Goal: Task Accomplishment & Management: Use online tool/utility

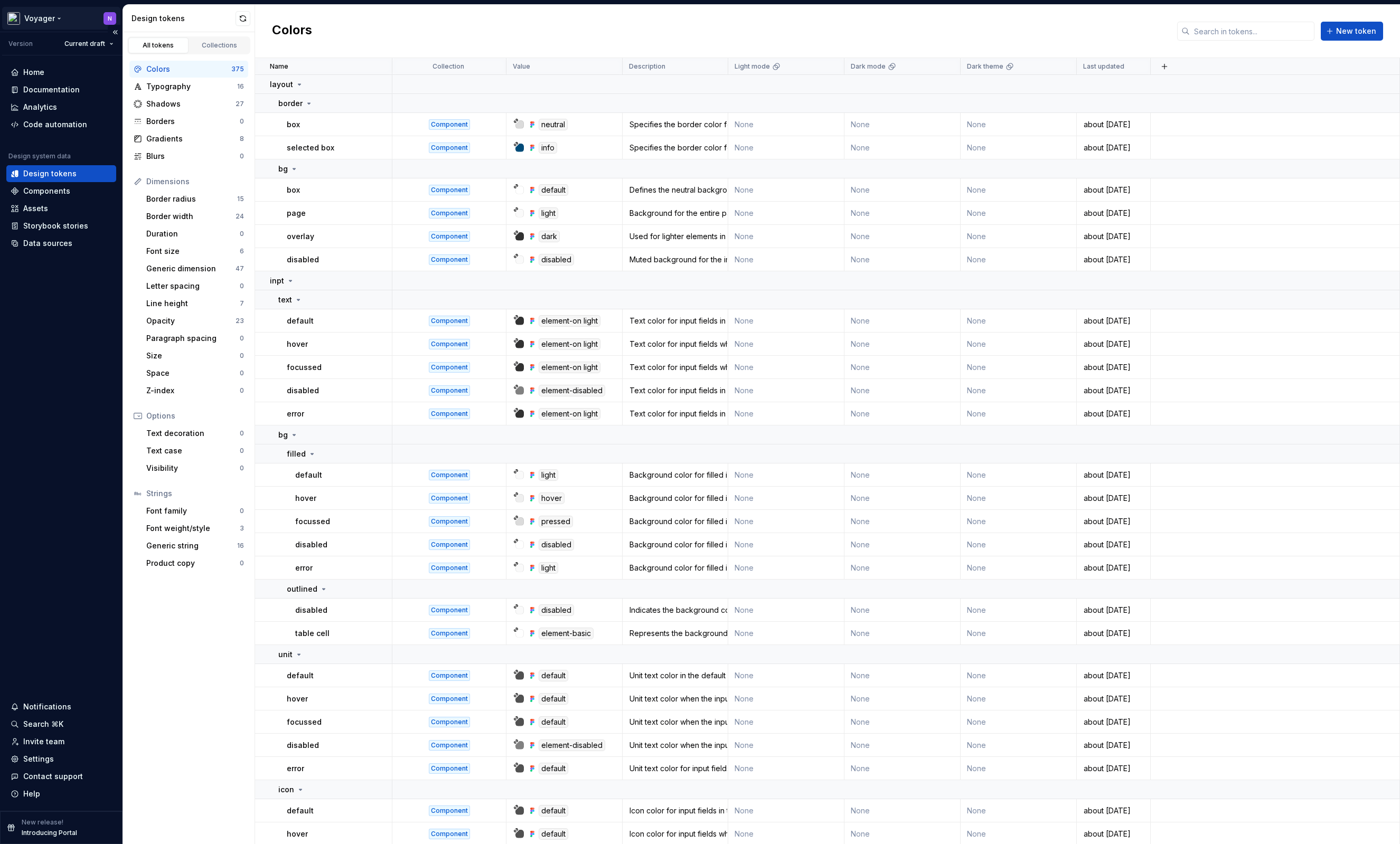
click at [44, 21] on html "Voyager N Version Current draft Home Documentation Analytics Code automation De…" at bounding box center [700, 422] width 1400 height 844
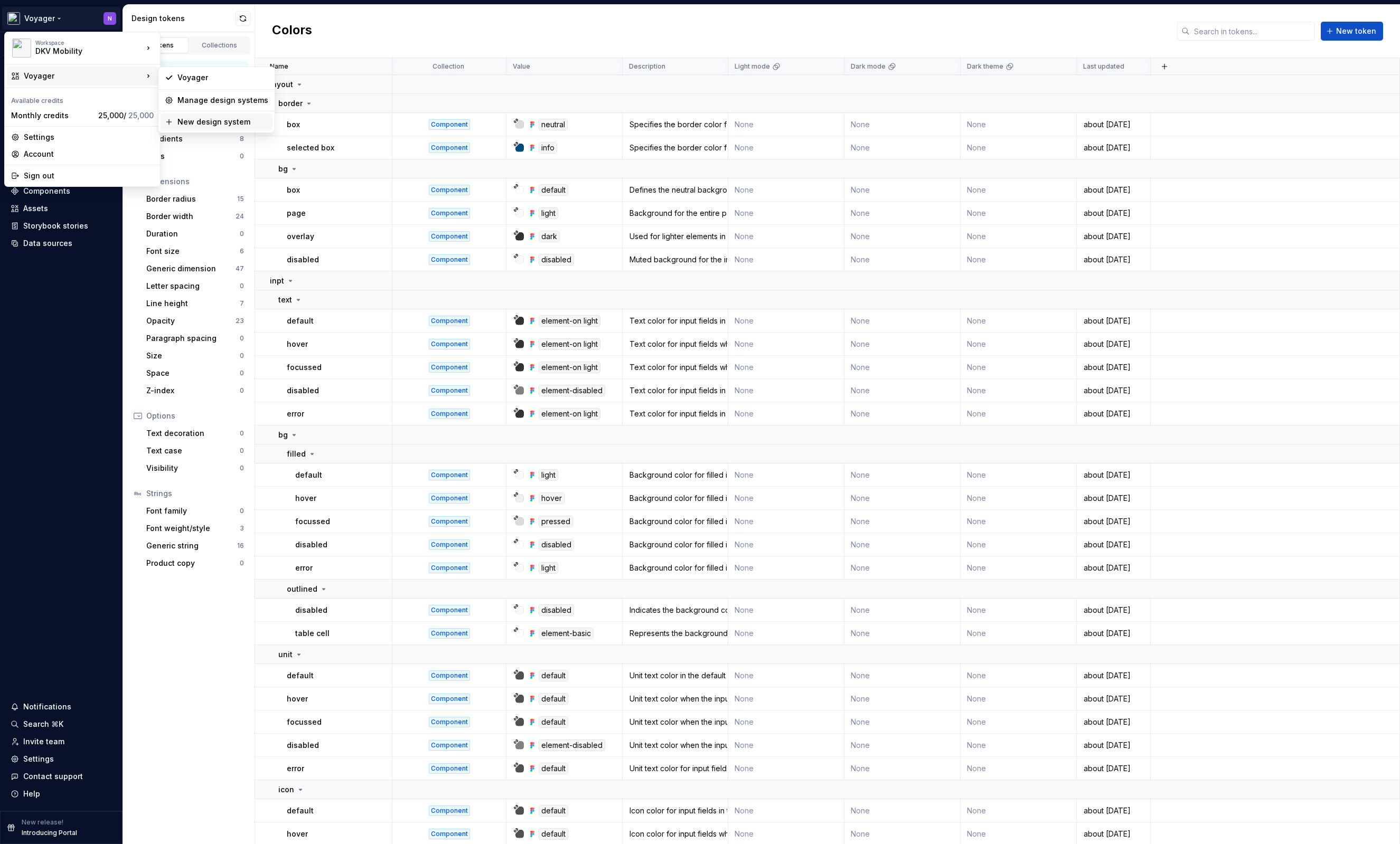
click at [225, 119] on div "New design system" at bounding box center [223, 122] width 91 height 11
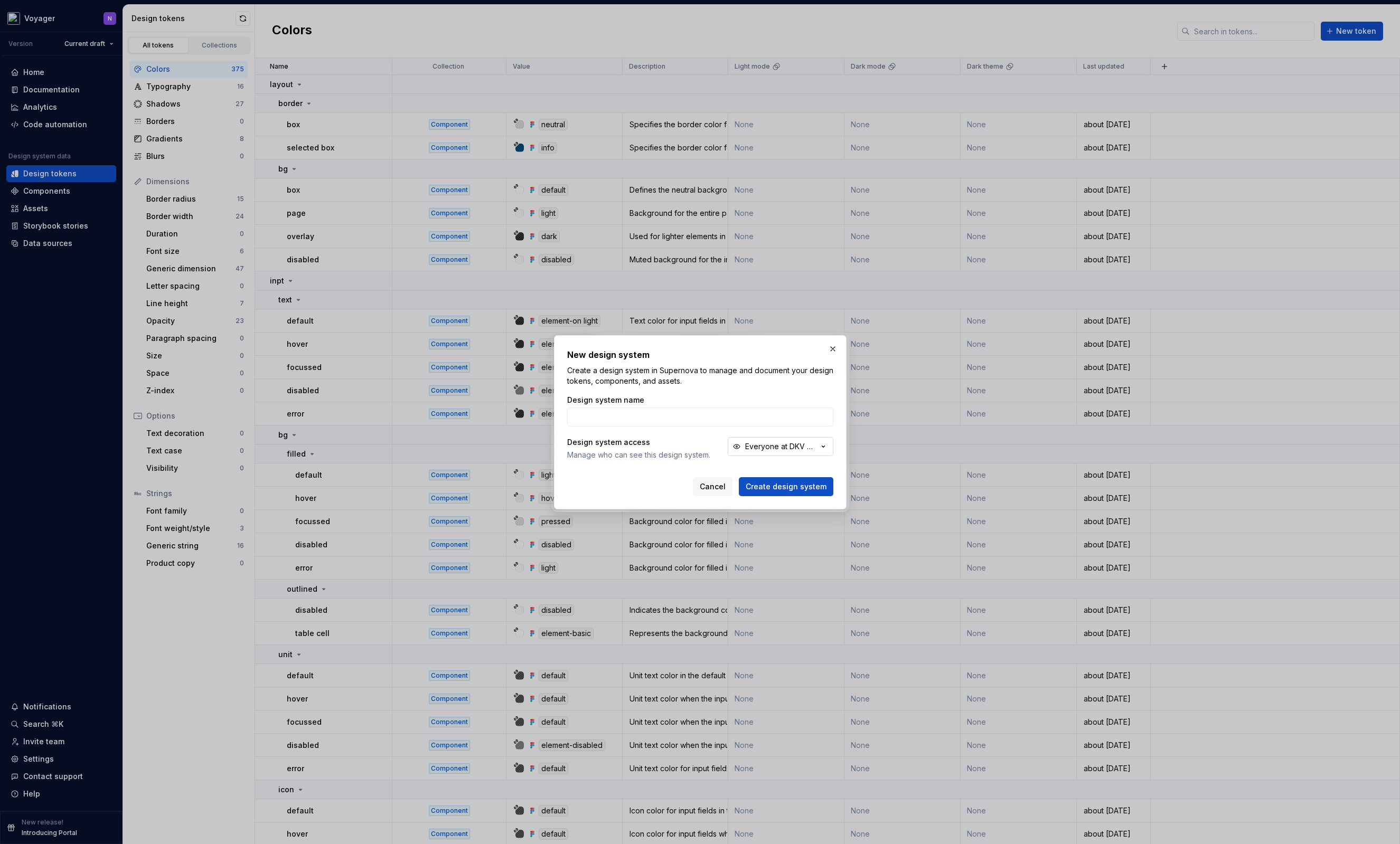
click at [798, 450] on div "Everyone at DKV Mobility" at bounding box center [782, 447] width 73 height 11
click at [786, 508] on div "Invite only" at bounding box center [824, 504] width 132 height 11
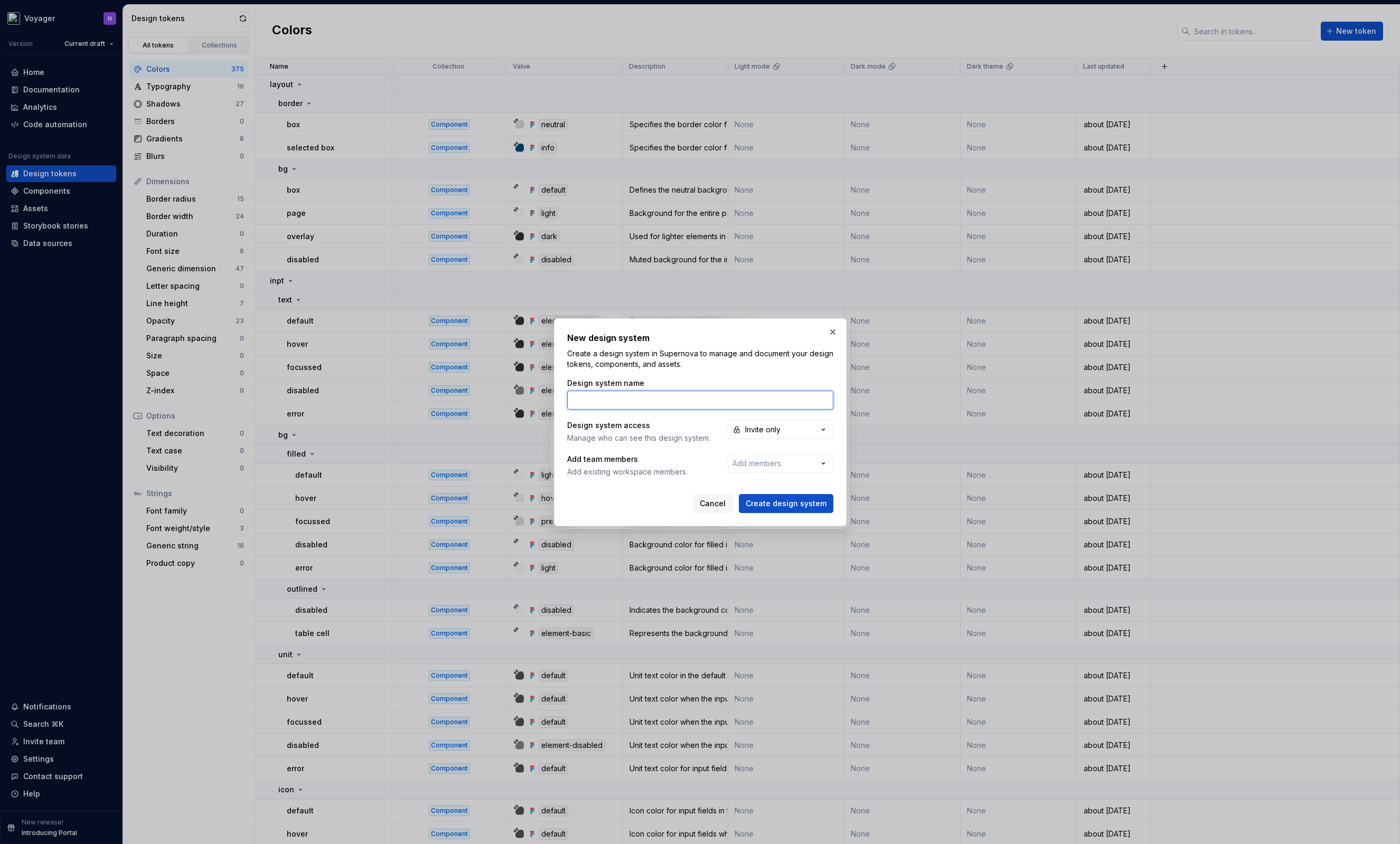
click at [610, 400] on input "Design system name" at bounding box center [700, 400] width 266 height 19
click at [748, 458] on span "Add members" at bounding box center [757, 463] width 49 height 9
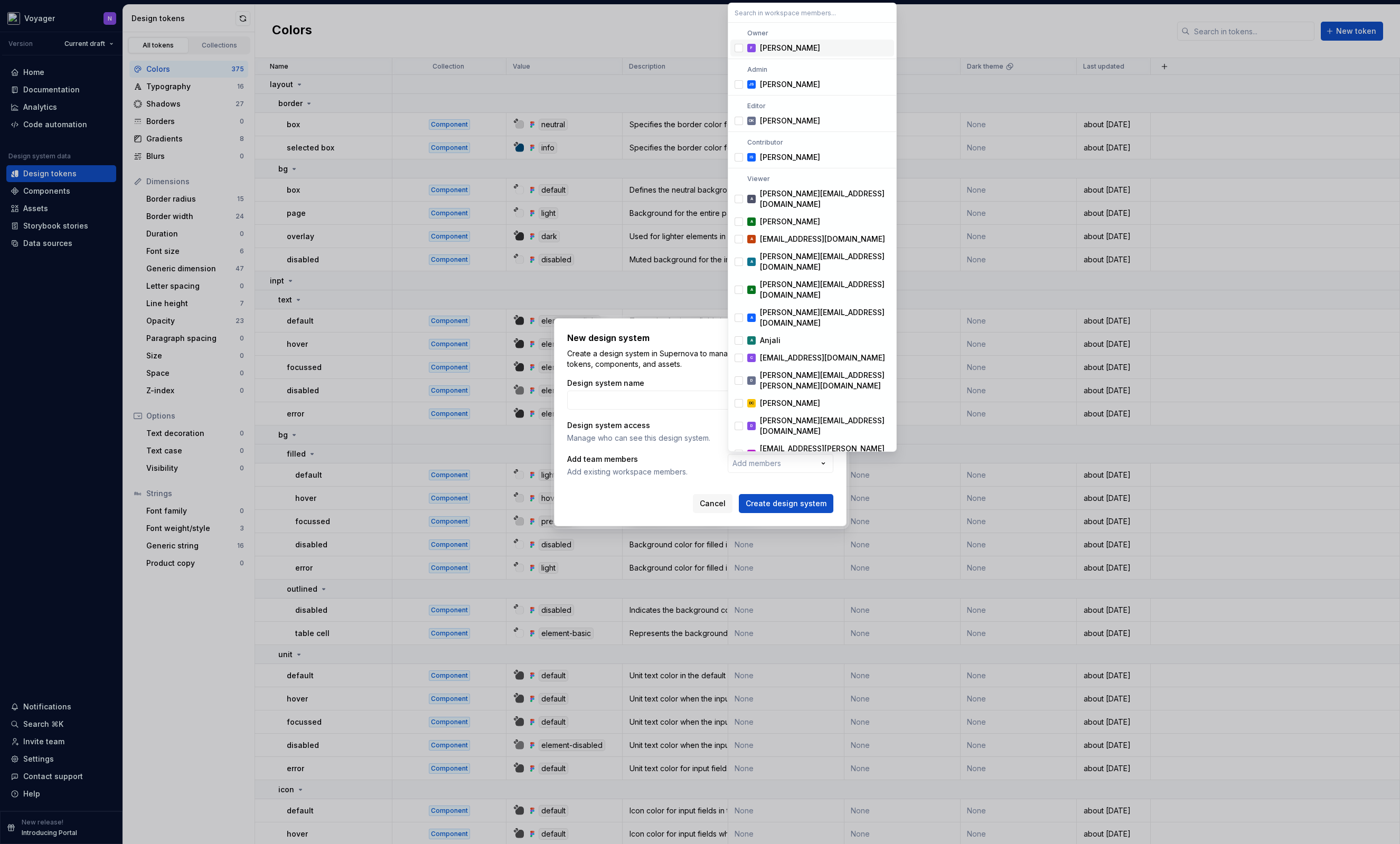
click at [643, 403] on div "New design system Create a design system in Supernova to manage and document yo…" at bounding box center [700, 422] width 1400 height 844
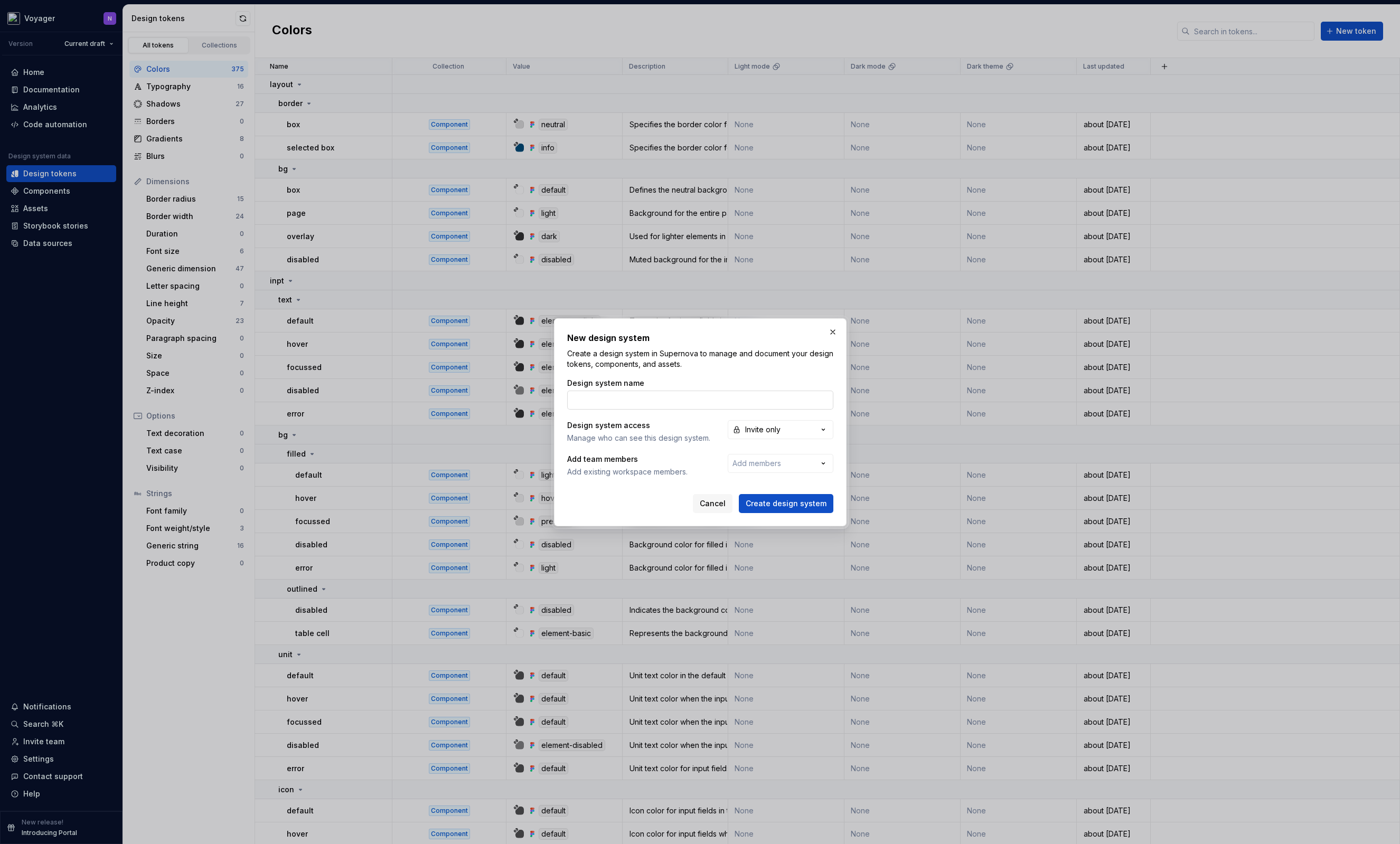
click at [643, 401] on input "Design system name" at bounding box center [700, 400] width 266 height 19
type input "Voyager Orbit"
click at [802, 500] on span "Create design system" at bounding box center [785, 504] width 81 height 11
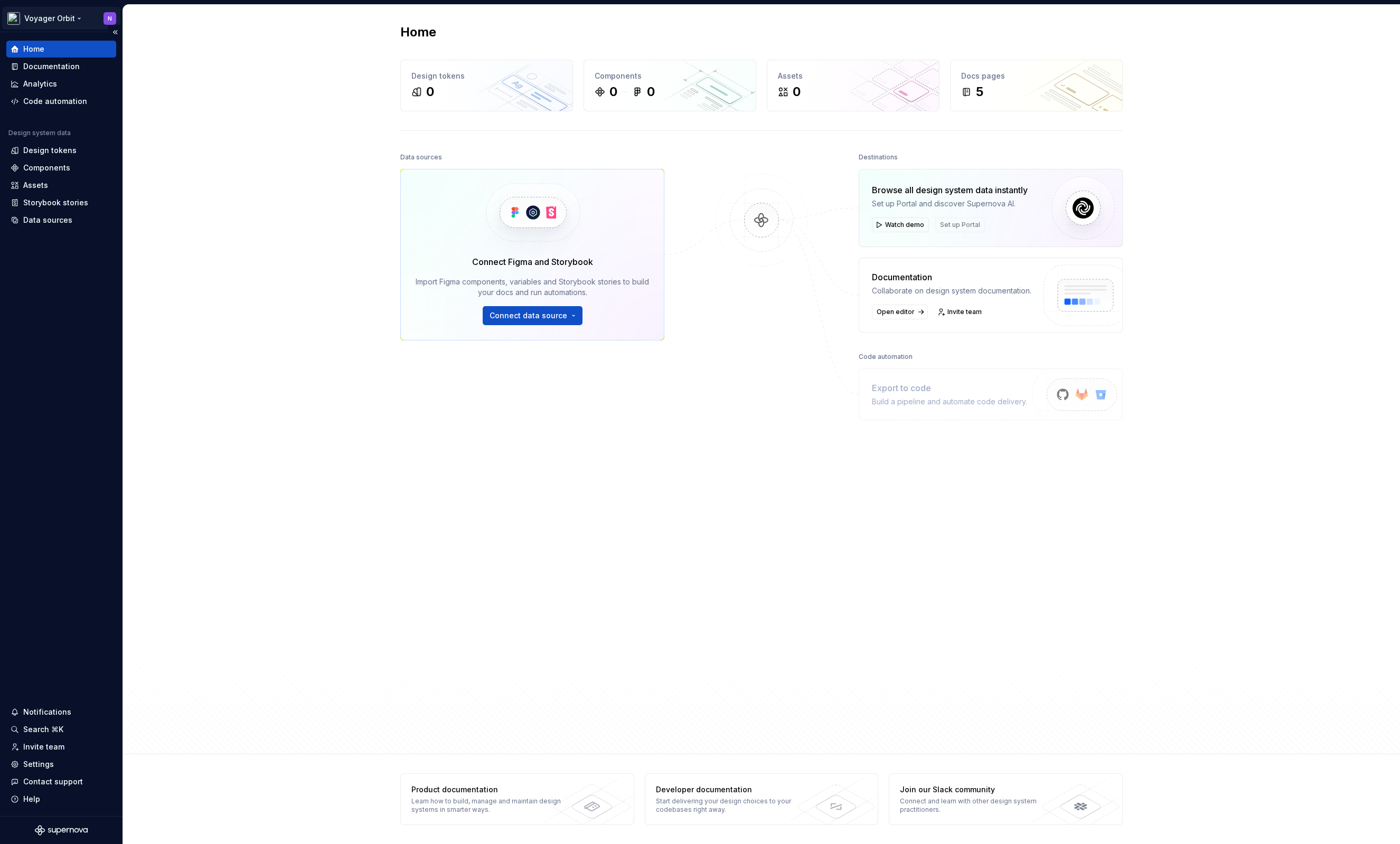
click at [14, 19] on html "Voyager Orbit N Home Documentation Analytics Code automation Design system data…" at bounding box center [700, 422] width 1400 height 844
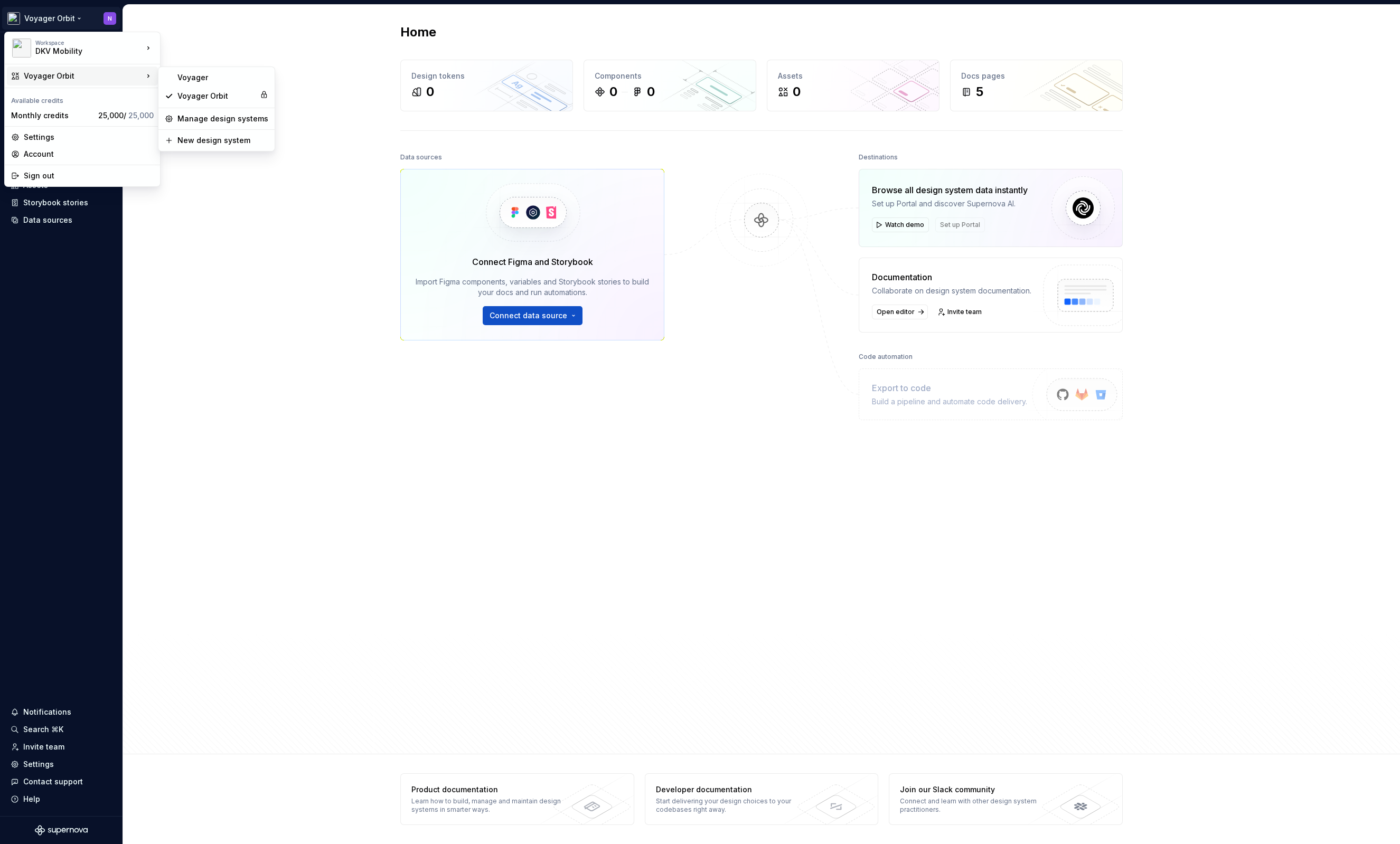
click at [266, 330] on html "Voyager Orbit N Home Documentation Analytics Code automation Design system data…" at bounding box center [700, 422] width 1400 height 844
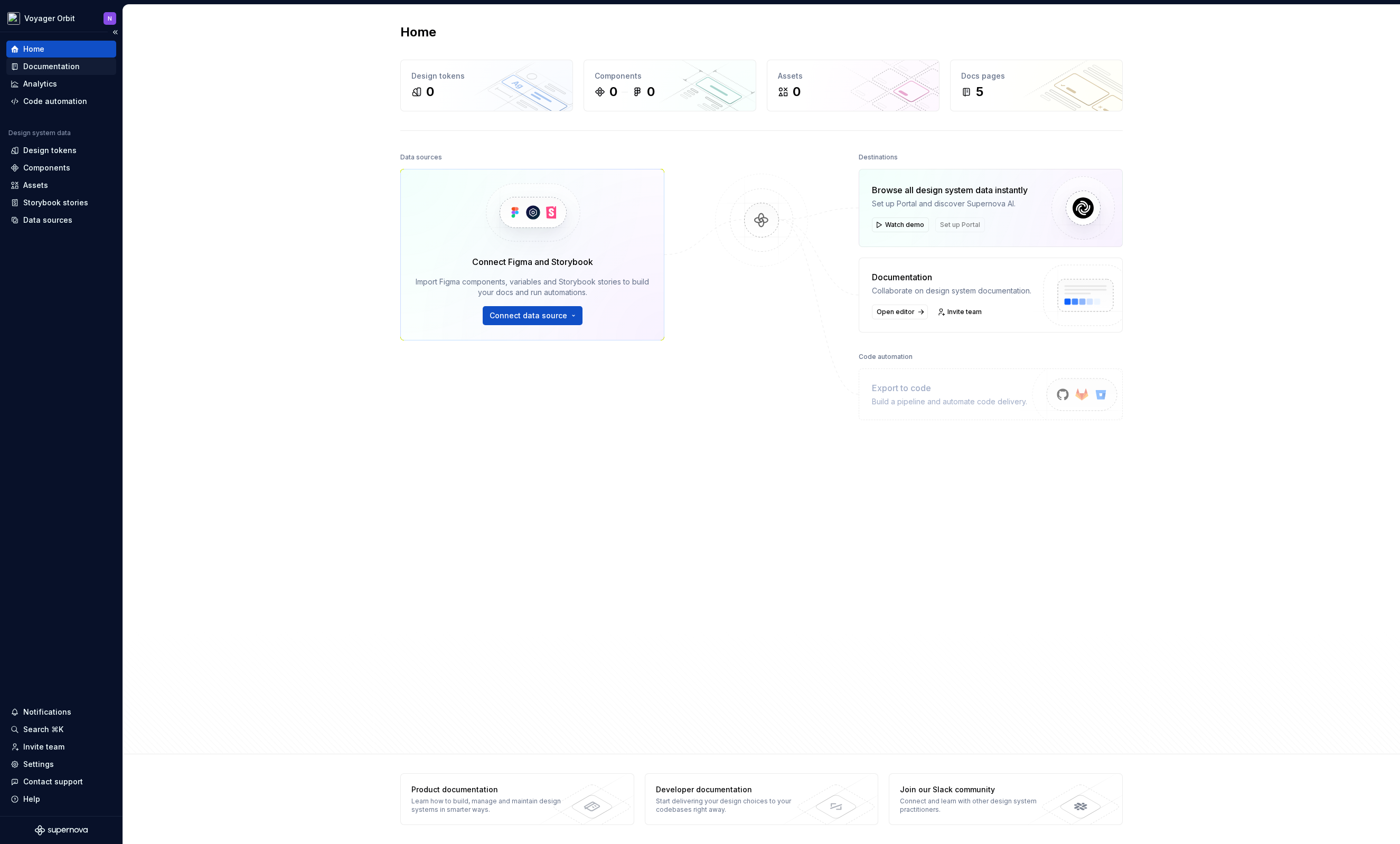
click at [48, 68] on div "Documentation" at bounding box center [51, 67] width 57 height 11
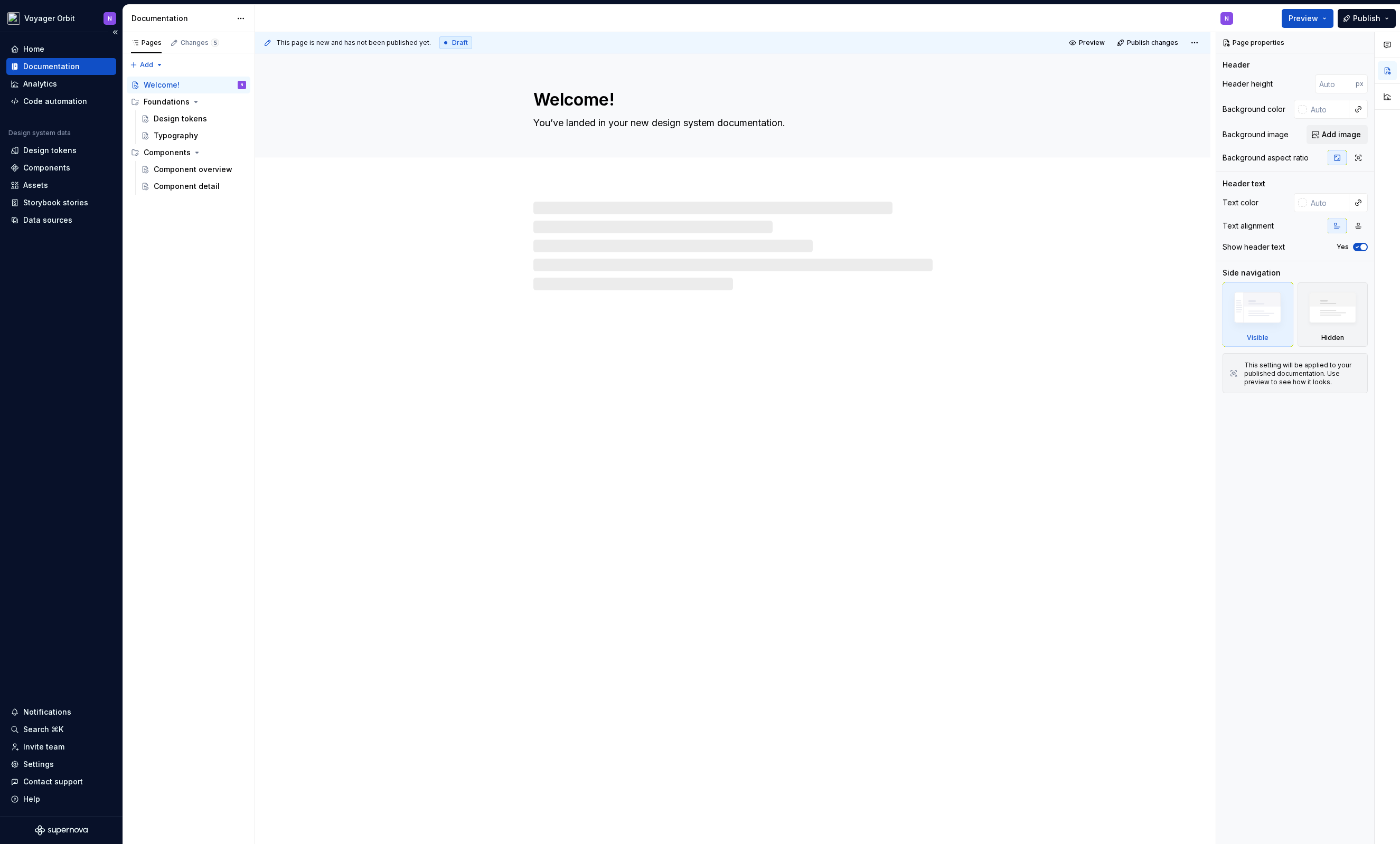
type textarea "*"
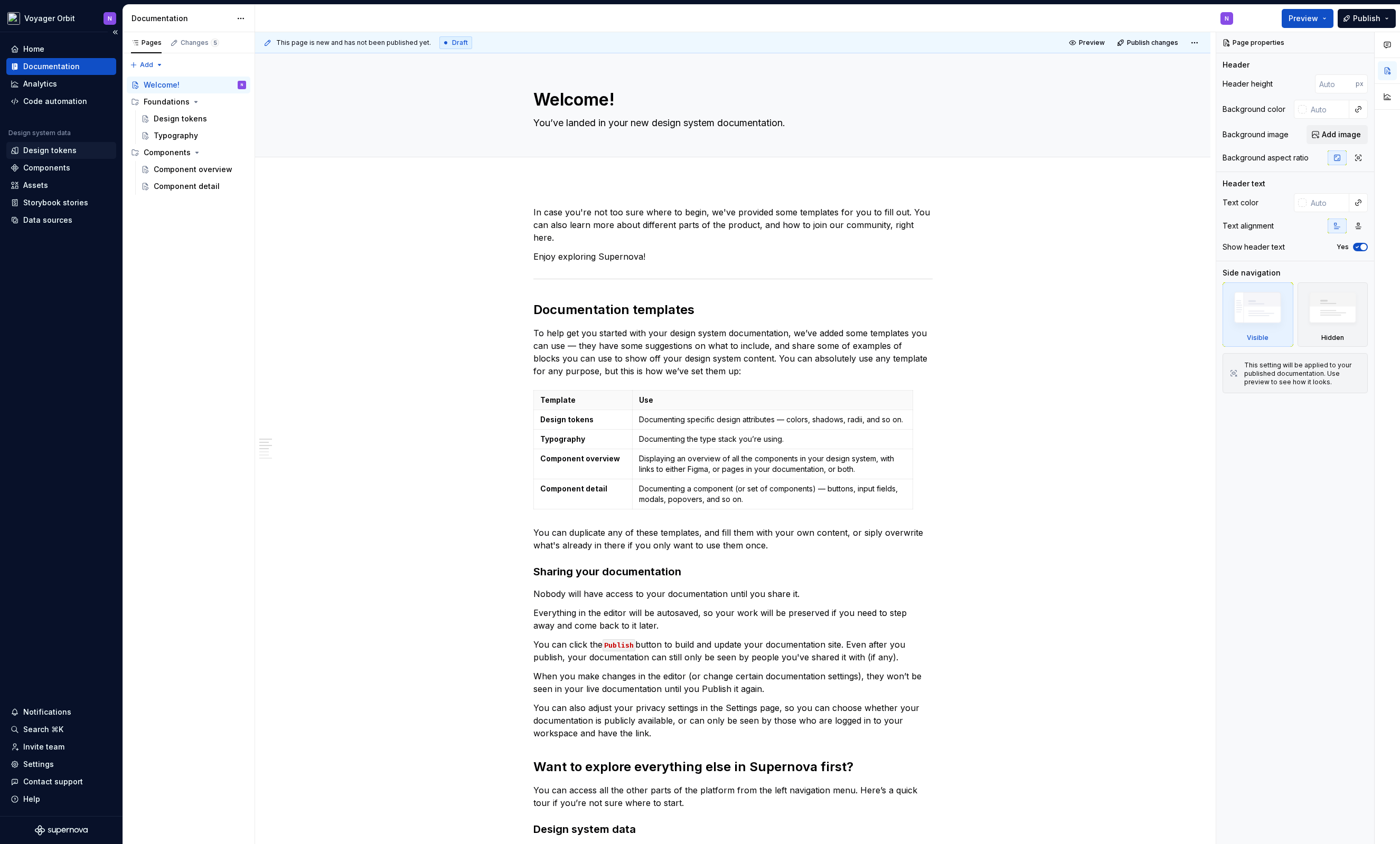
click at [44, 151] on div "Design tokens" at bounding box center [49, 151] width 54 height 11
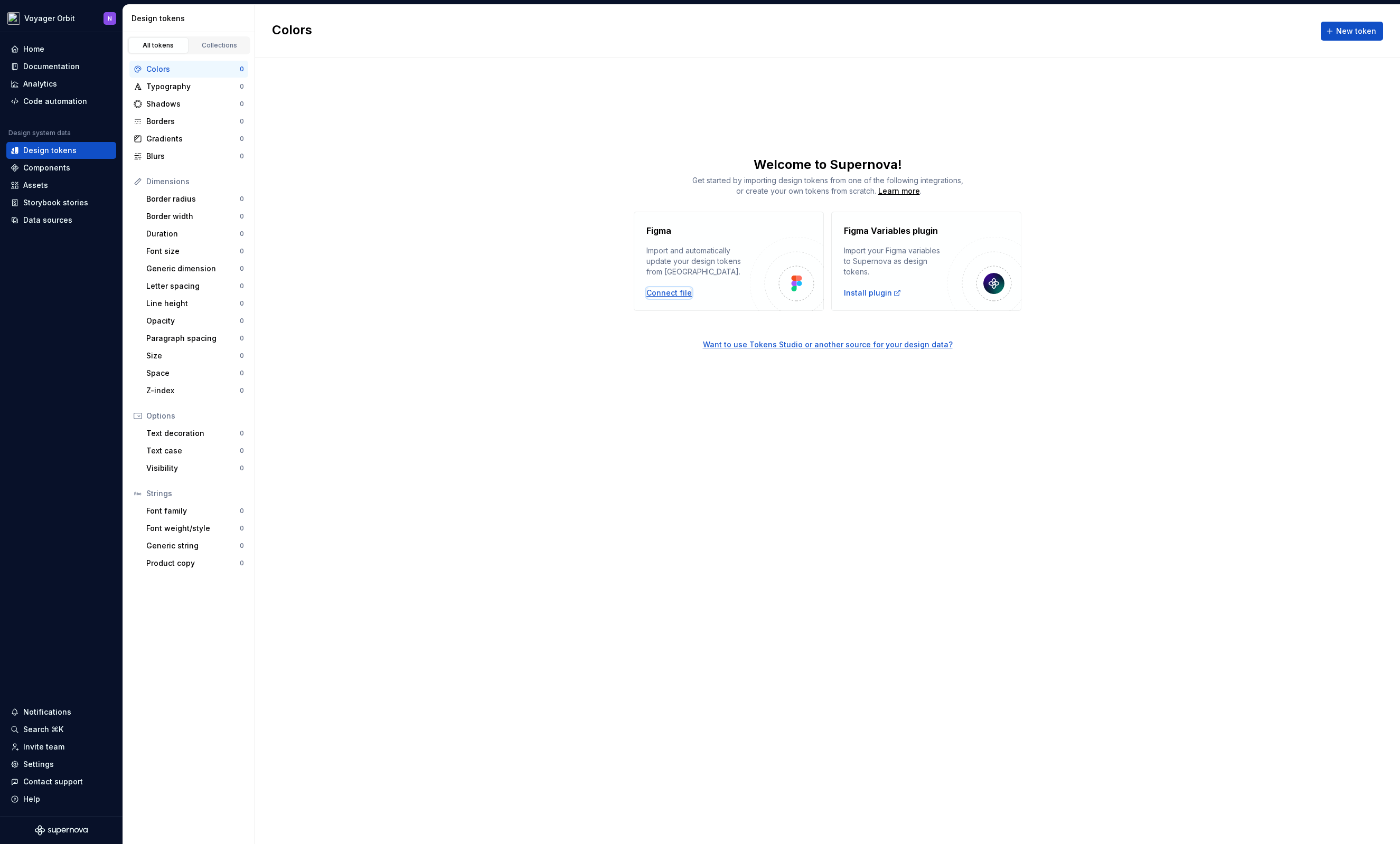
click at [674, 295] on div "Connect file" at bounding box center [669, 293] width 45 height 11
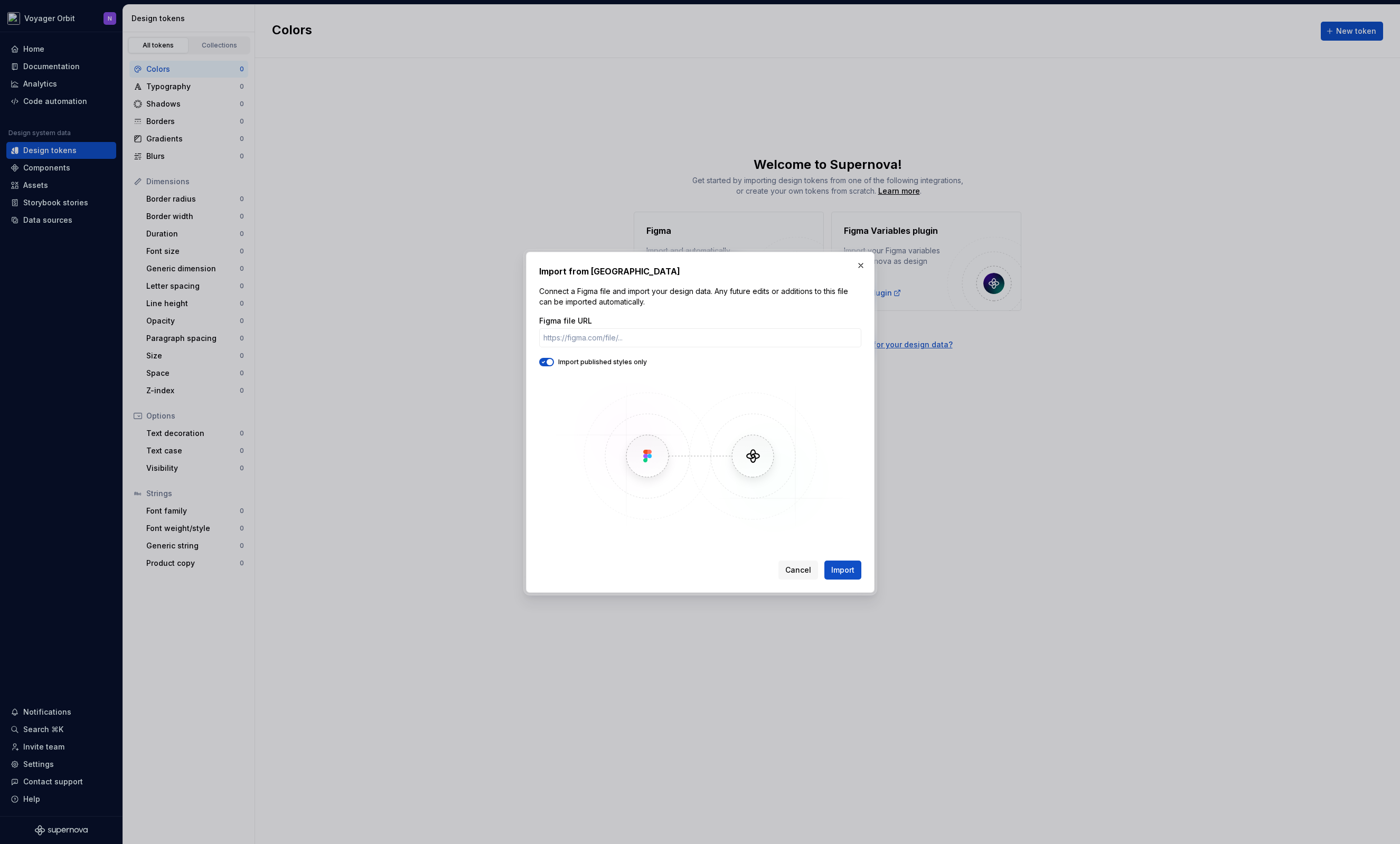
click at [550, 364] on span "button" at bounding box center [549, 362] width 6 height 6
click at [582, 346] on input "Figma file URL" at bounding box center [700, 338] width 322 height 19
paste input "https://www.figma.com/design/jrDibK6wJCNF8mOz6wFVQ9/Orbit-UI-Basics?node-id=2-8…"
type input "https://www.figma.com/design/jrDibK6wJCNF8mOz6wFVQ9/Orbit-UI-Basics?node-id=2-8…"
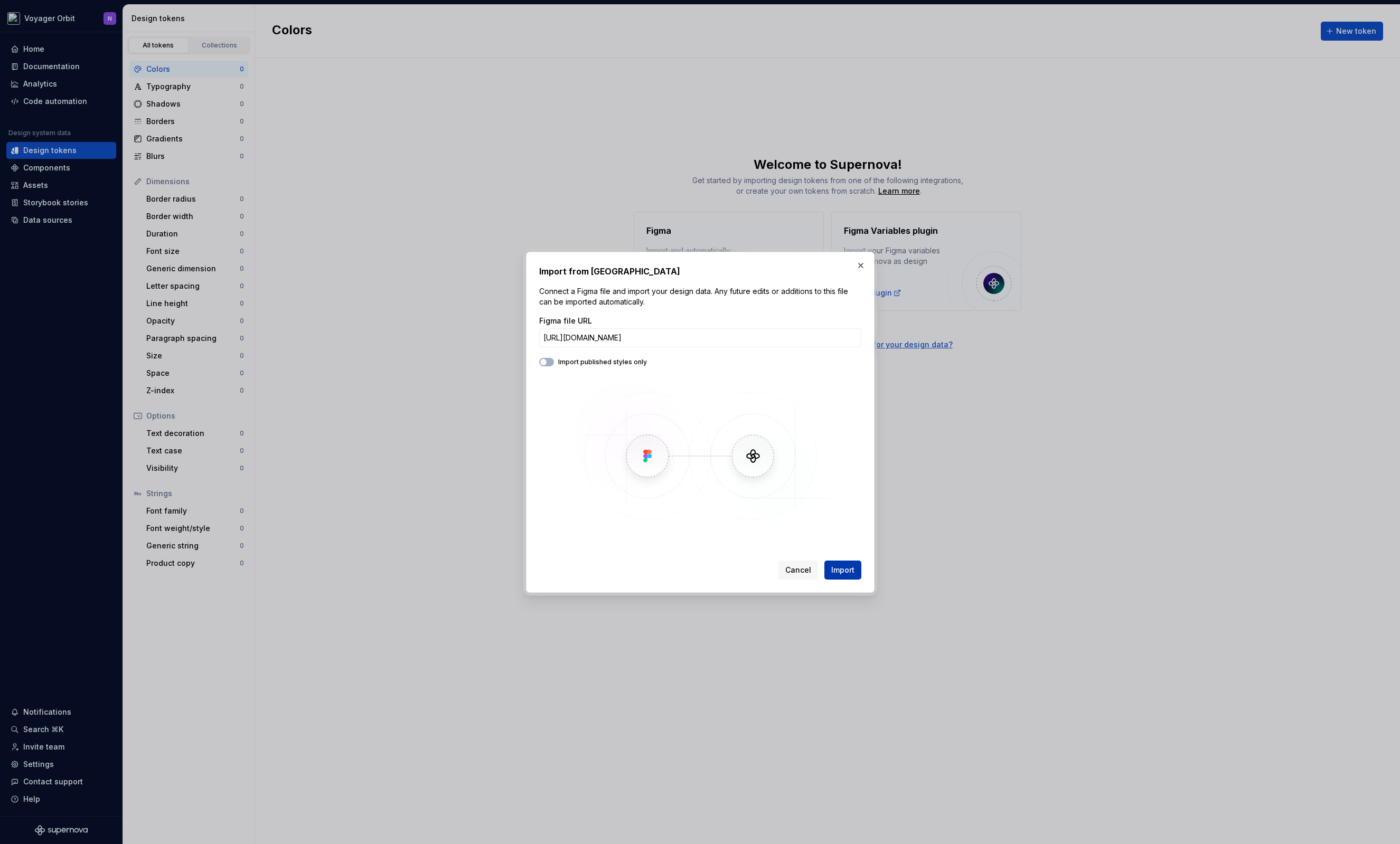
scroll to position [0, 0]
click at [851, 571] on span "Import" at bounding box center [842, 570] width 23 height 11
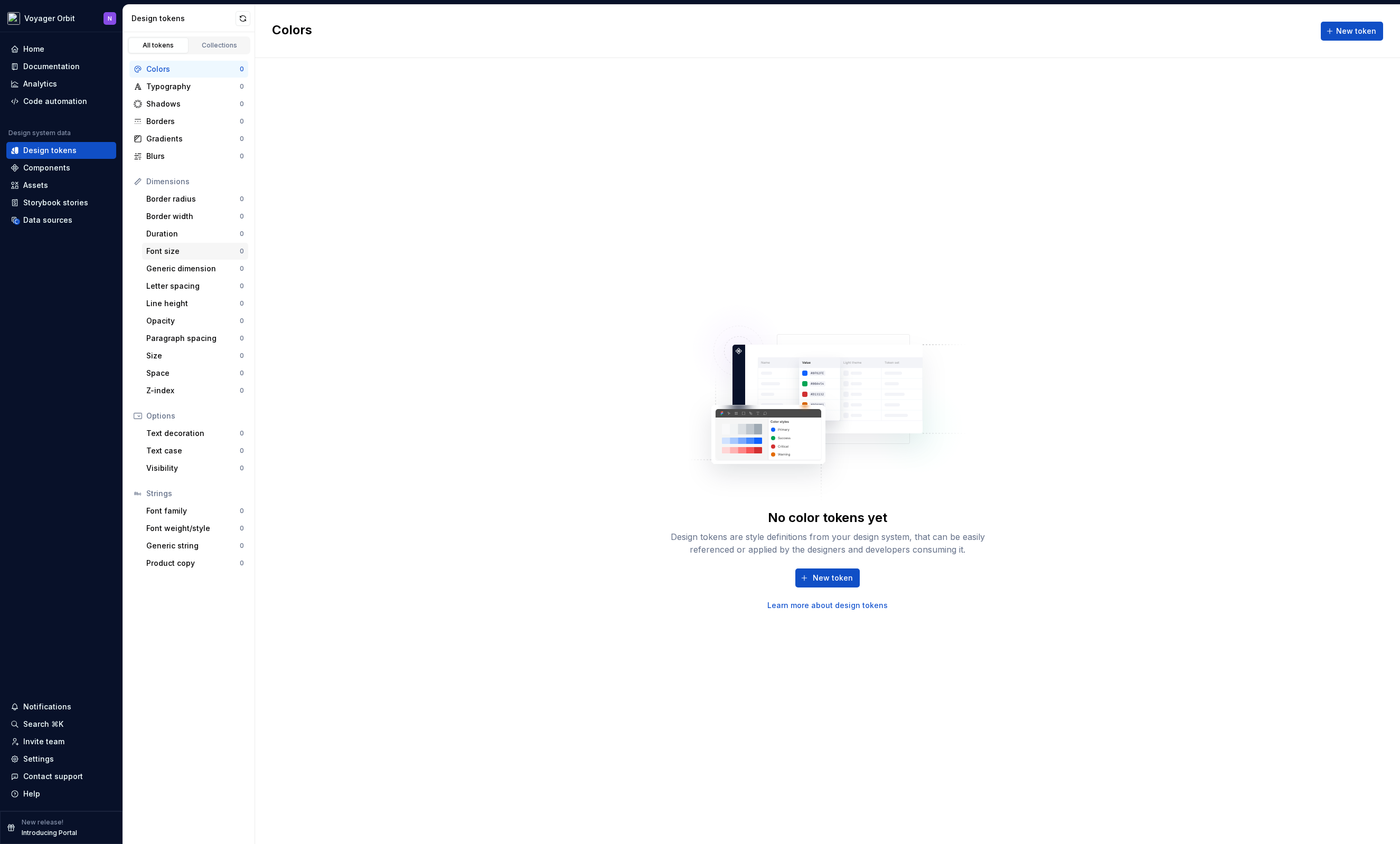
click at [179, 244] on div "Font size 0" at bounding box center [195, 251] width 106 height 17
click at [180, 267] on div "Generic dimension" at bounding box center [193, 269] width 94 height 11
click at [52, 171] on div "Components" at bounding box center [47, 168] width 47 height 11
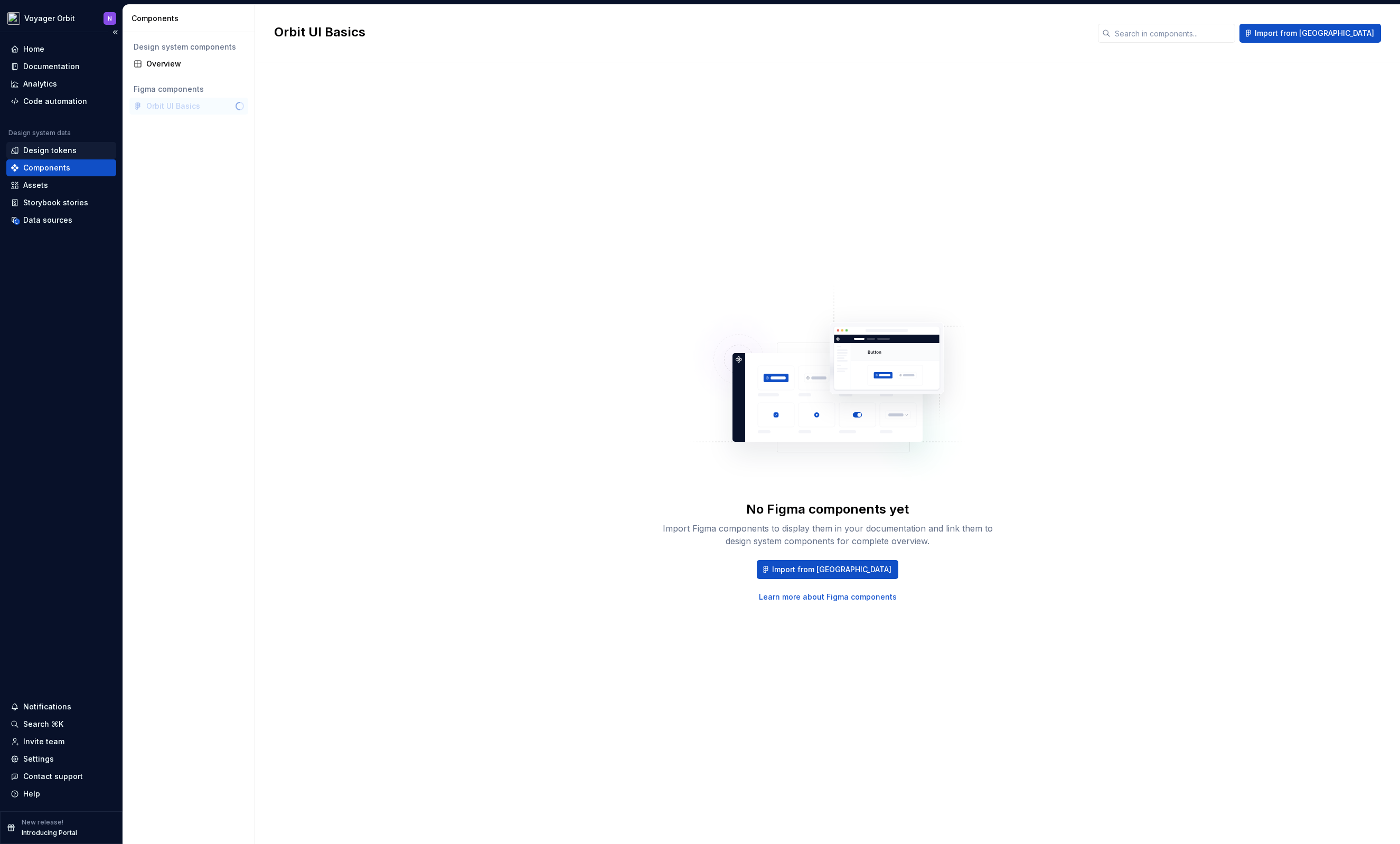
click at [59, 149] on div "Design tokens" at bounding box center [49, 151] width 54 height 11
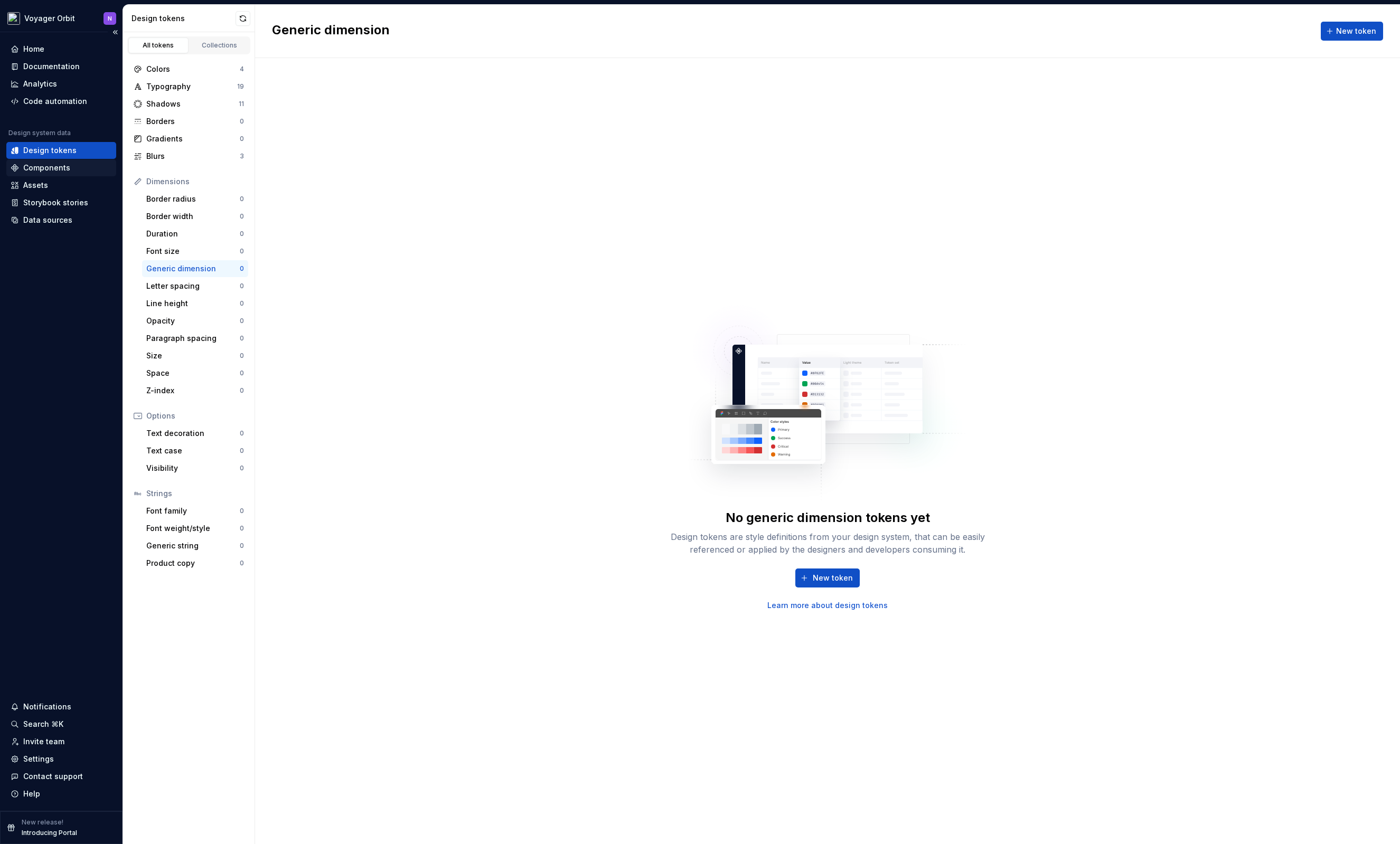
click at [52, 174] on div "Components" at bounding box center [61, 168] width 110 height 17
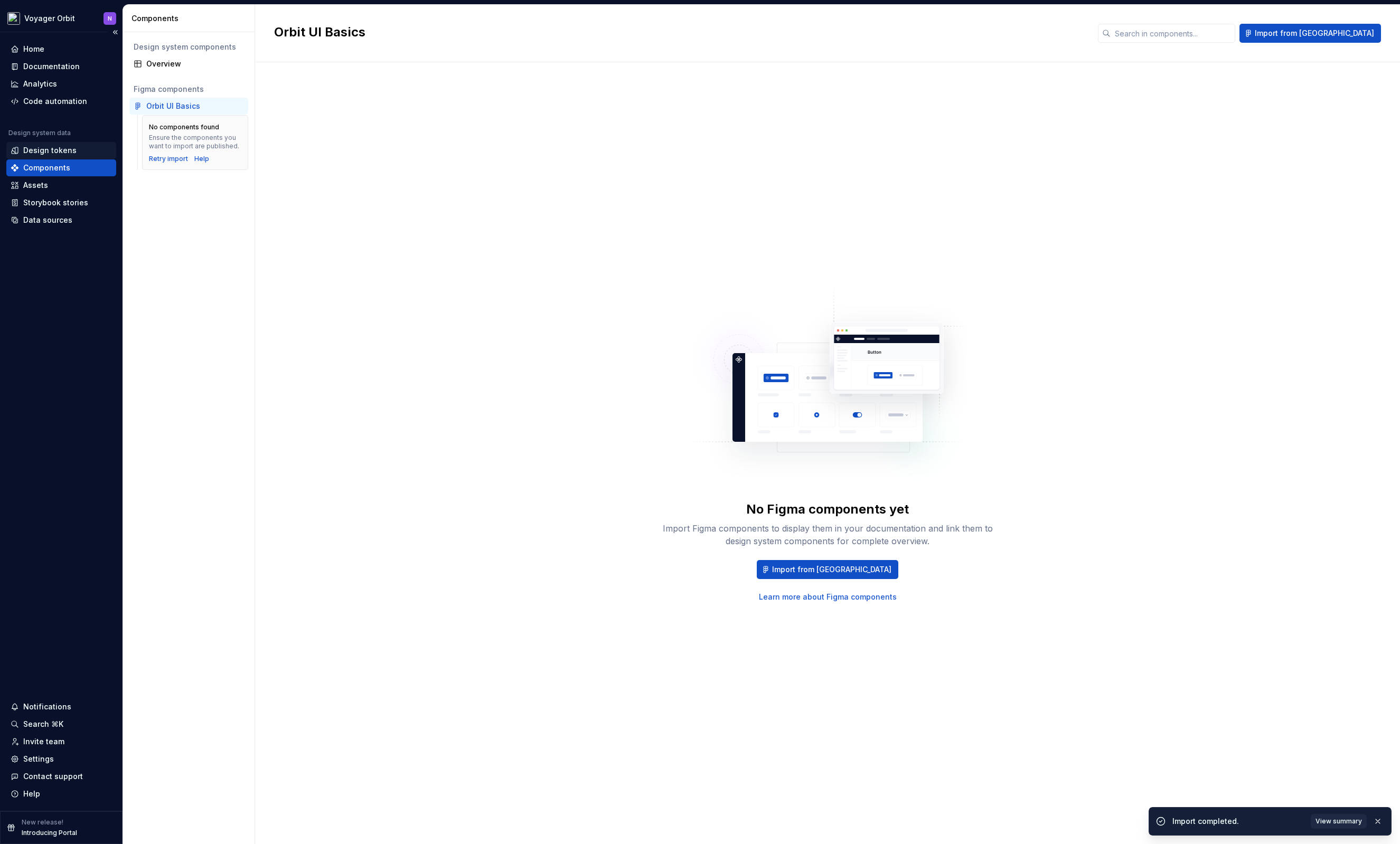
click at [61, 152] on div "Design tokens" at bounding box center [49, 151] width 54 height 11
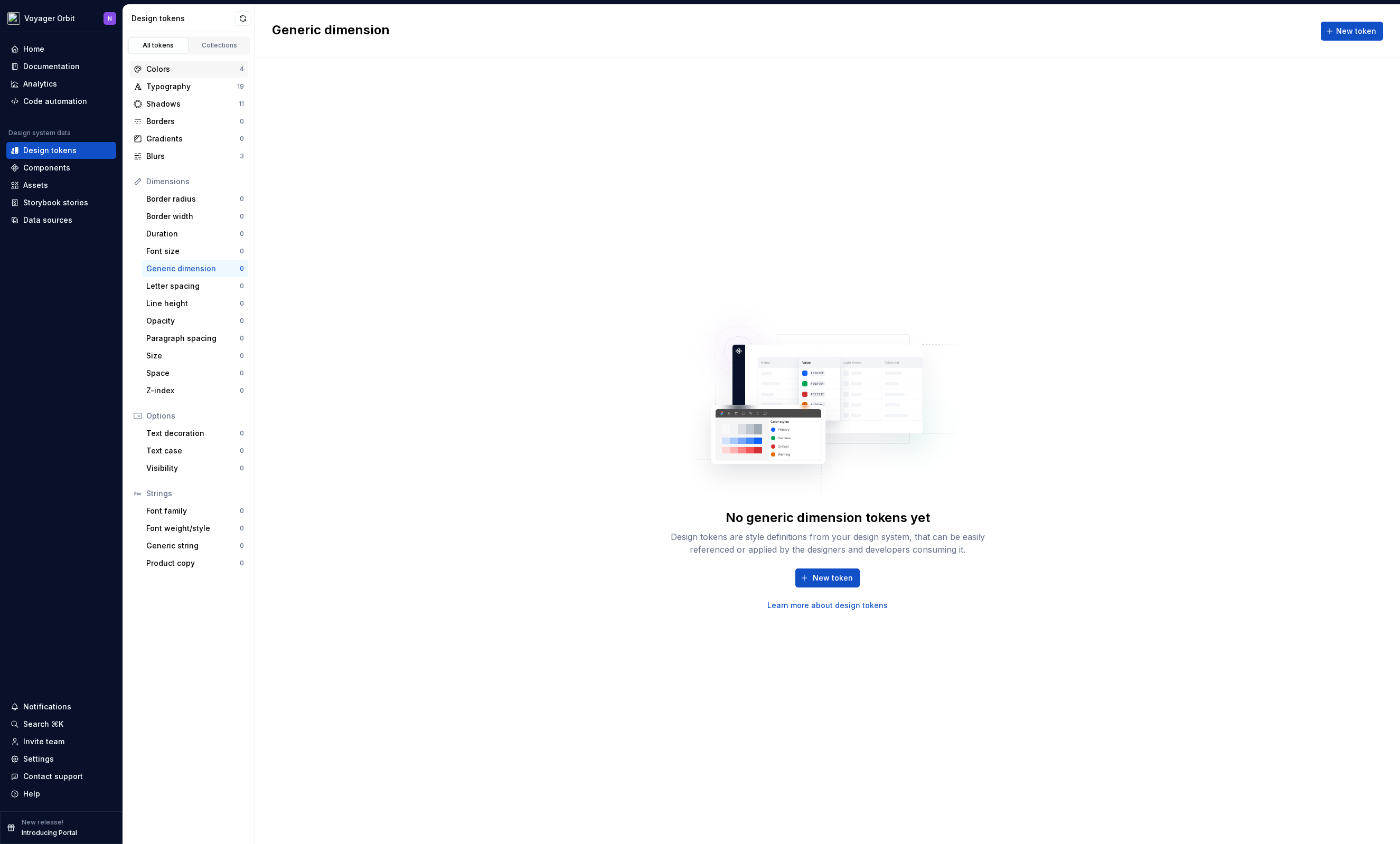
click at [207, 75] on div "Colors 4" at bounding box center [189, 69] width 119 height 17
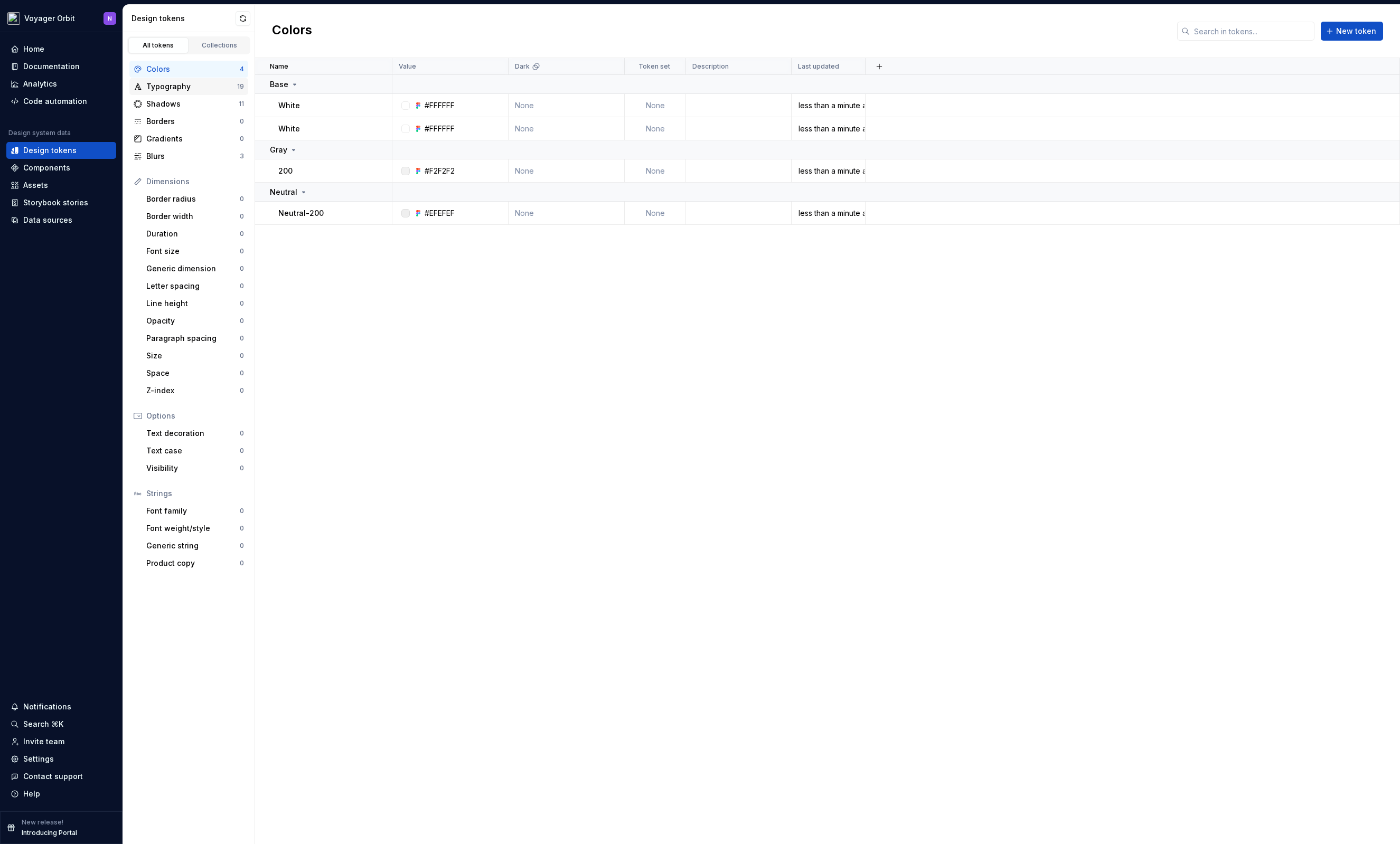
click at [204, 93] on div "Typography 19" at bounding box center [189, 87] width 119 height 17
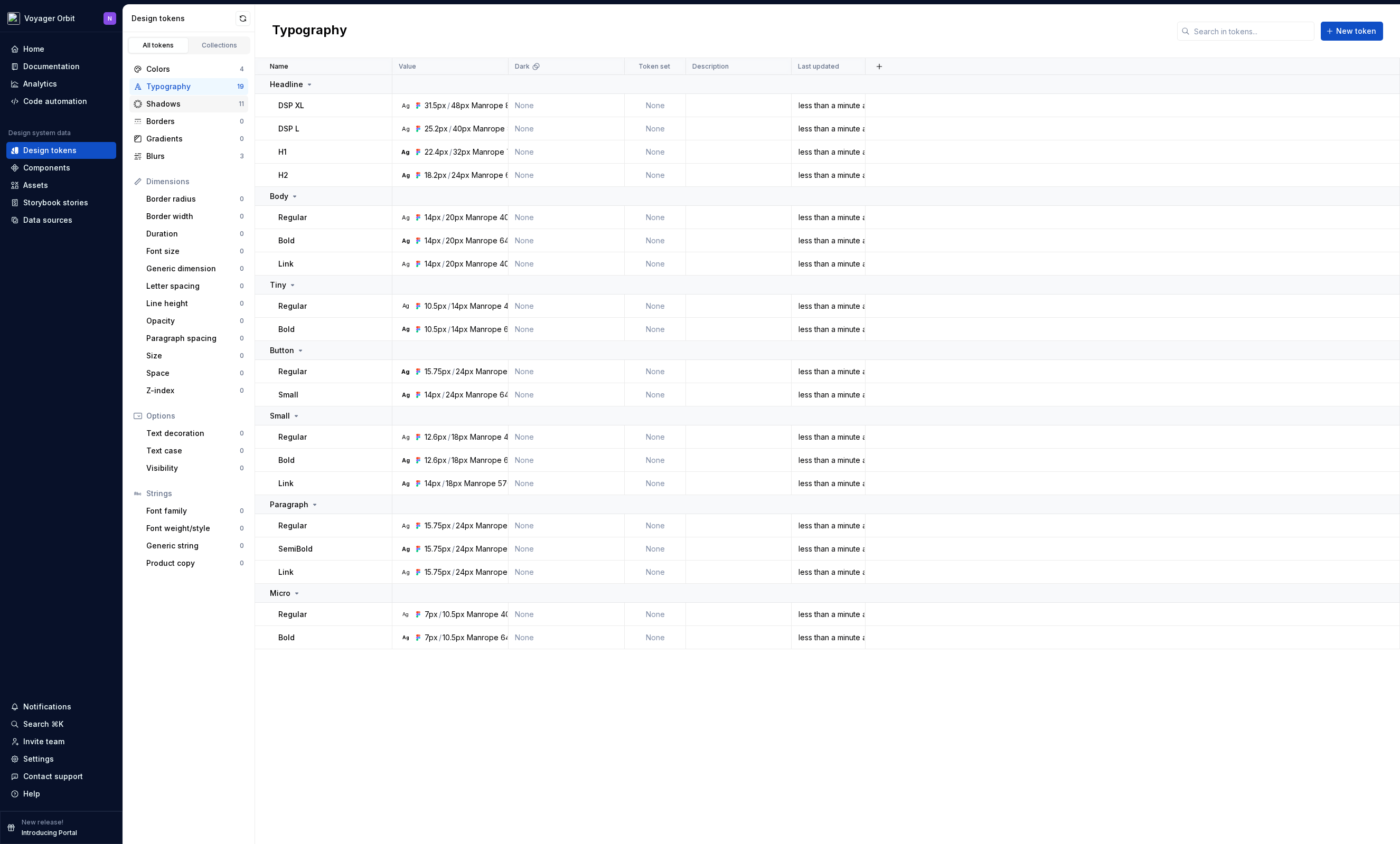
click at [167, 105] on div "Shadows" at bounding box center [192, 104] width 92 height 11
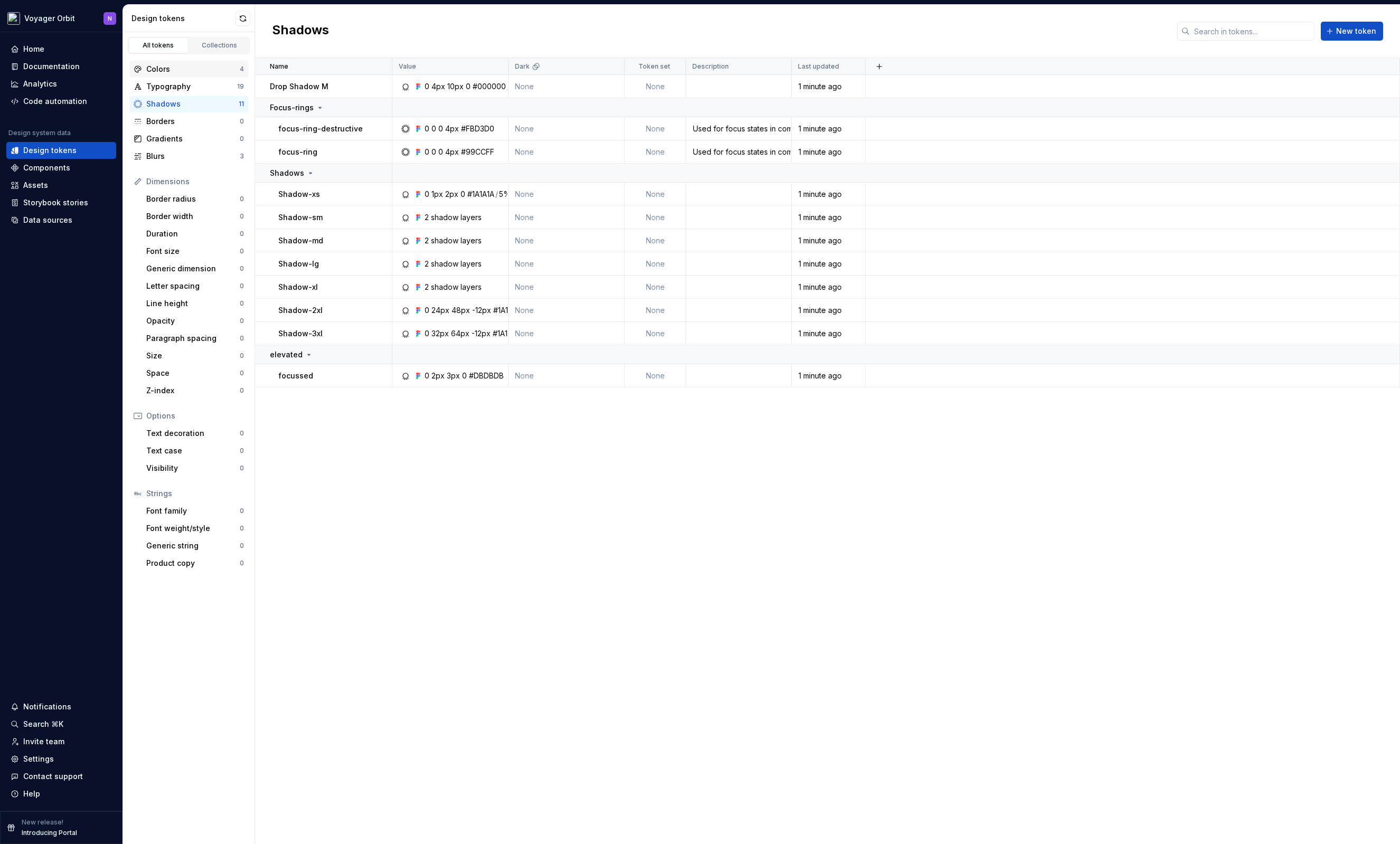
click at [180, 67] on div "Colors" at bounding box center [193, 69] width 94 height 11
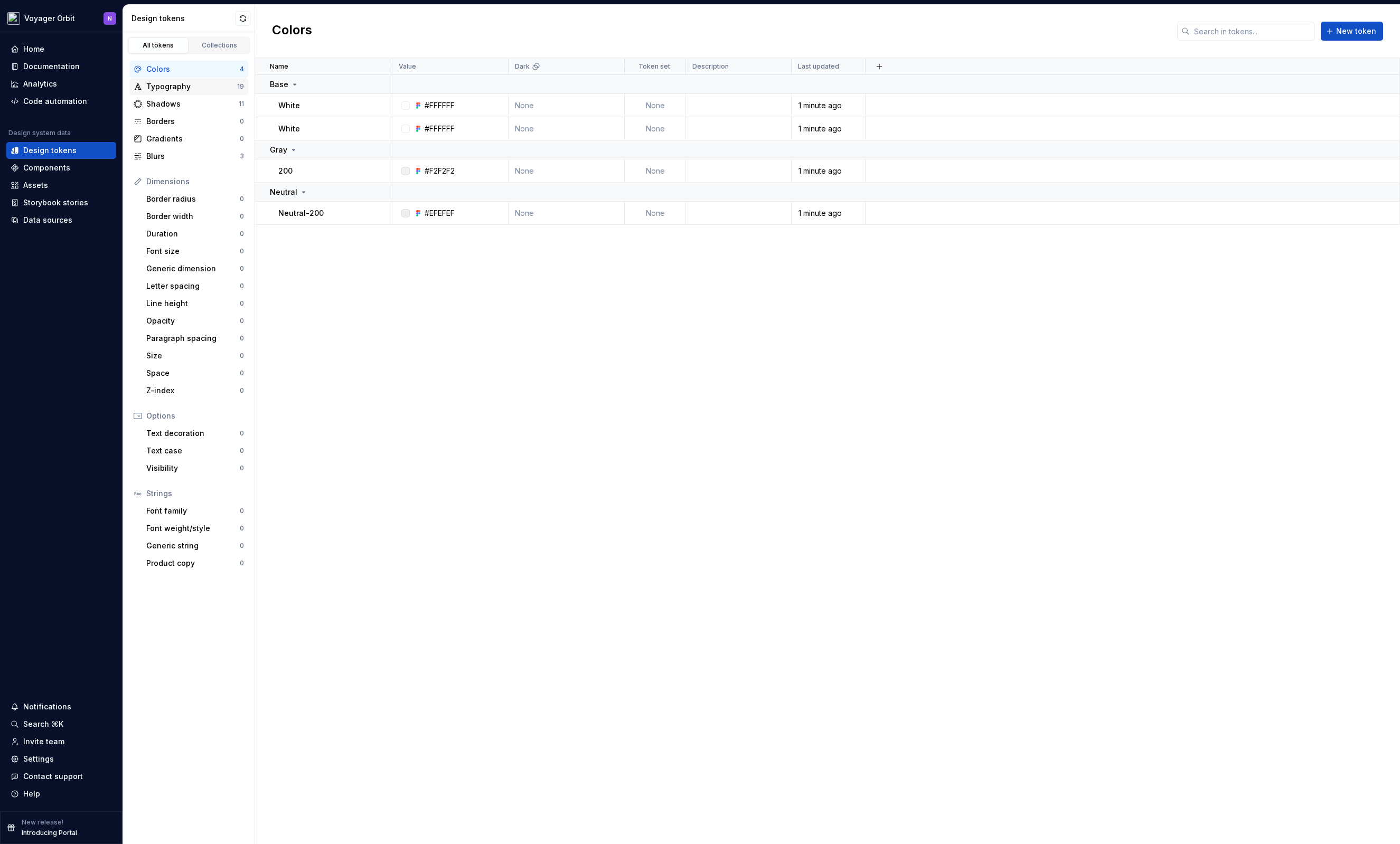
click at [201, 82] on div "Typography" at bounding box center [191, 87] width 91 height 11
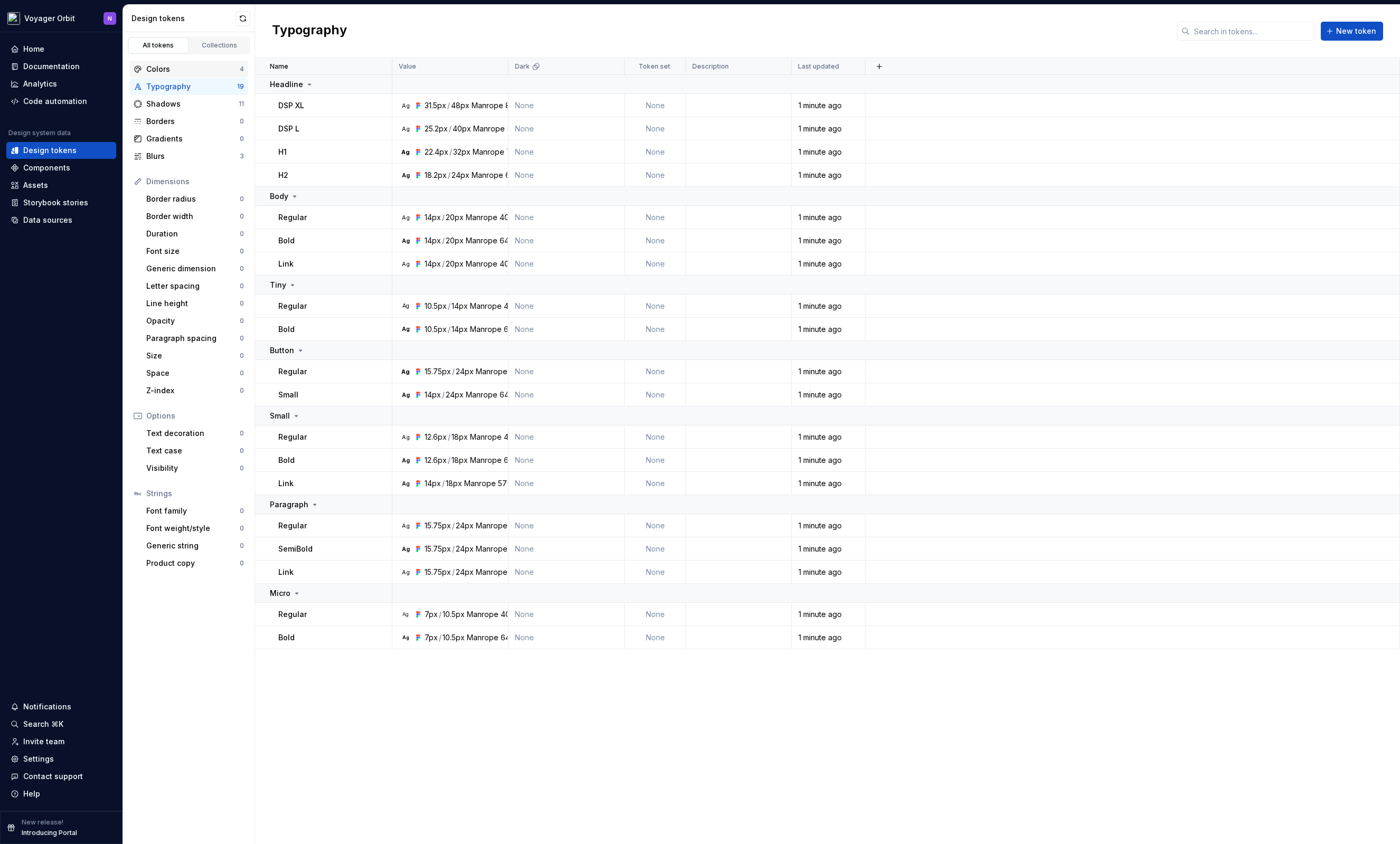
click at [200, 69] on div "Colors" at bounding box center [193, 69] width 94 height 11
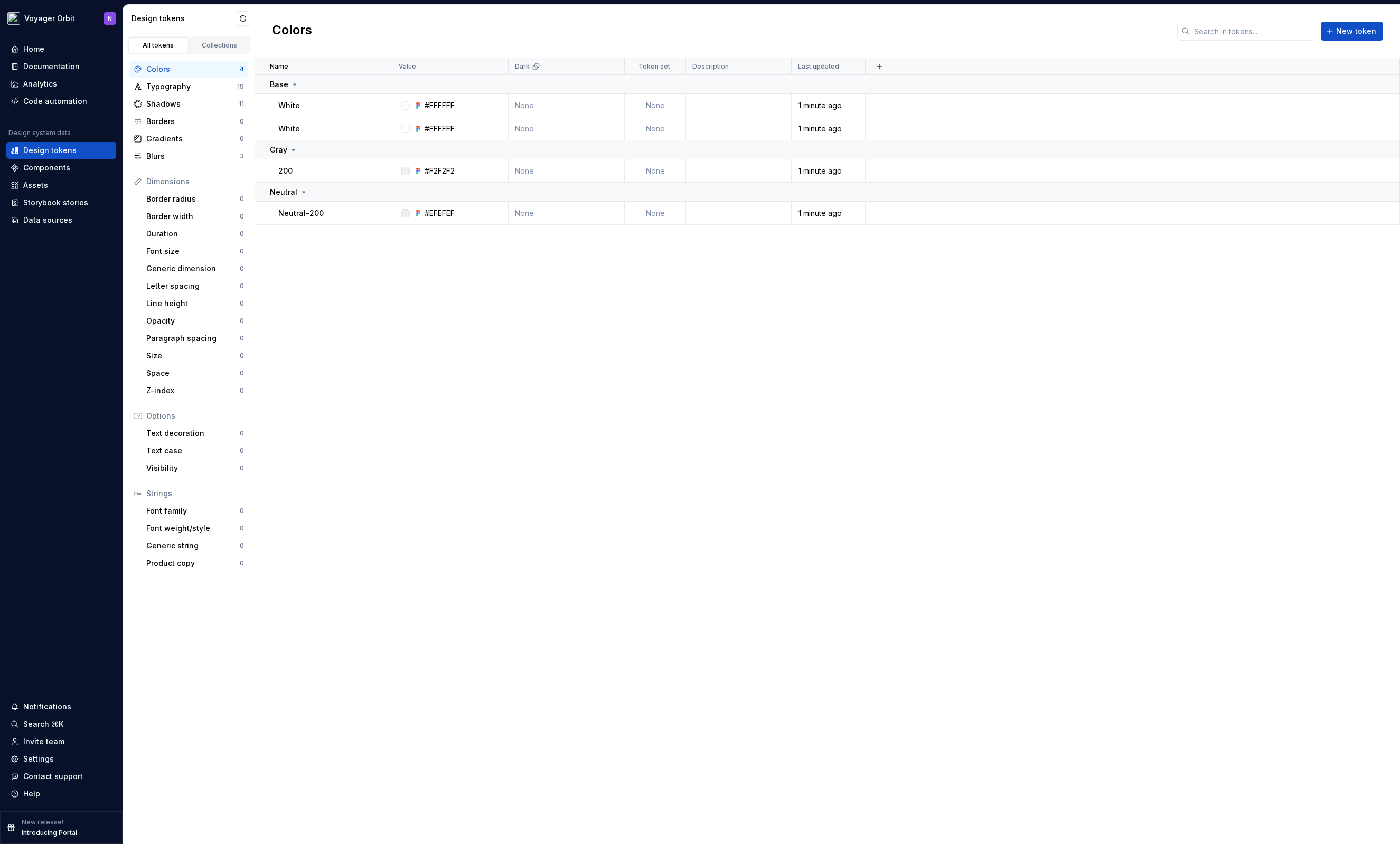
click at [197, 75] on div "Colors 4" at bounding box center [189, 69] width 119 height 17
click at [192, 84] on div "Typography" at bounding box center [191, 87] width 91 height 11
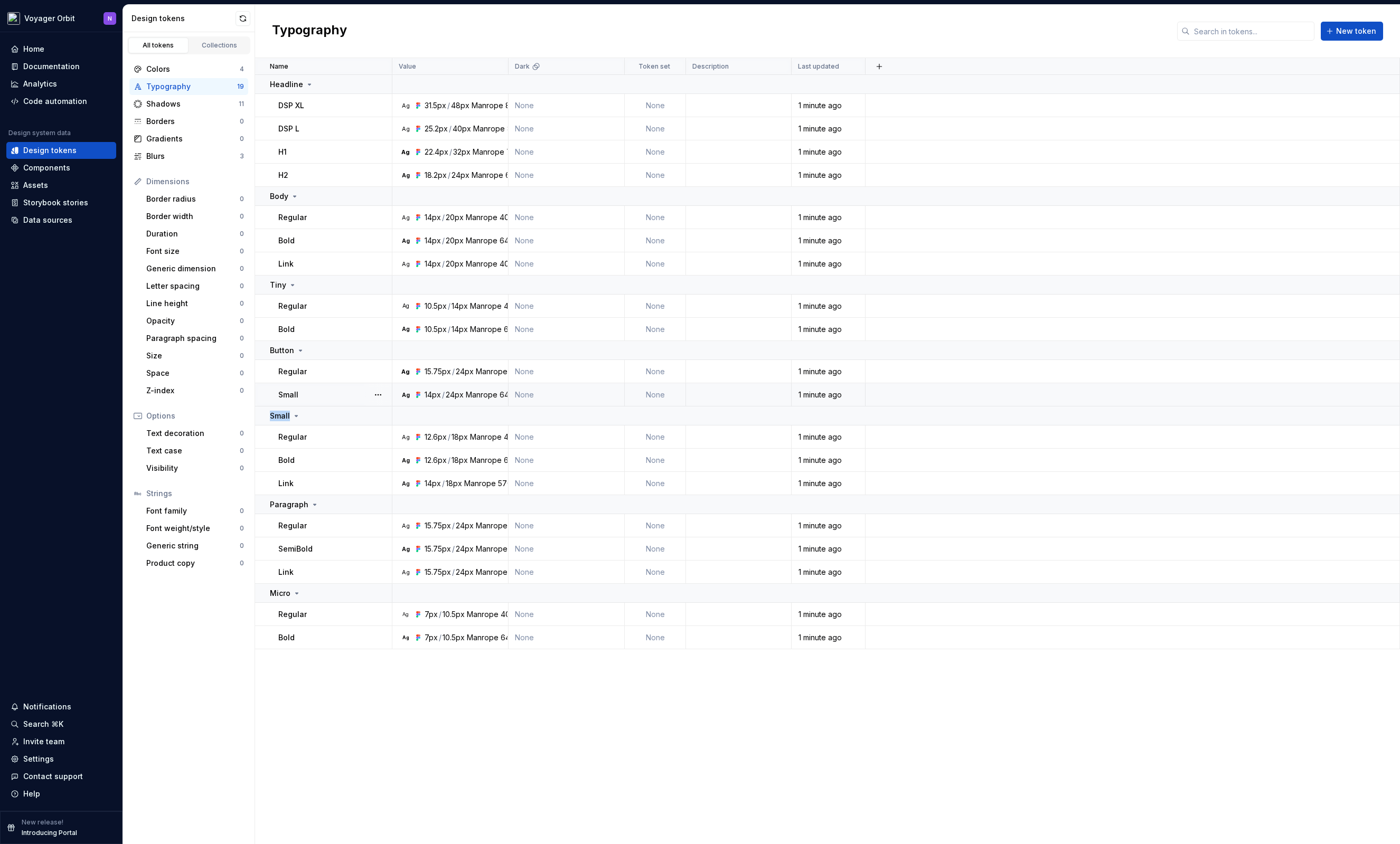
drag, startPoint x: 895, startPoint y: 413, endPoint x: 894, endPoint y: 406, distance: 7.1
click at [894, 406] on tbody "Headline DSP XL Ag 31.5px / 48px Manrope 800 None None 1 minute ago DSP L Ag 25…" at bounding box center [827, 362] width 1145 height 574
click at [363, 392] on div "Small" at bounding box center [335, 395] width 113 height 11
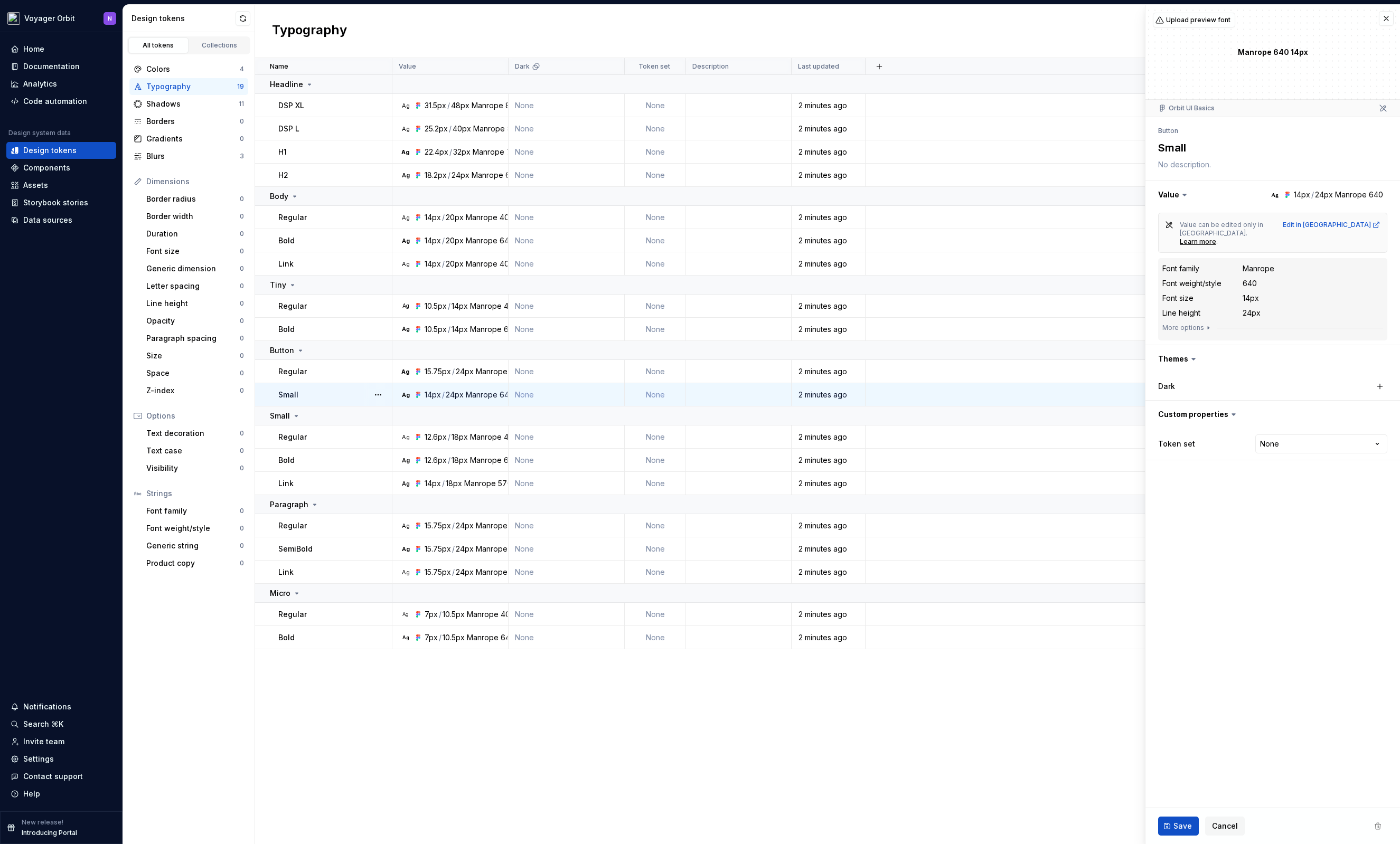
type textarea "*"
click at [172, 71] on div "Colors" at bounding box center [193, 69] width 94 height 11
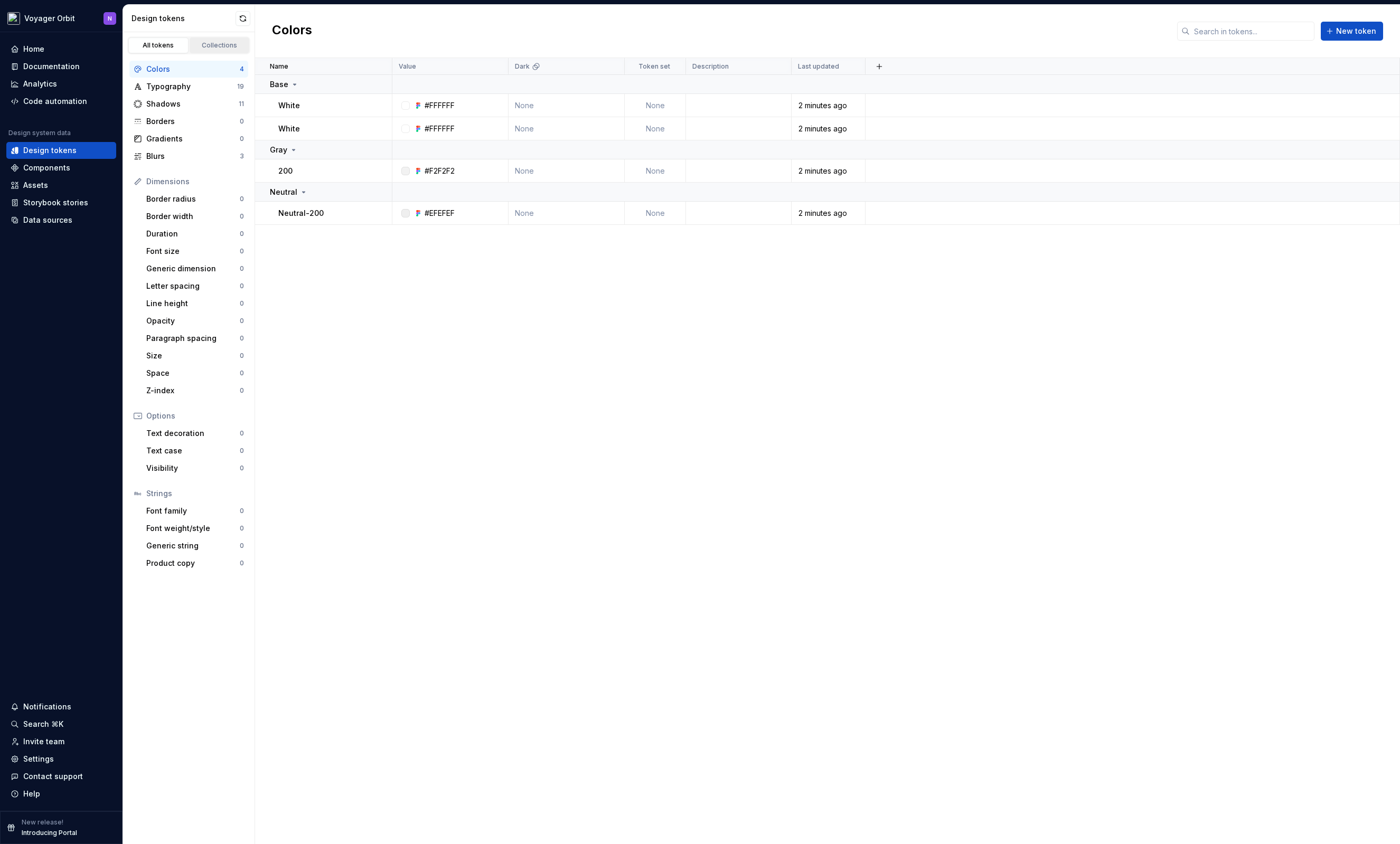
click at [216, 44] on div "Collections" at bounding box center [220, 45] width 53 height 8
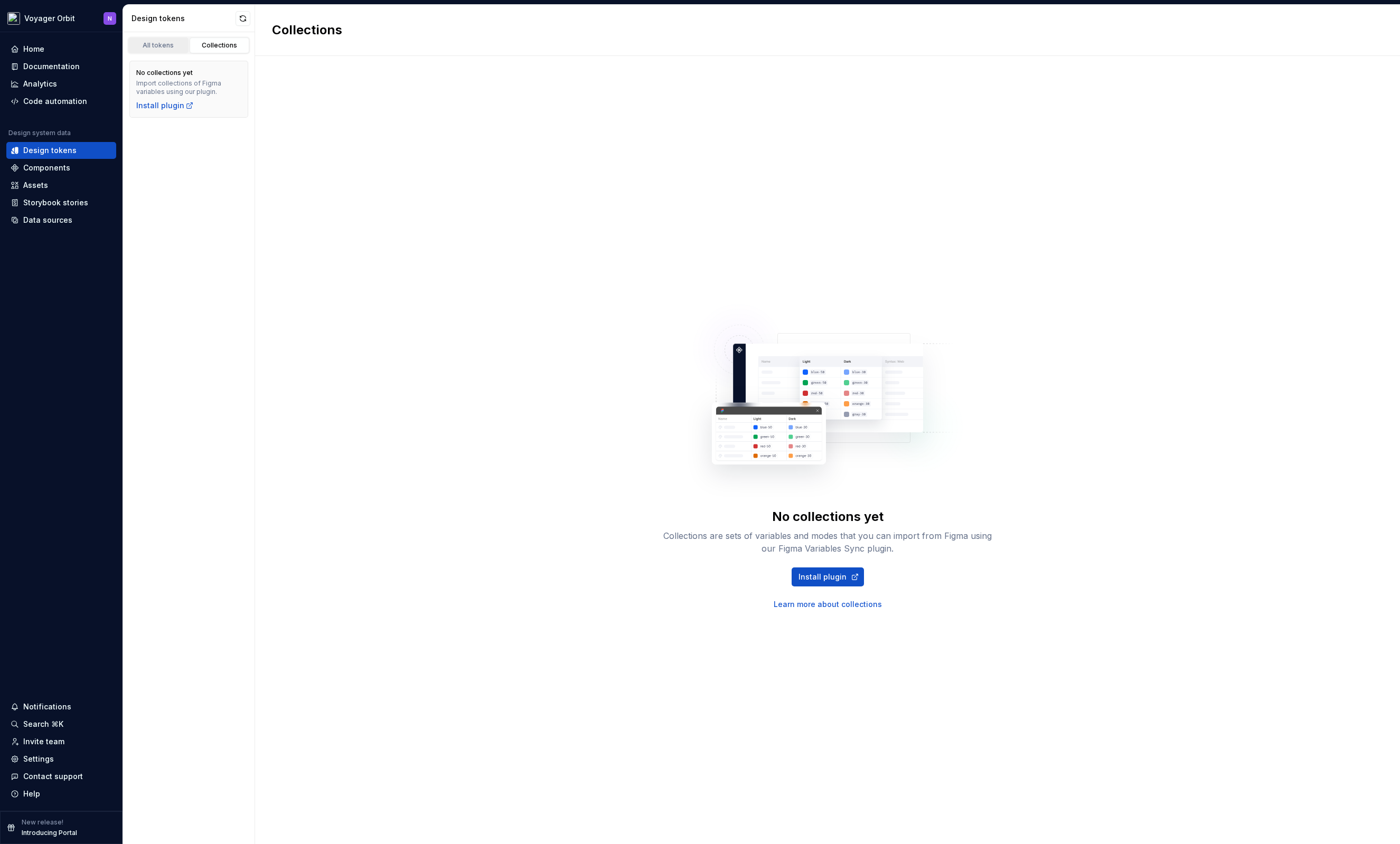
click at [152, 45] on div "All tokens" at bounding box center [158, 45] width 53 height 8
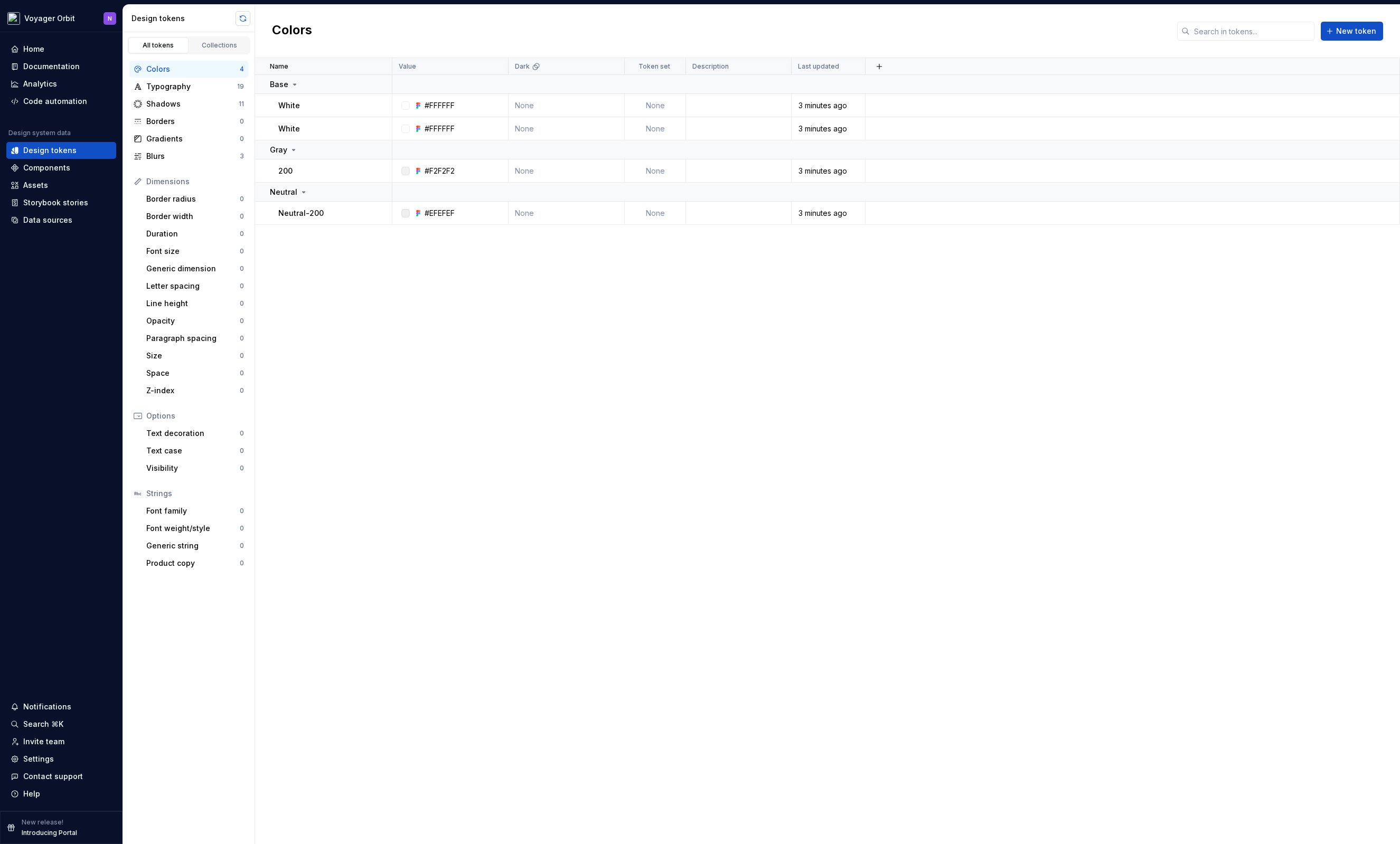
click at [244, 21] on button "button" at bounding box center [243, 18] width 15 height 15
click at [1328, 820] on span "View summary" at bounding box center [1338, 821] width 47 height 8
click at [1236, 124] on div "37 created" at bounding box center [1285, 125] width 203 height 11
click at [1201, 115] on div "37 design styles" at bounding box center [1215, 113] width 61 height 11
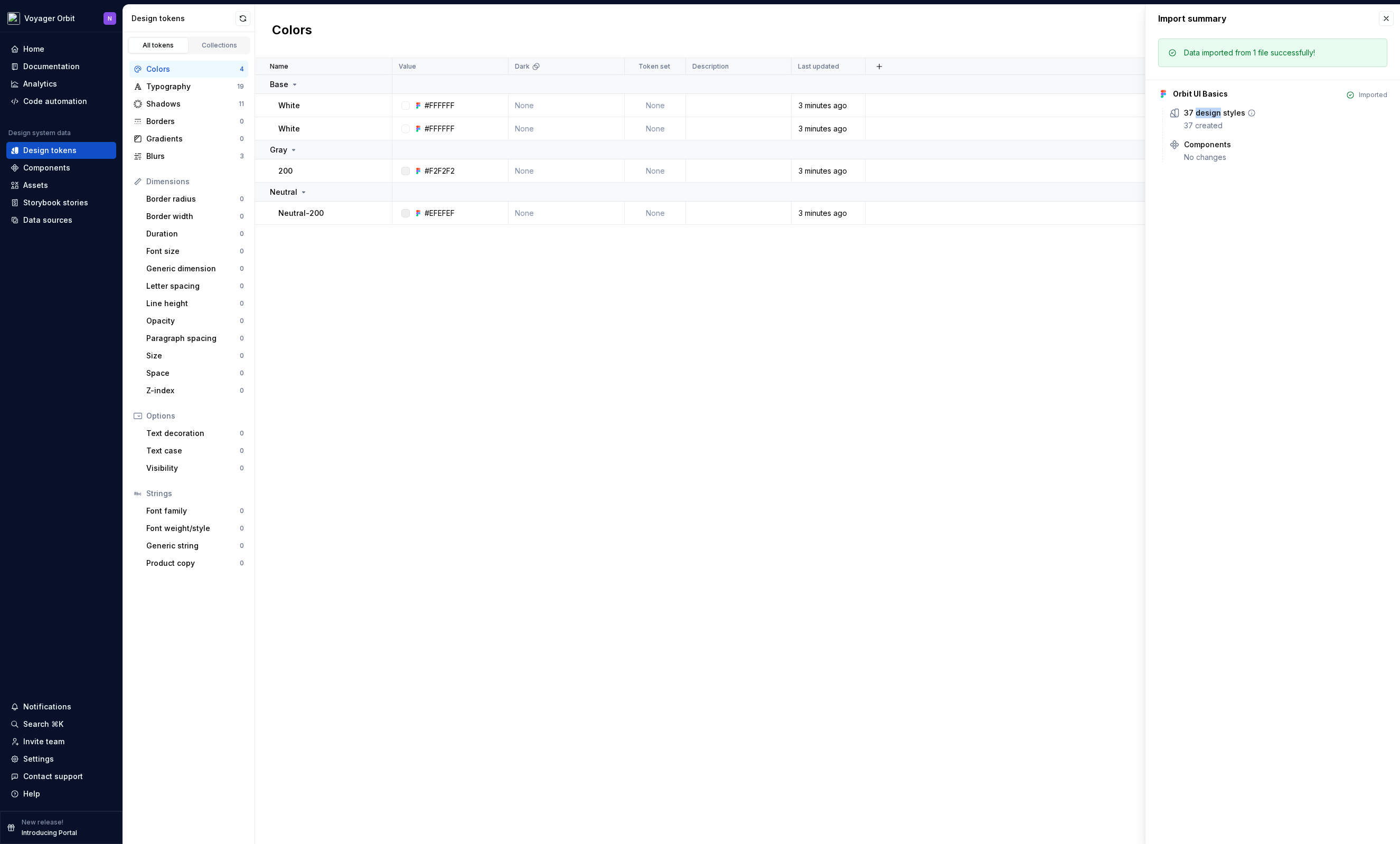
click at [1210, 113] on div "37 design styles" at bounding box center [1215, 113] width 61 height 11
click at [1248, 115] on icon at bounding box center [1252, 113] width 8 height 8
click at [1250, 114] on icon at bounding box center [1252, 113] width 8 height 8
click at [1211, 125] on div "37 created" at bounding box center [1285, 125] width 203 height 11
click at [1194, 127] on div "37 created" at bounding box center [1285, 125] width 203 height 11
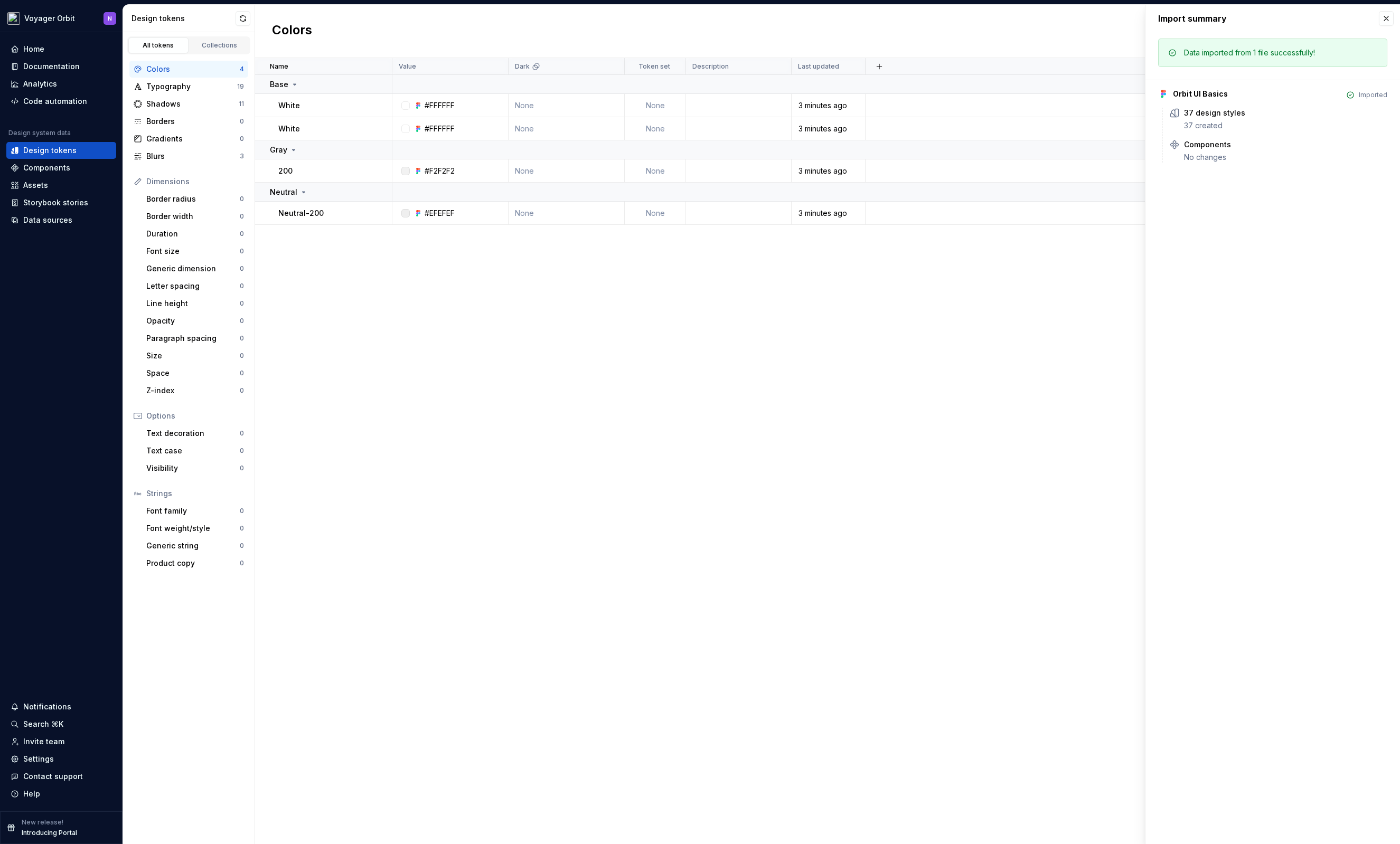
click at [1245, 305] on div "Import summary Import summary Data imported from 1 file successfully! Orbit UI …" at bounding box center [1272, 424] width 254 height 839
click at [1391, 18] on button "button" at bounding box center [1386, 18] width 15 height 15
click at [48, 18] on html "Voyager Orbit N Home Documentation Analytics Code automation Design system data…" at bounding box center [700, 422] width 1400 height 844
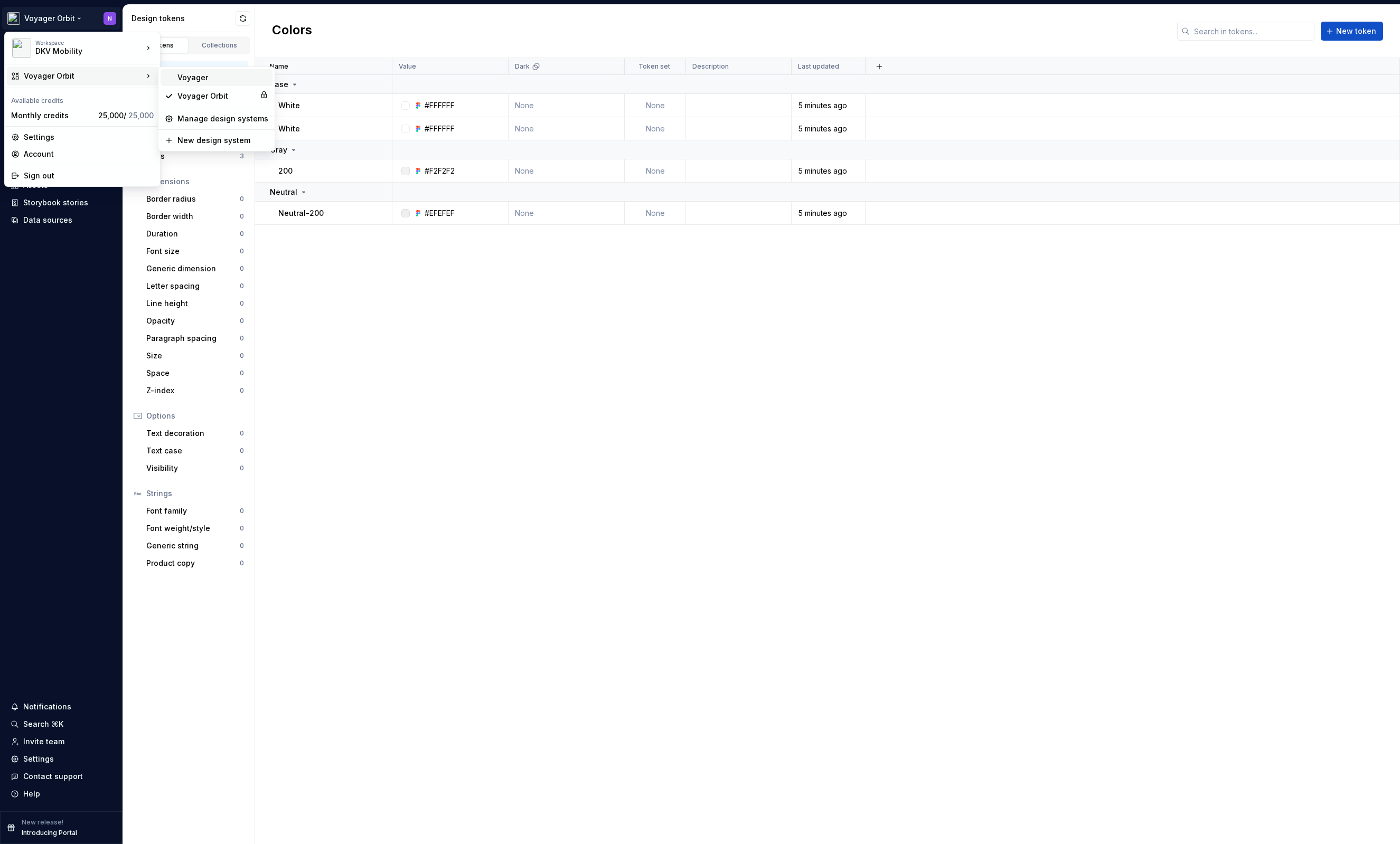
click at [223, 83] on div "Voyager" at bounding box center [217, 77] width 112 height 17
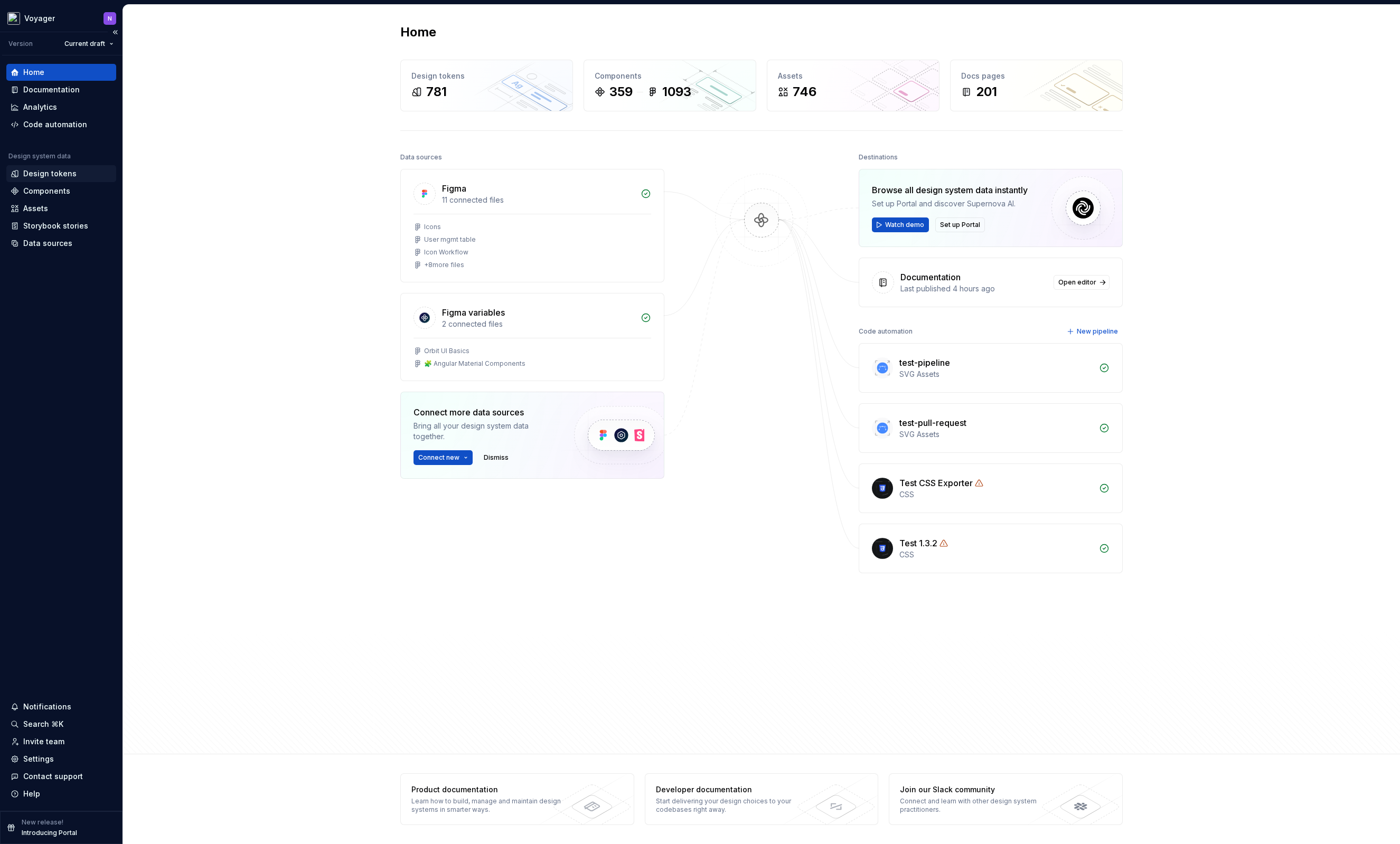
click at [40, 172] on div "Design tokens" at bounding box center [49, 174] width 54 height 11
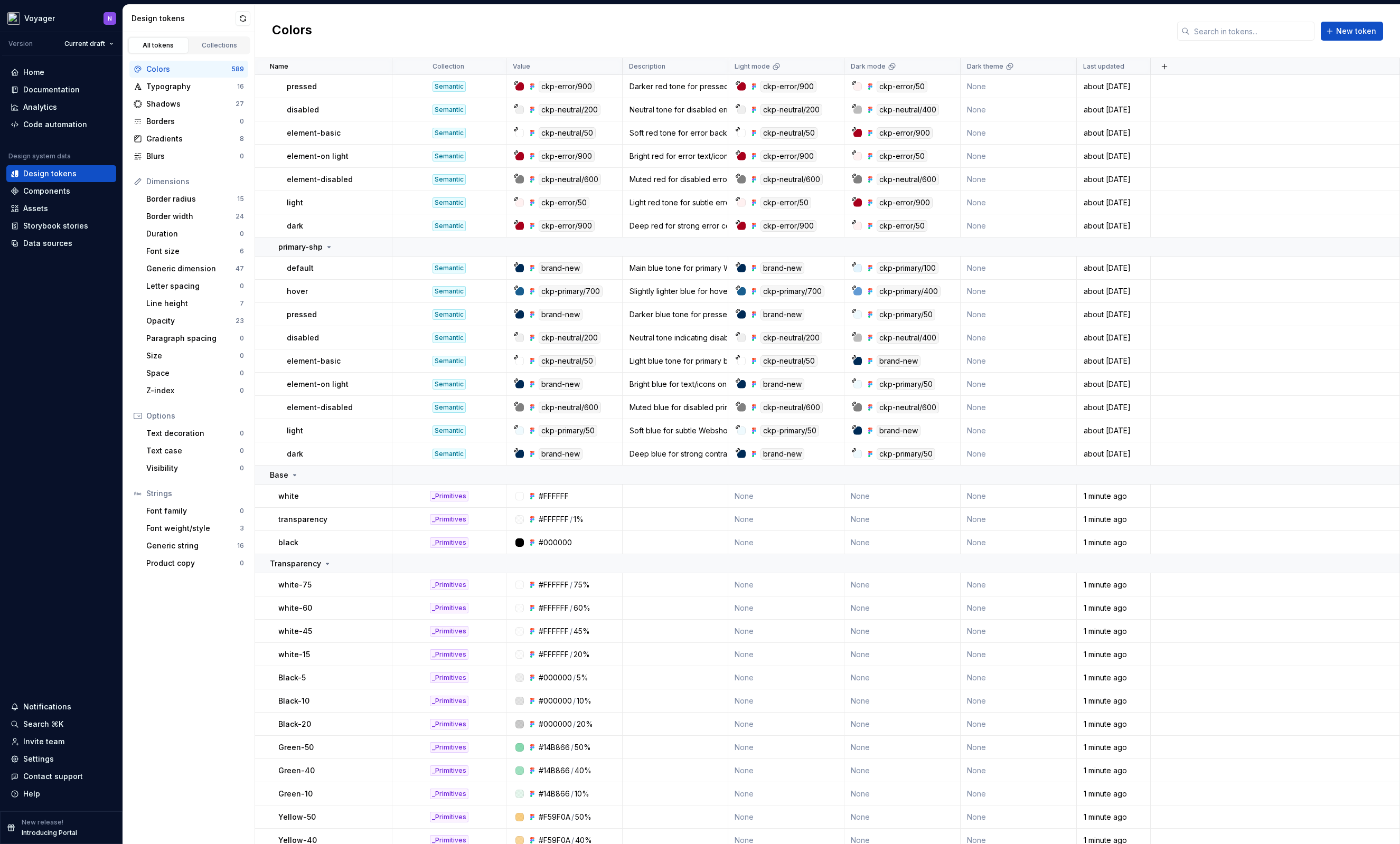
scroll to position [9725, 0]
click at [294, 477] on icon at bounding box center [295, 478] width 2 height 1
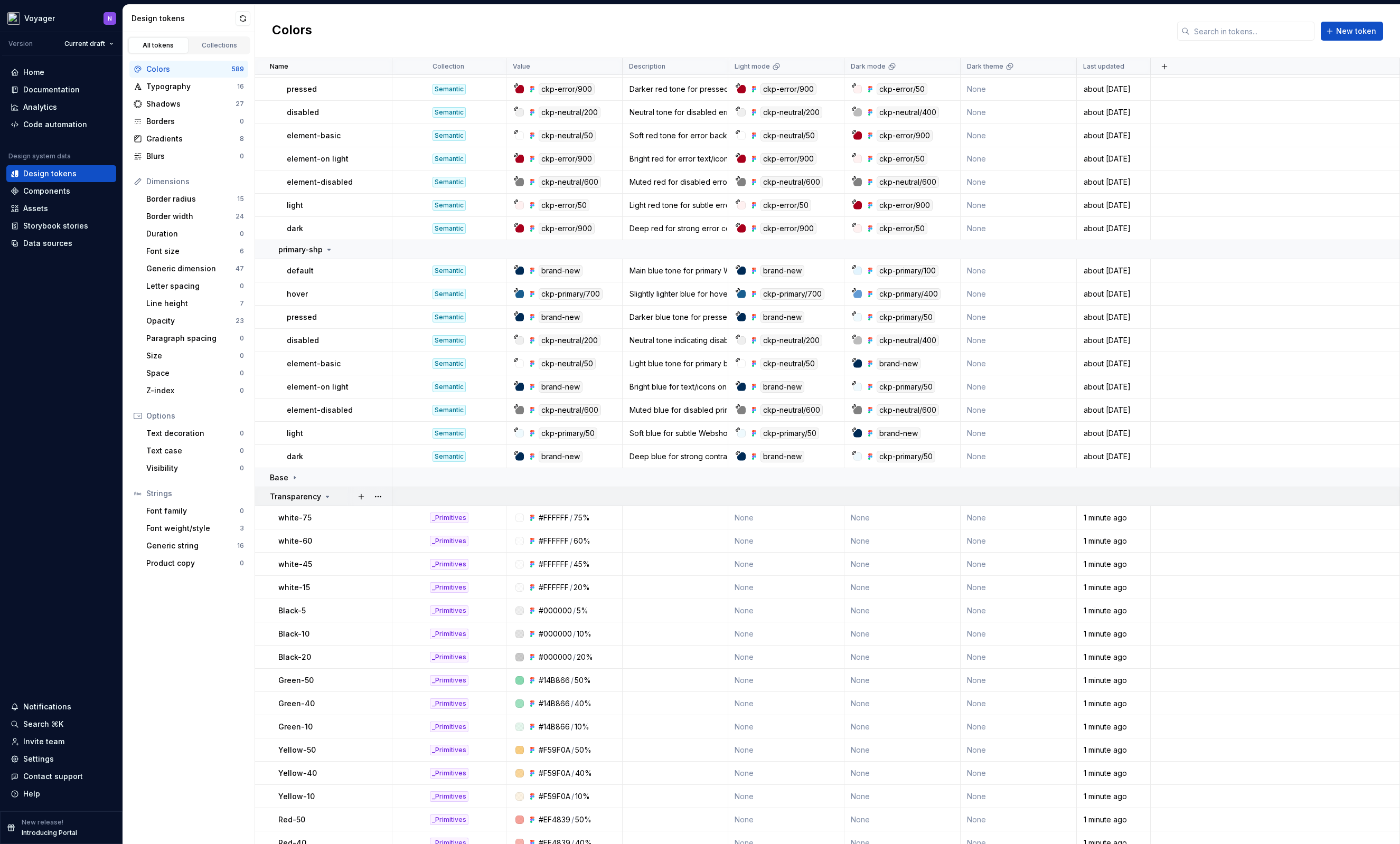
click at [323, 497] on icon at bounding box center [327, 497] width 8 height 8
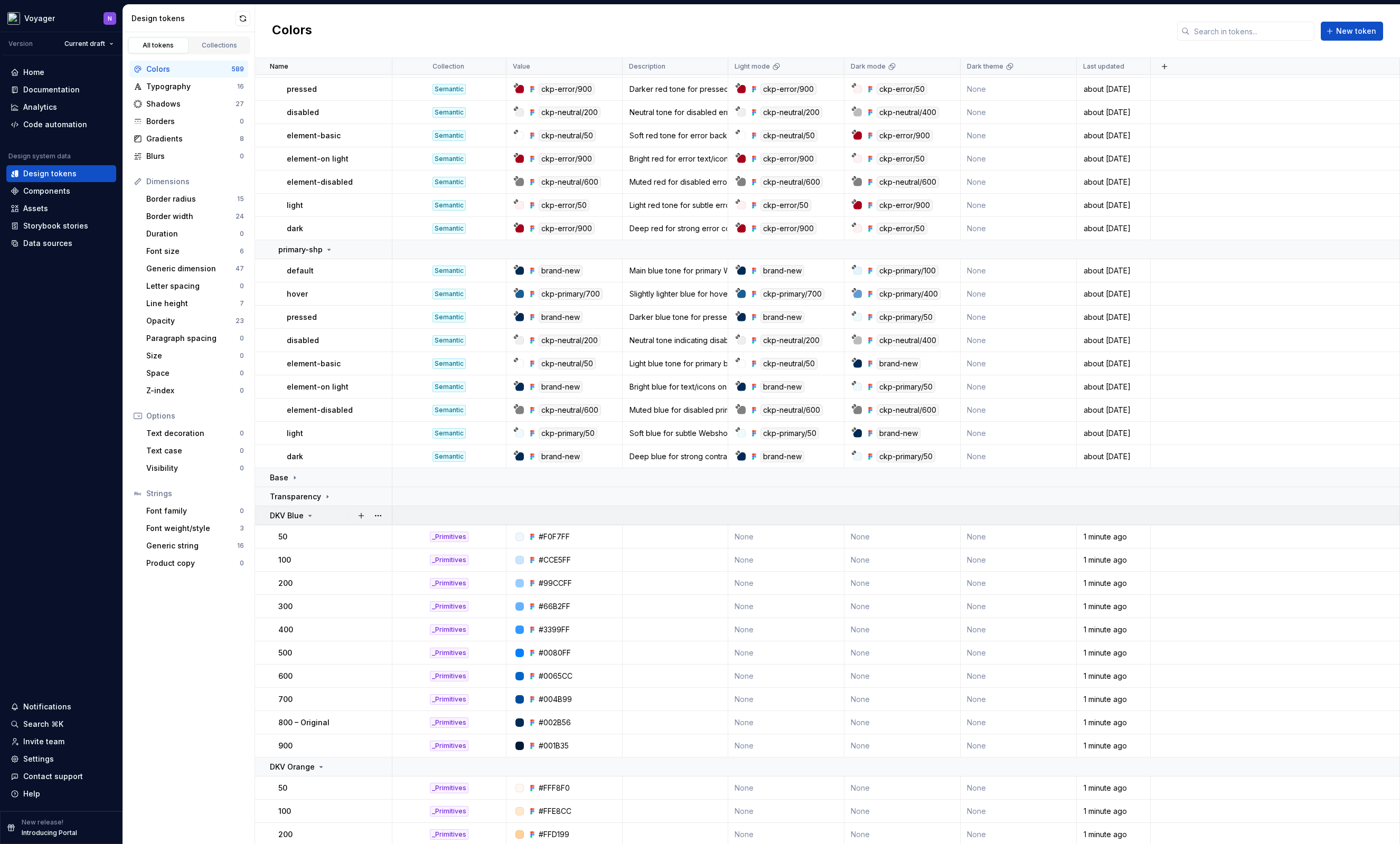
click at [306, 514] on icon at bounding box center [310, 516] width 8 height 8
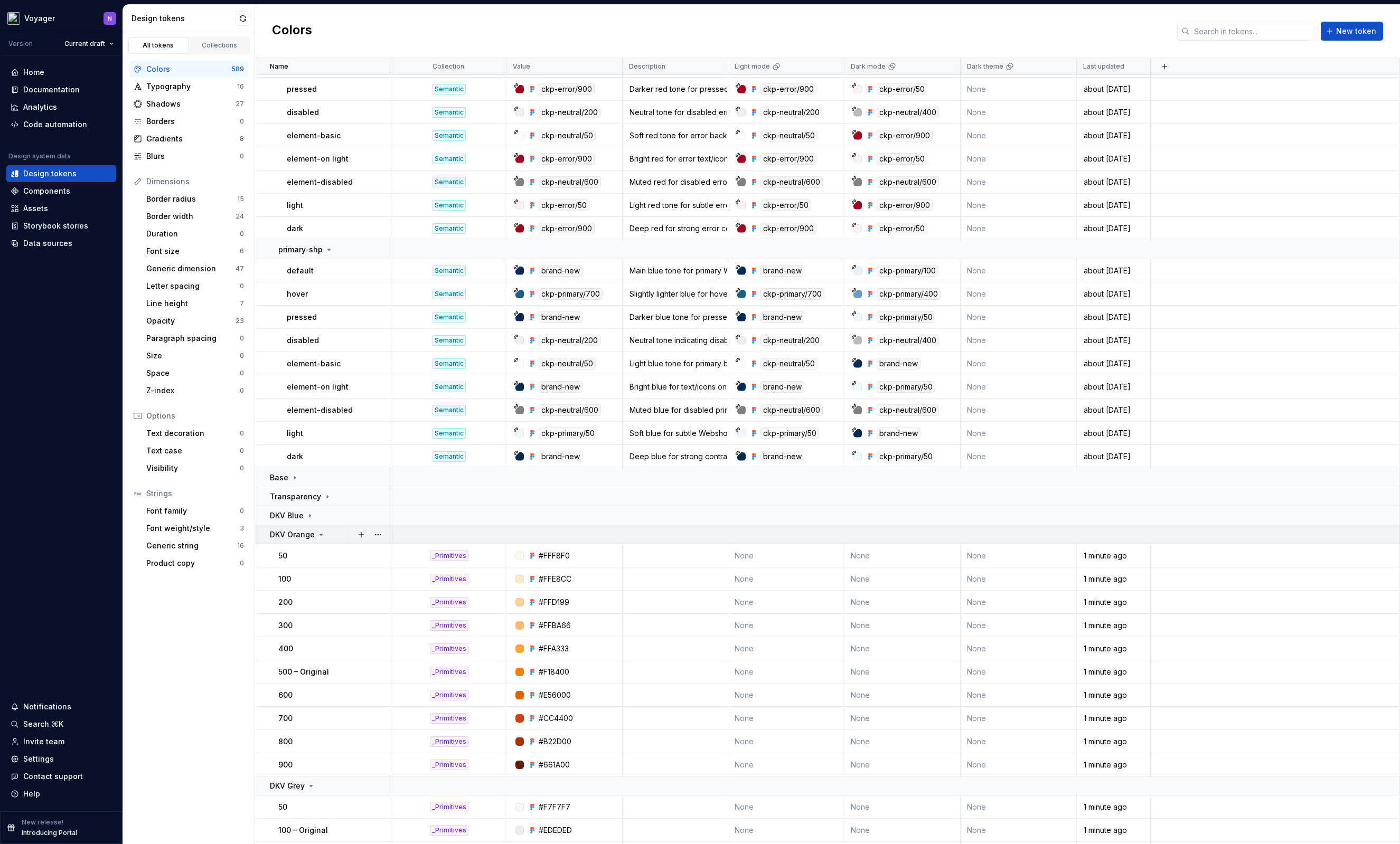
click at [317, 531] on icon at bounding box center [321, 534] width 8 height 8
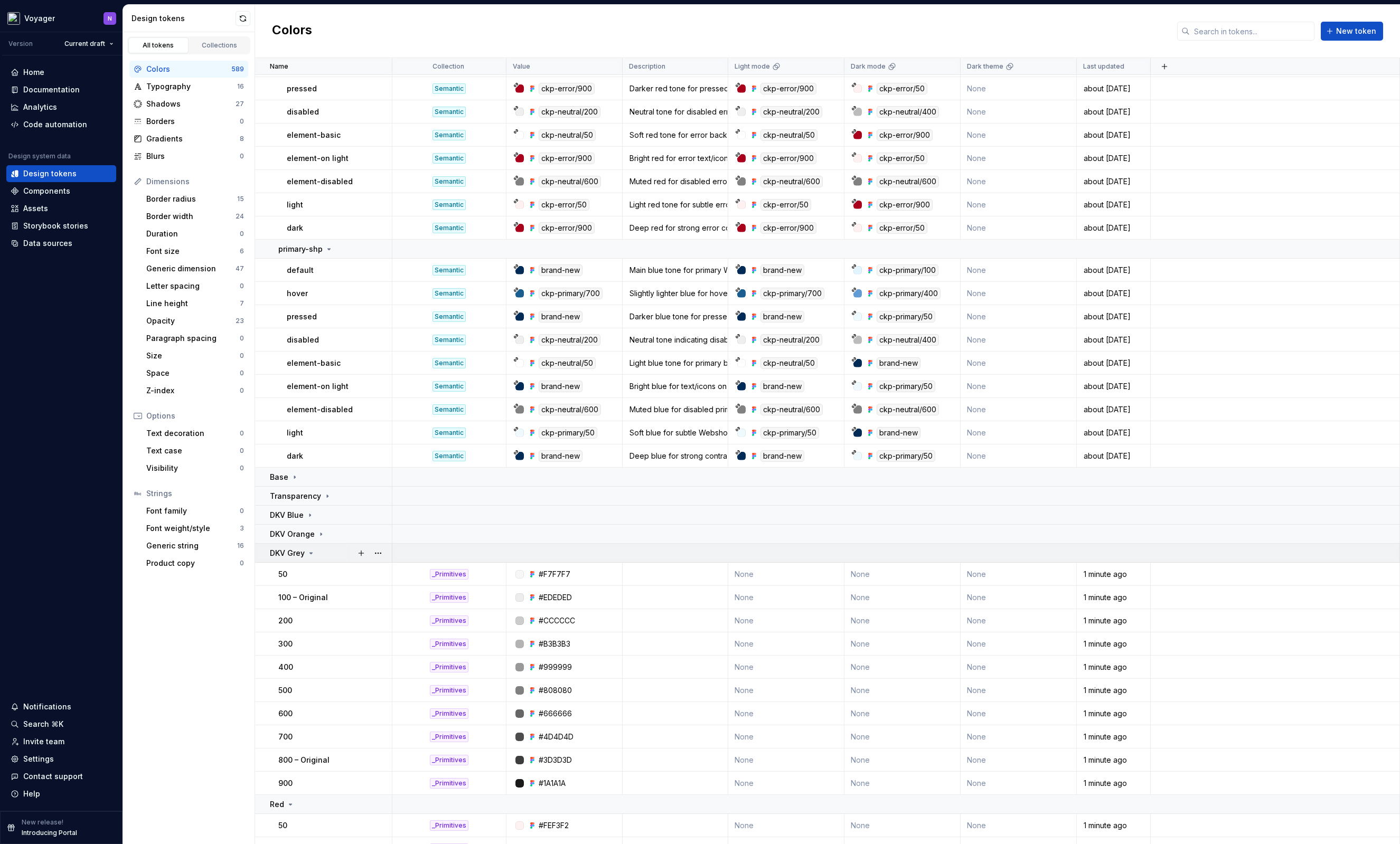
click at [310, 552] on icon at bounding box center [311, 553] width 8 height 8
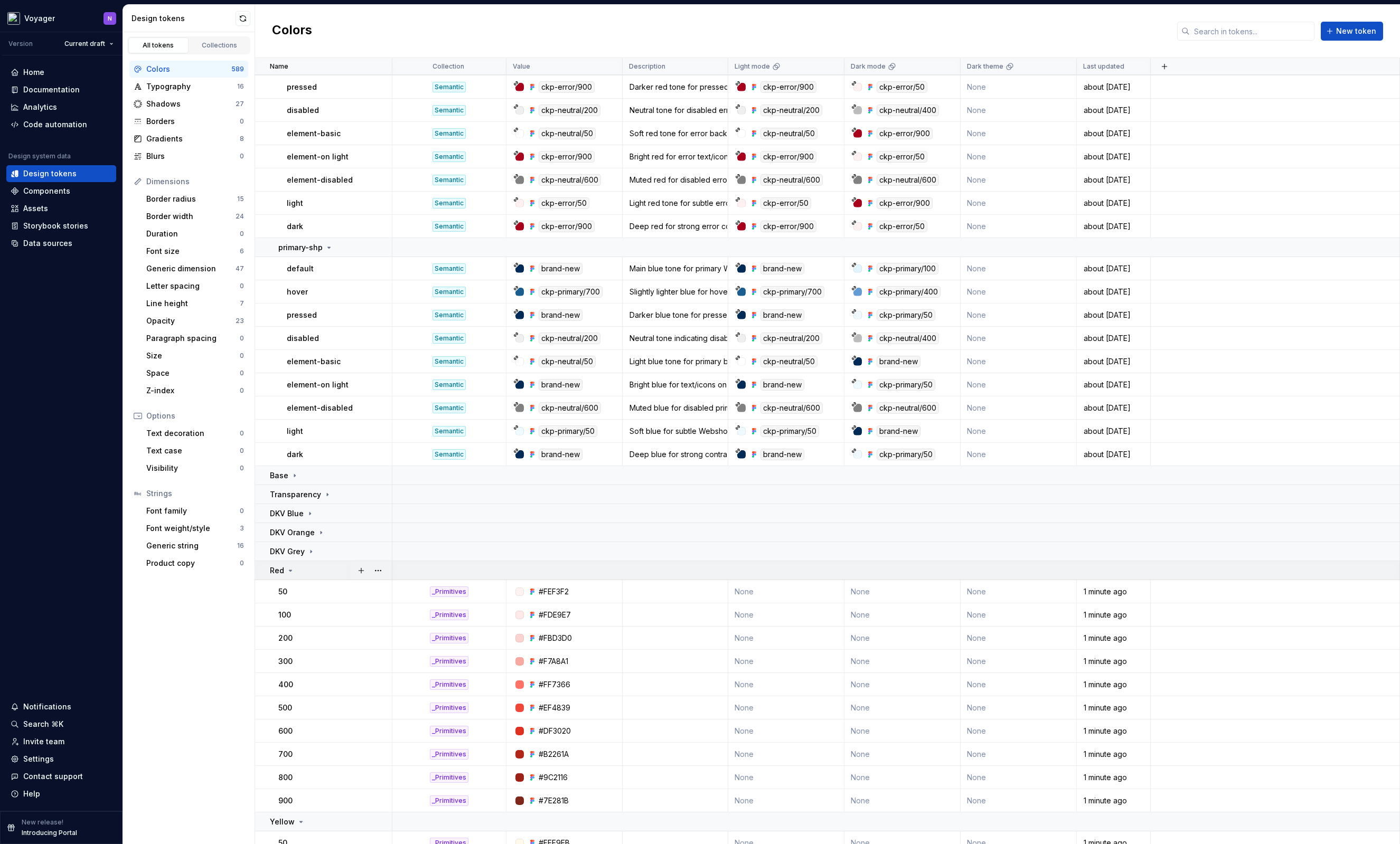
click at [287, 569] on icon at bounding box center [290, 570] width 8 height 8
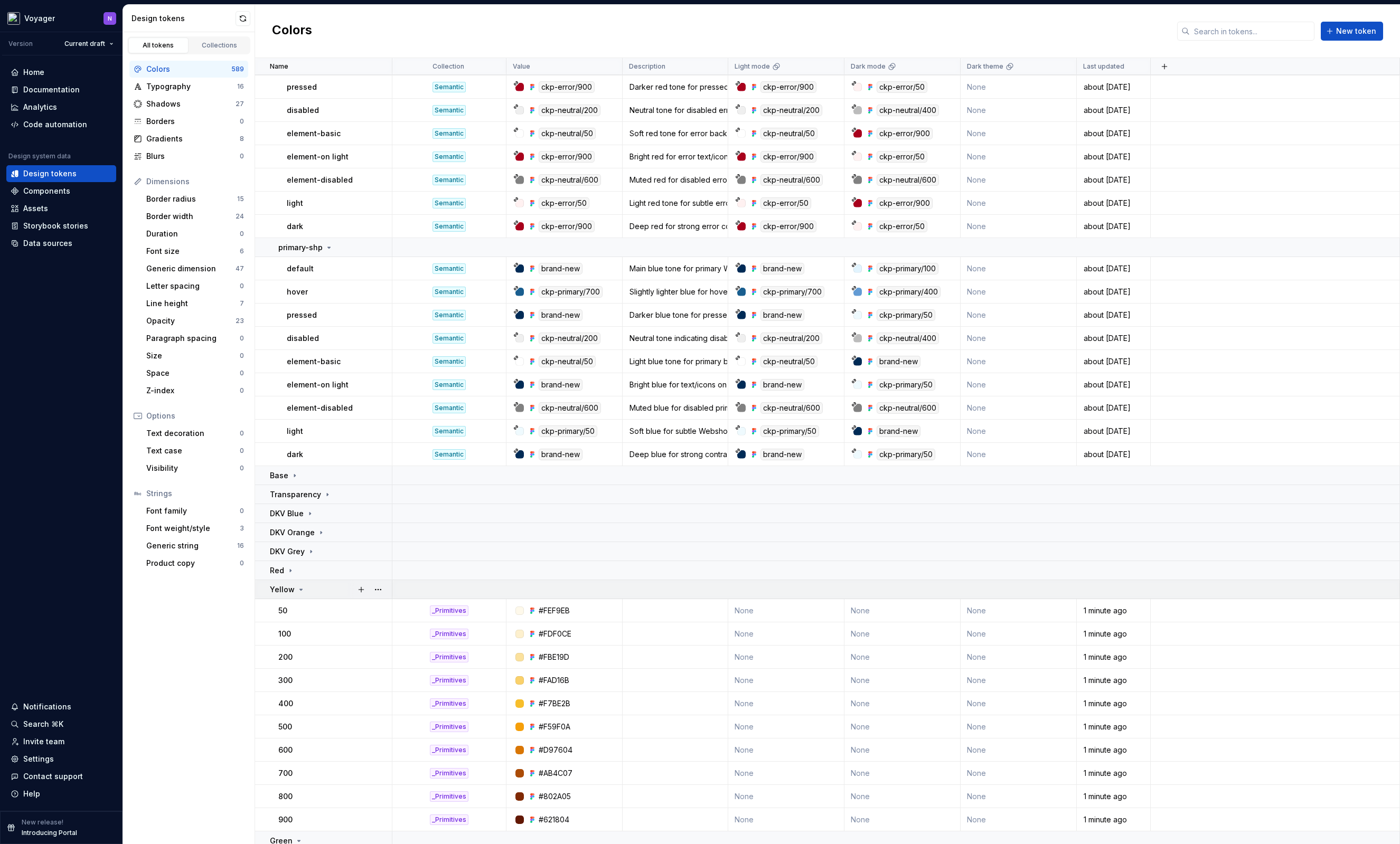
click at [298, 587] on icon at bounding box center [301, 590] width 8 height 8
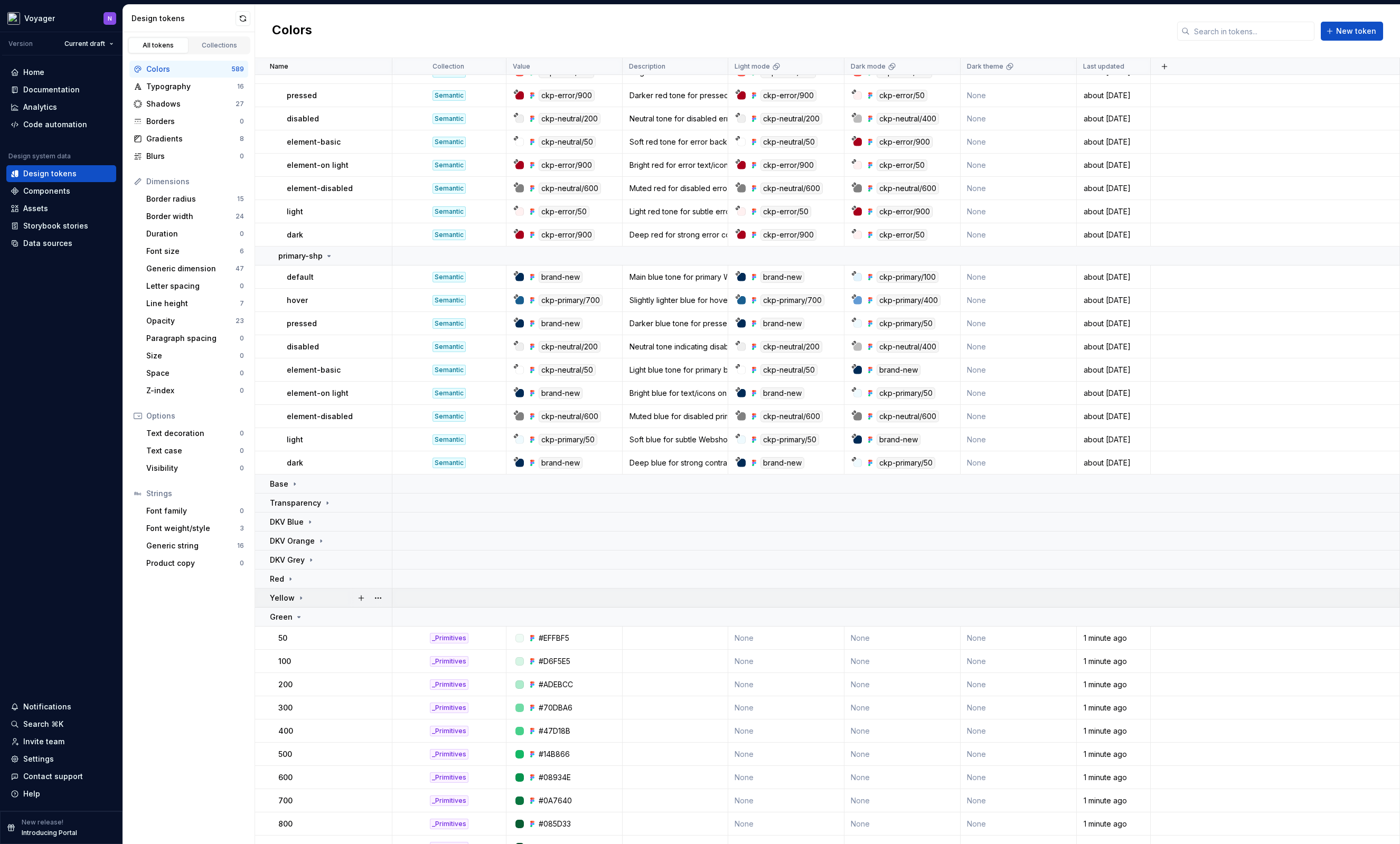
scroll to position [9712, 0]
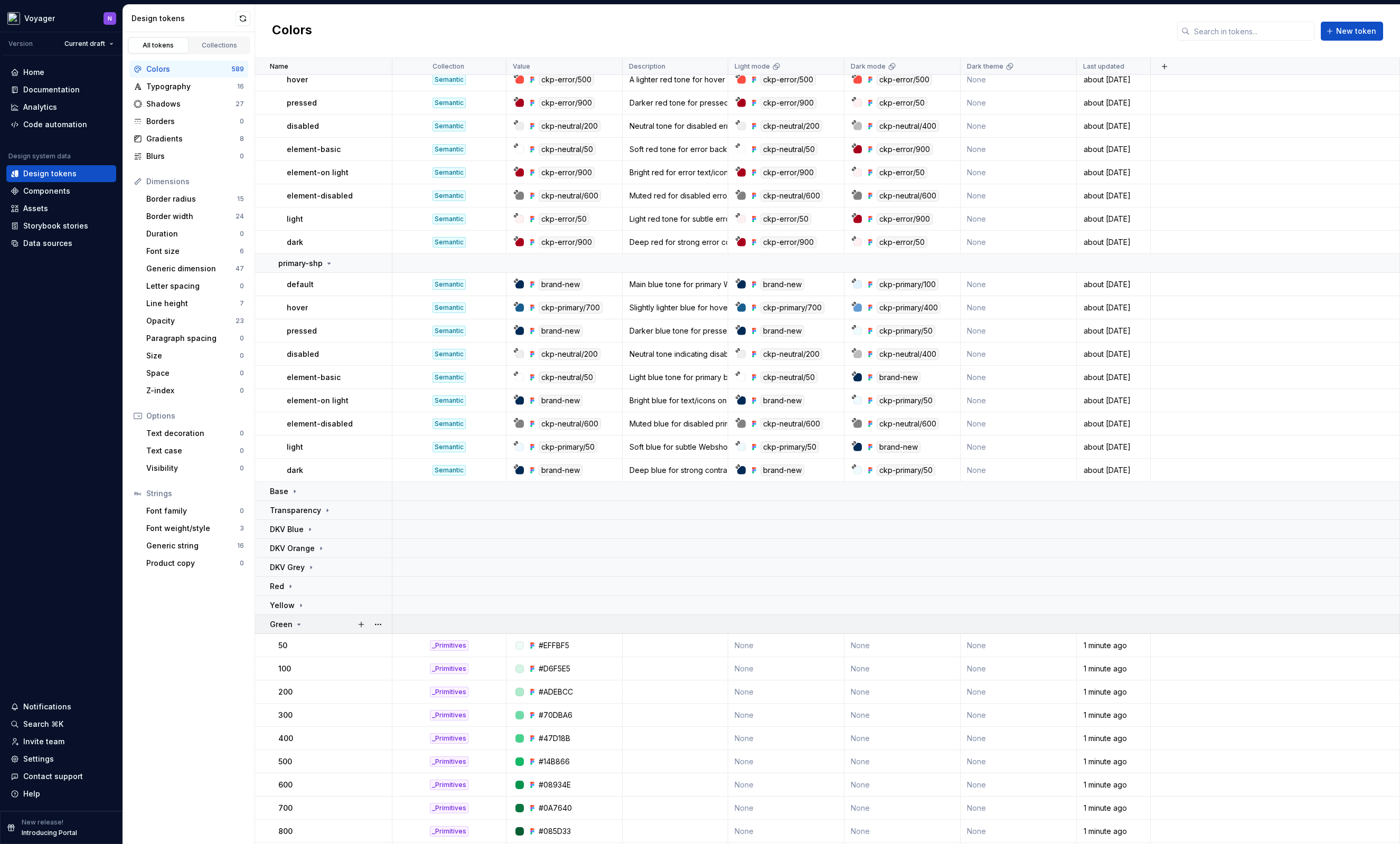
click at [296, 626] on icon at bounding box center [298, 624] width 8 height 8
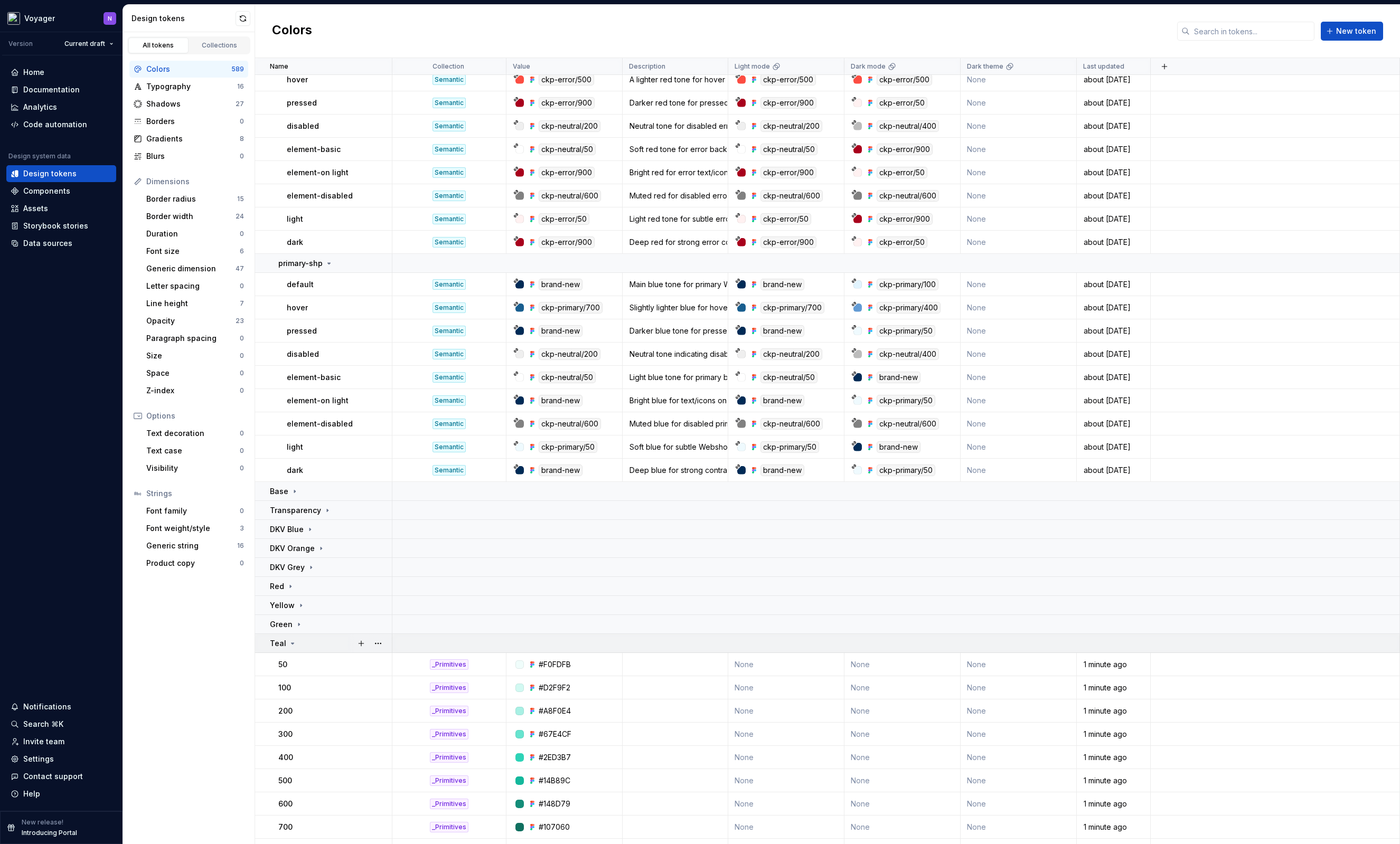
click at [295, 643] on div "Teal" at bounding box center [330, 643] width 121 height 11
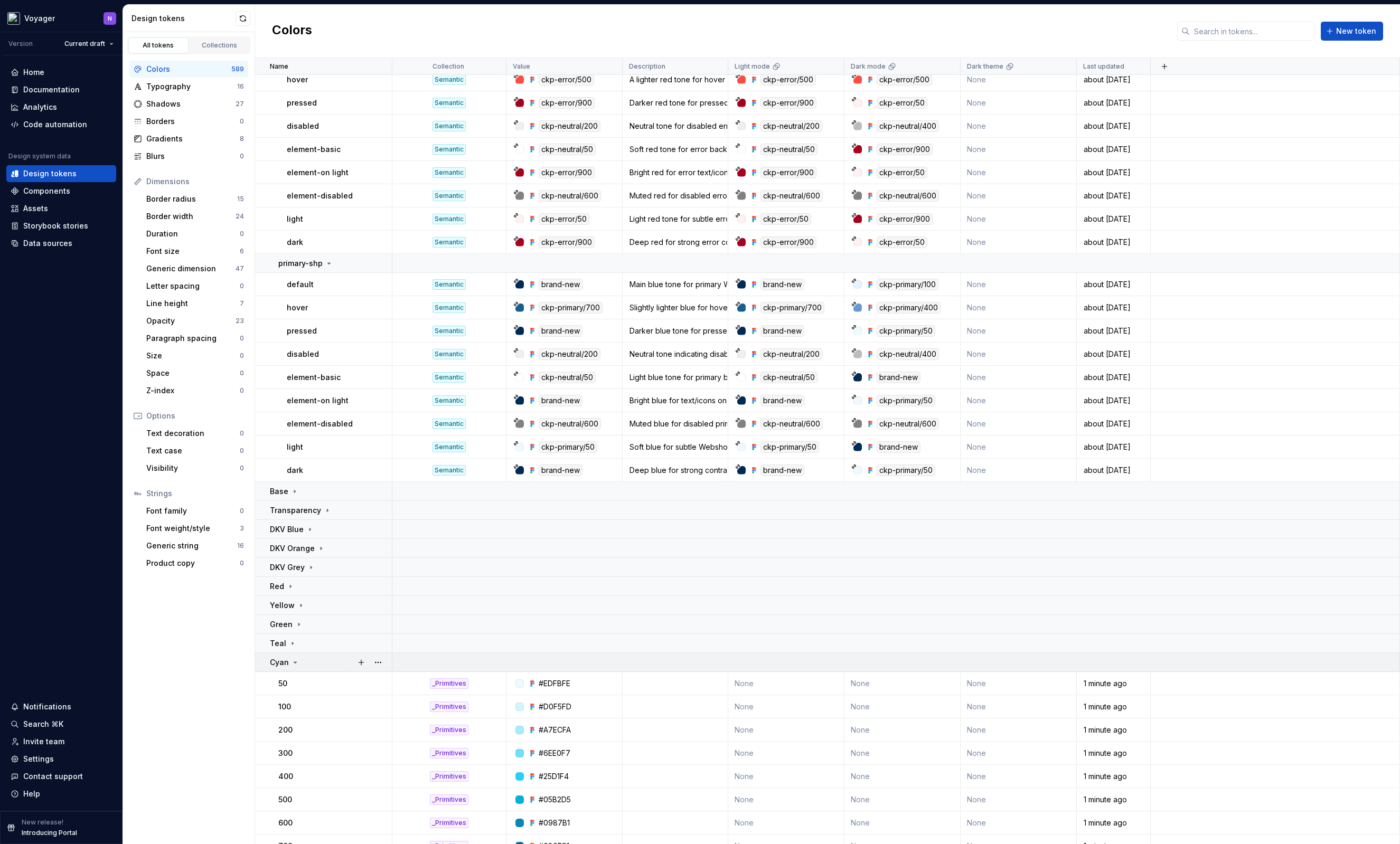
click at [295, 663] on icon at bounding box center [296, 663] width 2 height 1
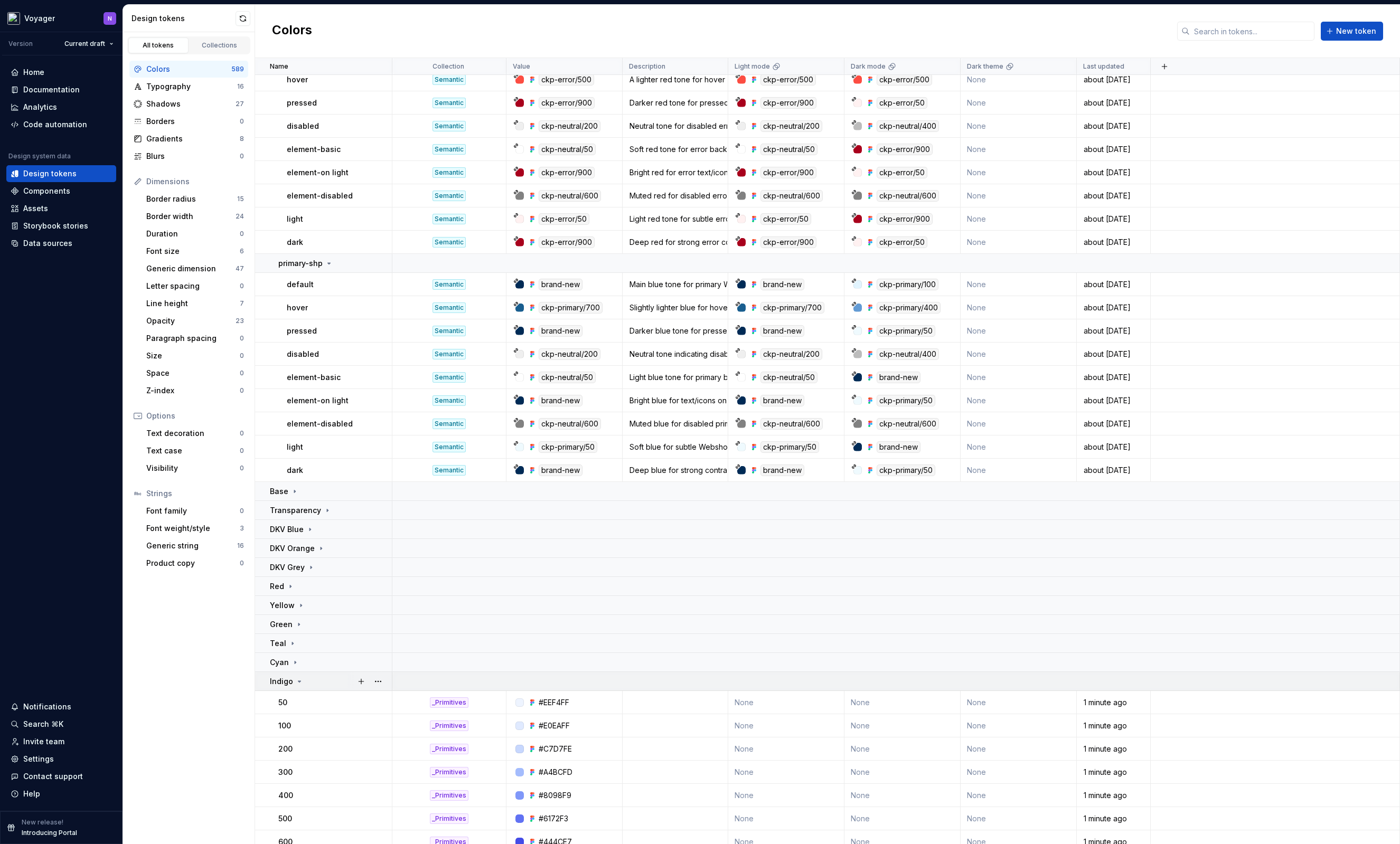
click at [297, 679] on icon at bounding box center [299, 682] width 8 height 8
click at [297, 704] on icon at bounding box center [298, 700] width 8 height 8
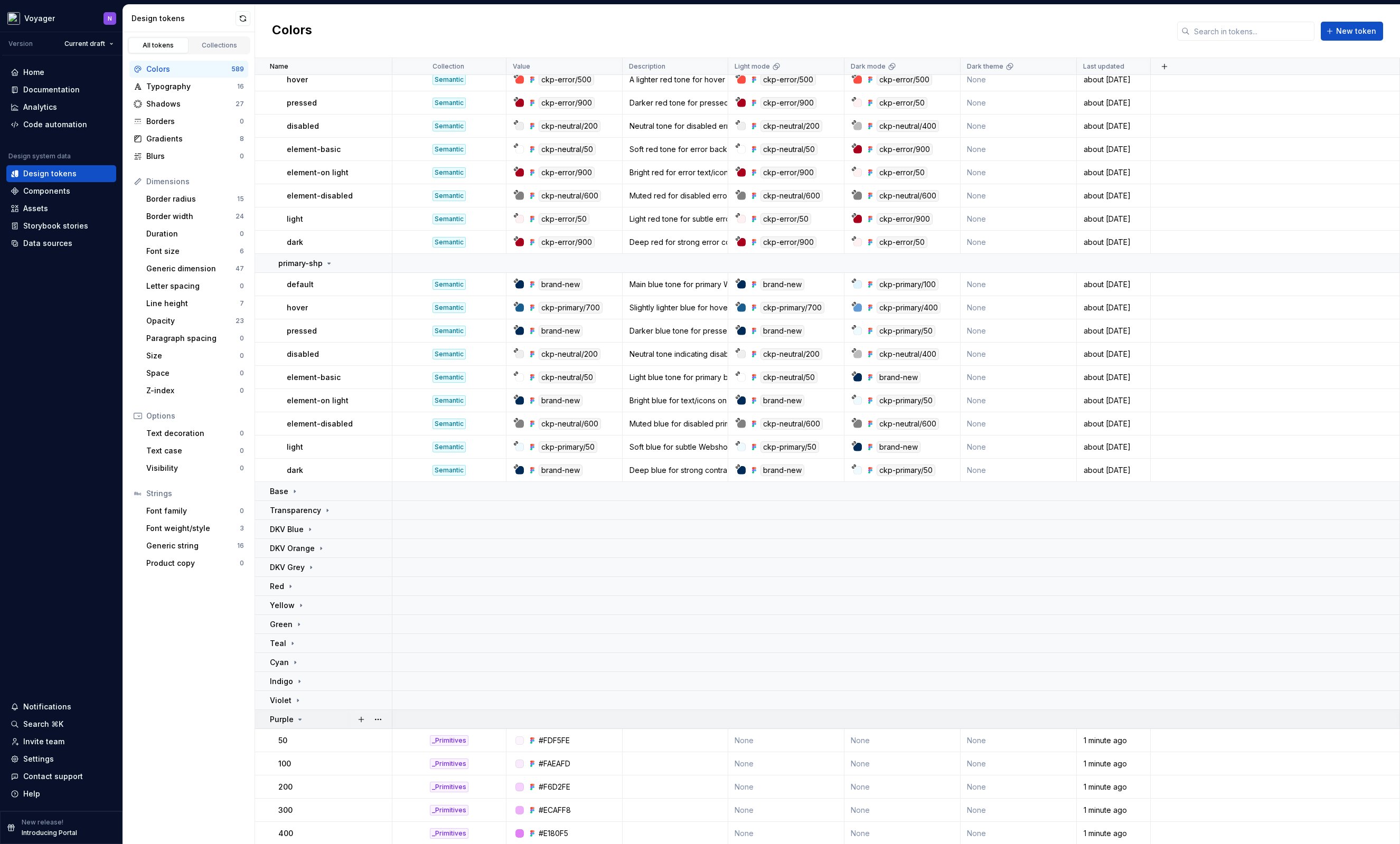
click at [297, 720] on icon at bounding box center [300, 719] width 8 height 8
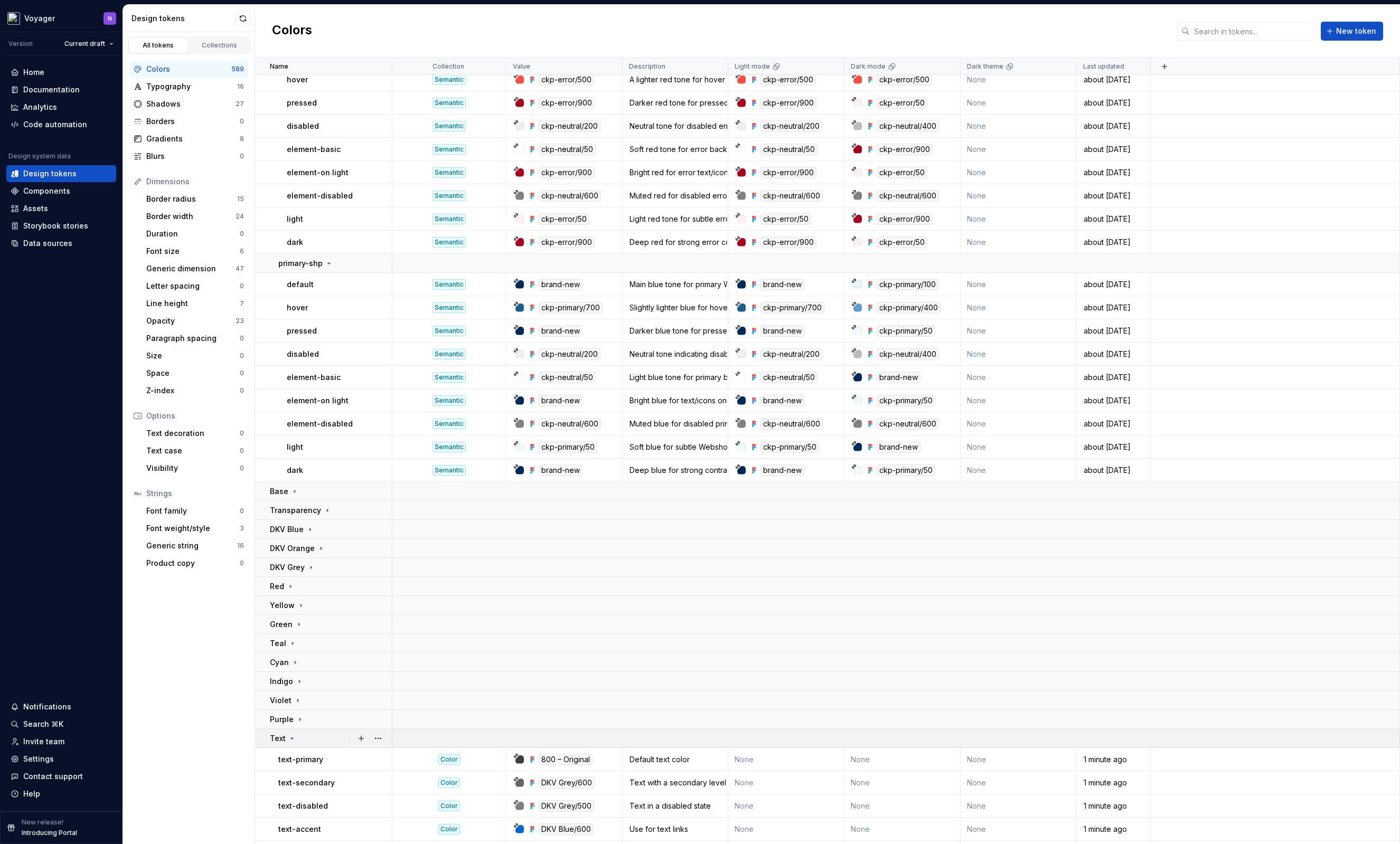
click at [288, 739] on icon at bounding box center [292, 739] width 8 height 8
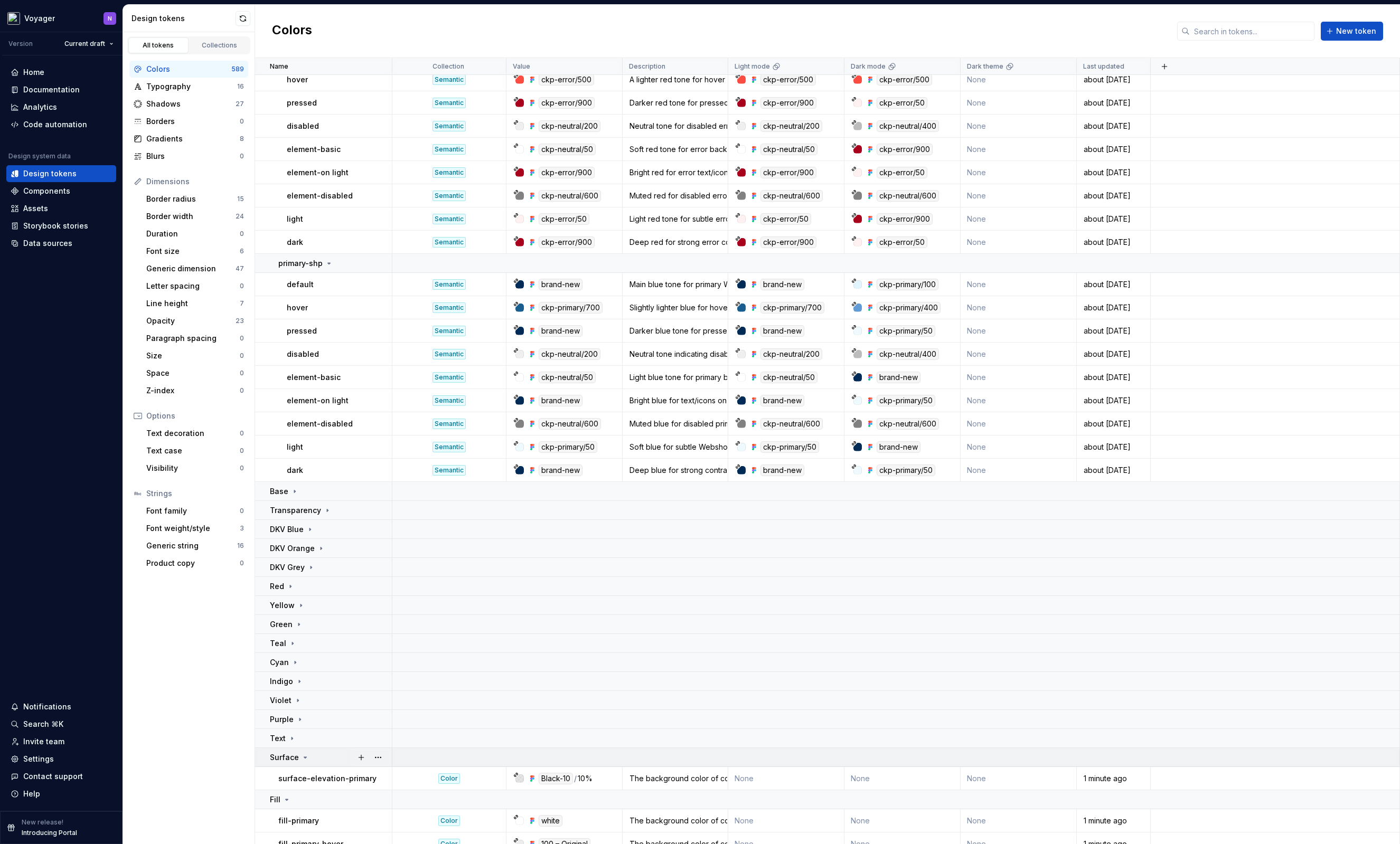
click at [301, 757] on icon at bounding box center [305, 757] width 8 height 8
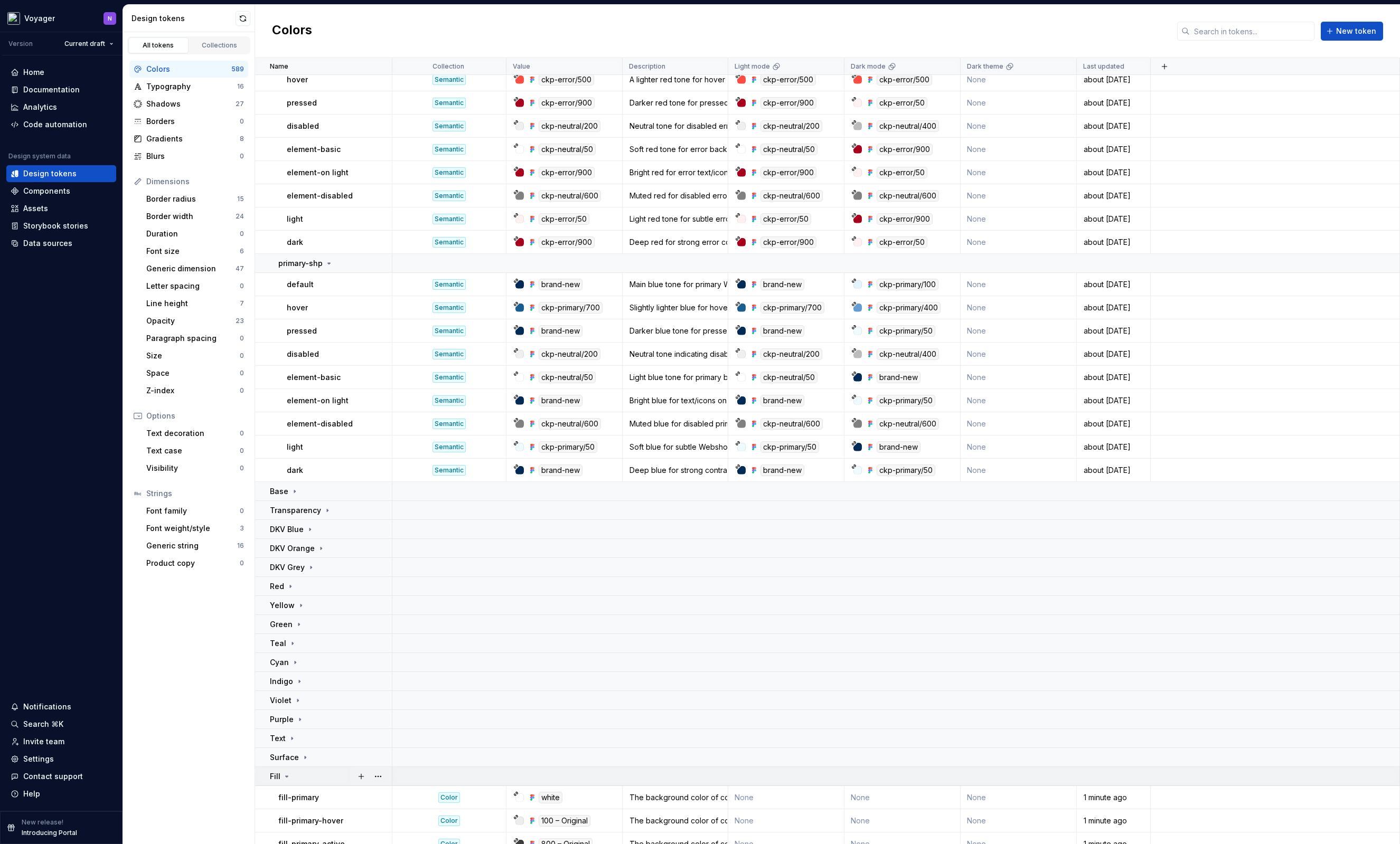
click at [285, 772] on icon at bounding box center [287, 776] width 8 height 8
click at [291, 796] on icon at bounding box center [292, 795] width 8 height 8
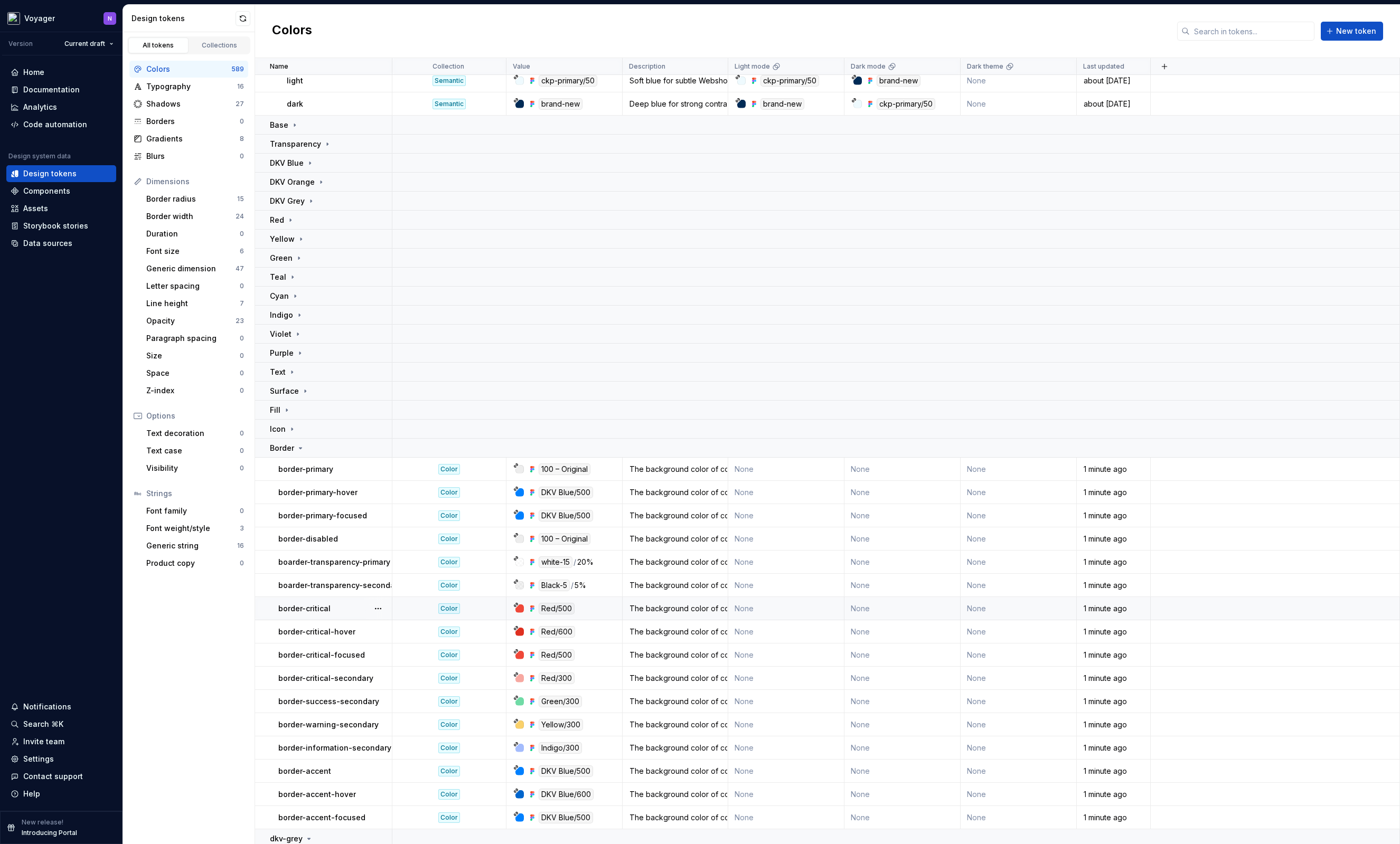
scroll to position [10403, 0]
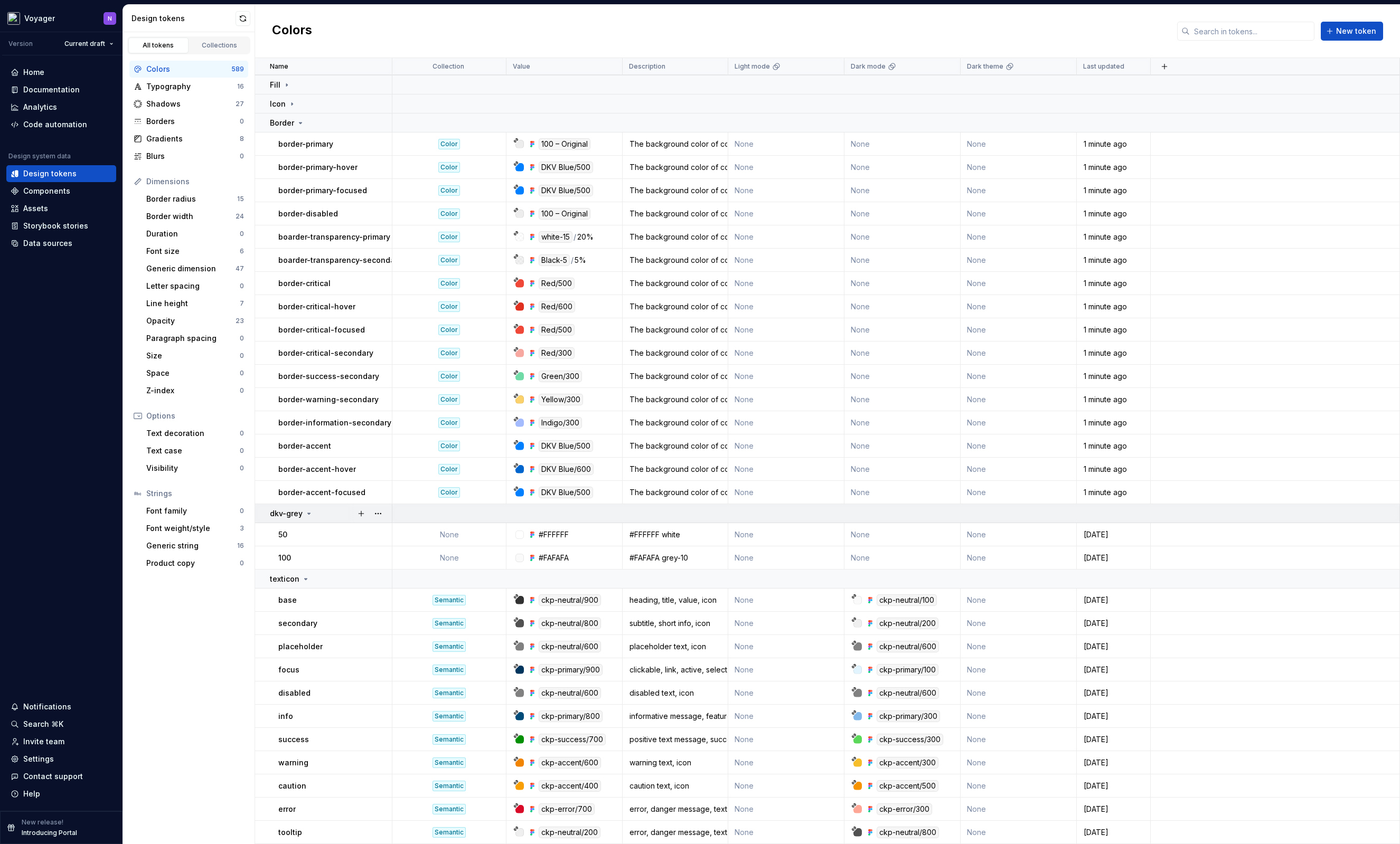
click at [309, 513] on icon at bounding box center [309, 514] width 2 height 1
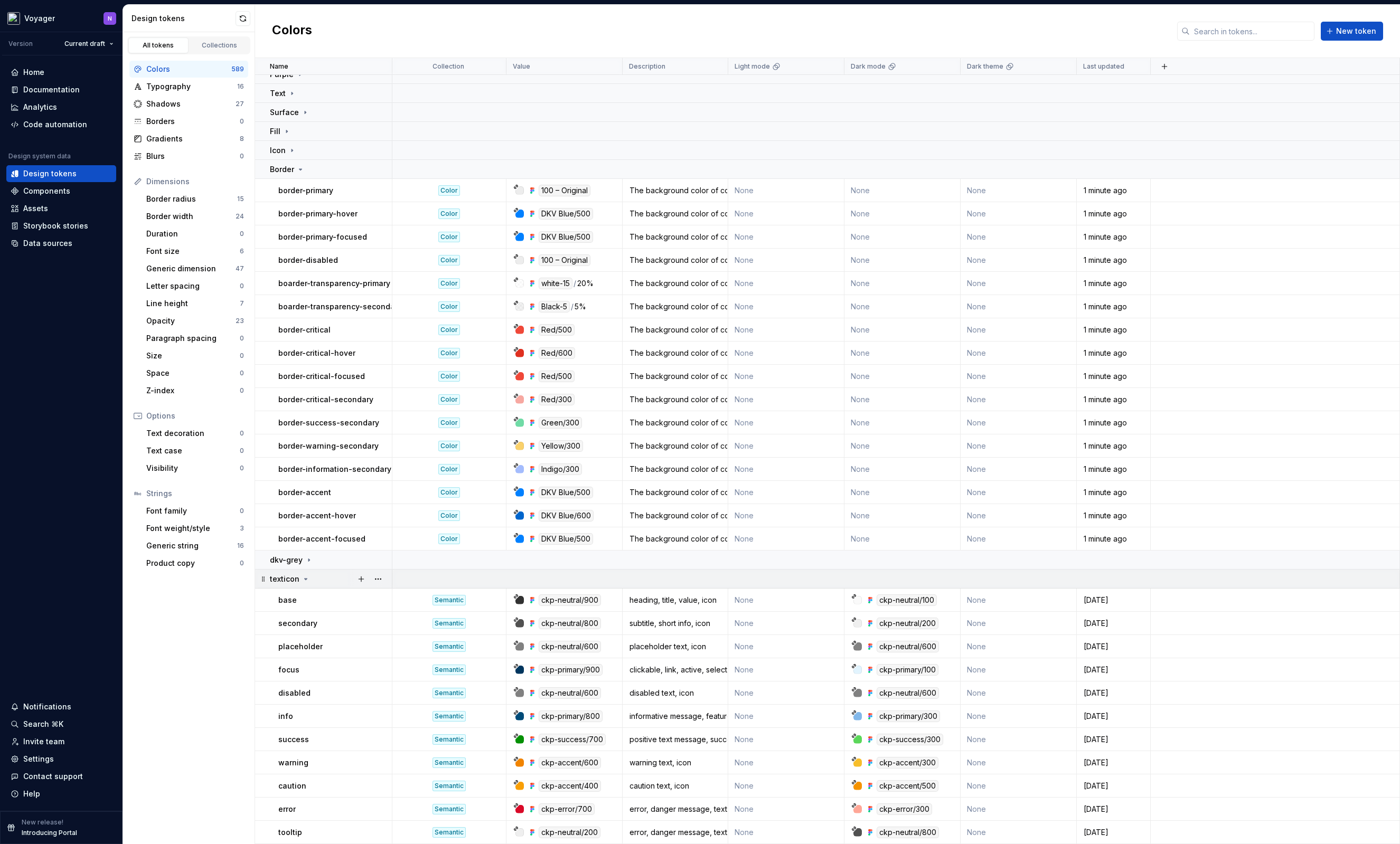
click at [305, 579] on icon at bounding box center [306, 579] width 2 height 1
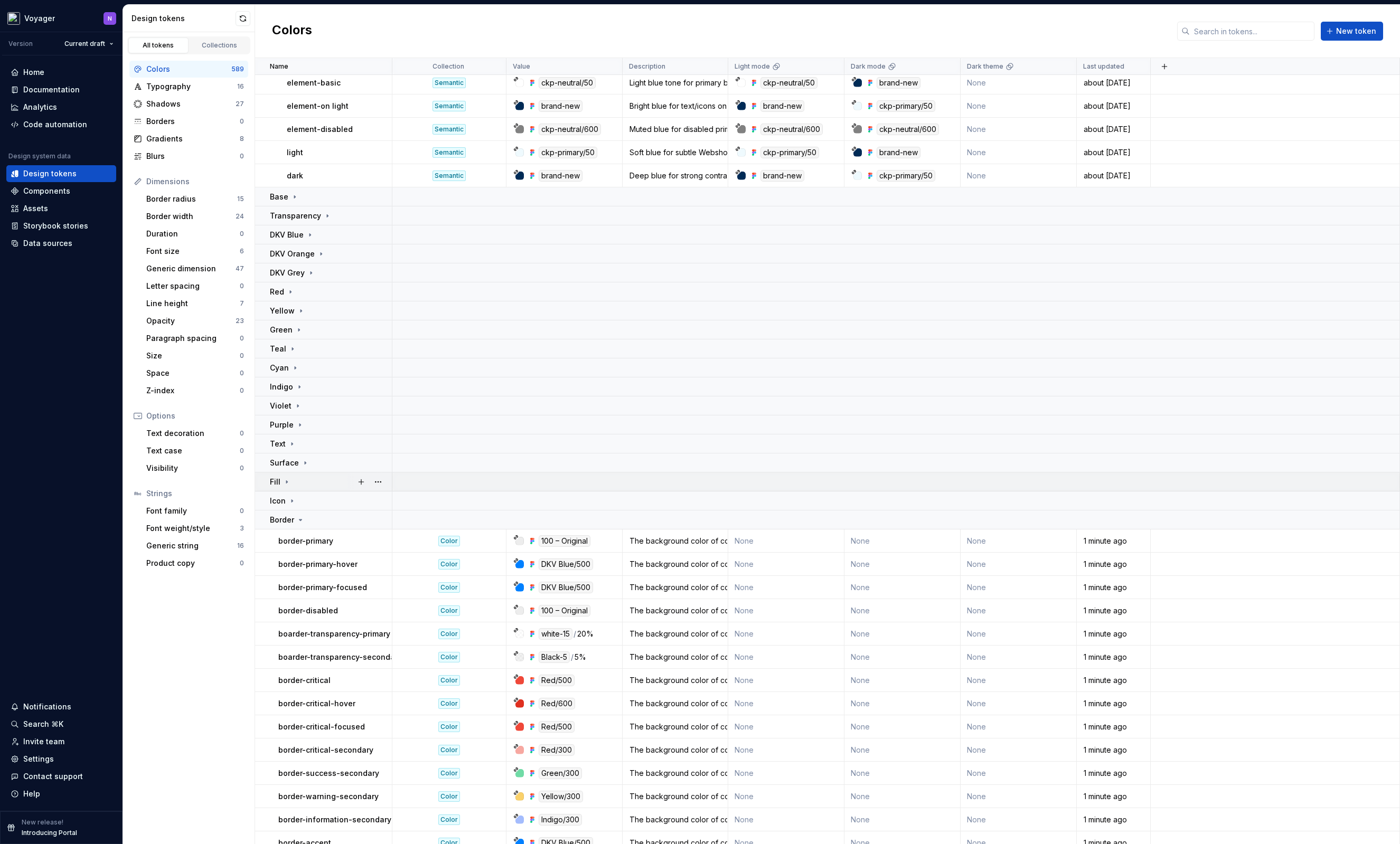
scroll to position [10005, 0]
click at [300, 521] on icon at bounding box center [301, 521] width 2 height 1
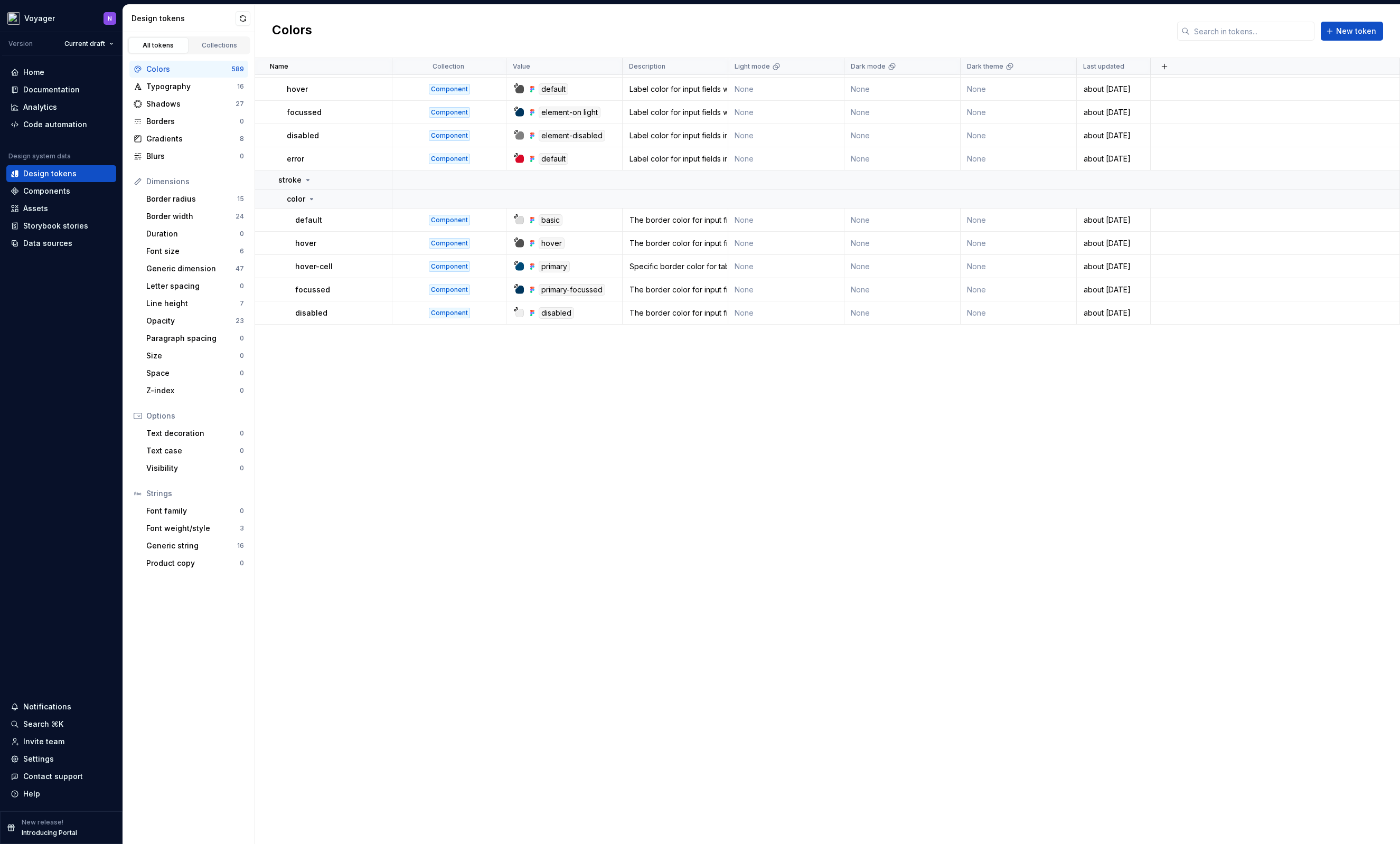
scroll to position [0, 0]
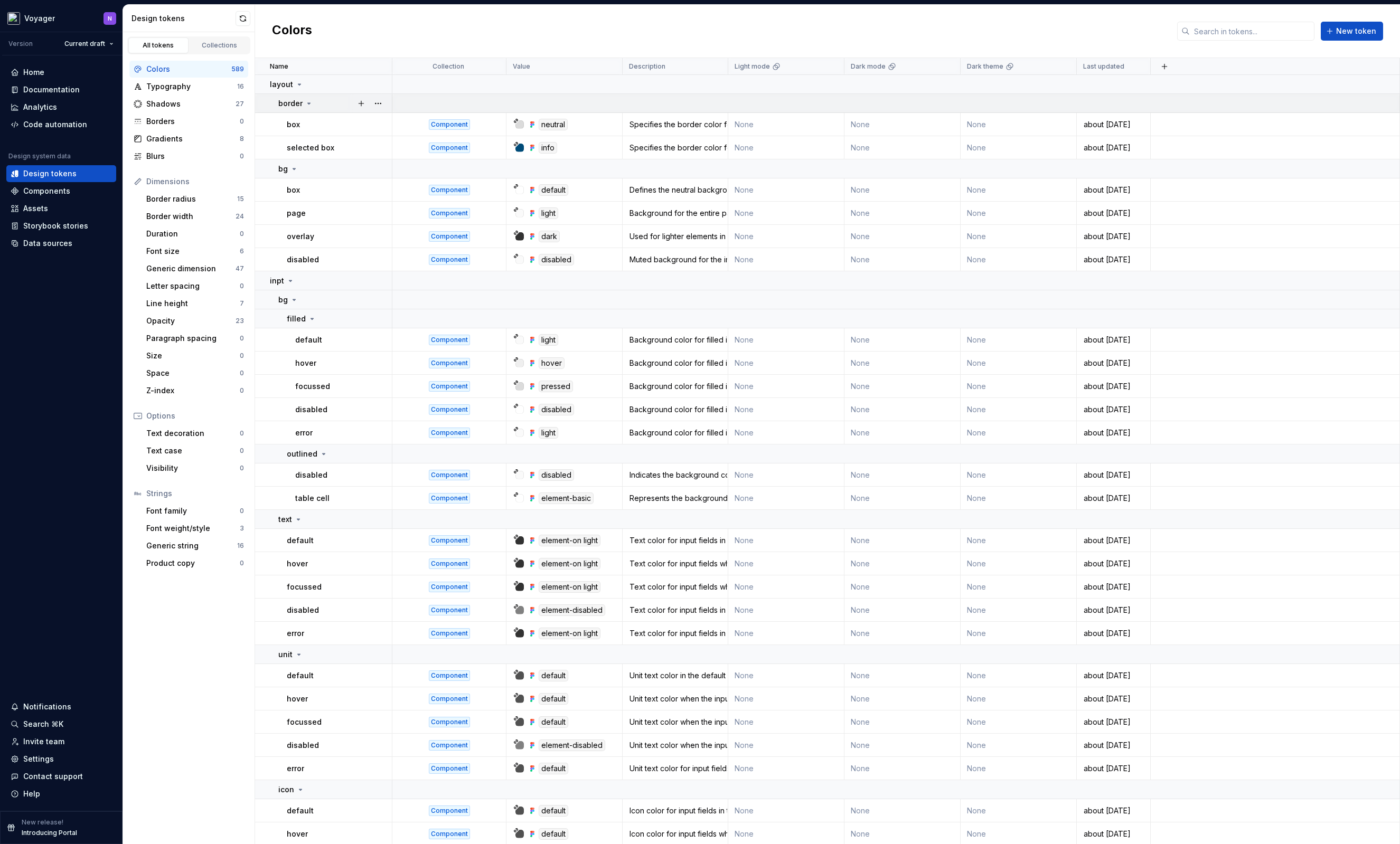
click at [307, 101] on icon at bounding box center [309, 104] width 8 height 8
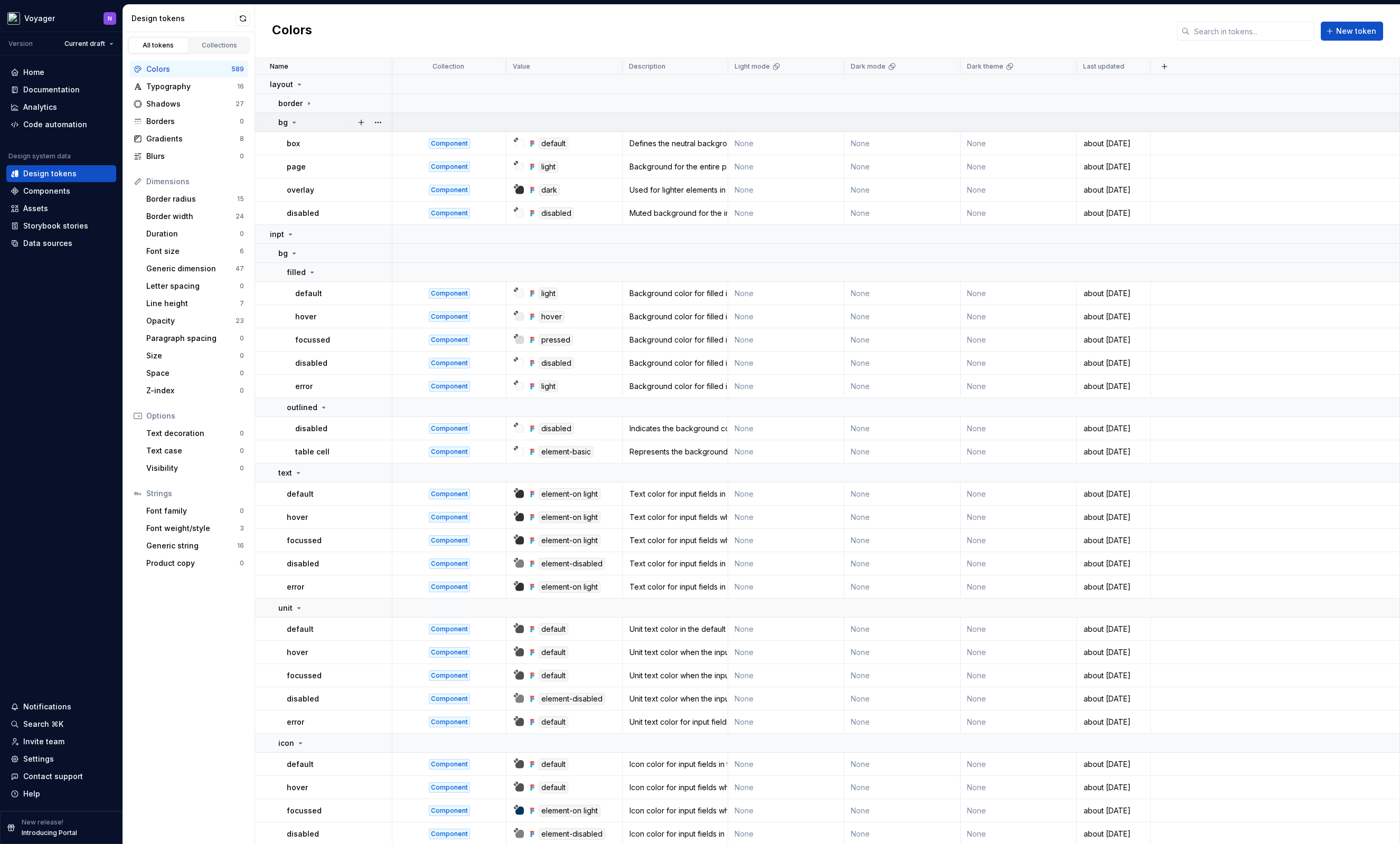
click at [296, 119] on icon at bounding box center [294, 122] width 8 height 8
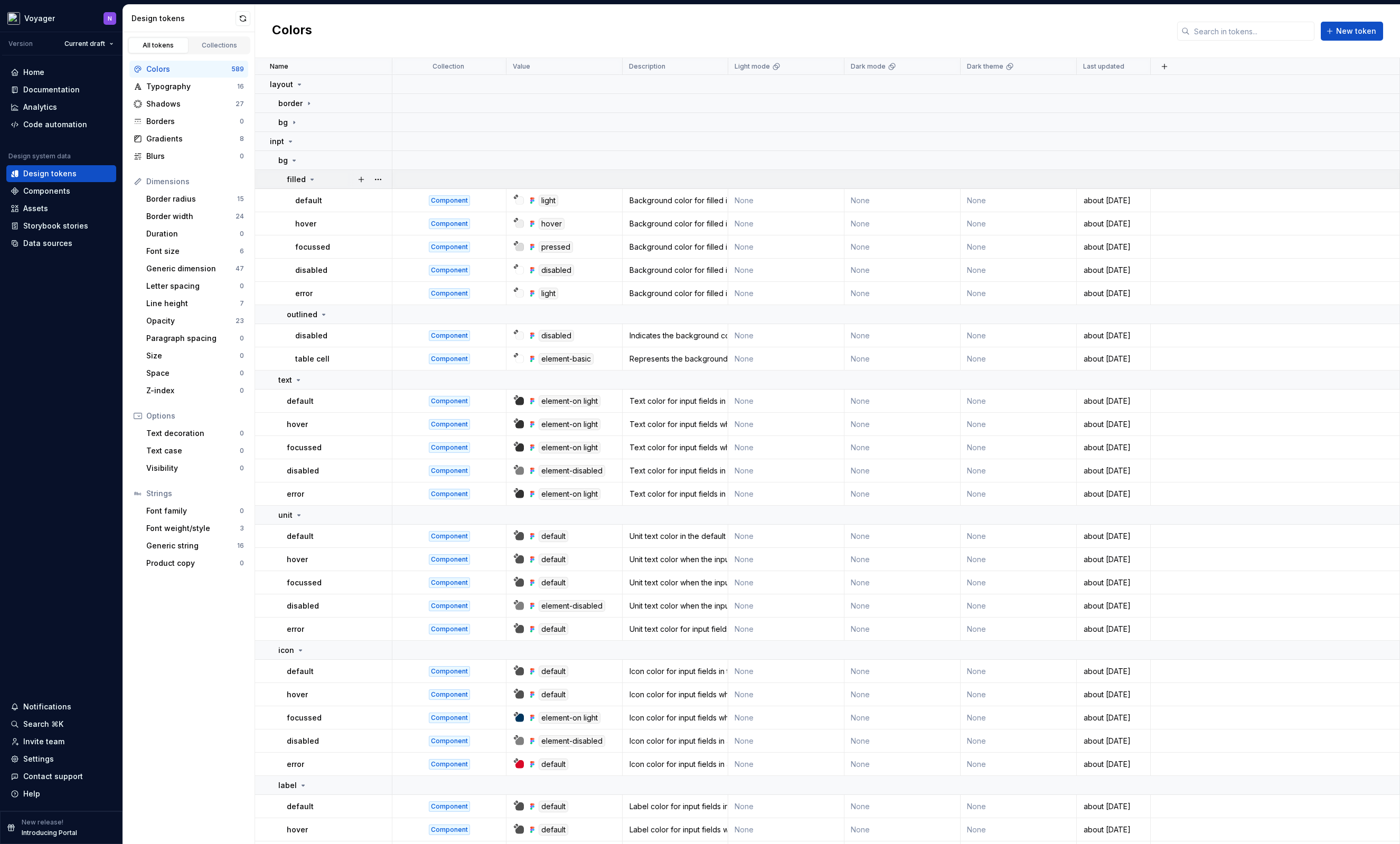
click at [311, 181] on icon at bounding box center [312, 180] width 8 height 8
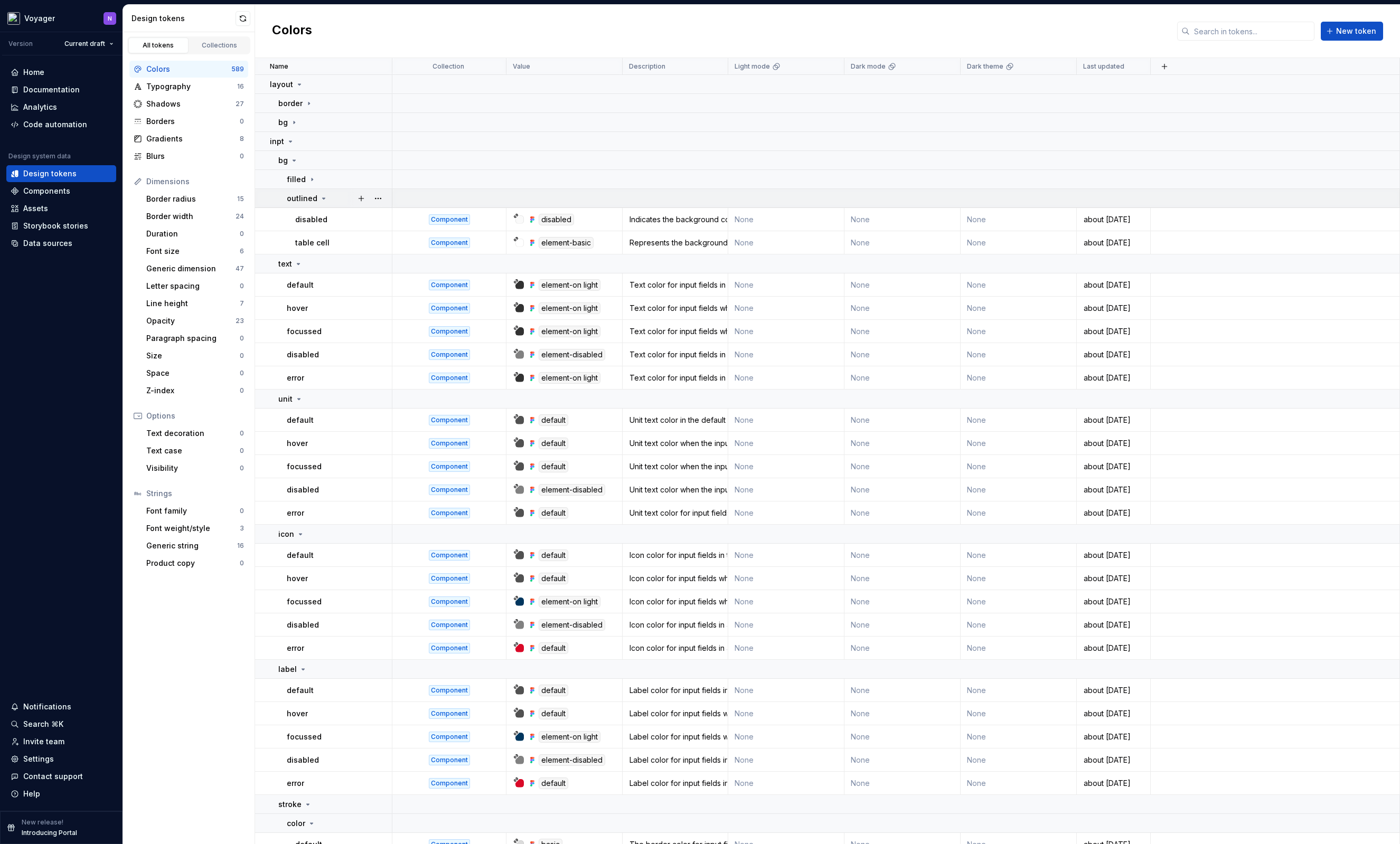
click at [320, 197] on icon at bounding box center [324, 198] width 8 height 8
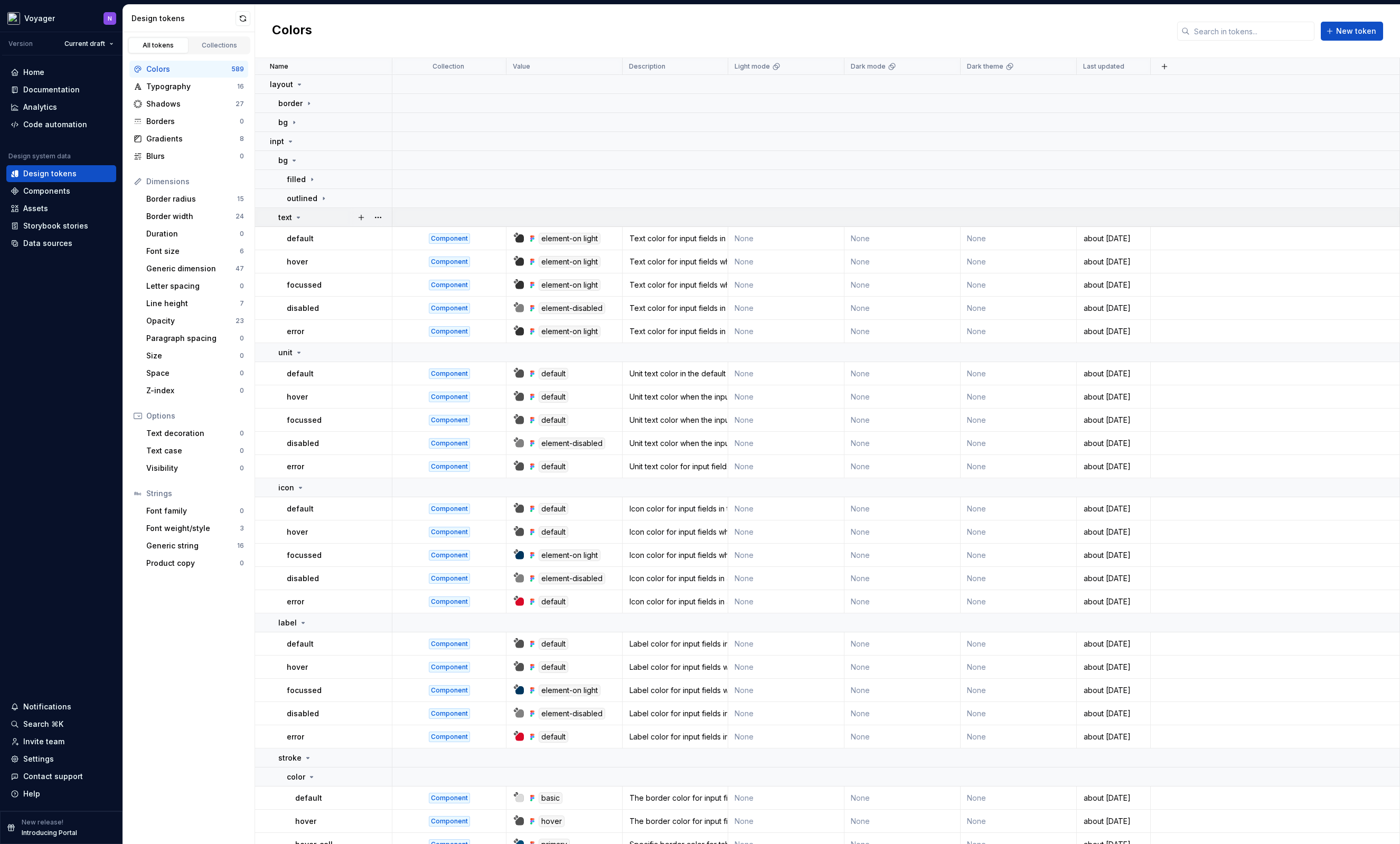
click at [297, 218] on icon at bounding box center [298, 218] width 2 height 1
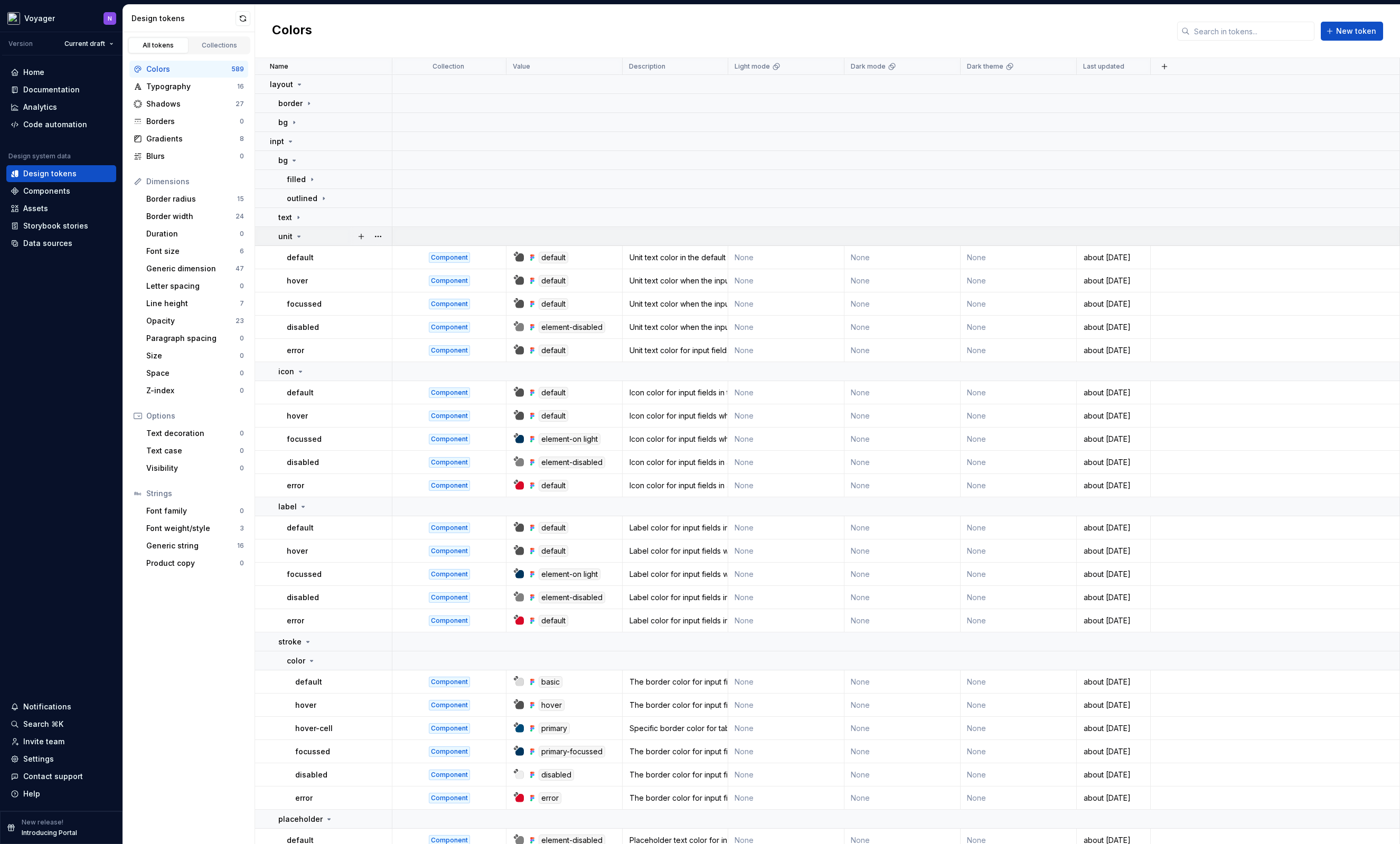
click at [300, 236] on icon at bounding box center [298, 237] width 8 height 8
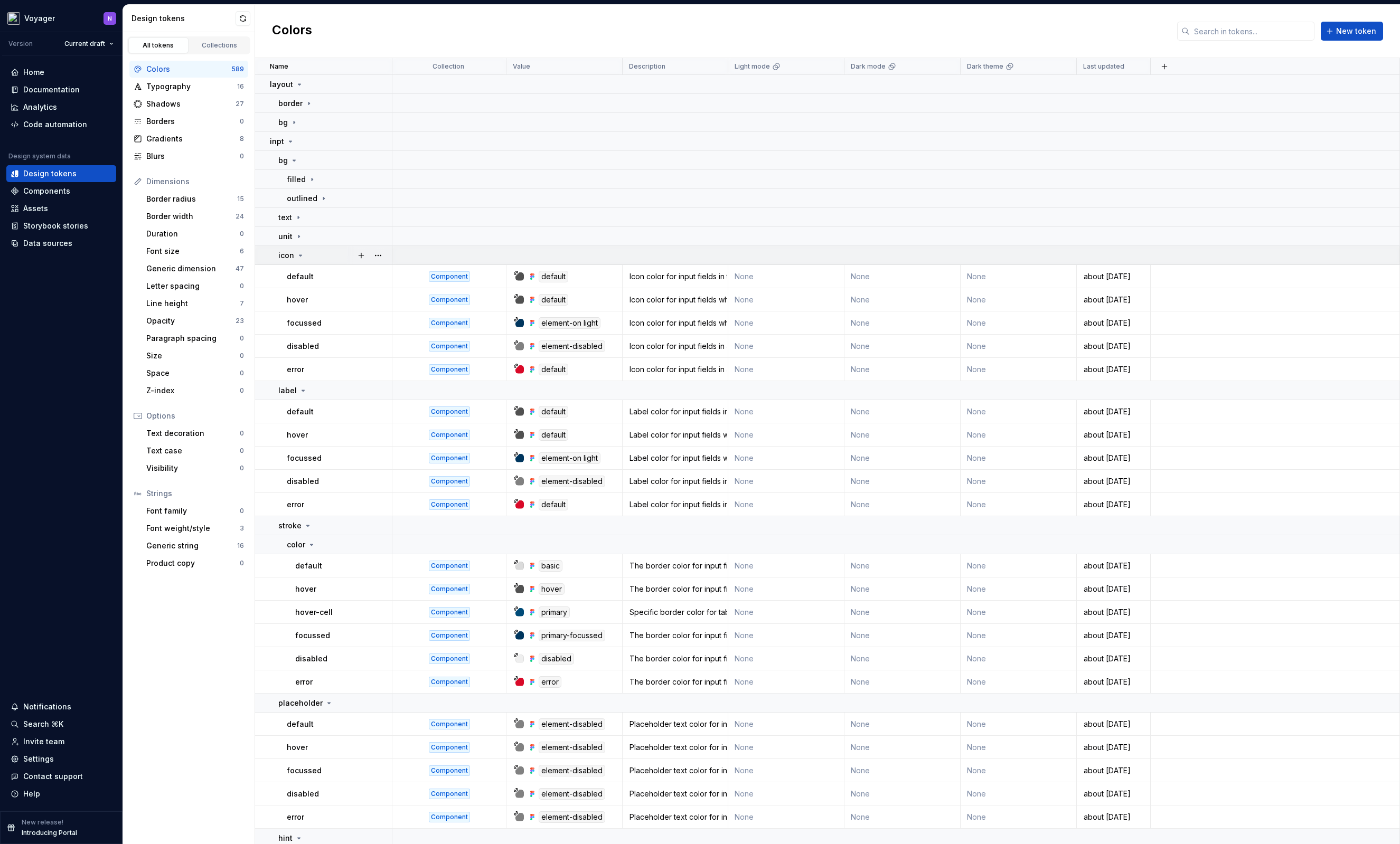
click at [301, 255] on icon at bounding box center [300, 255] width 8 height 8
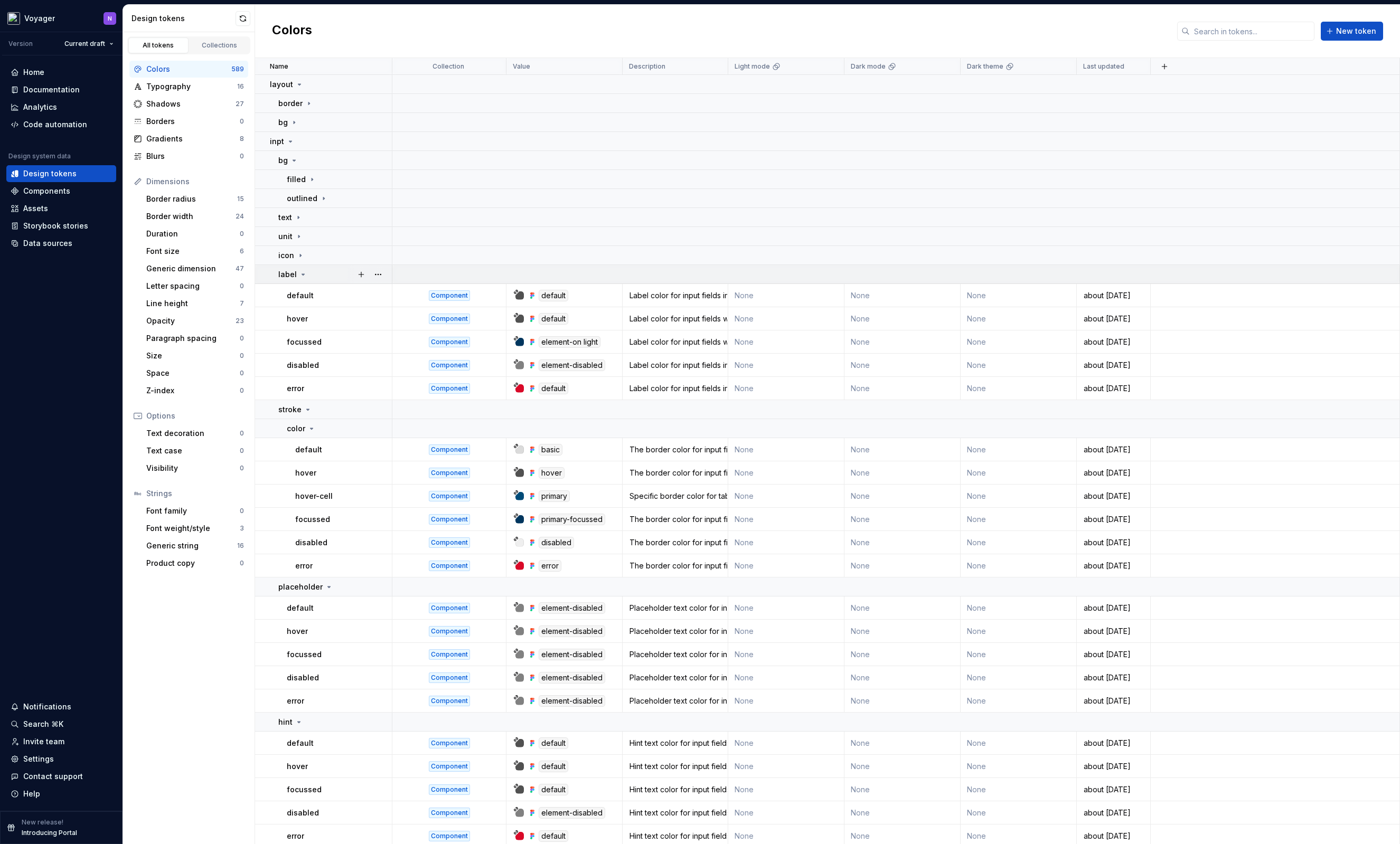
click at [306, 274] on div "label" at bounding box center [335, 274] width 113 height 11
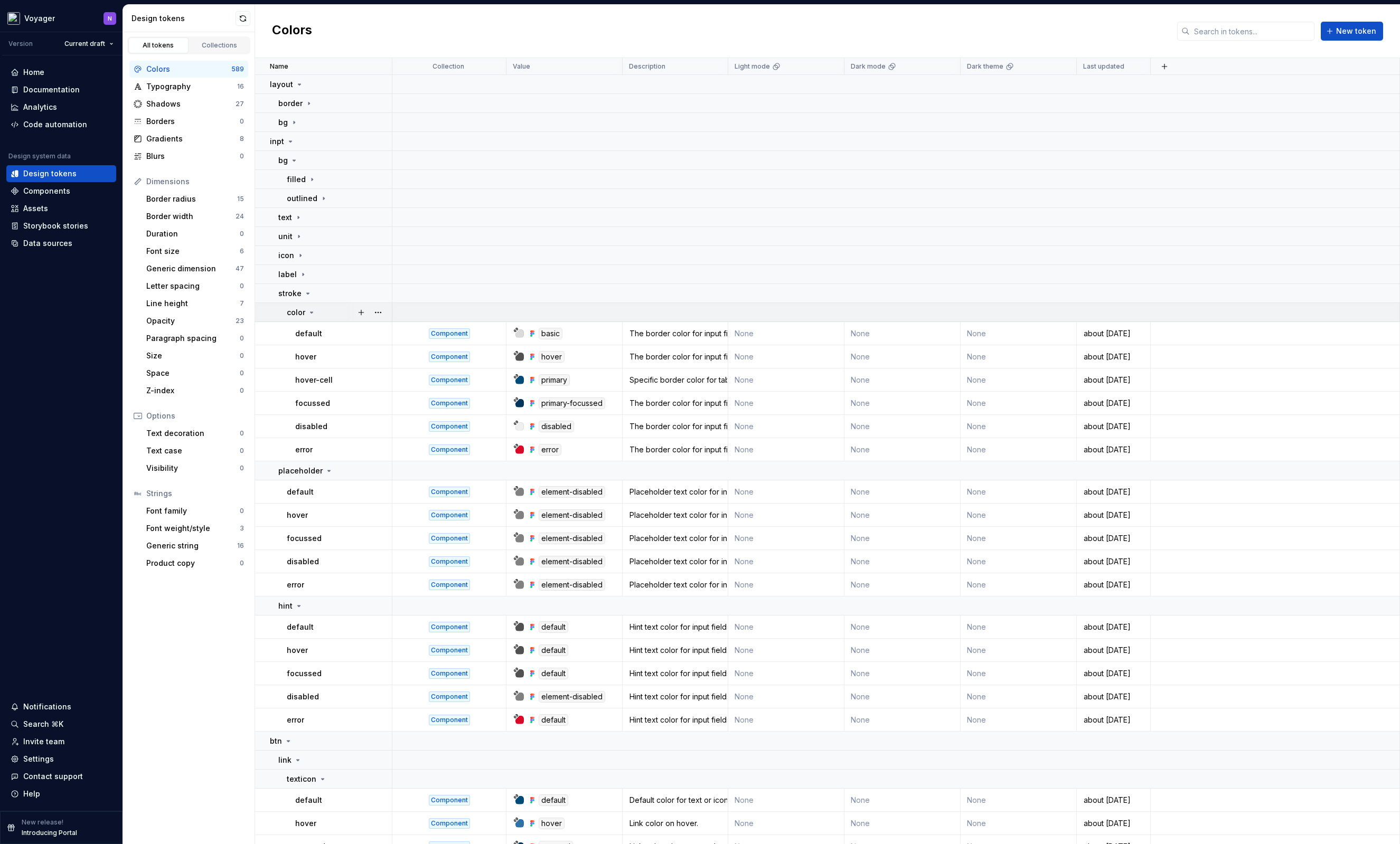
click at [312, 313] on icon at bounding box center [311, 313] width 8 height 8
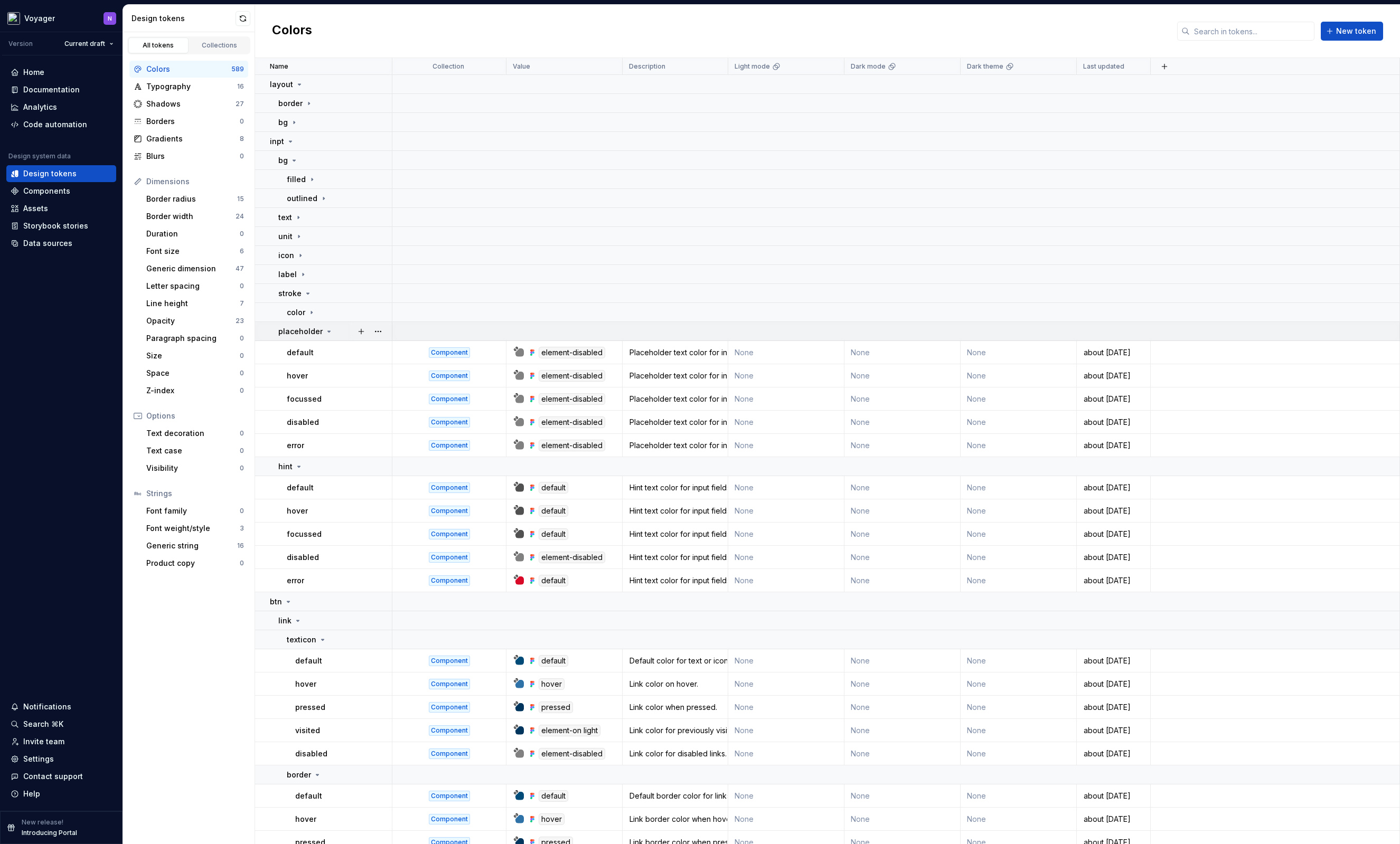
click at [328, 331] on icon at bounding box center [329, 331] width 2 height 1
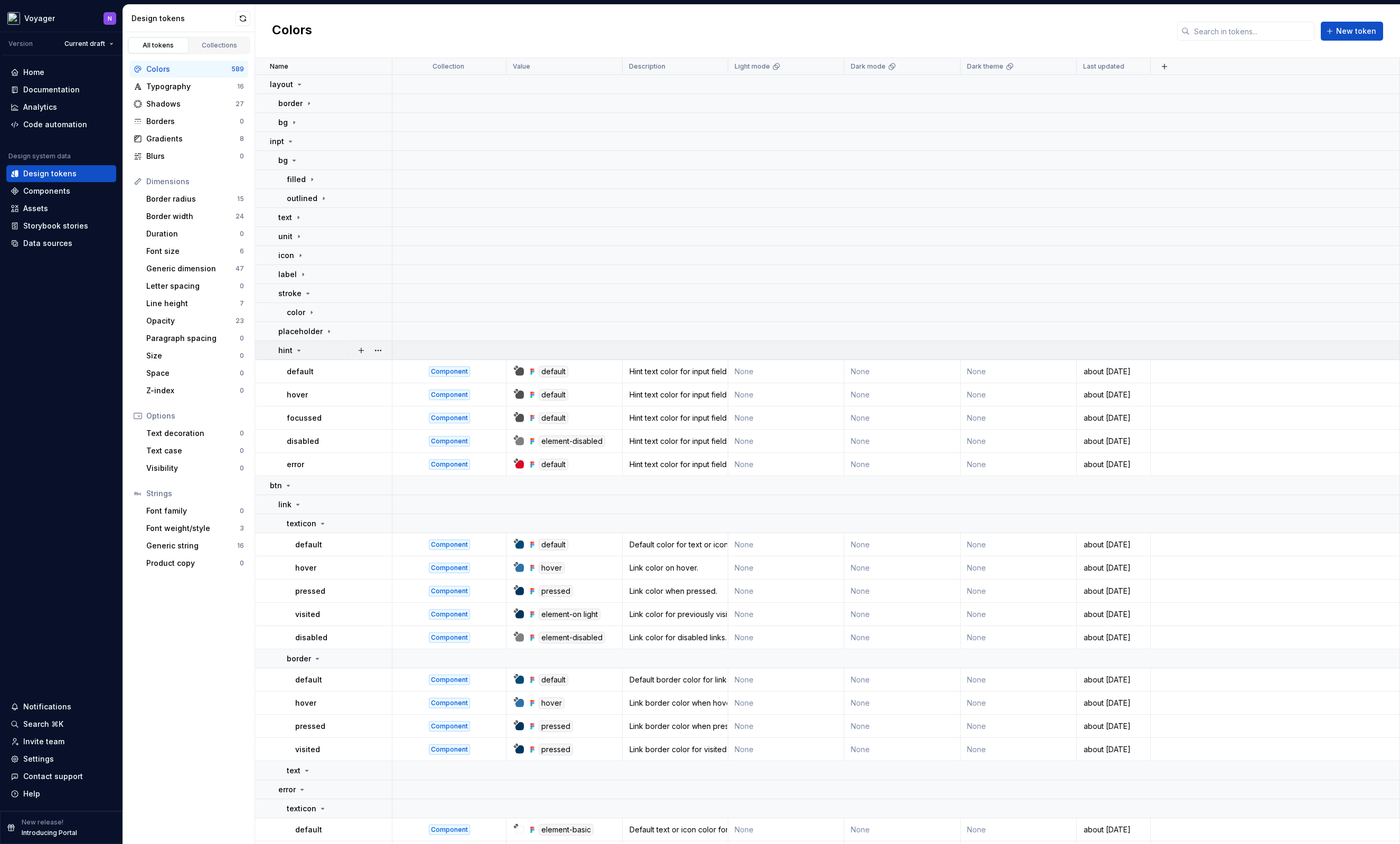
click at [297, 353] on icon at bounding box center [298, 350] width 8 height 8
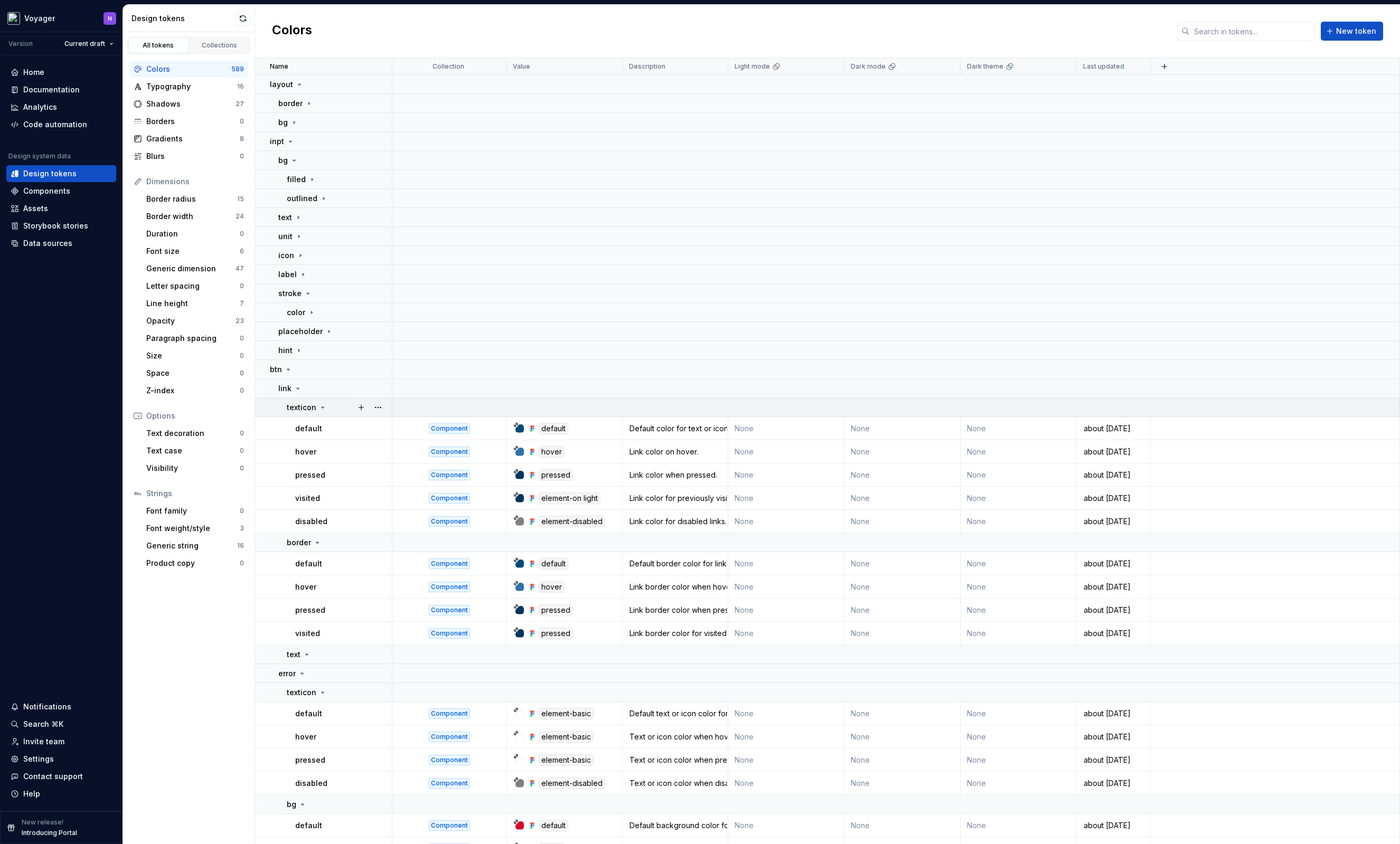
click at [315, 407] on div "texticon" at bounding box center [307, 407] width 40 height 11
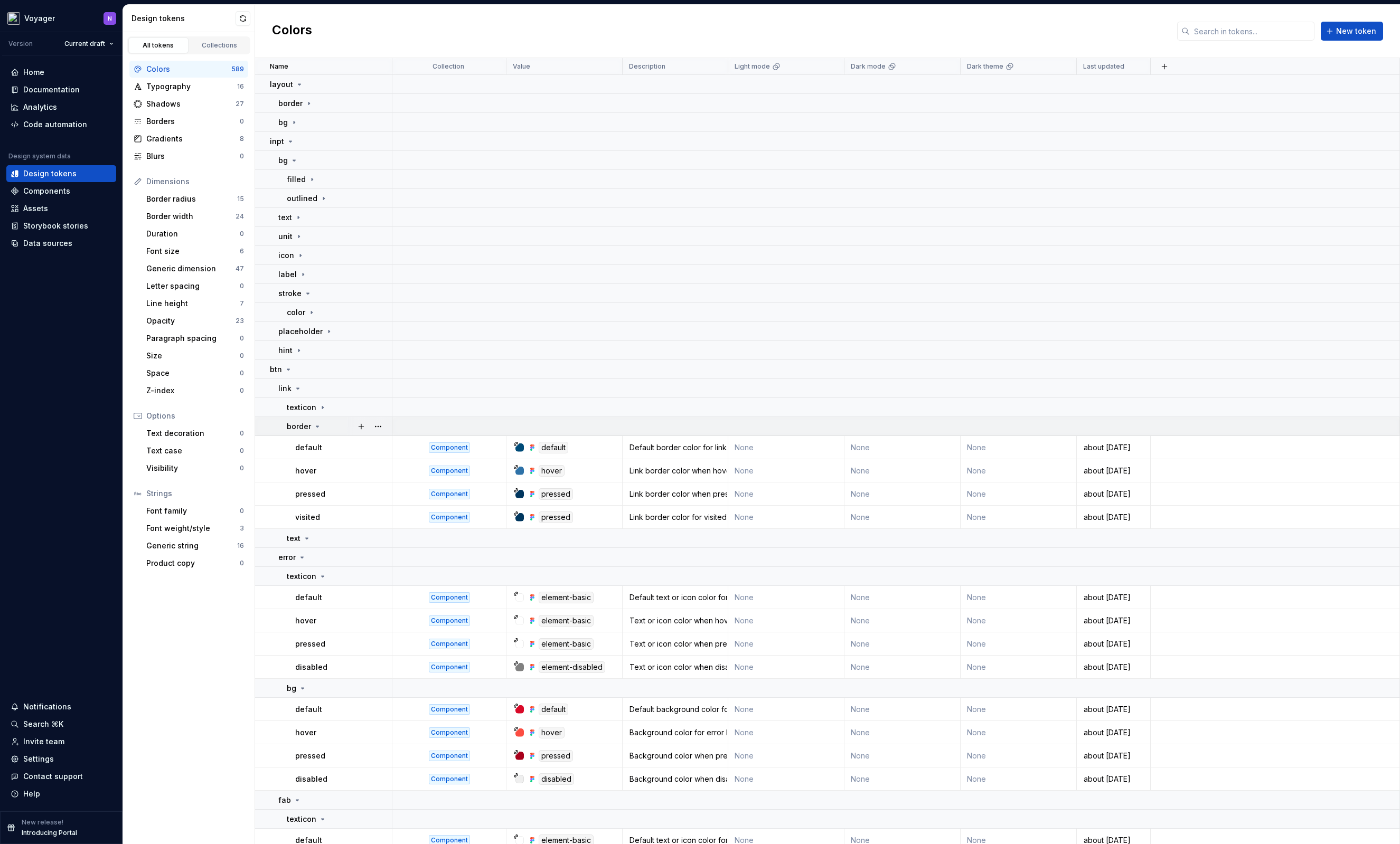
click at [318, 424] on icon at bounding box center [317, 427] width 8 height 8
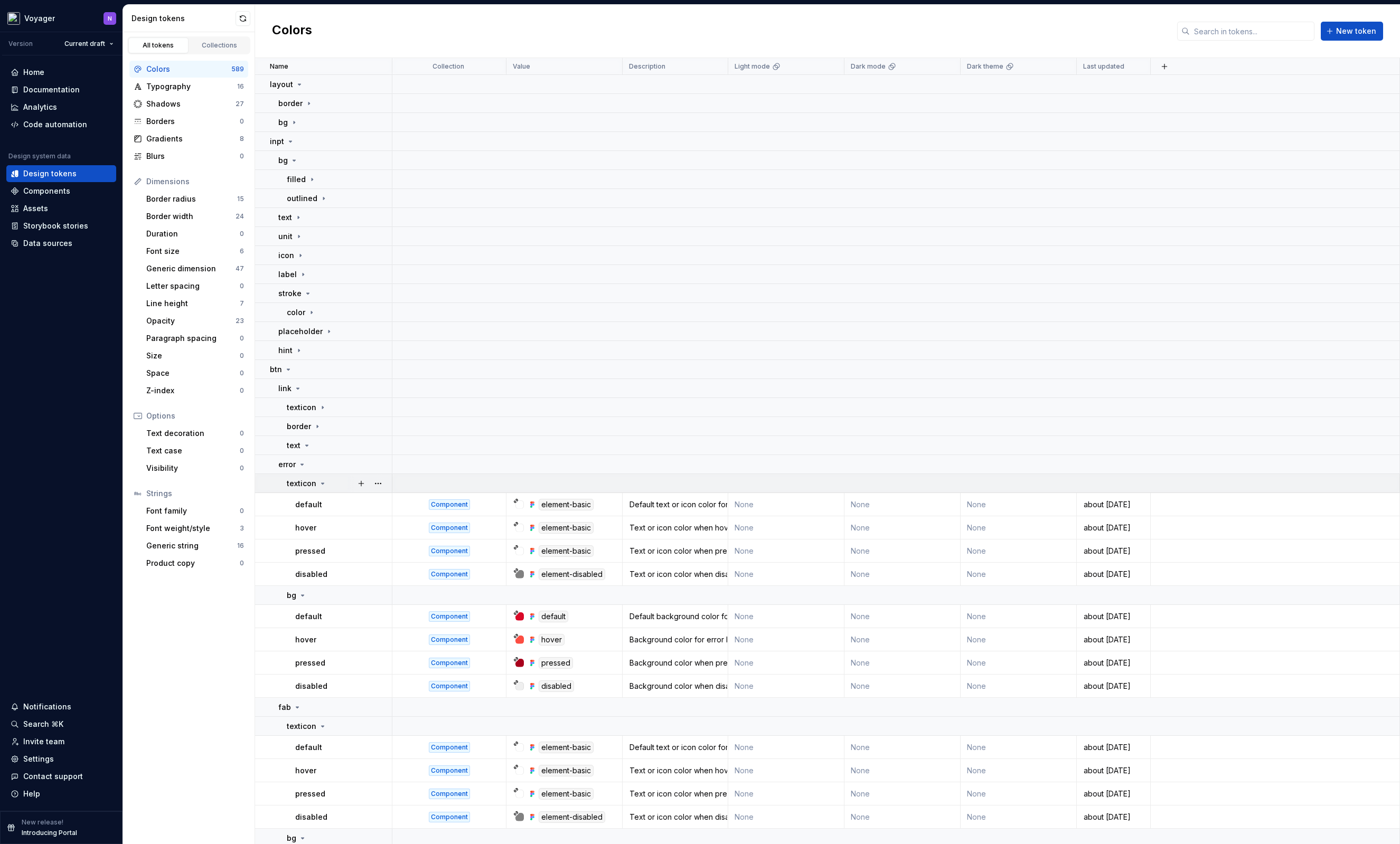
click at [323, 483] on icon at bounding box center [323, 484] width 2 height 1
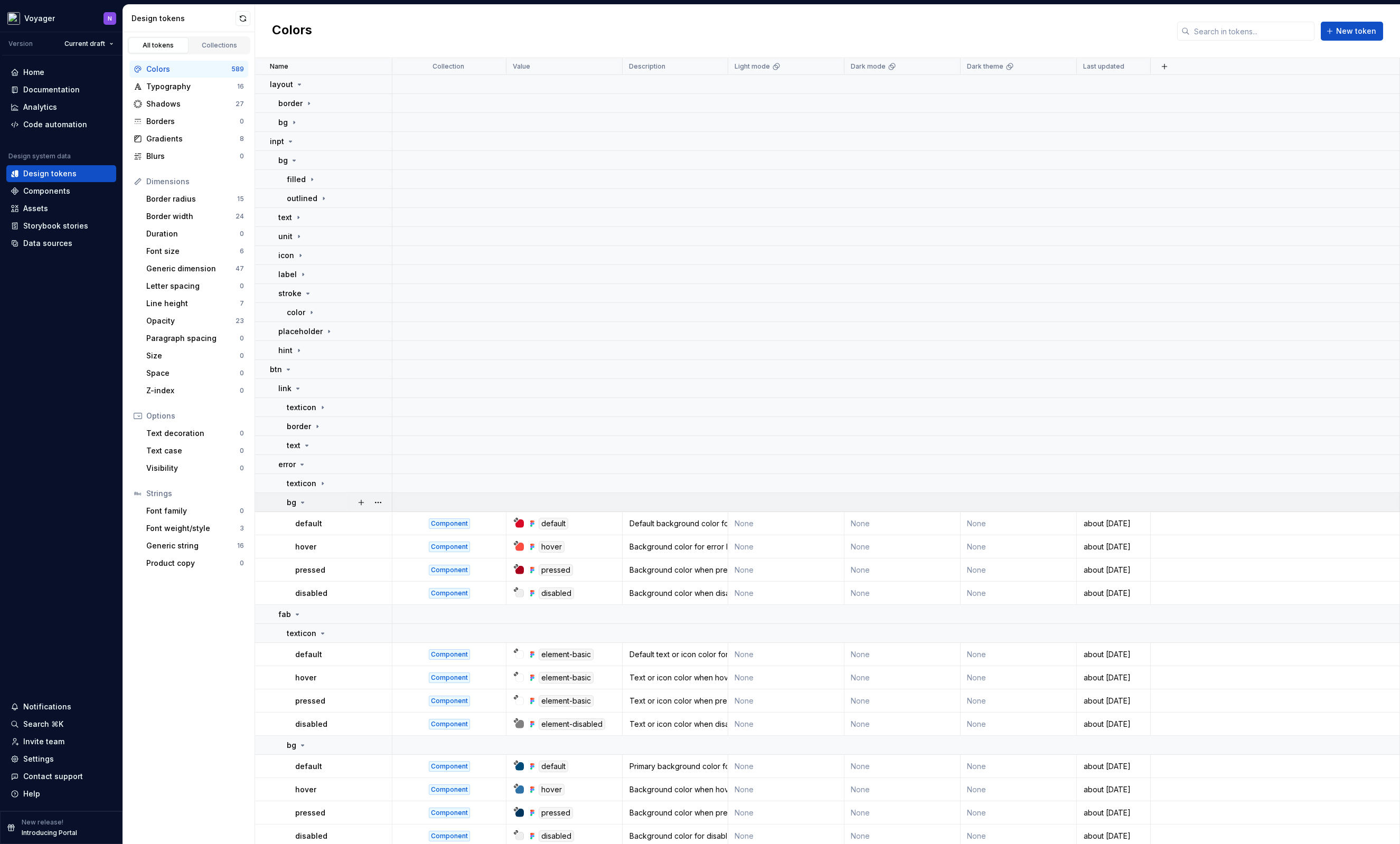
click at [306, 501] on div "bg" at bounding box center [297, 503] width 20 height 11
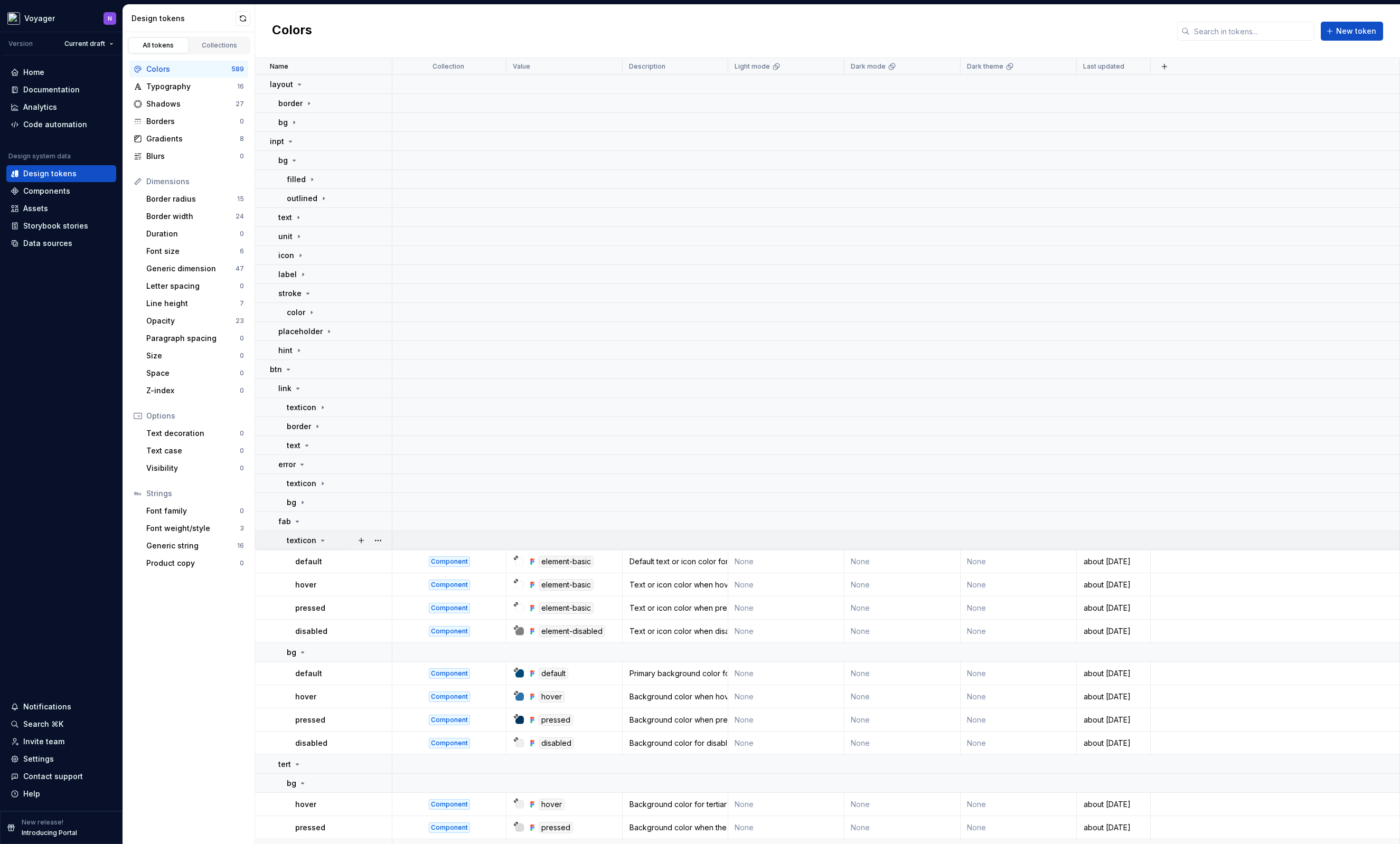
click at [322, 536] on icon at bounding box center [323, 540] width 8 height 8
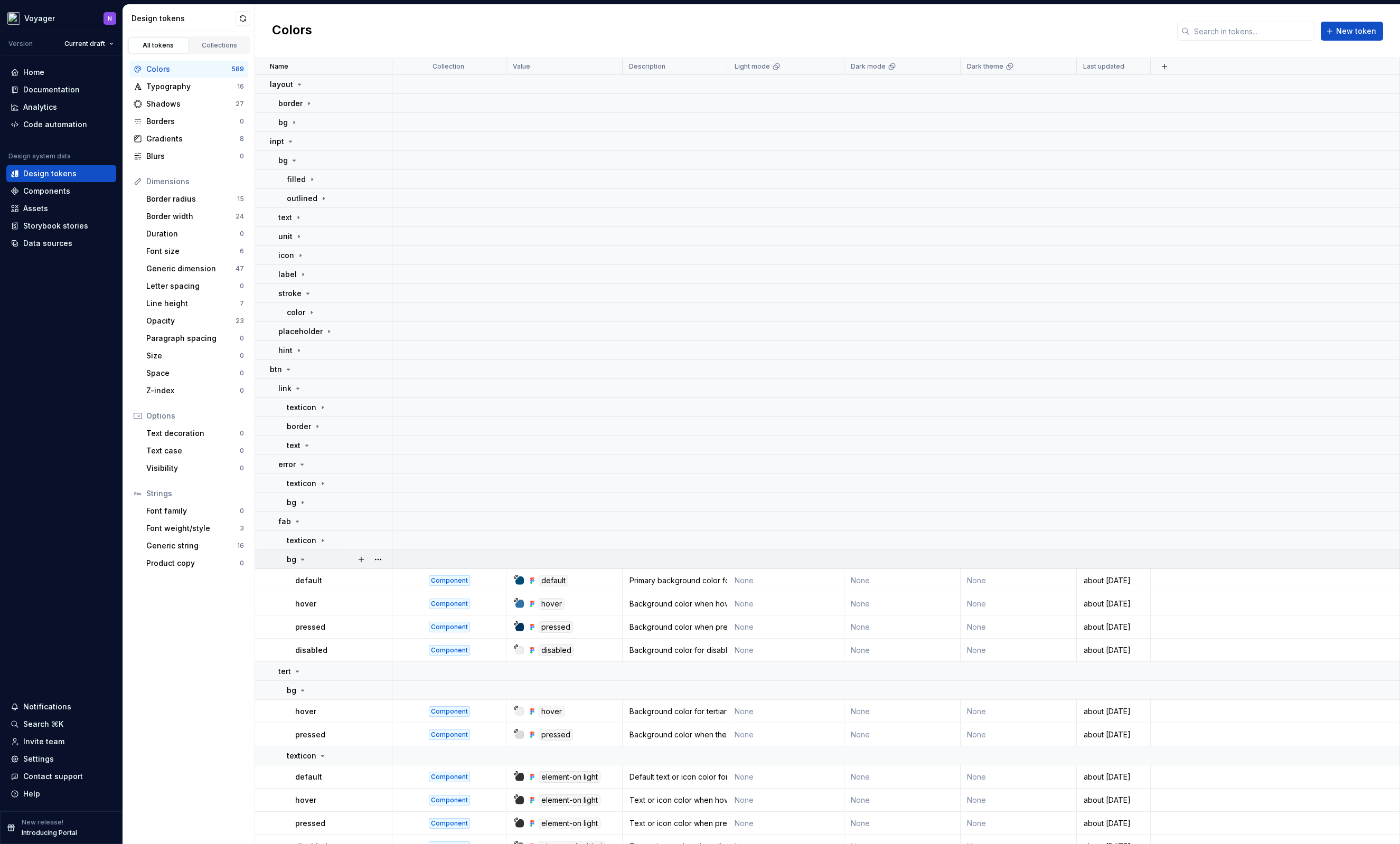
click at [321, 563] on div "bg" at bounding box center [339, 560] width 105 height 11
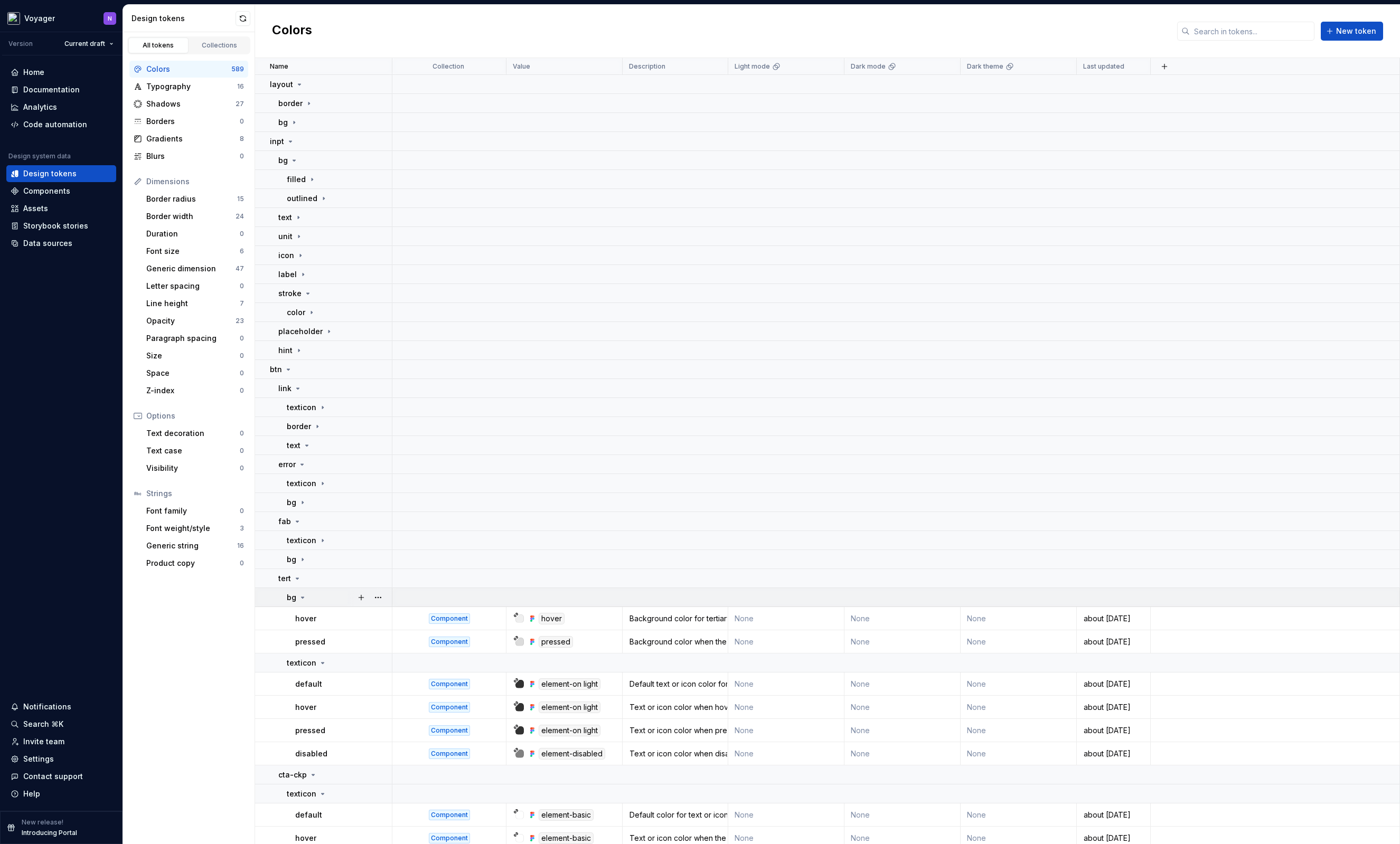
click at [315, 599] on div "bg" at bounding box center [339, 597] width 105 height 11
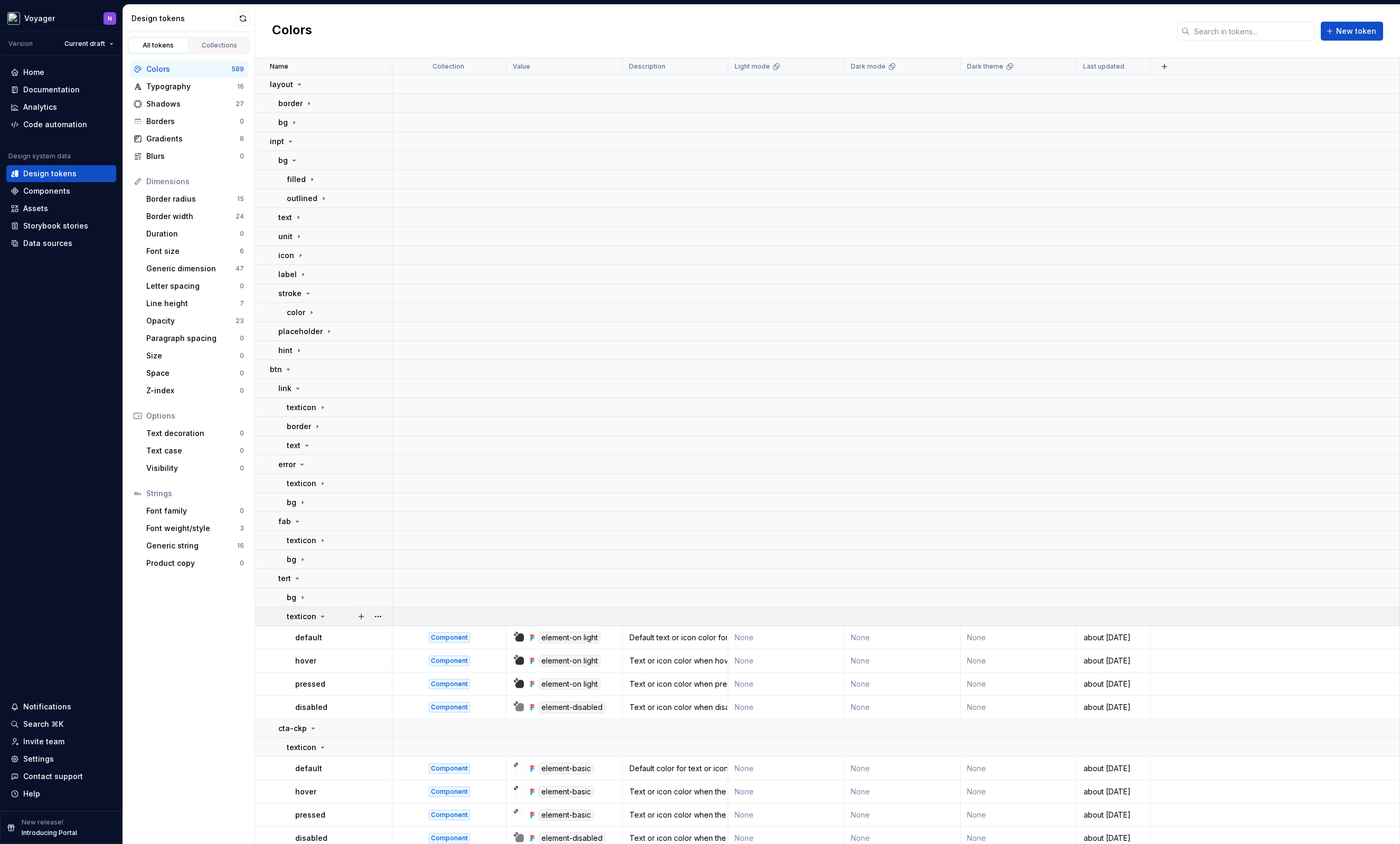
click at [320, 616] on icon at bounding box center [323, 616] width 8 height 8
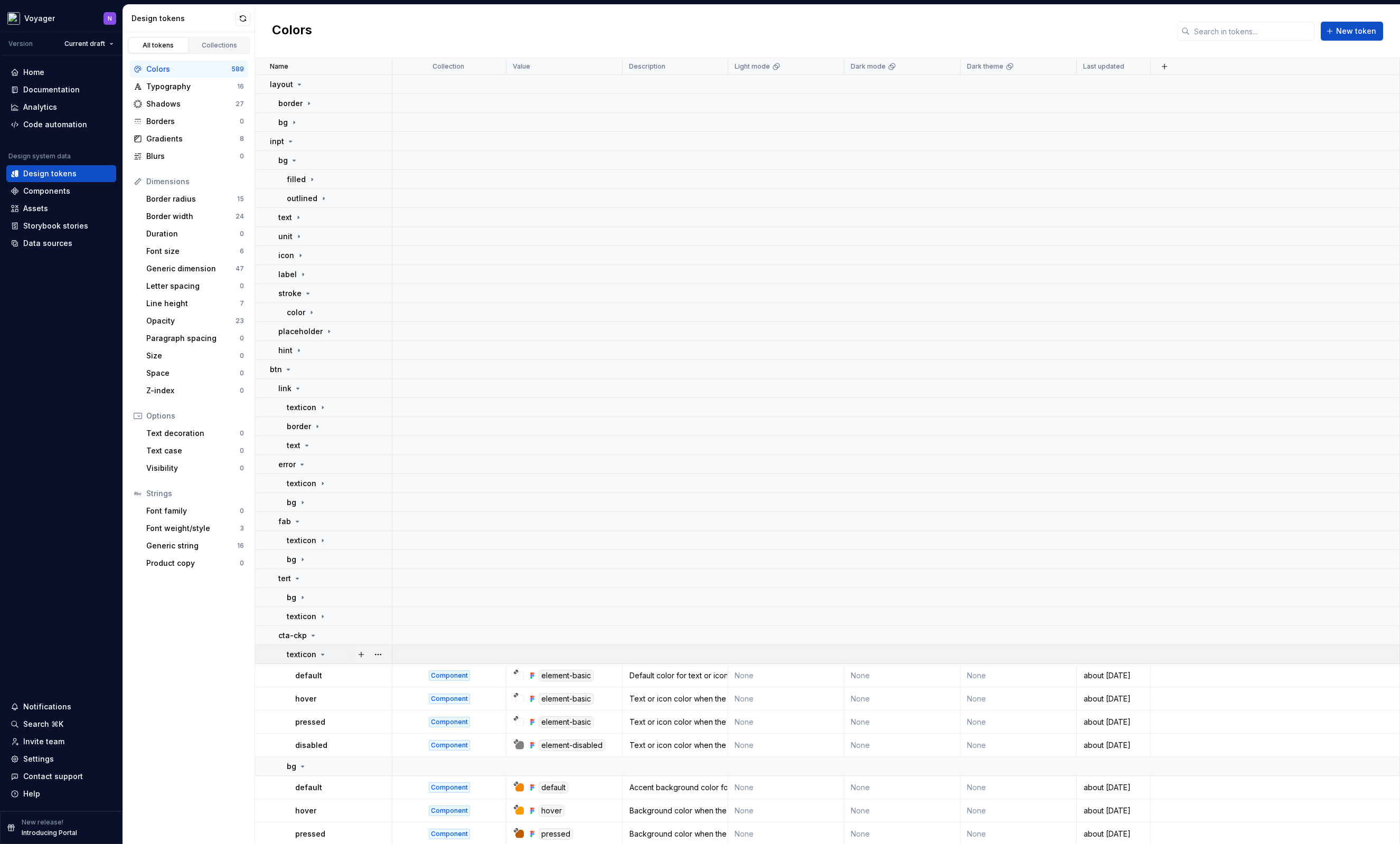
click at [321, 654] on icon at bounding box center [323, 654] width 2 height 1
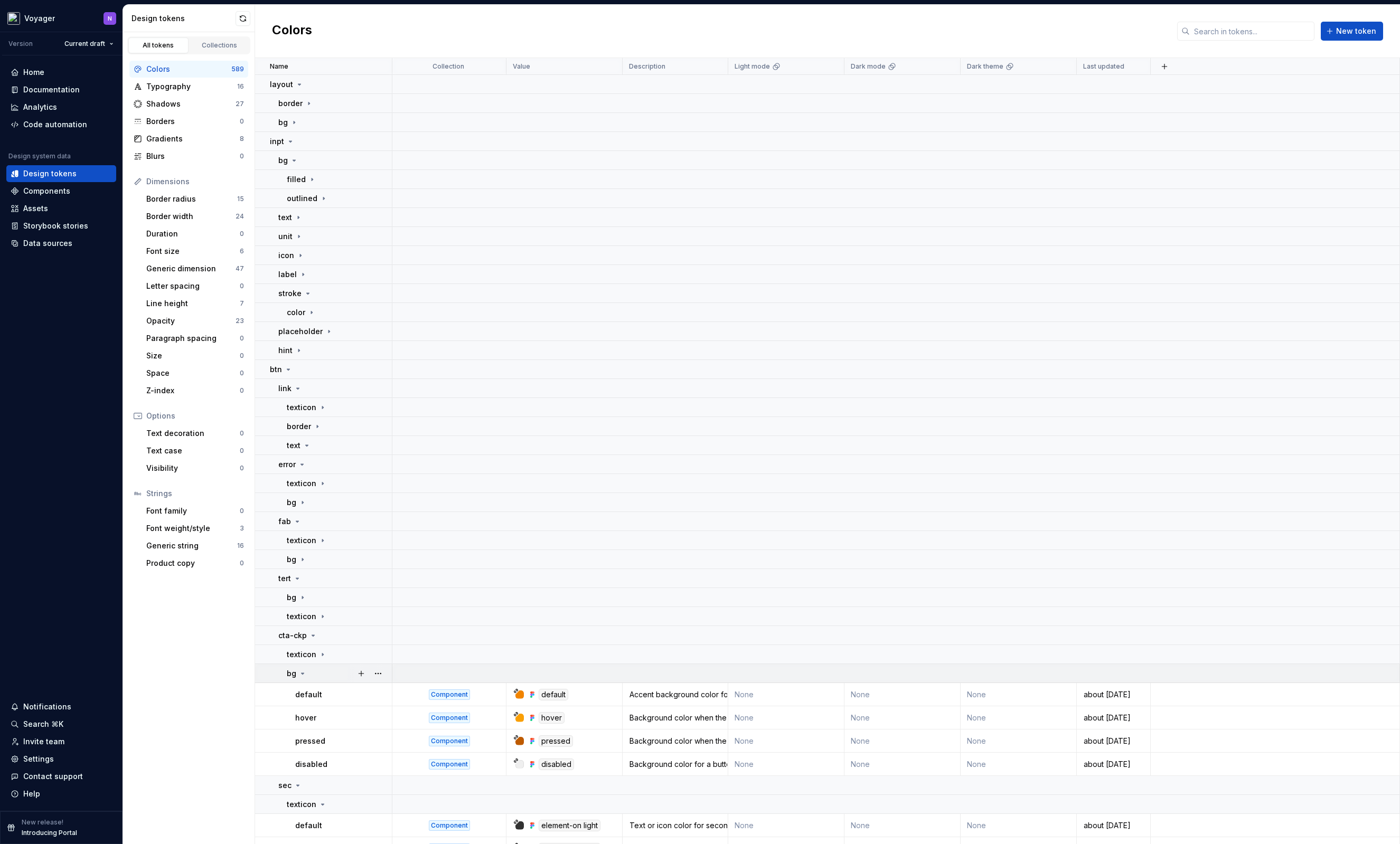
click at [327, 676] on div "bg" at bounding box center [339, 674] width 105 height 11
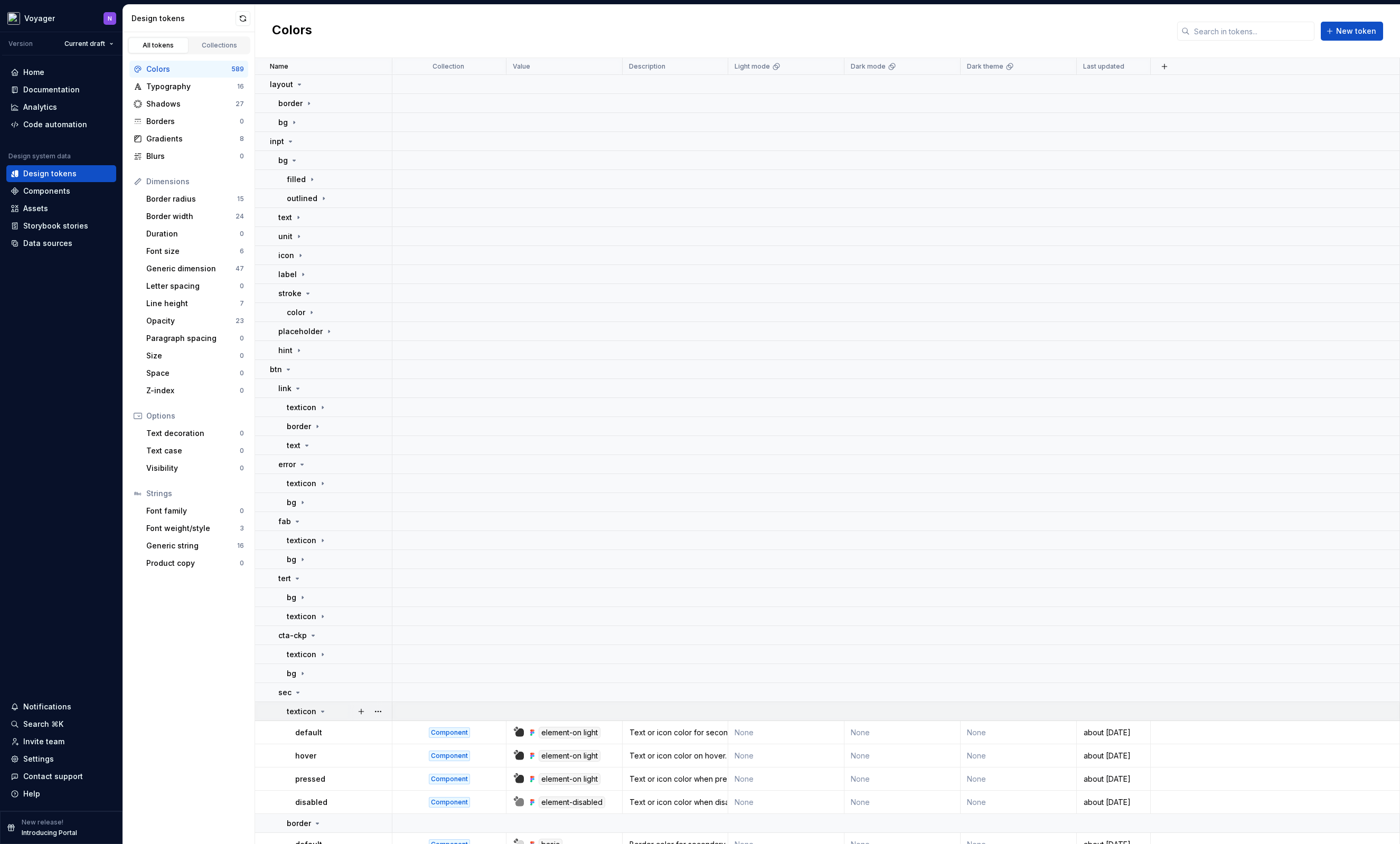
click at [319, 710] on icon at bounding box center [323, 712] width 8 height 8
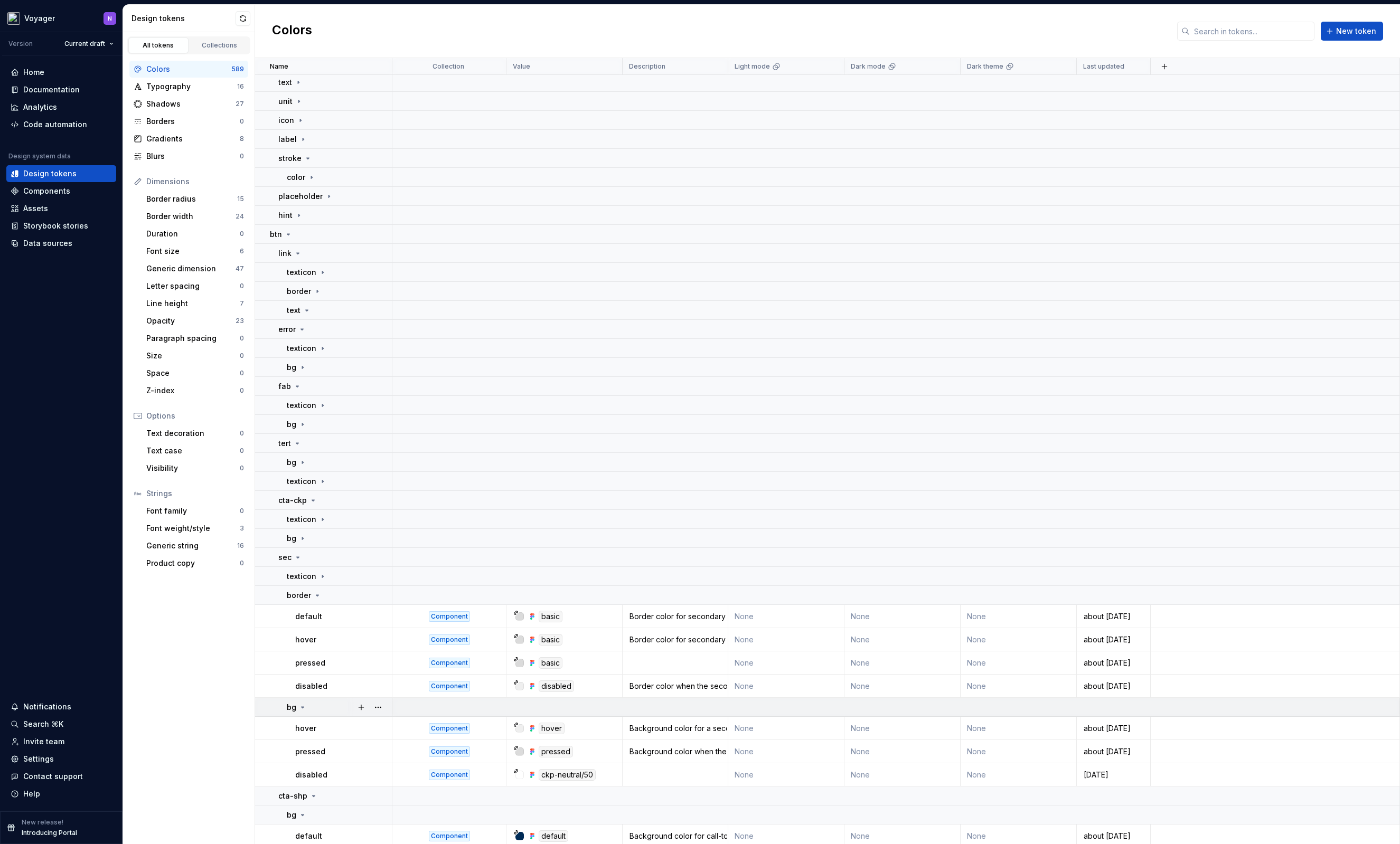
scroll to position [143, 0]
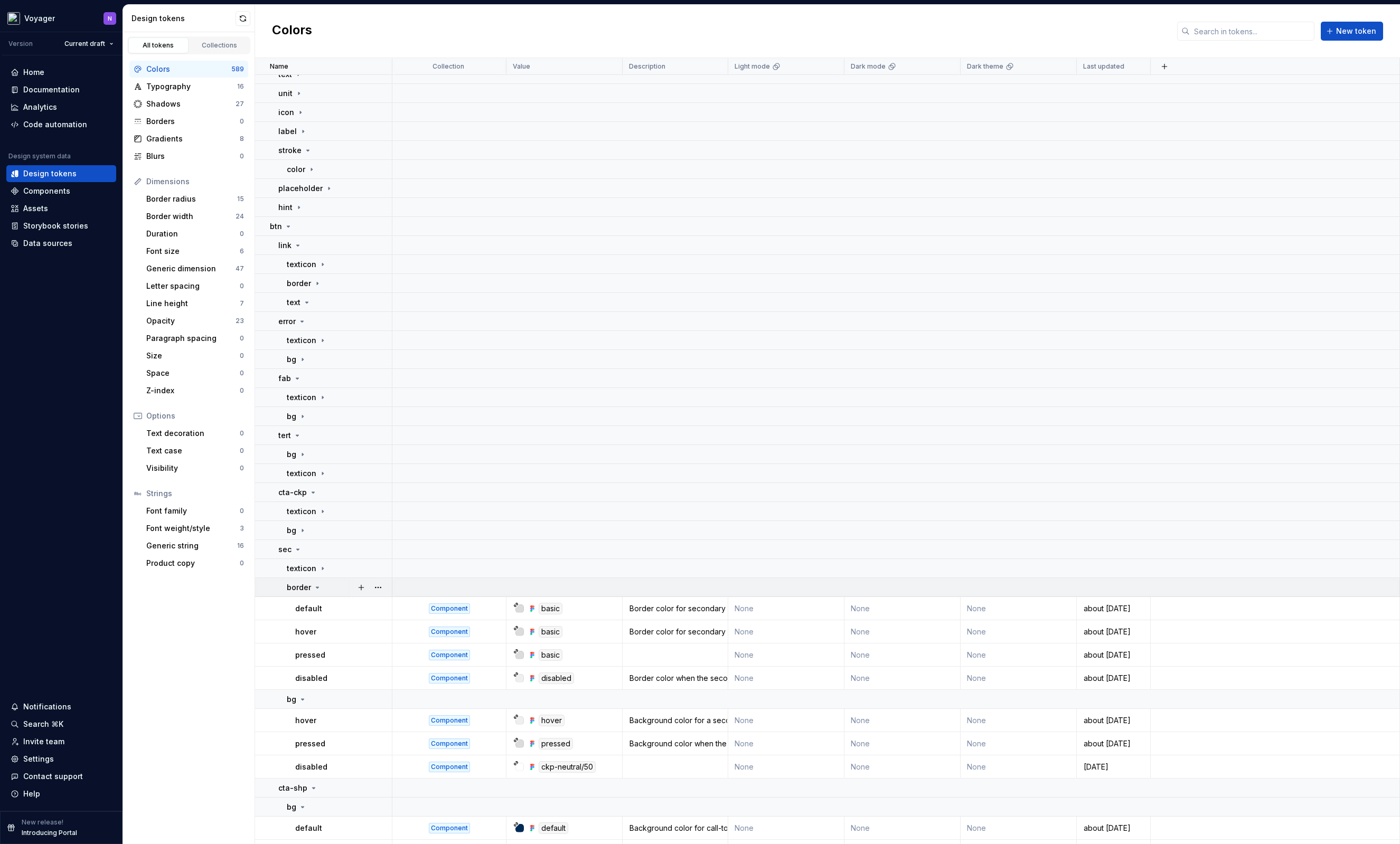
click at [334, 587] on div "border" at bounding box center [339, 587] width 105 height 11
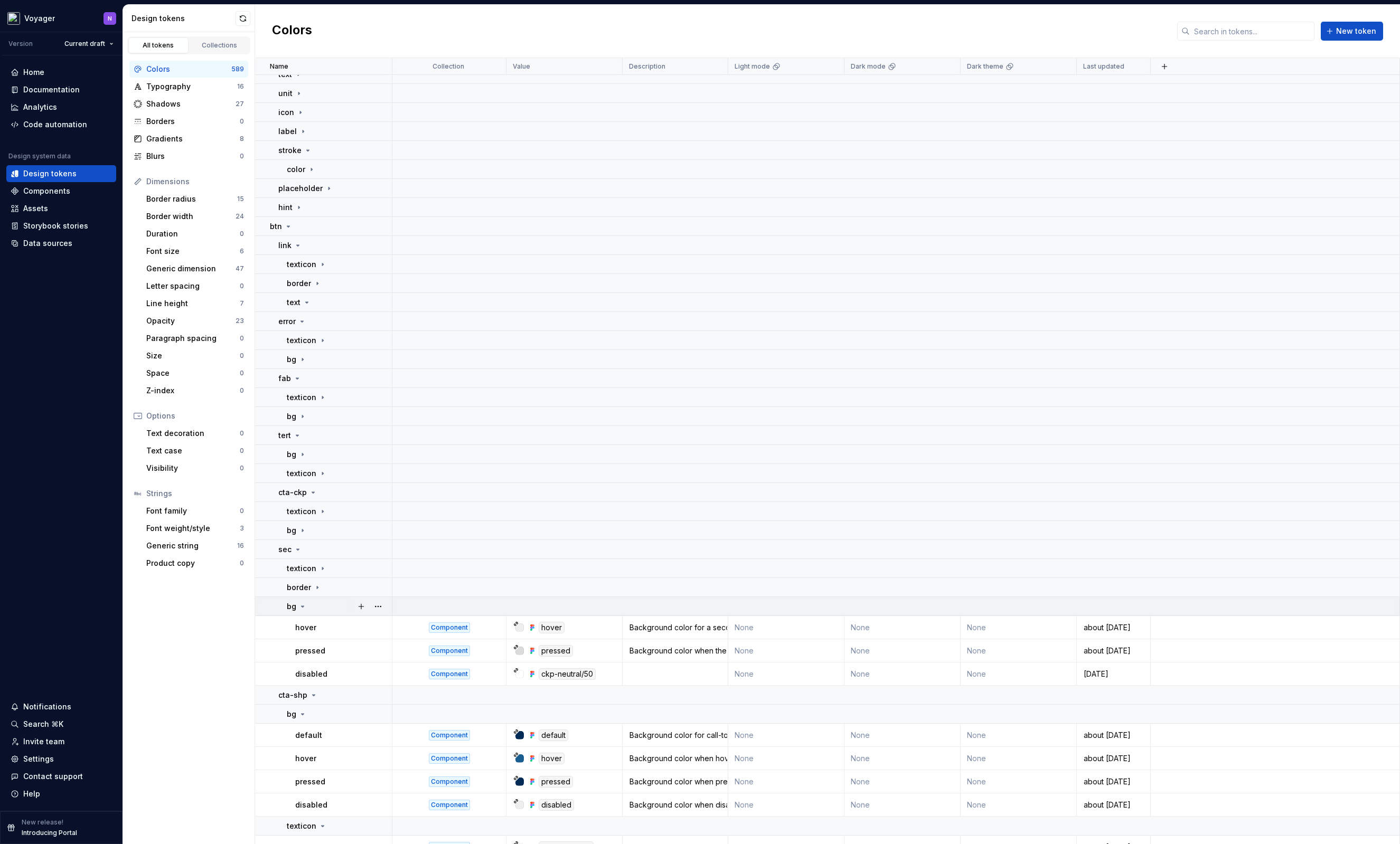
click at [330, 604] on div "bg" at bounding box center [339, 607] width 105 height 11
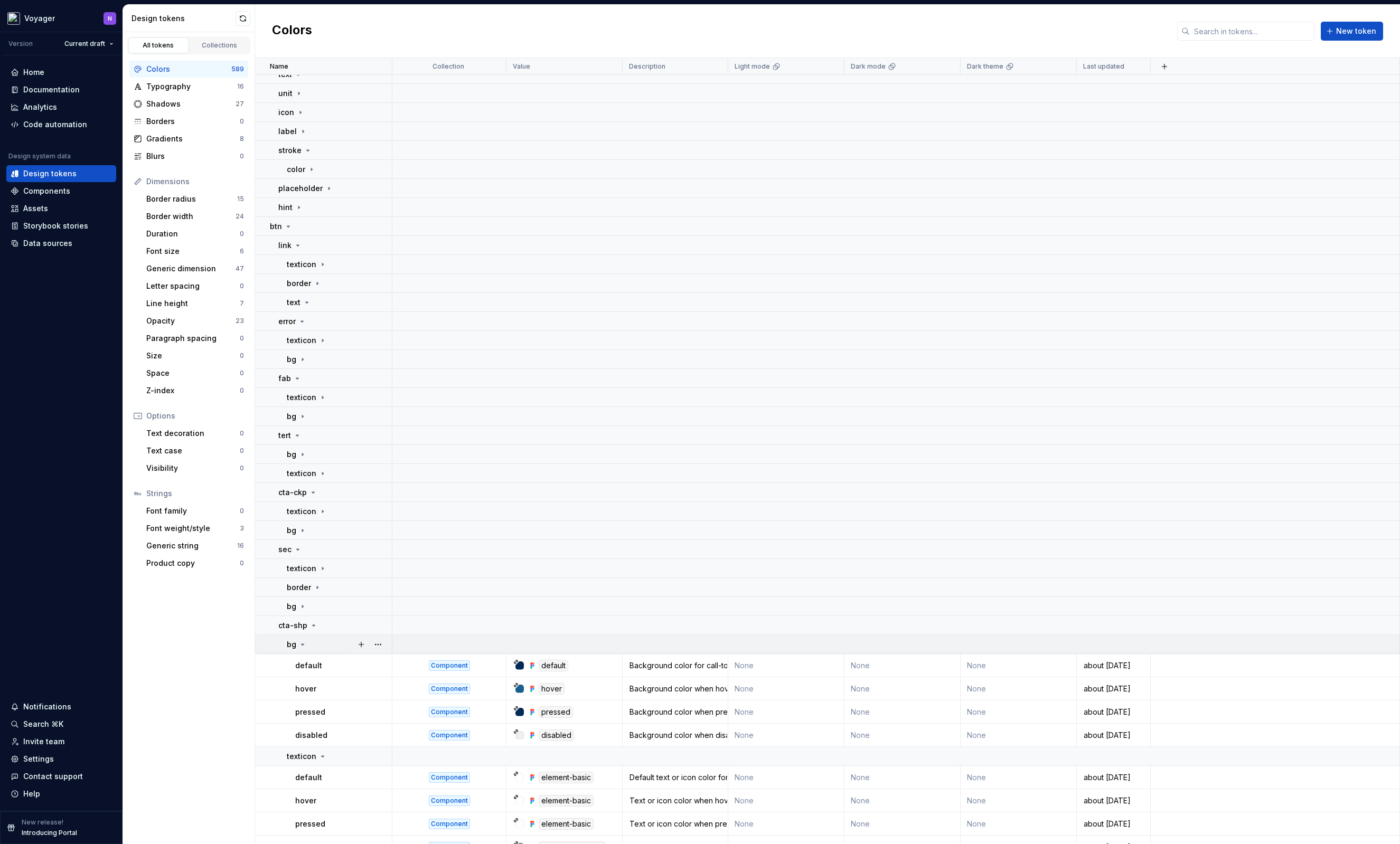
click at [316, 642] on div "bg" at bounding box center [339, 644] width 105 height 11
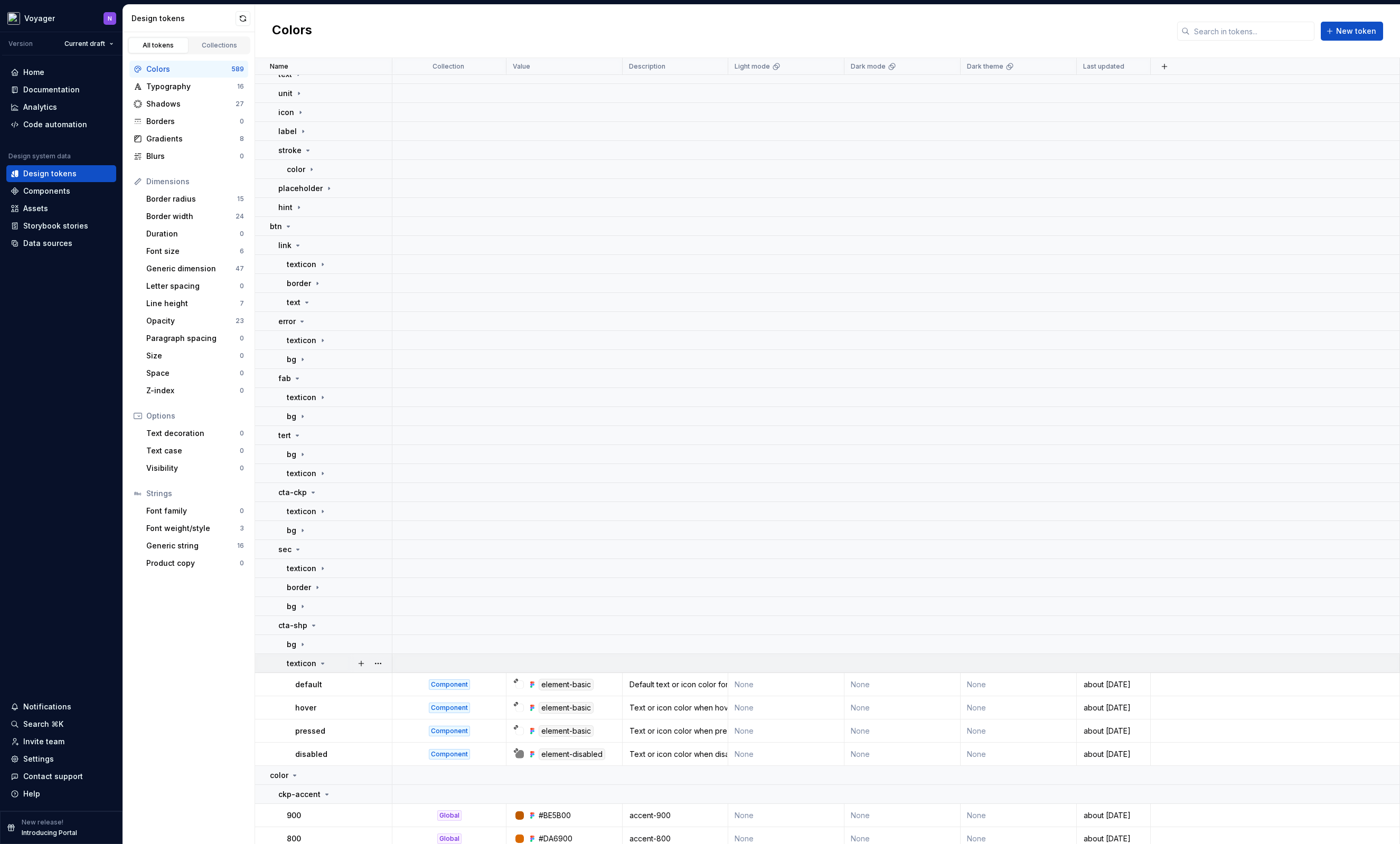
click at [311, 660] on p "texticon" at bounding box center [301, 663] width 29 height 11
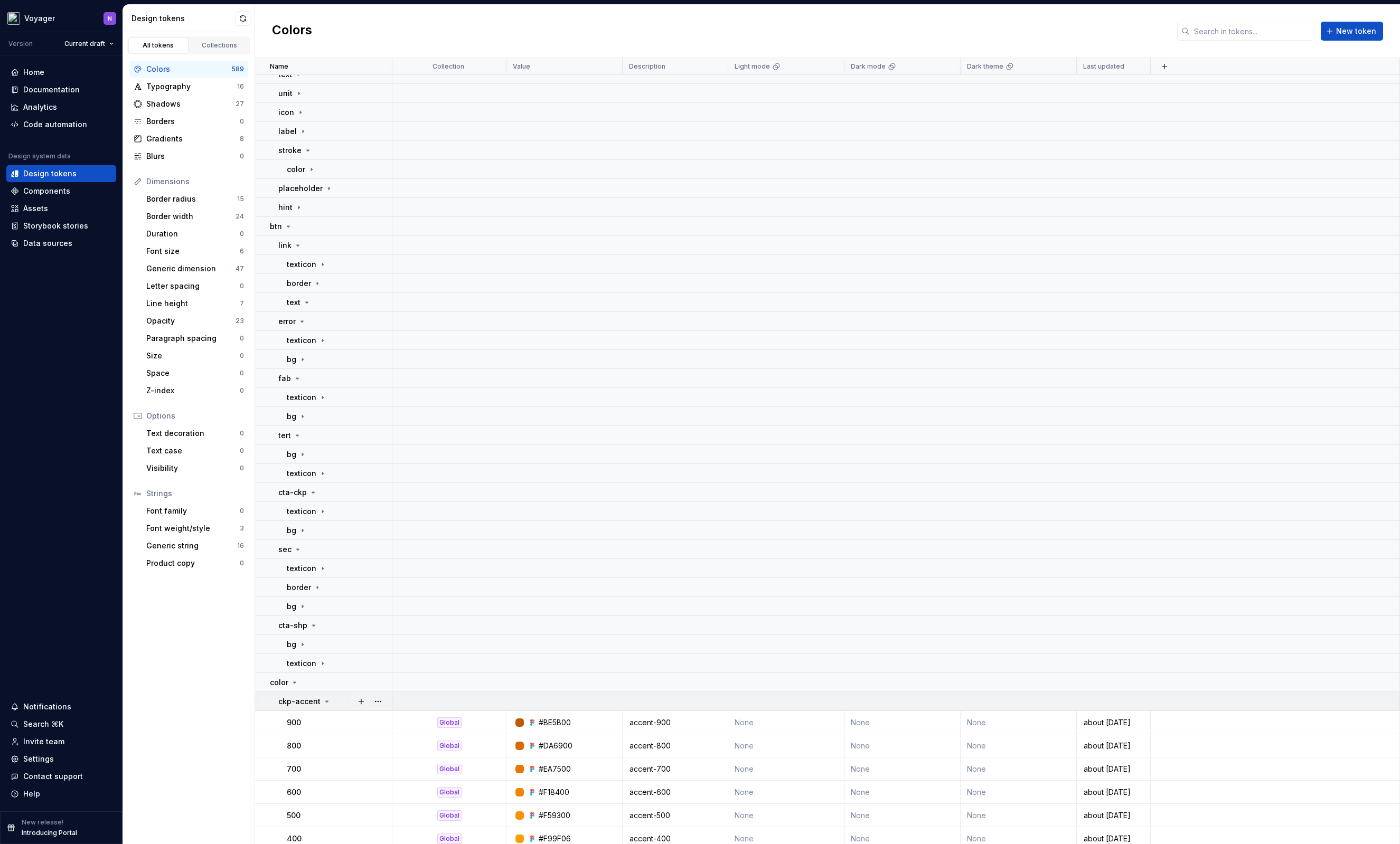
click at [314, 700] on p "ckp-accent" at bounding box center [300, 702] width 42 height 11
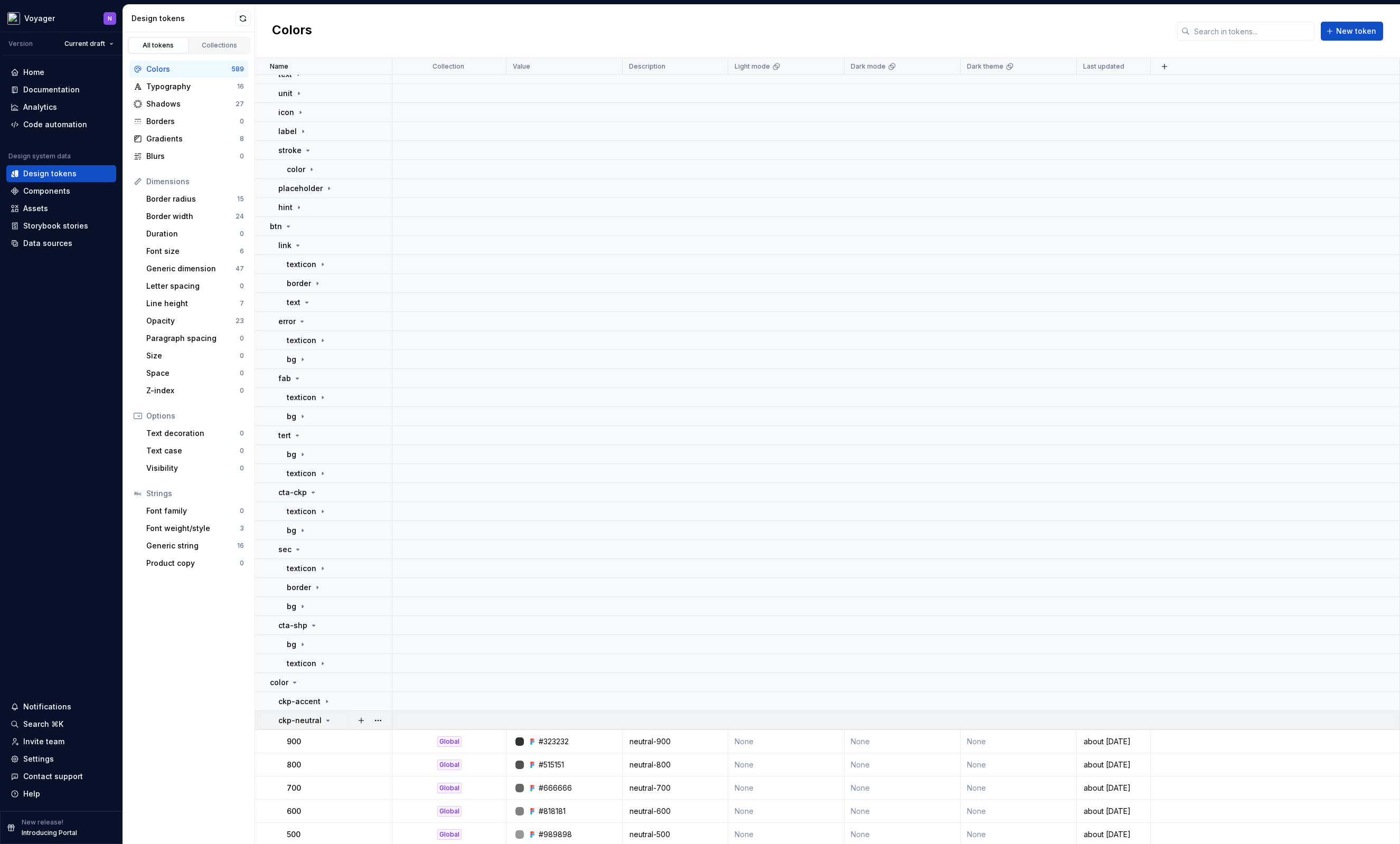
click at [324, 720] on icon at bounding box center [328, 720] width 8 height 8
click at [336, 744] on div "ckp-error" at bounding box center [335, 740] width 113 height 11
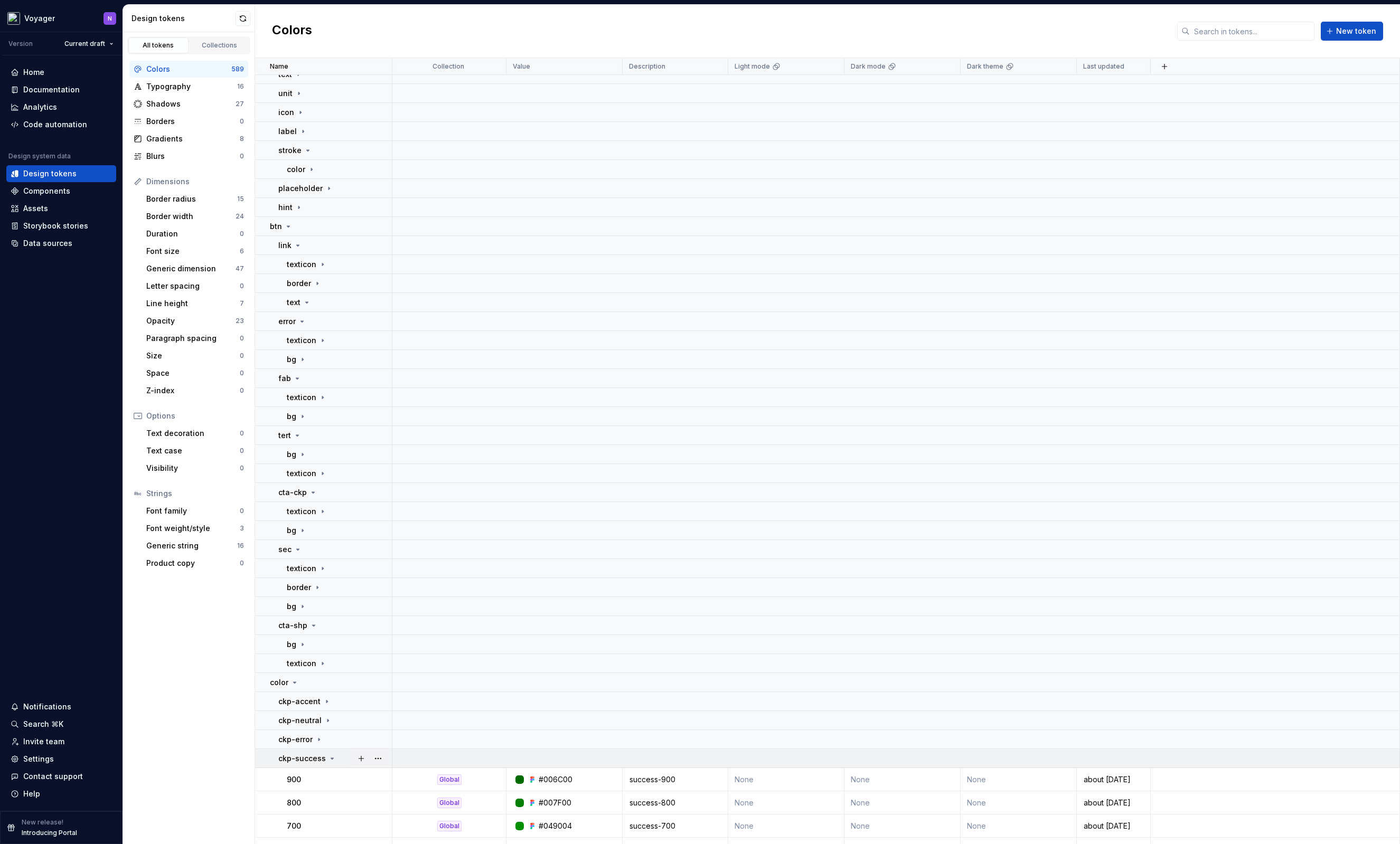
click at [328, 757] on icon at bounding box center [332, 759] width 8 height 8
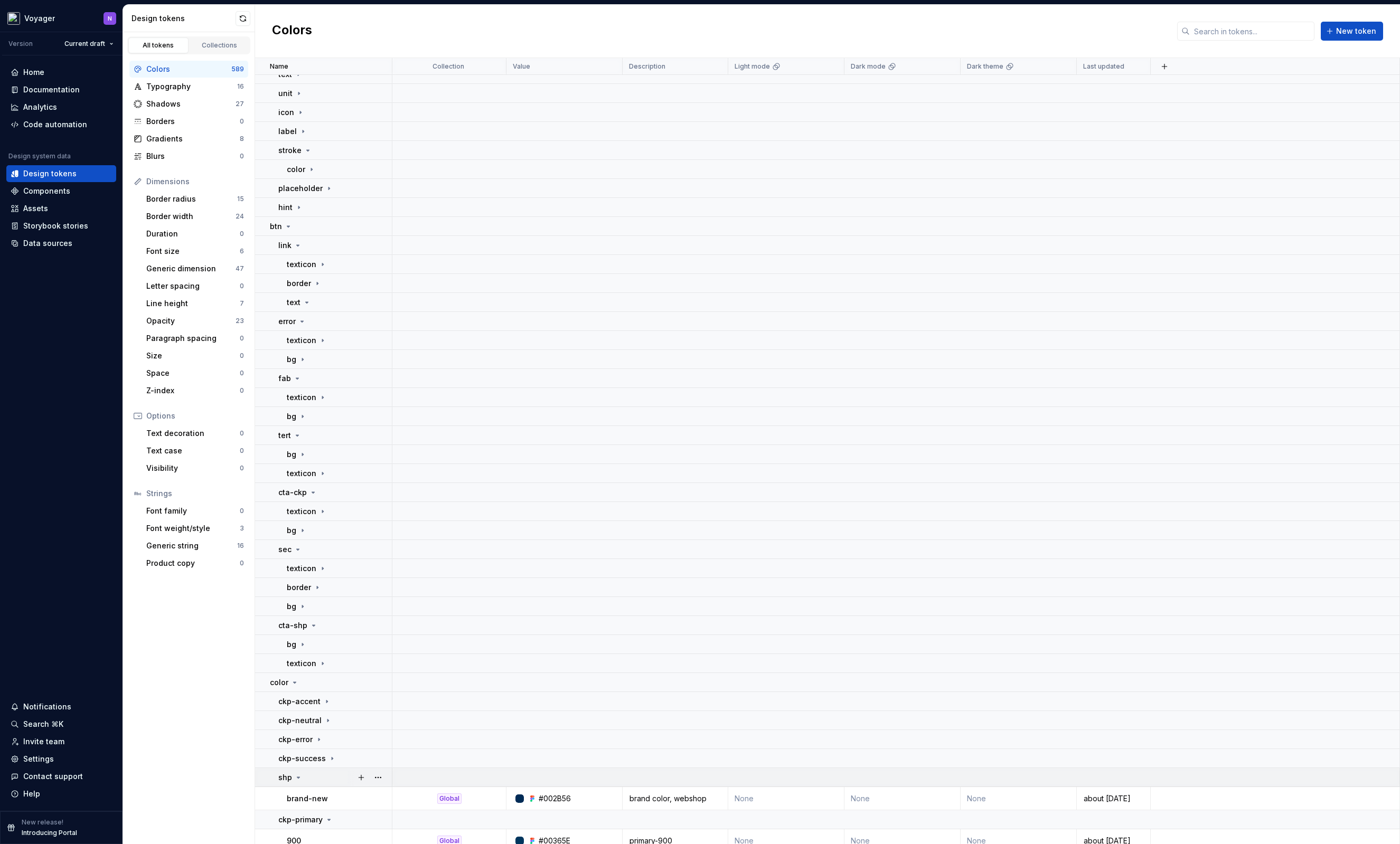
click at [330, 771] on td "shp" at bounding box center [323, 777] width 137 height 19
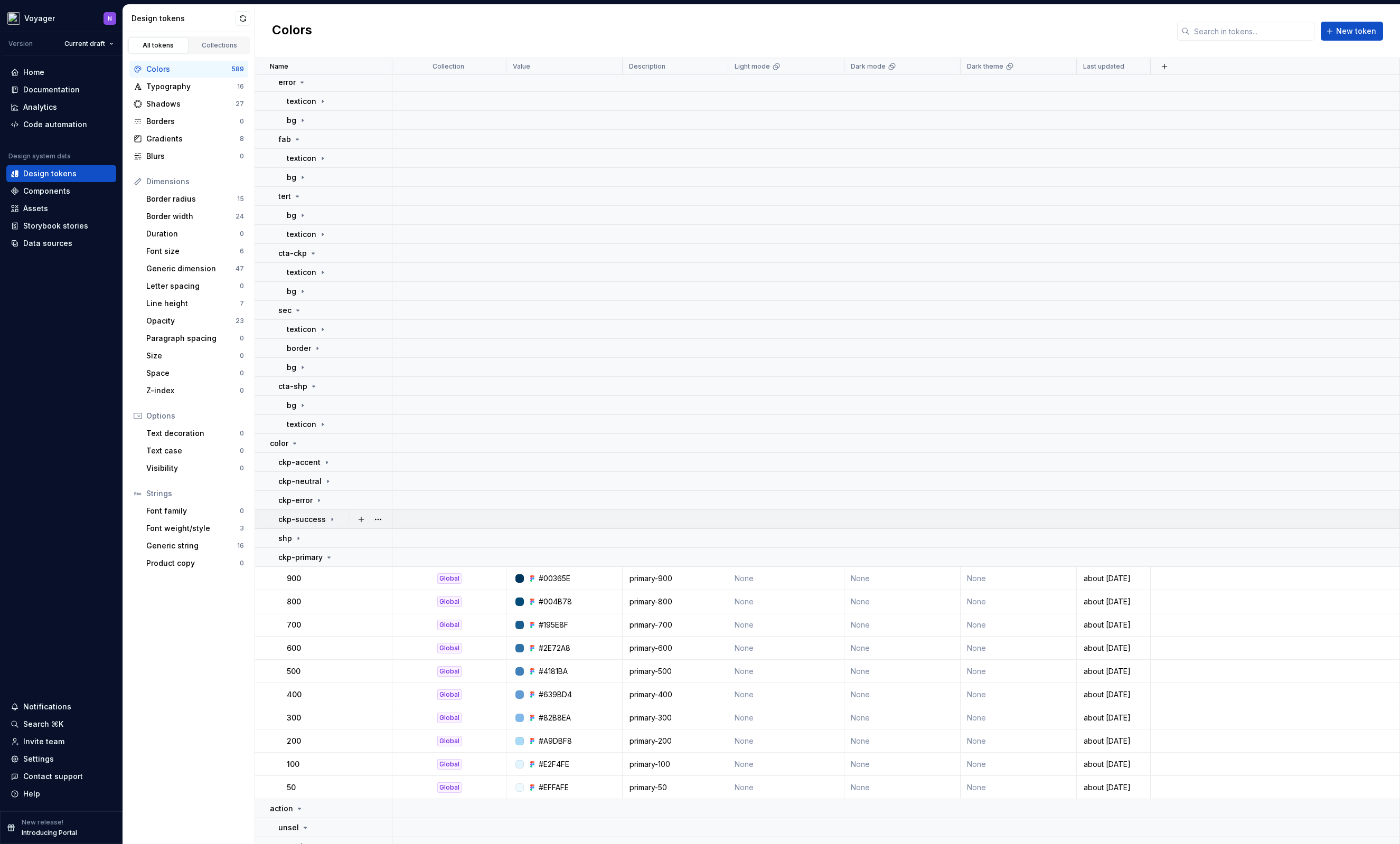
scroll to position [454, 0]
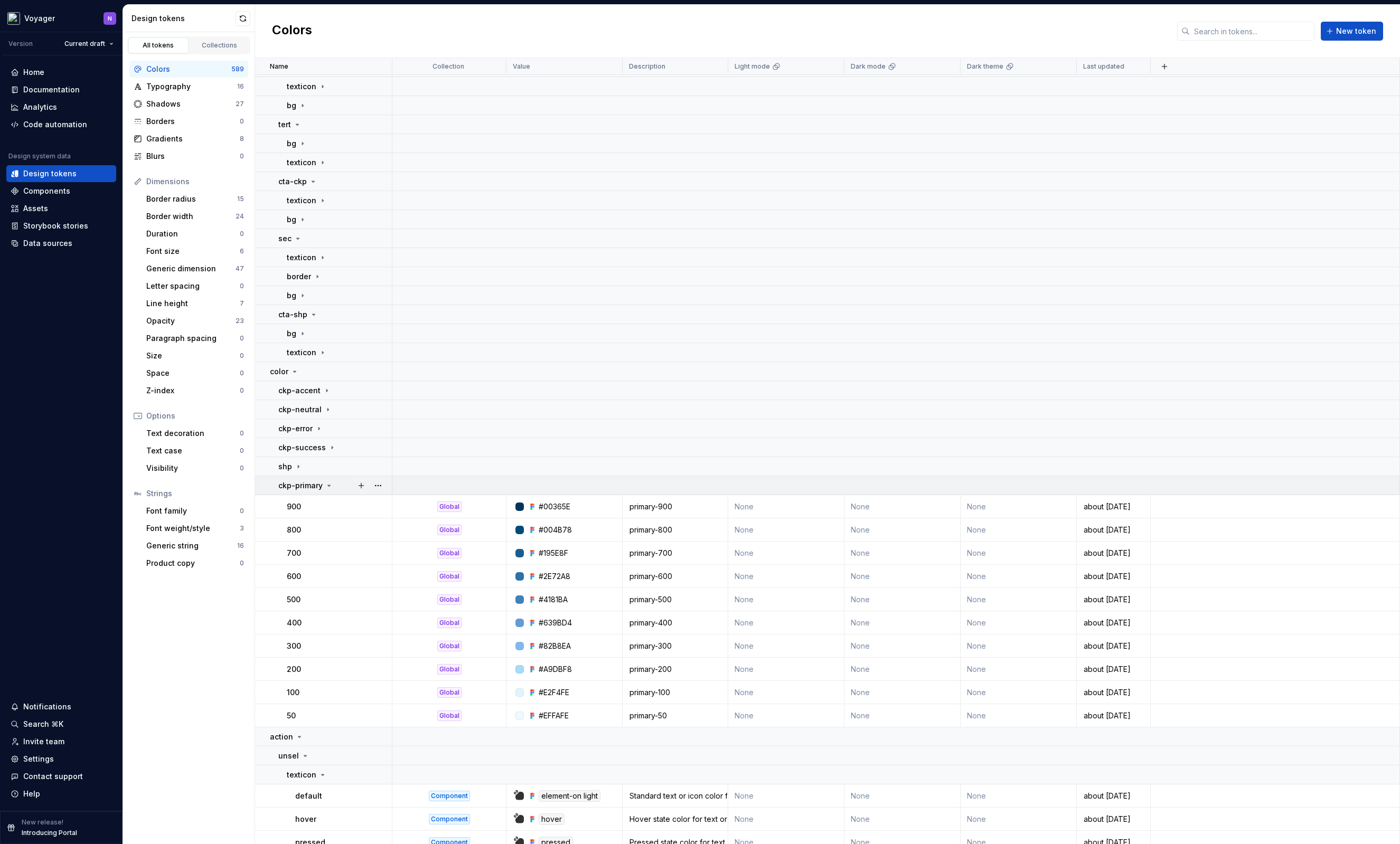
click at [327, 483] on icon at bounding box center [329, 486] width 8 height 8
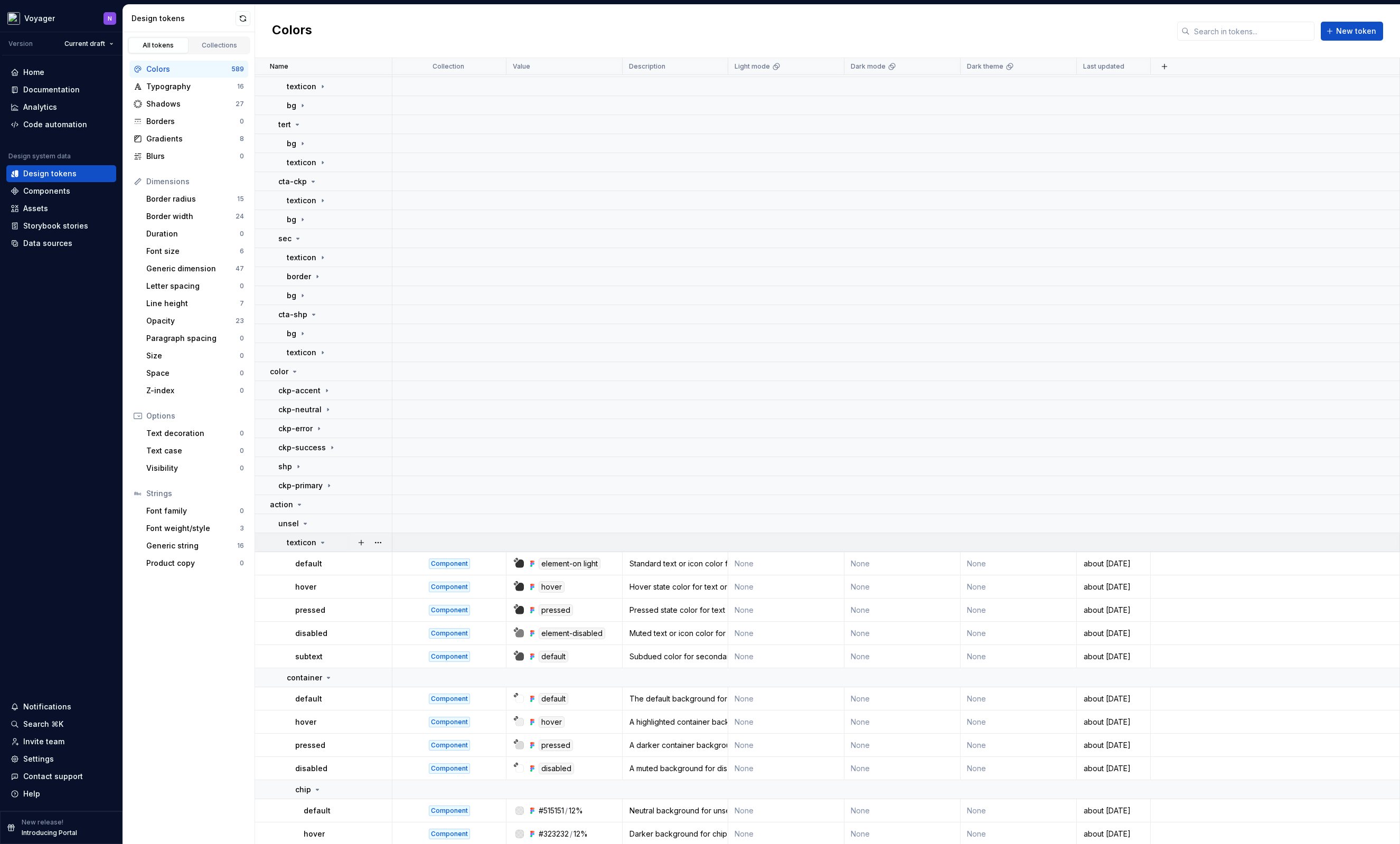
click at [327, 540] on div "texticon" at bounding box center [339, 543] width 105 height 11
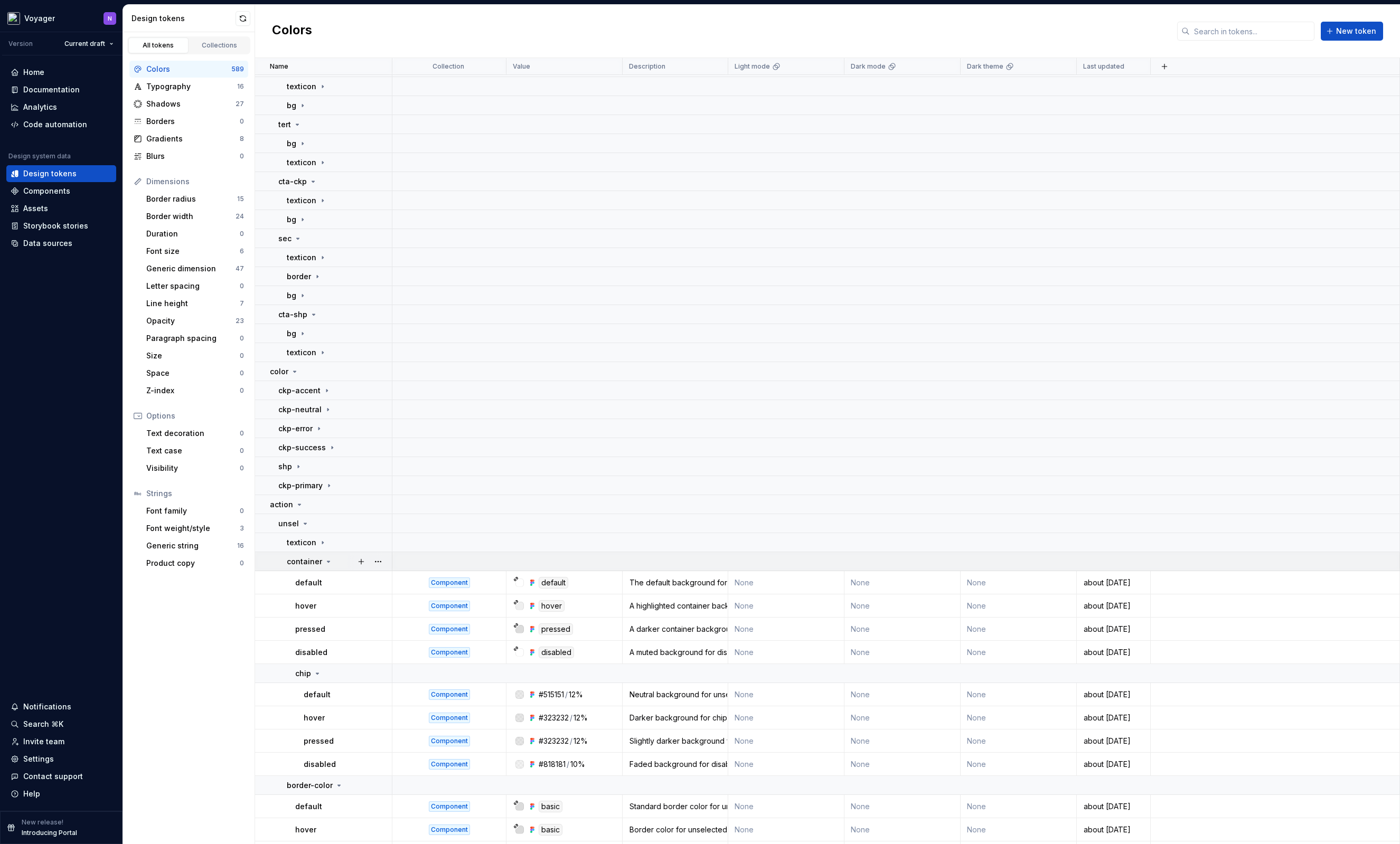
click at [331, 569] on td "container" at bounding box center [323, 561] width 137 height 19
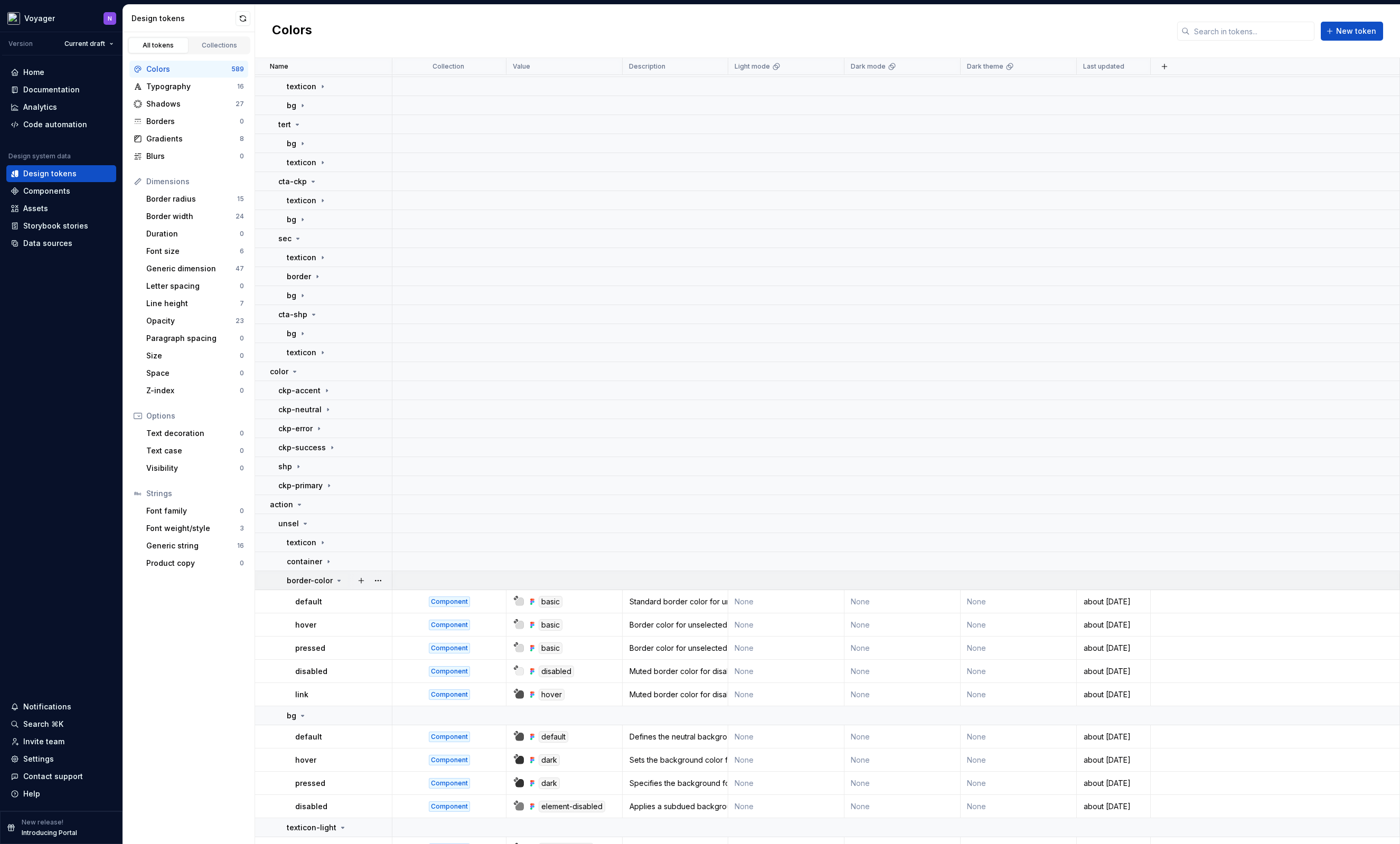
click at [338, 581] on icon at bounding box center [339, 581] width 2 height 1
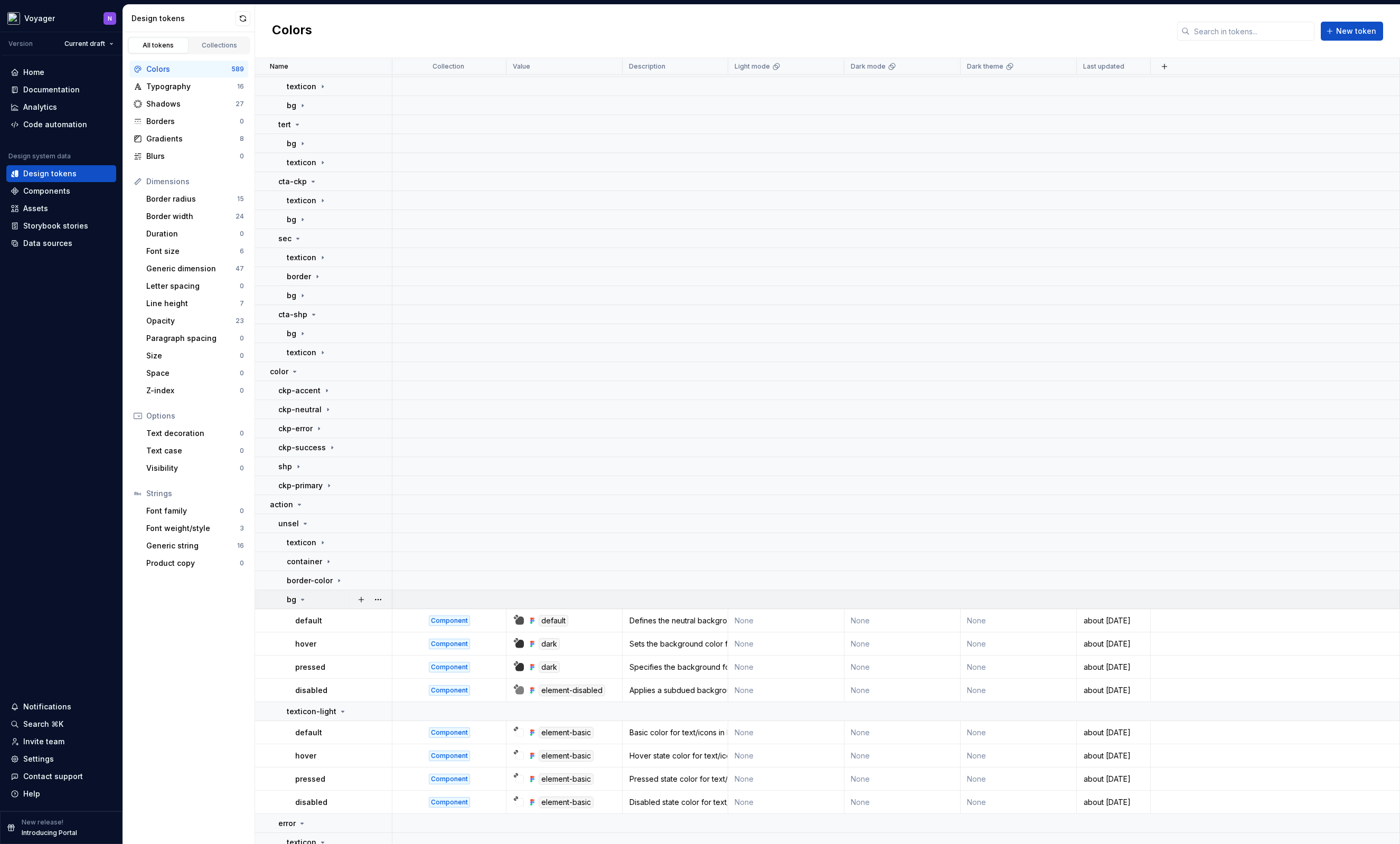
click at [331, 602] on div "bg" at bounding box center [339, 600] width 105 height 11
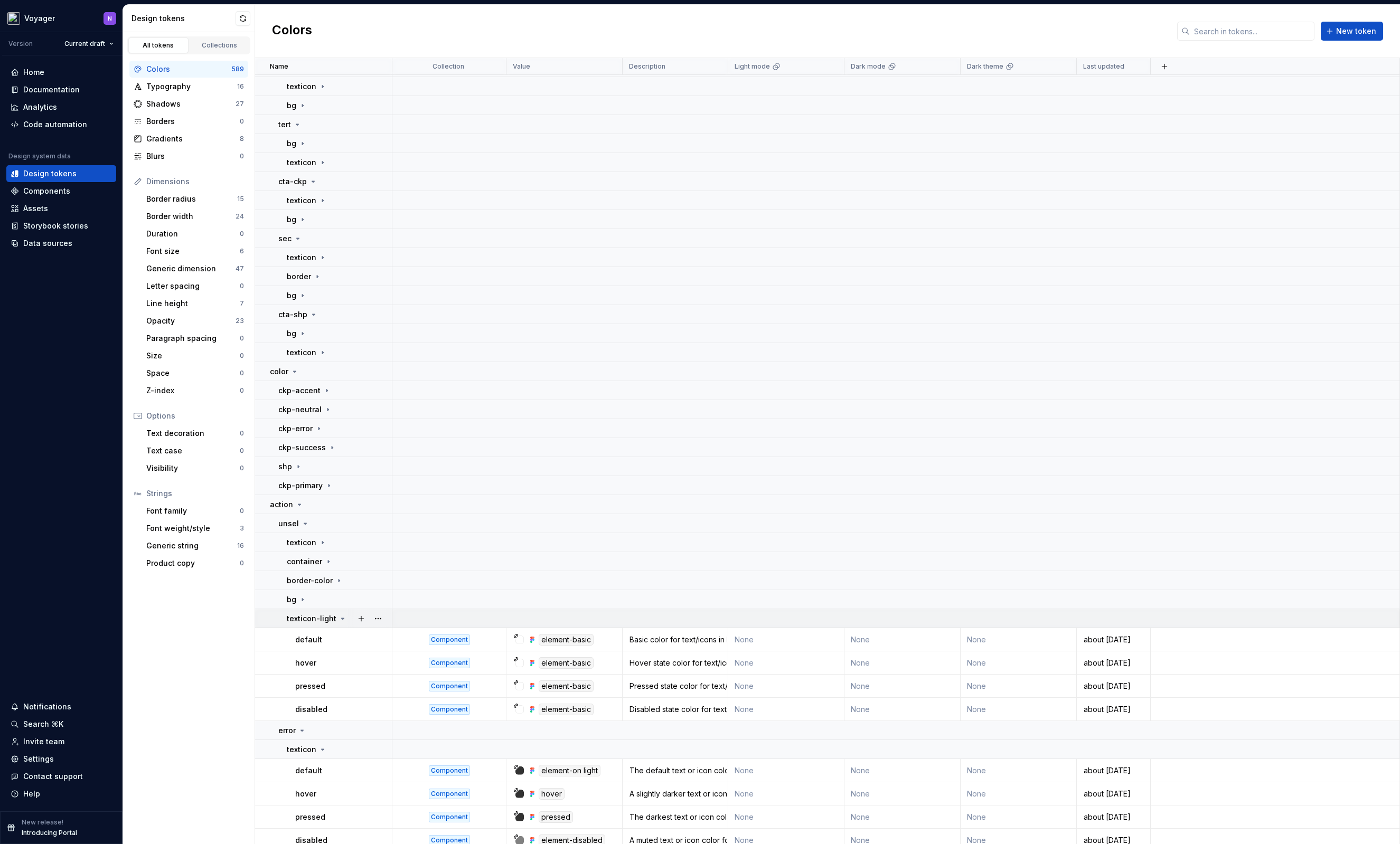
click at [331, 613] on p "texticon-light" at bounding box center [311, 619] width 49 height 11
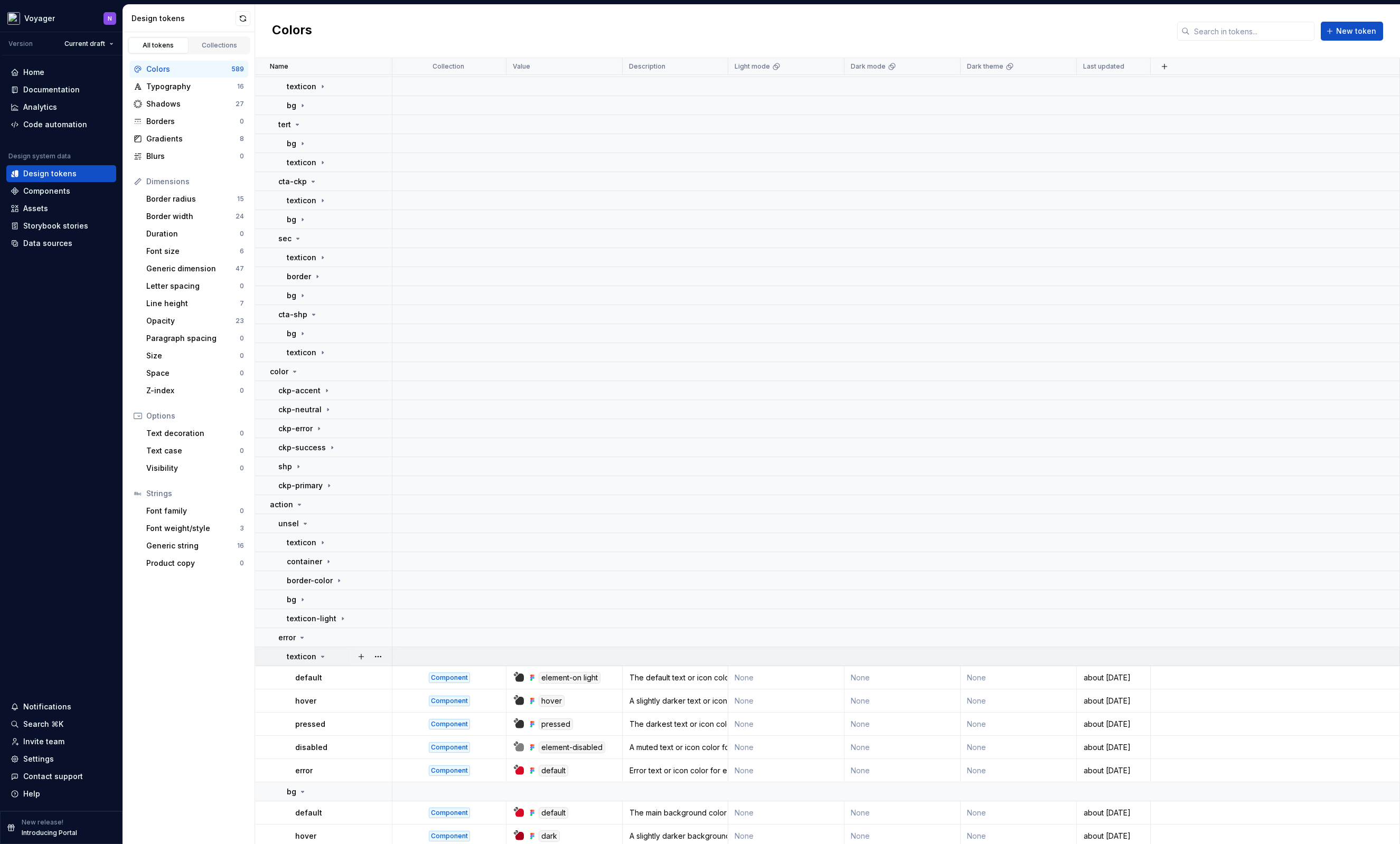
click at [327, 653] on div "texticon" at bounding box center [339, 657] width 105 height 11
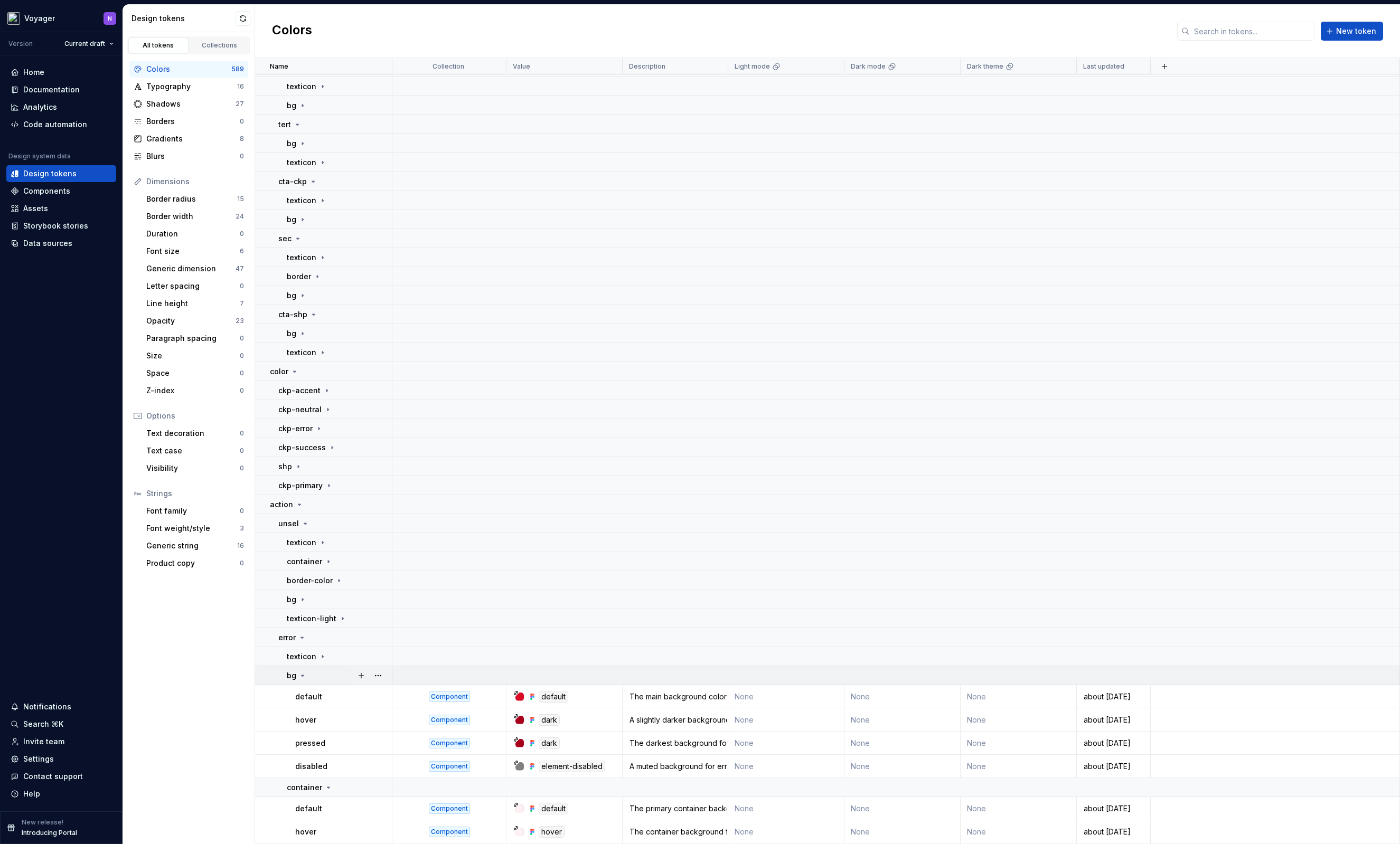
click at [325, 678] on div "bg" at bounding box center [339, 676] width 105 height 11
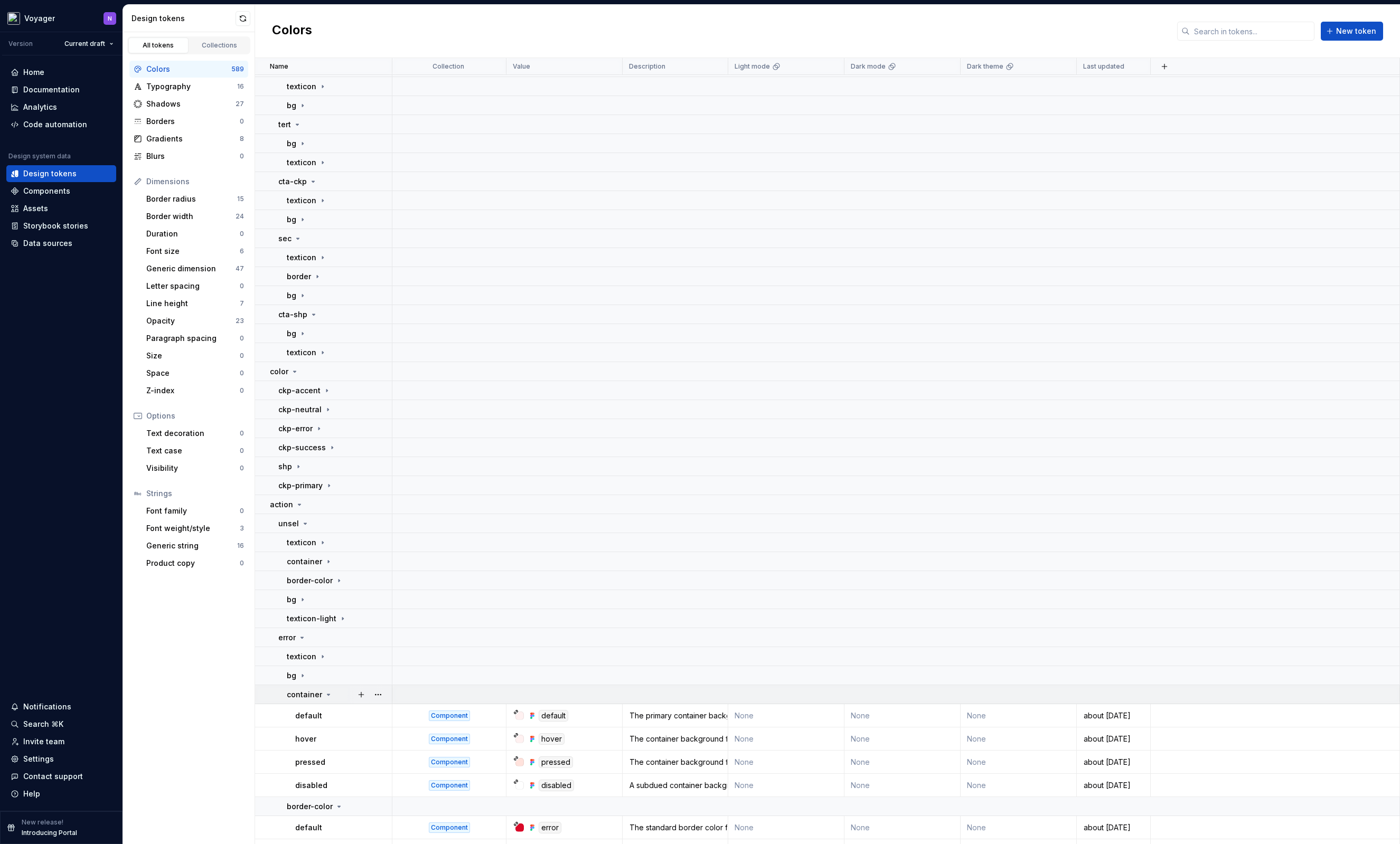
click at [321, 698] on div "container" at bounding box center [310, 695] width 46 height 11
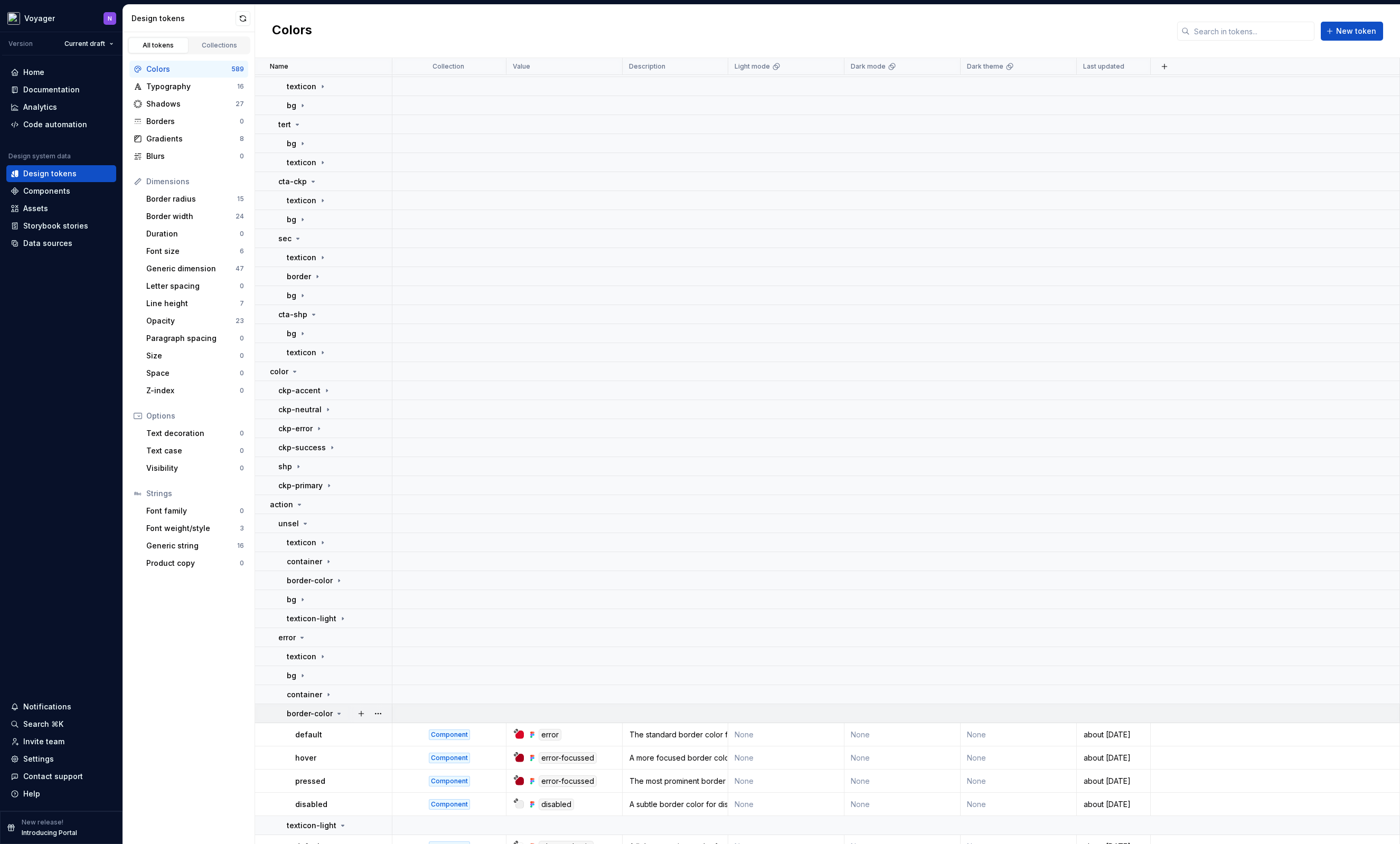
click at [328, 717] on p "border-color" at bounding box center [310, 714] width 46 height 11
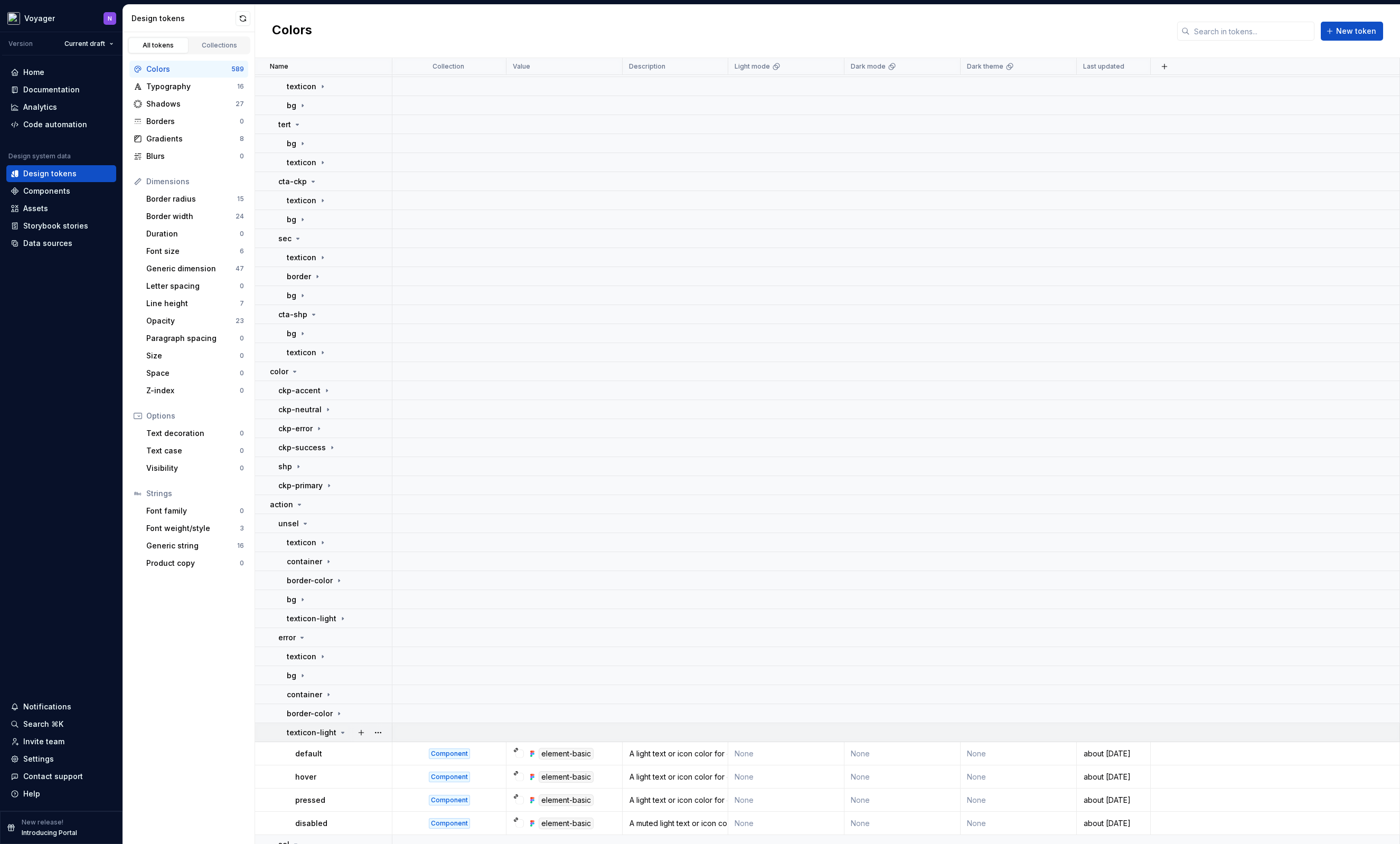
click at [332, 729] on p "texticon-light" at bounding box center [311, 733] width 49 height 11
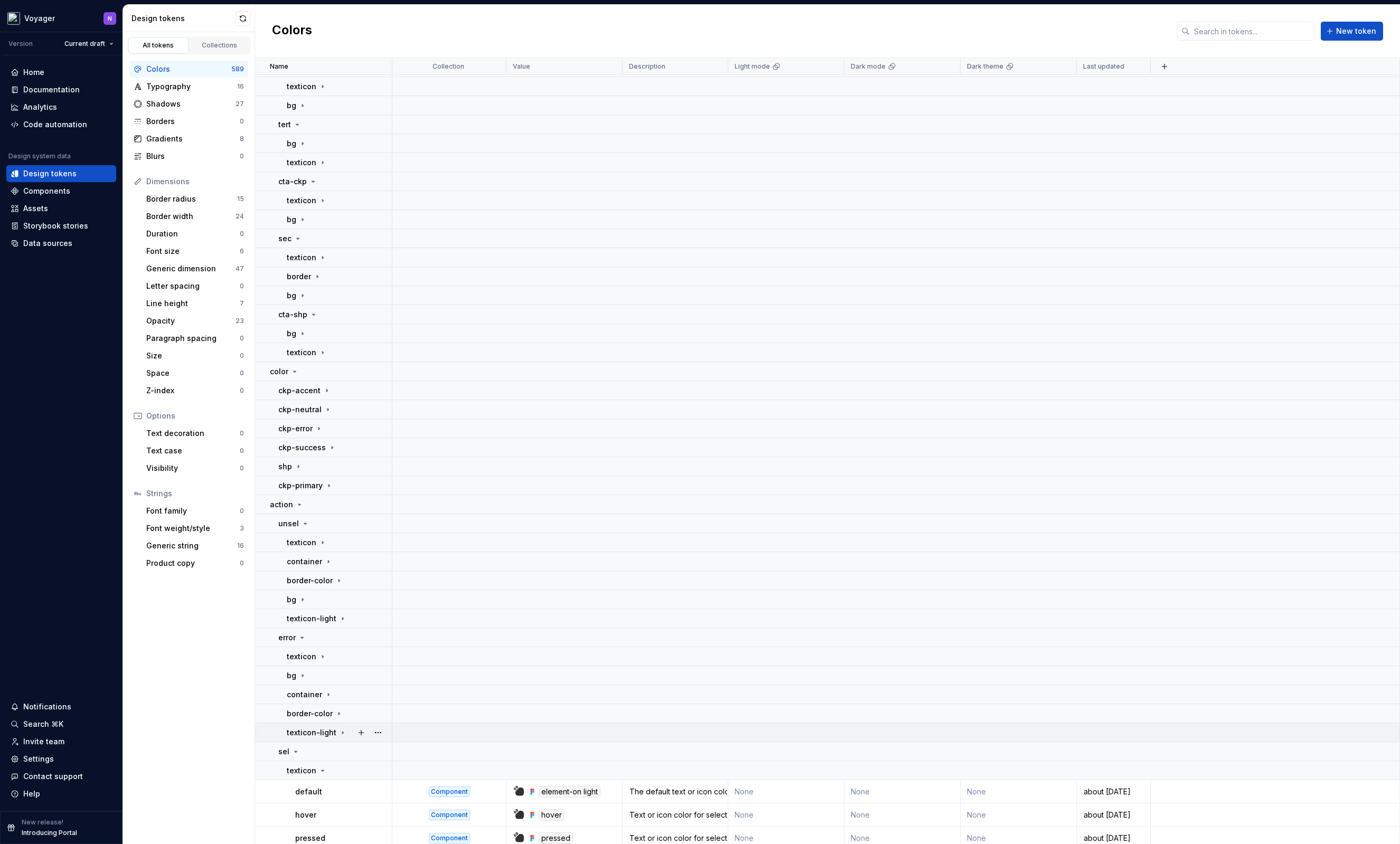
scroll to position [727, 0]
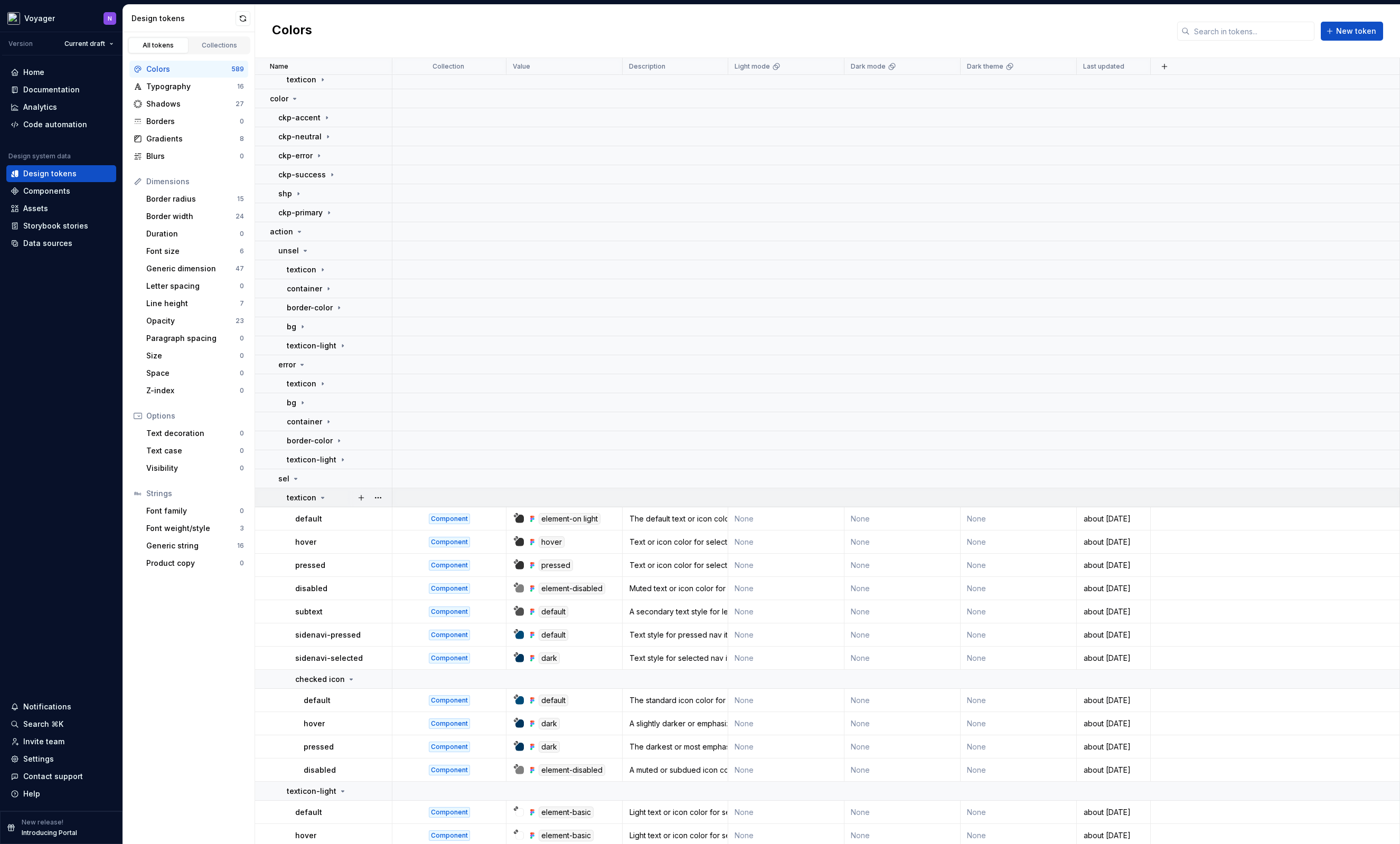
click at [332, 503] on td "texticon" at bounding box center [323, 498] width 137 height 19
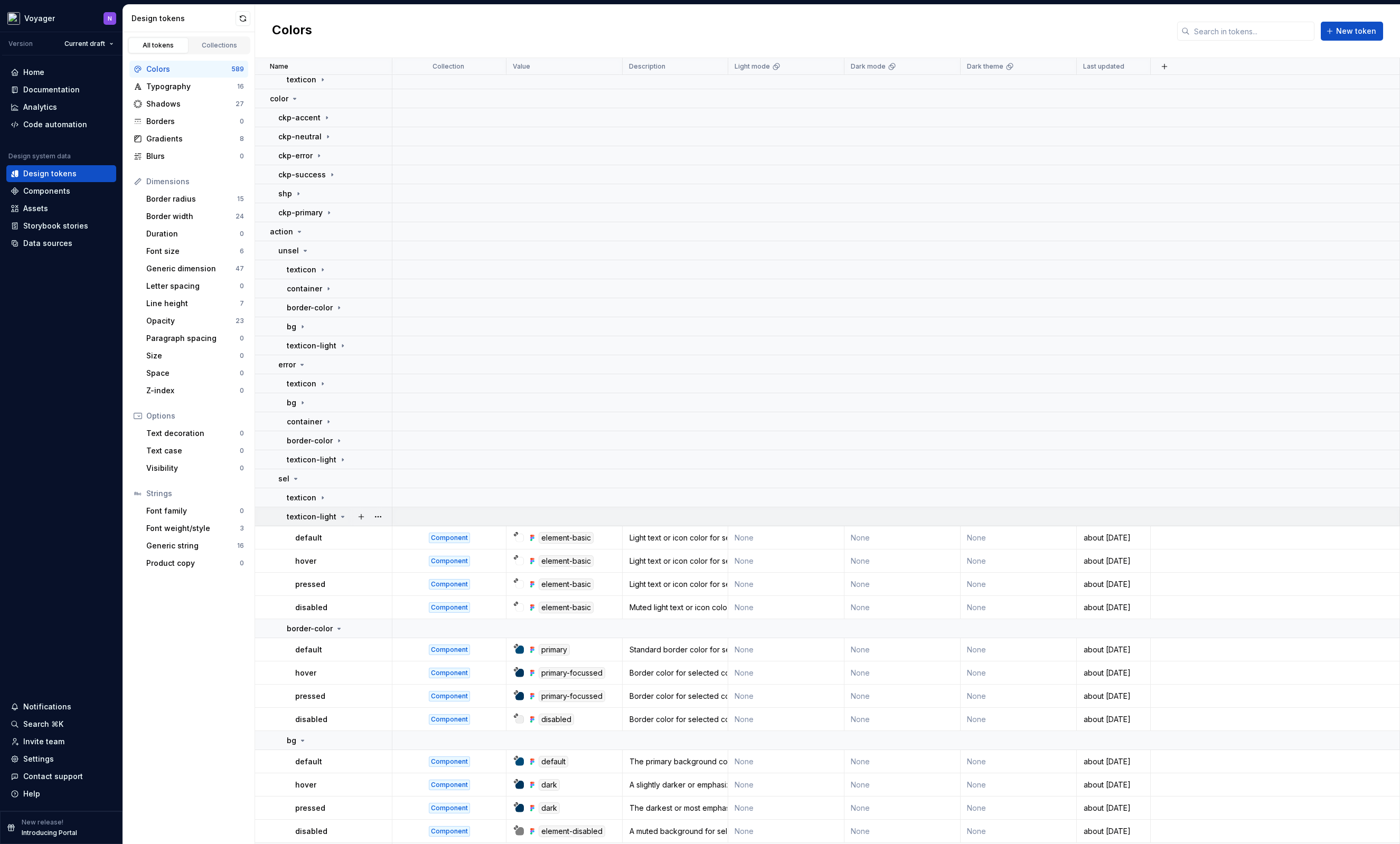
click at [331, 515] on p "texticon-light" at bounding box center [311, 517] width 49 height 11
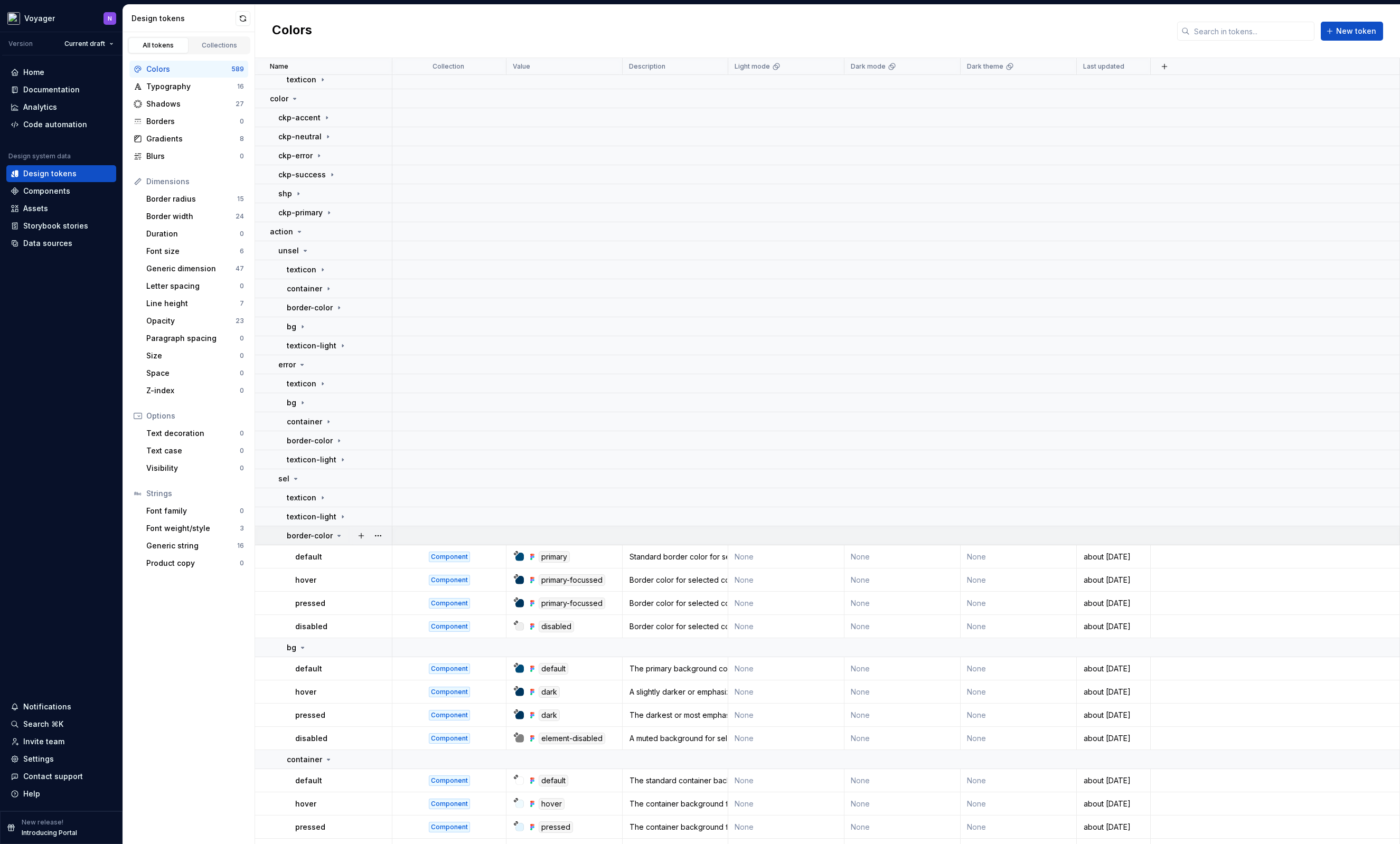
click at [339, 534] on icon at bounding box center [339, 536] width 8 height 8
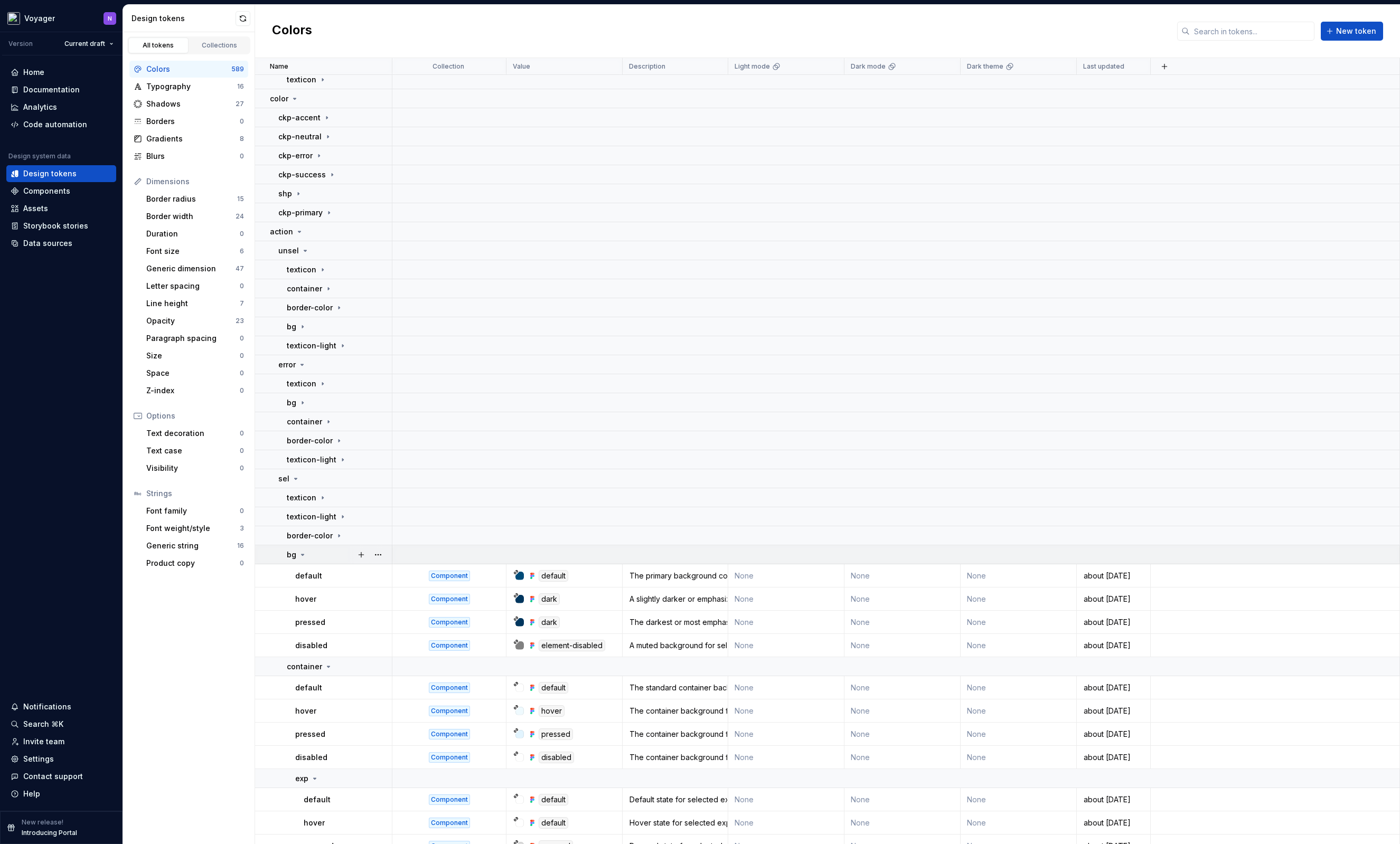
click at [336, 556] on div "bg" at bounding box center [339, 555] width 105 height 11
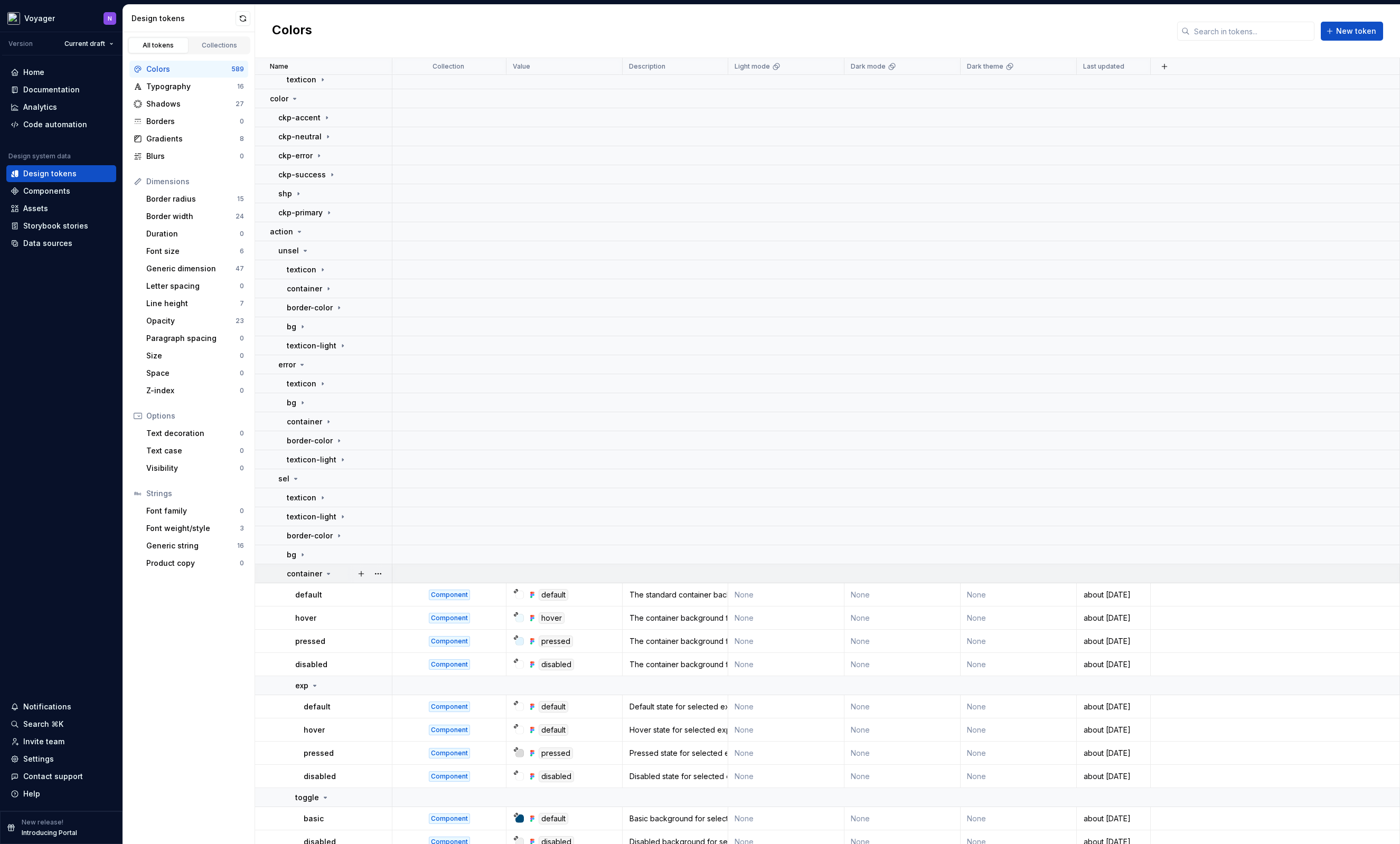
click at [334, 576] on div "container" at bounding box center [339, 574] width 105 height 11
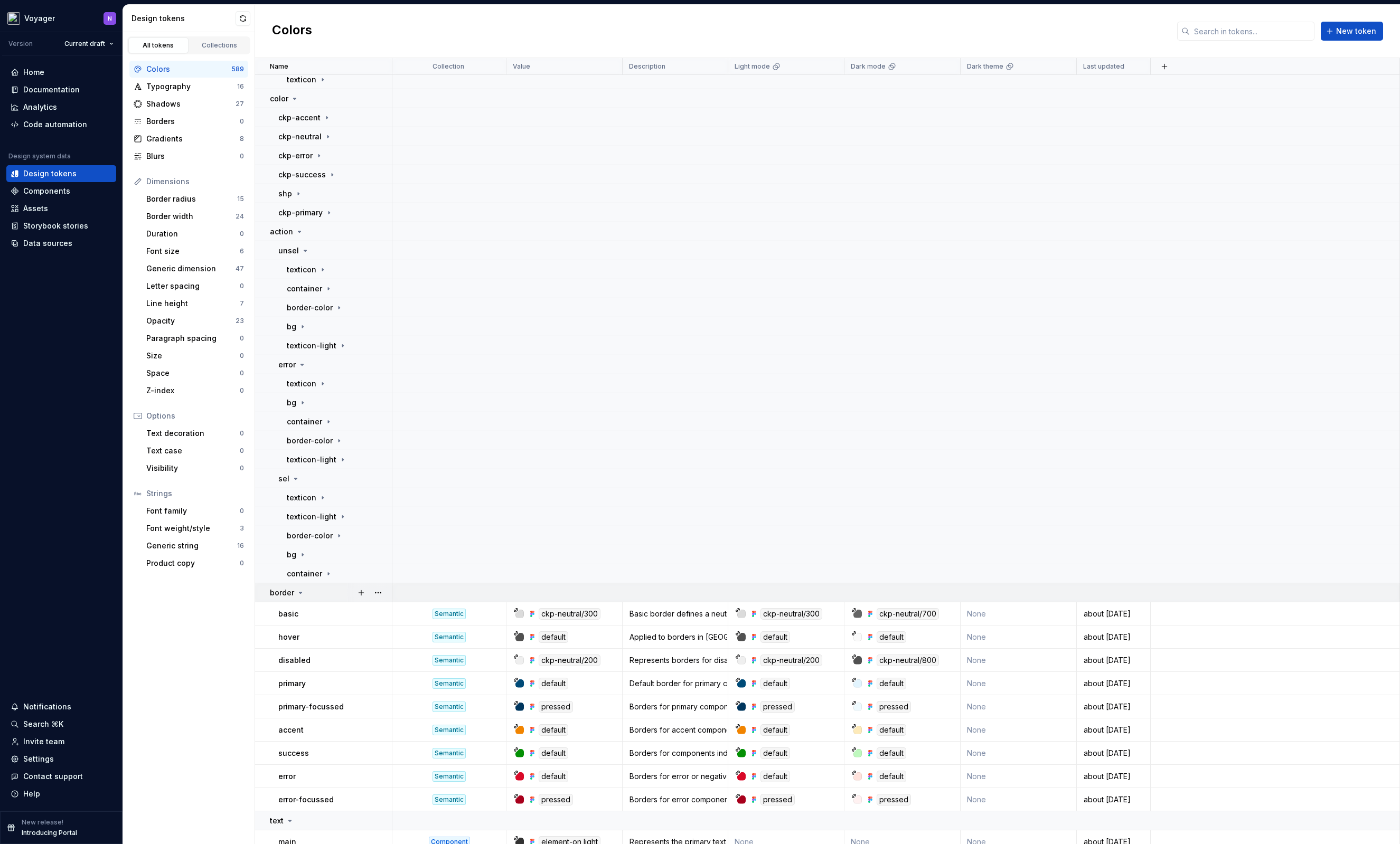
click at [336, 593] on div "border" at bounding box center [330, 593] width 121 height 11
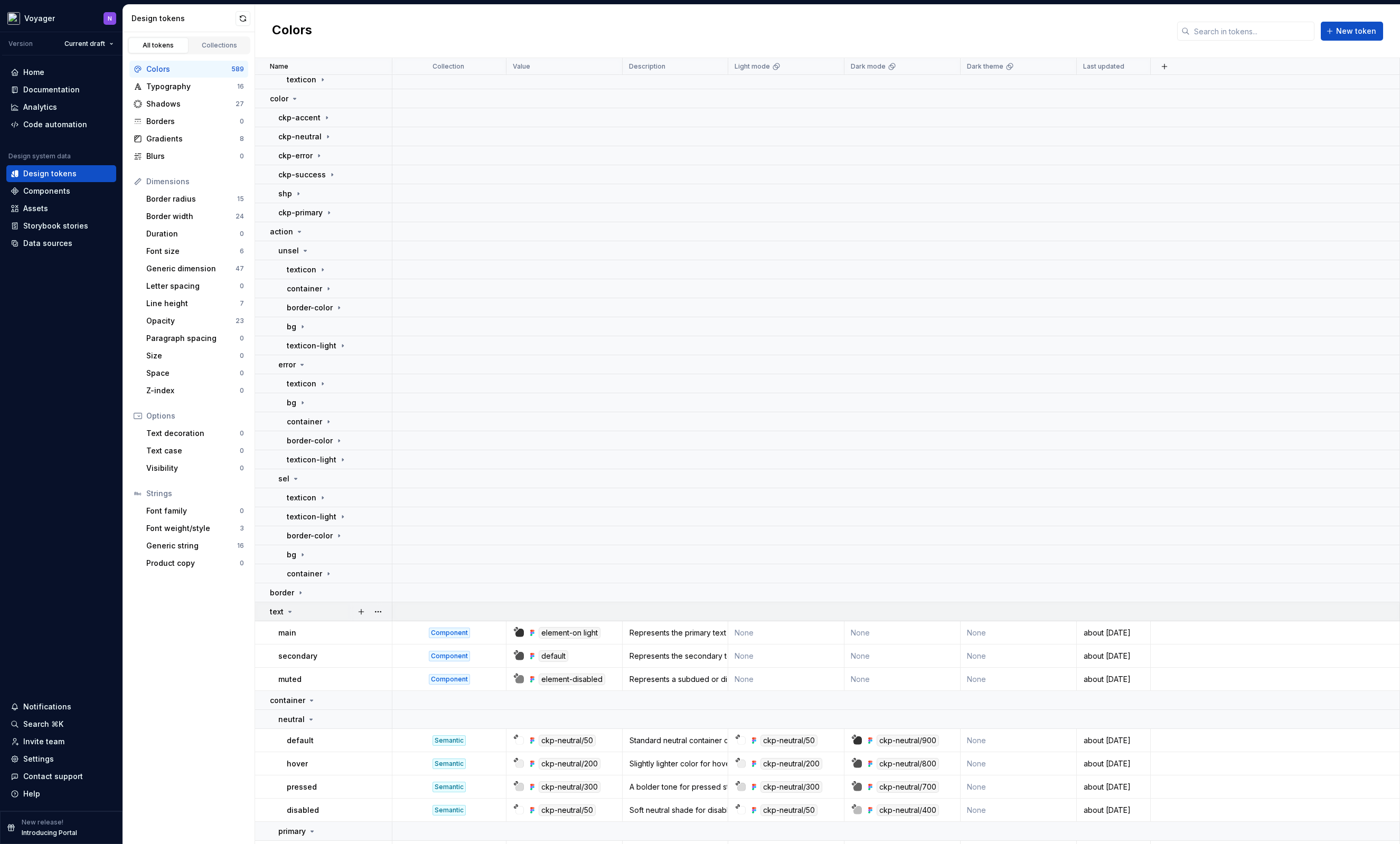
click at [328, 612] on div "text" at bounding box center [330, 612] width 121 height 11
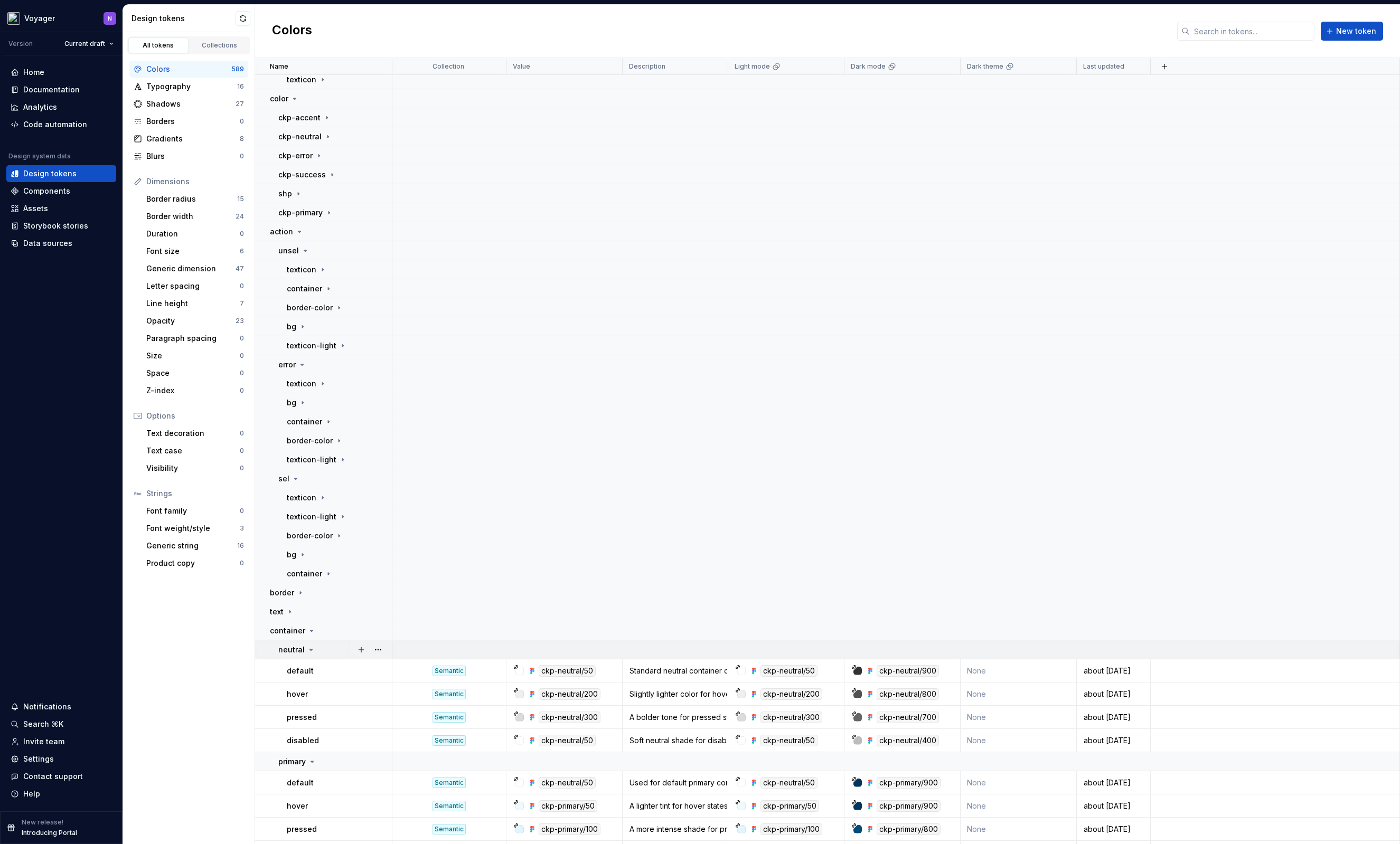
click at [321, 649] on div "neutral" at bounding box center [335, 650] width 113 height 11
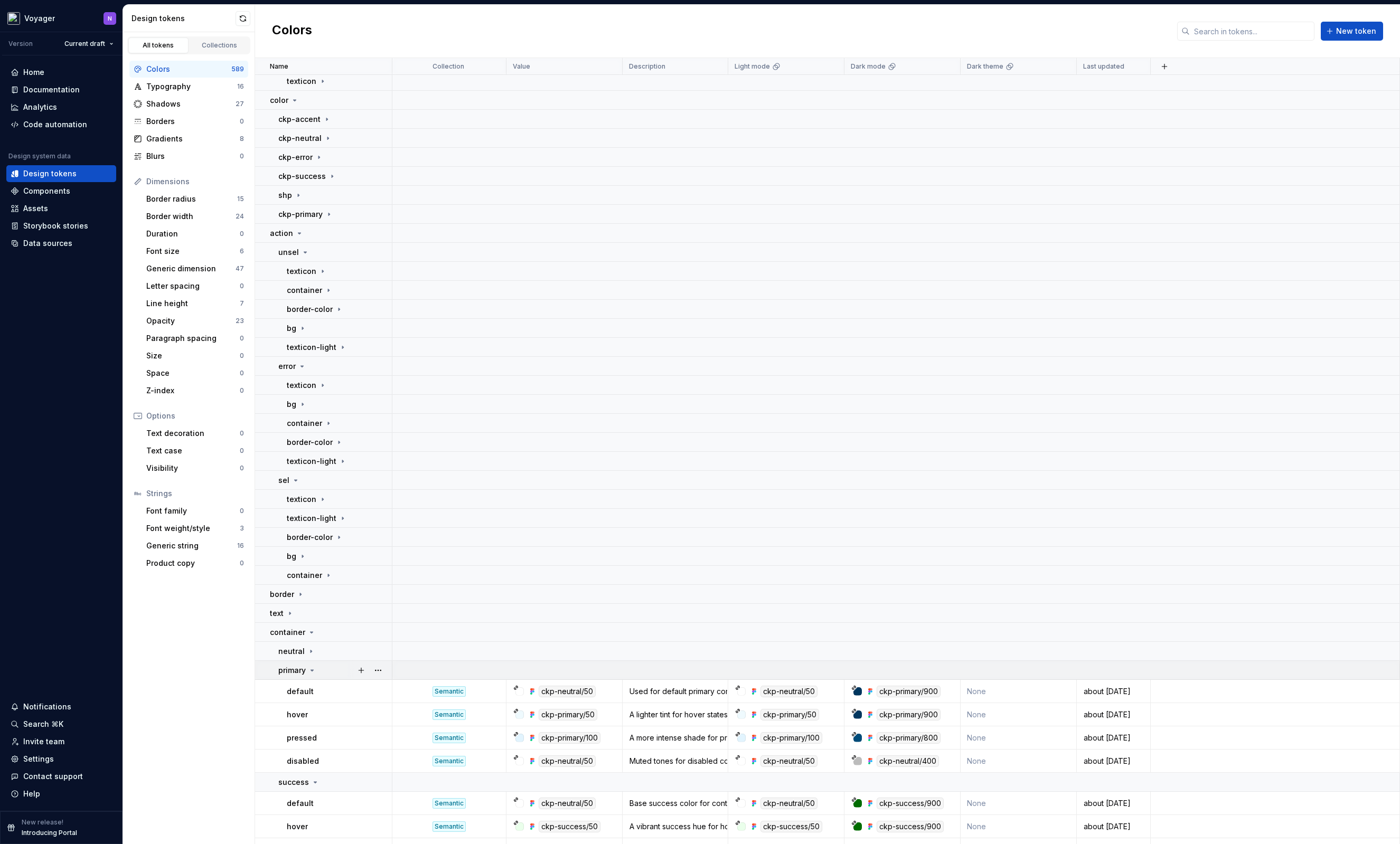
click at [319, 674] on div "primary" at bounding box center [335, 670] width 113 height 11
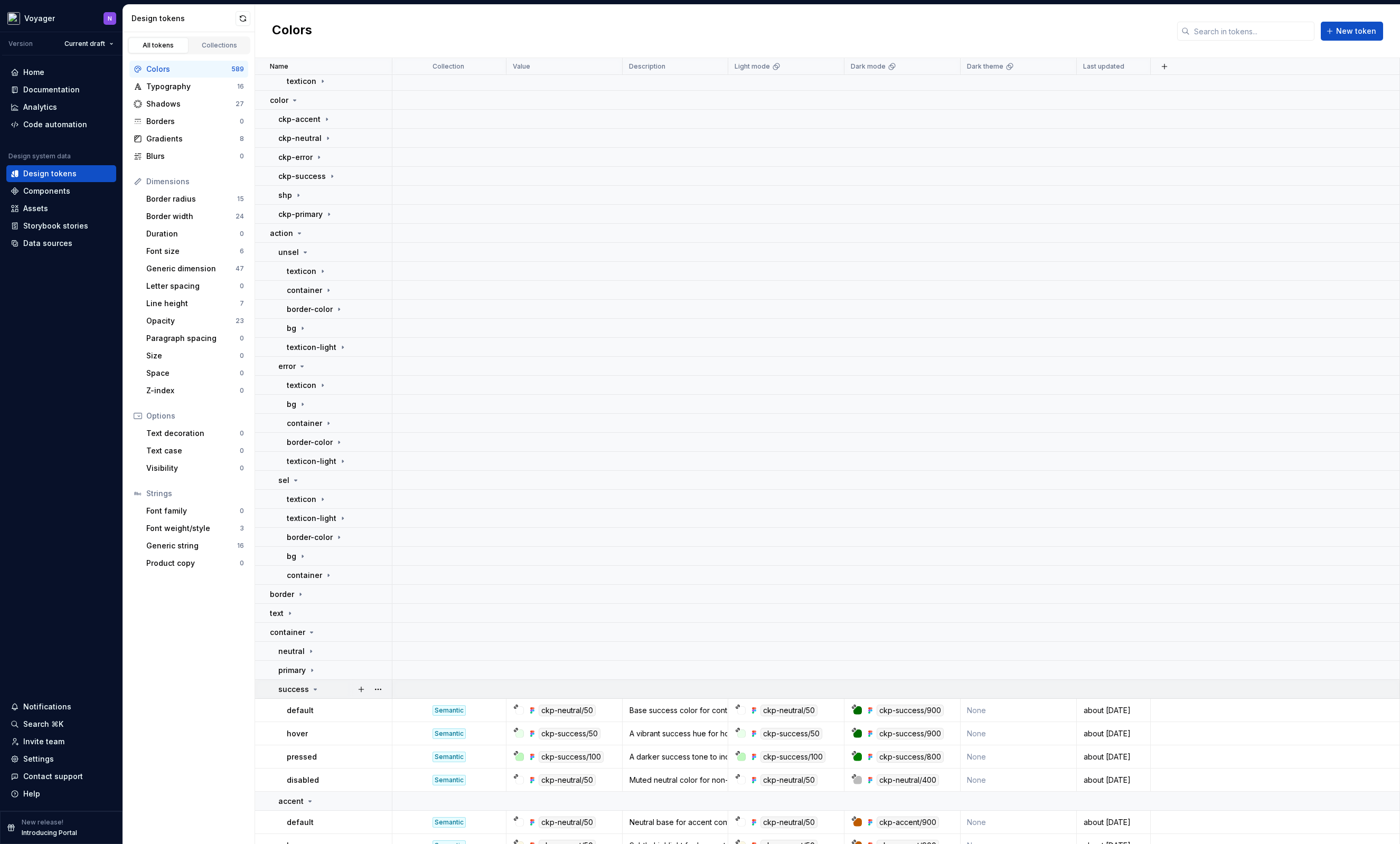
scroll to position [726, 0]
click at [328, 690] on div "success" at bounding box center [335, 689] width 113 height 11
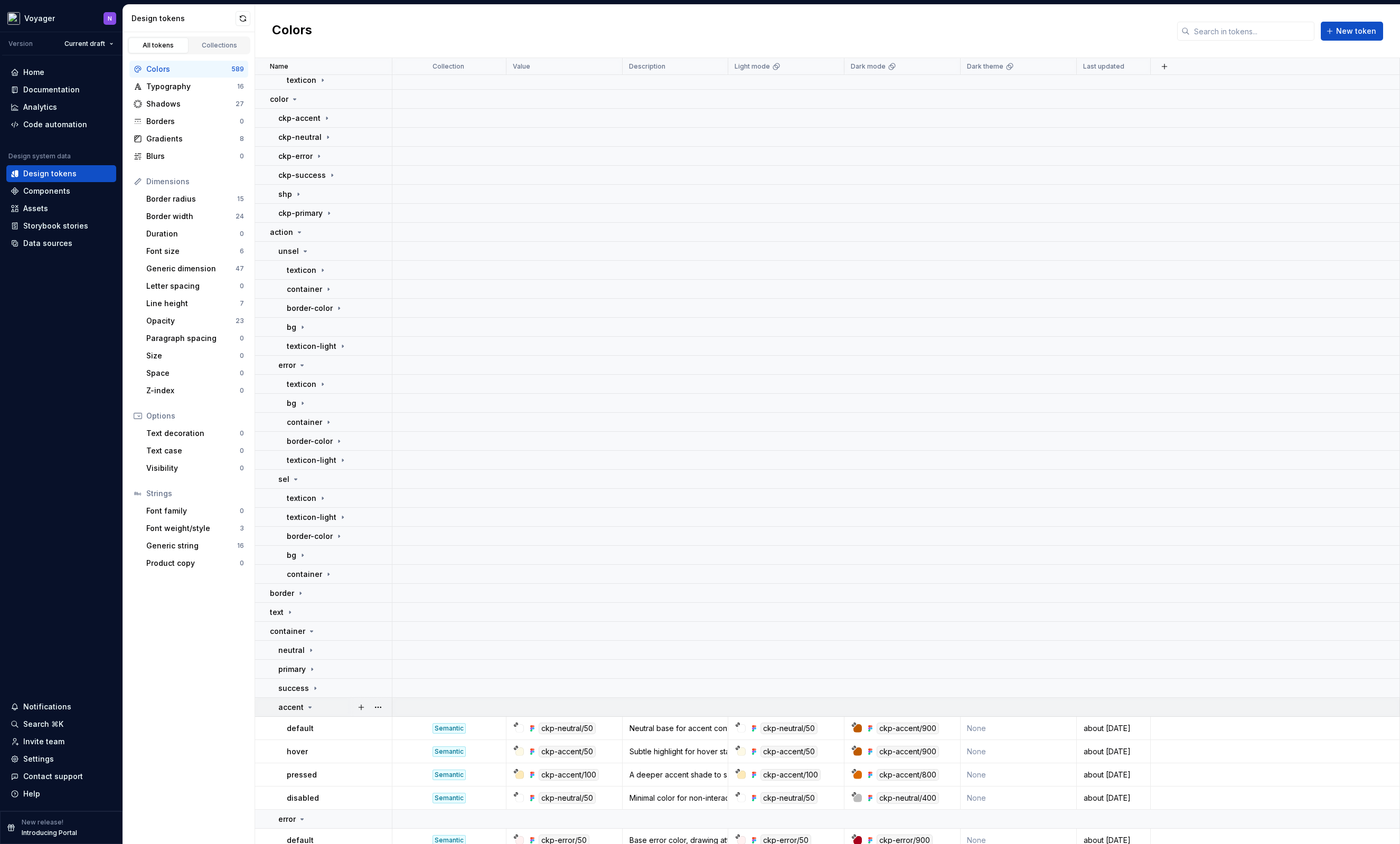
click at [324, 714] on td "accent" at bounding box center [323, 707] width 137 height 19
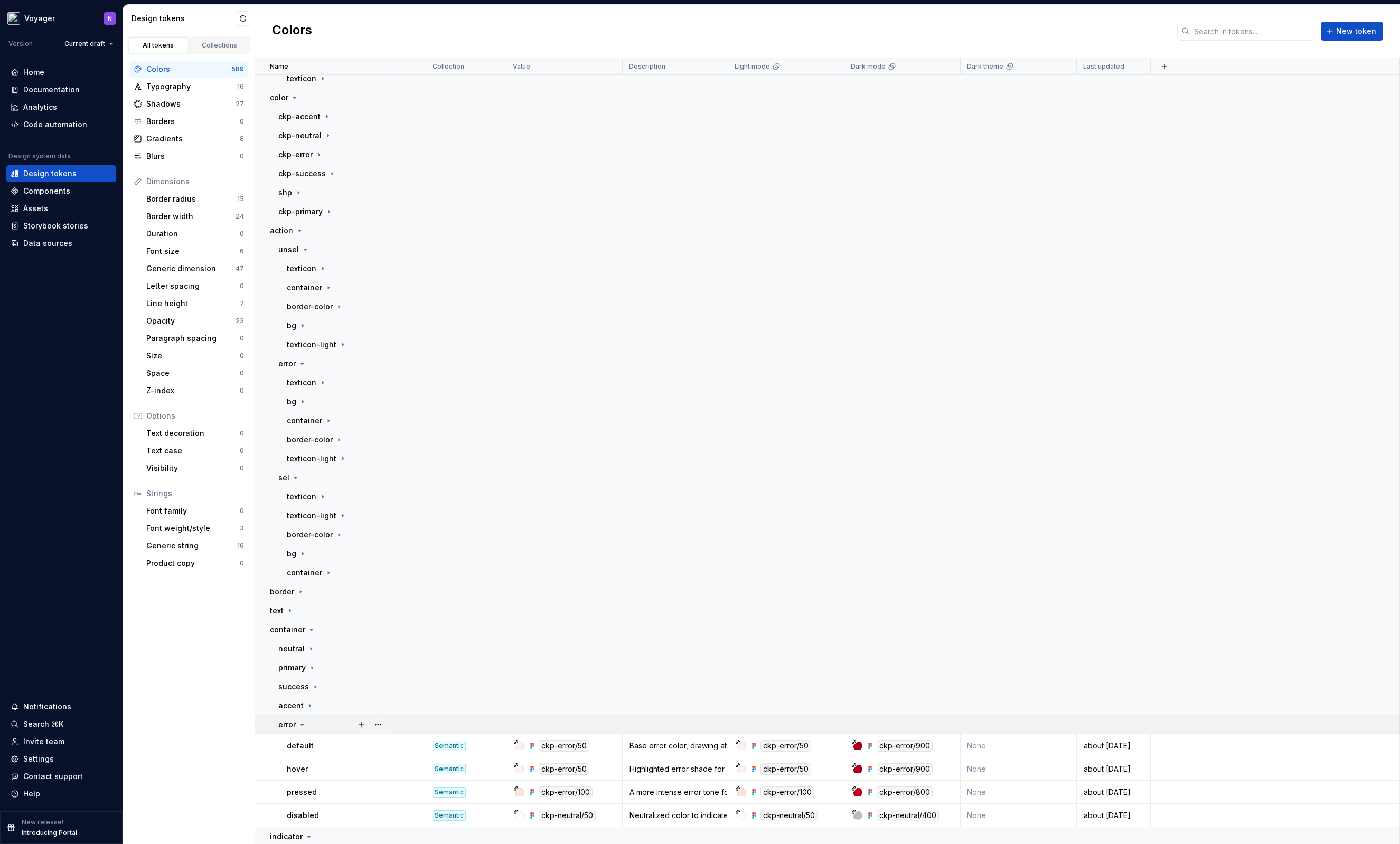
click at [316, 723] on div "error" at bounding box center [335, 725] width 113 height 11
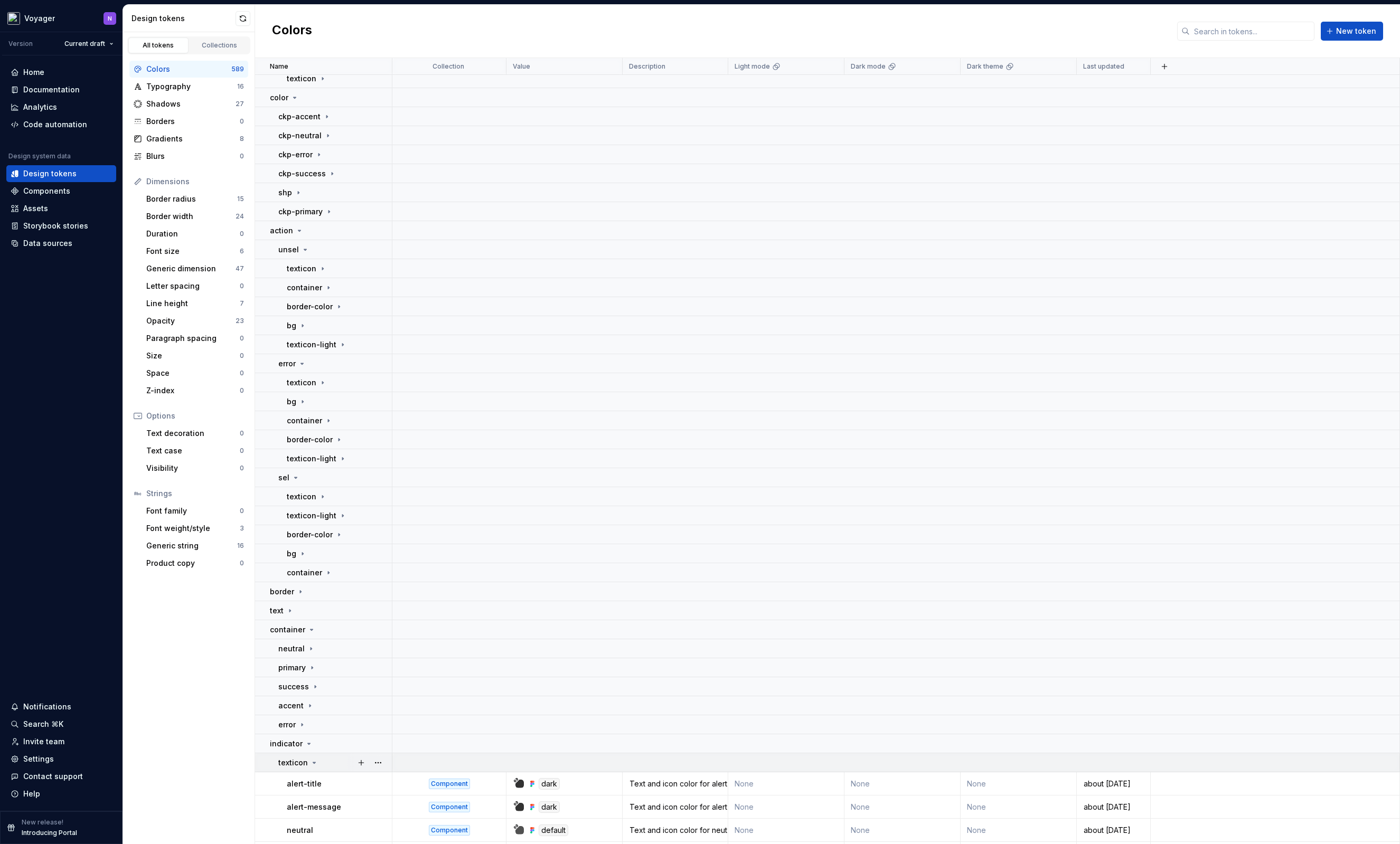
click at [331, 763] on div "texticon" at bounding box center [335, 763] width 113 height 11
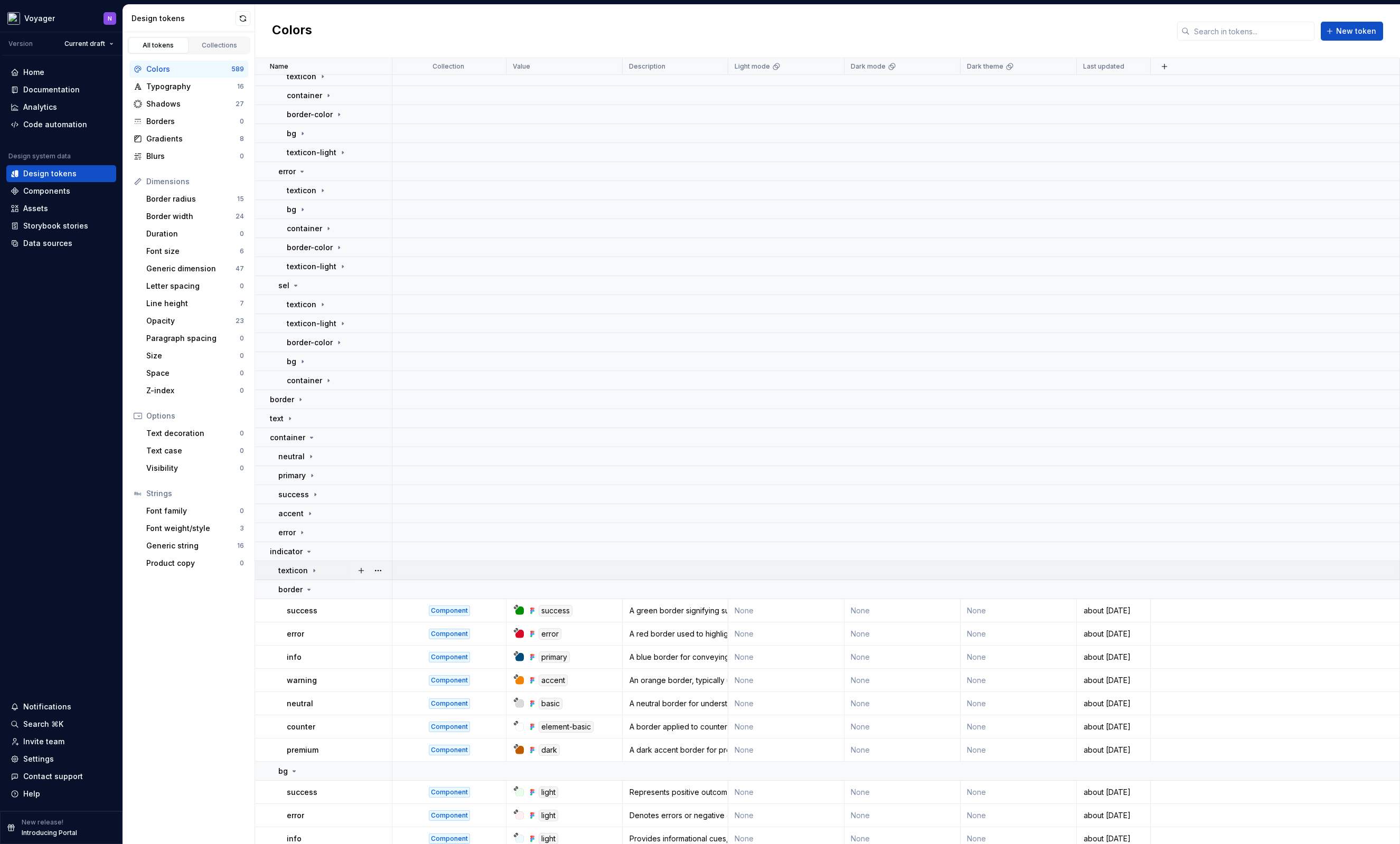
scroll to position [978, 0]
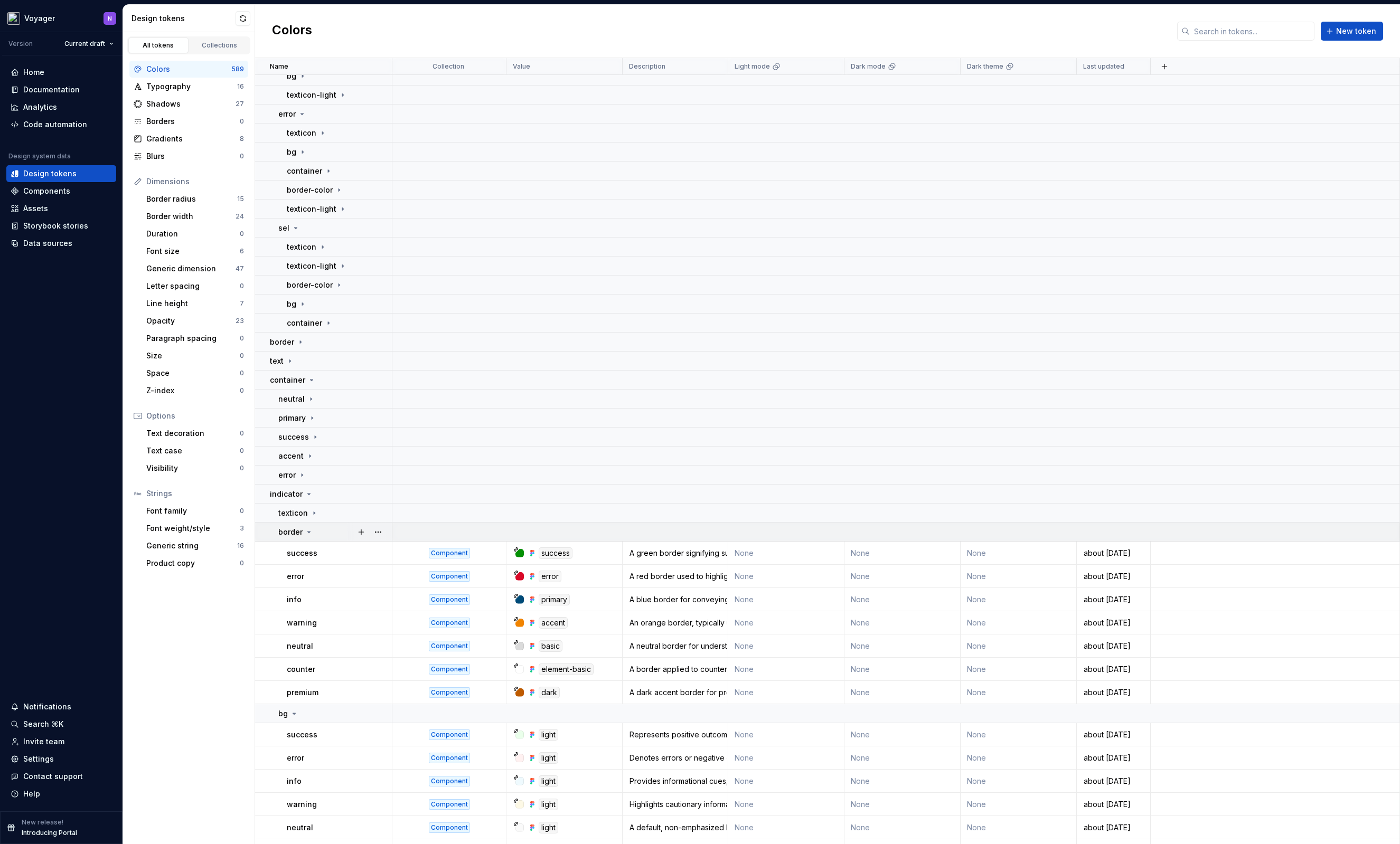
click at [313, 531] on div "border" at bounding box center [335, 532] width 113 height 11
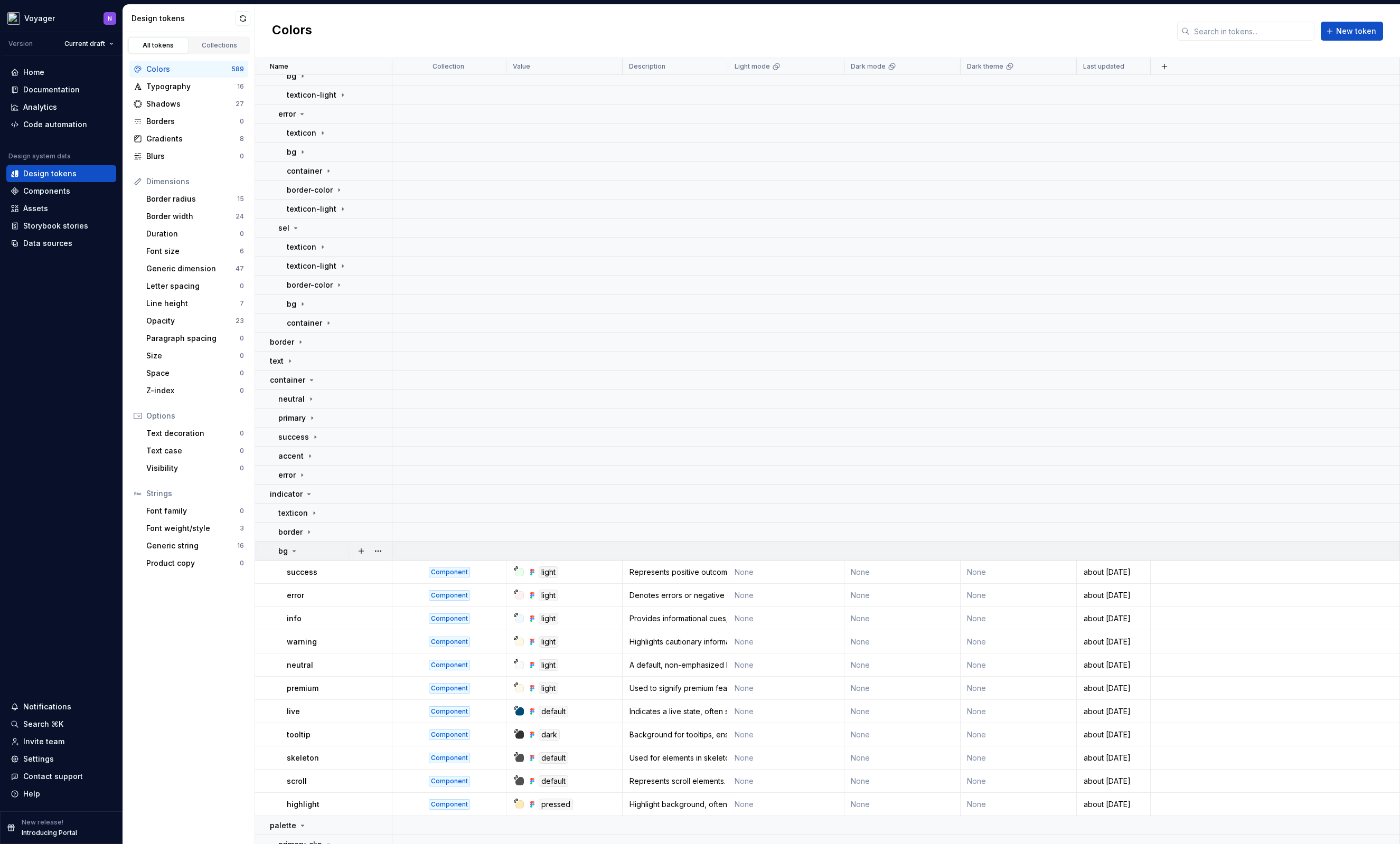
click at [310, 549] on div "bg" at bounding box center [335, 551] width 113 height 11
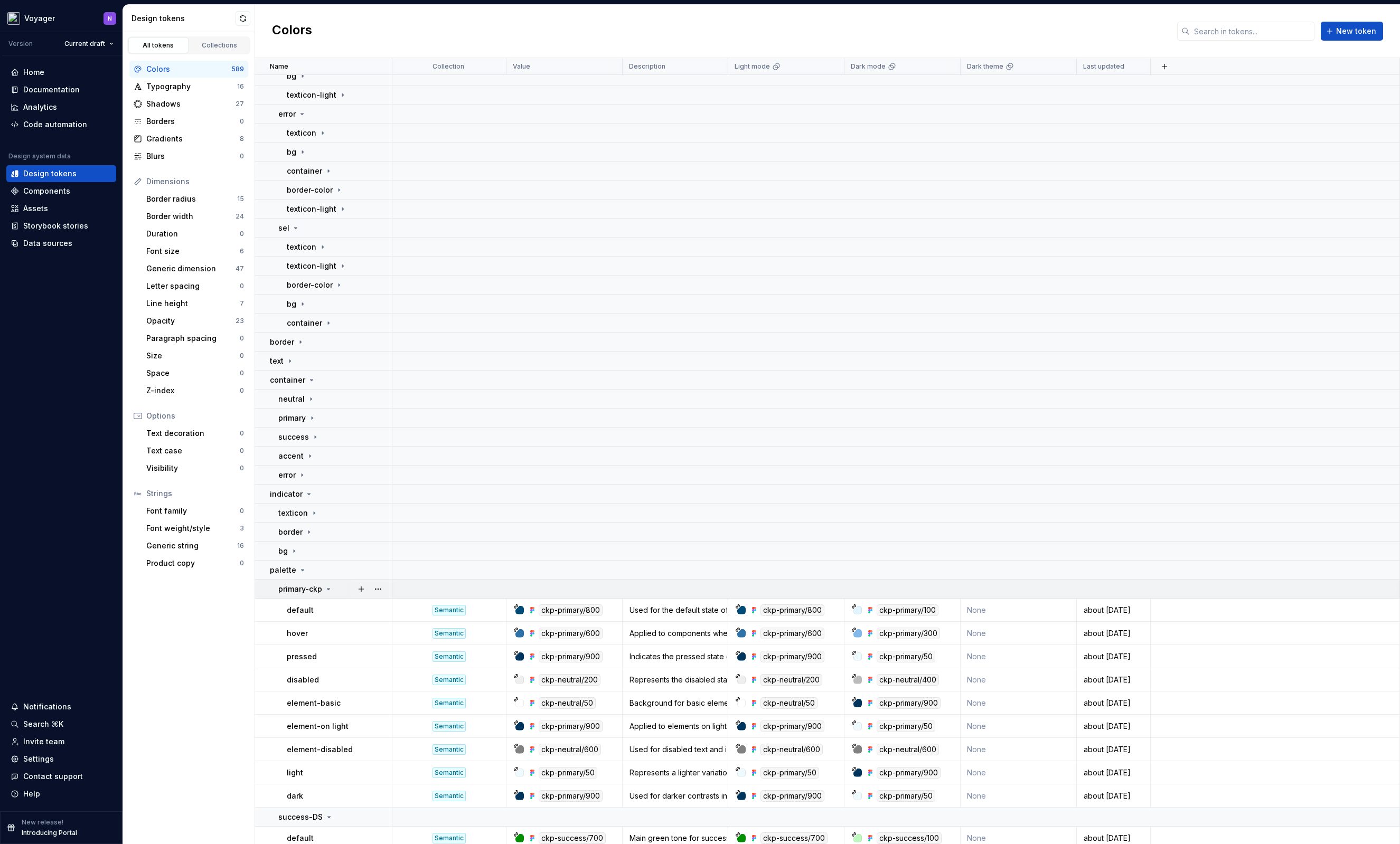
click at [323, 587] on div "primary-ckp" at bounding box center [306, 589] width 54 height 11
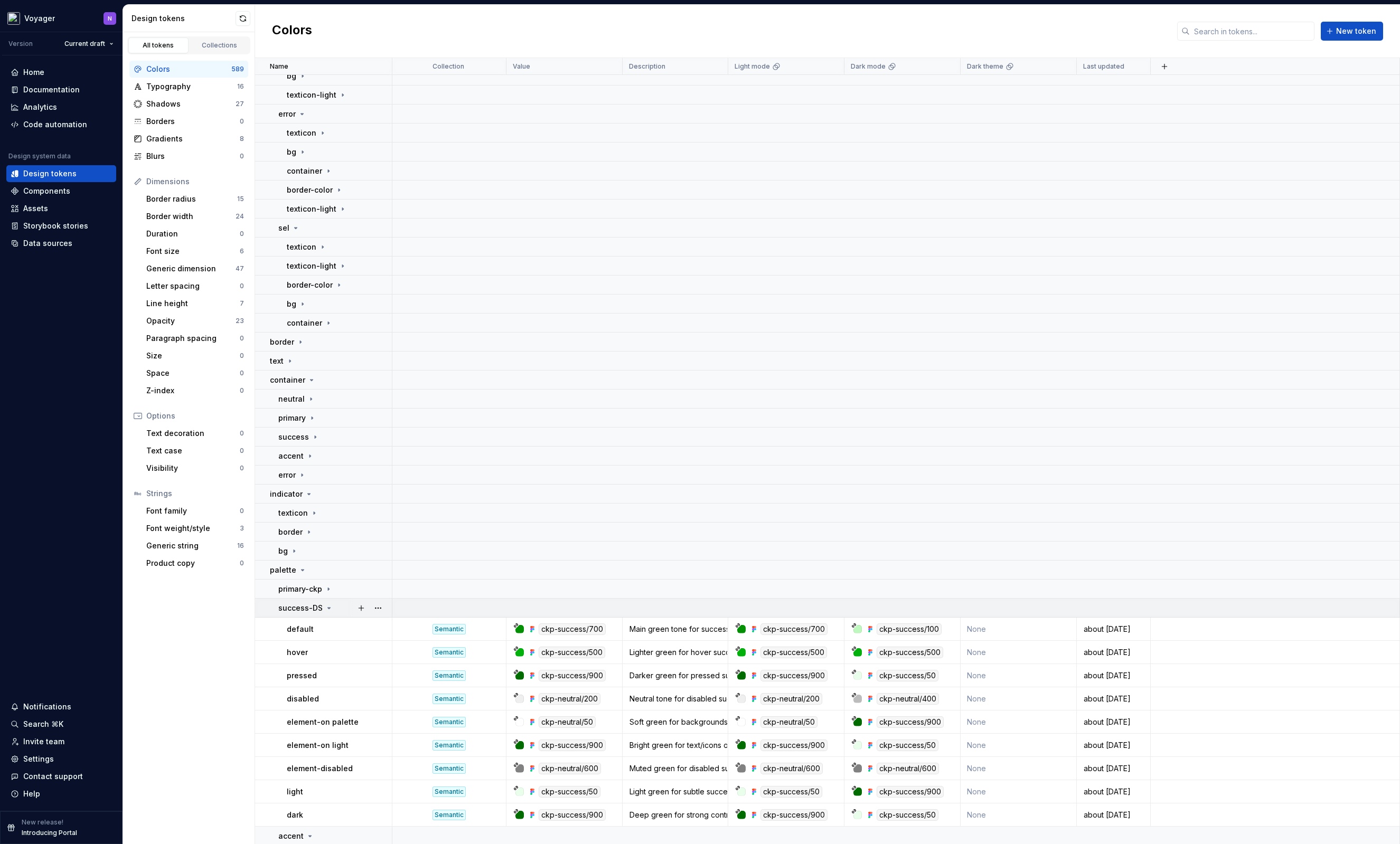
click at [320, 612] on p "success-DS" at bounding box center [300, 608] width 44 height 11
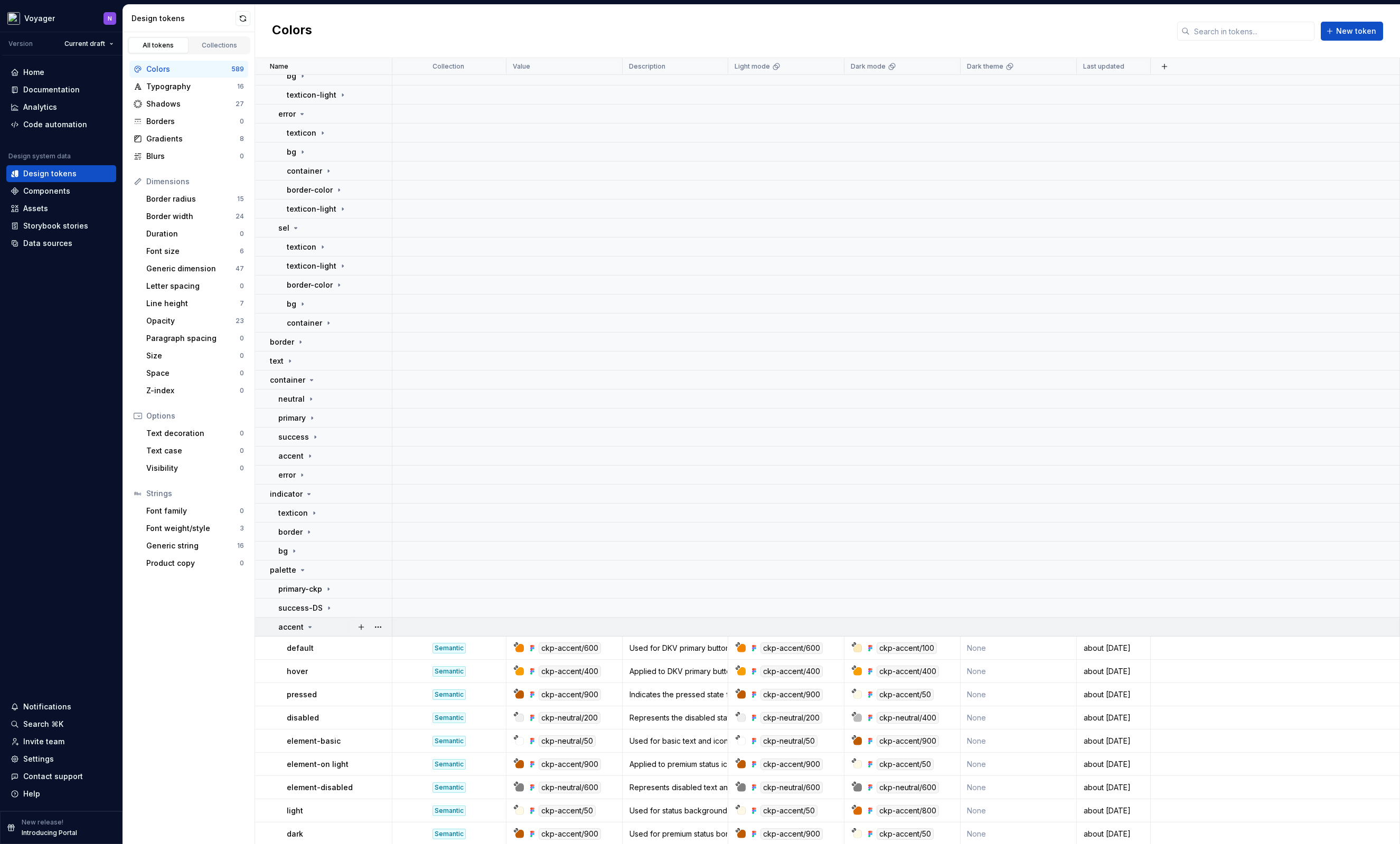
click at [318, 630] on div "accent" at bounding box center [335, 627] width 113 height 11
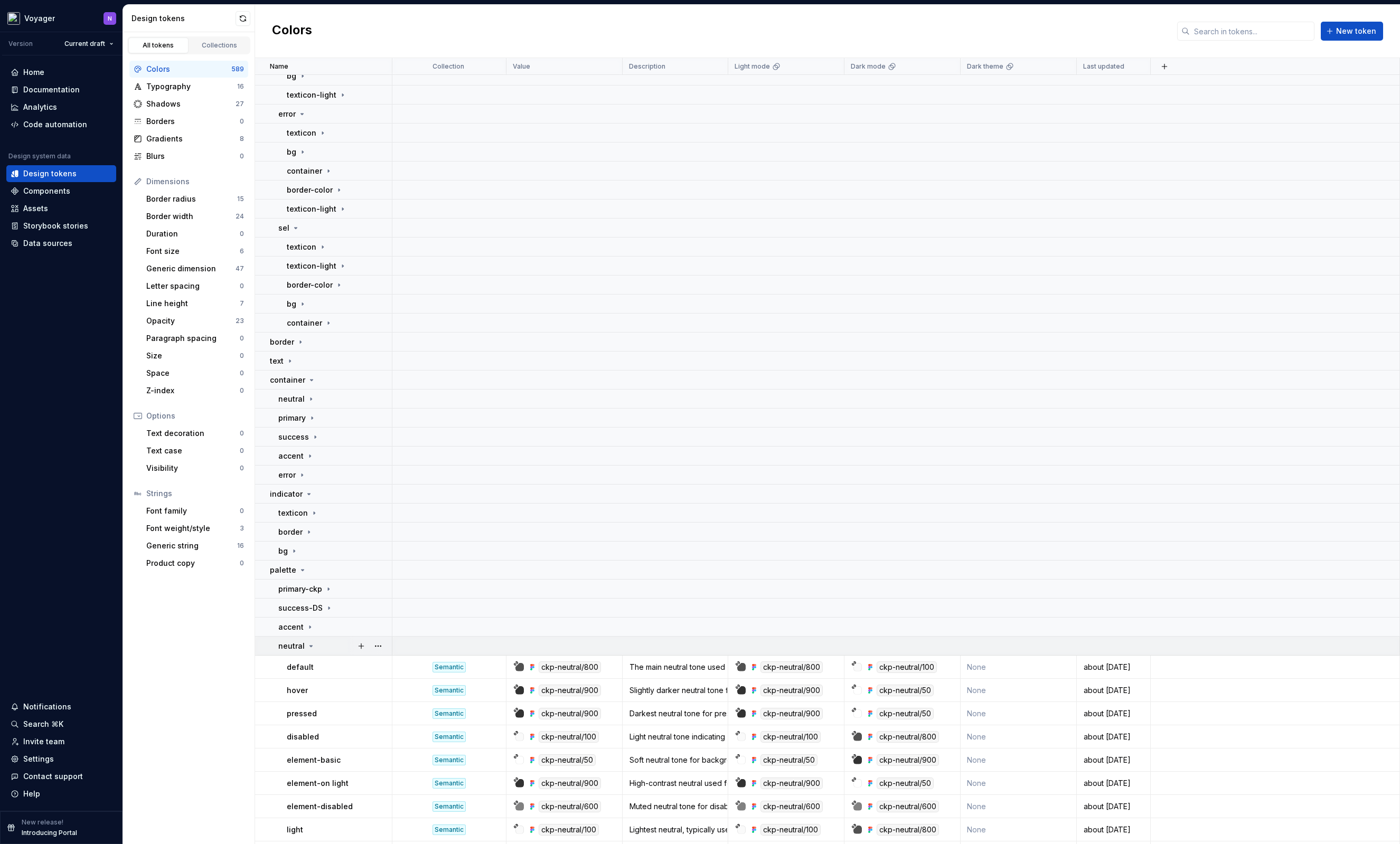
click at [315, 648] on div "neutral" at bounding box center [335, 646] width 113 height 11
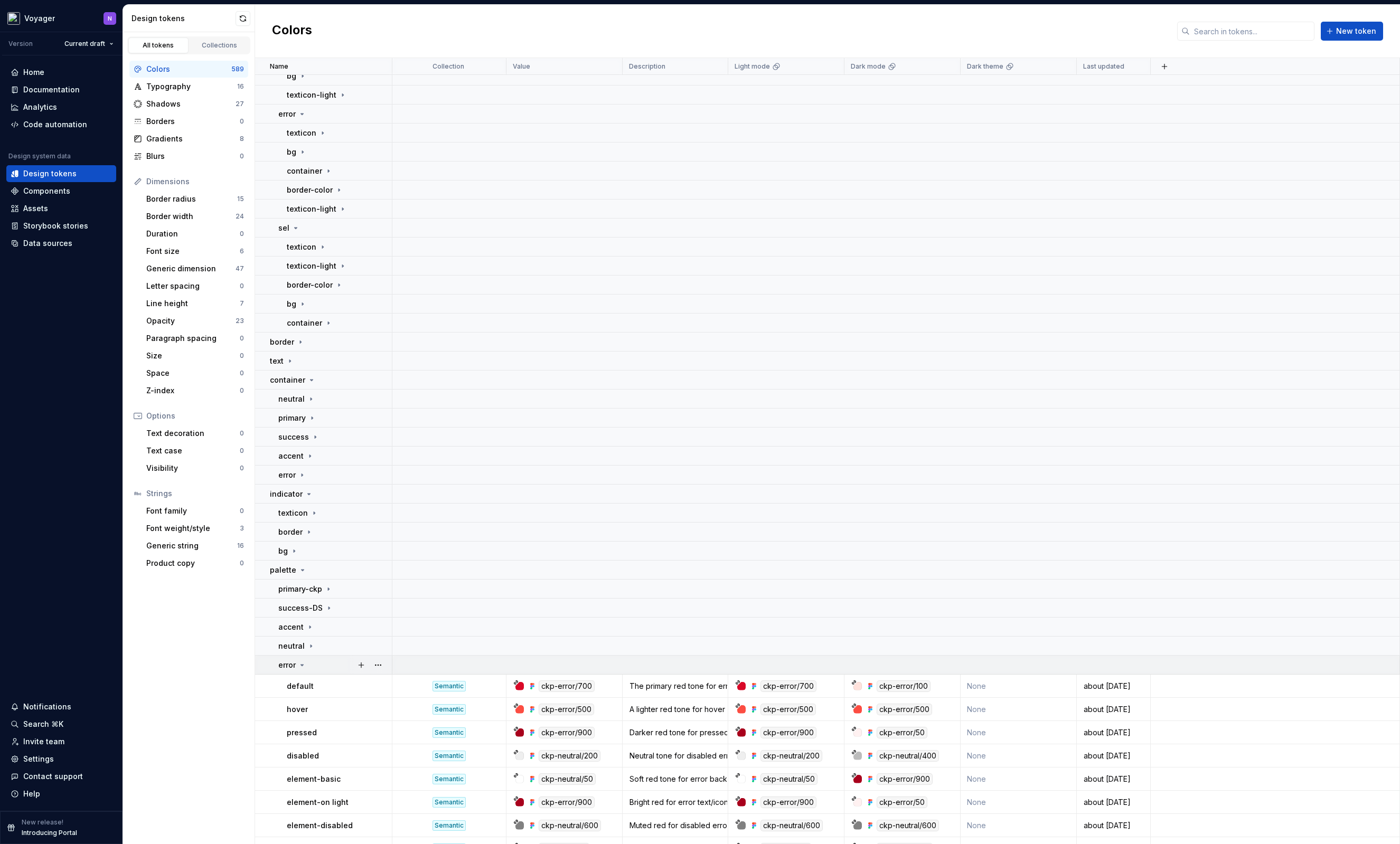
click at [312, 662] on div "error" at bounding box center [335, 665] width 113 height 11
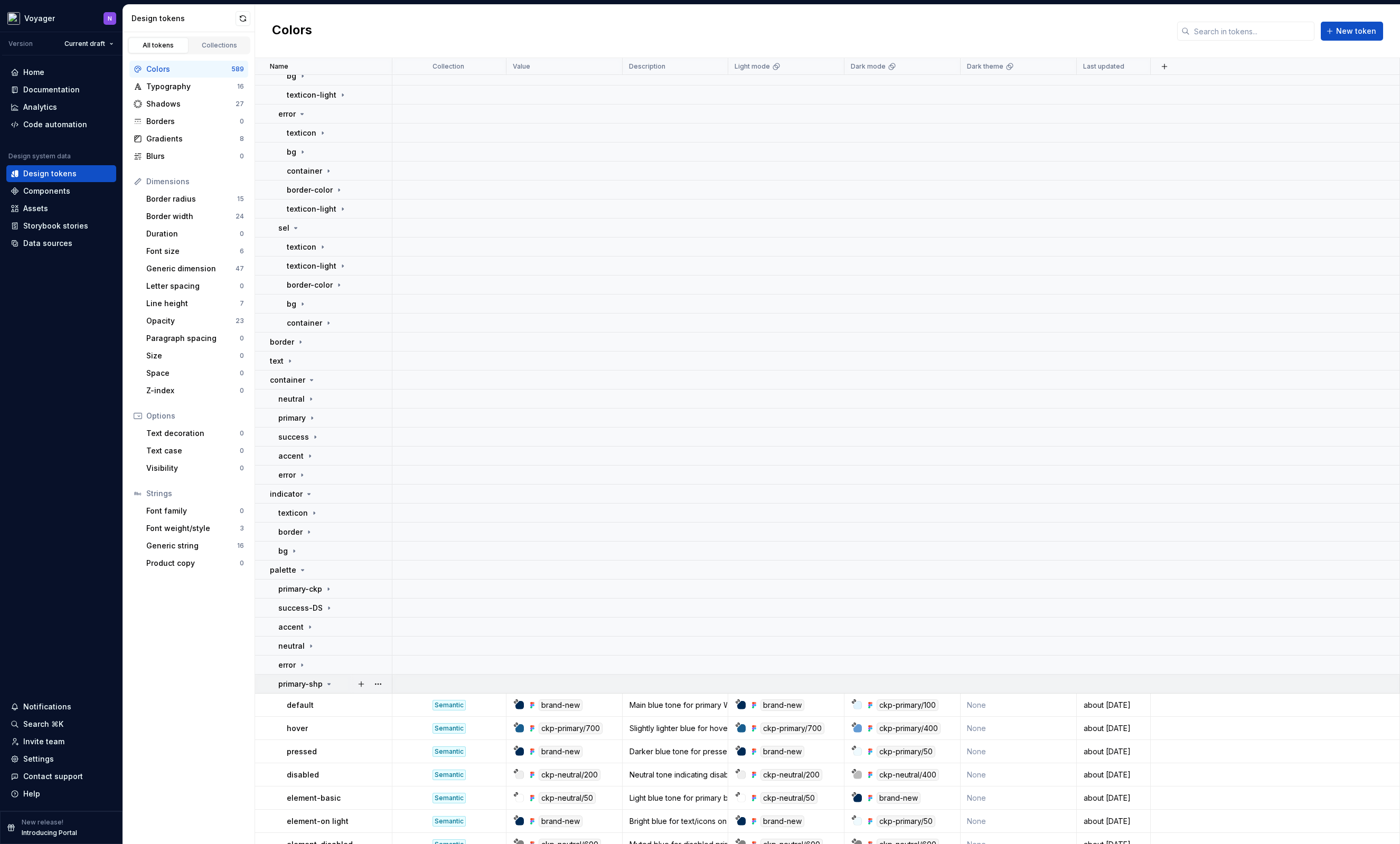
click at [315, 682] on p "primary-shp" at bounding box center [300, 684] width 44 height 11
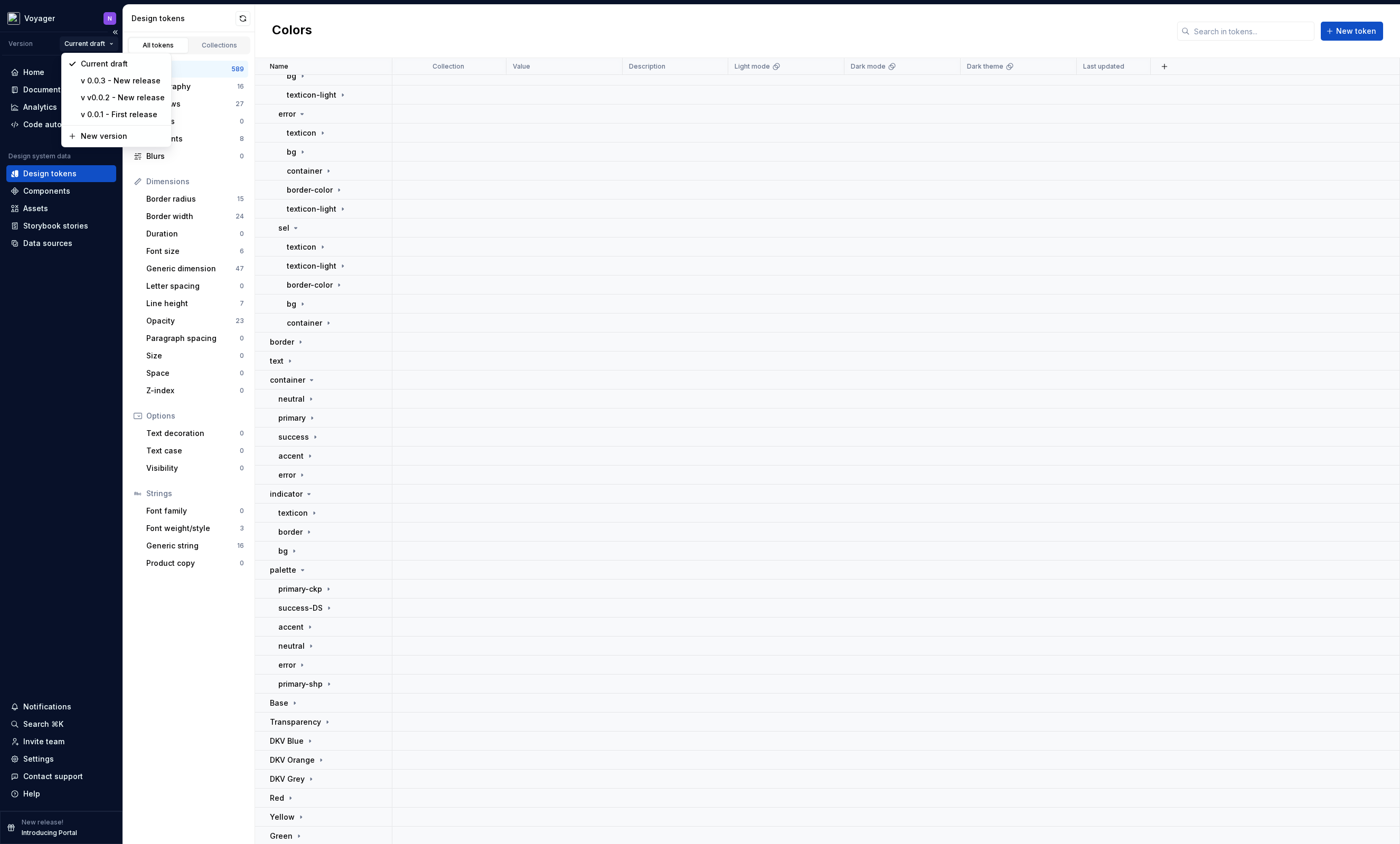
click at [88, 42] on html "Voyager N Version Current draft Home Documentation Analytics Code automation De…" at bounding box center [700, 422] width 1400 height 844
click at [86, 9] on html "Voyager N Version Current draft Home Documentation Analytics Code automation De…" at bounding box center [700, 422] width 1400 height 844
click at [104, 45] on html "Voyager N Version Current draft Home Documentation Analytics Code automation De…" at bounding box center [700, 422] width 1400 height 844
drag, startPoint x: 61, startPoint y: 7, endPoint x: 58, endPoint y: 15, distance: 8.5
click at [61, 7] on html "Voyager N Version Current draft Home Documentation Analytics Code automation De…" at bounding box center [700, 422] width 1400 height 844
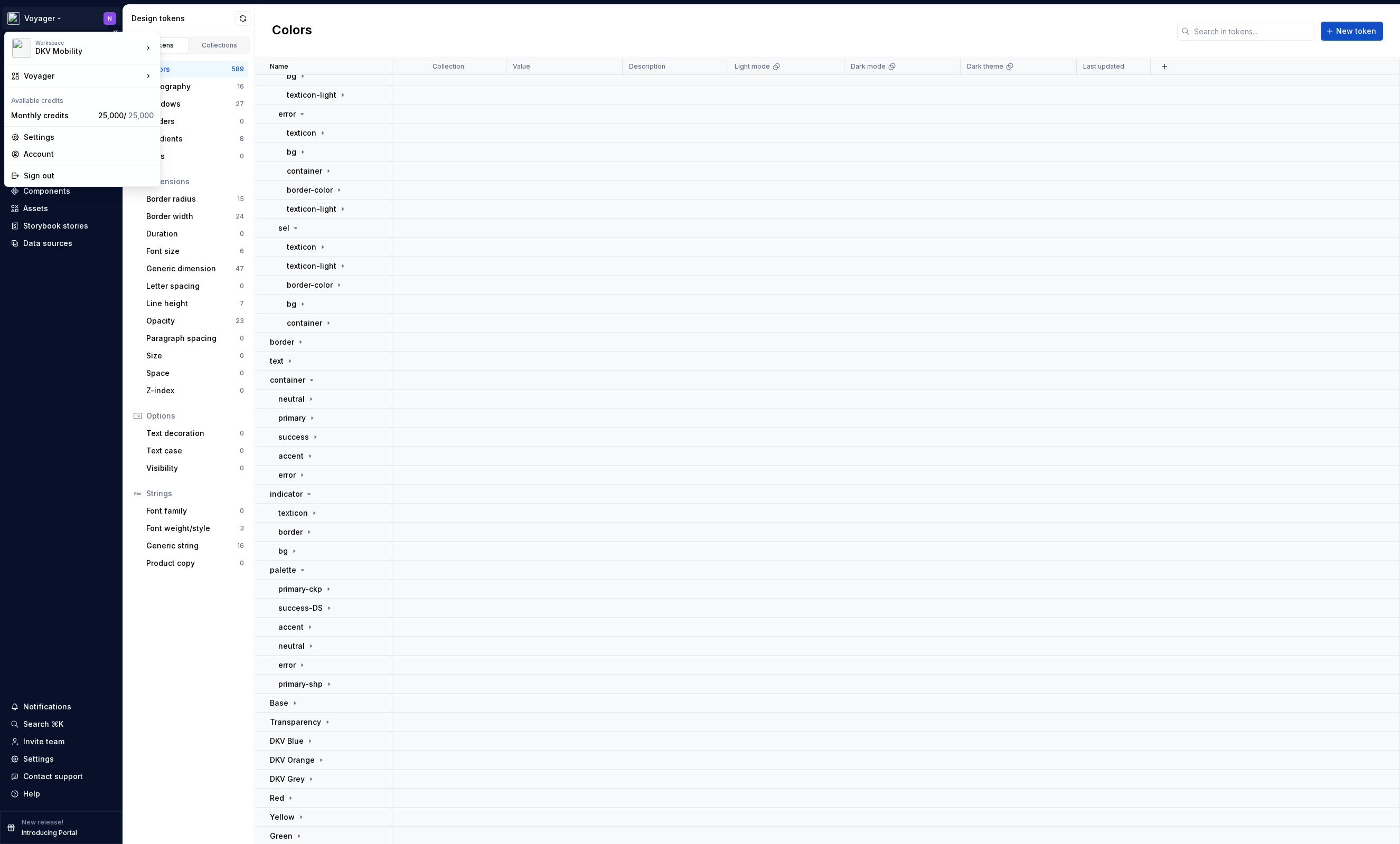
click at [58, 18] on html "Voyager N Version Current draft Home Documentation Analytics Code automation De…" at bounding box center [700, 422] width 1400 height 844
click at [193, 92] on div "Voyager Orbit" at bounding box center [216, 96] width 78 height 11
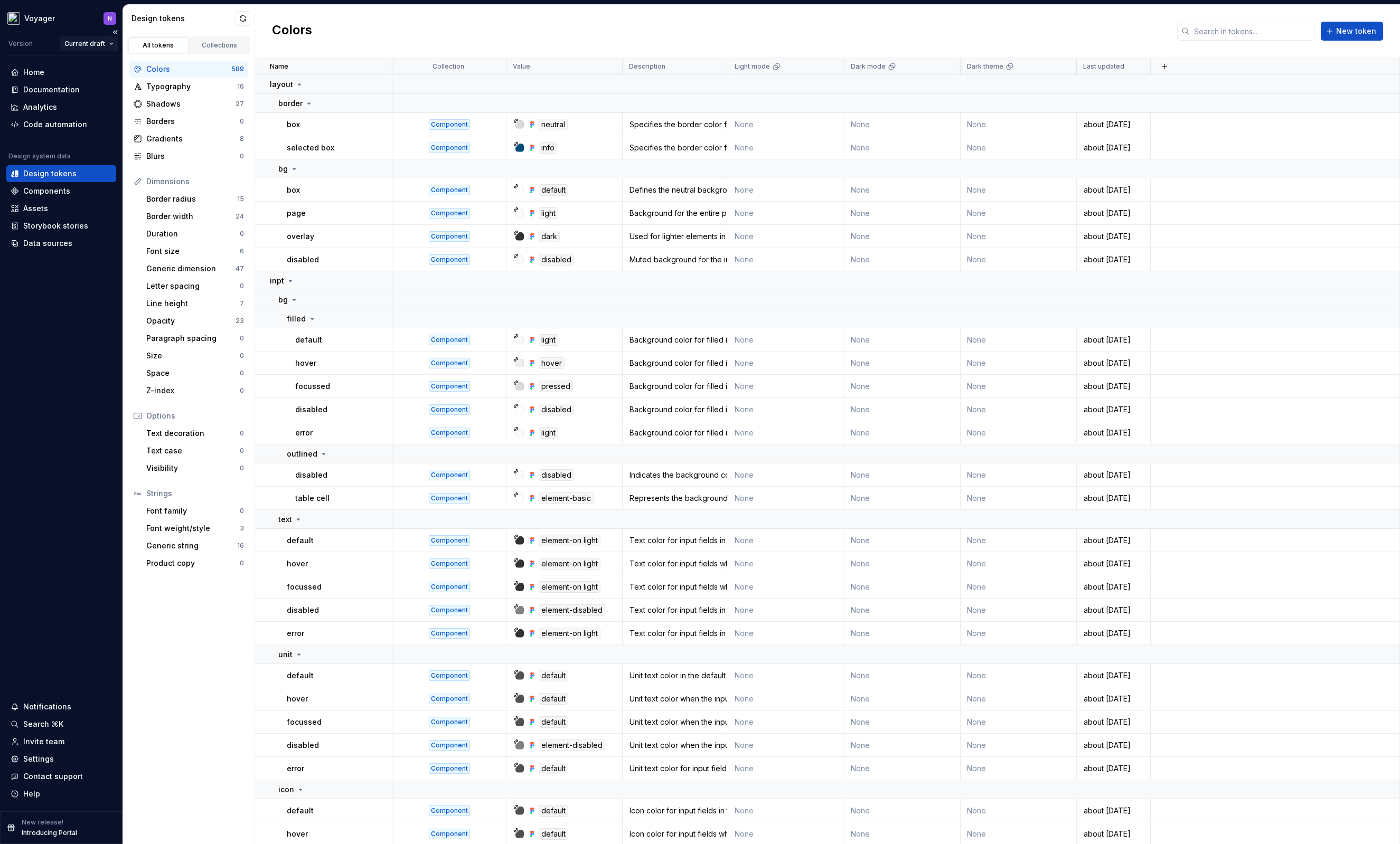
click at [104, 41] on html "Voyager N Version Current draft Home Documentation Analytics Code automation De…" at bounding box center [700, 422] width 1400 height 844
click at [104, 78] on div "v 0.0.3 - New release" at bounding box center [122, 81] width 84 height 11
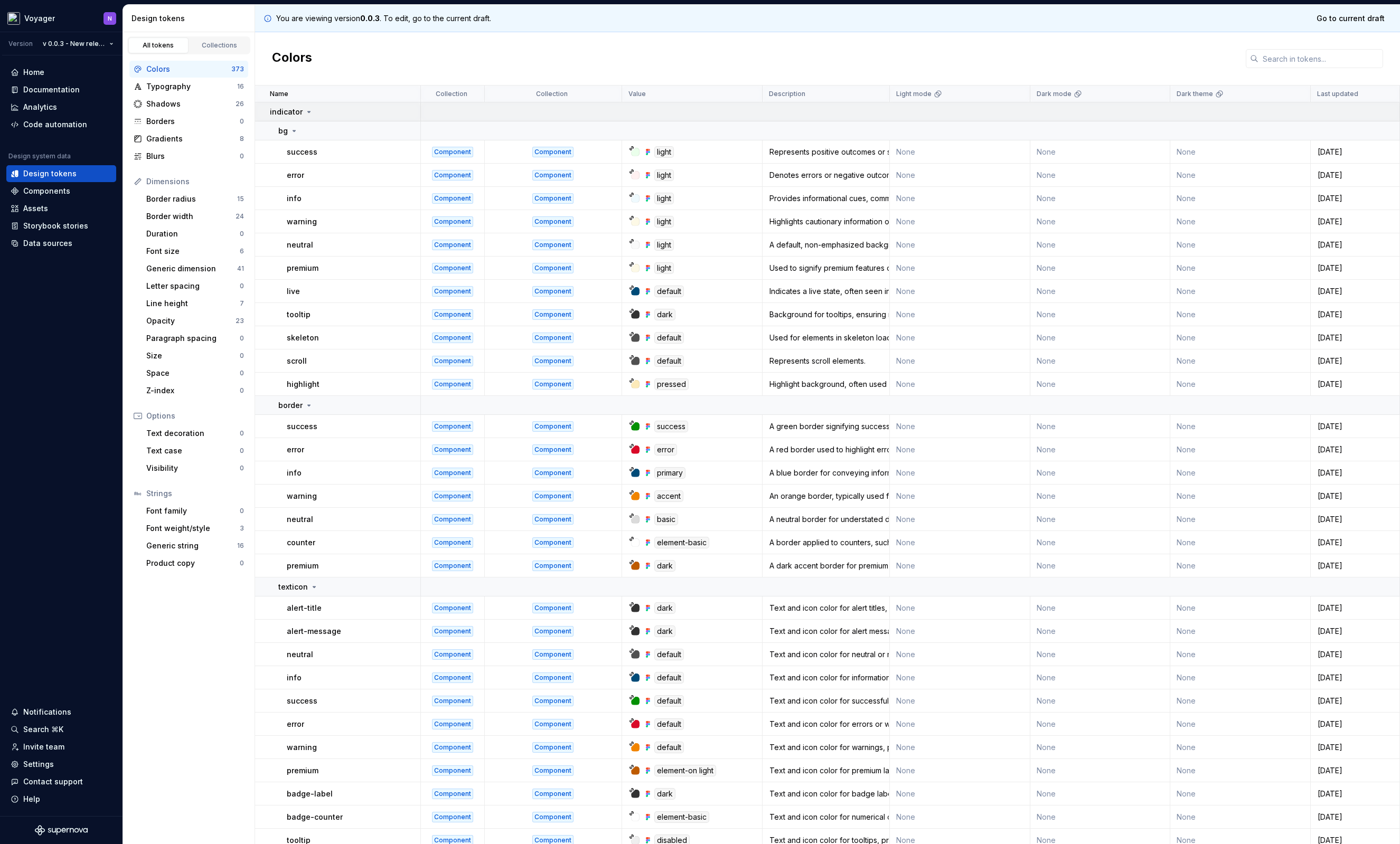
click at [305, 113] on icon at bounding box center [309, 112] width 8 height 8
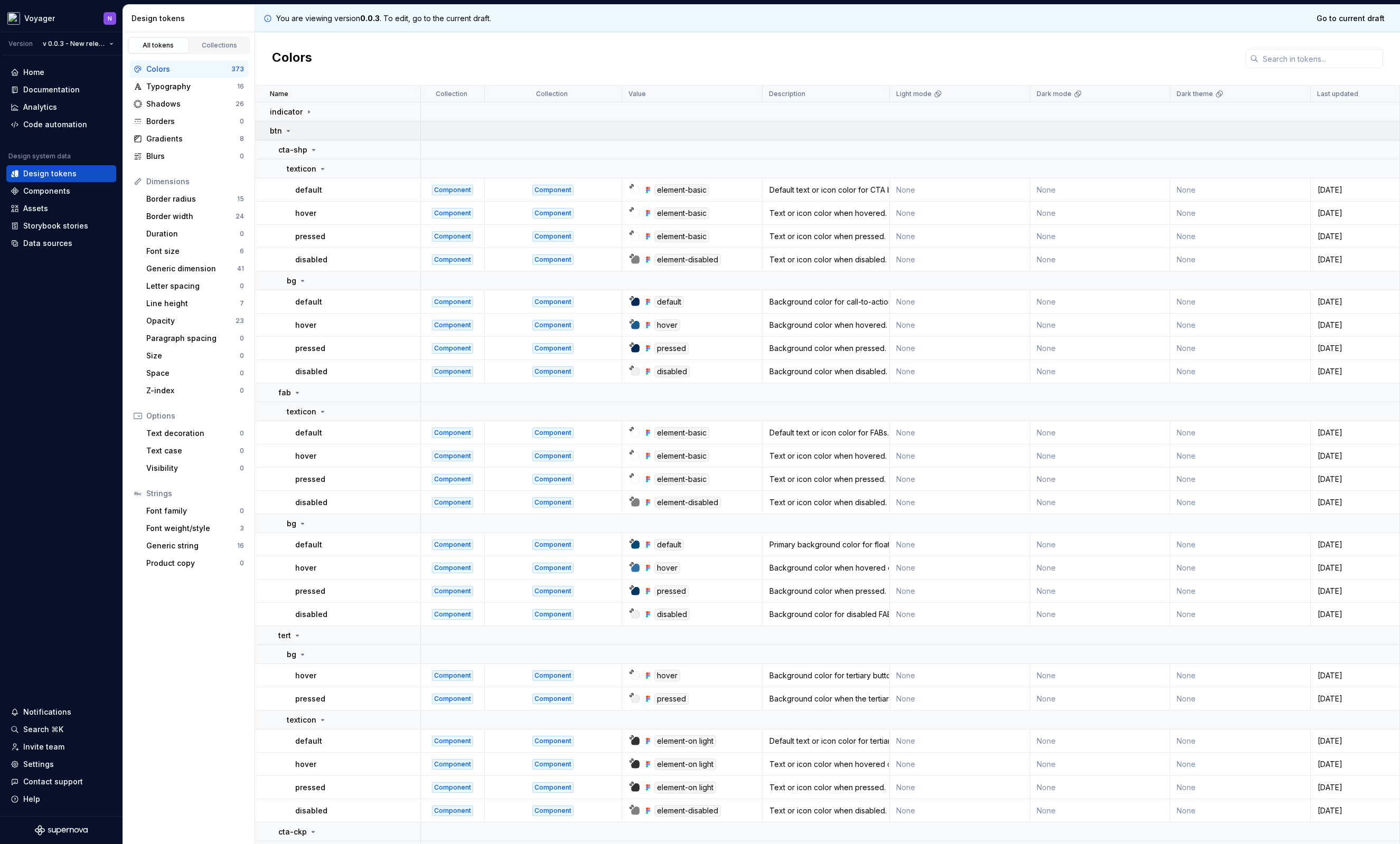
click at [287, 132] on icon at bounding box center [288, 131] width 8 height 8
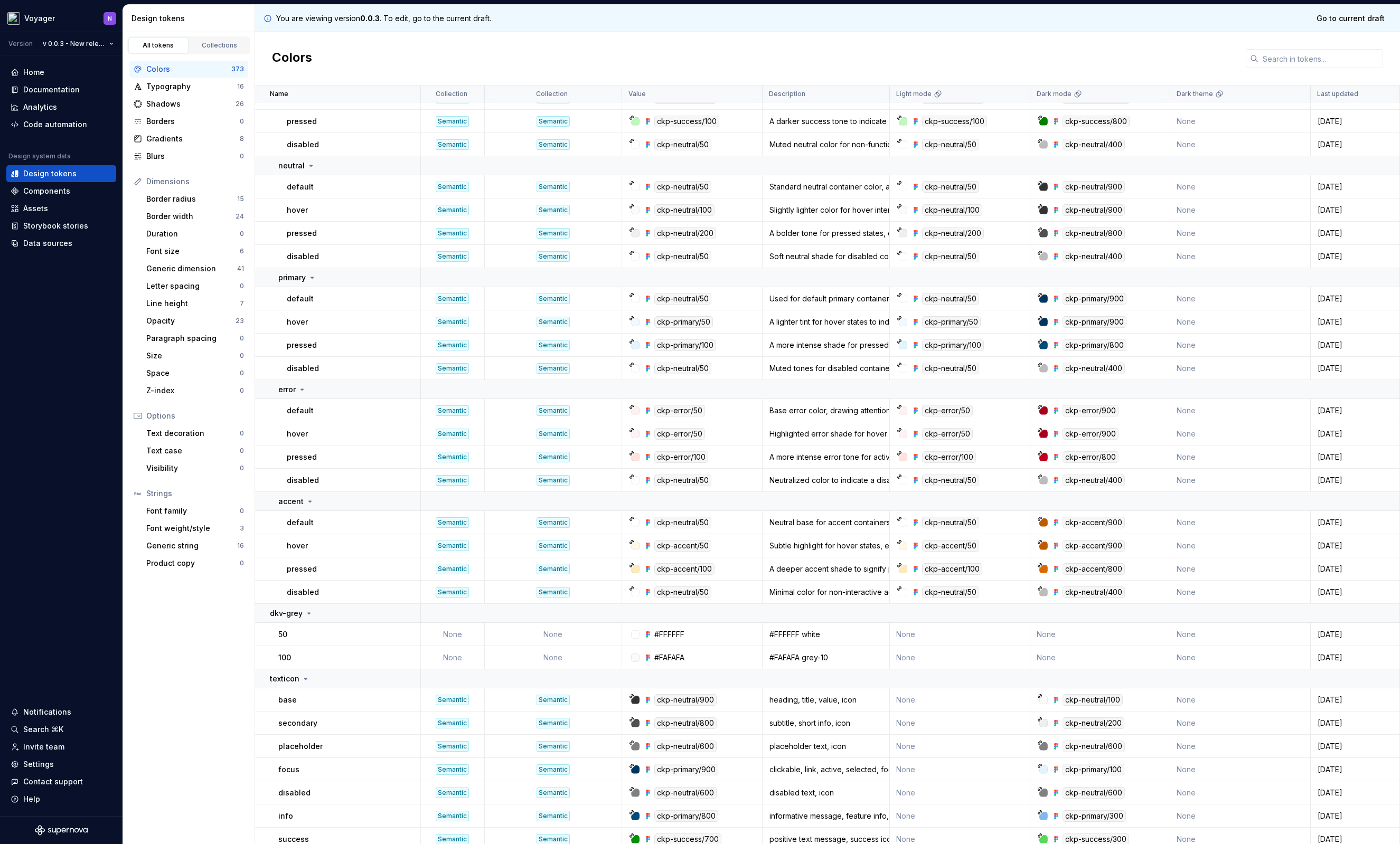
scroll to position [7156, 0]
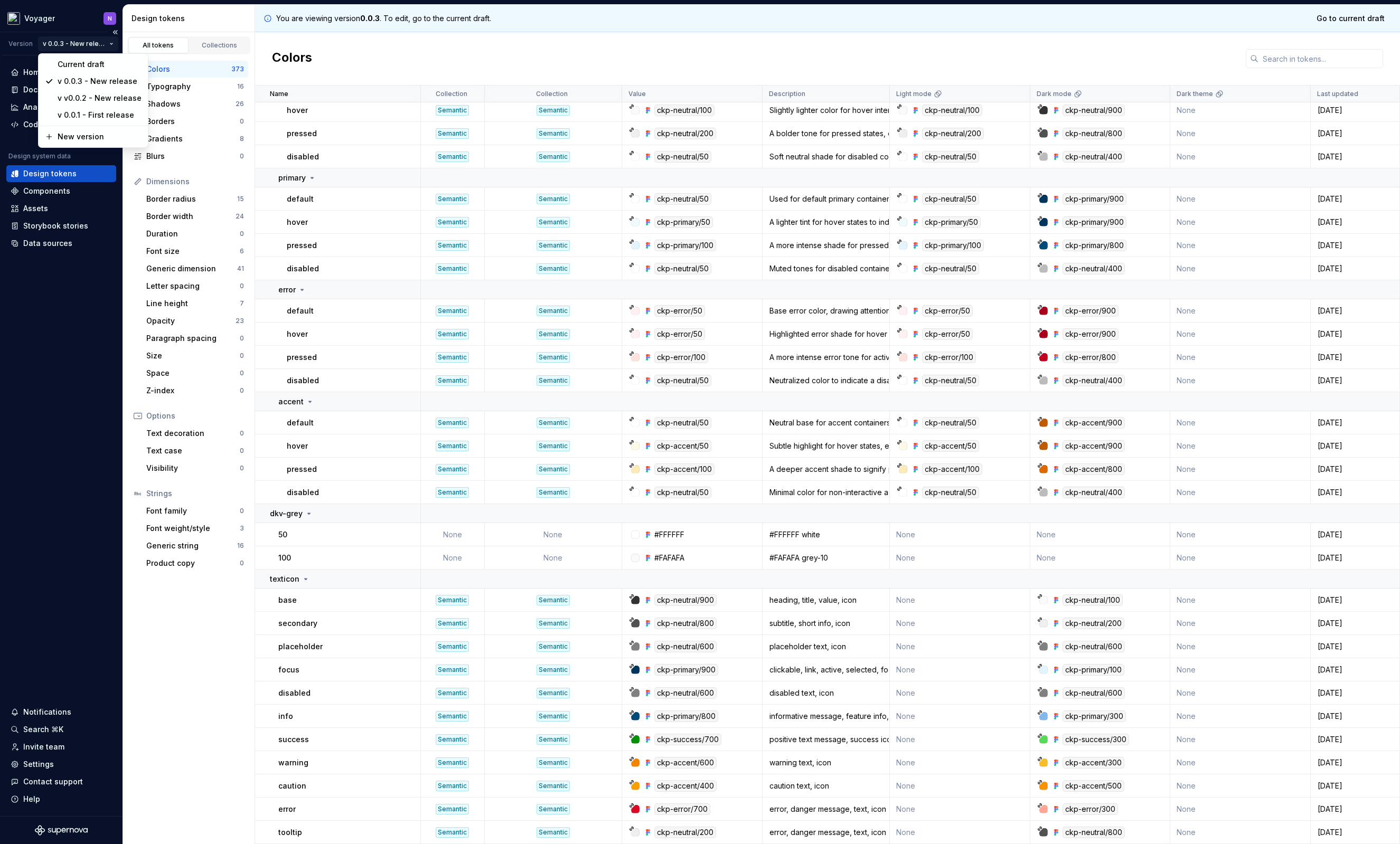
click at [113, 45] on html "Voyager N Version v 0.0.3 - New release Home Documentation Analytics Code autom…" at bounding box center [700, 422] width 1400 height 844
click at [102, 65] on div "Current draft" at bounding box center [99, 64] width 84 height 11
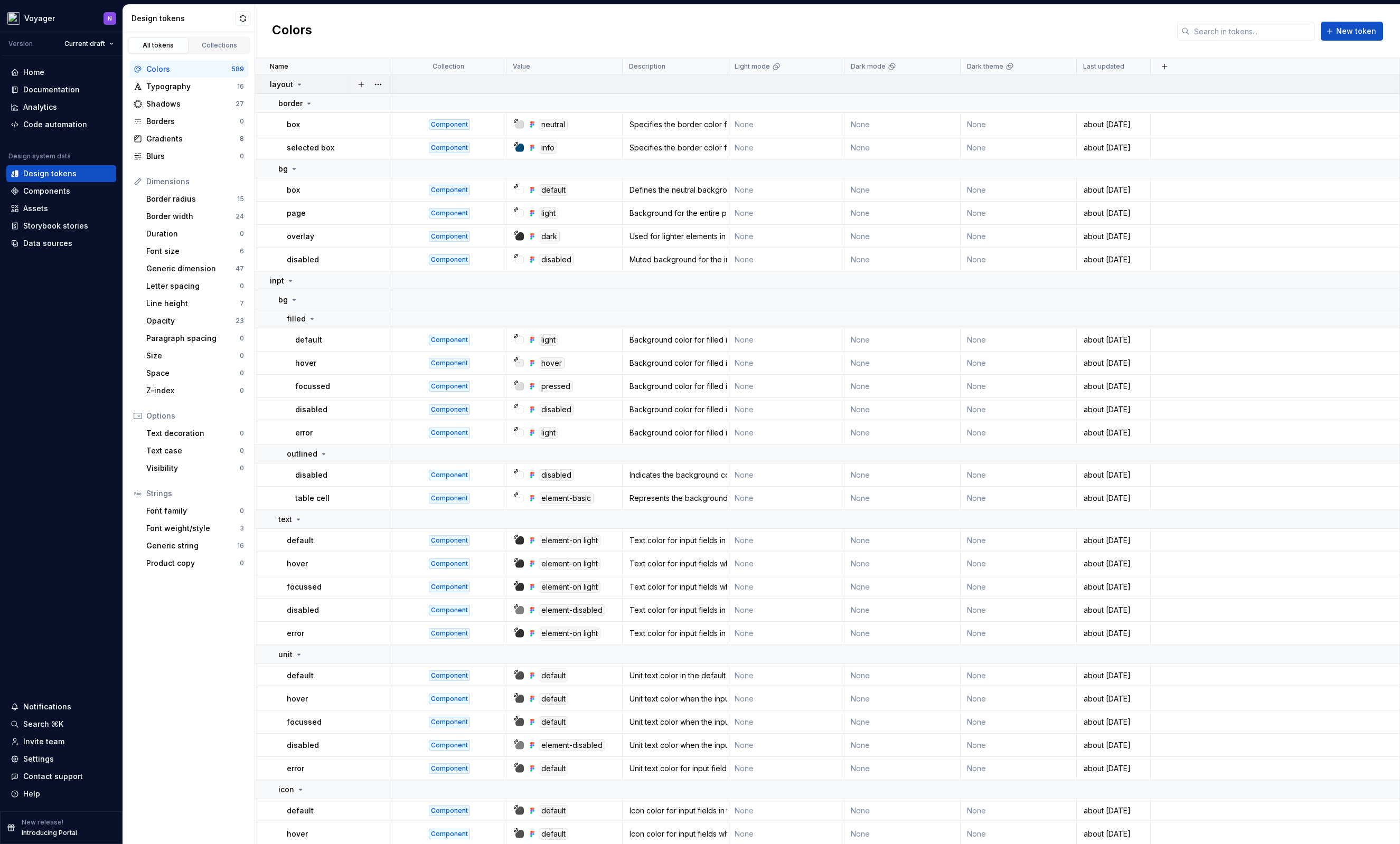
click at [295, 87] on icon at bounding box center [299, 84] width 8 height 8
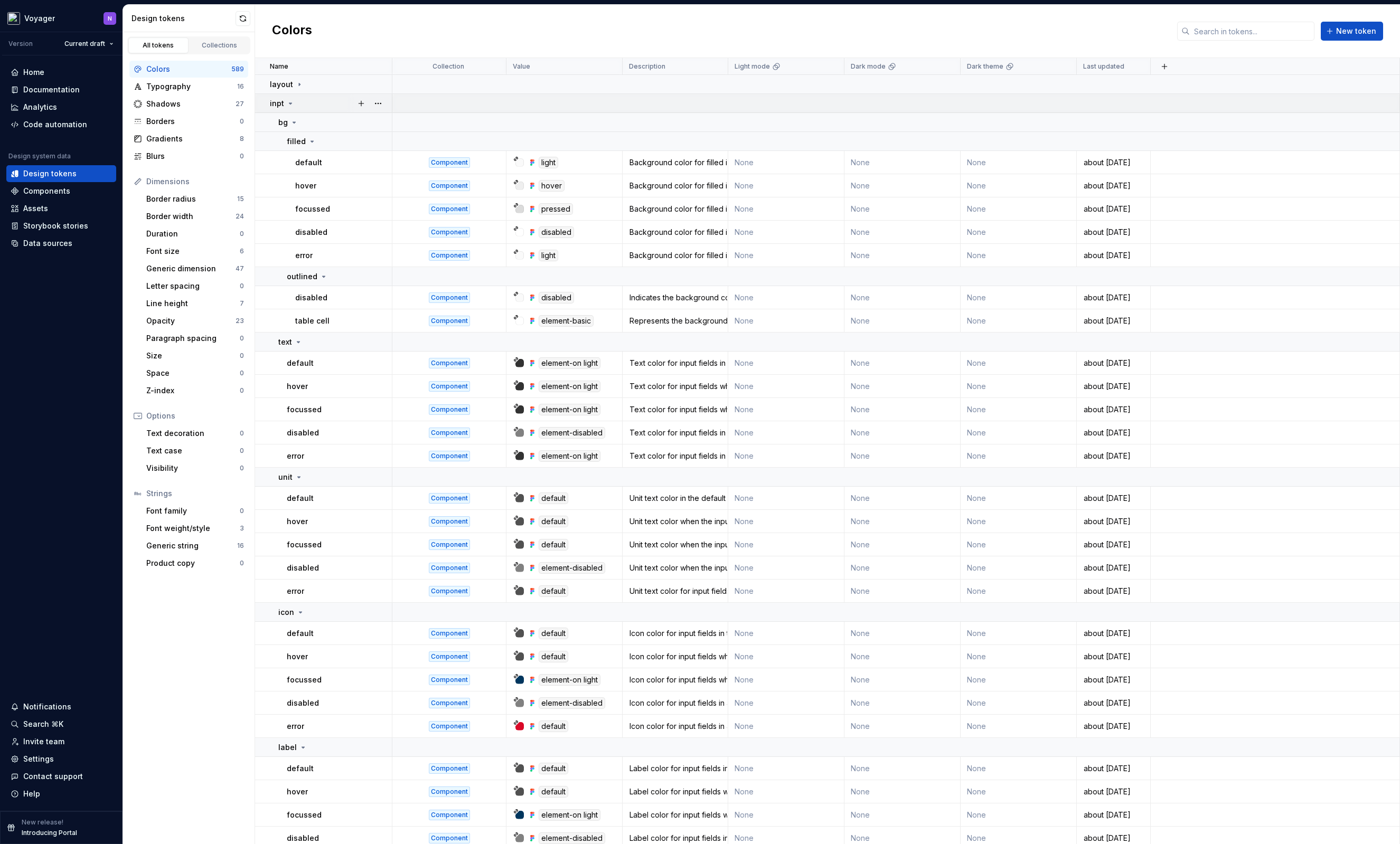
click at [290, 105] on icon at bounding box center [290, 104] width 8 height 8
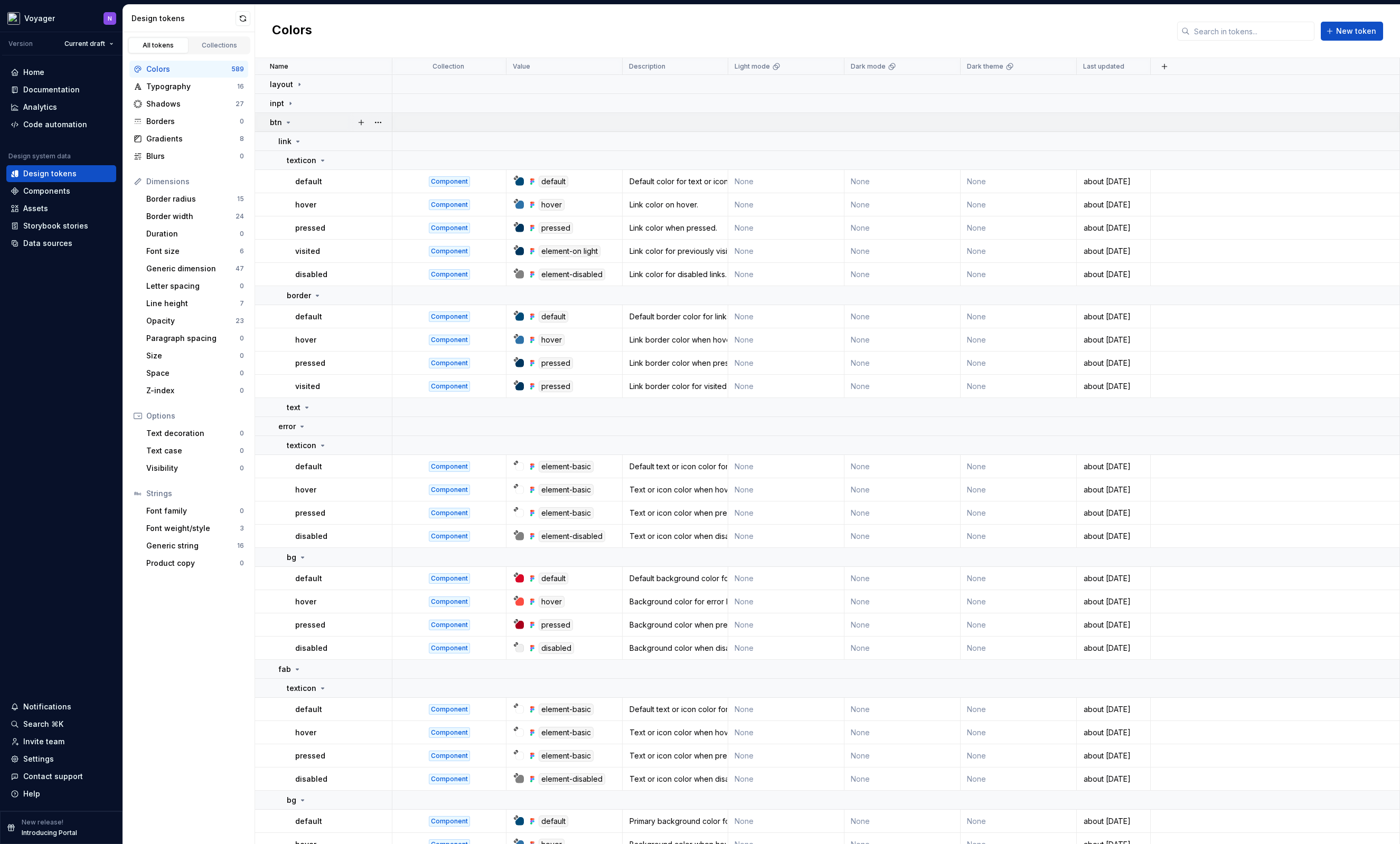
click at [290, 120] on icon at bounding box center [288, 122] width 8 height 8
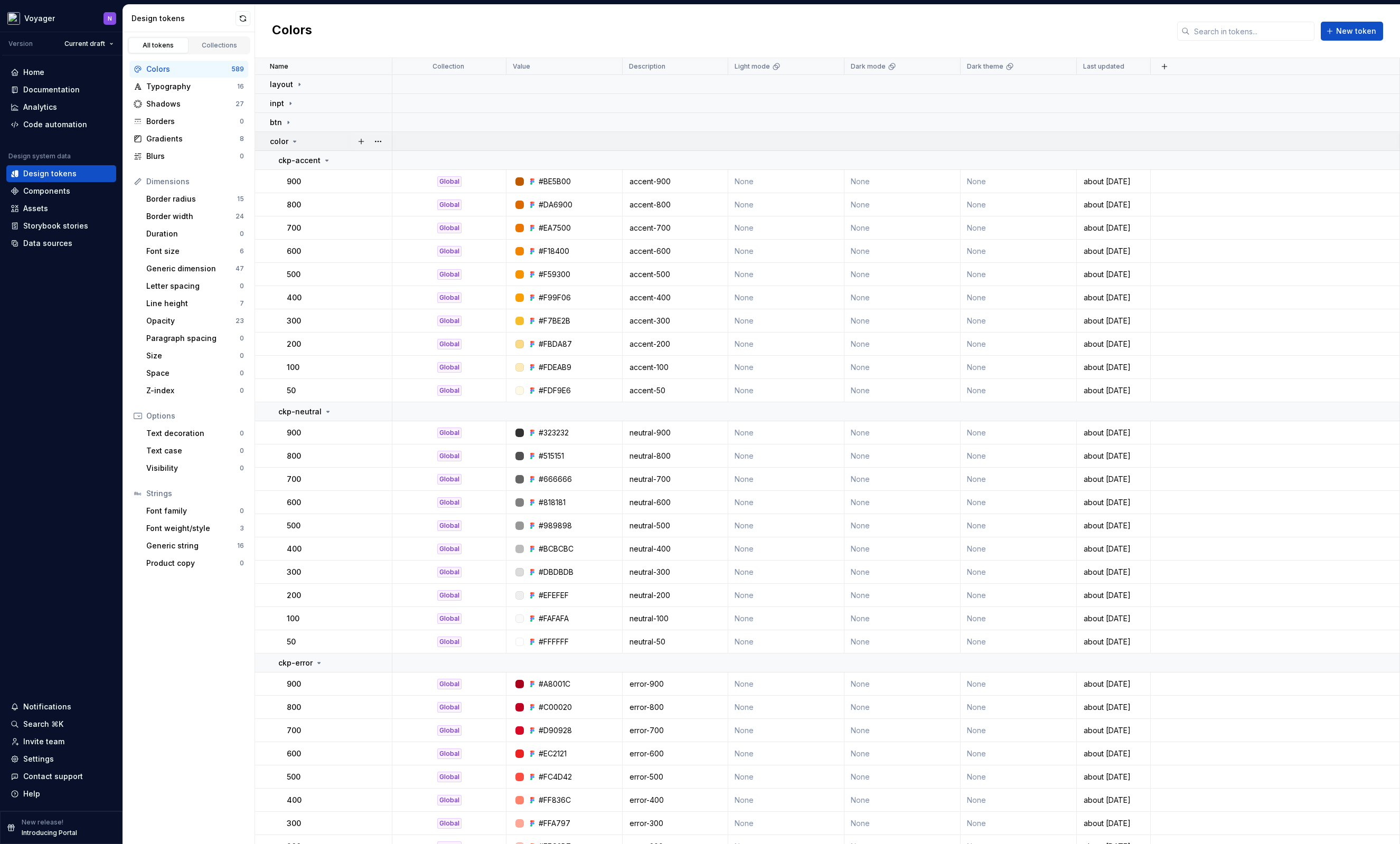
click at [290, 141] on icon at bounding box center [294, 141] width 8 height 8
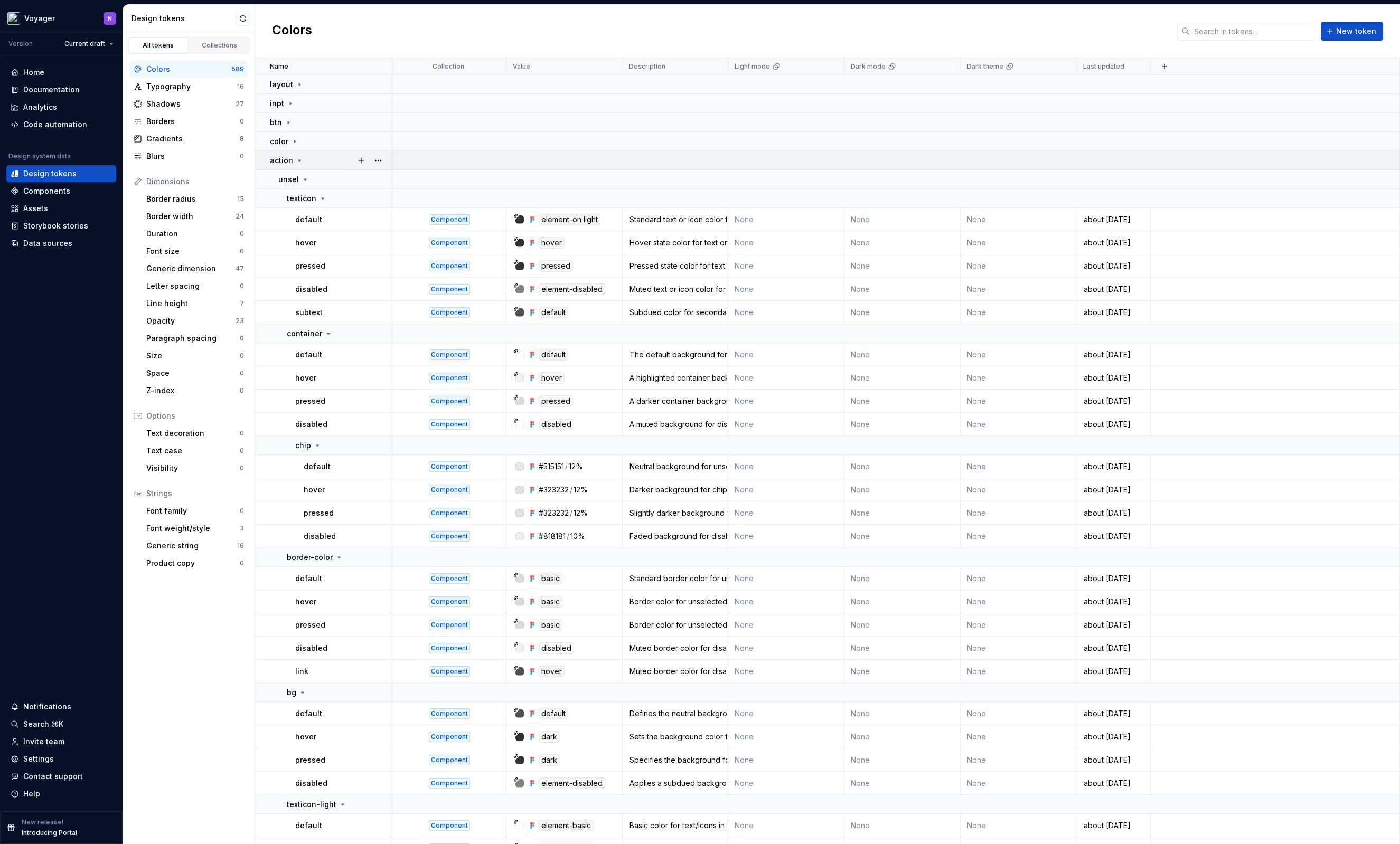
click at [298, 161] on icon at bounding box center [300, 161] width 2 height 1
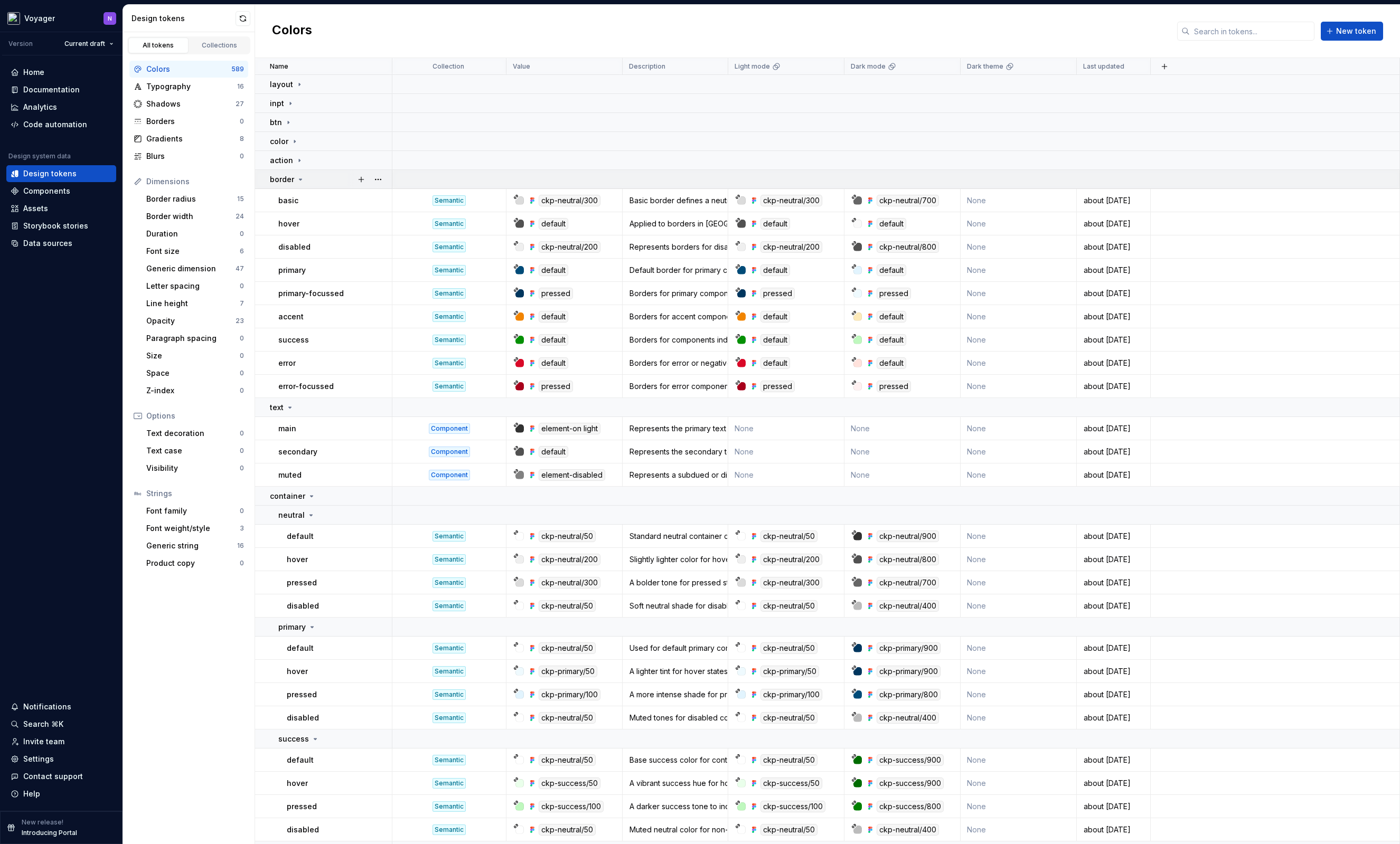
click at [298, 180] on icon at bounding box center [300, 180] width 8 height 8
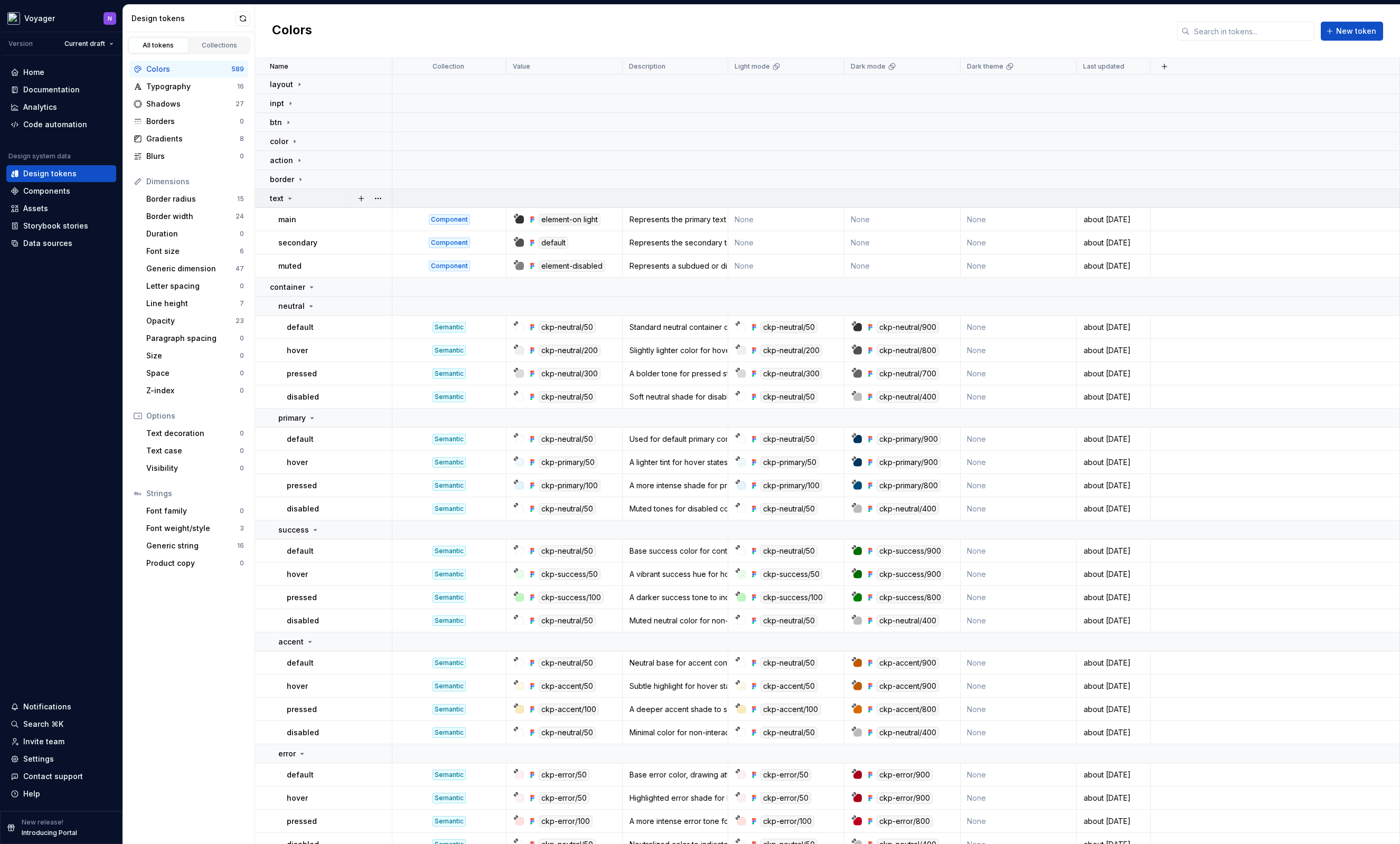
click at [290, 199] on icon at bounding box center [290, 198] width 8 height 8
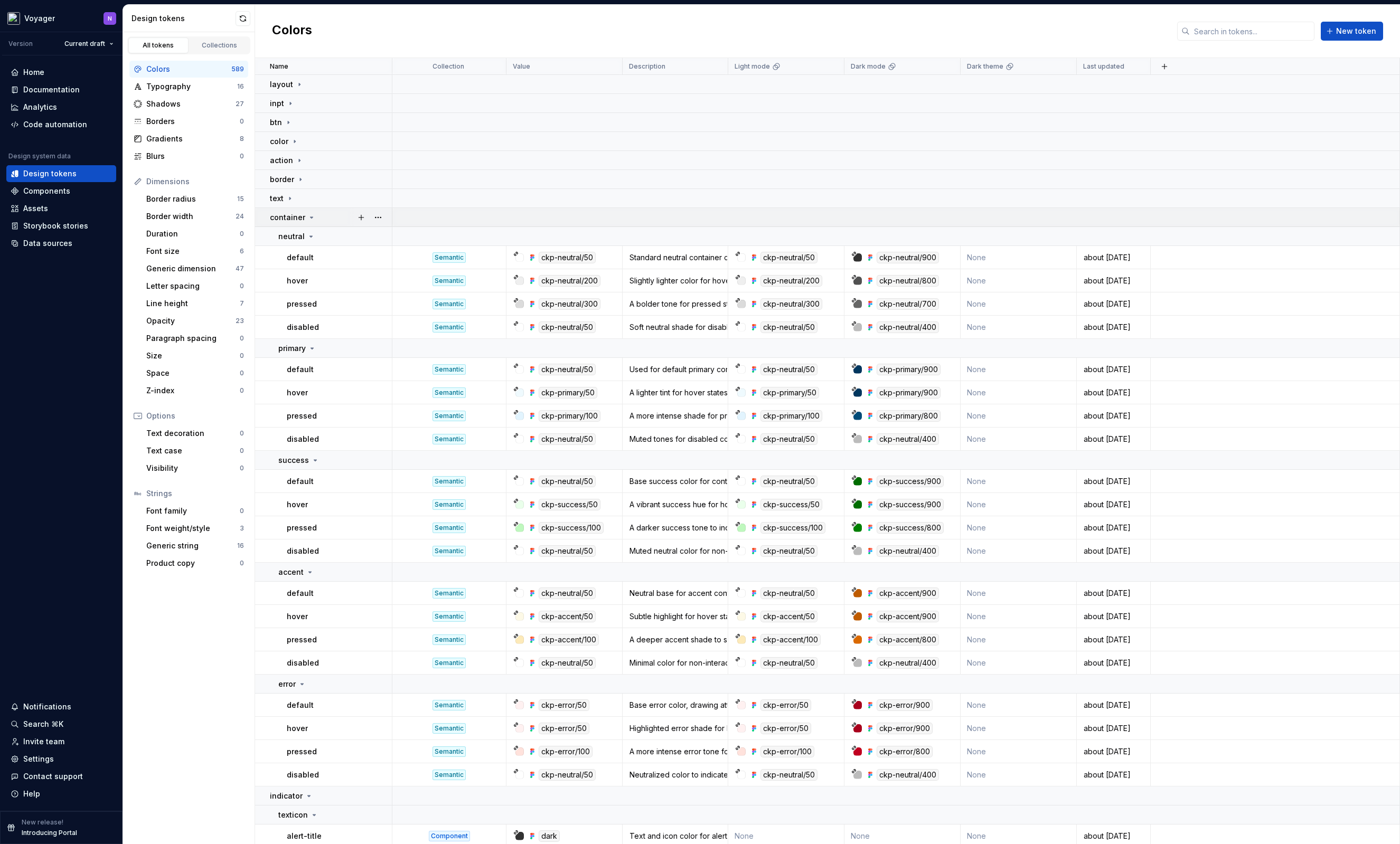
click at [307, 218] on icon at bounding box center [311, 217] width 8 height 8
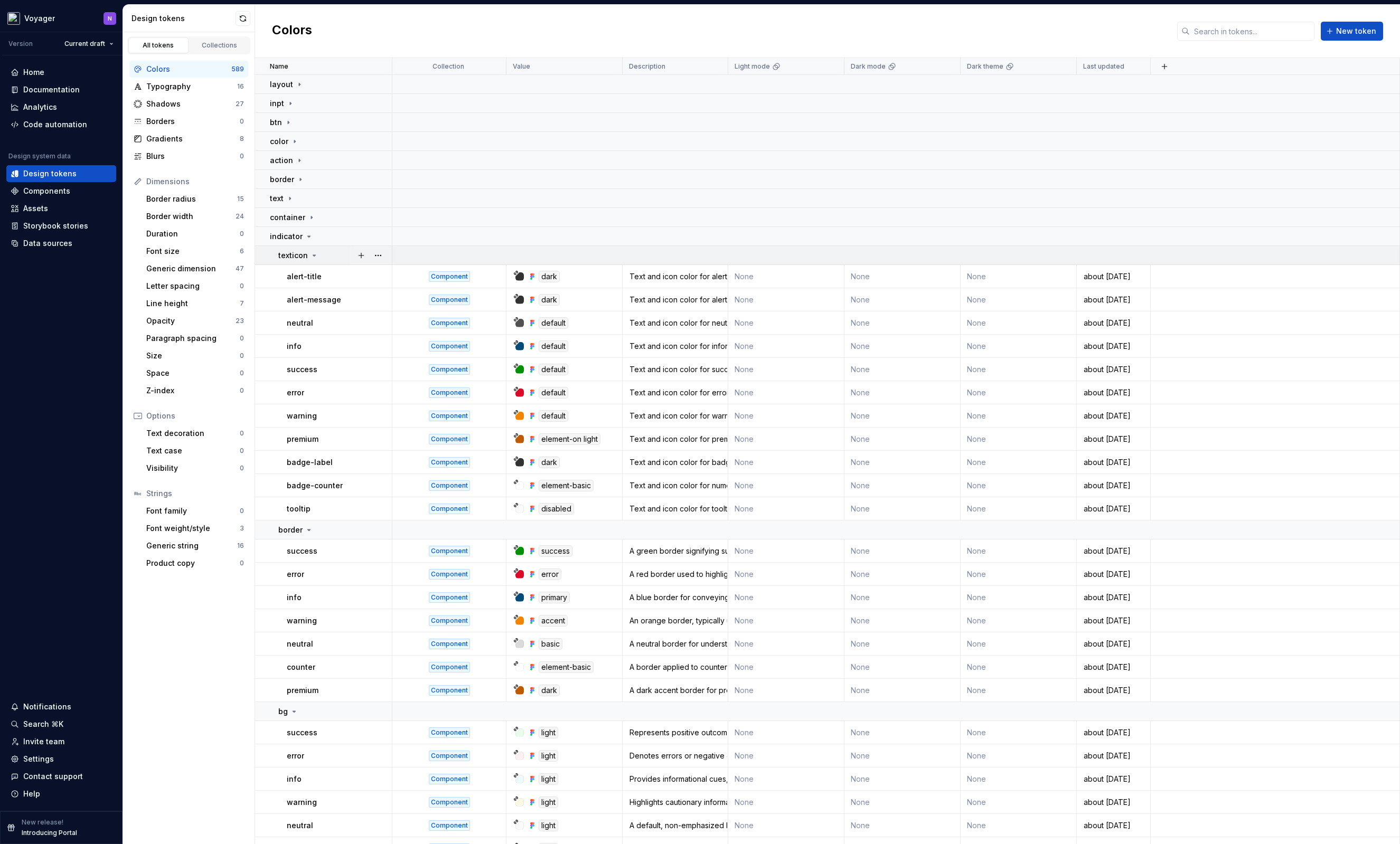
click at [311, 254] on icon at bounding box center [314, 255] width 8 height 8
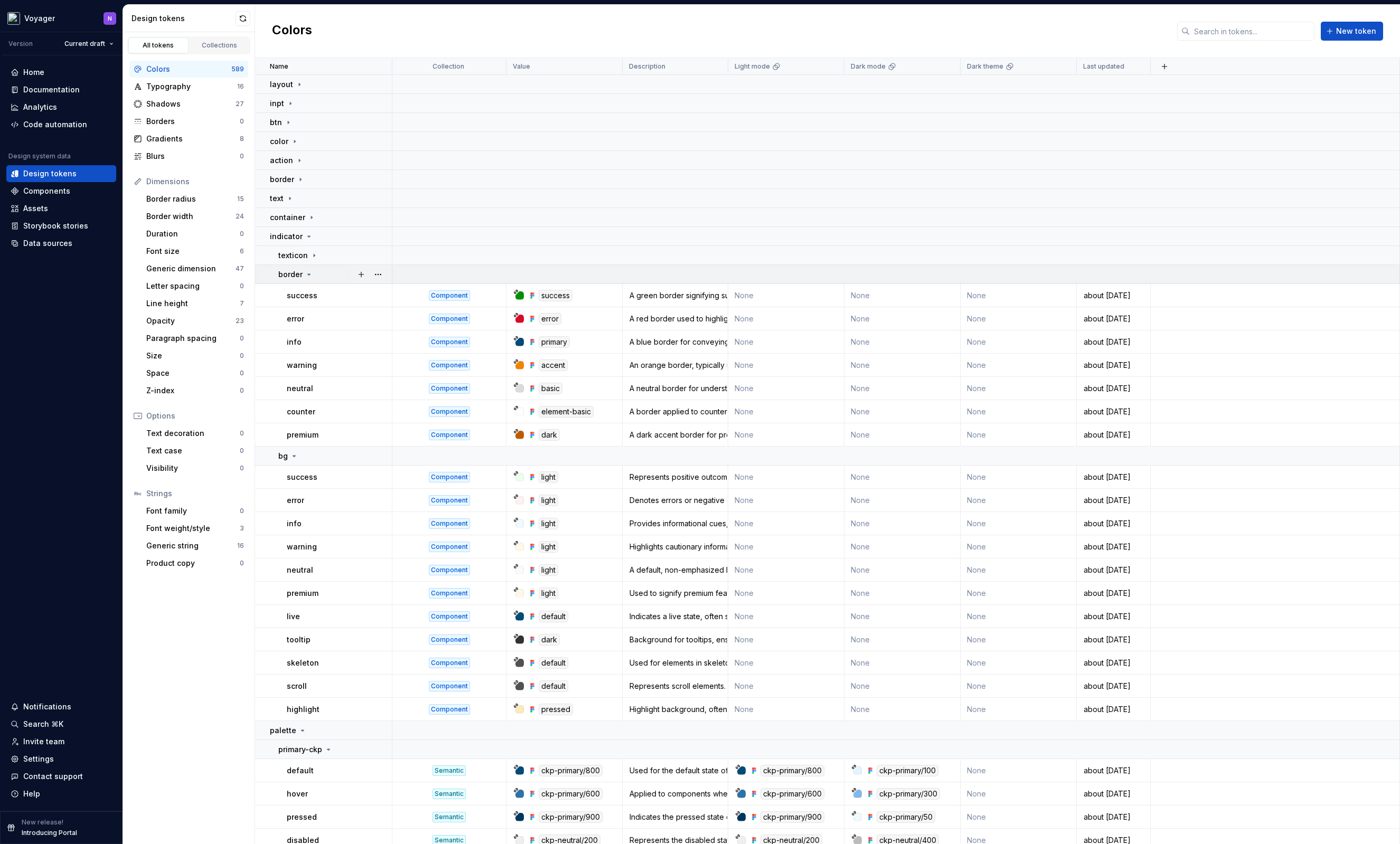
click at [308, 274] on icon at bounding box center [309, 275] width 2 height 1
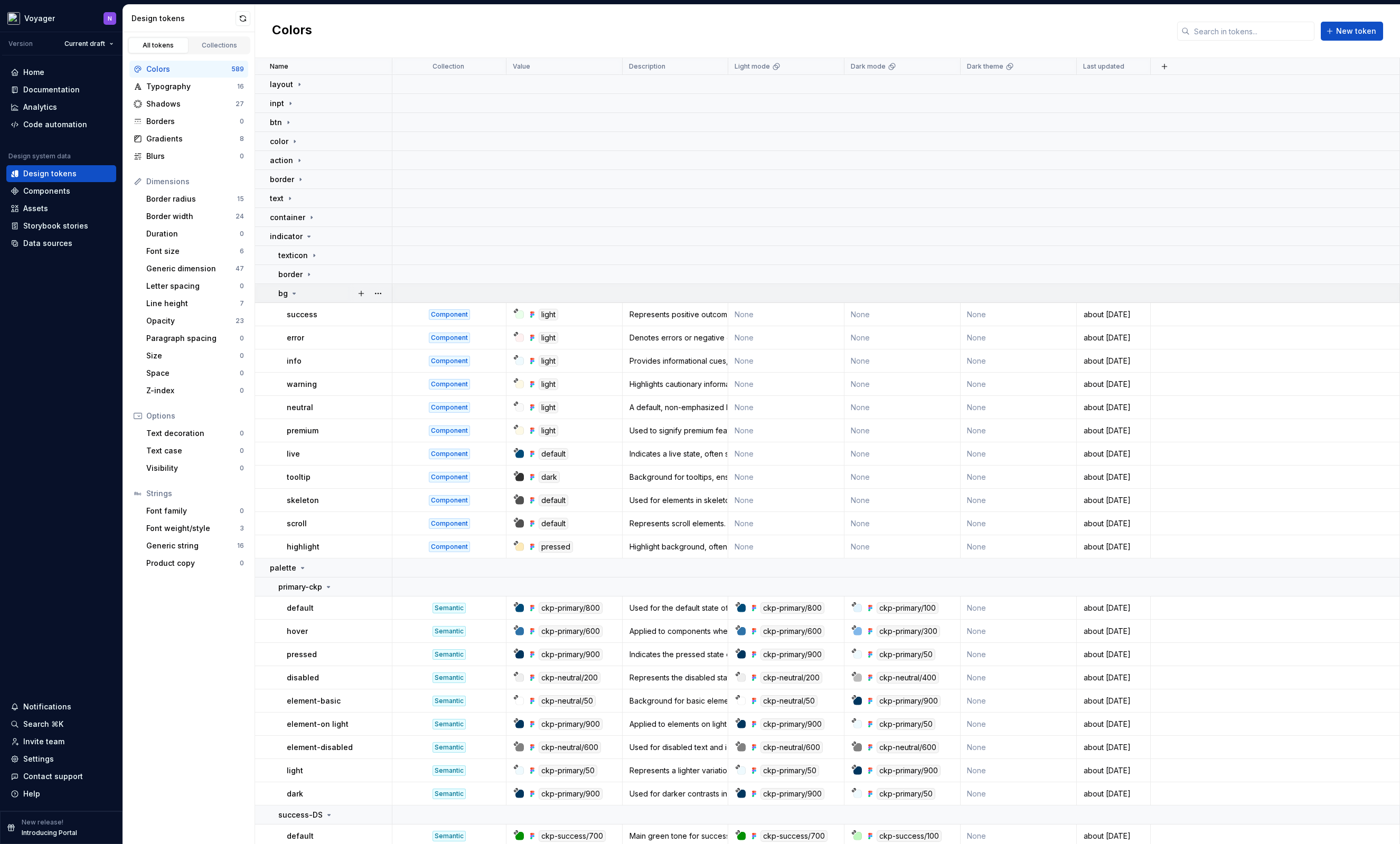
click at [297, 290] on icon at bounding box center [294, 294] width 8 height 8
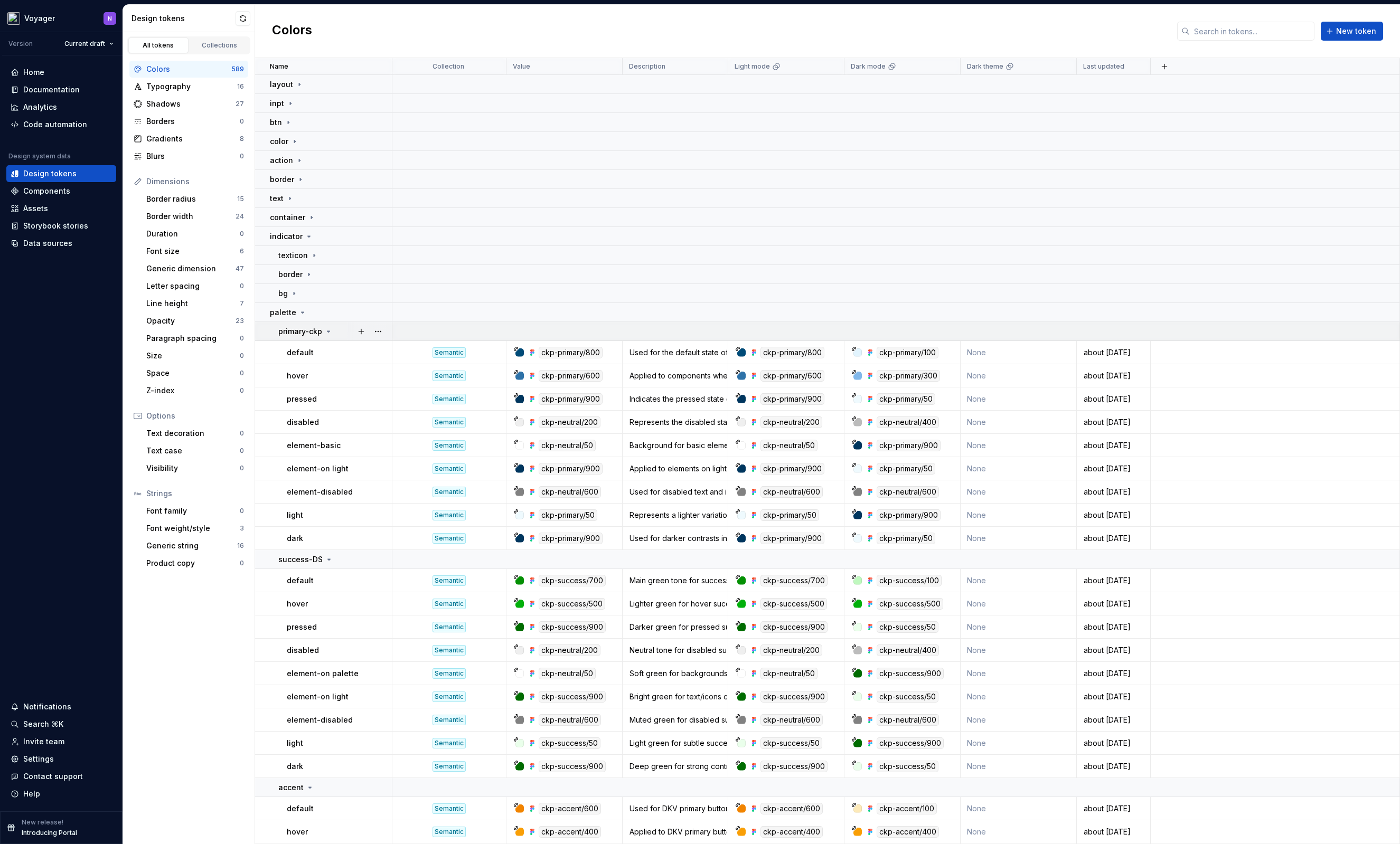
click at [326, 331] on icon at bounding box center [329, 331] width 8 height 8
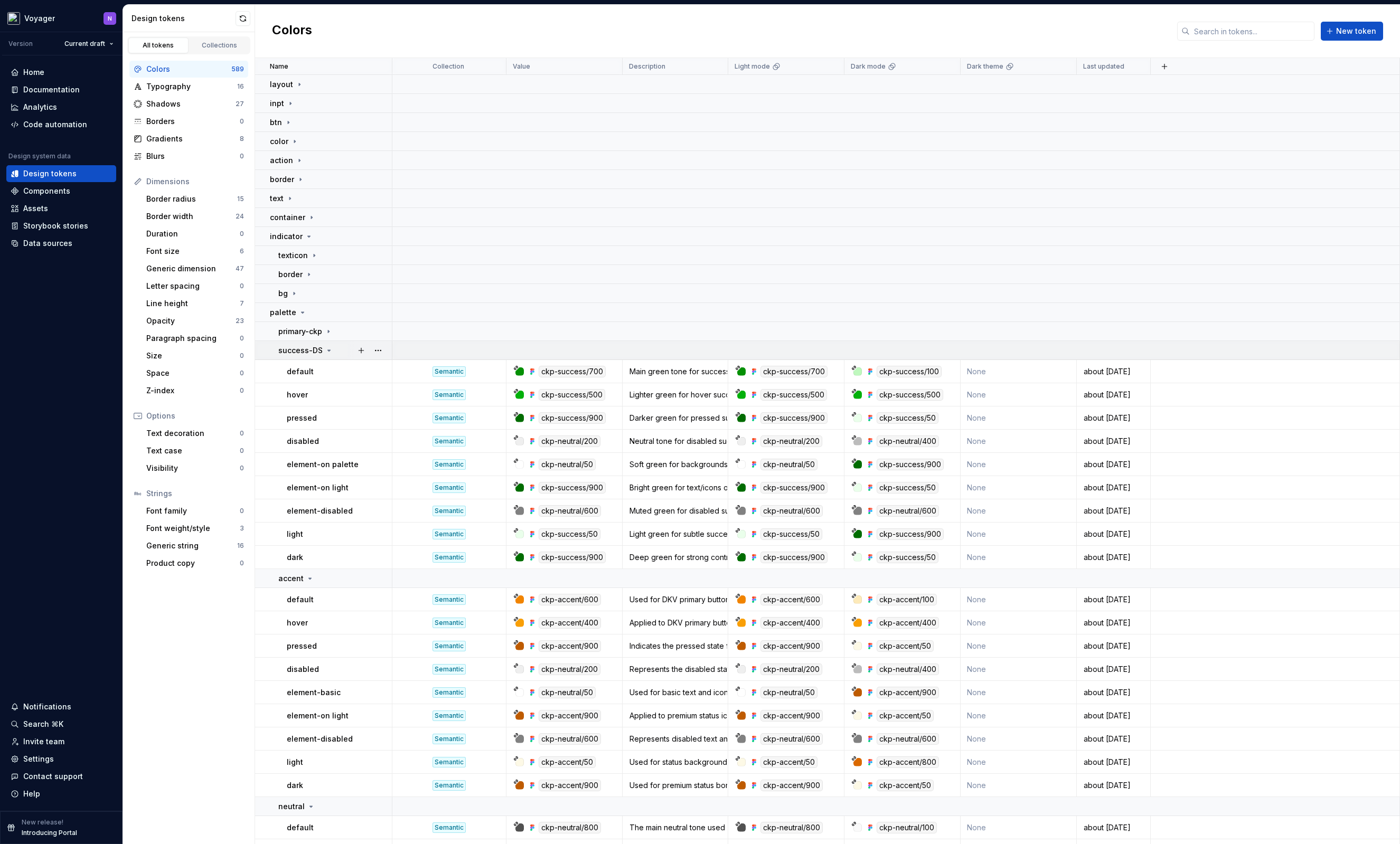
click at [325, 350] on icon at bounding box center [329, 350] width 8 height 8
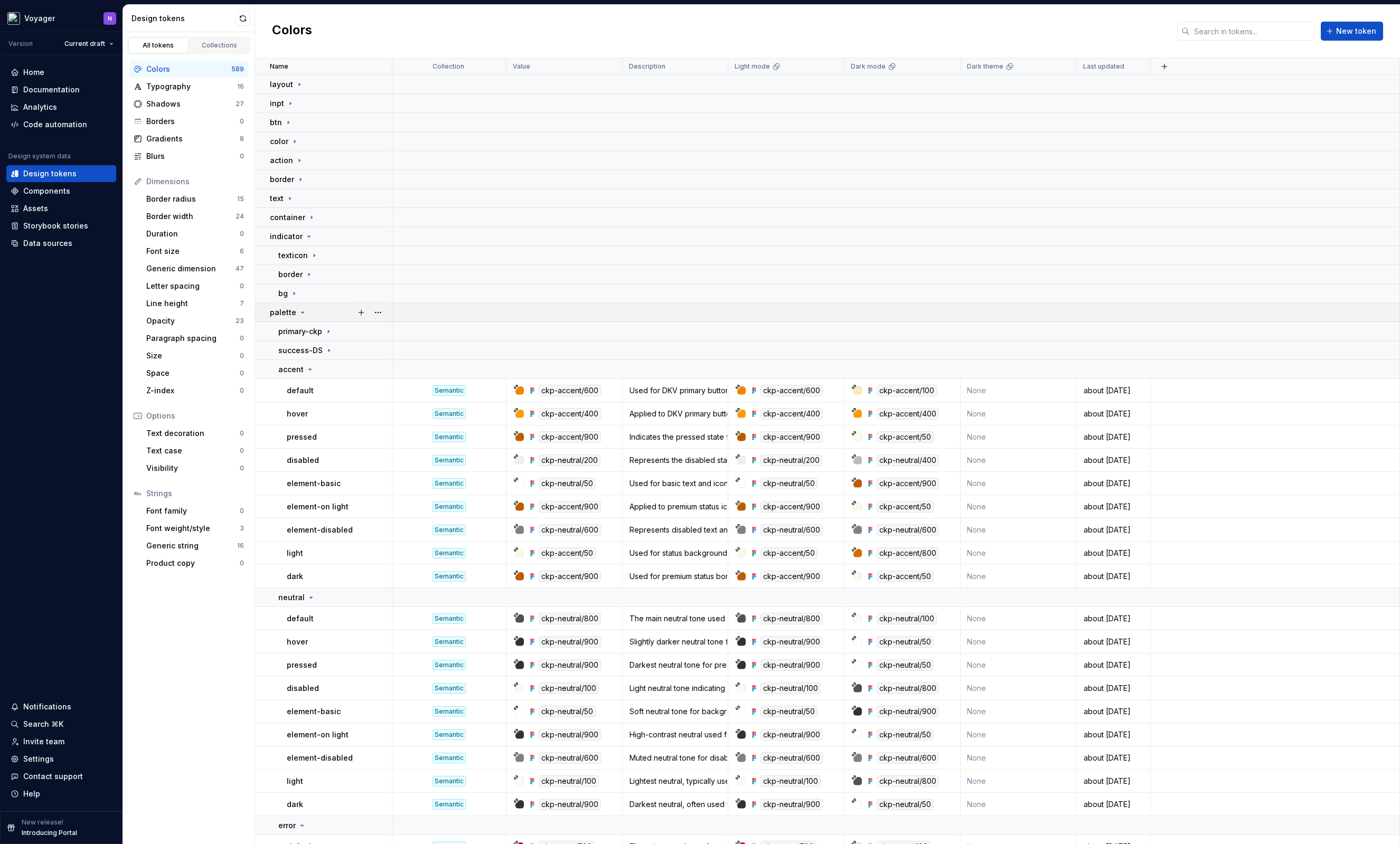
click at [300, 314] on icon at bounding box center [303, 313] width 8 height 8
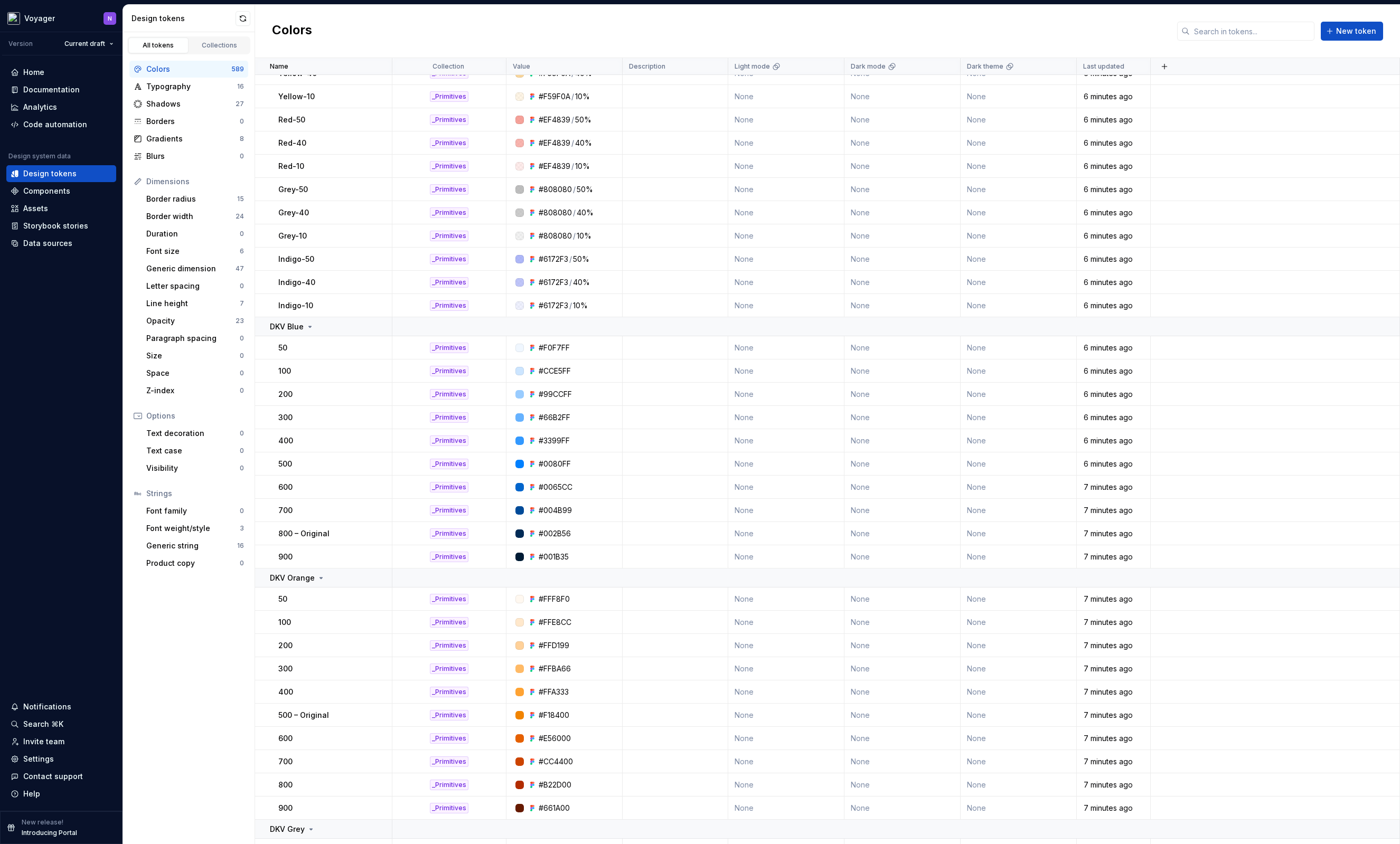
scroll to position [65, 0]
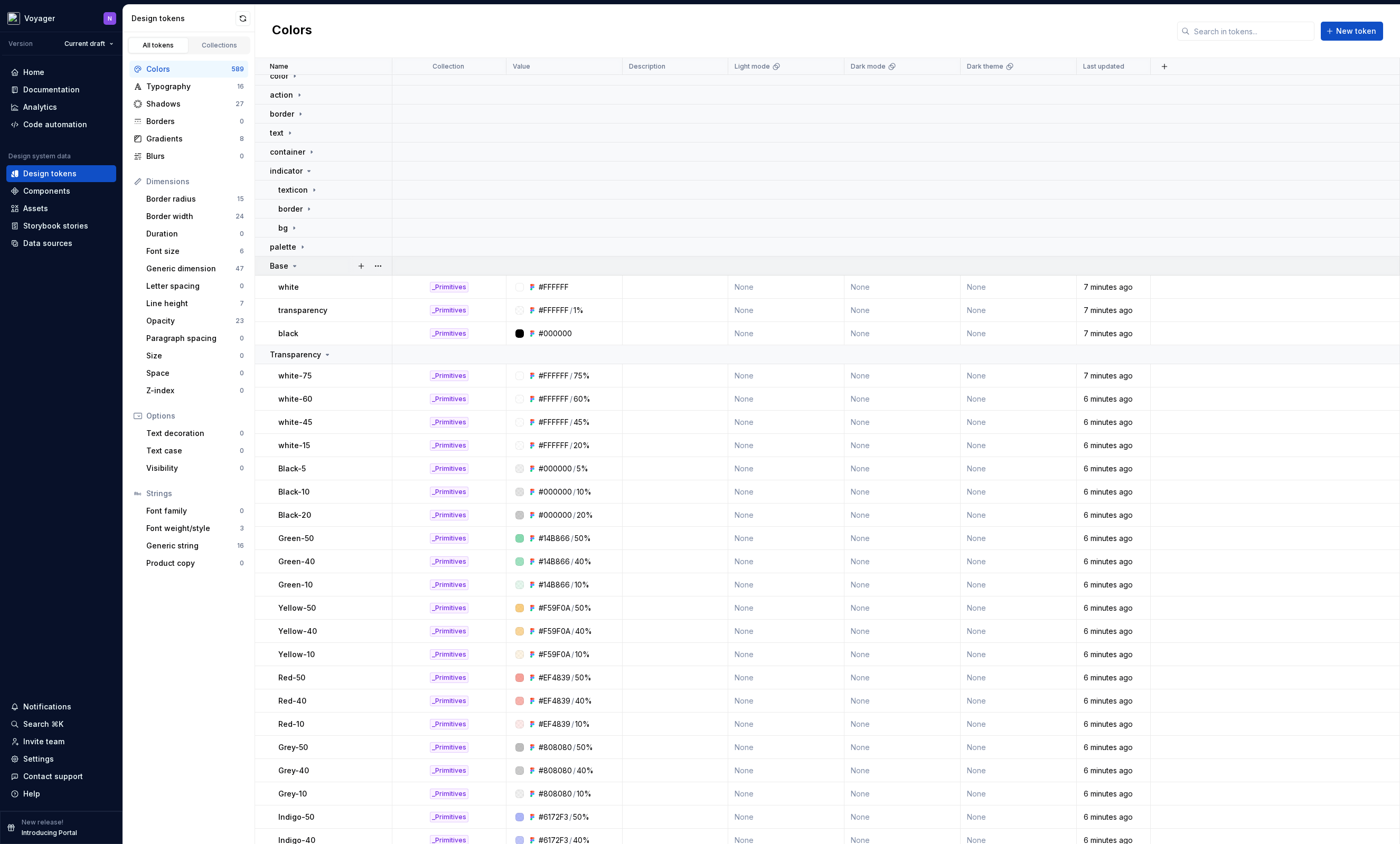
click at [294, 265] on icon at bounding box center [295, 266] width 2 height 1
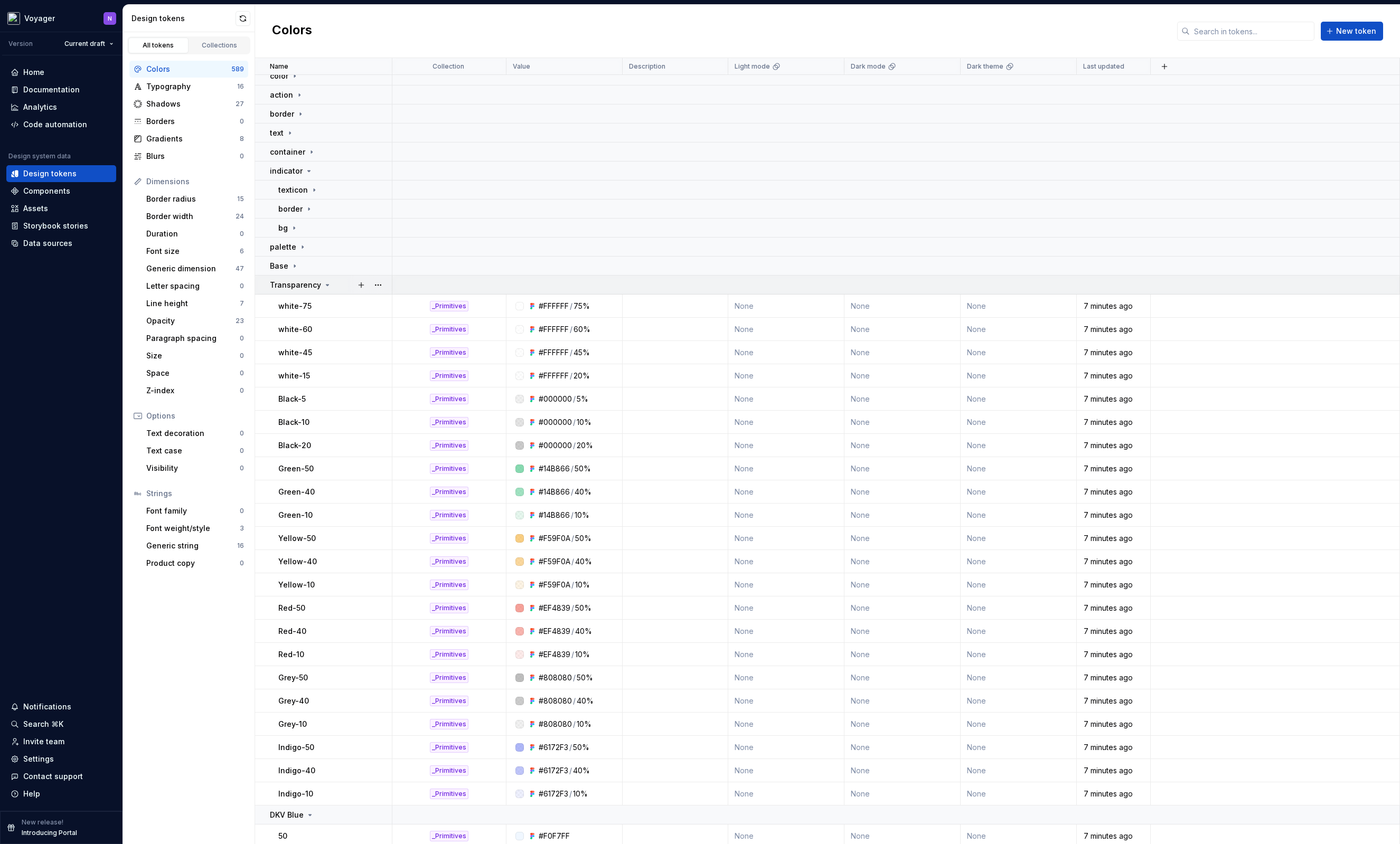
click at [333, 285] on div "Transparency" at bounding box center [330, 285] width 121 height 11
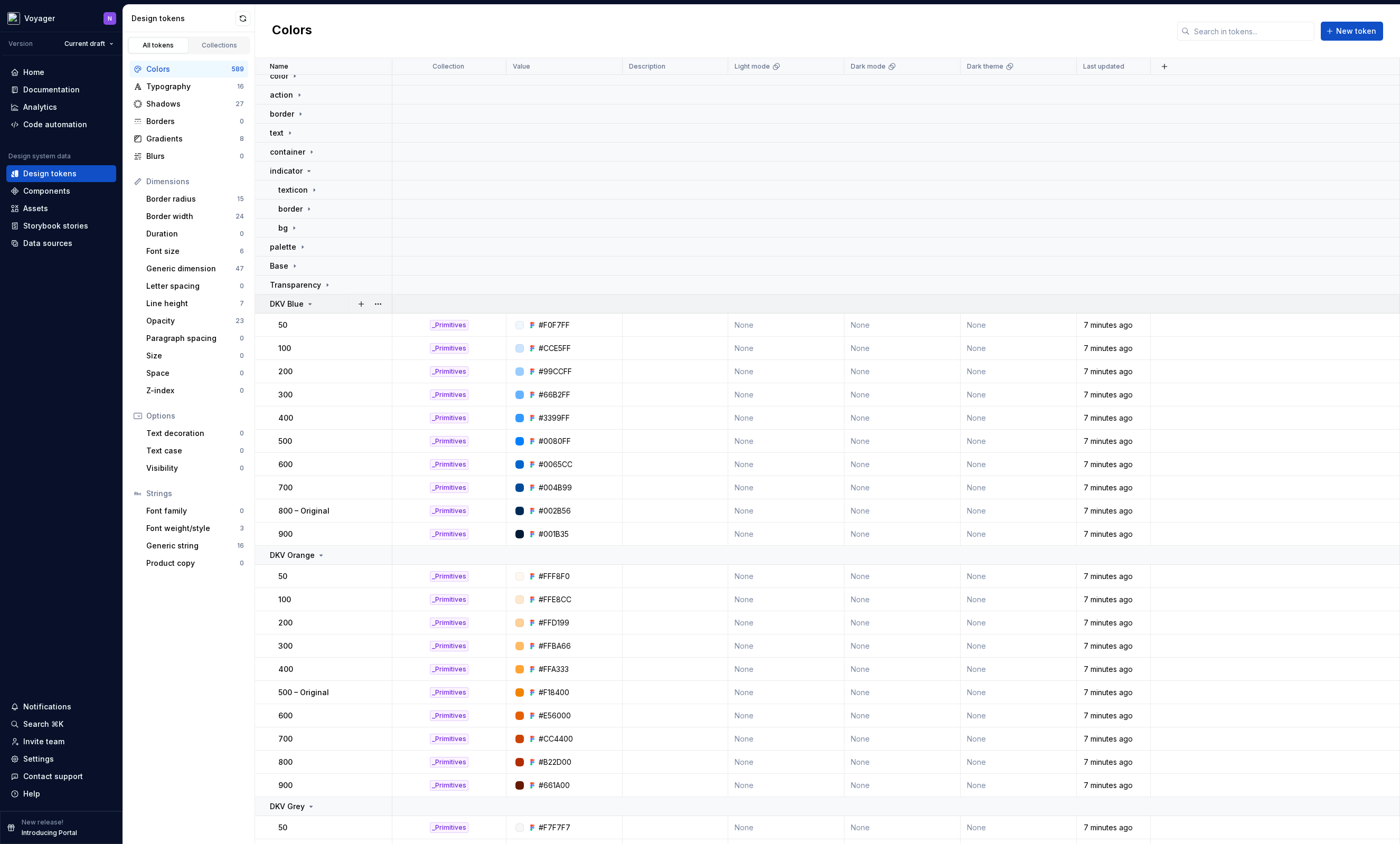
click at [326, 305] on div "DKV Blue" at bounding box center [330, 304] width 121 height 11
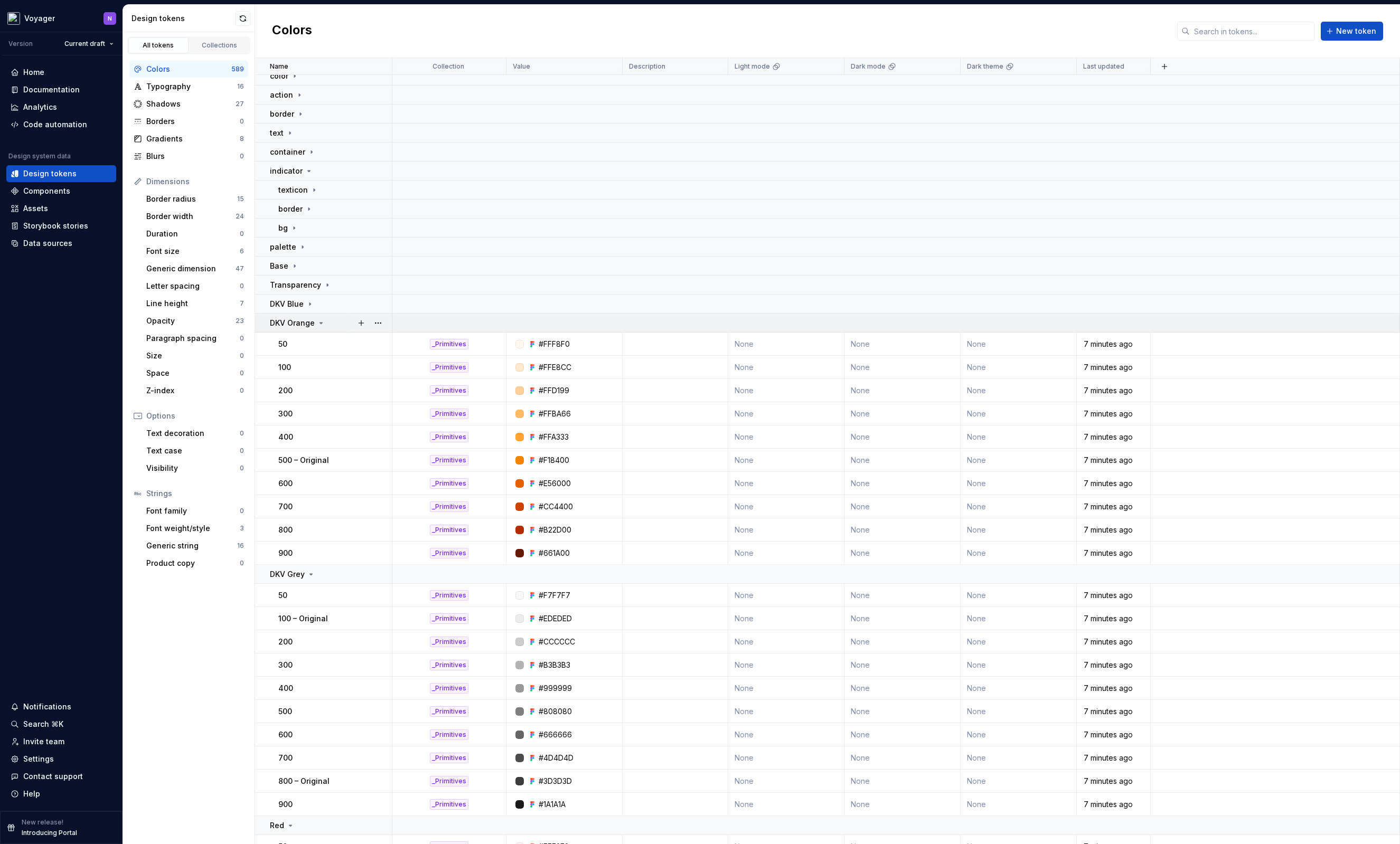
click at [321, 321] on icon at bounding box center [321, 323] width 8 height 8
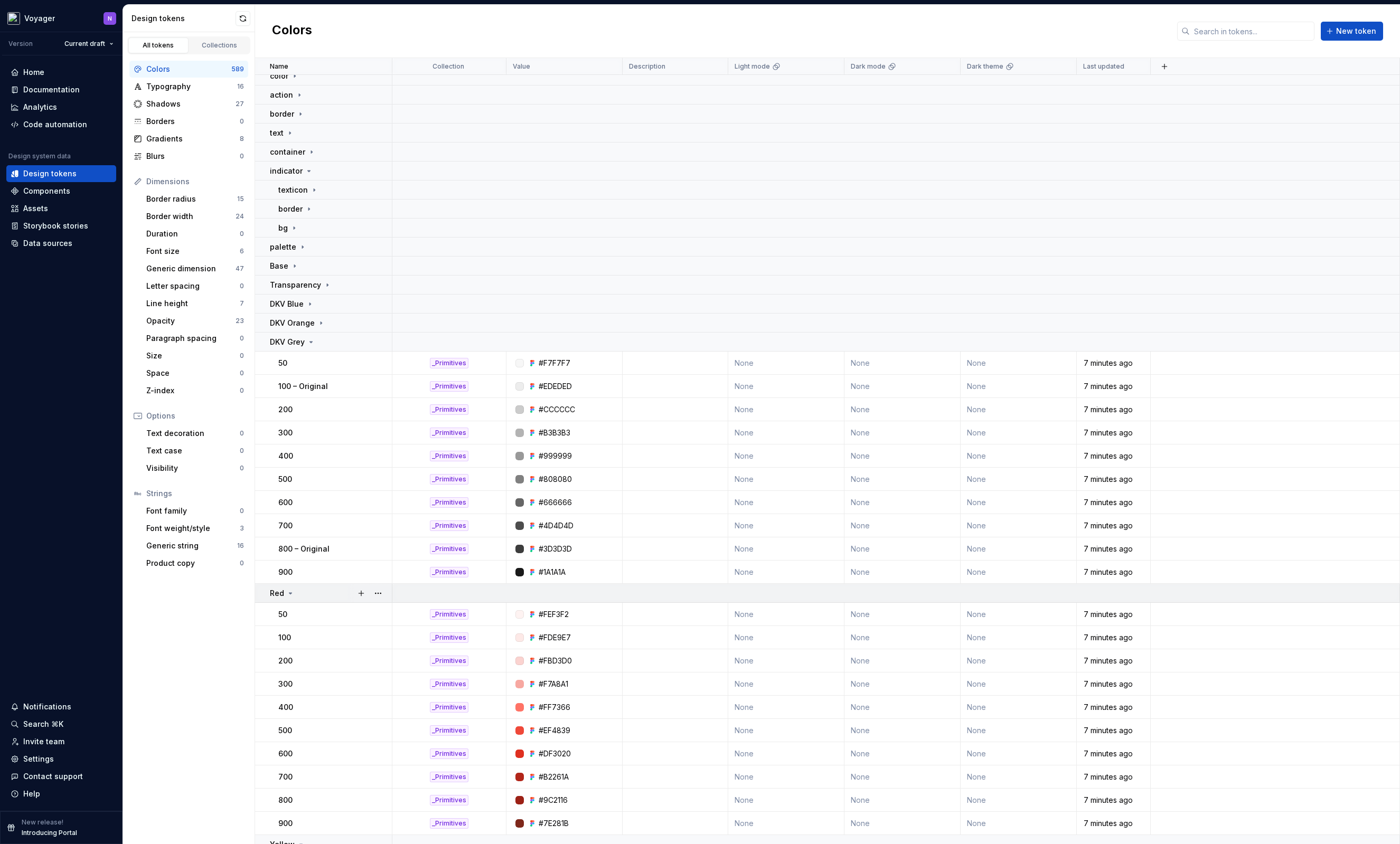
drag, startPoint x: 336, startPoint y: 341, endPoint x: 338, endPoint y: 355, distance: 14.1
click at [336, 341] on div "DKV Grey" at bounding box center [330, 342] width 121 height 11
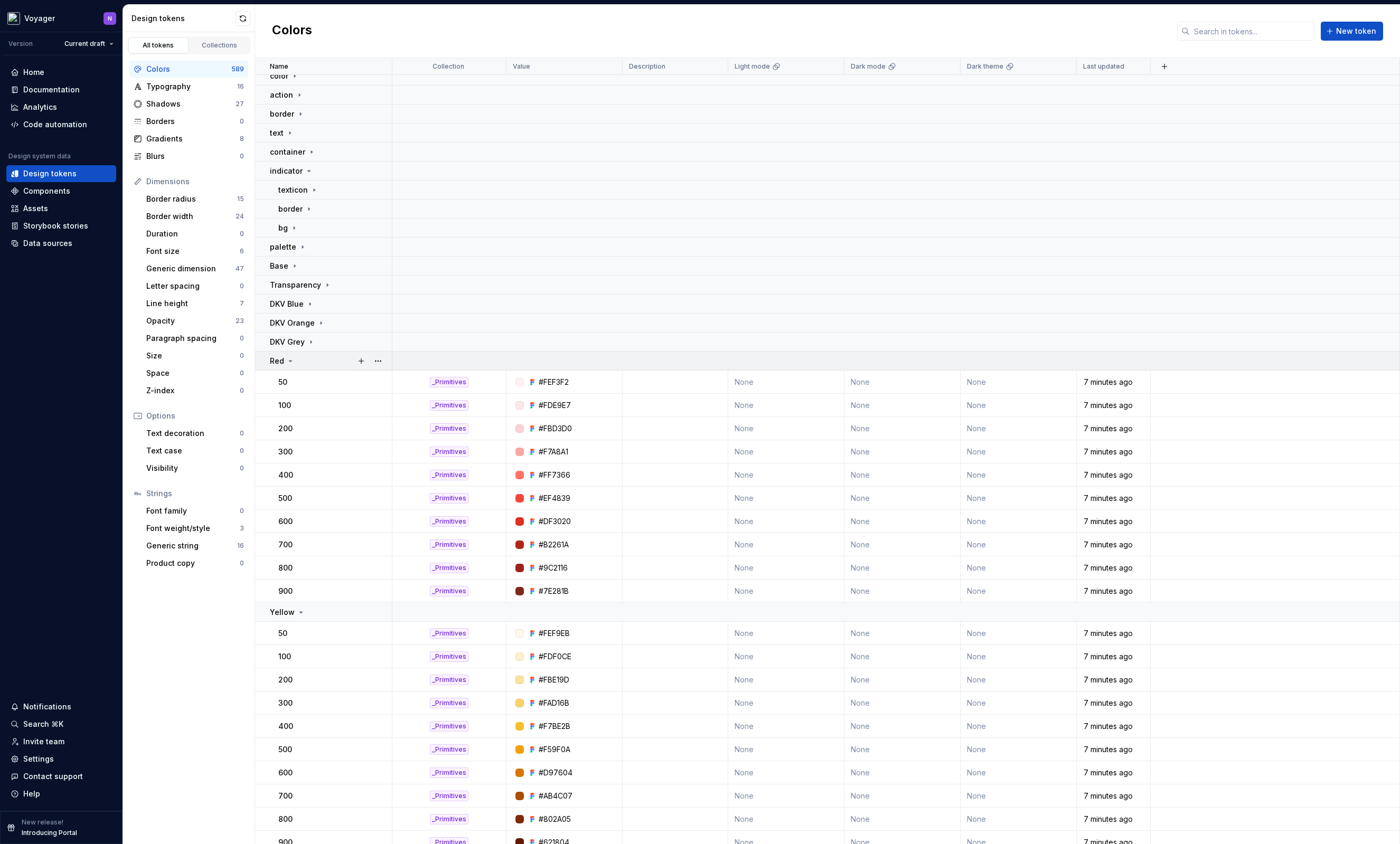
click at [338, 361] on div "Red" at bounding box center [330, 361] width 121 height 11
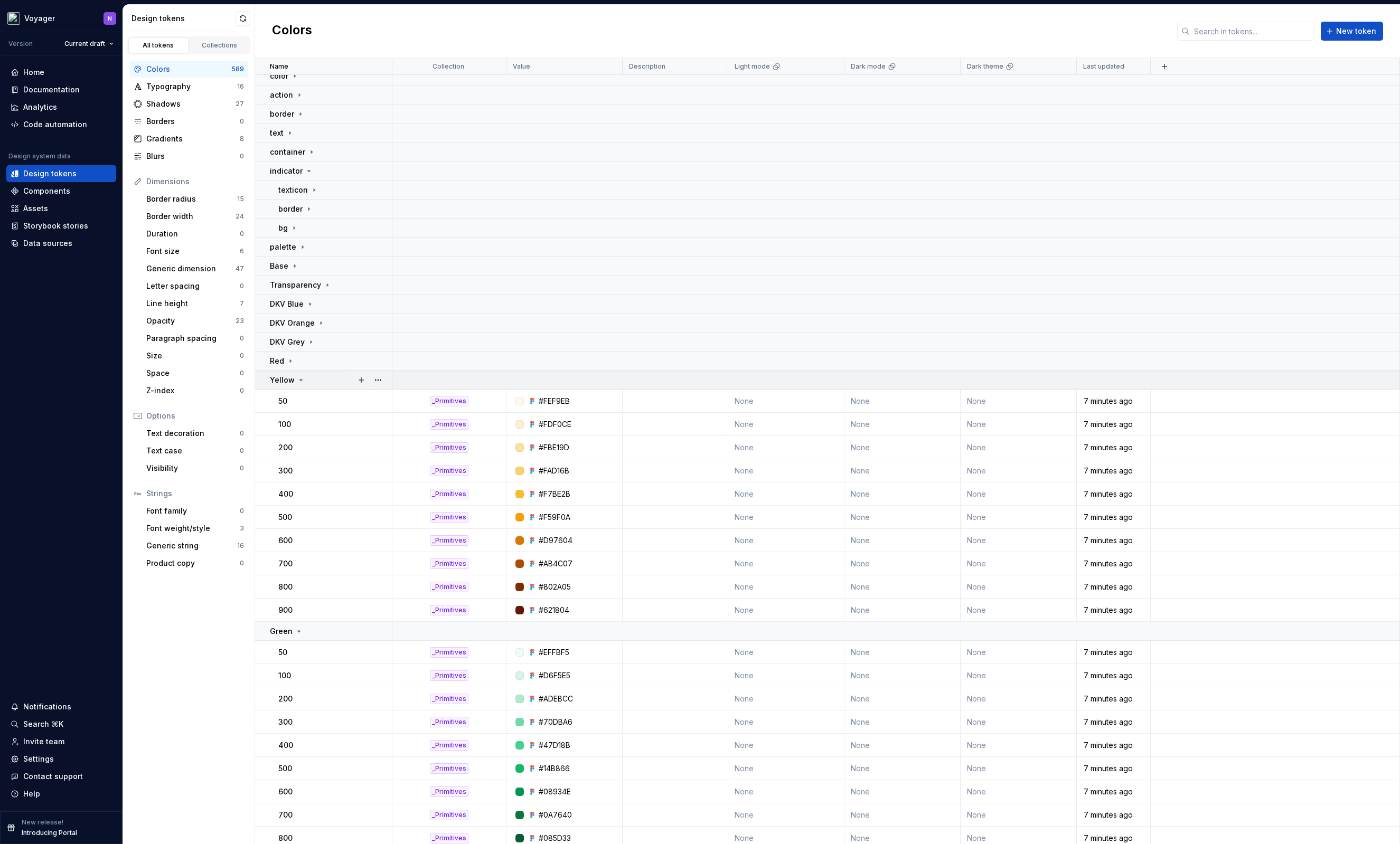
click at [334, 384] on div "Yellow" at bounding box center [330, 380] width 121 height 11
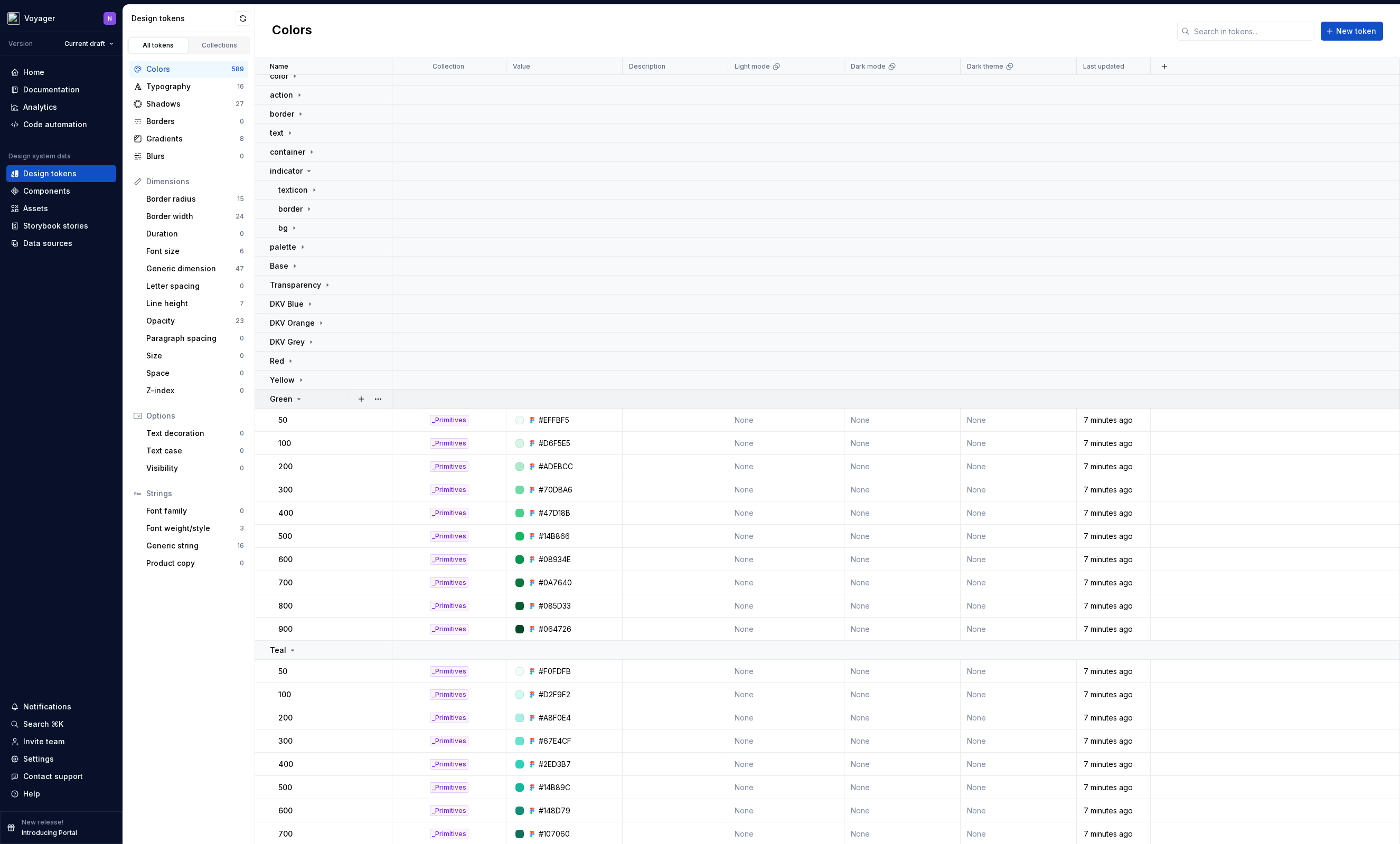
click at [331, 395] on div "Green" at bounding box center [330, 399] width 121 height 11
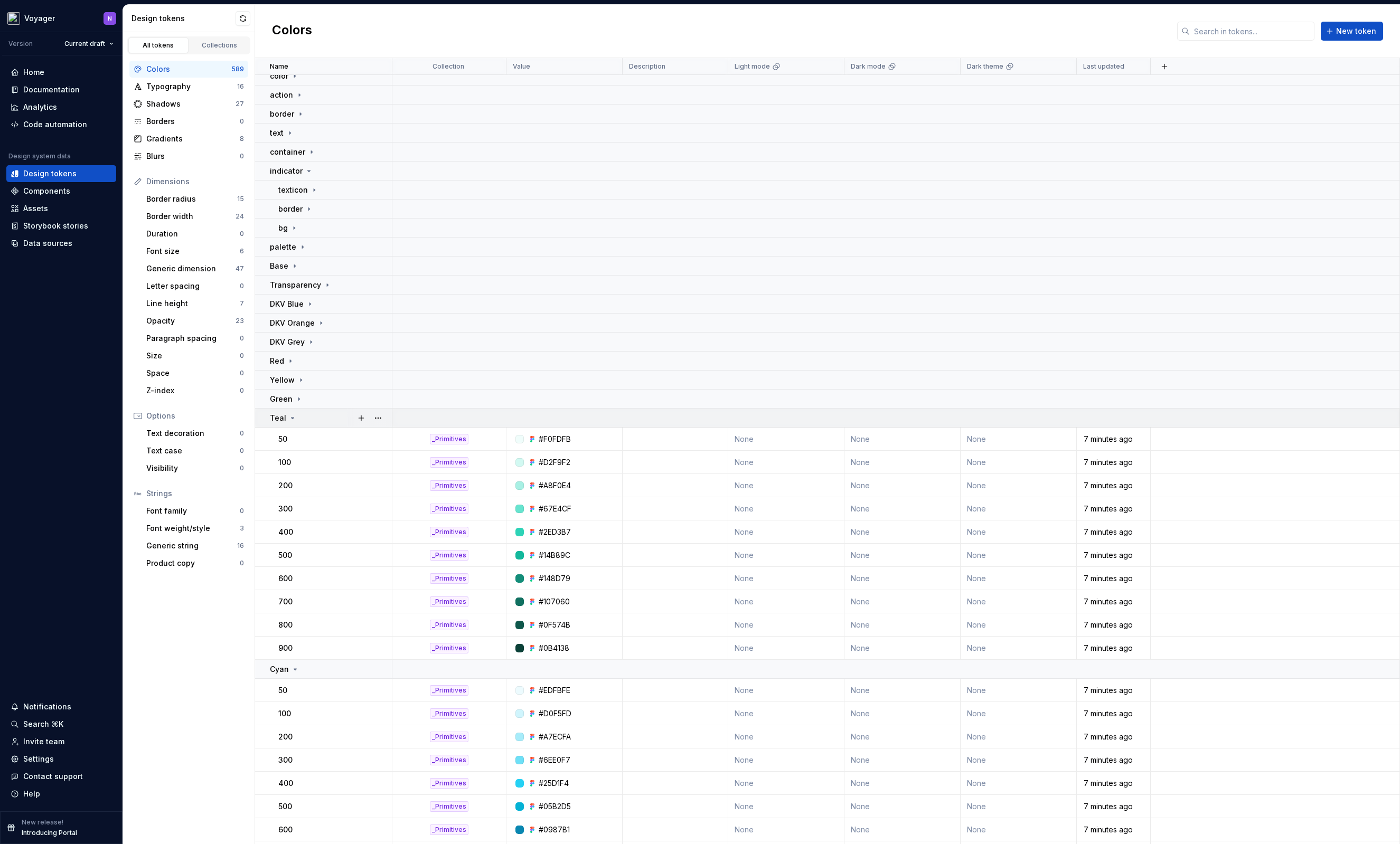
click at [323, 417] on div "Teal" at bounding box center [330, 418] width 121 height 11
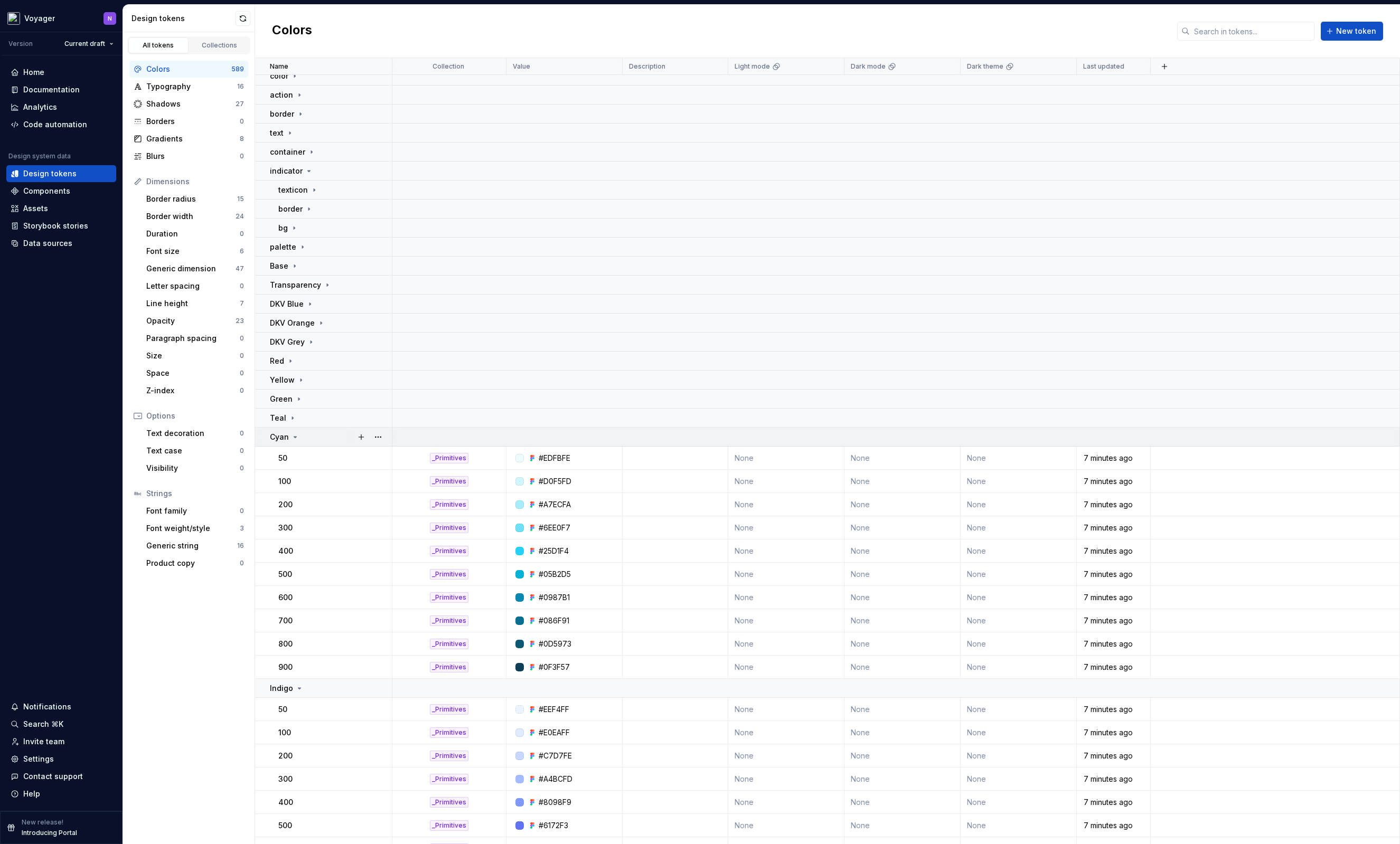
click at [319, 437] on div "Cyan" at bounding box center [330, 437] width 121 height 11
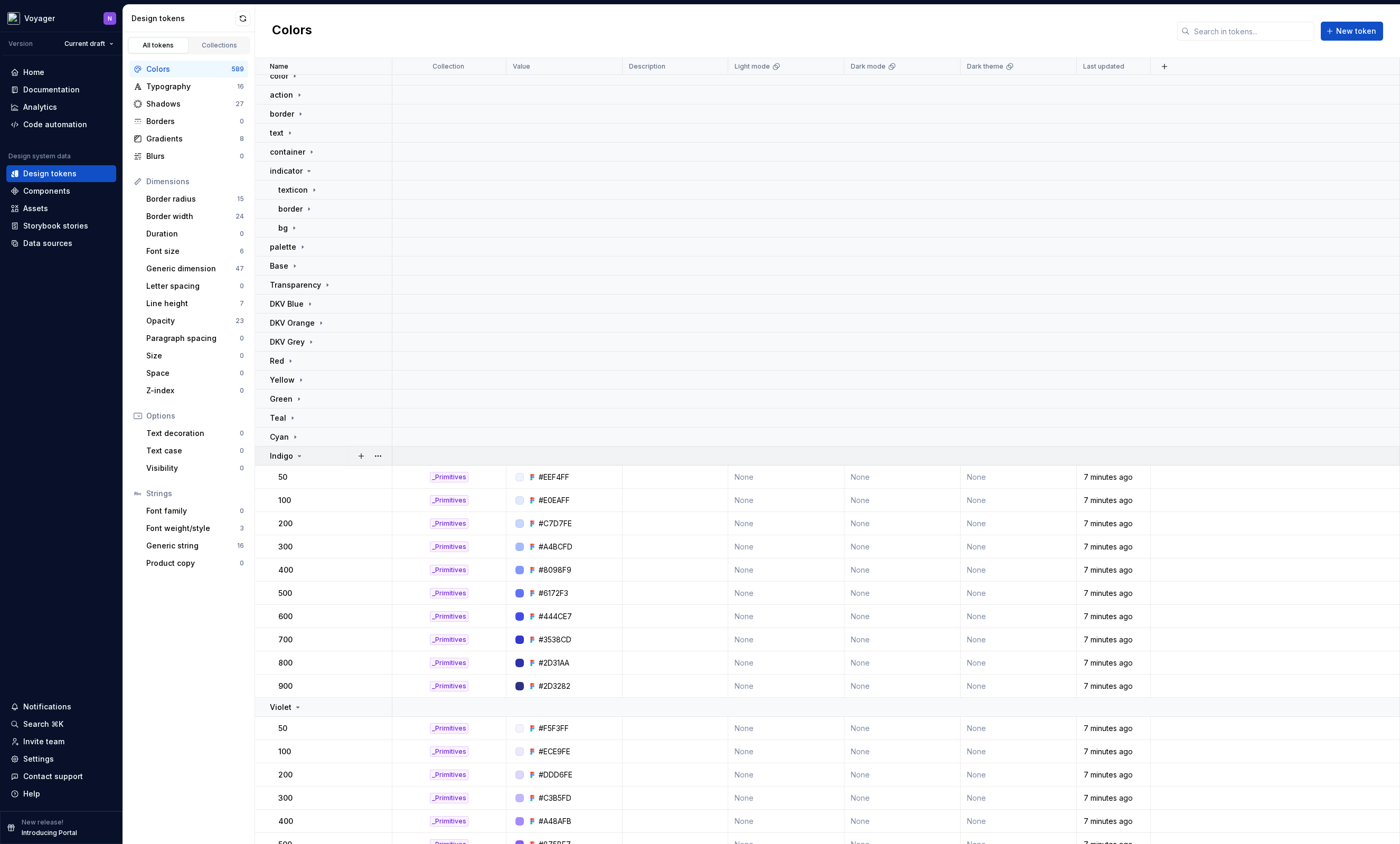
click at [320, 456] on div "Indigo" at bounding box center [330, 456] width 121 height 11
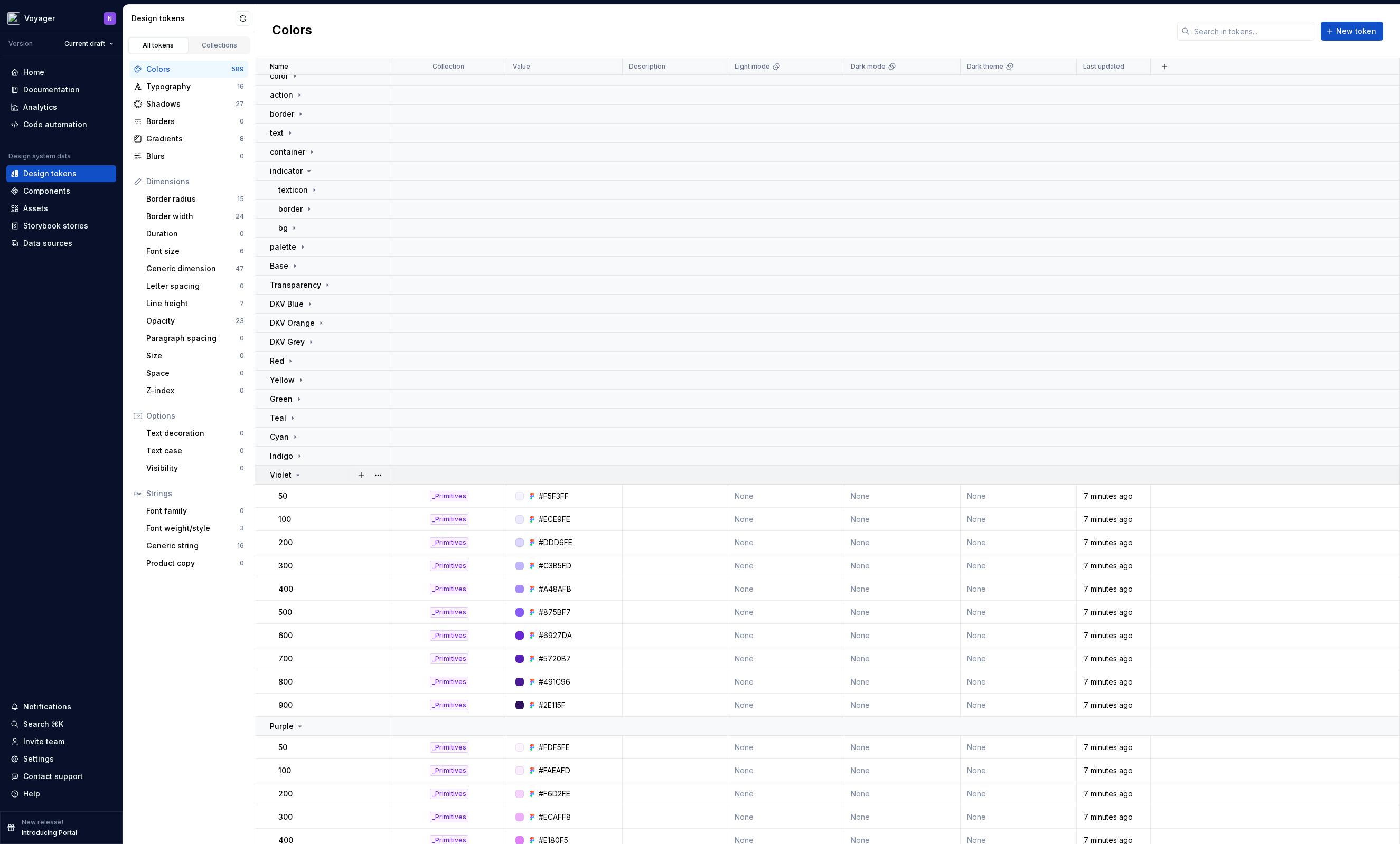
click at [319, 473] on div "Violet" at bounding box center [330, 475] width 121 height 11
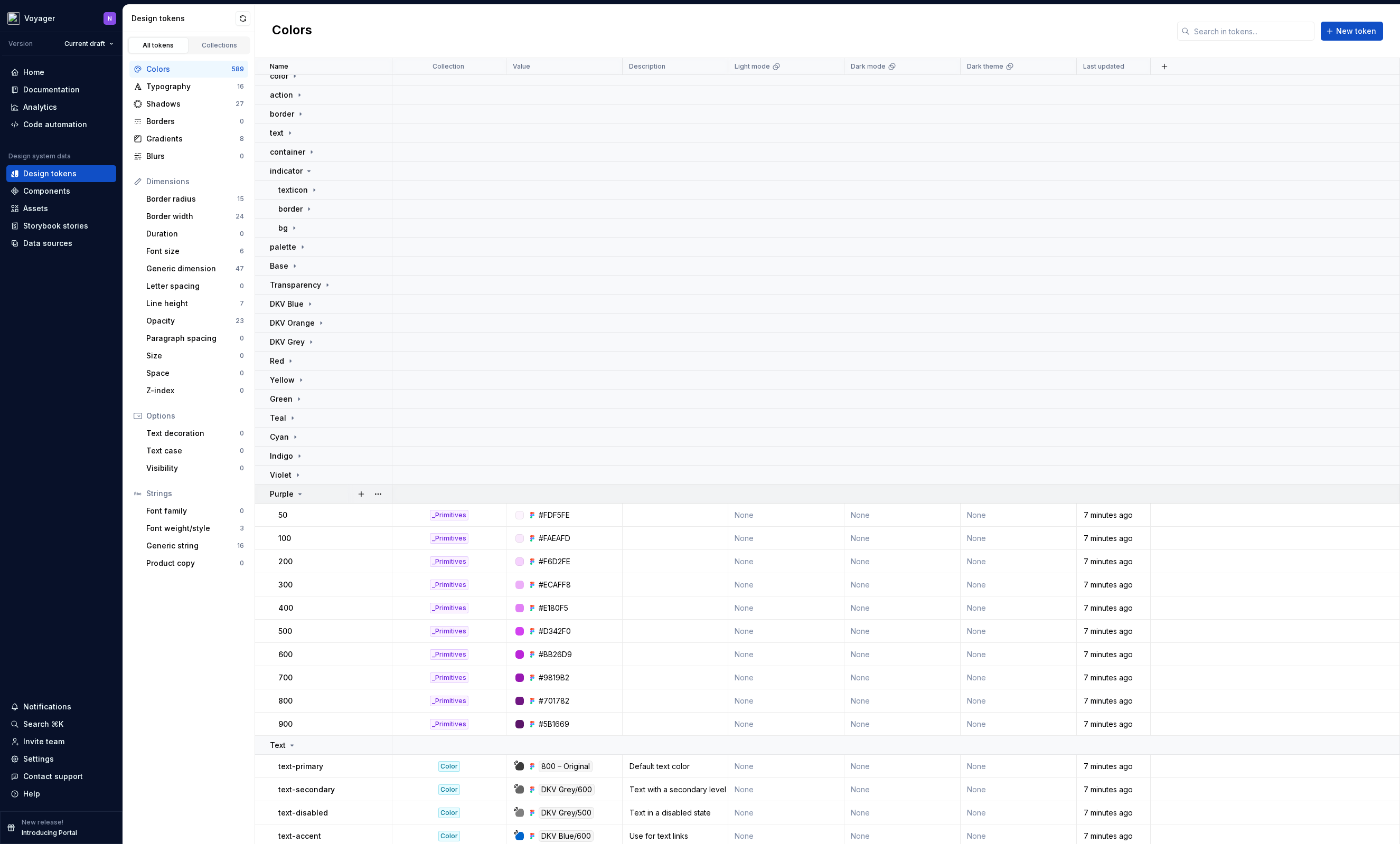
click at [314, 491] on div "Purple" at bounding box center [330, 494] width 121 height 11
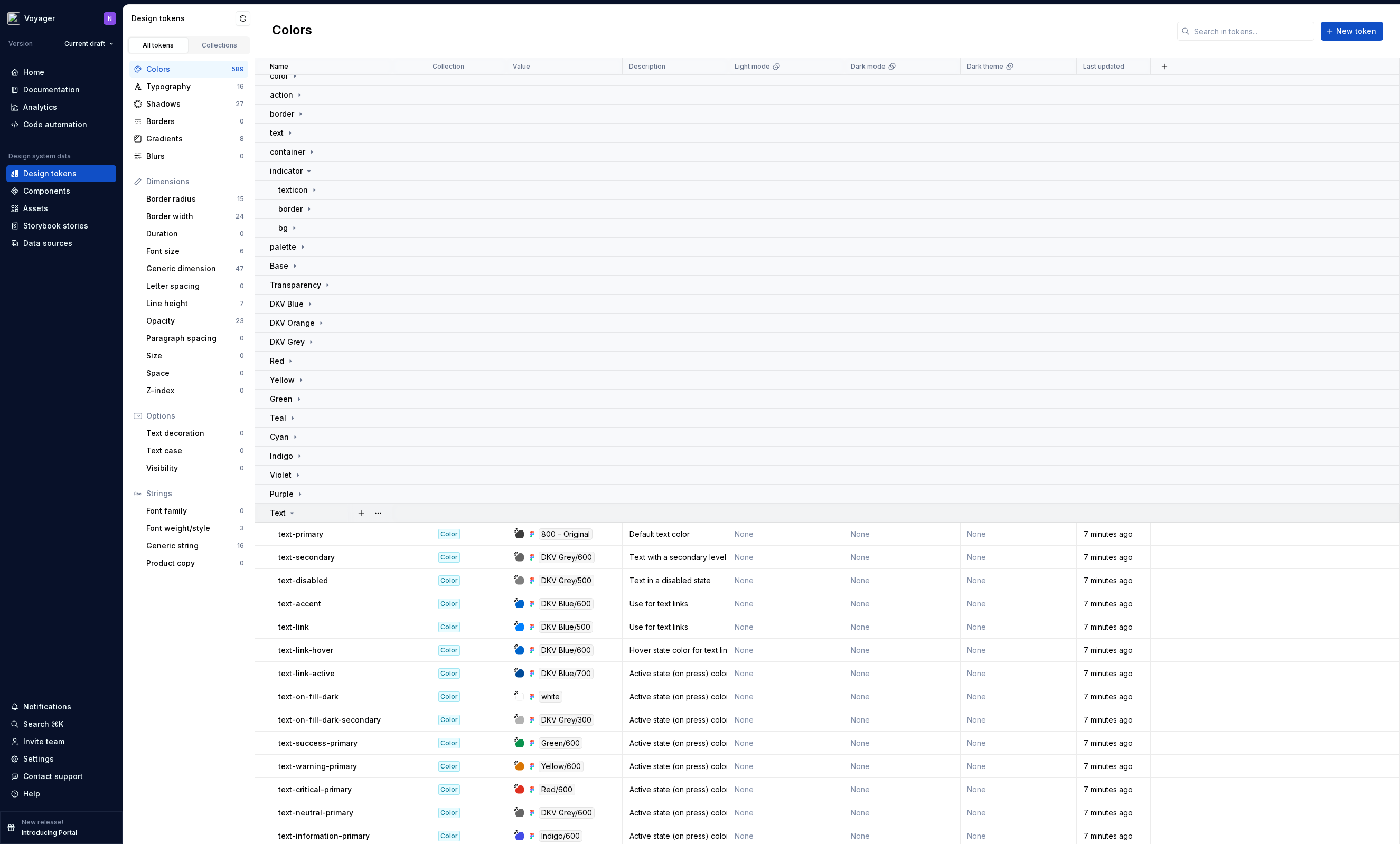
click at [311, 506] on td "Text" at bounding box center [323, 513] width 137 height 19
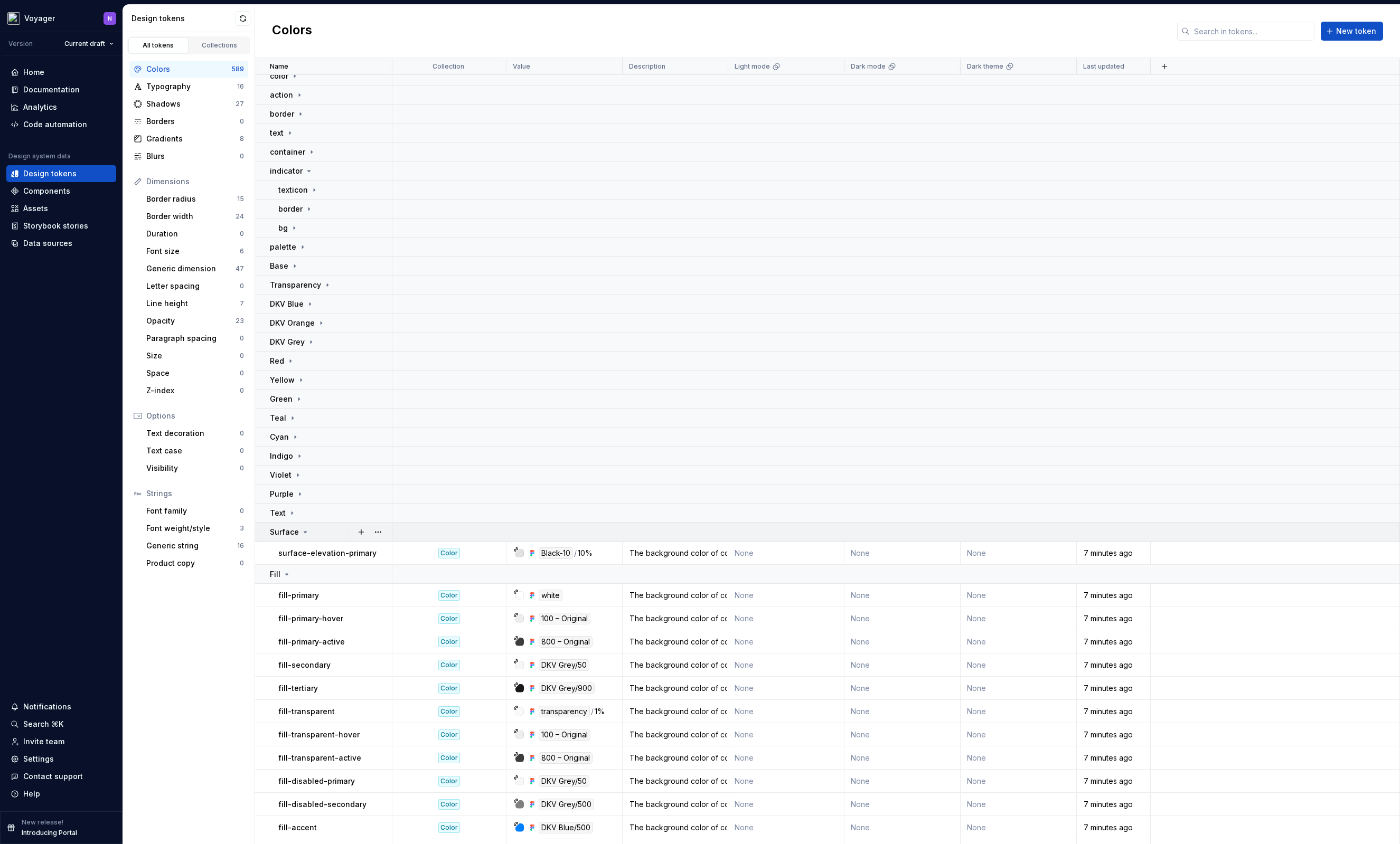
click at [314, 533] on div "Surface" at bounding box center [330, 532] width 121 height 11
click at [313, 555] on div "Fill" at bounding box center [330, 551] width 121 height 11
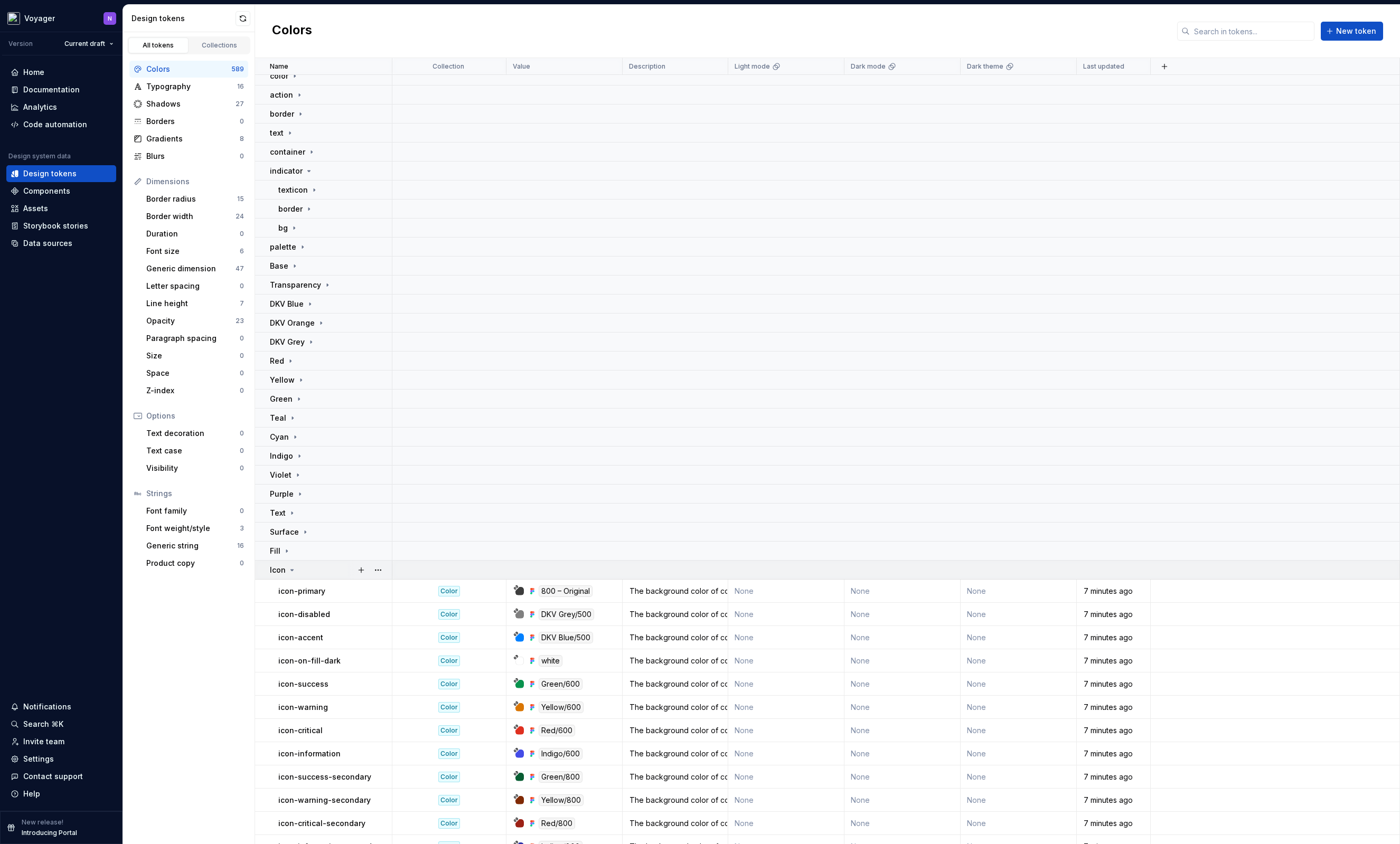
click at [318, 572] on div "Icon" at bounding box center [330, 570] width 121 height 11
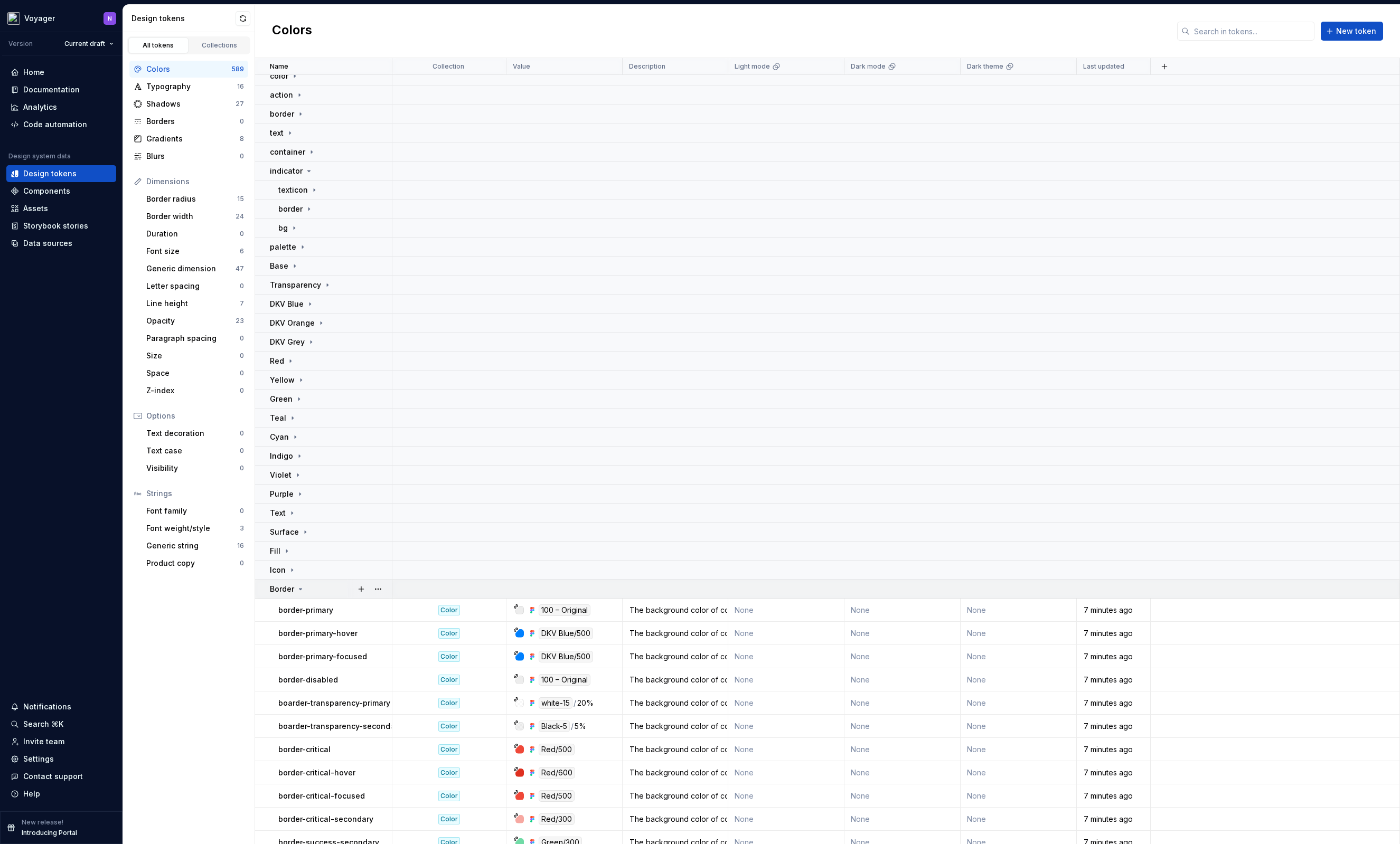
click at [317, 593] on div "Border" at bounding box center [330, 589] width 121 height 11
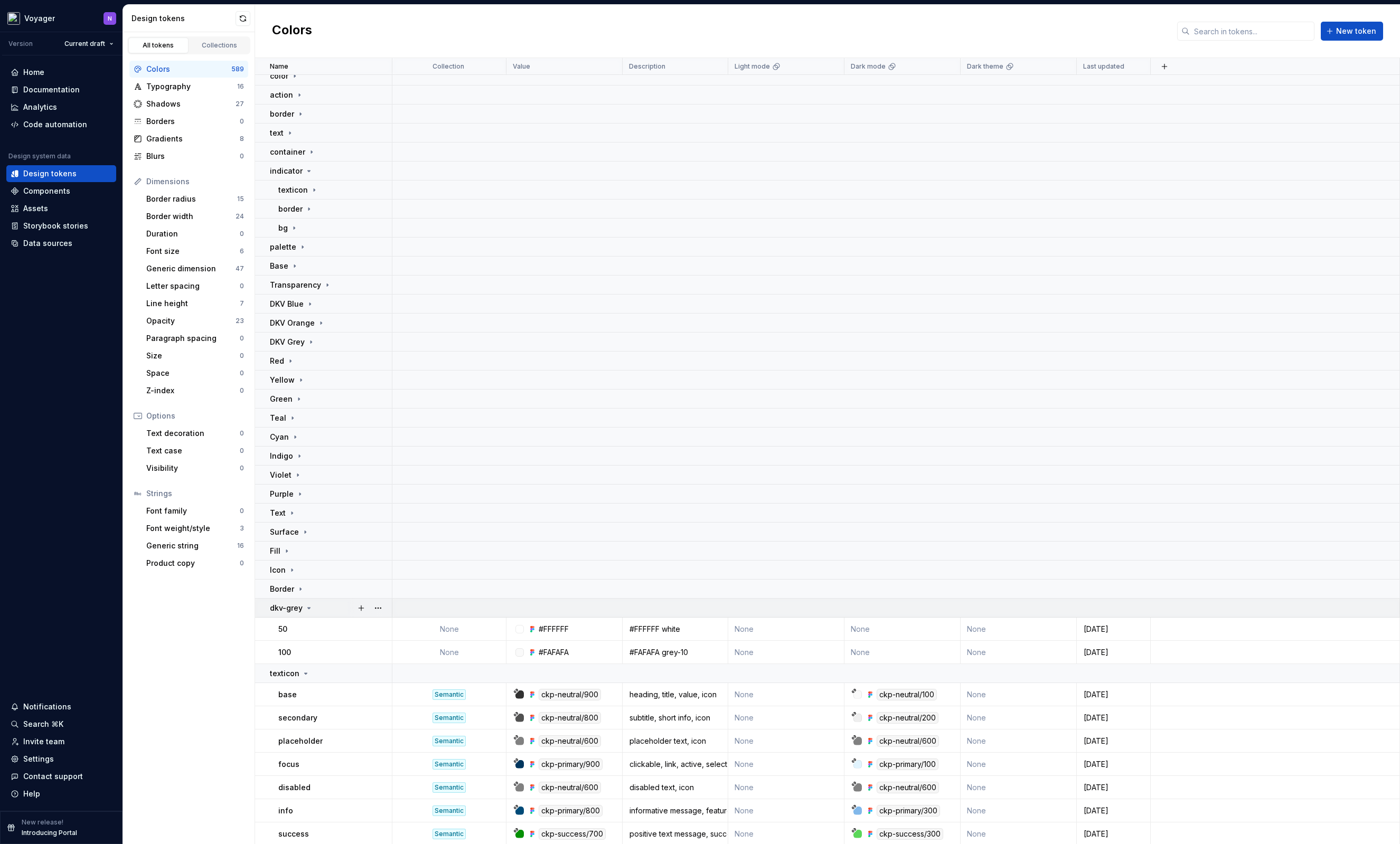
click at [321, 610] on div "dkv-grey" at bounding box center [330, 608] width 121 height 11
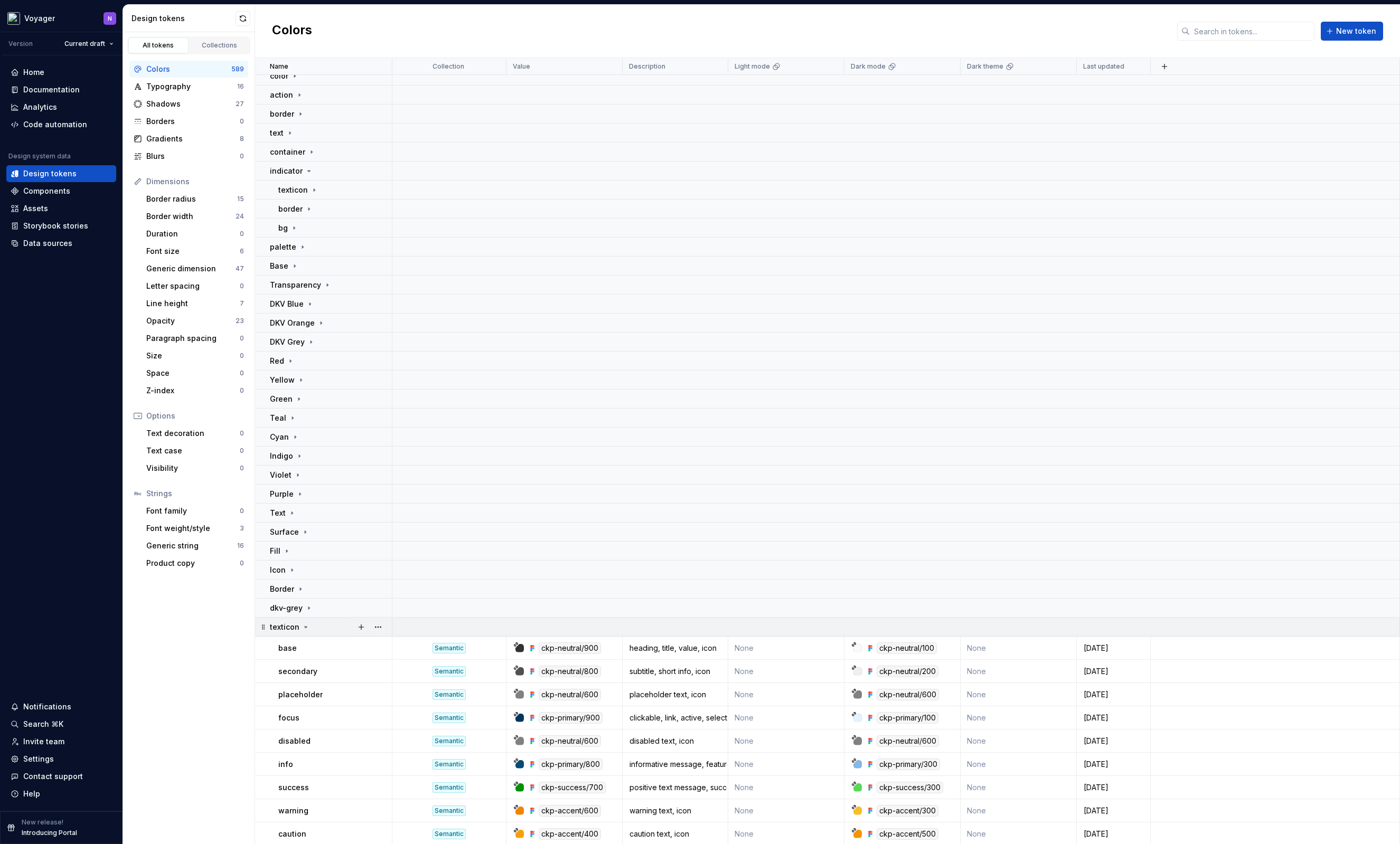
click at [320, 633] on td "texticon" at bounding box center [323, 627] width 137 height 19
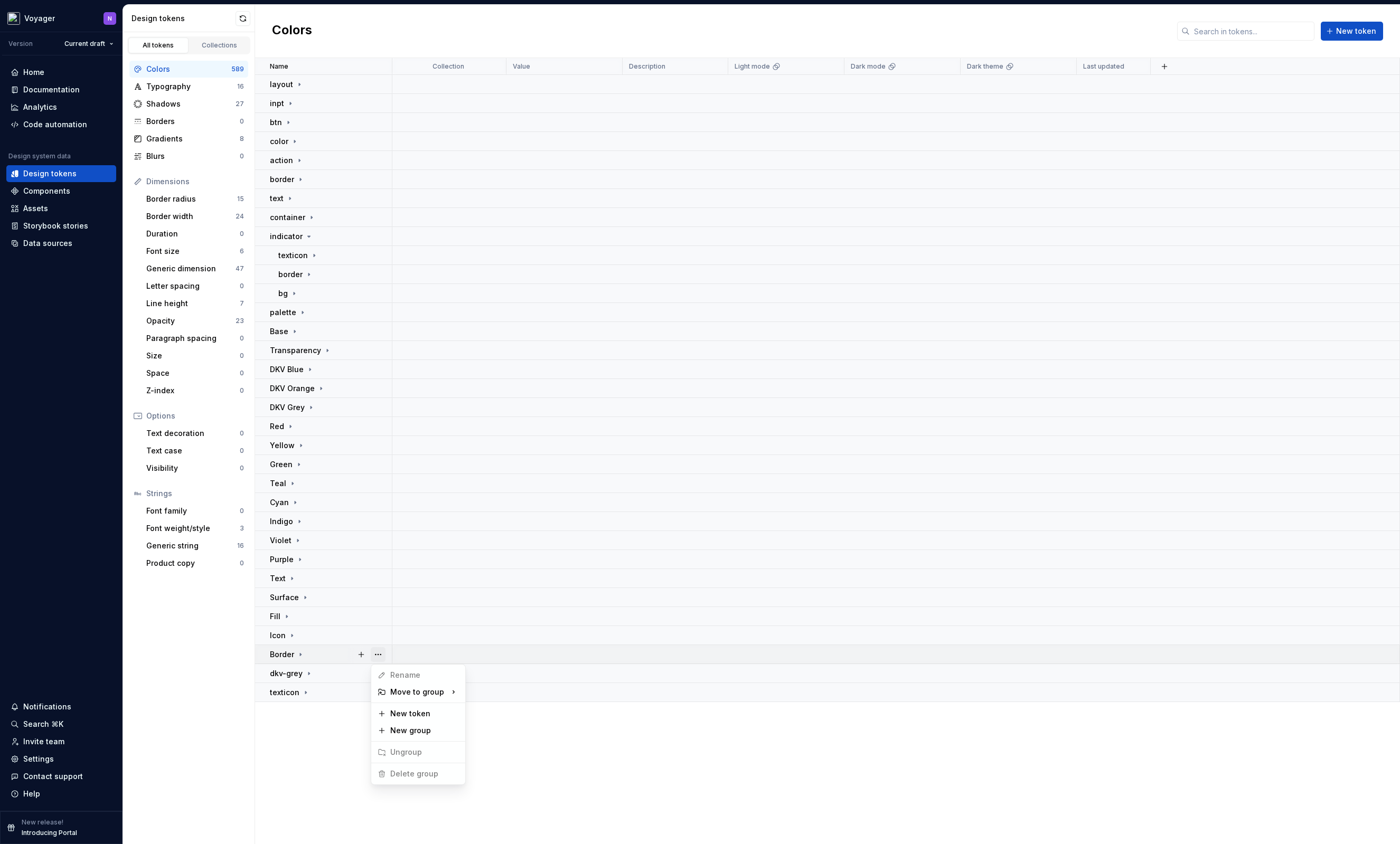
click at [377, 653] on button "button" at bounding box center [378, 654] width 15 height 15
click at [330, 648] on html "Voyager N Version Current draft Home Documentation Analytics Code automation De…" at bounding box center [700, 422] width 1400 height 844
click at [375, 652] on button "button" at bounding box center [378, 654] width 15 height 15
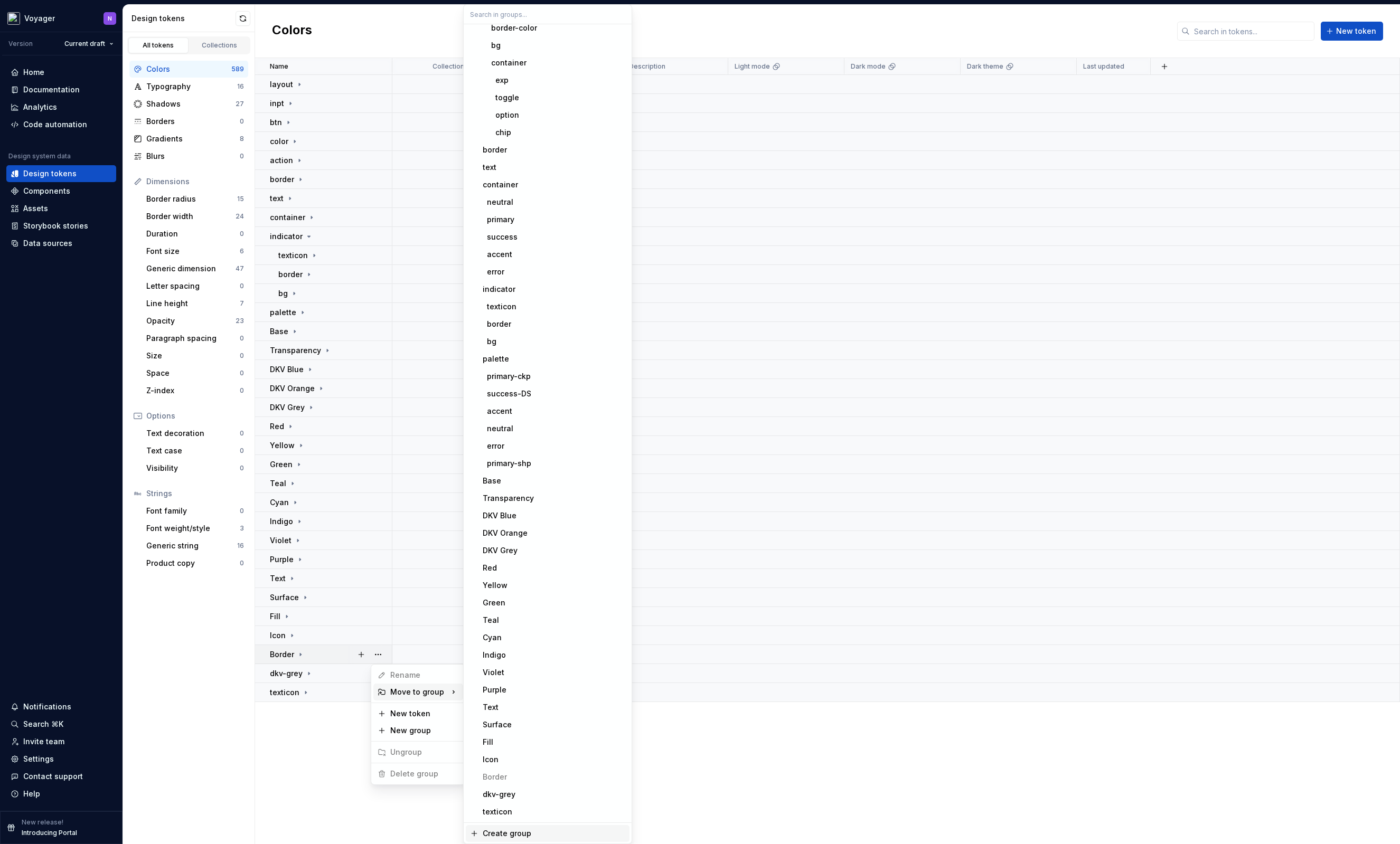
scroll to position [1144, 0]
click at [515, 835] on div "Create group" at bounding box center [507, 833] width 49 height 11
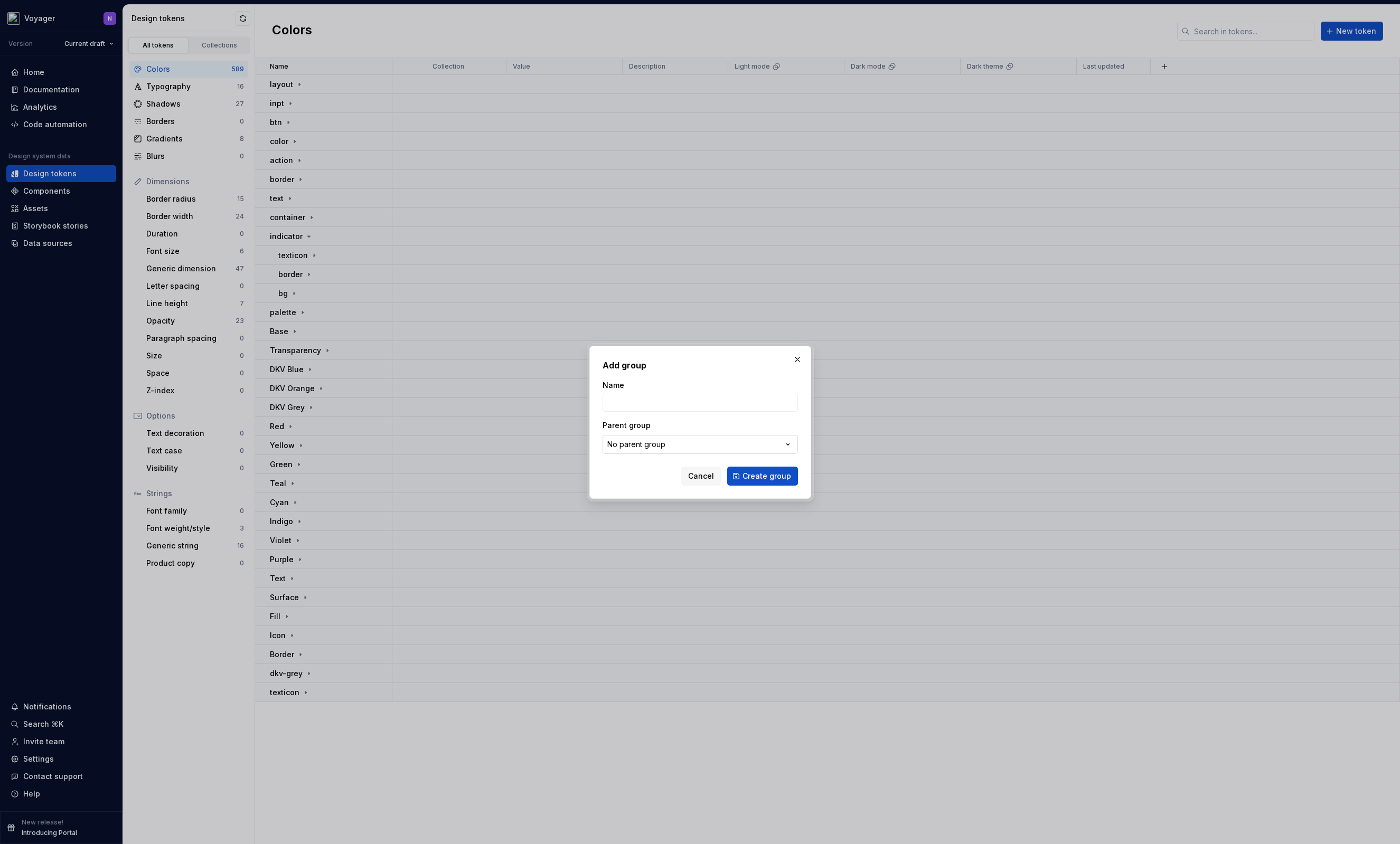
click at [660, 445] on div "No parent group" at bounding box center [636, 444] width 58 height 11
click at [643, 474] on div "Add group Name Parent group No parent group Cancel Create group" at bounding box center [700, 422] width 1400 height 844
click at [662, 408] on input "Name" at bounding box center [700, 402] width 195 height 19
type input "ORB"
click at [727, 467] on button "Create group" at bounding box center [762, 476] width 71 height 19
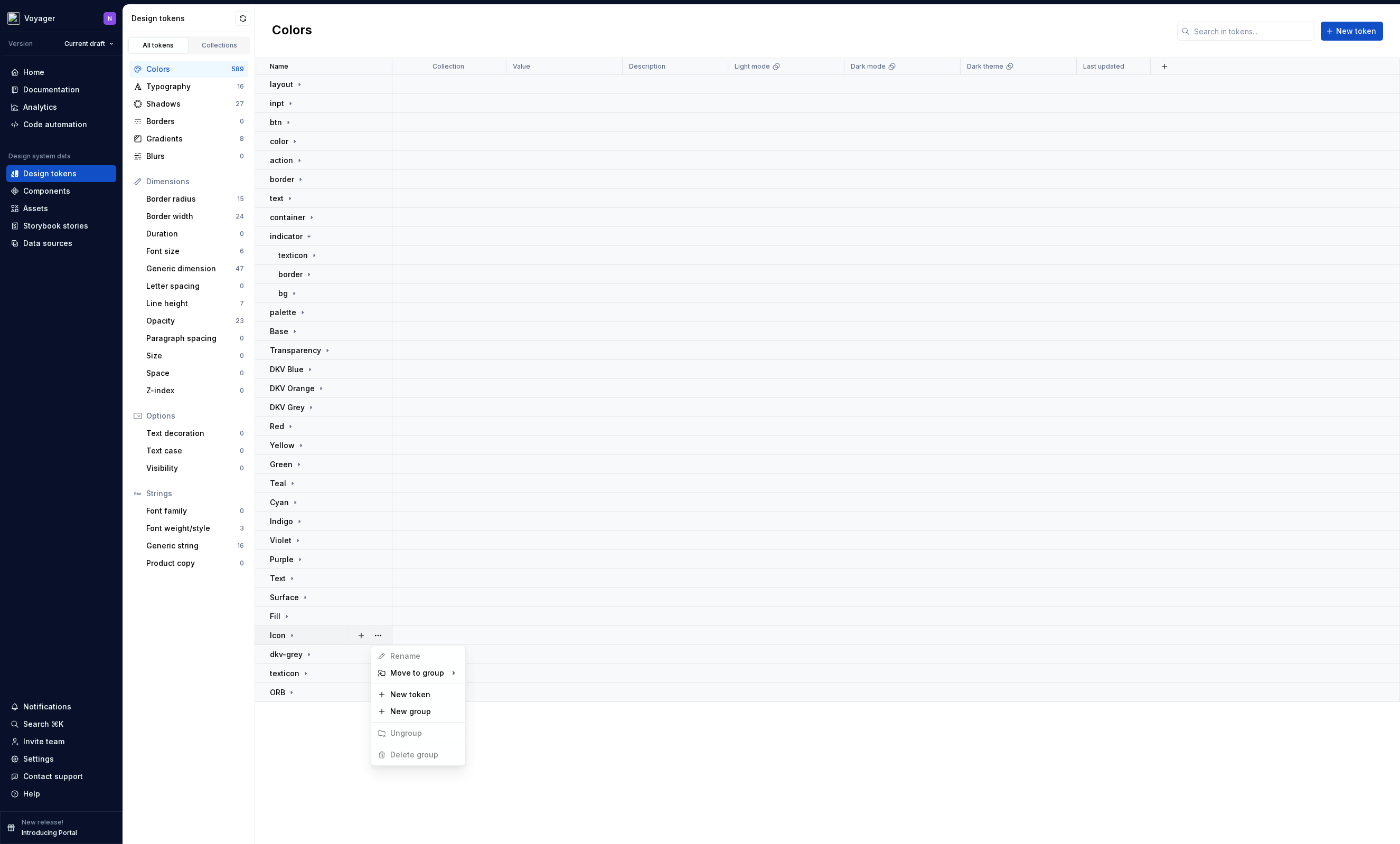
click at [336, 706] on html "Voyager N Version Current draft Home Documentation Analytics Code automation De…" at bounding box center [700, 422] width 1400 height 844
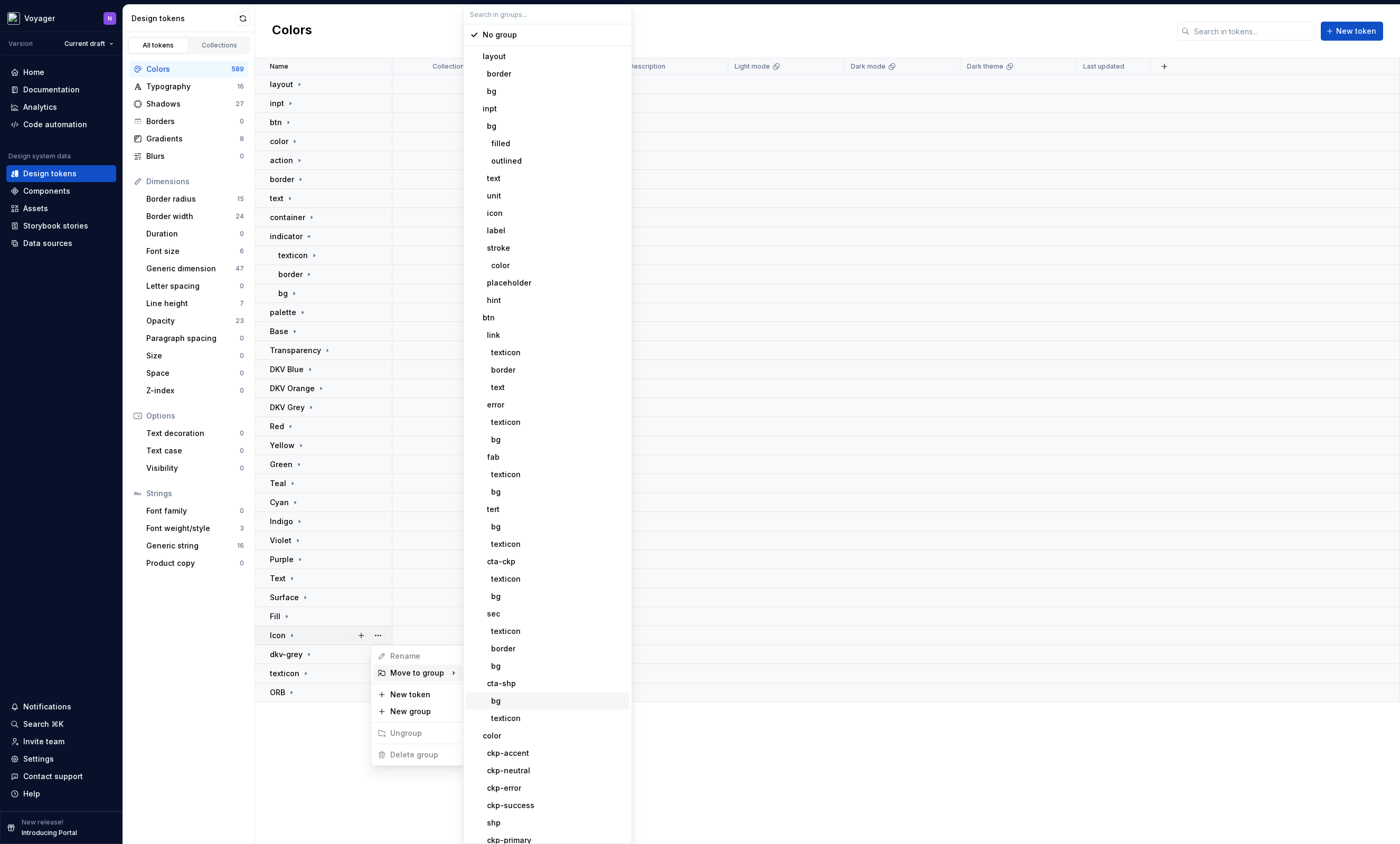
scroll to position [1161, 0]
click at [503, 796] on div "ORB" at bounding box center [554, 794] width 142 height 11
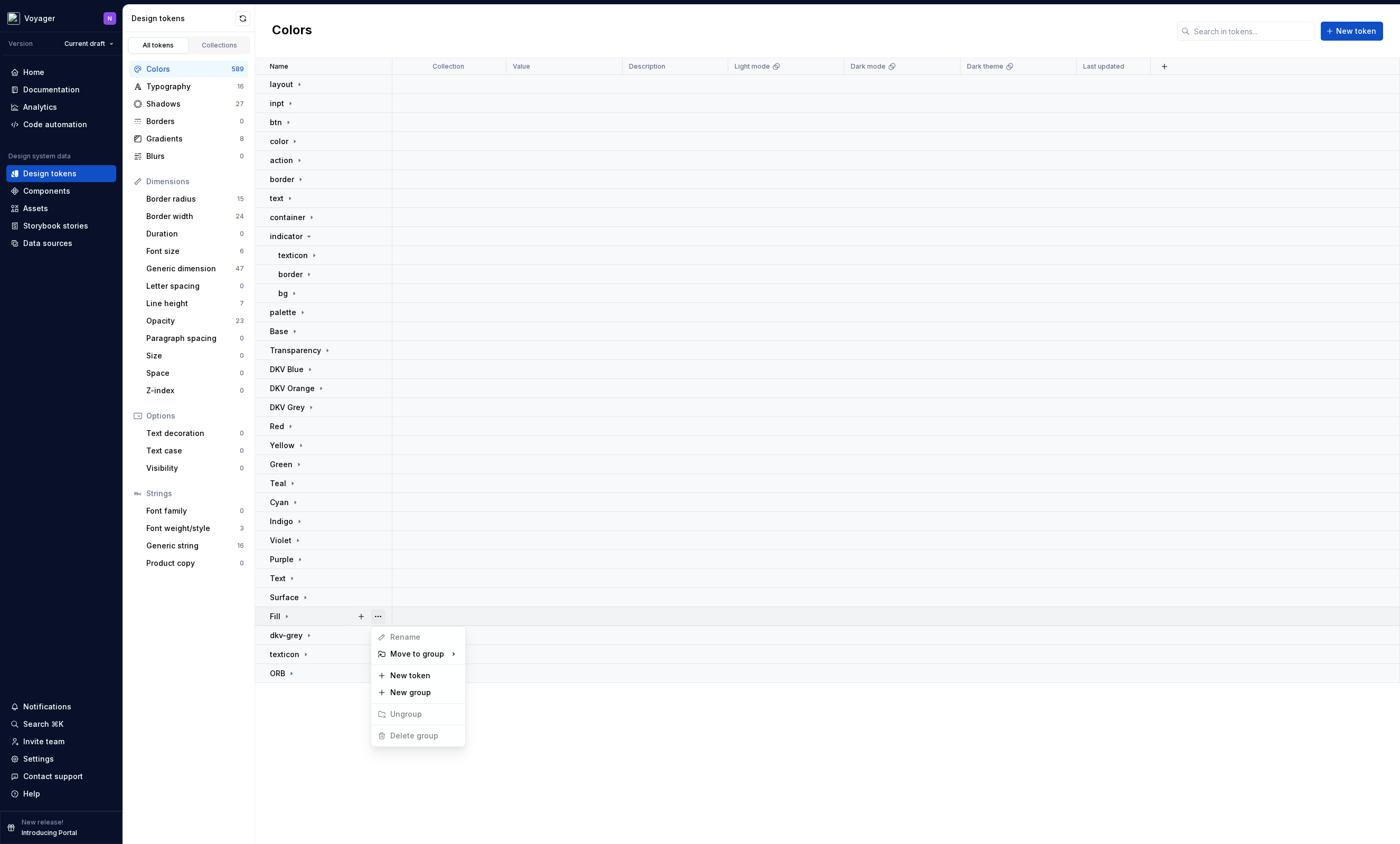
click at [380, 617] on button "button" at bounding box center [378, 616] width 15 height 15
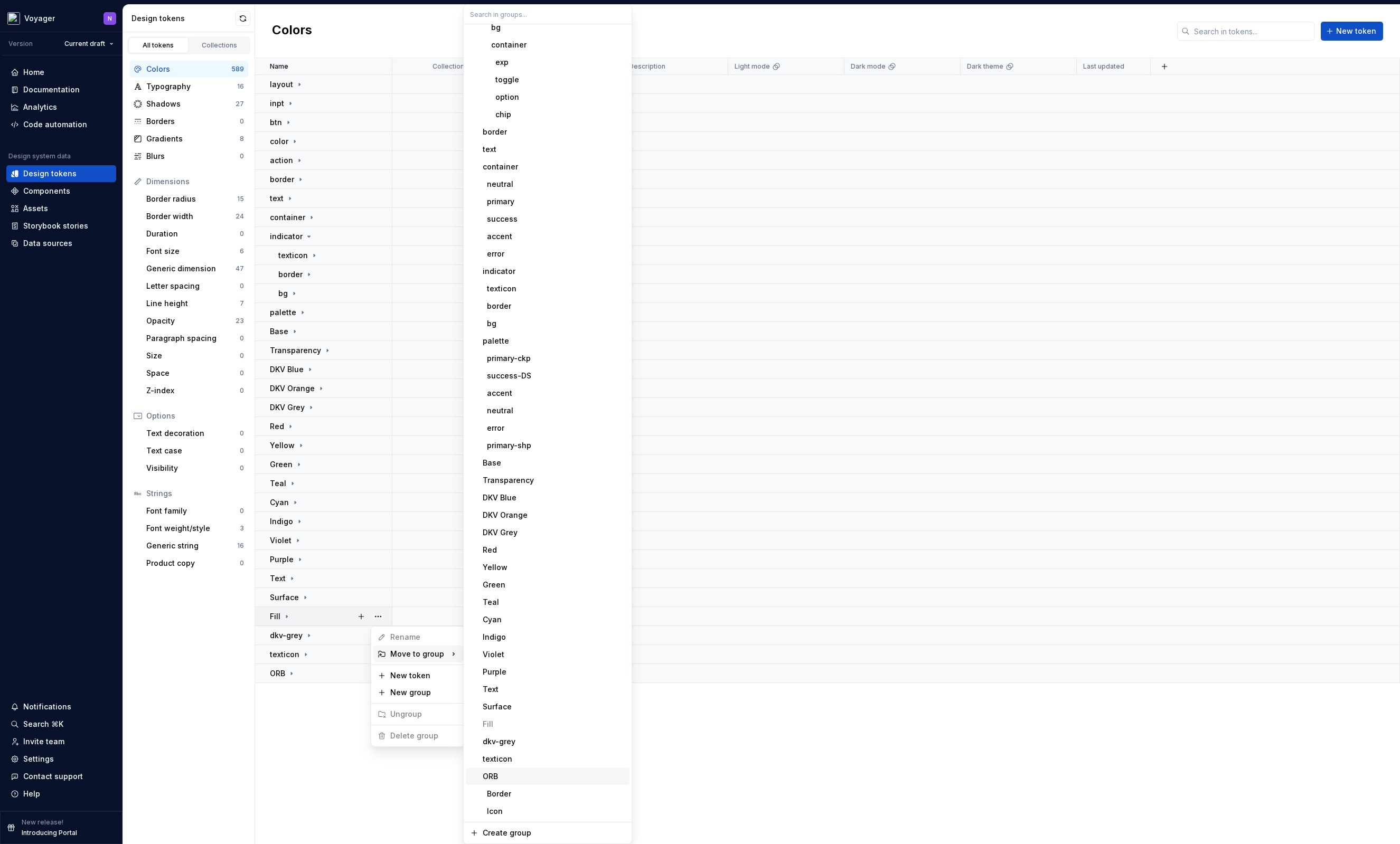
click at [512, 773] on div "ORB" at bounding box center [554, 776] width 142 height 11
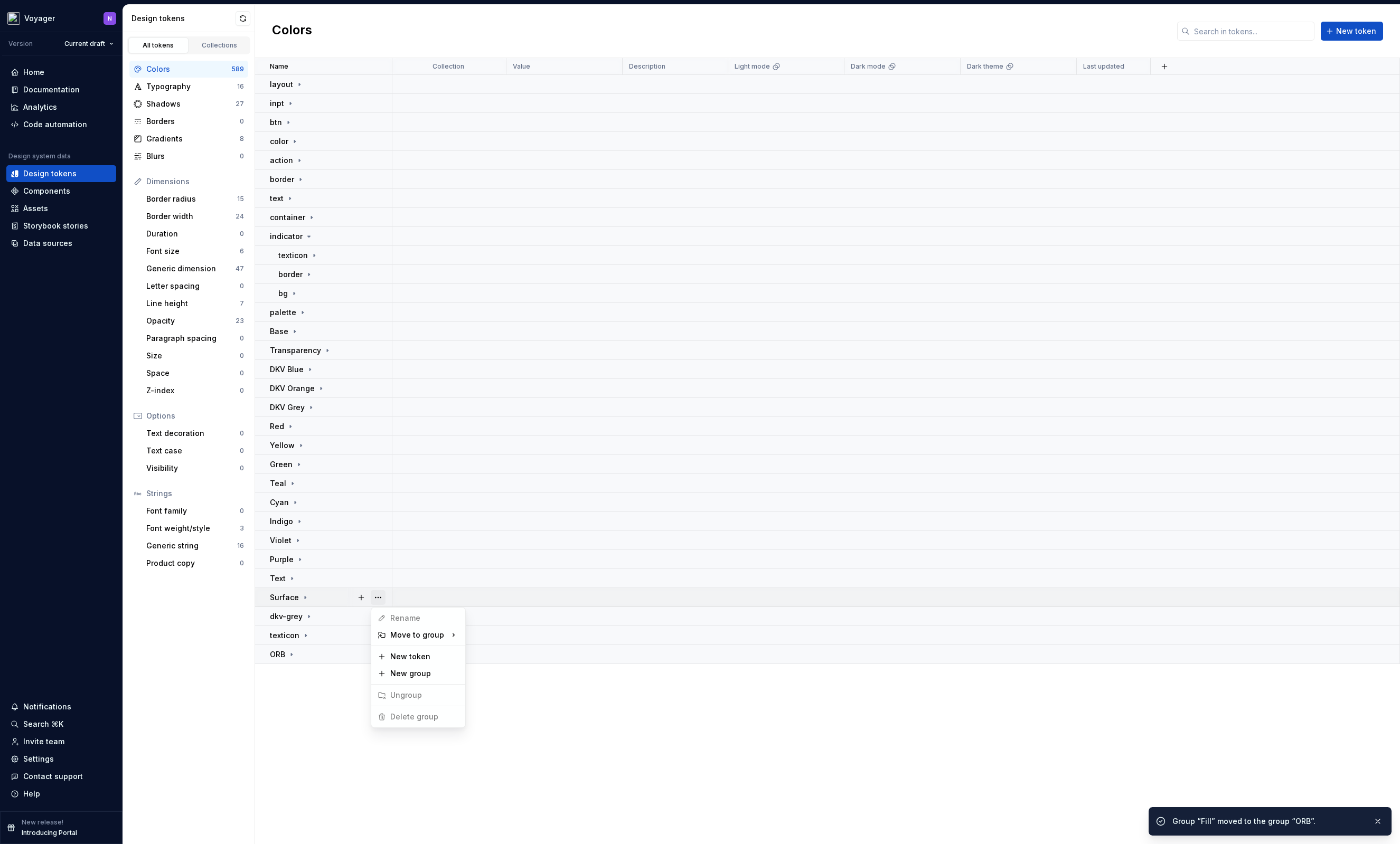
click at [383, 597] on button "button" at bounding box center [378, 597] width 15 height 15
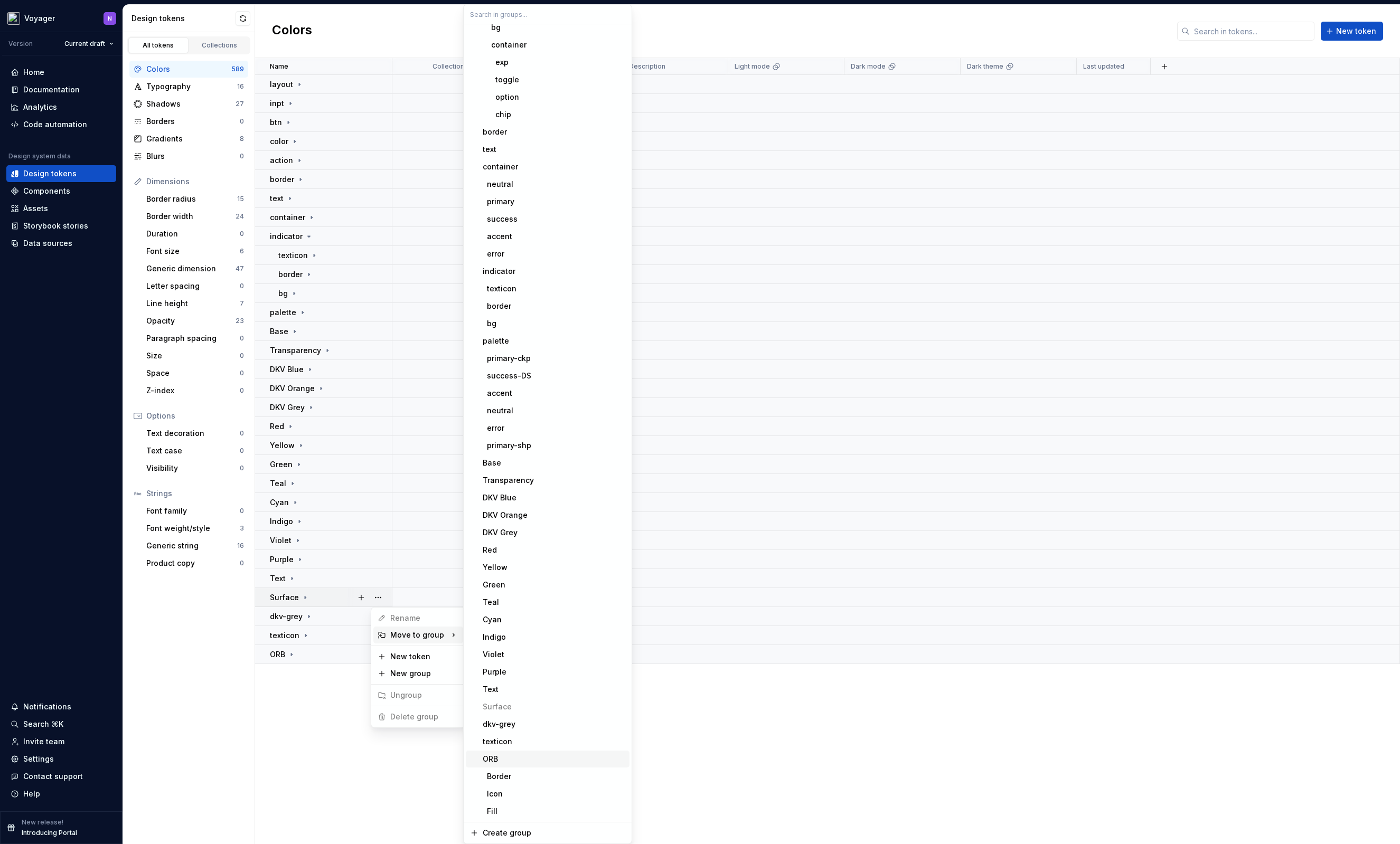
click at [503, 756] on div "ORB" at bounding box center [554, 759] width 142 height 11
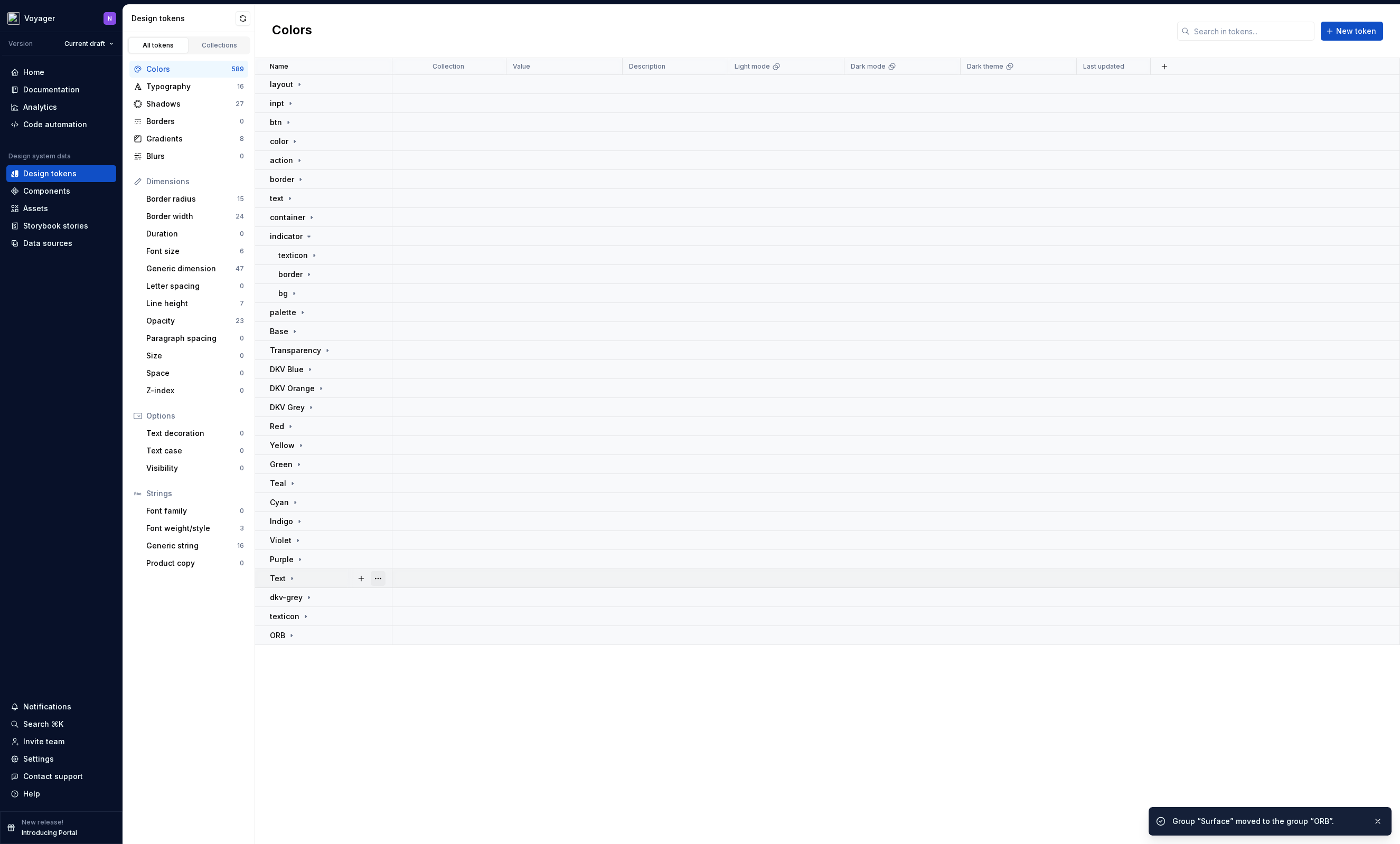
click at [379, 578] on button "button" at bounding box center [378, 578] width 15 height 15
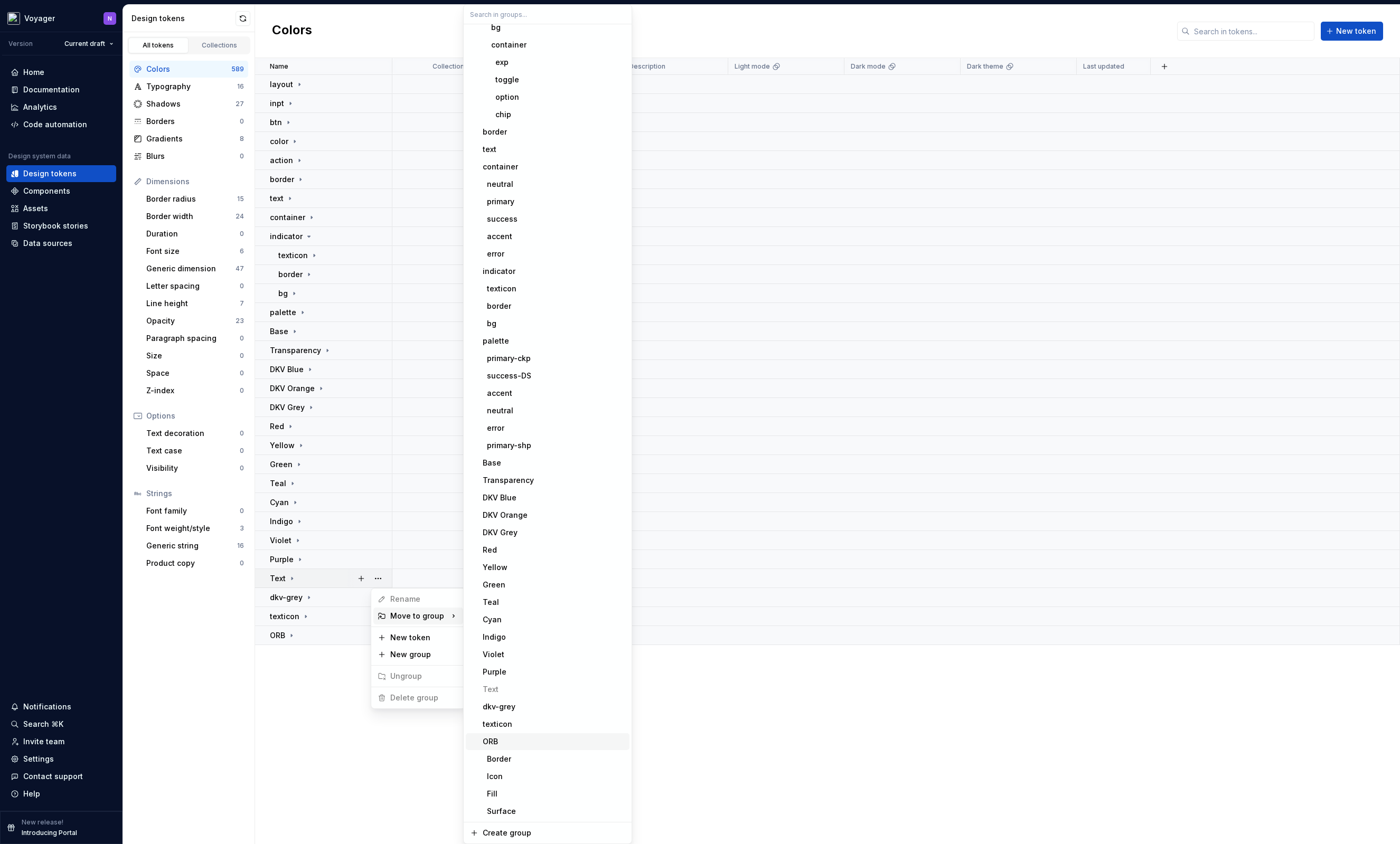
click at [502, 739] on div "ORB" at bounding box center [554, 742] width 142 height 11
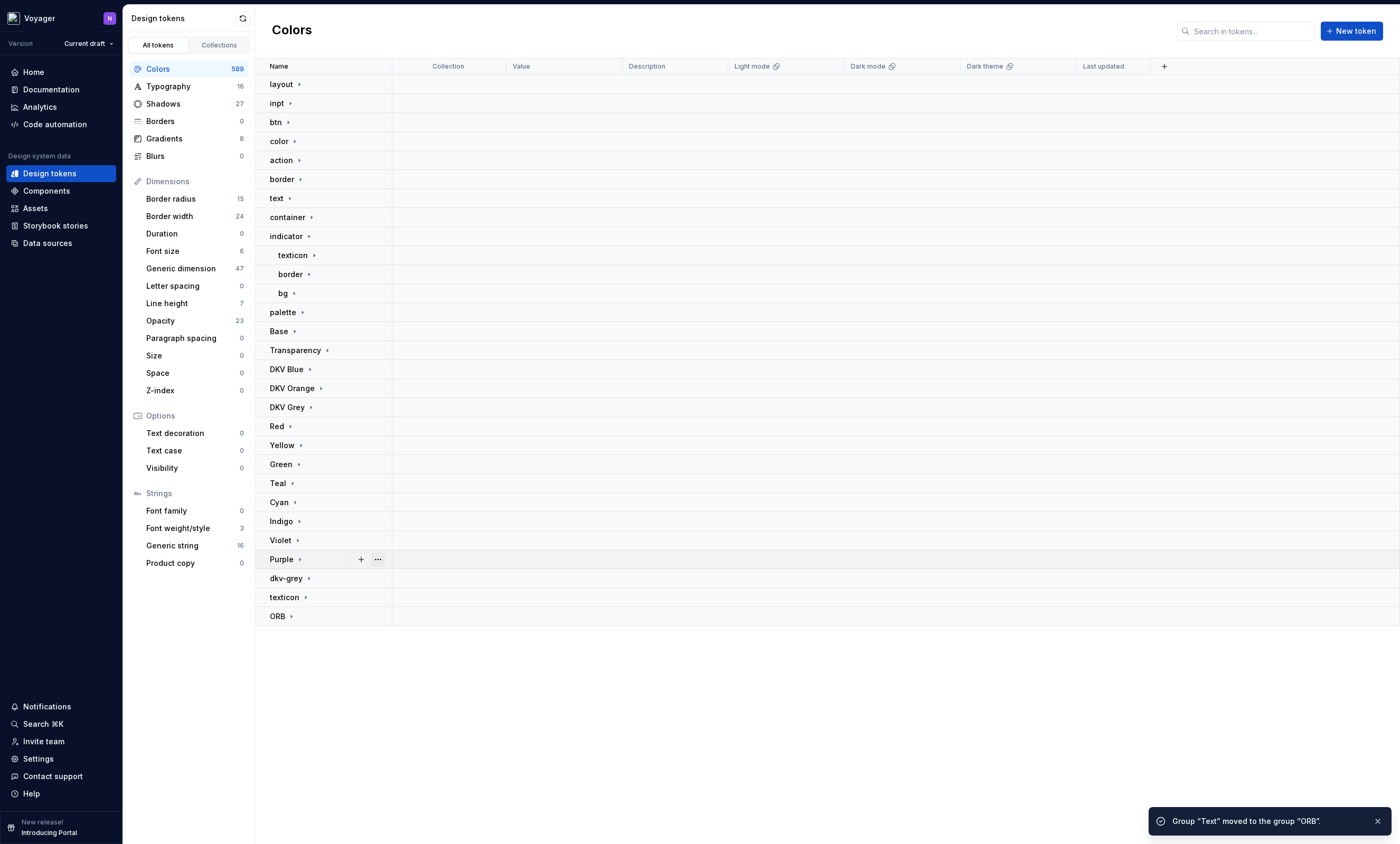
click at [384, 557] on button "button" at bounding box center [378, 559] width 15 height 15
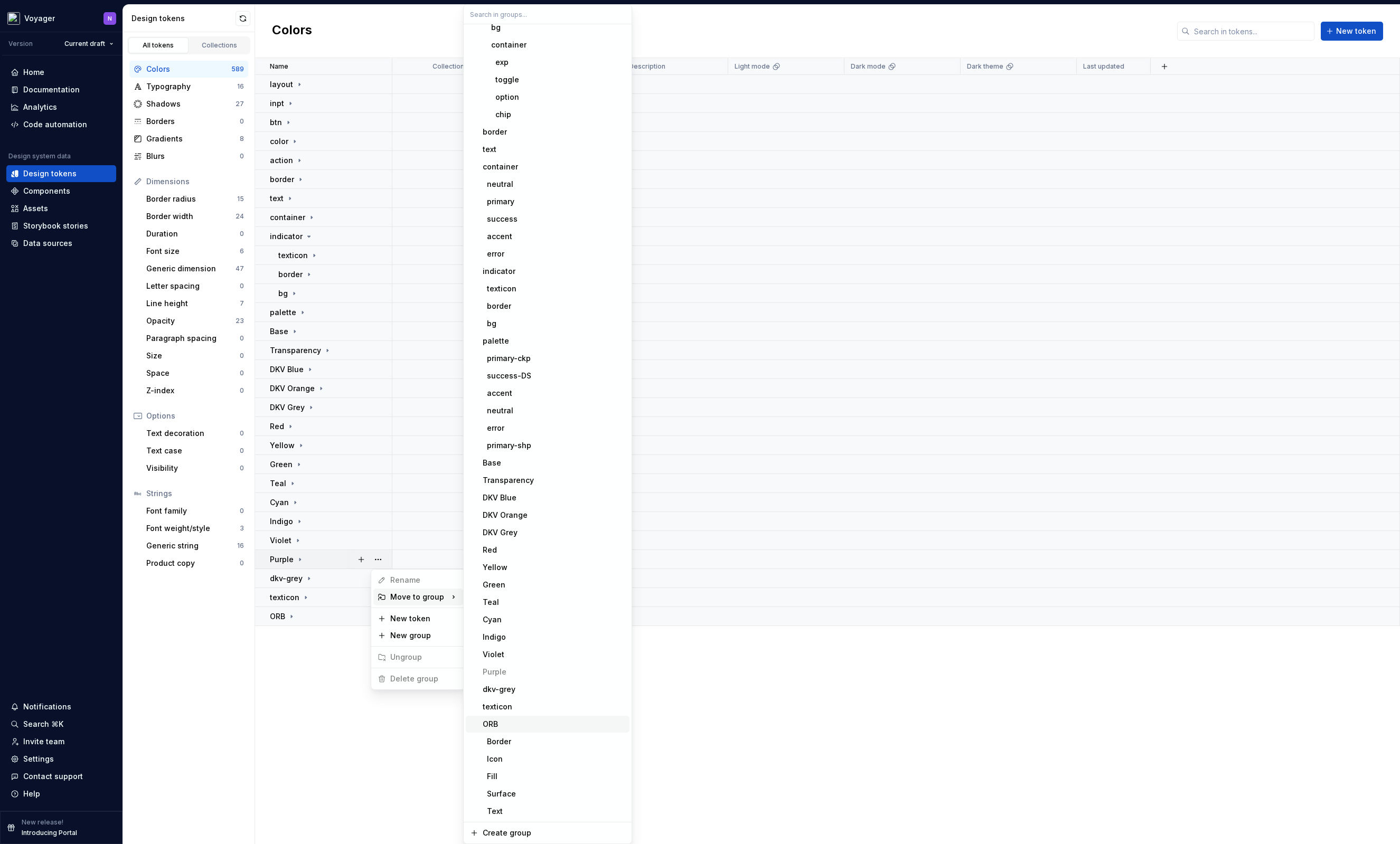
click at [499, 721] on div "ORB" at bounding box center [554, 725] width 142 height 11
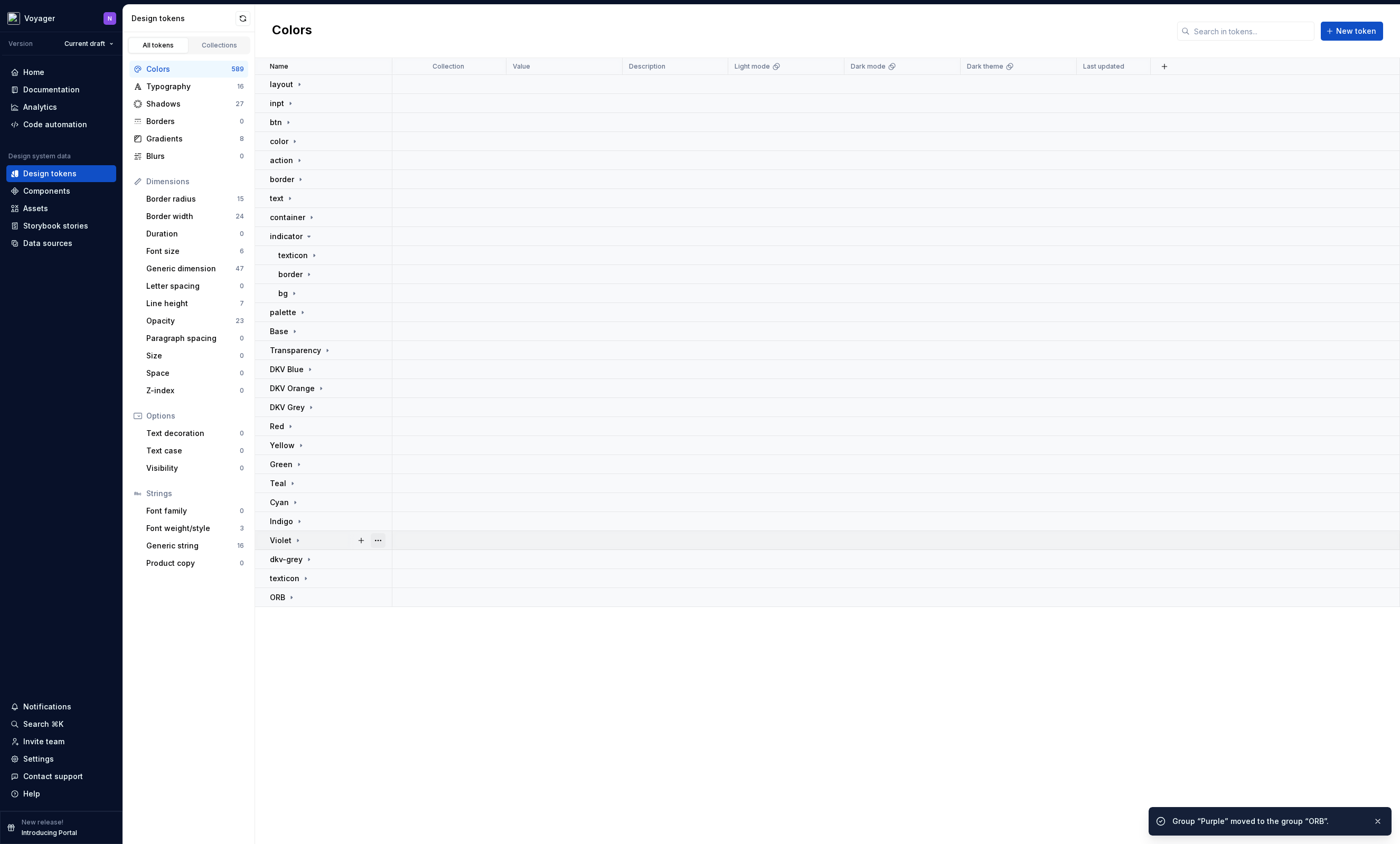
click at [381, 540] on button "button" at bounding box center [378, 540] width 15 height 15
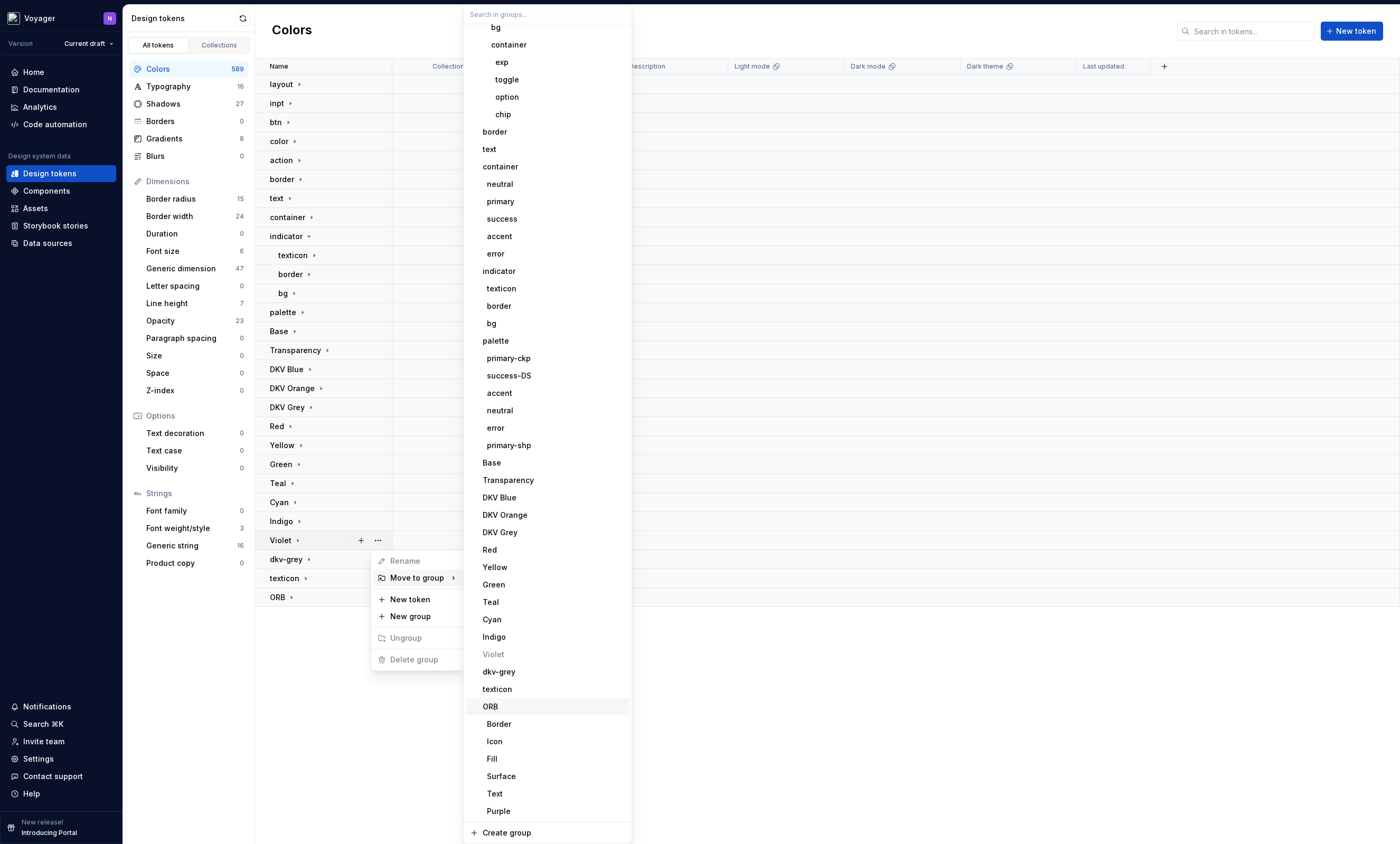
click at [509, 709] on div "ORB" at bounding box center [554, 707] width 142 height 11
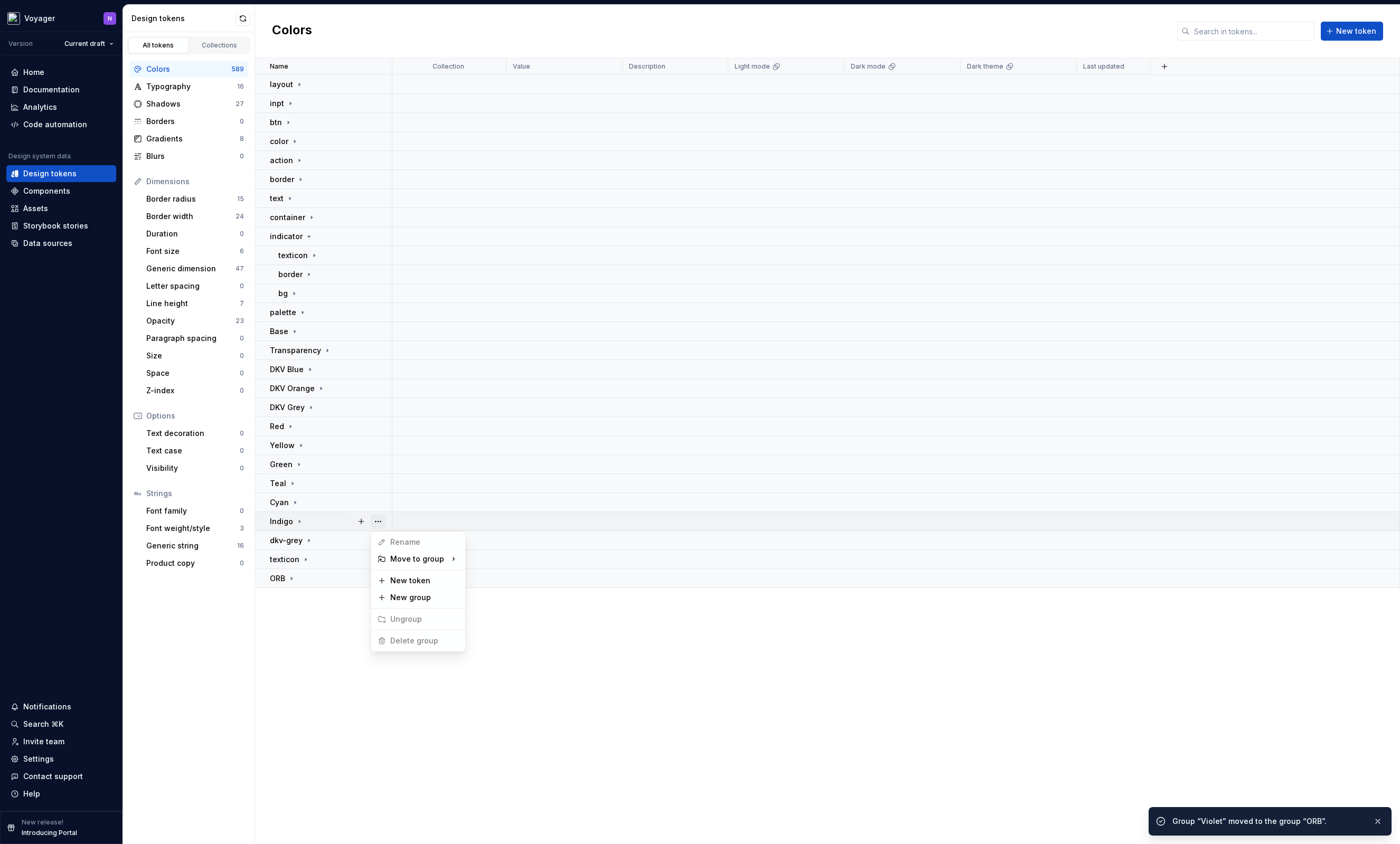
click at [380, 519] on button "button" at bounding box center [378, 521] width 15 height 15
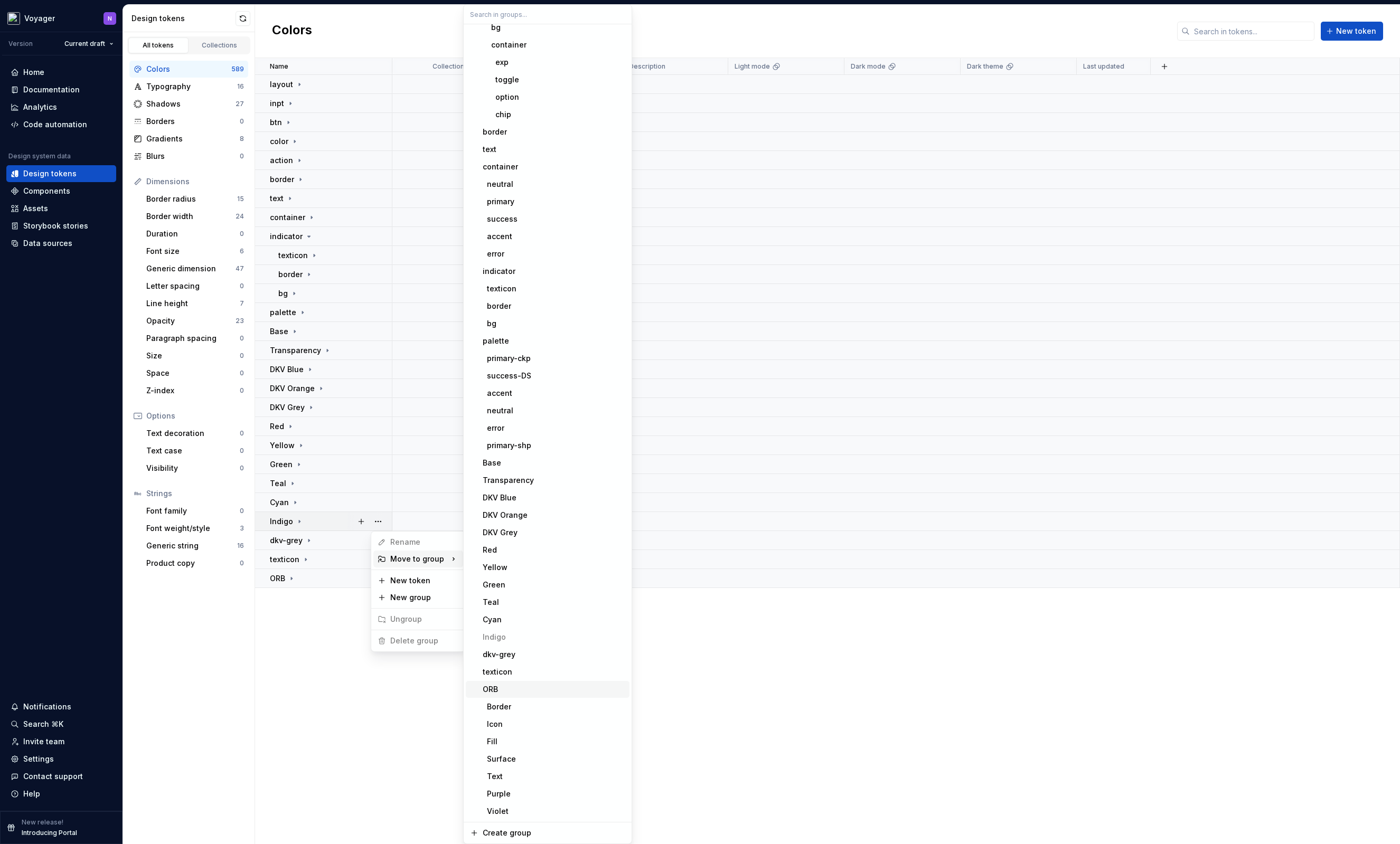
click at [502, 688] on div "ORB" at bounding box center [554, 689] width 142 height 11
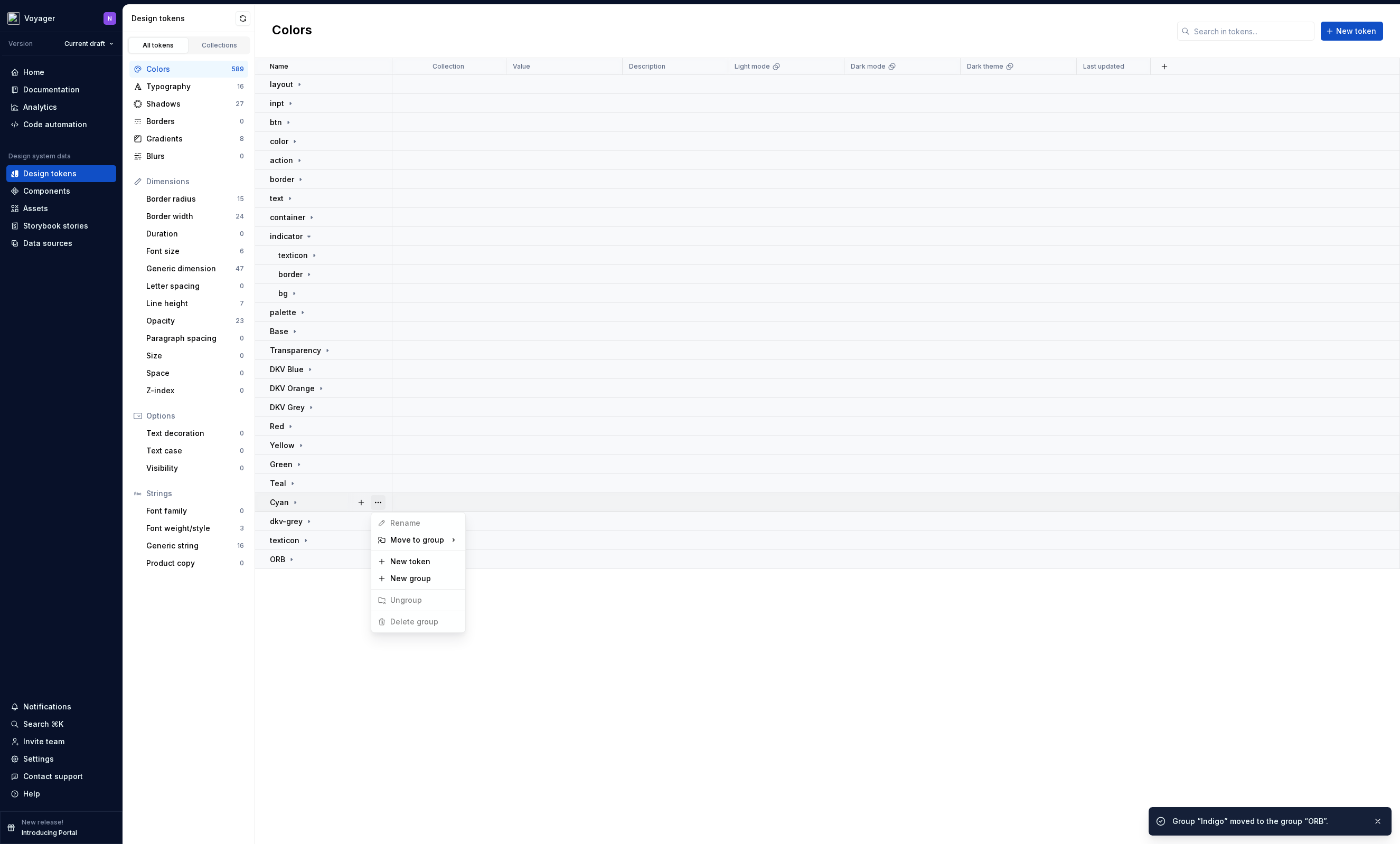
click at [384, 502] on button "button" at bounding box center [378, 502] width 15 height 15
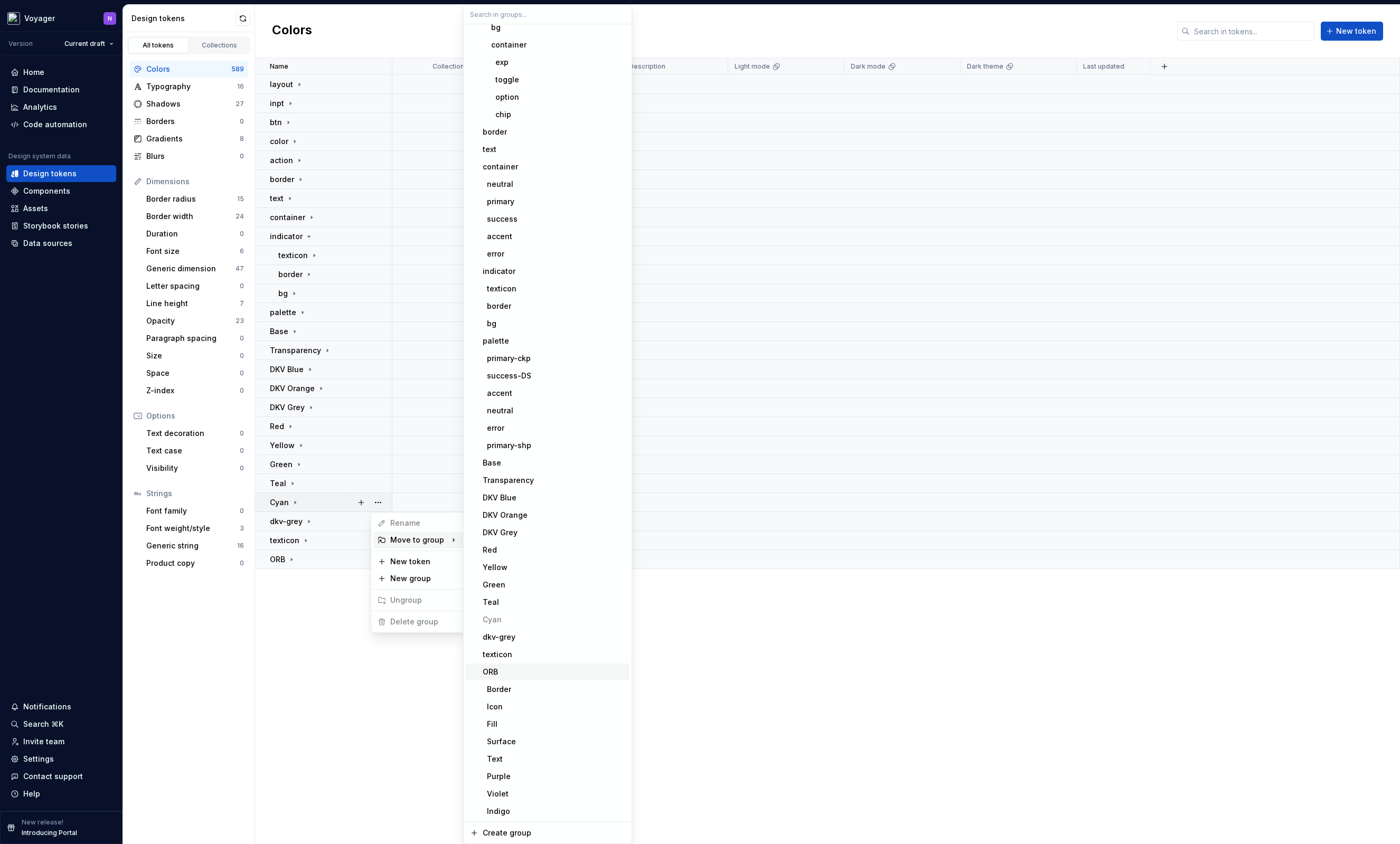
click at [519, 677] on span "ORB" at bounding box center [548, 672] width 164 height 17
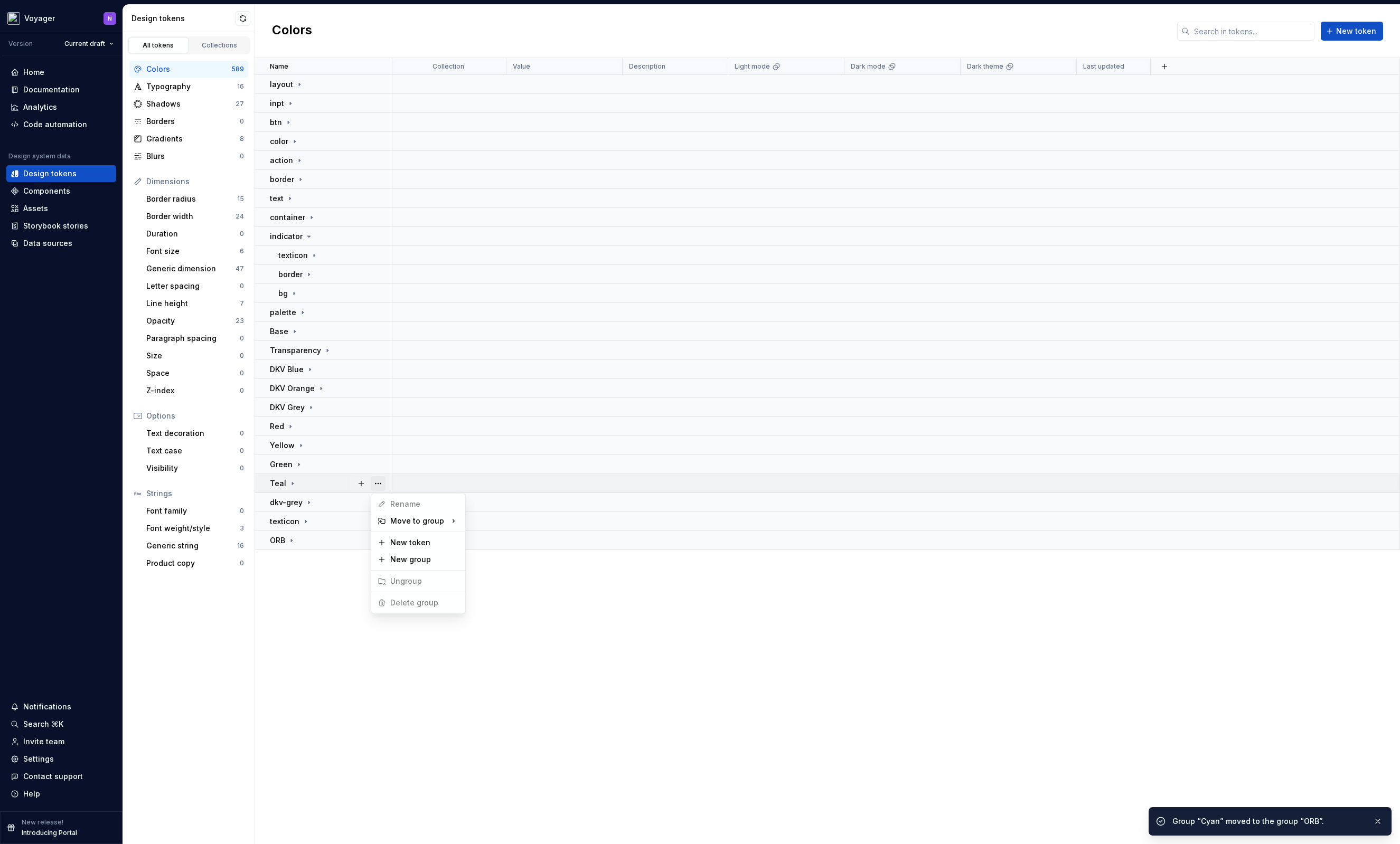
click at [373, 481] on button "button" at bounding box center [378, 483] width 15 height 15
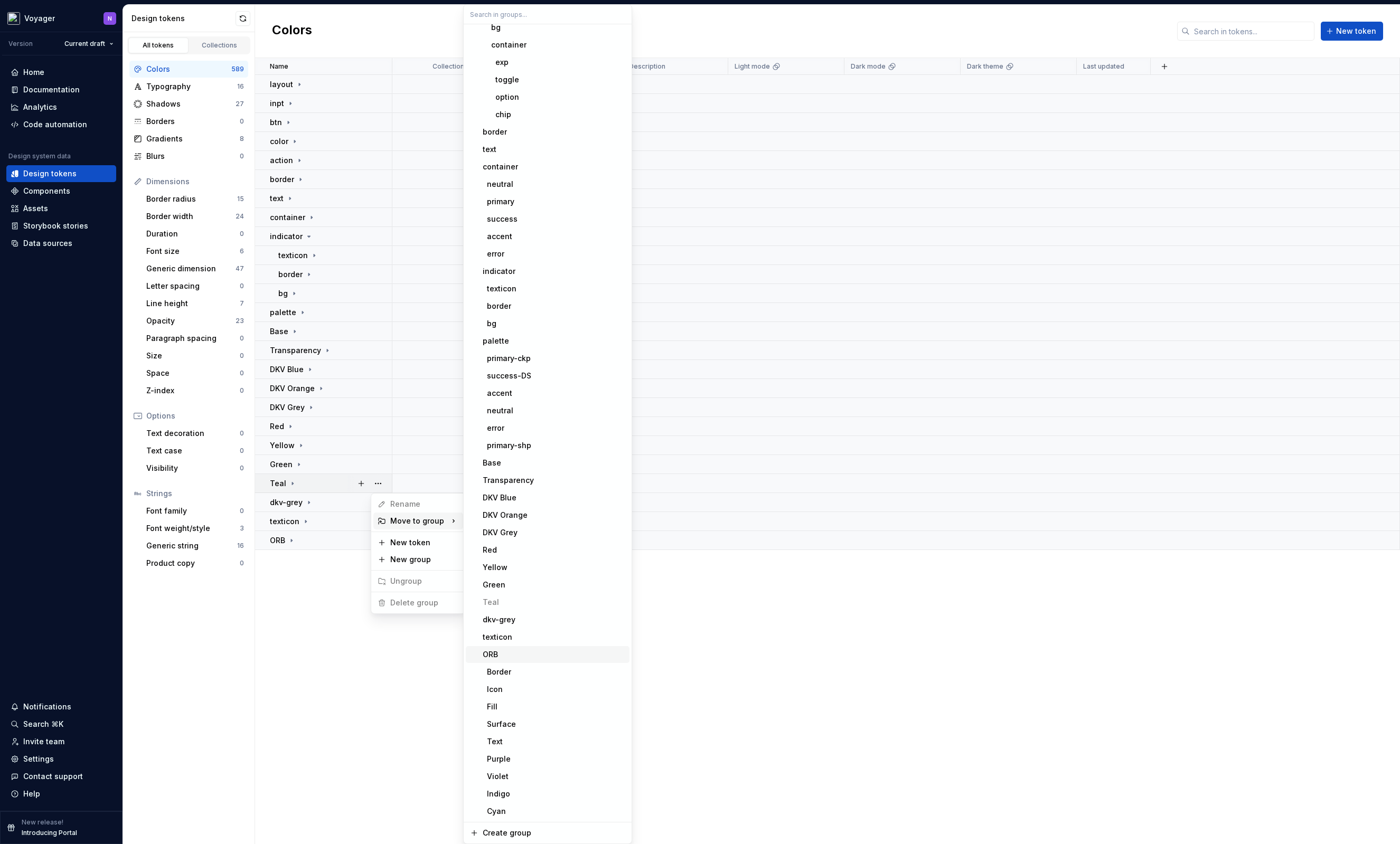
click at [523, 649] on div "ORB" at bounding box center [554, 654] width 142 height 11
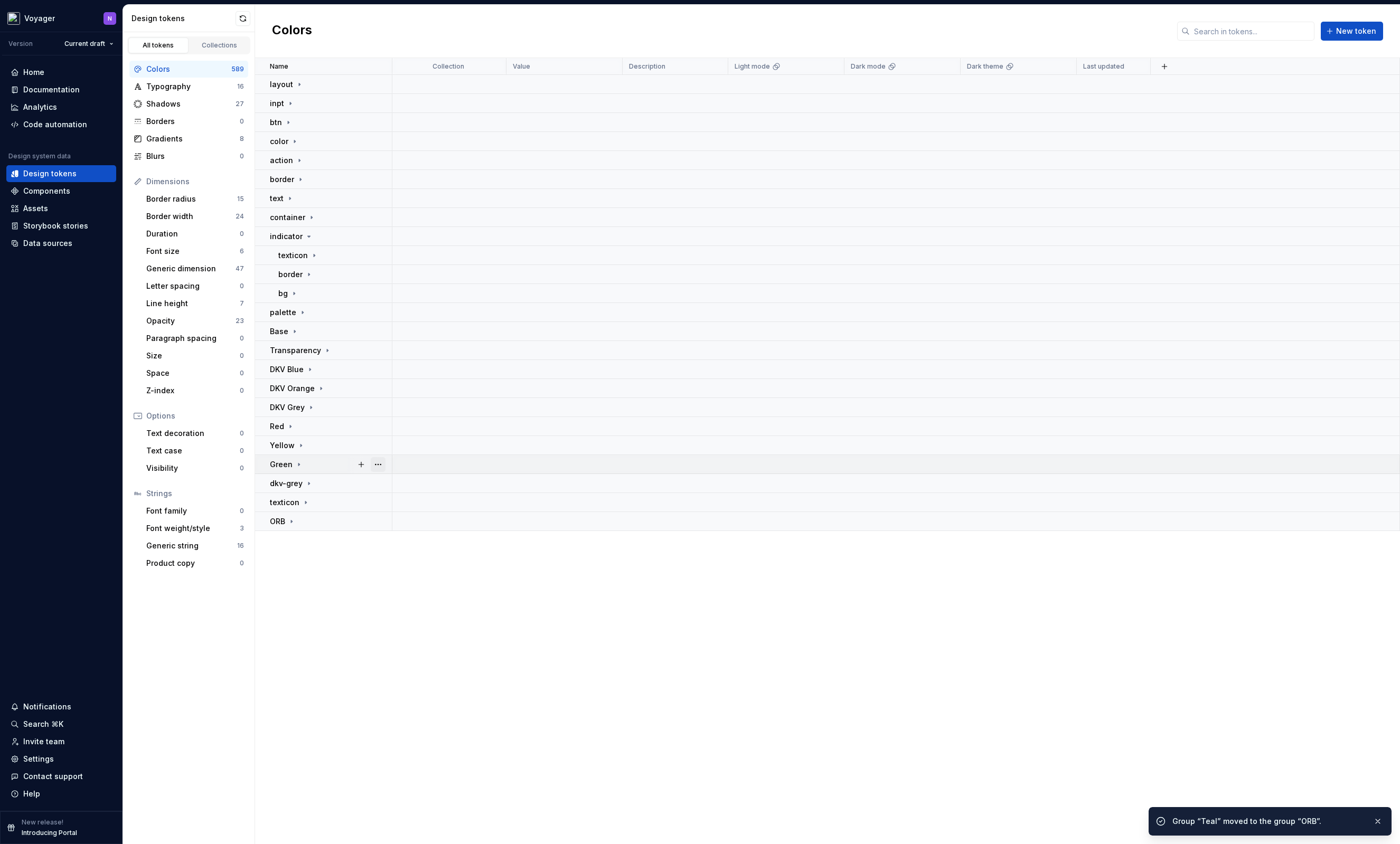
click at [378, 461] on button "button" at bounding box center [378, 464] width 15 height 15
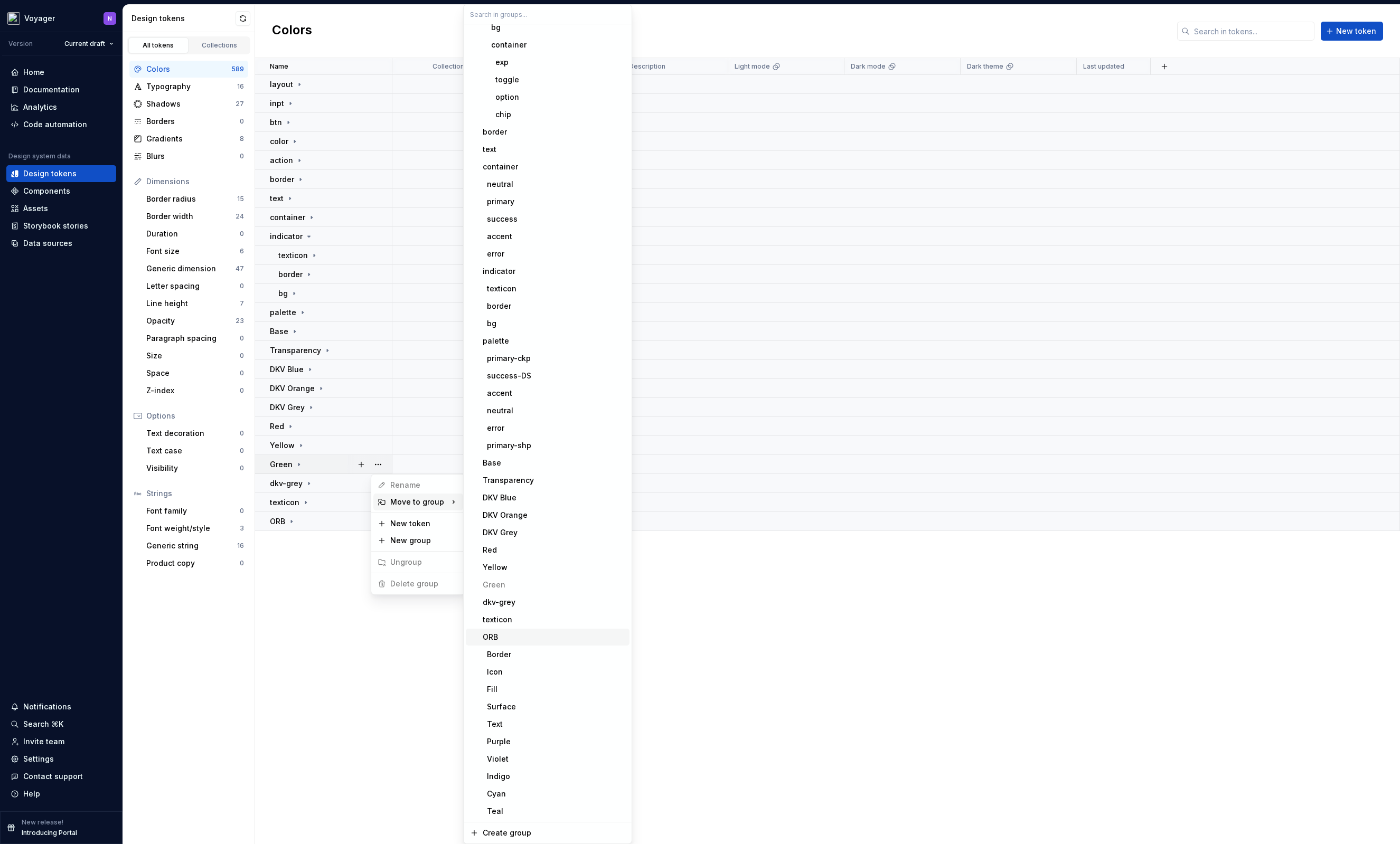
click at [520, 640] on div "ORB" at bounding box center [554, 637] width 142 height 11
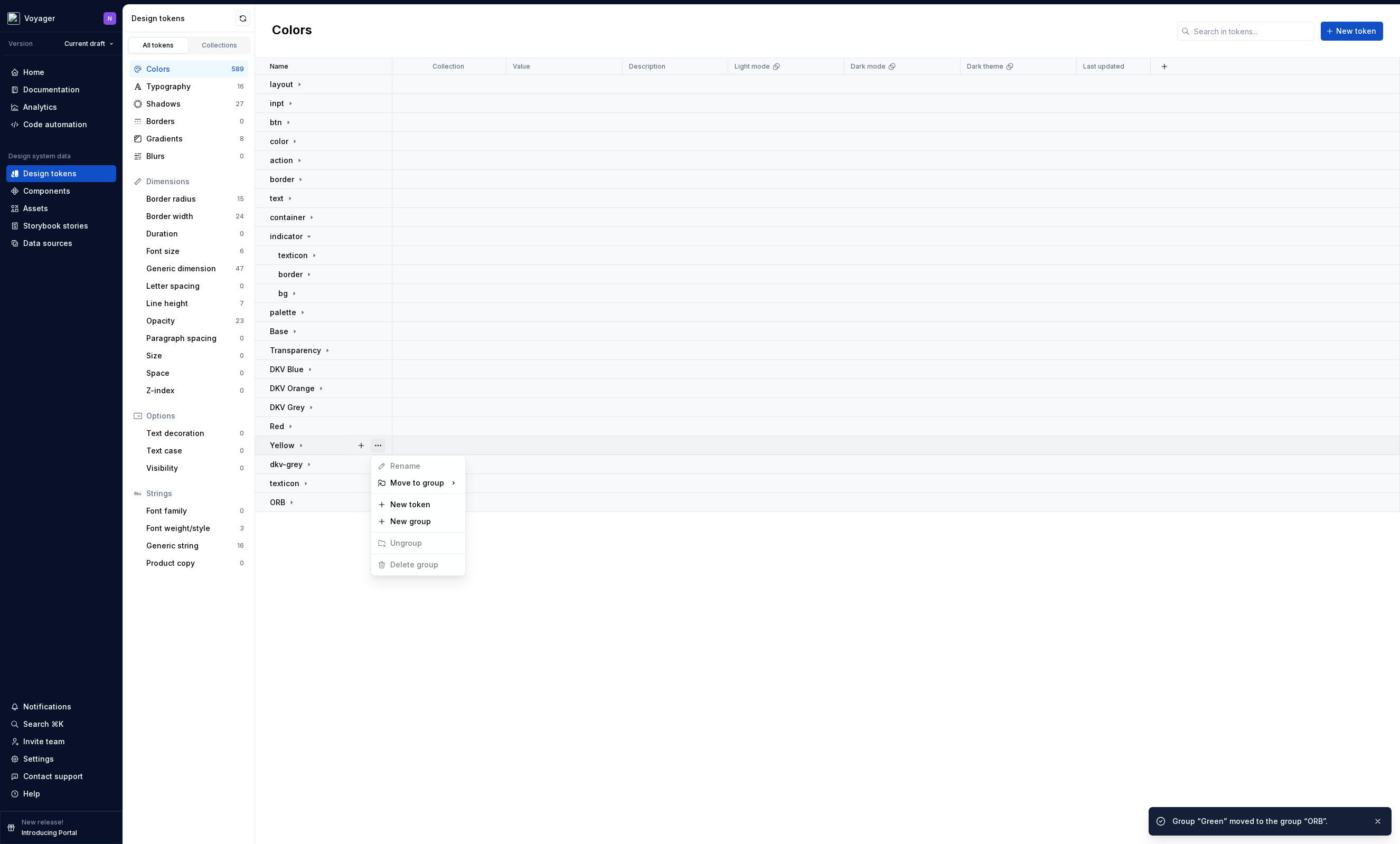
click at [381, 441] on button "button" at bounding box center [378, 445] width 15 height 15
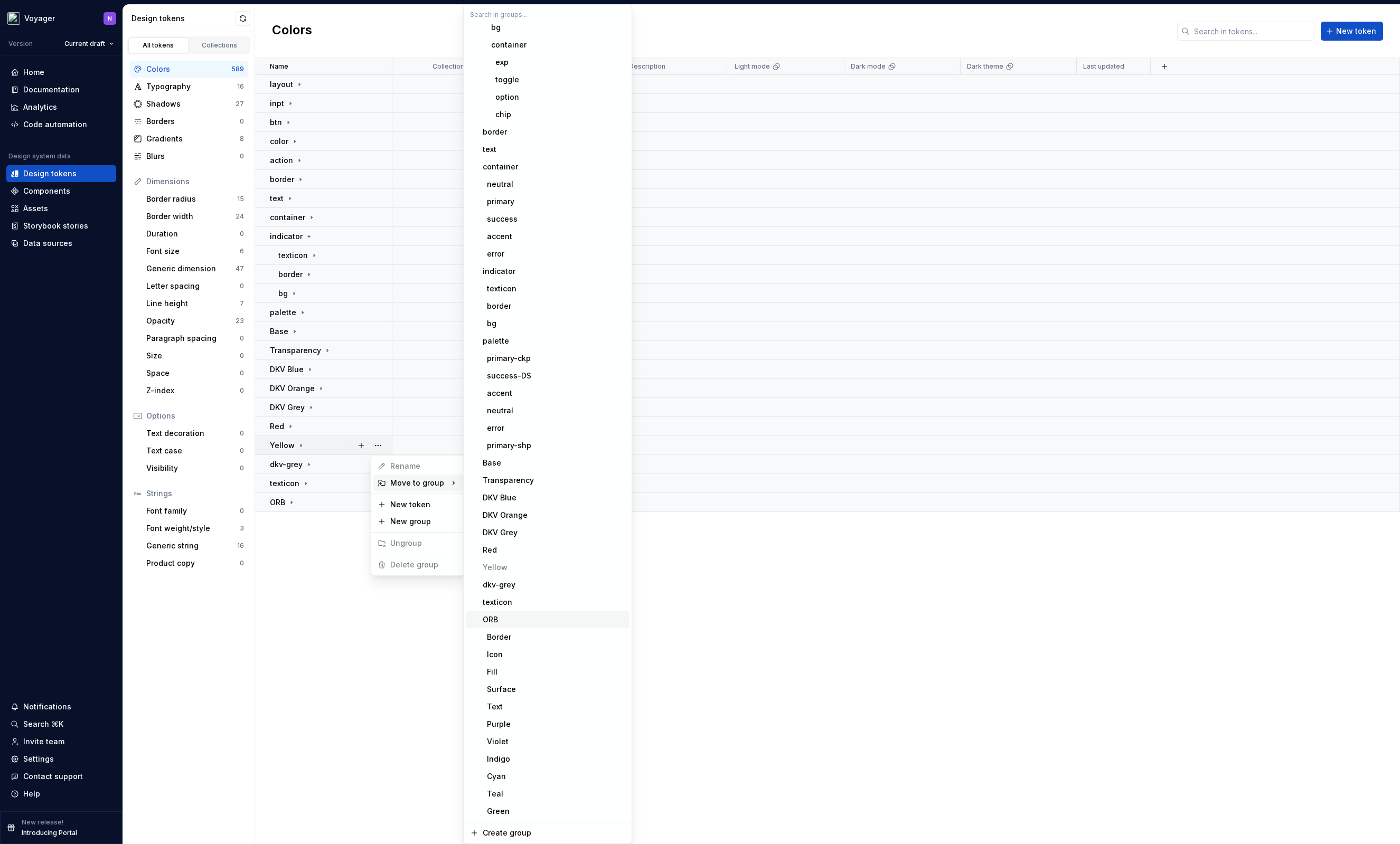
click at [527, 622] on div "ORB" at bounding box center [554, 620] width 142 height 11
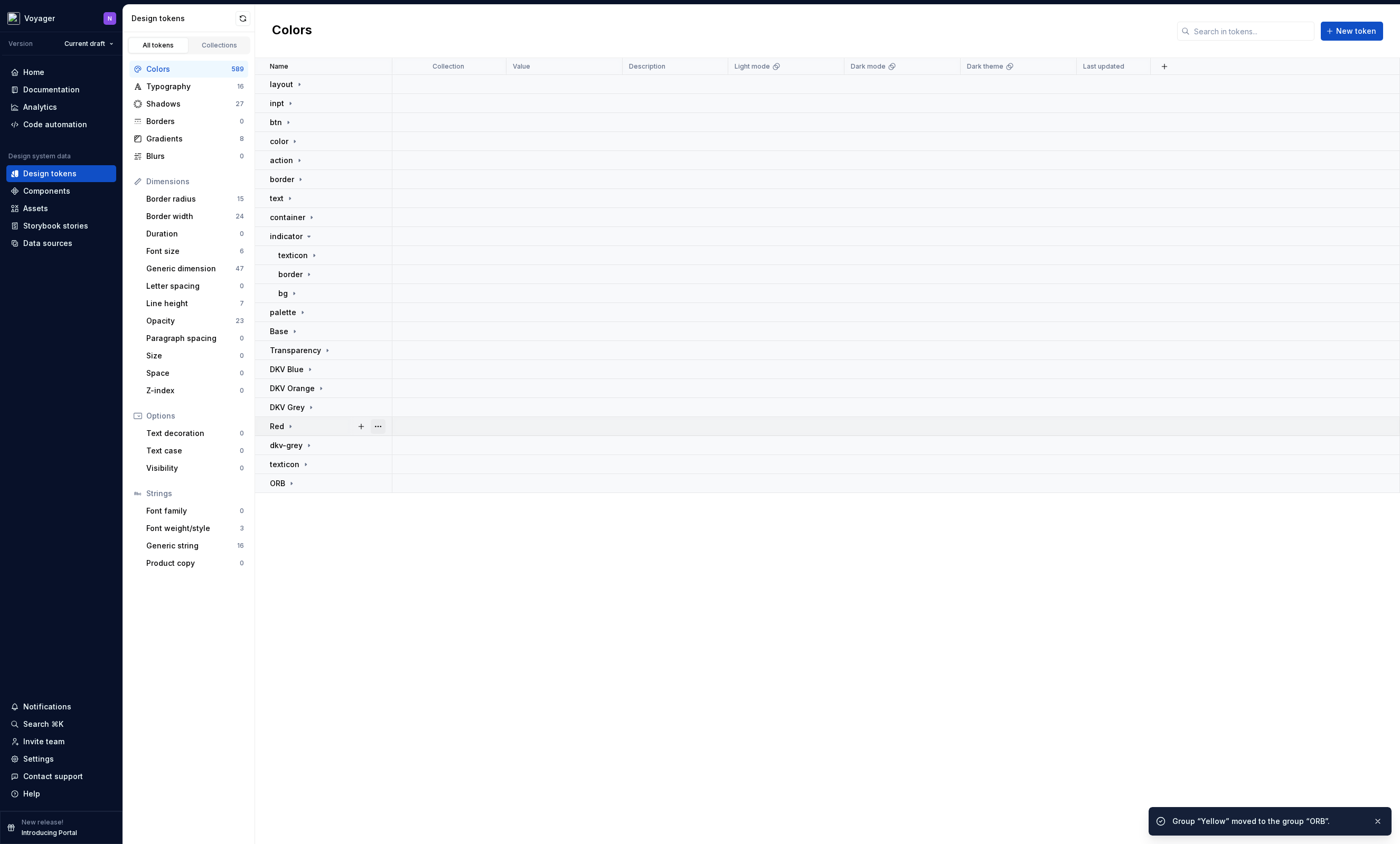
click at [379, 426] on button "button" at bounding box center [378, 426] width 15 height 15
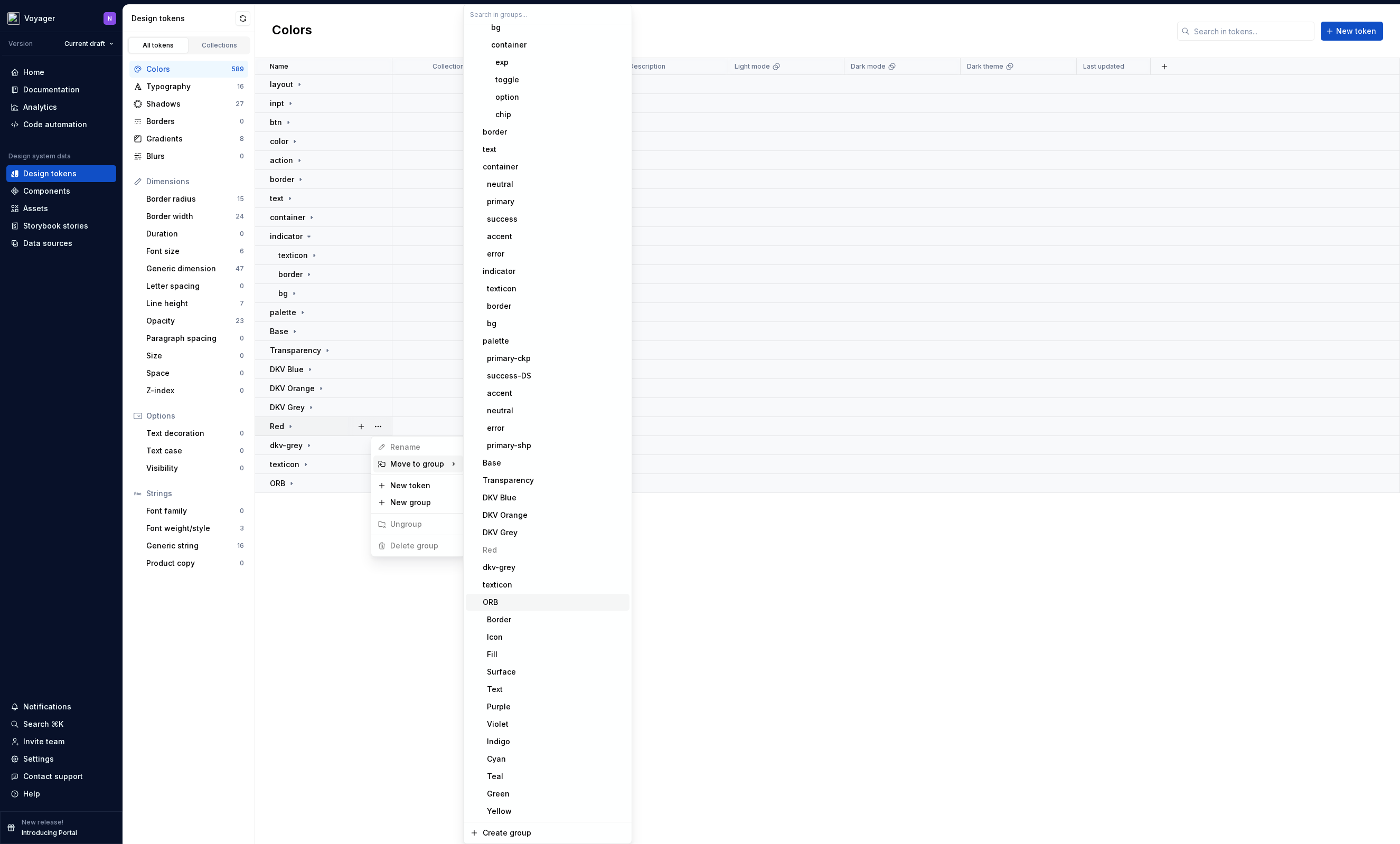
click at [526, 602] on div "ORB" at bounding box center [554, 602] width 142 height 11
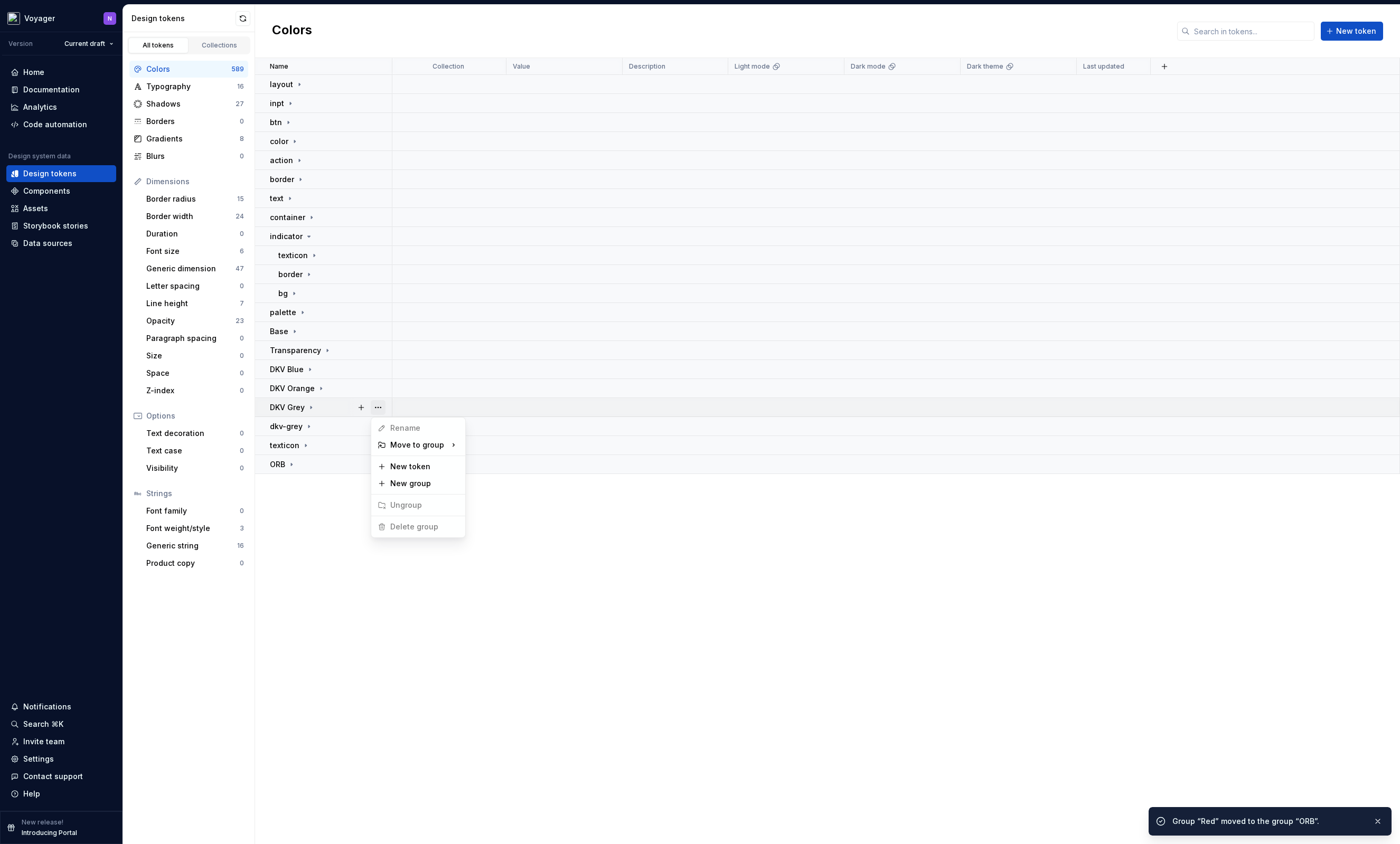
click at [376, 406] on button "button" at bounding box center [378, 407] width 15 height 15
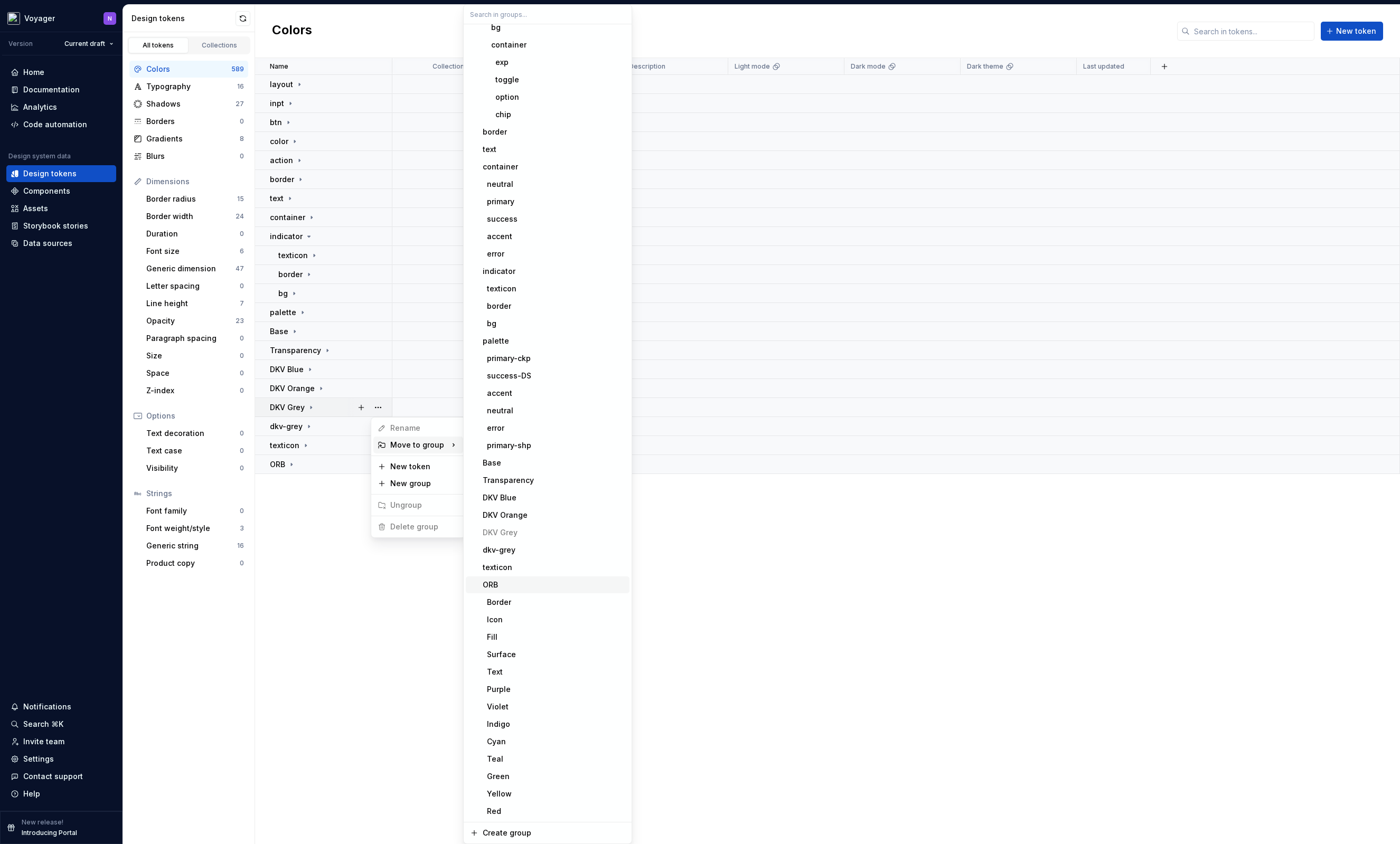
click at [515, 583] on div "ORB" at bounding box center [554, 585] width 142 height 11
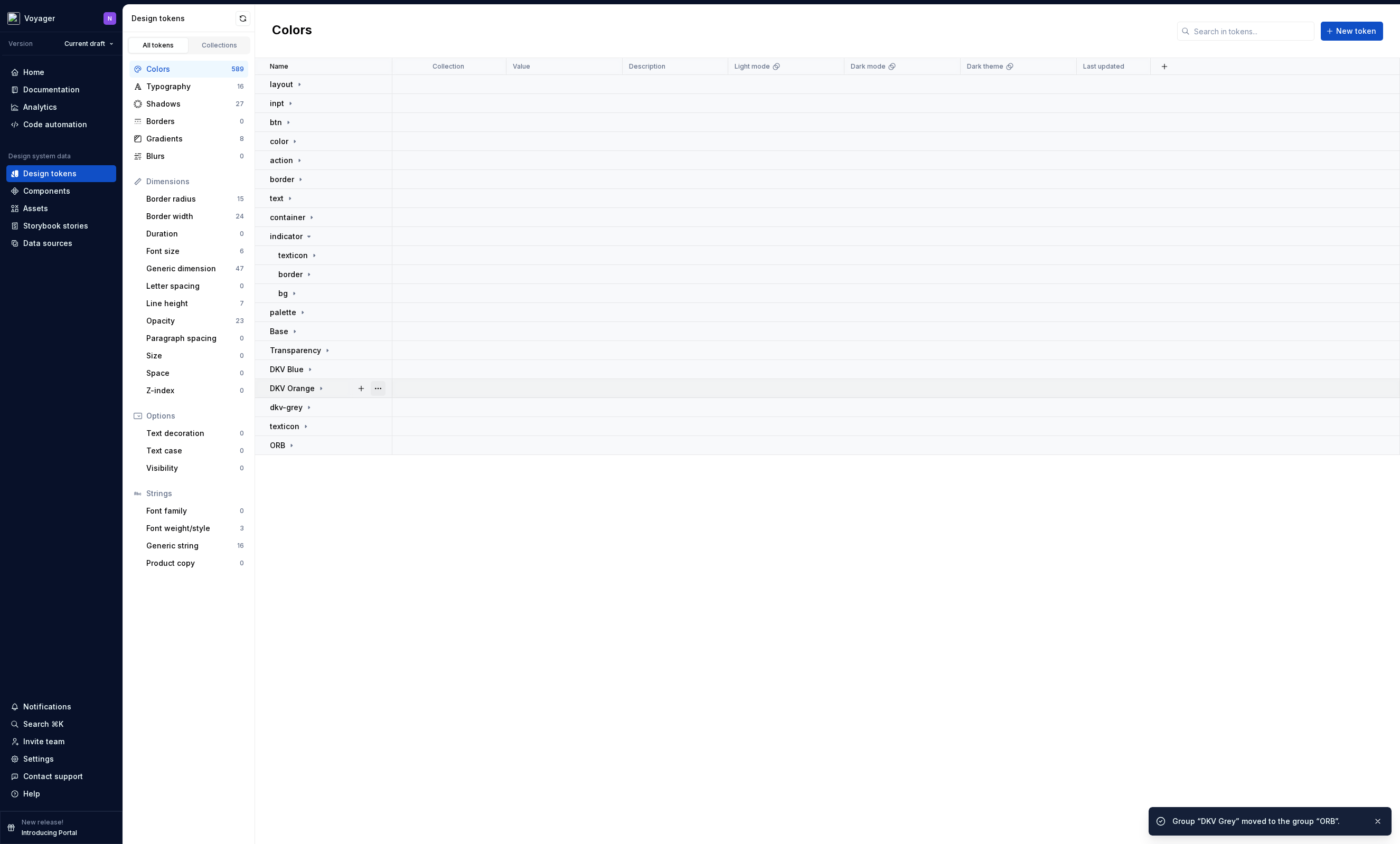
click at [381, 387] on button "button" at bounding box center [378, 388] width 15 height 15
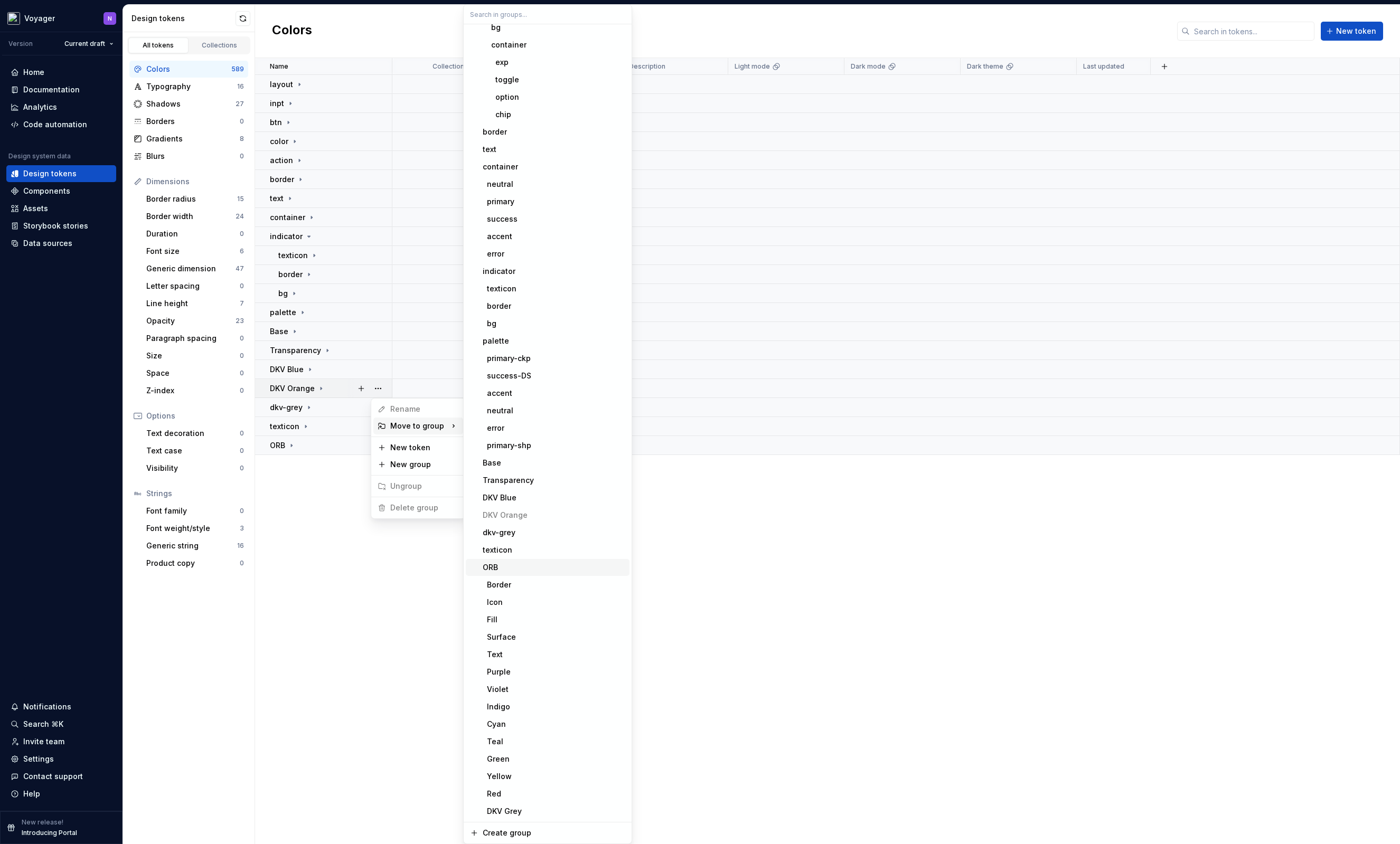
click at [503, 567] on div "ORB" at bounding box center [554, 567] width 142 height 11
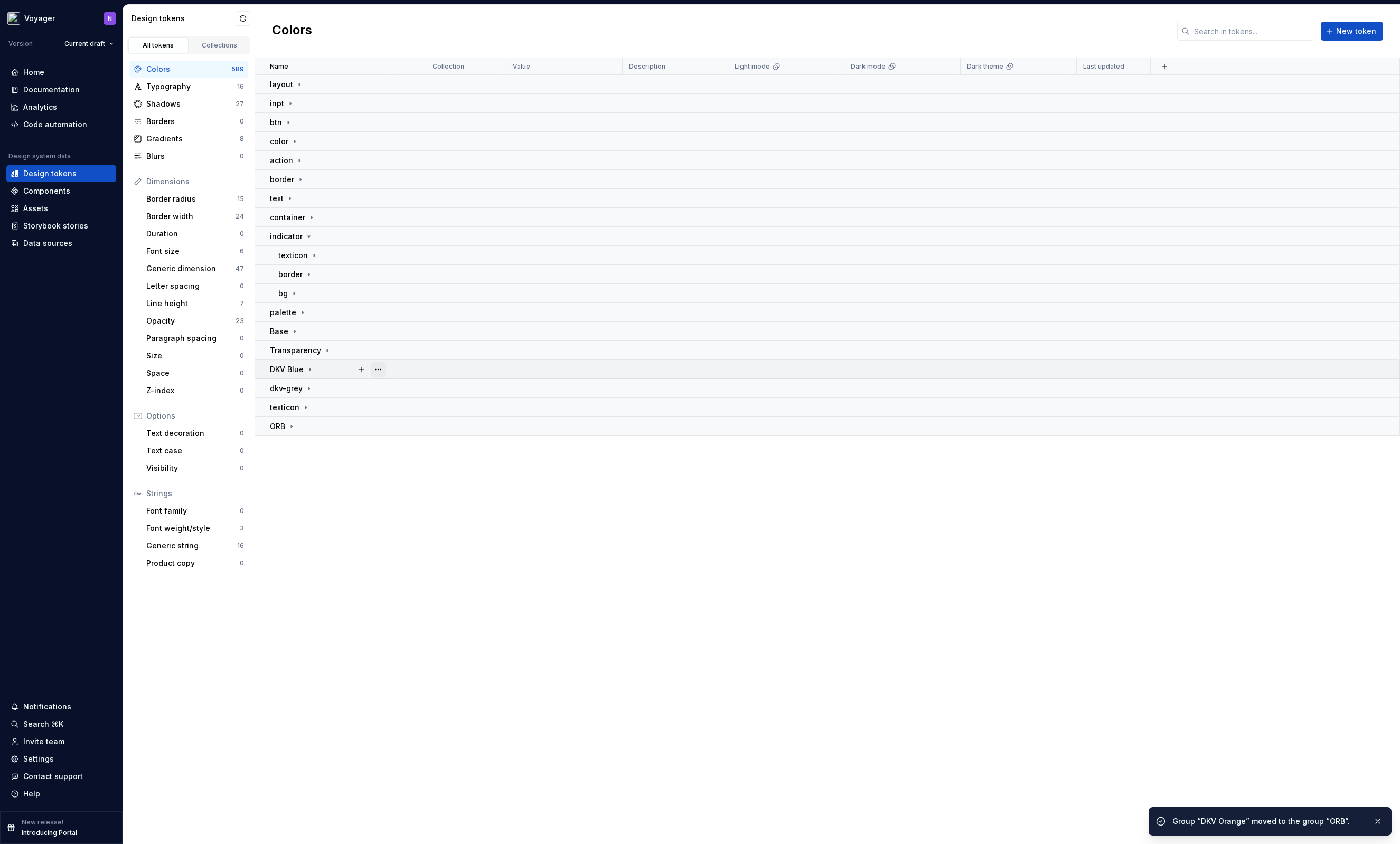
click at [384, 371] on button "button" at bounding box center [378, 369] width 15 height 15
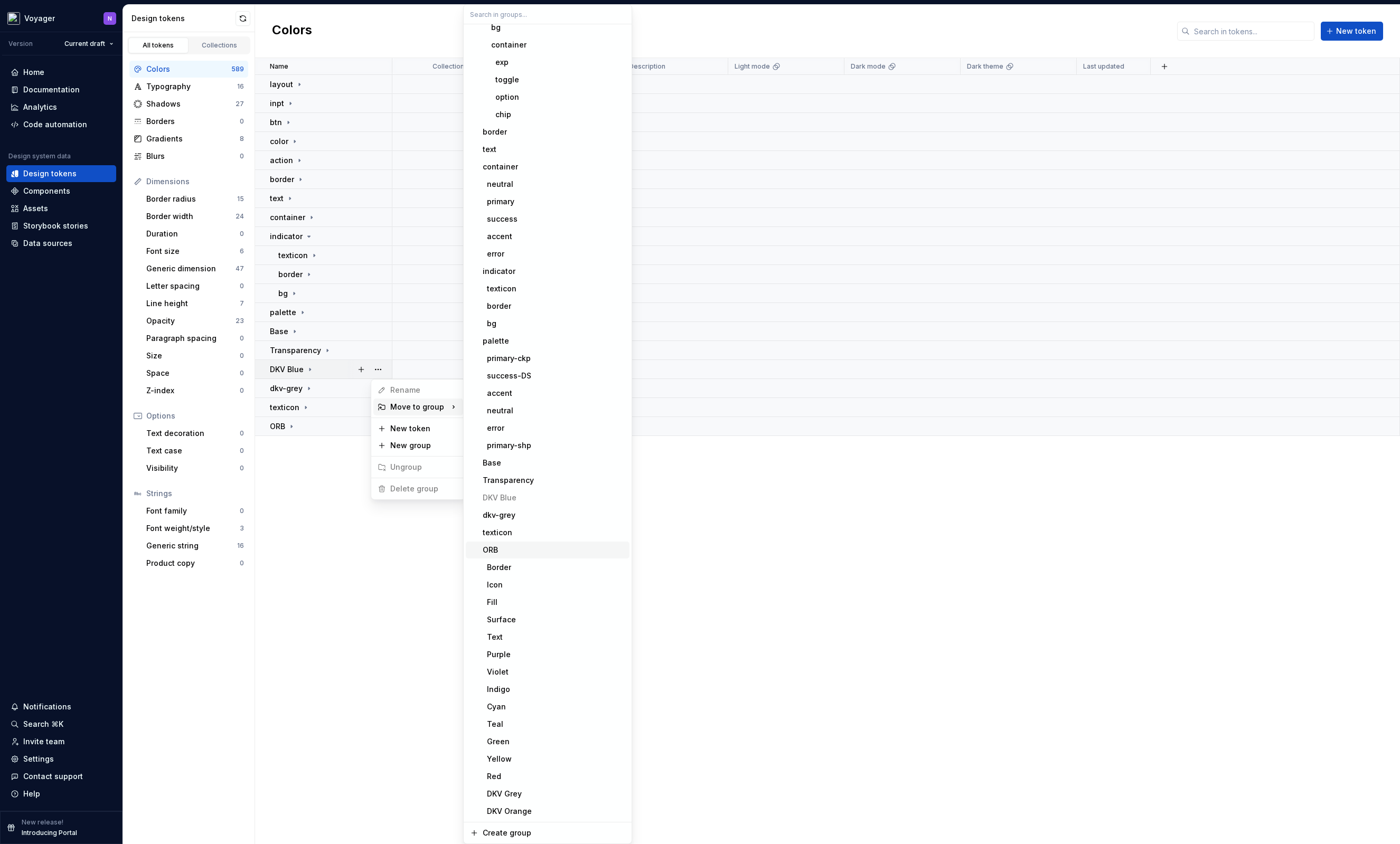
click at [512, 546] on div "ORB" at bounding box center [554, 550] width 142 height 11
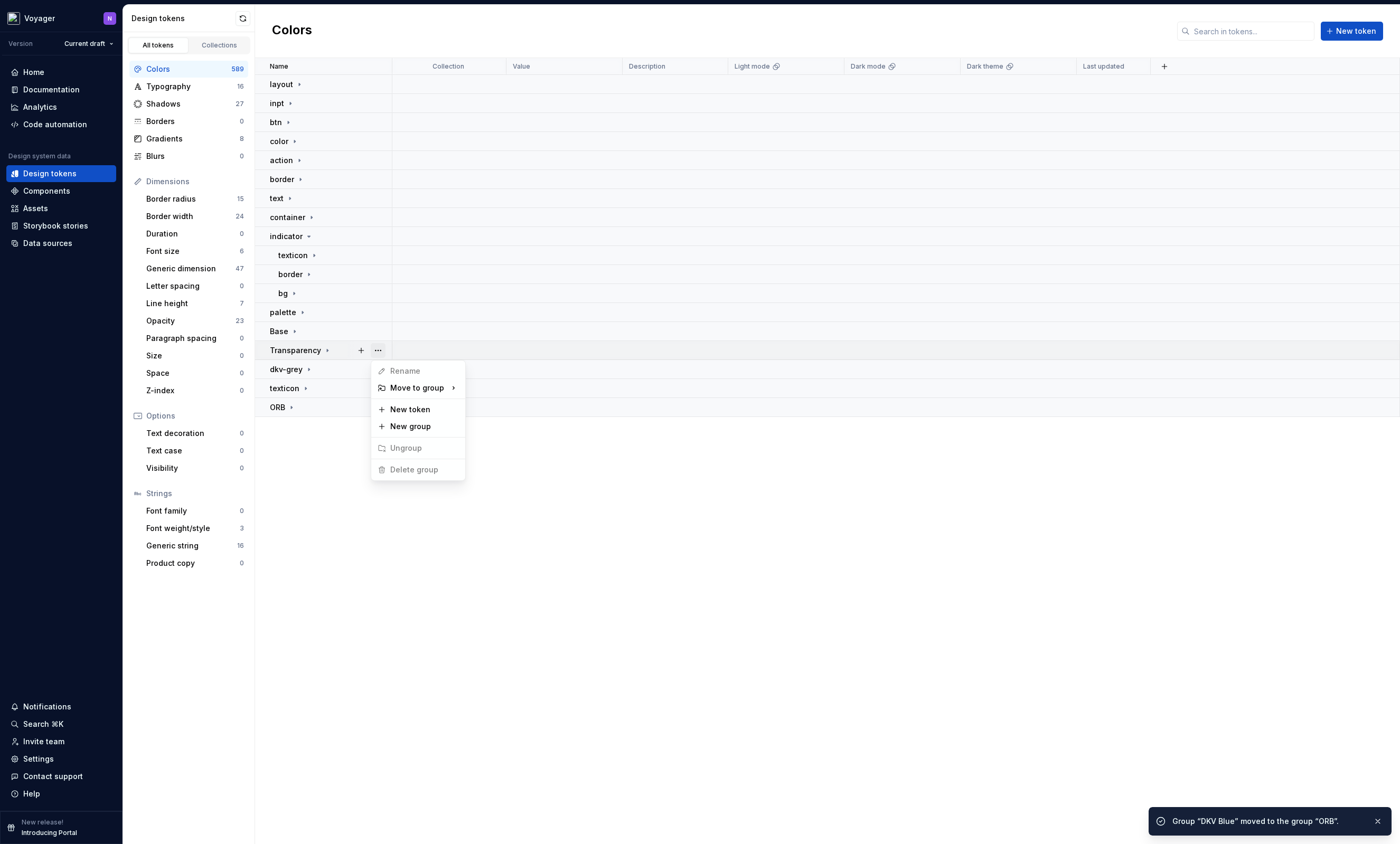
click at [379, 351] on button "button" at bounding box center [378, 350] width 15 height 15
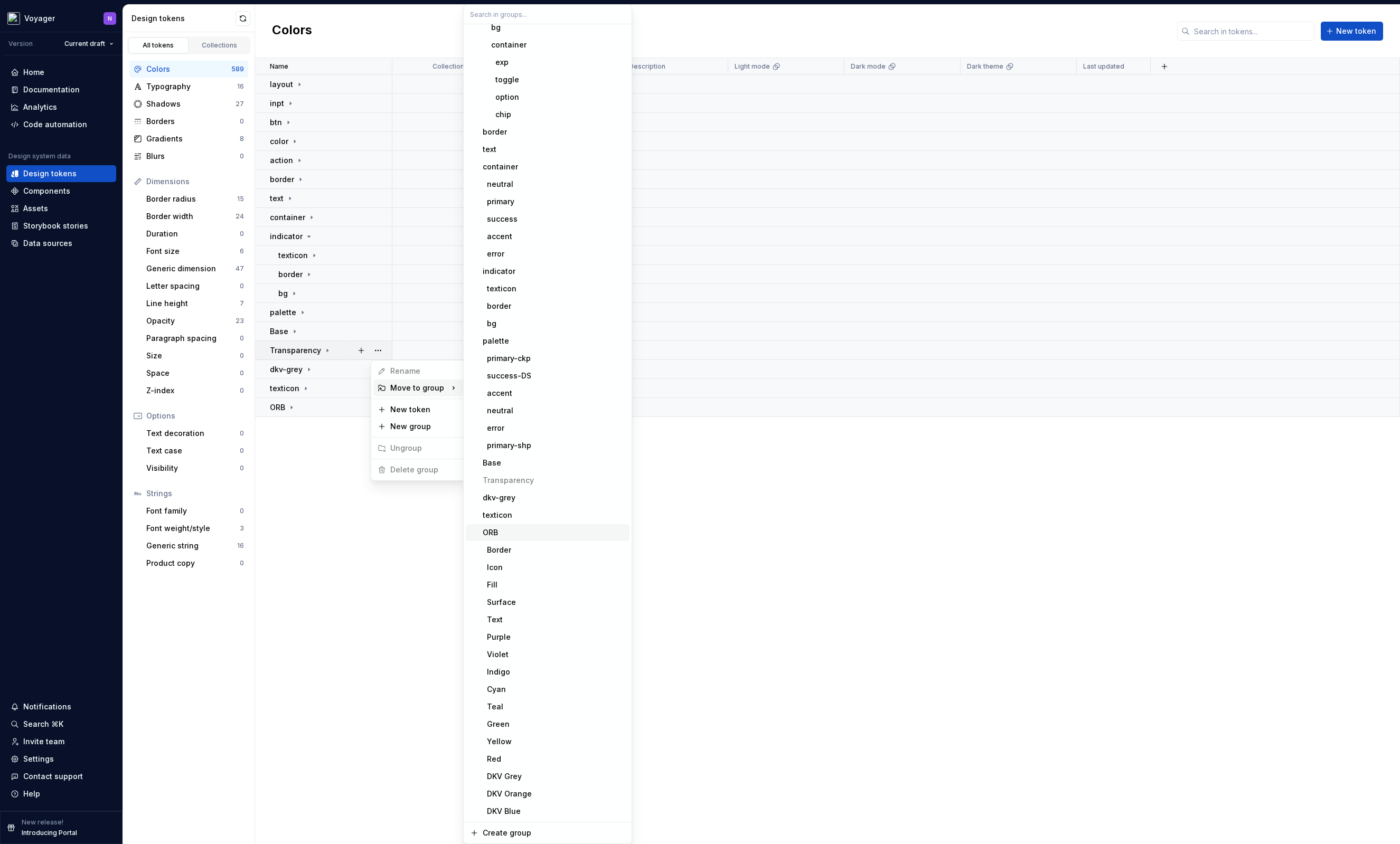
click at [525, 538] on span "ORB" at bounding box center [548, 533] width 164 height 17
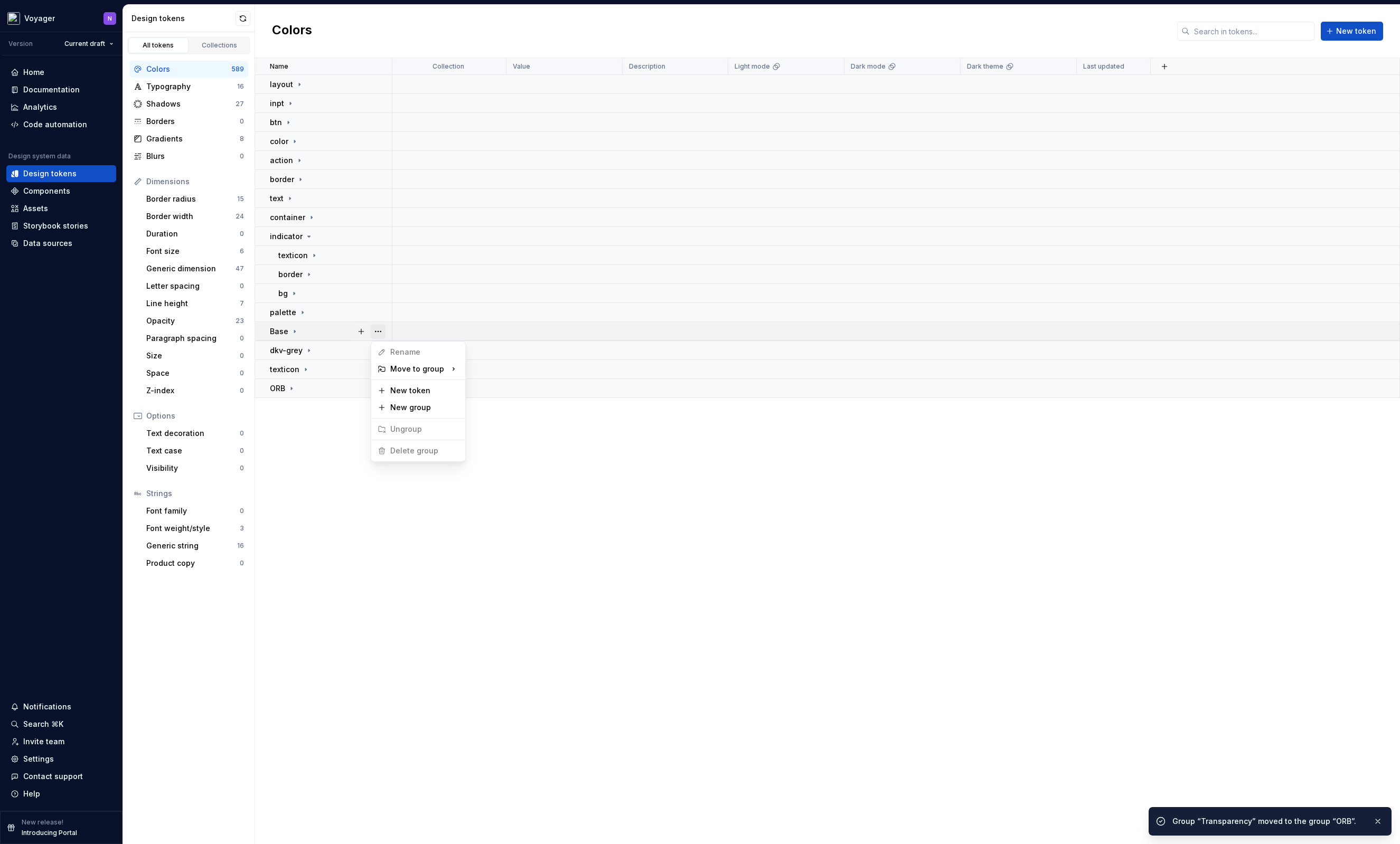
click at [374, 330] on button "button" at bounding box center [378, 331] width 15 height 15
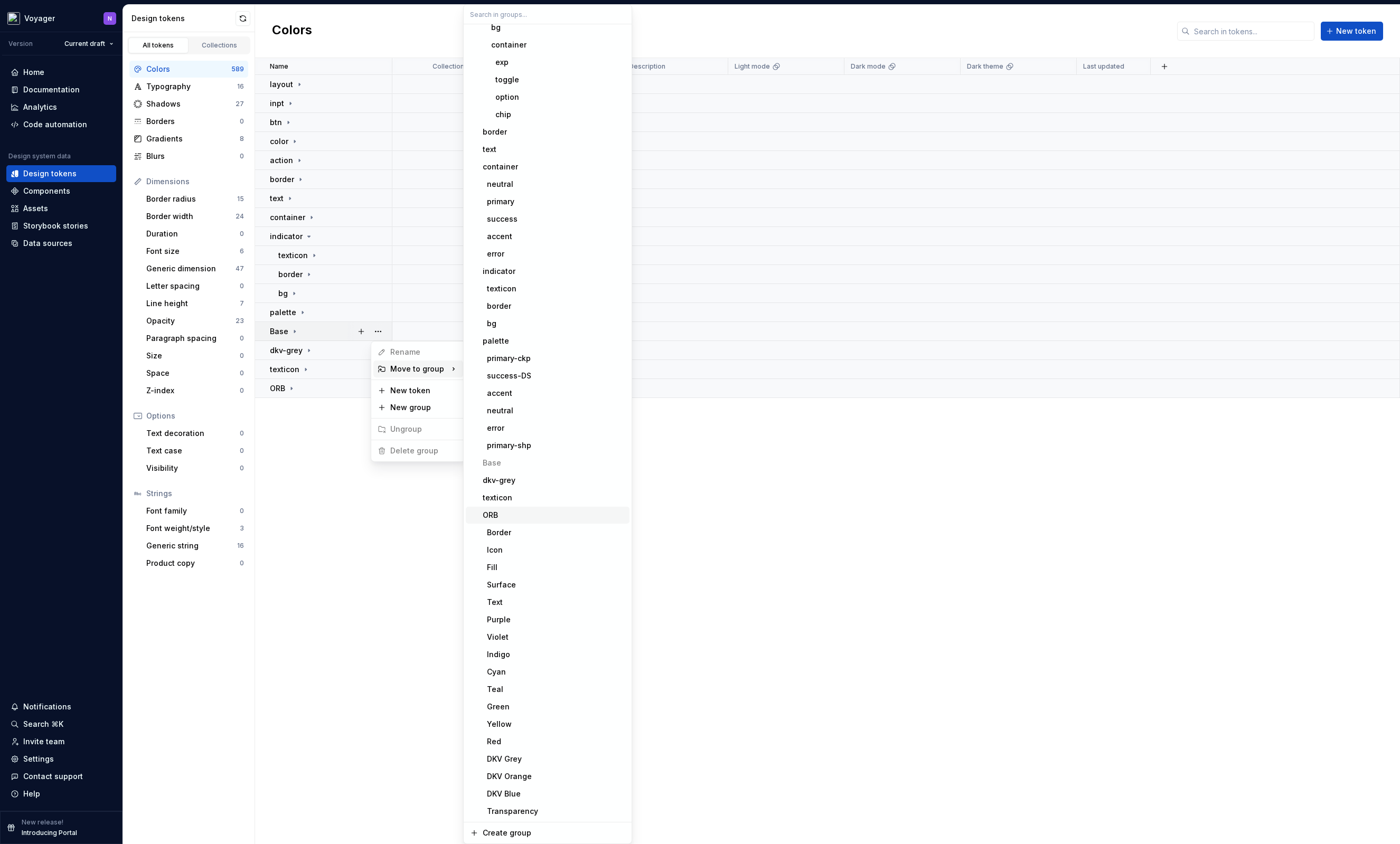
click at [528, 516] on div "ORB" at bounding box center [554, 515] width 142 height 11
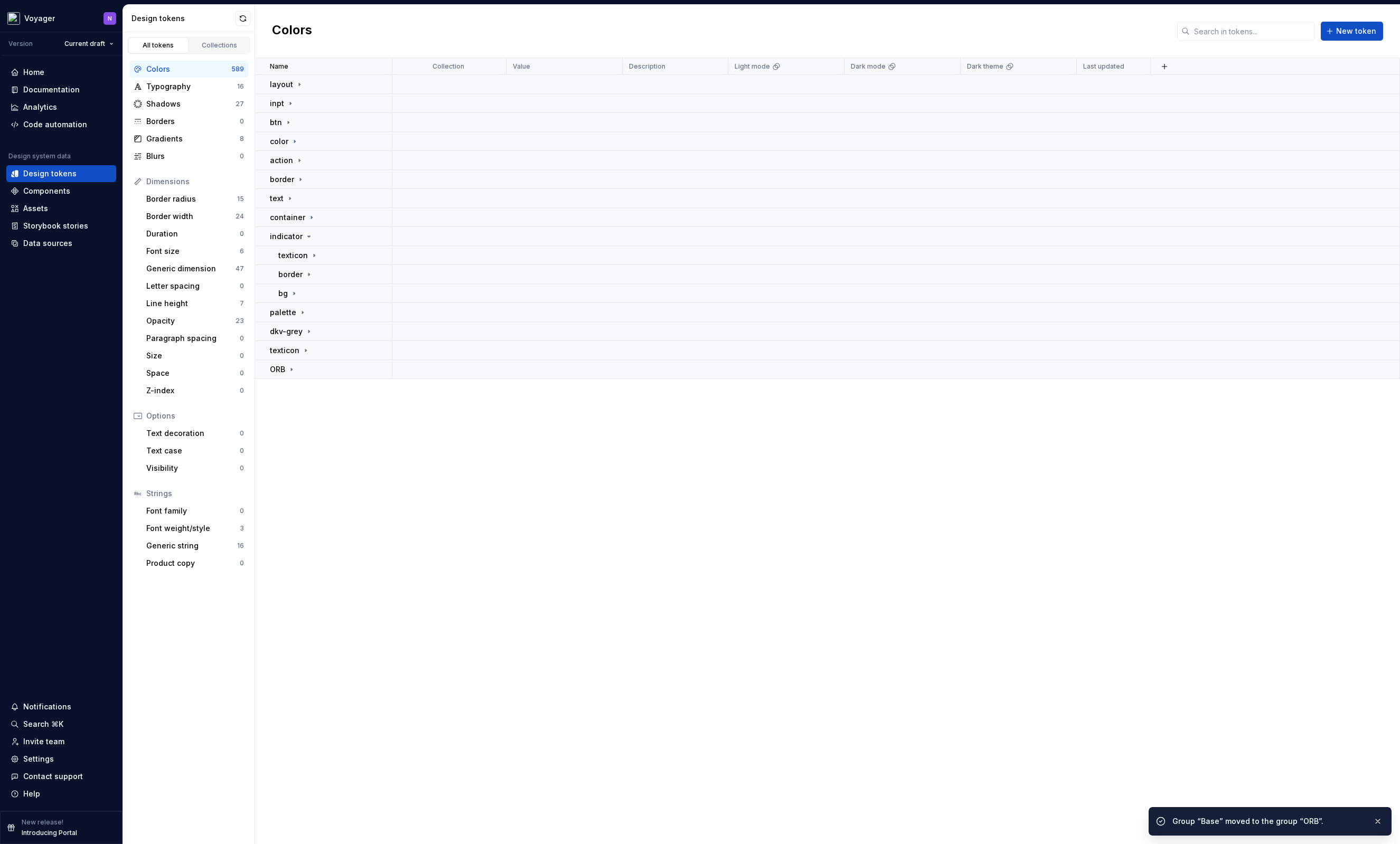
click at [397, 559] on div "Name Collection Value Description Light mode Dark mode Dark theme Last updated …" at bounding box center [827, 451] width 1145 height 786
click at [374, 369] on button "button" at bounding box center [378, 369] width 15 height 15
drag, startPoint x: 333, startPoint y: 404, endPoint x: 321, endPoint y: 386, distance: 21.6
click at [332, 404] on html "Voyager N Version Current draft Home Documentation Analytics Code automation De…" at bounding box center [700, 422] width 1400 height 844
click at [290, 371] on icon at bounding box center [291, 370] width 8 height 8
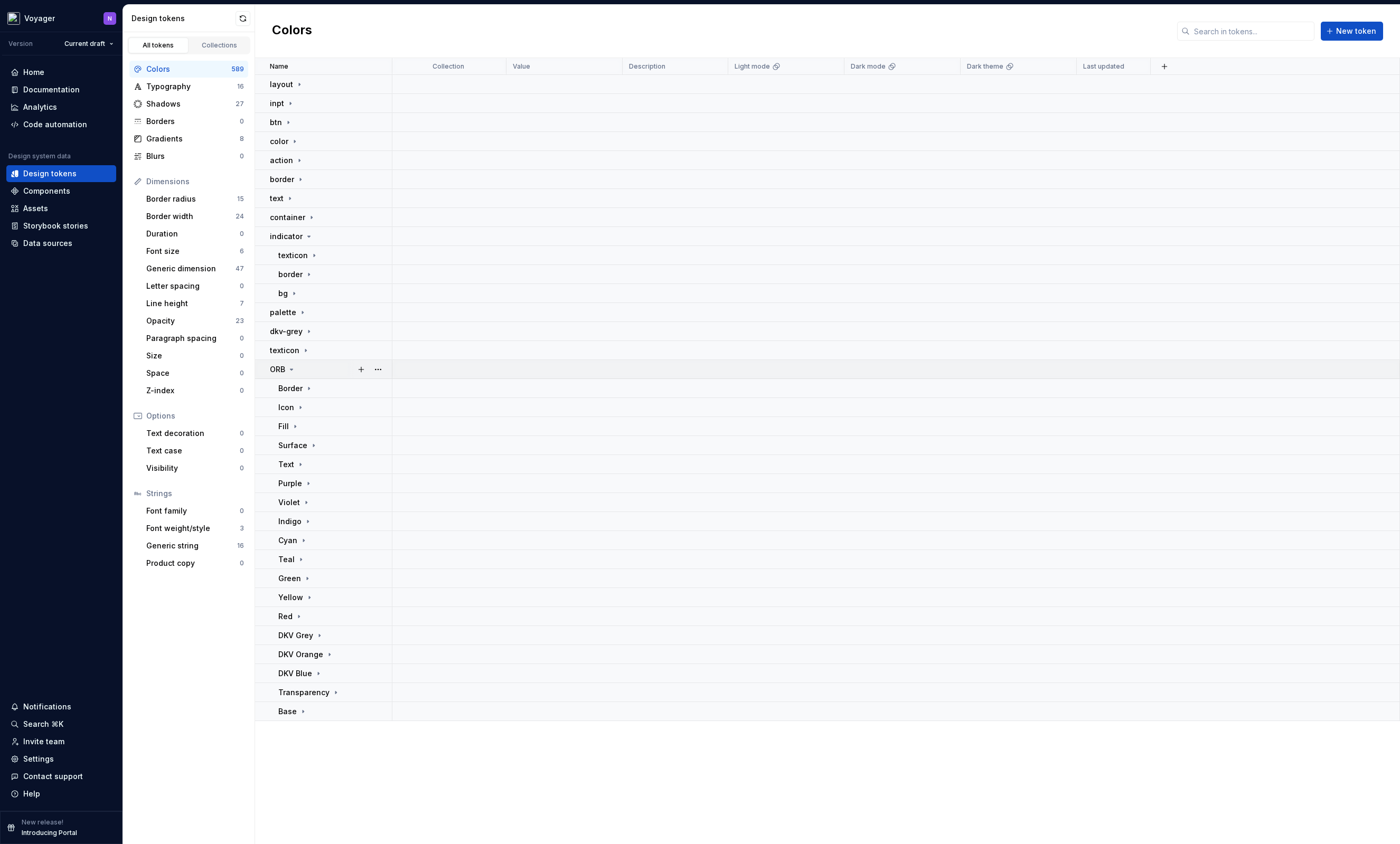
click at [290, 371] on icon at bounding box center [291, 370] width 8 height 8
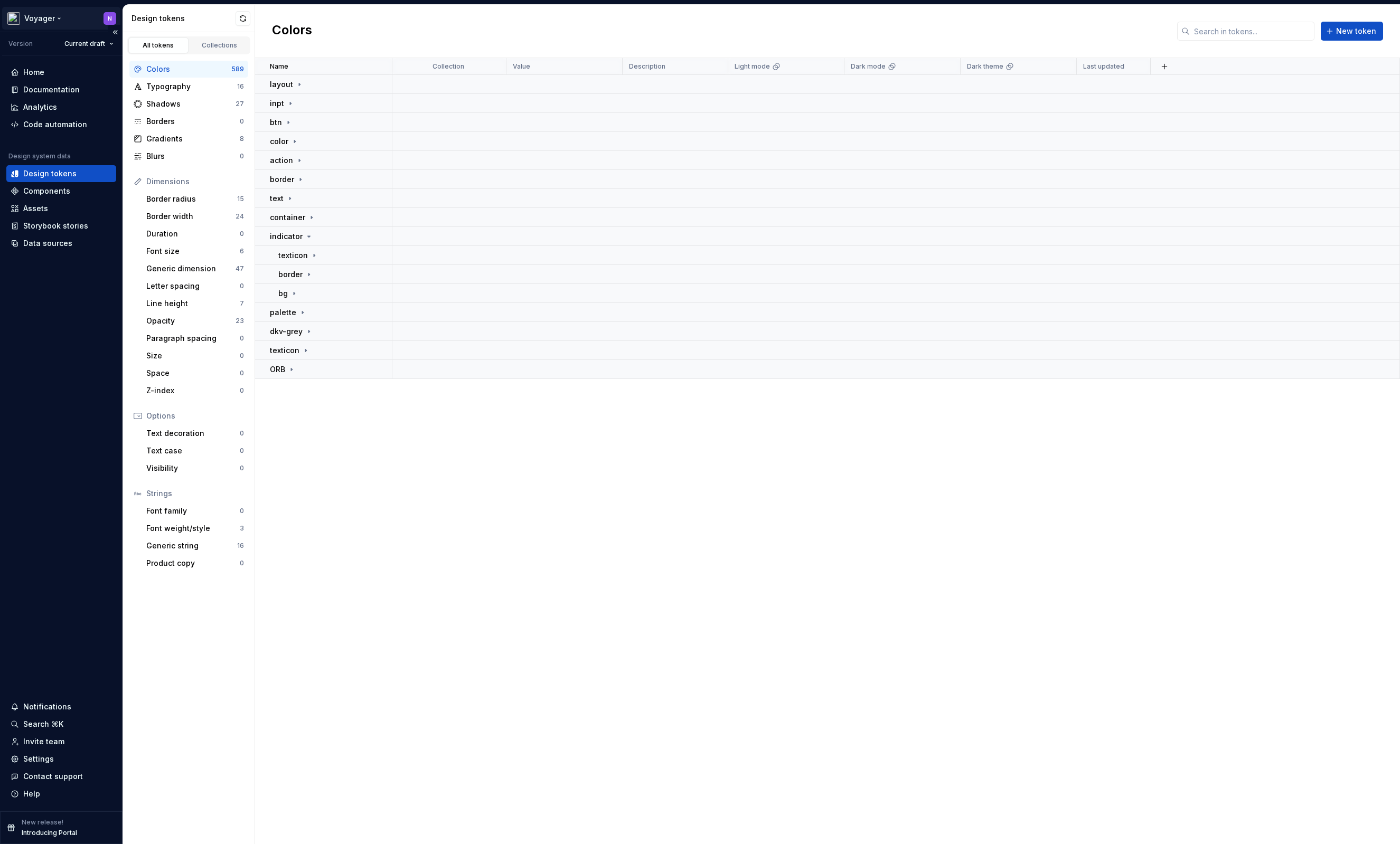
click at [49, 21] on html "Voyager N Version Current draft Home Documentation Analytics Code automation De…" at bounding box center [700, 422] width 1400 height 844
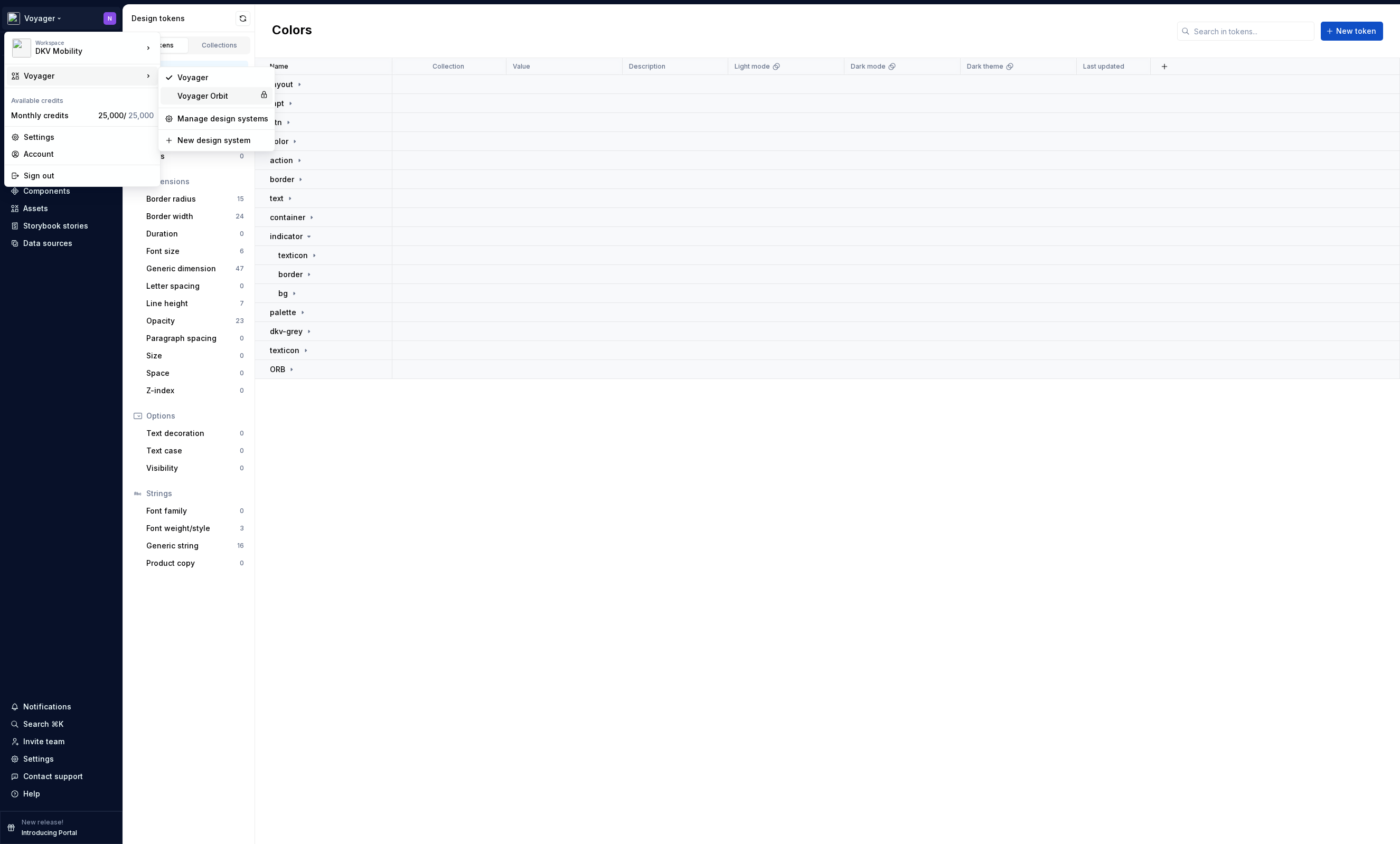
click at [194, 92] on div "Voyager Orbit" at bounding box center [216, 96] width 78 height 11
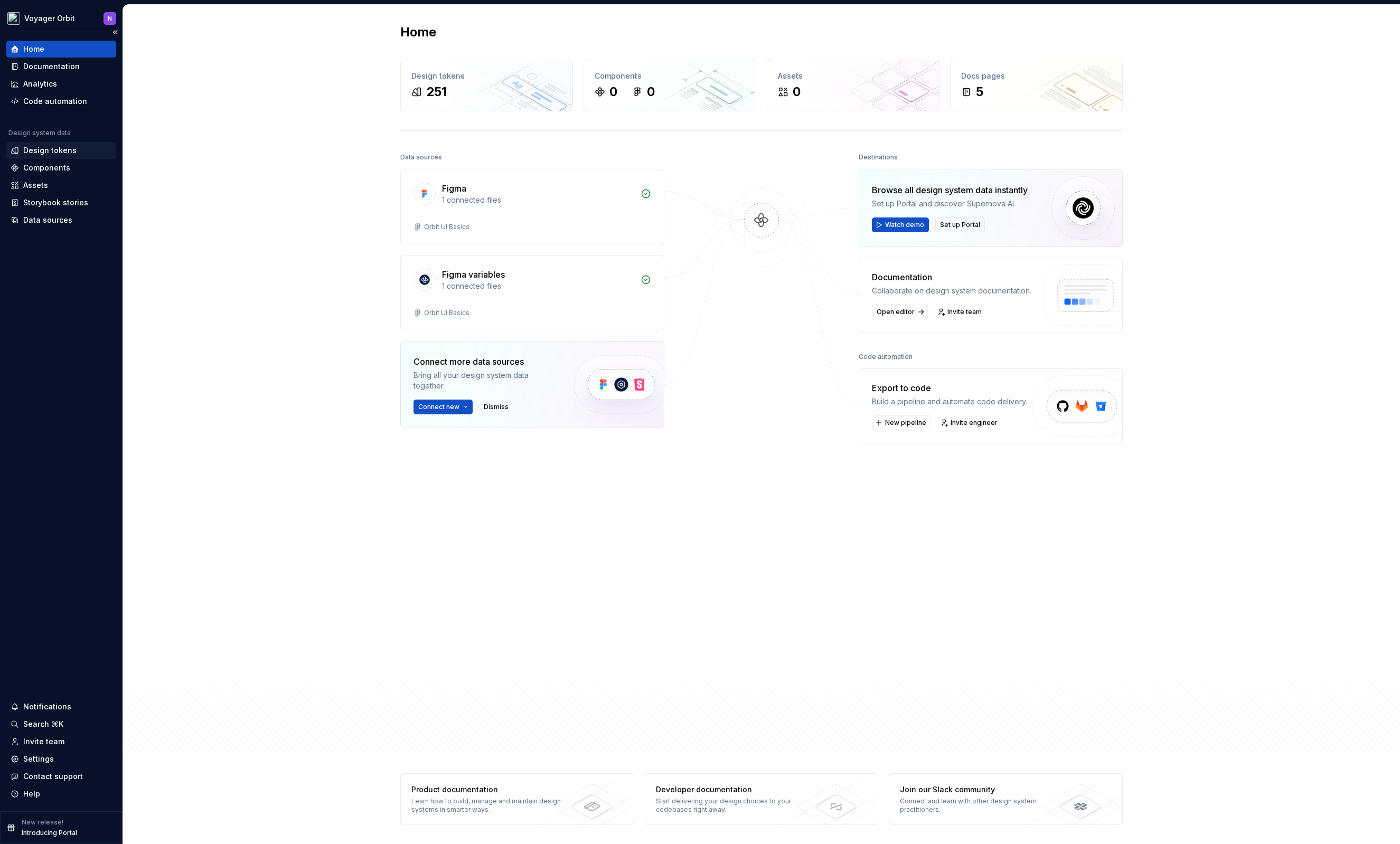
click at [61, 152] on div "Design tokens" at bounding box center [49, 151] width 54 height 11
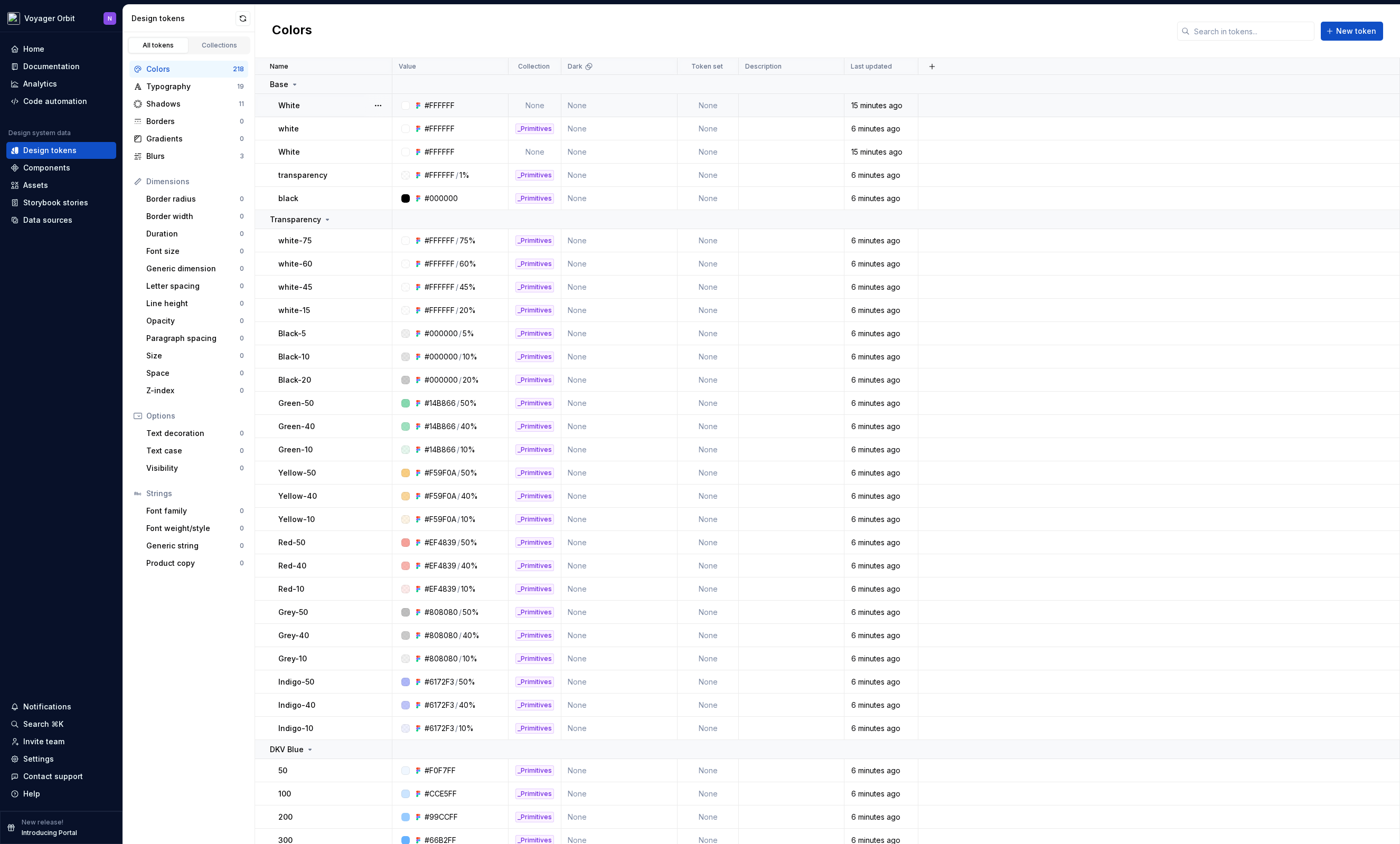
click at [715, 100] on td "None" at bounding box center [708, 105] width 61 height 23
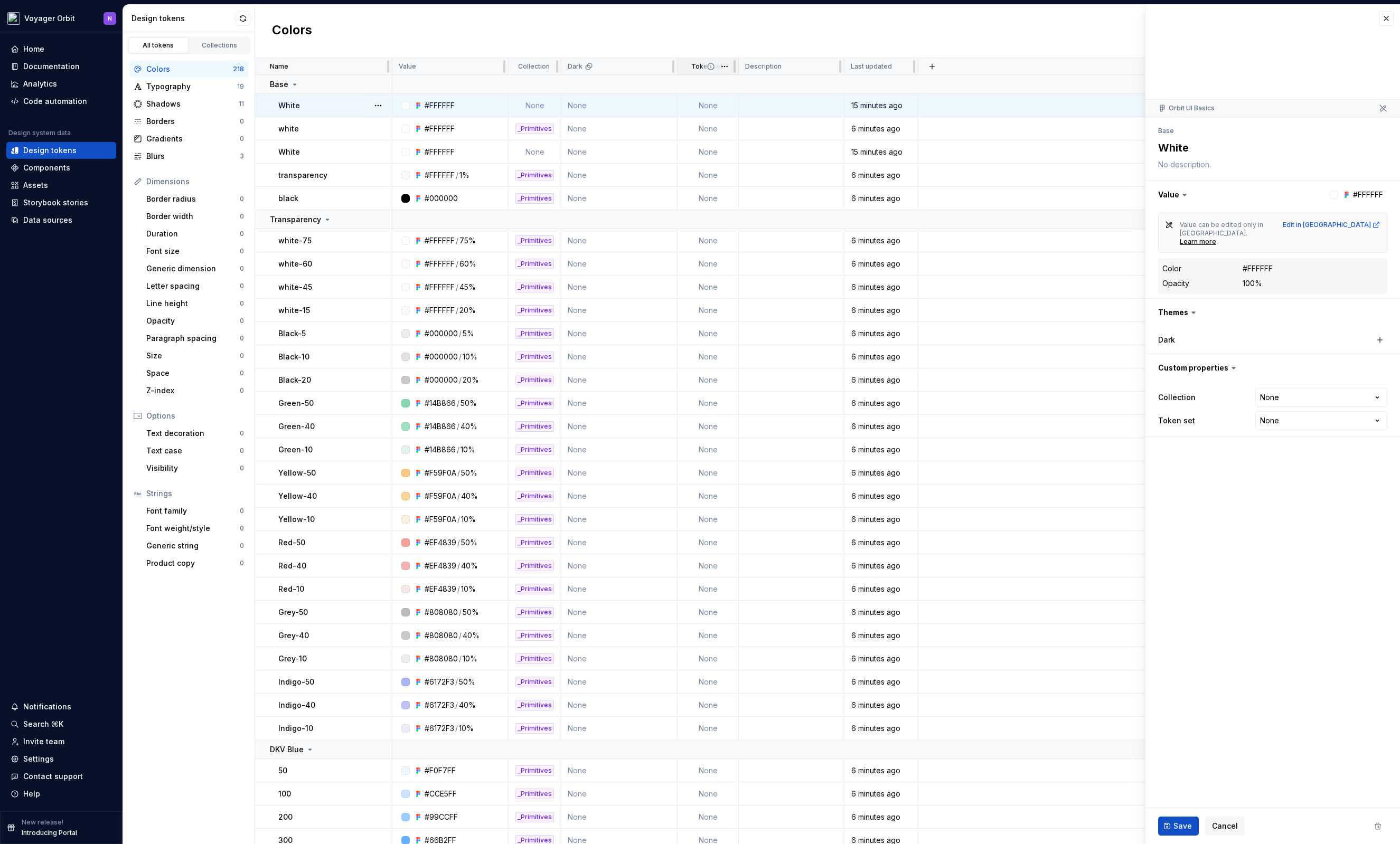
click at [711, 67] on icon at bounding box center [711, 67] width 6 height 6
click at [725, 67] on html "Voyager Orbit N Home Documentation Analytics Code automation Design system data…" at bounding box center [700, 422] width 1400 height 844
click at [736, 36] on html "Voyager Orbit N Home Documentation Analytics Code automation Design system data…" at bounding box center [700, 422] width 1400 height 844
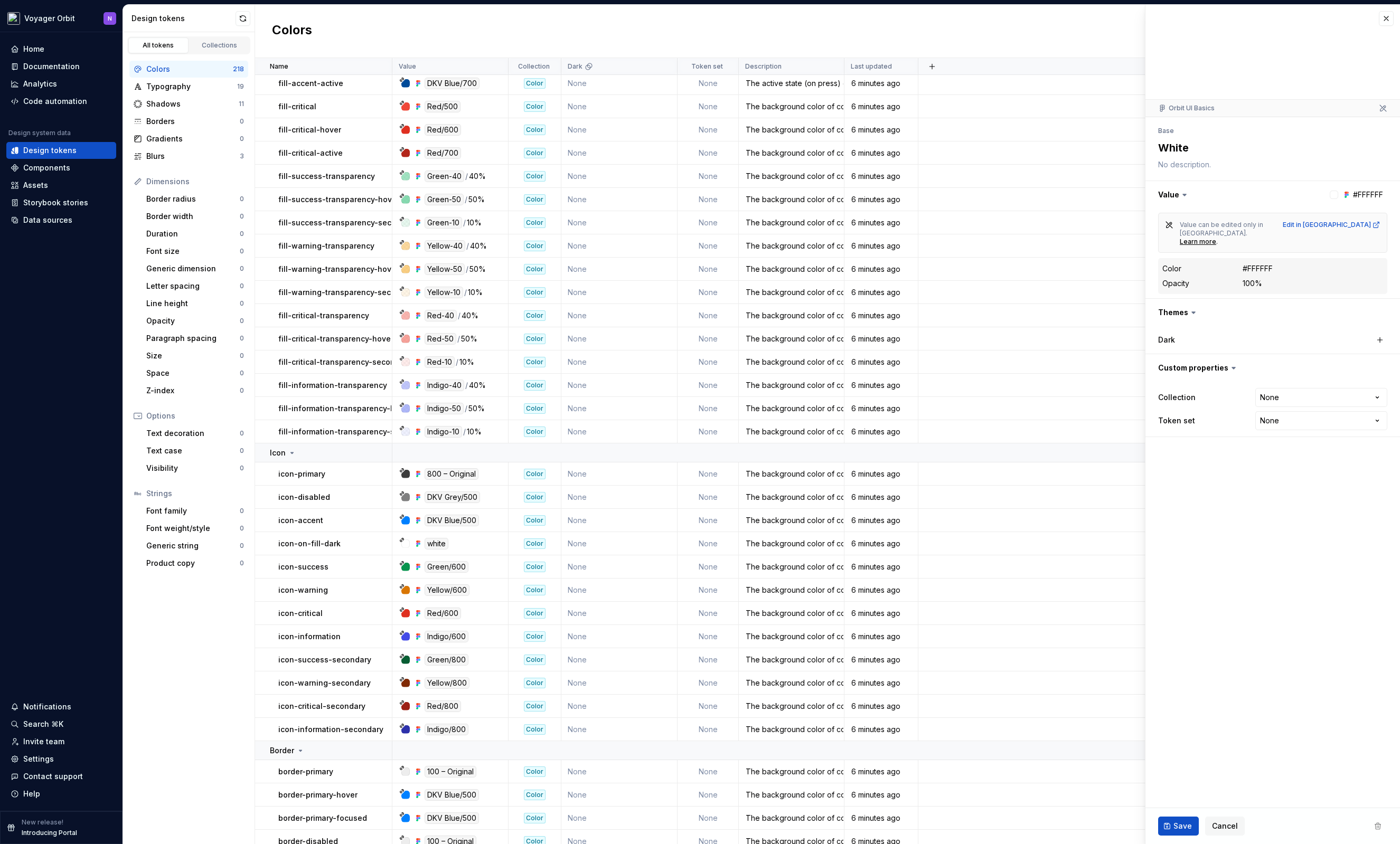
scroll to position [4305, 0]
click at [453, 474] on div "800 – Original" at bounding box center [451, 471] width 54 height 12
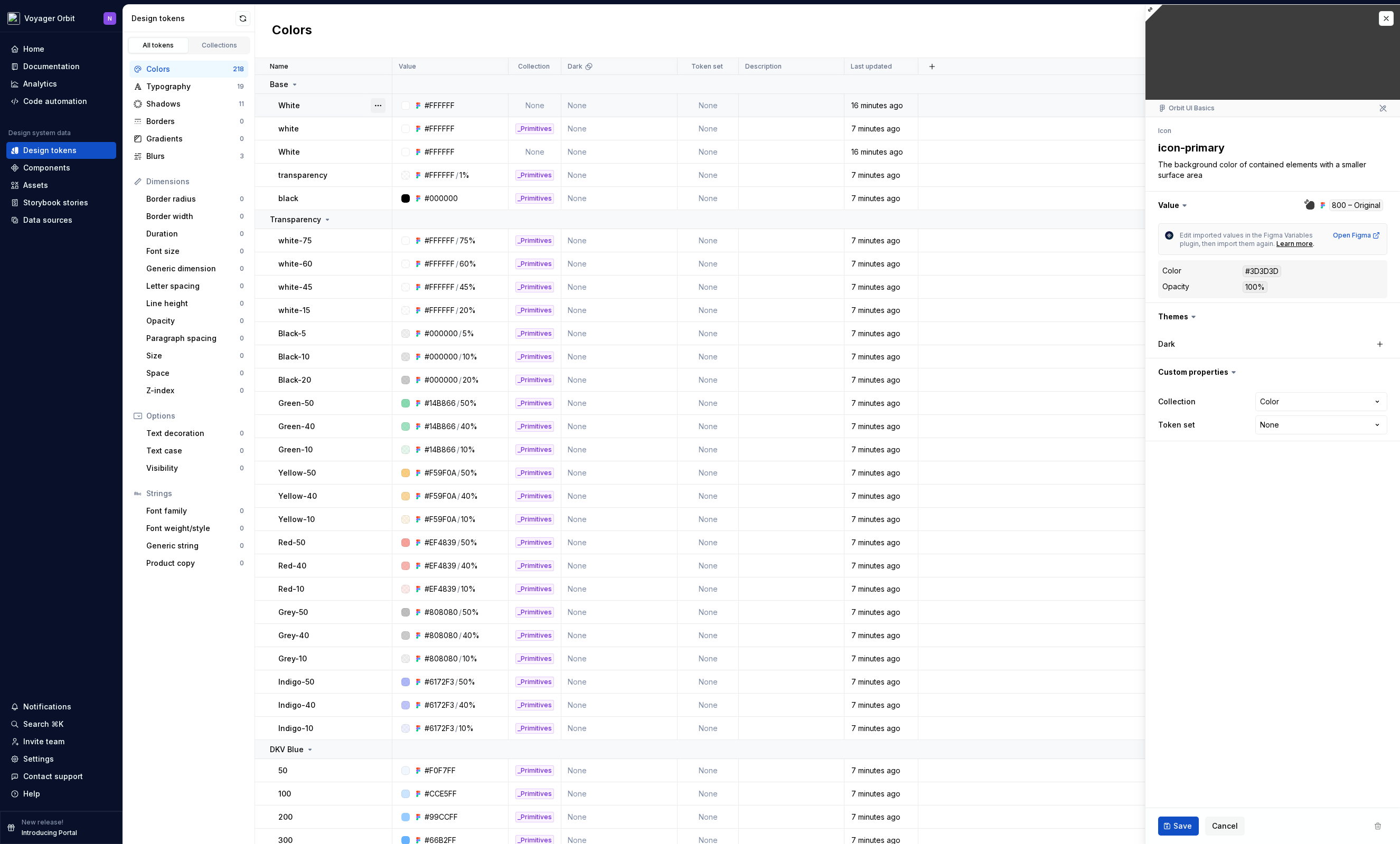
click at [377, 105] on button "button" at bounding box center [378, 105] width 15 height 15
click at [346, 104] on html "Voyager Orbit N Home Documentation Analytics Code automation Design system data…" at bounding box center [700, 422] width 1400 height 844
click at [479, 105] on div "#FFFFFF" at bounding box center [453, 105] width 108 height 11
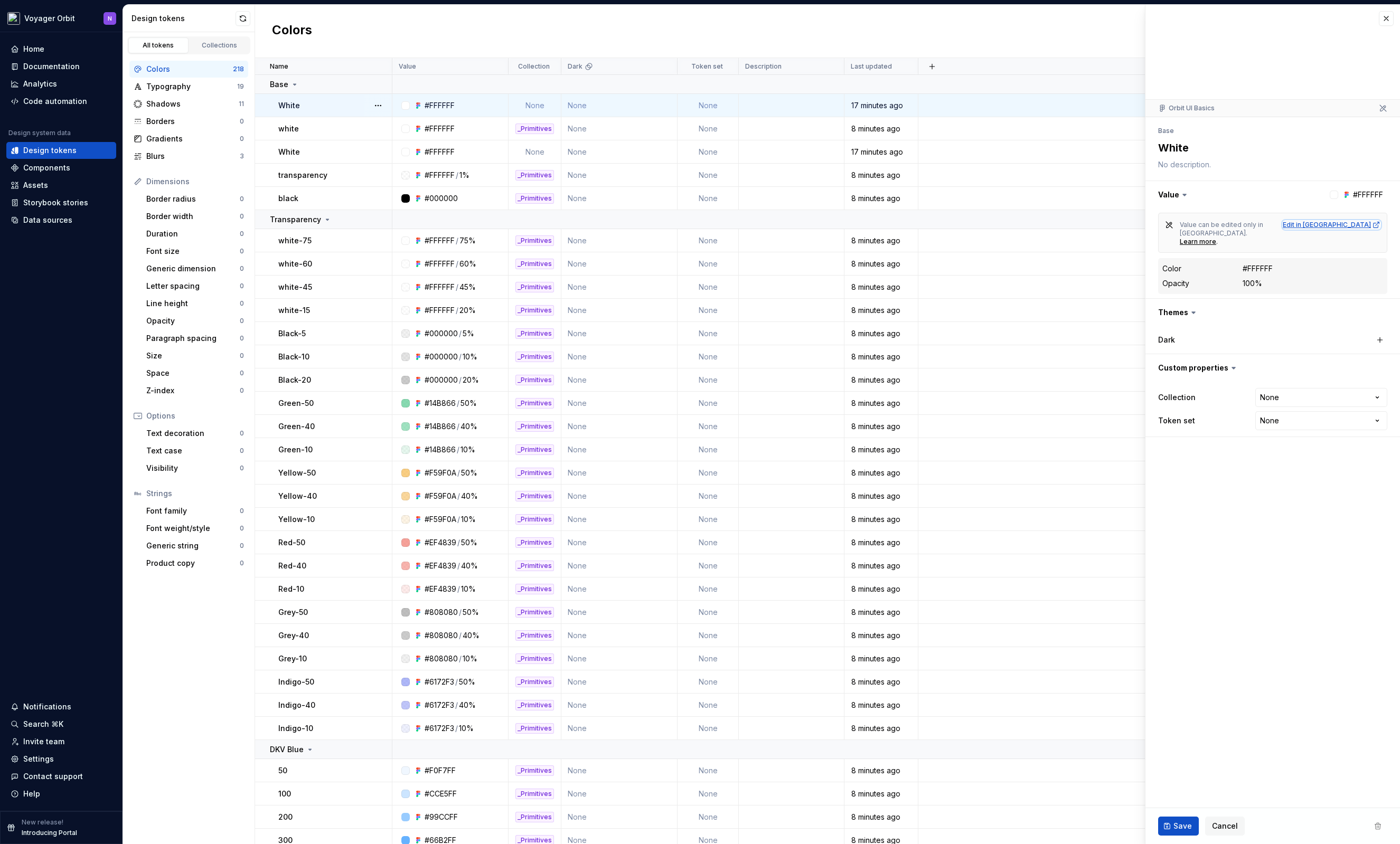
click at [1369, 228] on div "Edit in [GEOGRAPHIC_DATA]" at bounding box center [1332, 225] width 98 height 8
click at [376, 107] on button "button" at bounding box center [378, 105] width 15 height 15
click at [416, 127] on div "Open detail" at bounding box center [424, 126] width 69 height 11
click at [1309, 384] on html "Voyager Orbit N Home Documentation Analytics Code automation Design system data…" at bounding box center [700, 422] width 1400 height 844
click at [1308, 339] on html "Voyager Orbit N Home Documentation Analytics Code automation Design system data…" at bounding box center [700, 422] width 1400 height 844
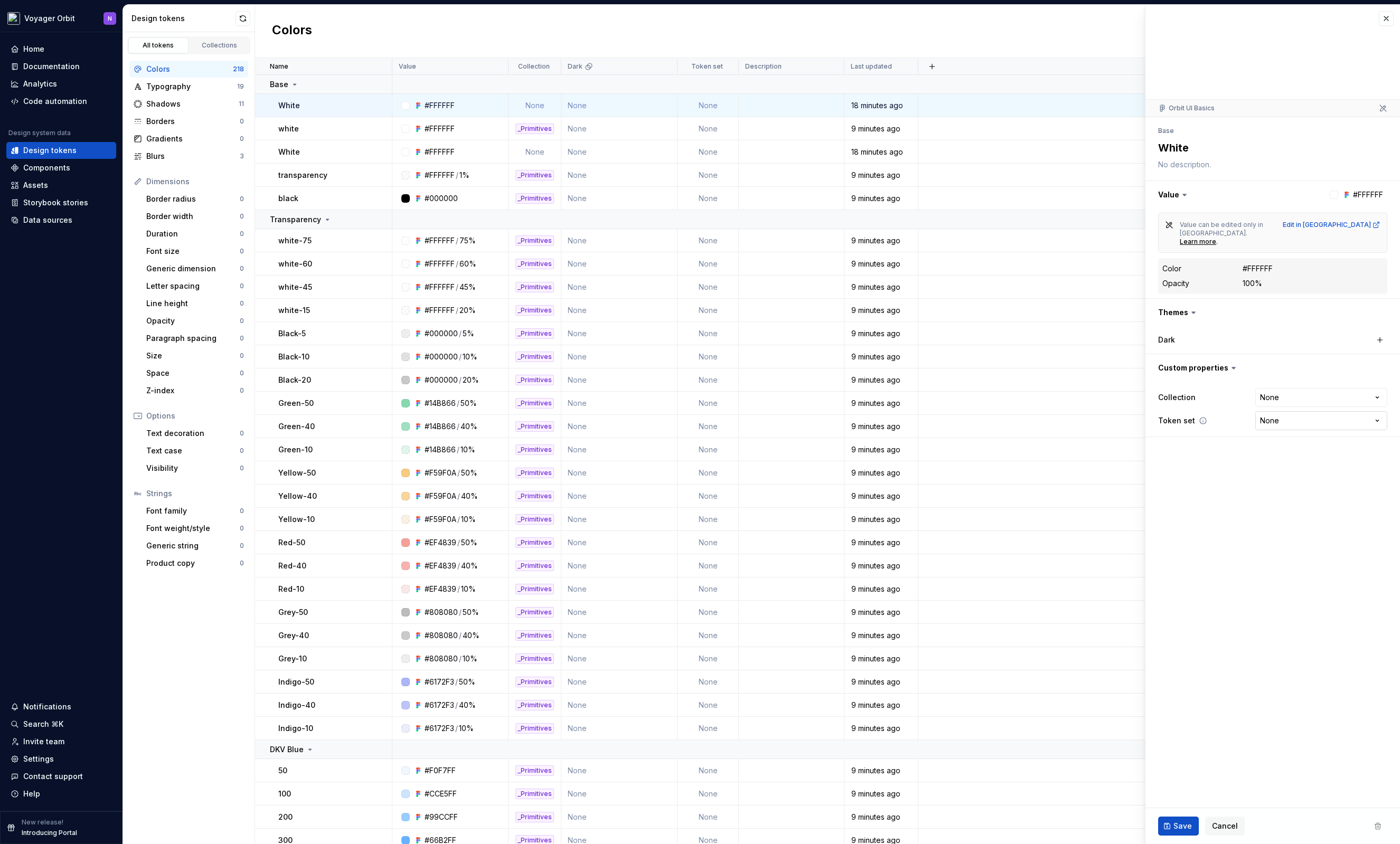
click at [1286, 404] on html "Voyager Orbit N Home Documentation Analytics Code automation Design system data…" at bounding box center [700, 422] width 1400 height 844
click at [1189, 463] on html "Voyager Orbit N Home Documentation Analytics Code automation Design system data…" at bounding box center [700, 422] width 1400 height 844
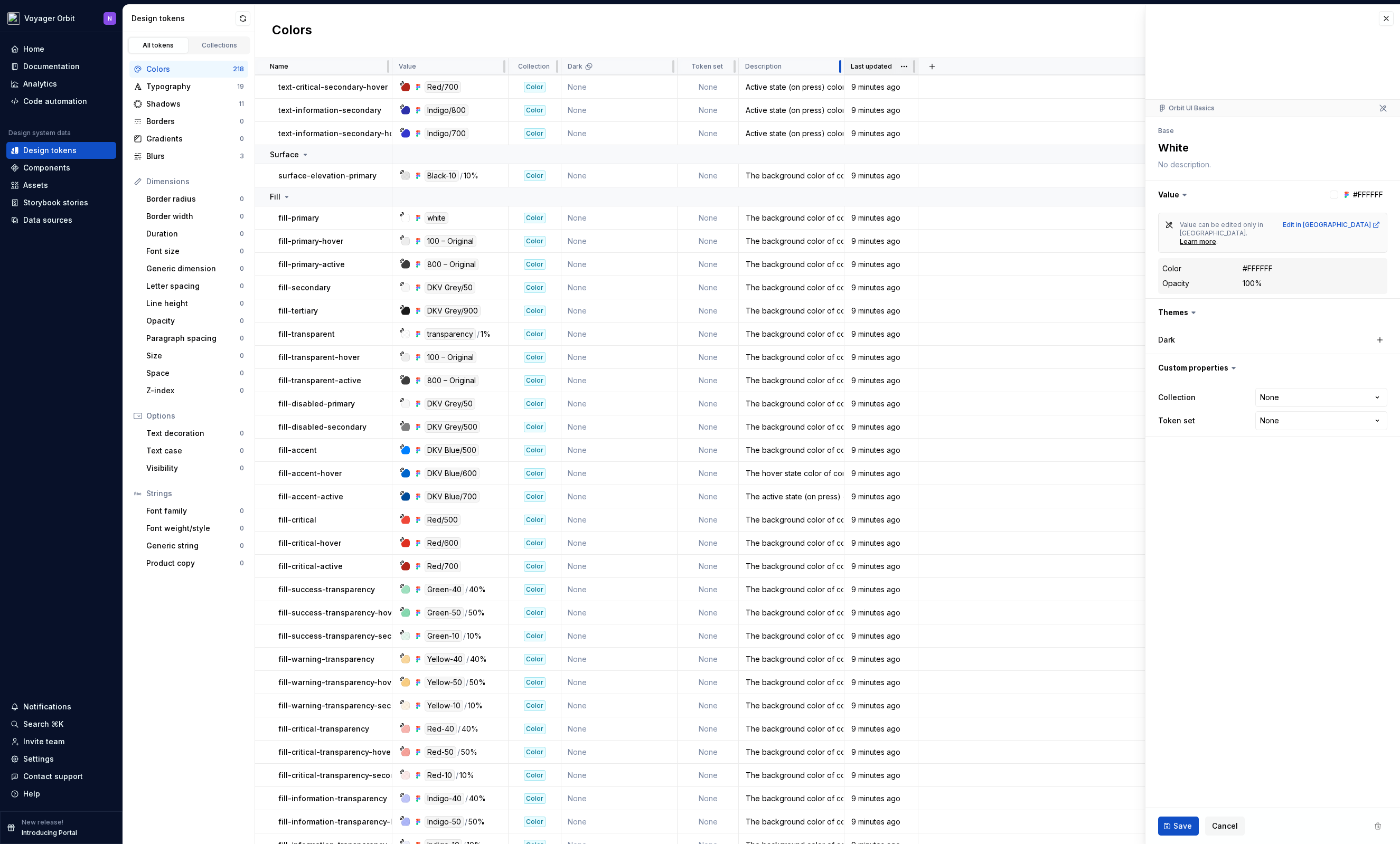
scroll to position [3885, 0]
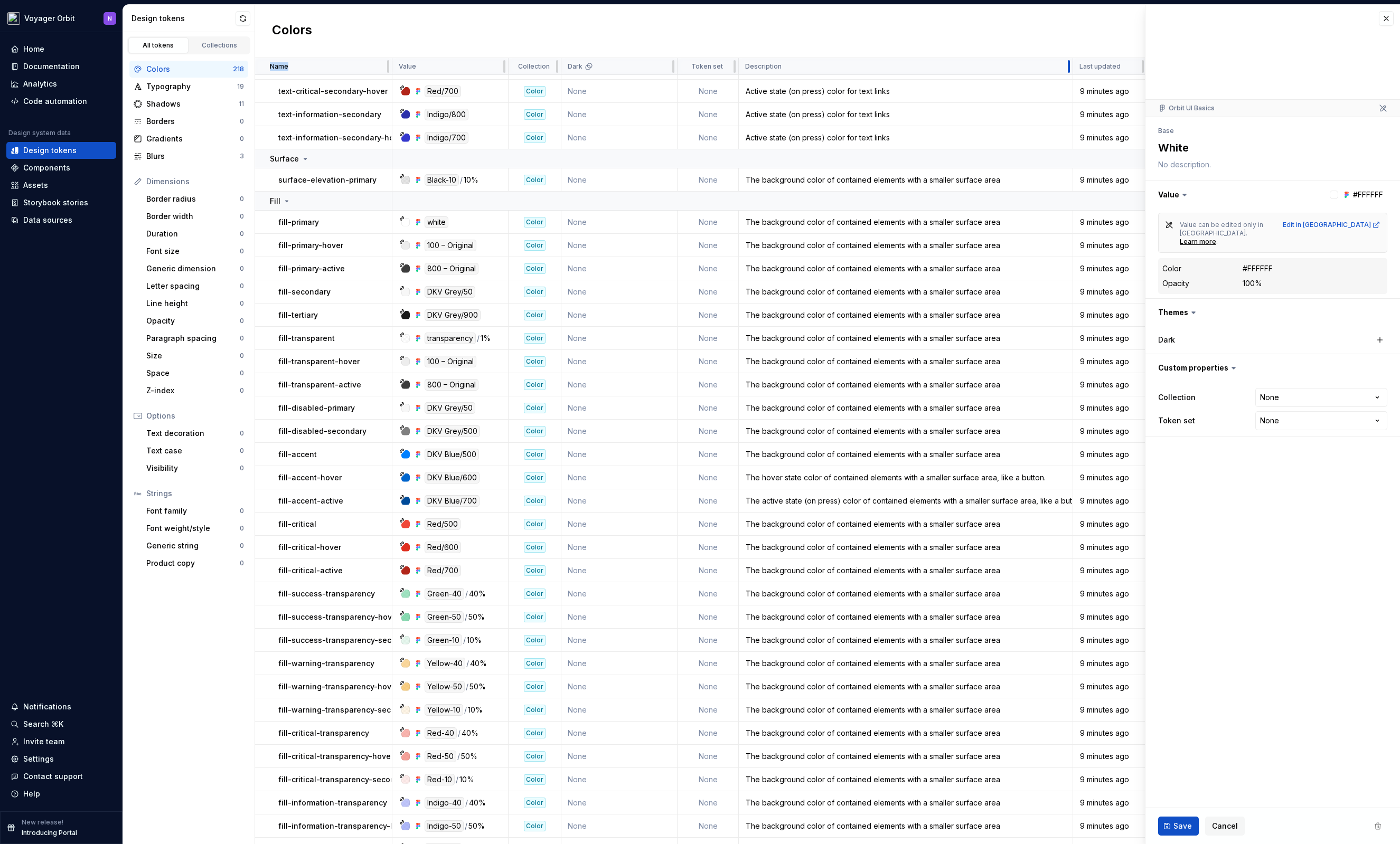
drag, startPoint x: 841, startPoint y: 68, endPoint x: 1107, endPoint y: 72, distance: 266.0
click at [719, 218] on td "None" at bounding box center [708, 222] width 61 height 23
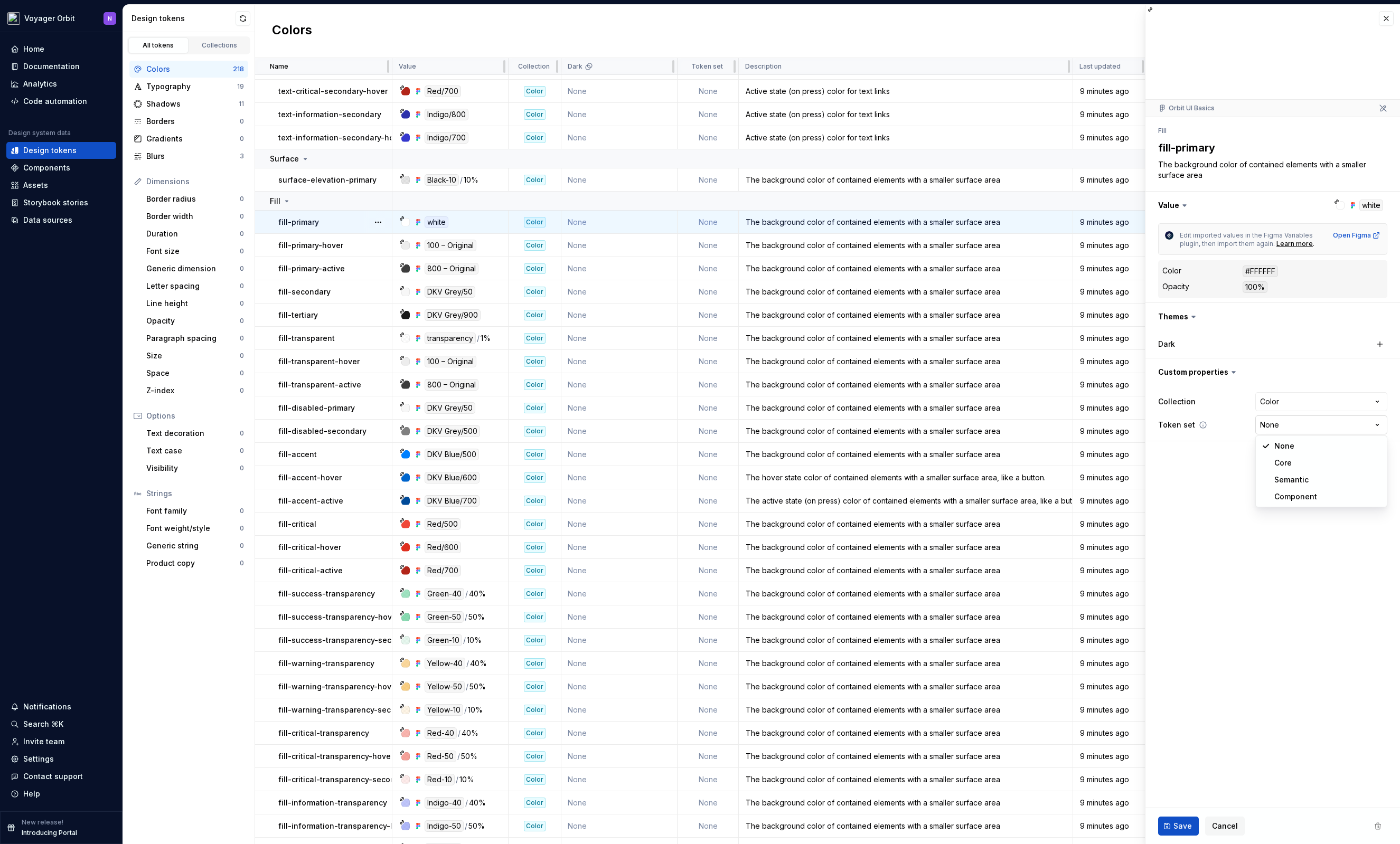
click at [1335, 426] on html "Voyager Orbit N Home Documentation Analytics Code automation Design system data…" at bounding box center [700, 422] width 1400 height 844
click at [1186, 425] on html "Voyager Orbit N Home Documentation Analytics Code automation Design system data…" at bounding box center [700, 422] width 1400 height 844
click at [1200, 424] on icon at bounding box center [1203, 425] width 8 height 8
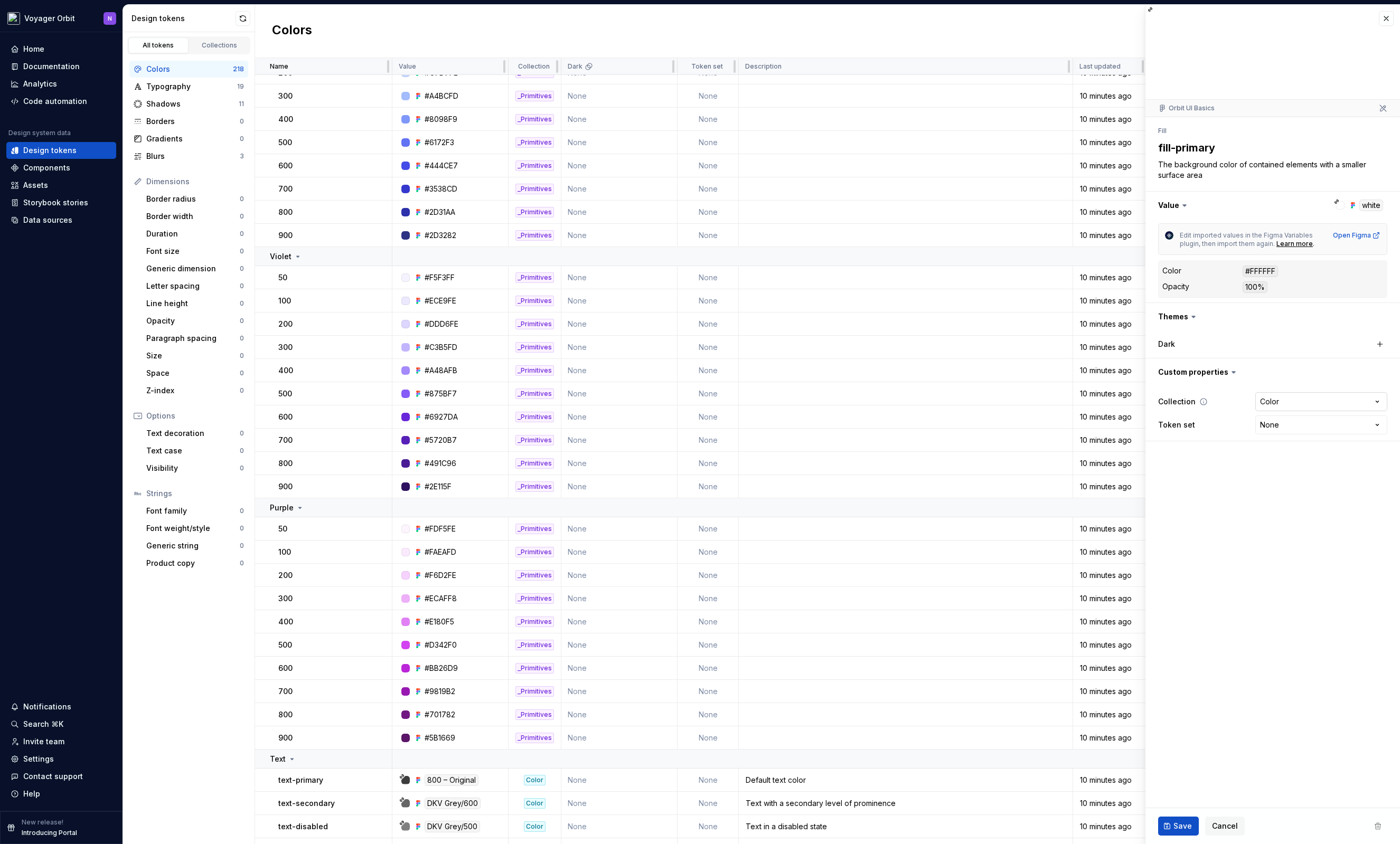
scroll to position [2637, 0]
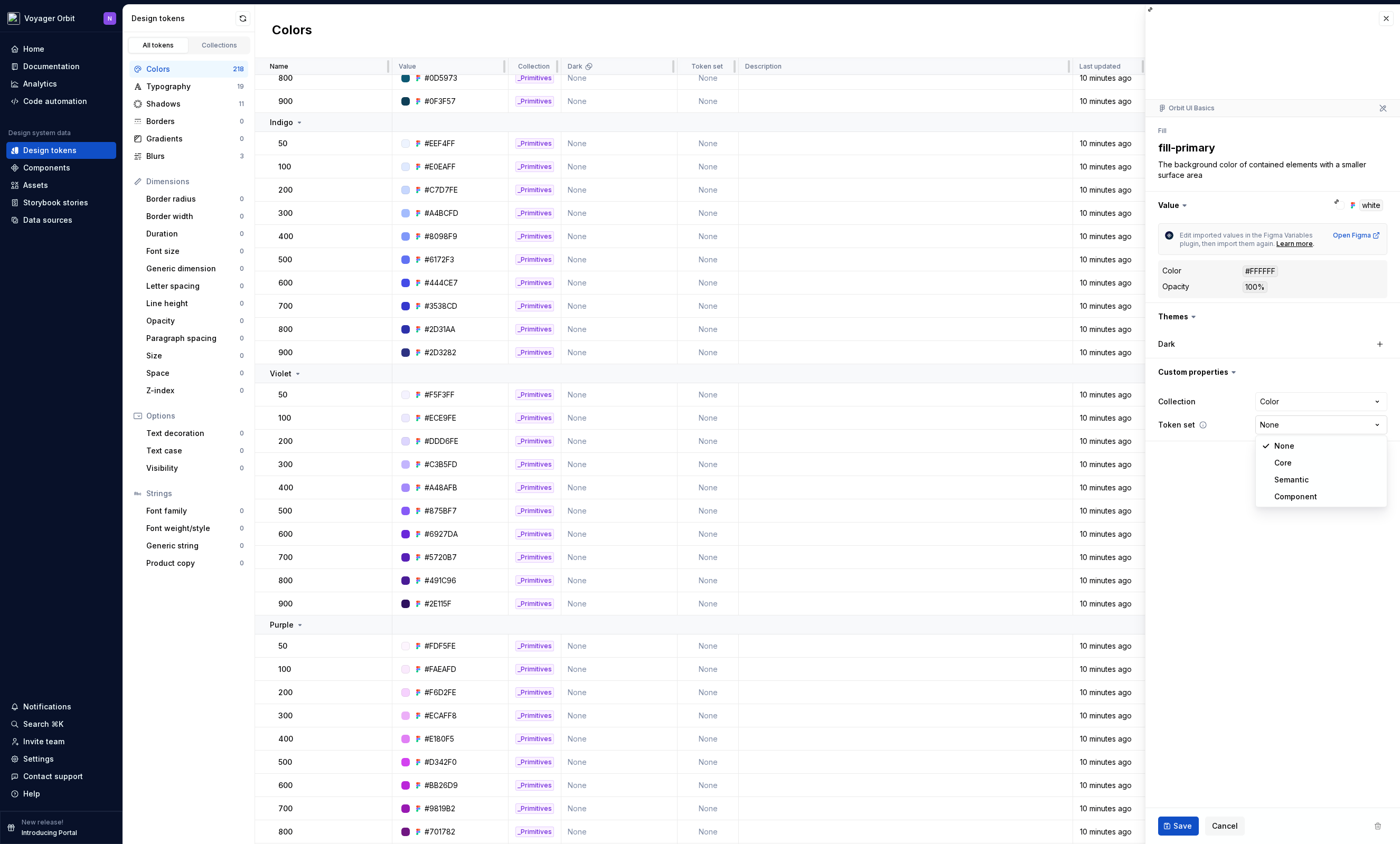
click at [1329, 427] on html "Voyager Orbit N Home Documentation Analytics Code automation Design system data…" at bounding box center [700, 422] width 1400 height 844
click at [1201, 473] on html "Voyager Orbit N Home Documentation Analytics Code automation Design system data…" at bounding box center [700, 422] width 1400 height 844
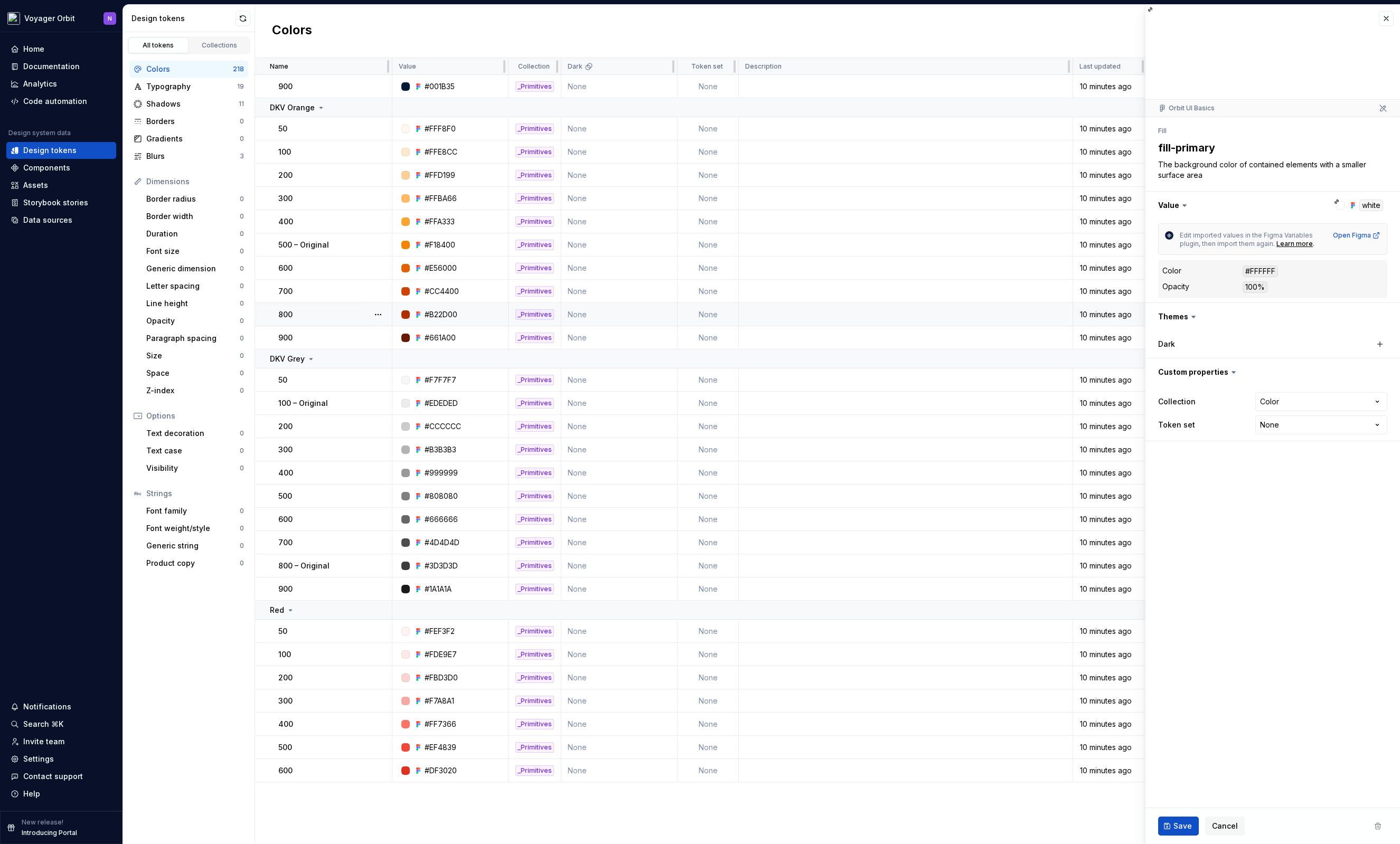
scroll to position [0, 0]
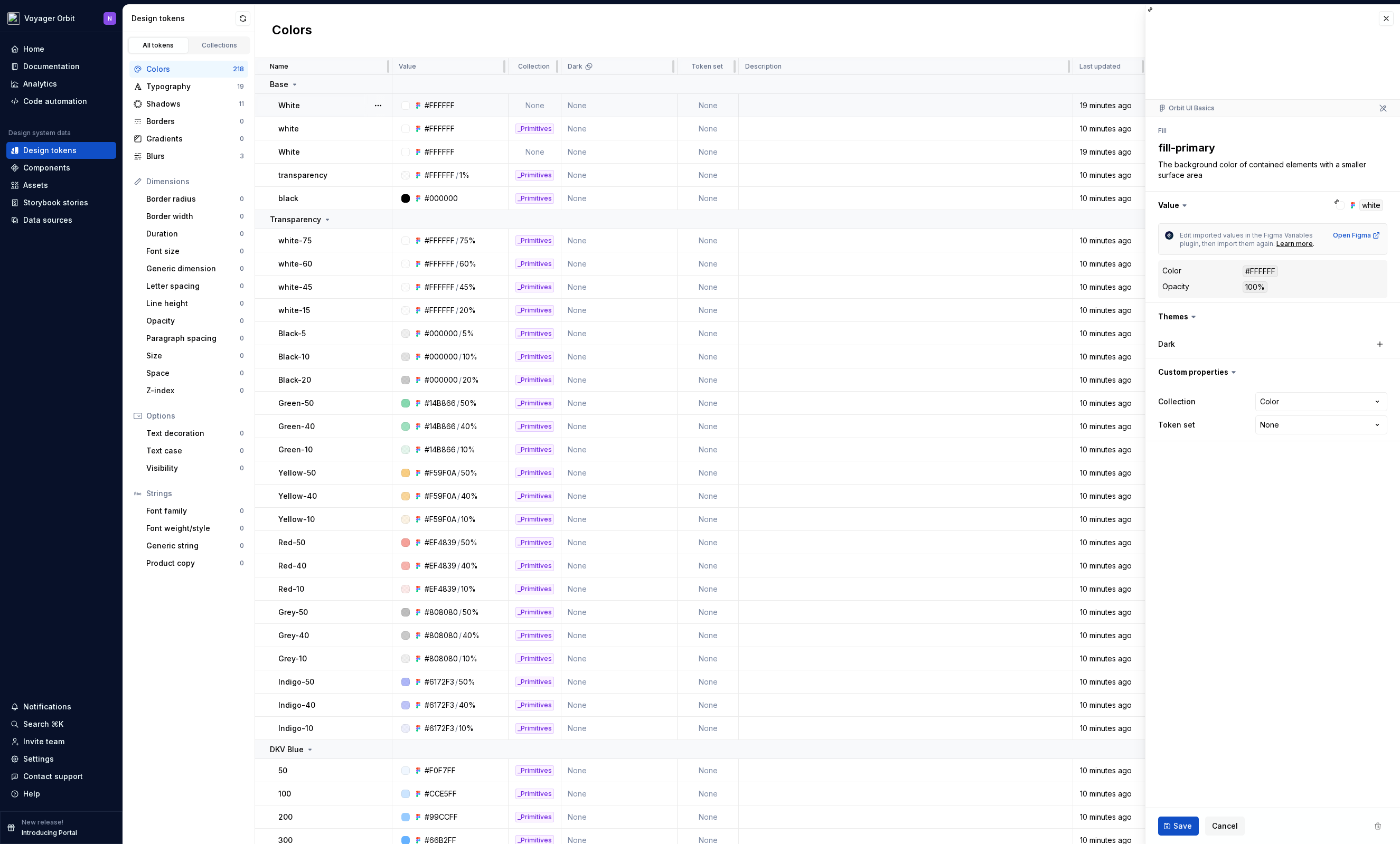
click at [294, 102] on p "White" at bounding box center [289, 105] width 22 height 11
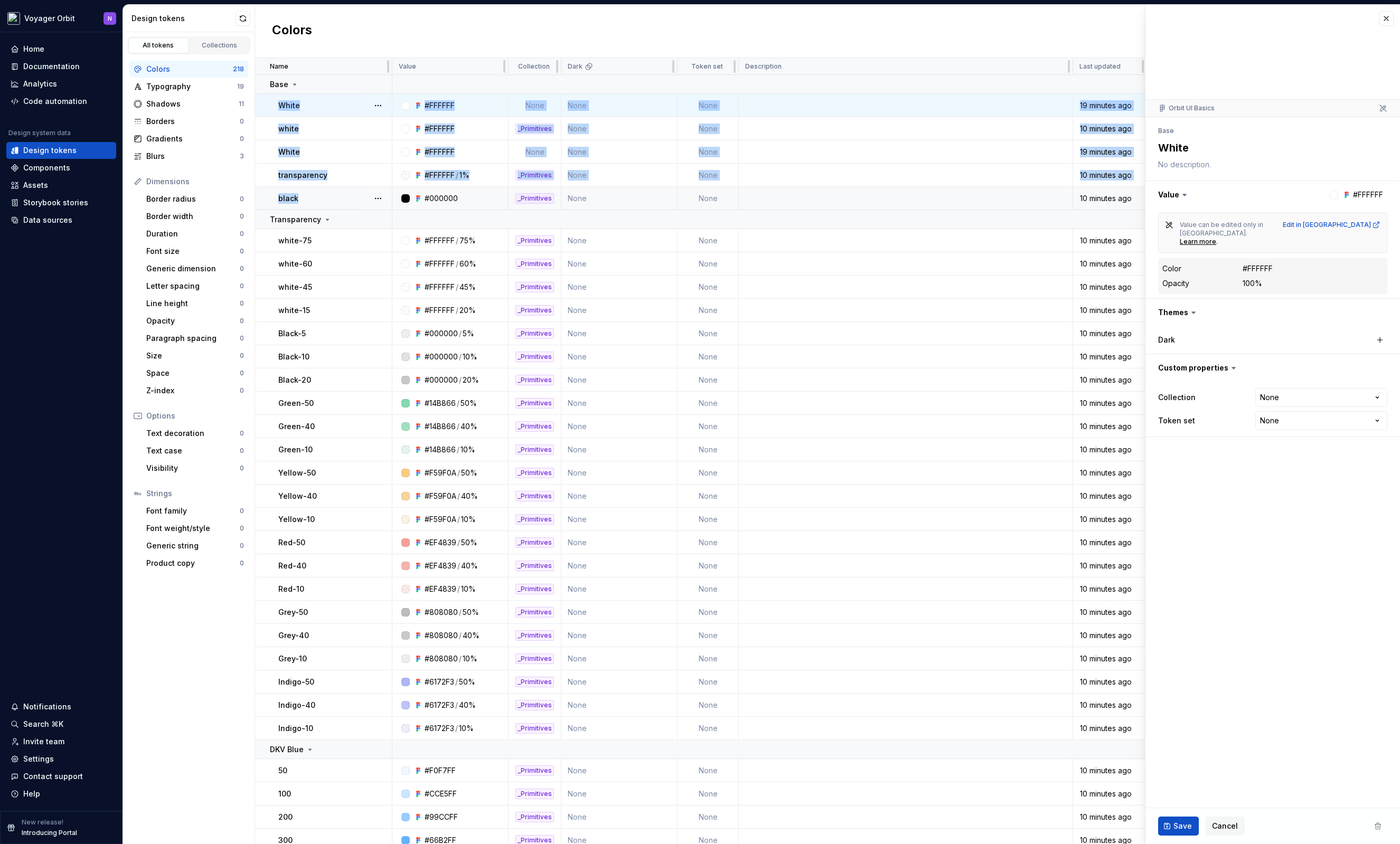
click at [338, 196] on div "black" at bounding box center [335, 198] width 113 height 11
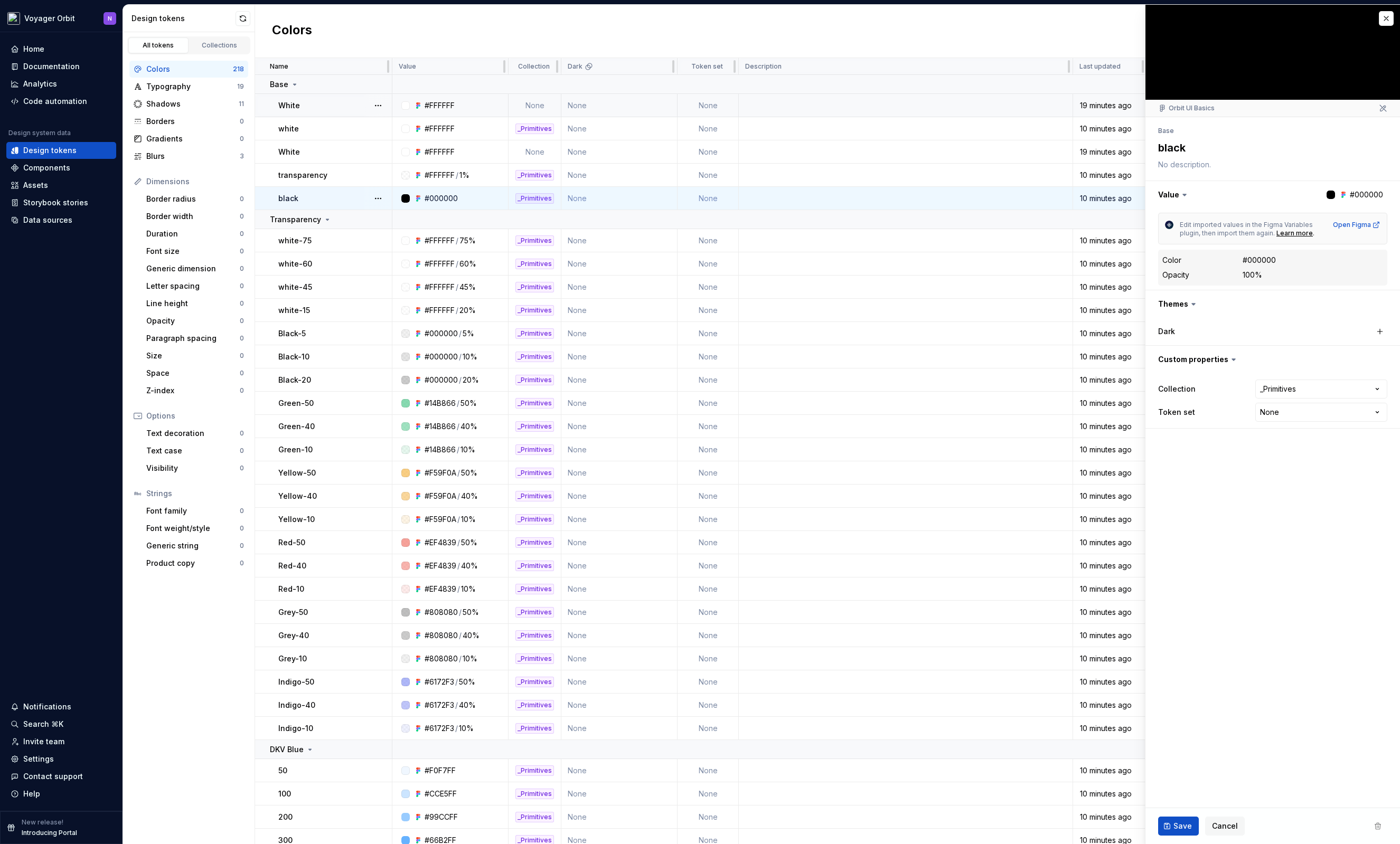
click at [835, 197] on td at bounding box center [906, 198] width 334 height 23
click at [793, 176] on td at bounding box center [906, 175] width 334 height 23
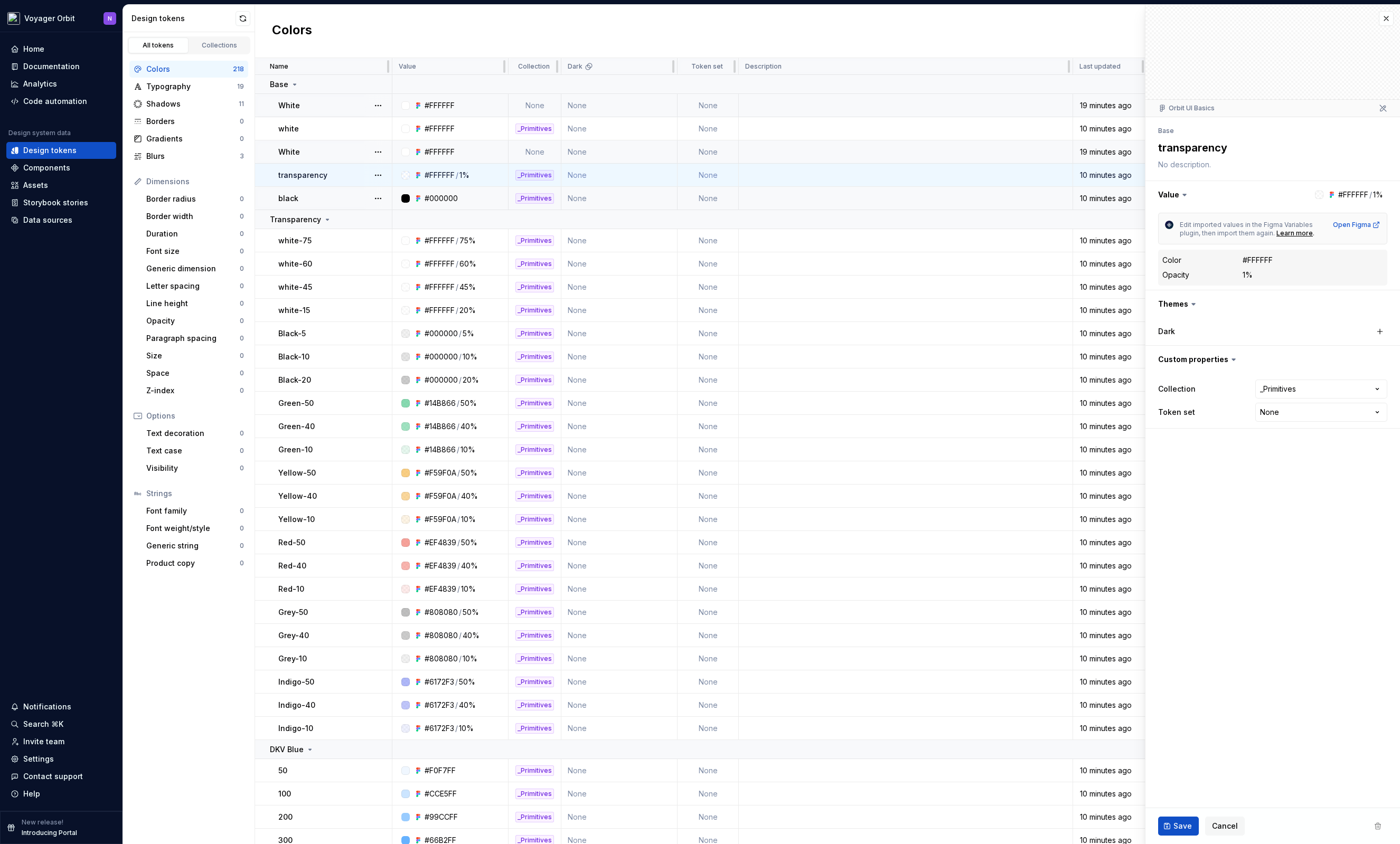
click at [777, 152] on td at bounding box center [906, 152] width 334 height 23
type textarea "*"
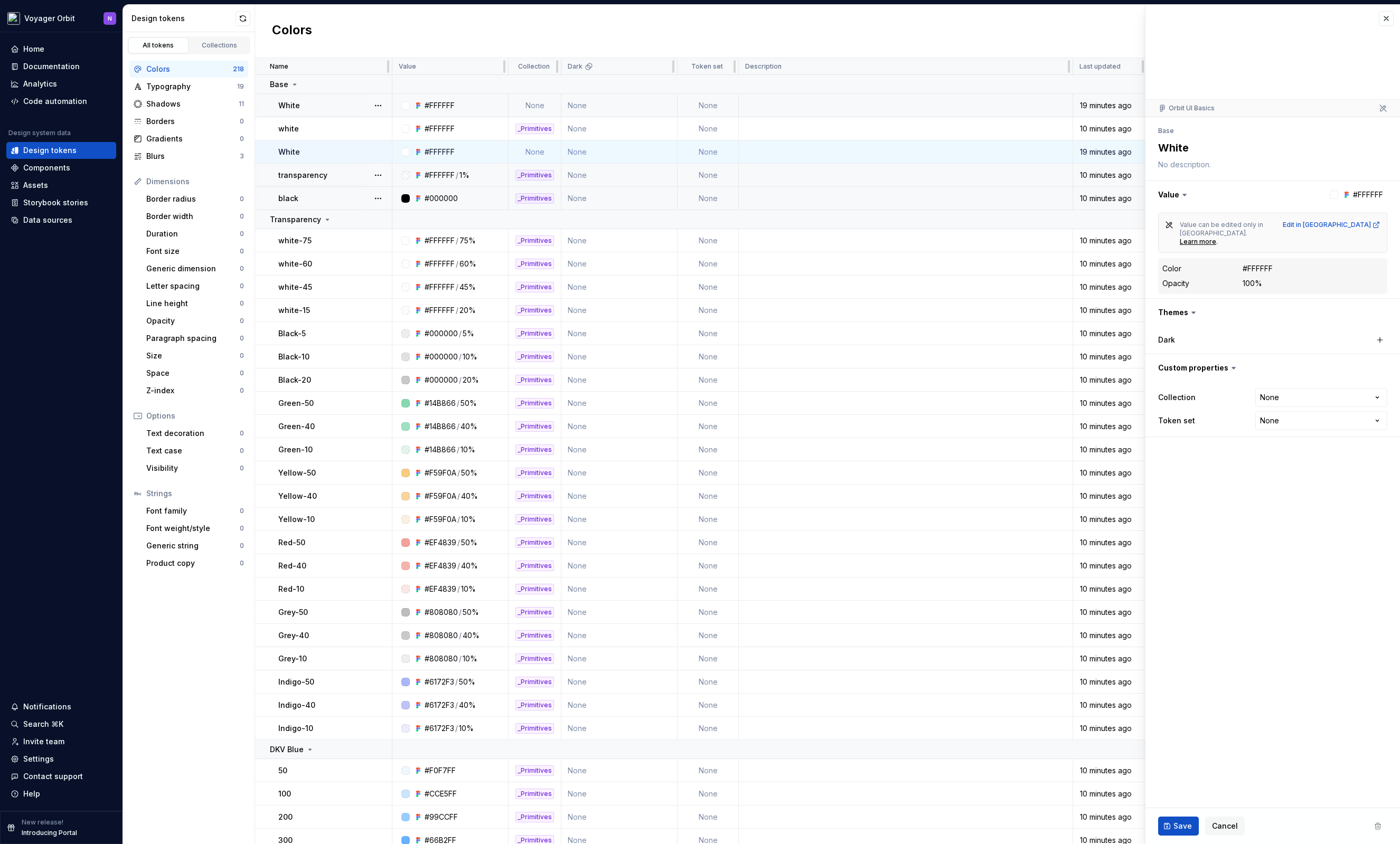
click at [711, 115] on td "None" at bounding box center [708, 105] width 61 height 23
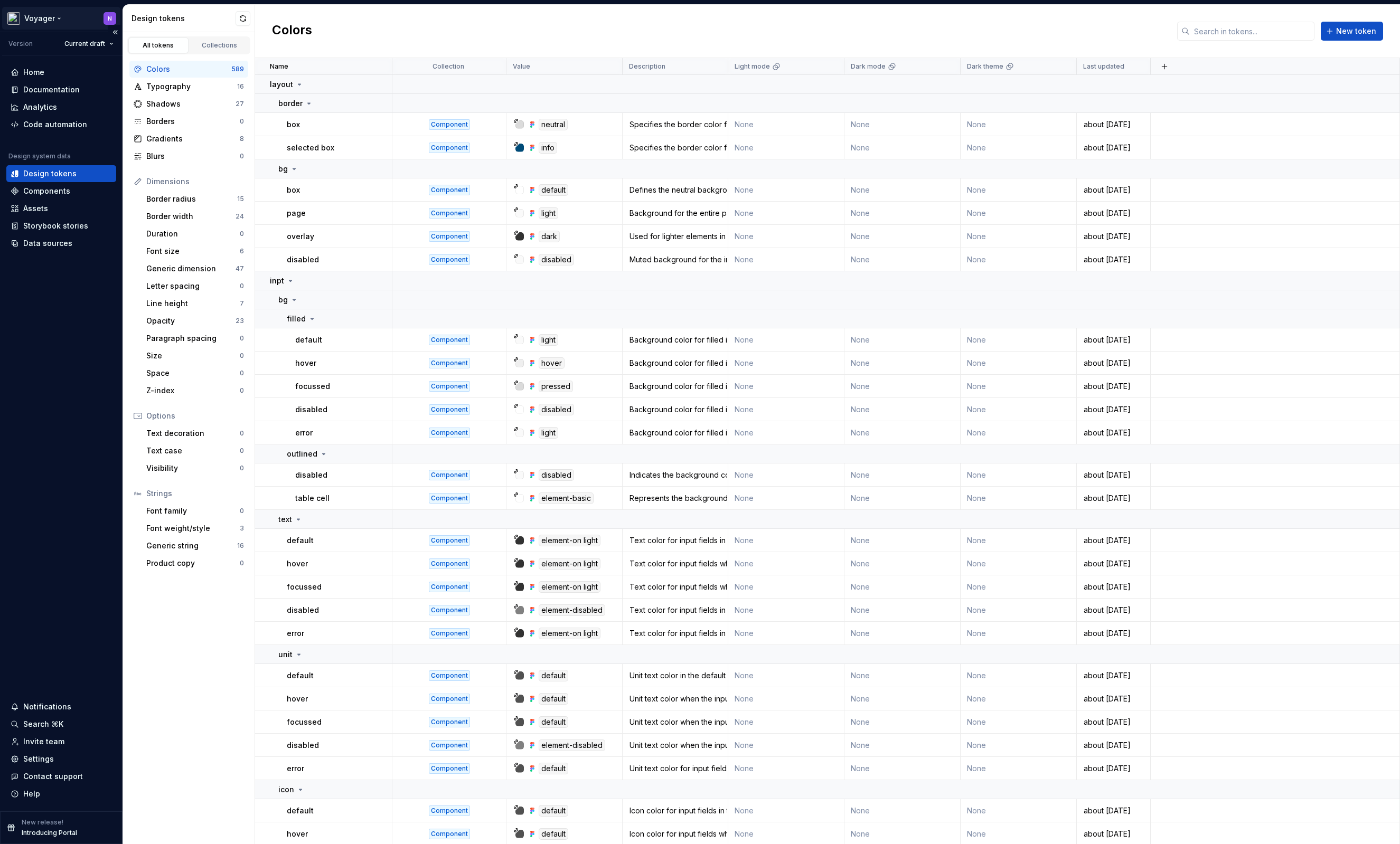
click at [54, 21] on html "Voyager N Version Current draft Home Documentation Analytics Code automation De…" at bounding box center [700, 422] width 1400 height 844
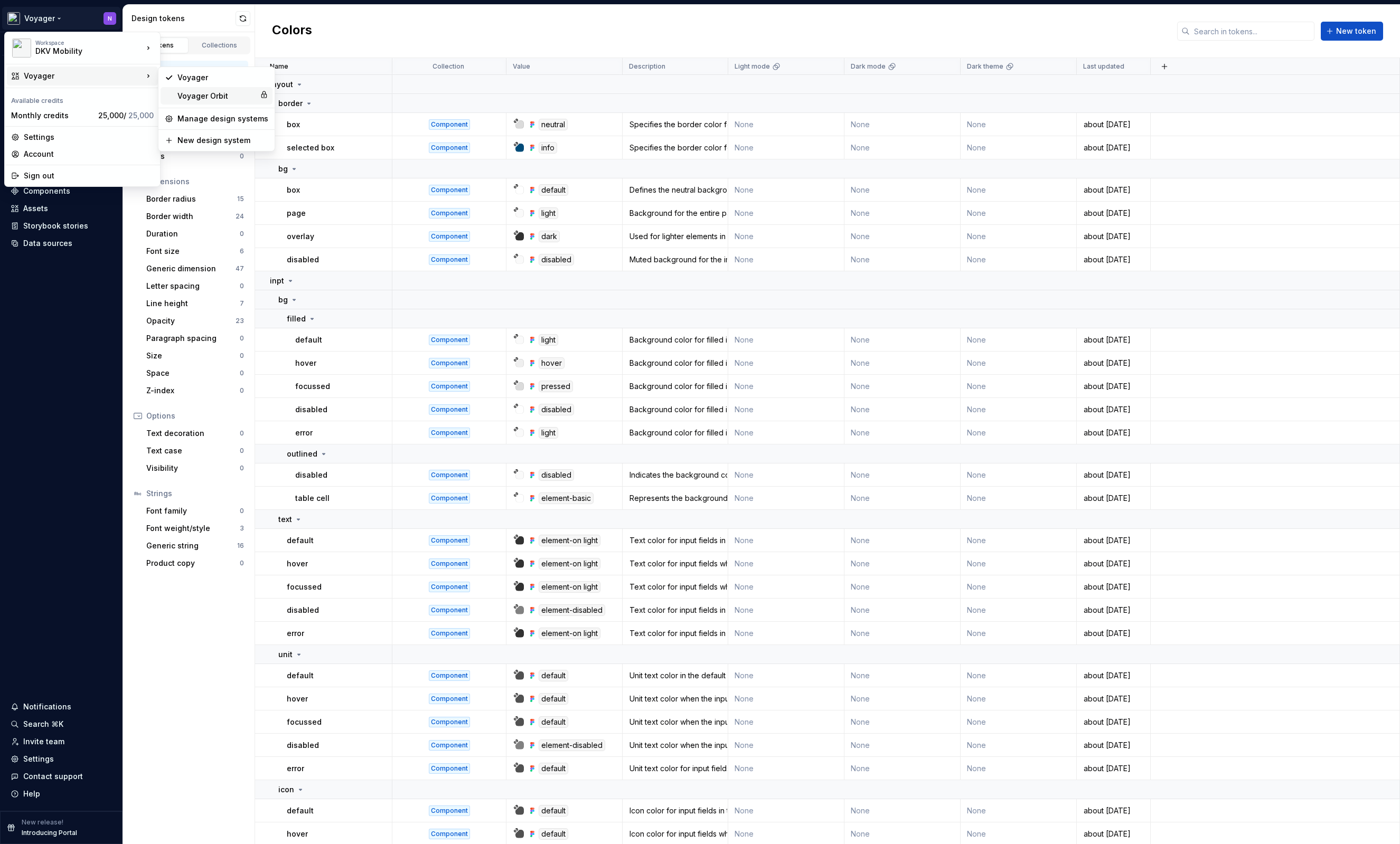
click at [205, 96] on div "Voyager Orbit" at bounding box center [216, 96] width 78 height 11
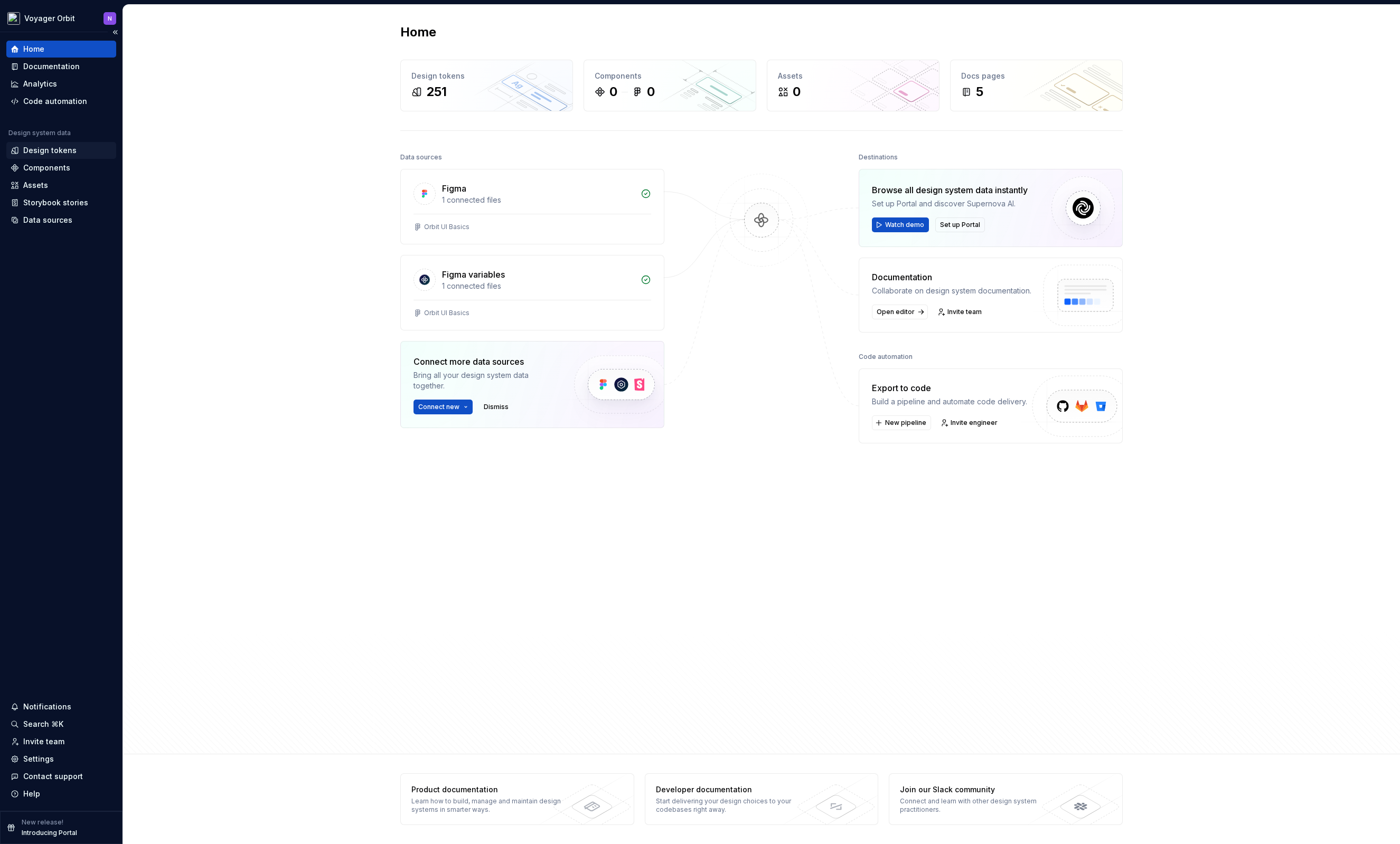
click at [61, 145] on div "Design tokens" at bounding box center [49, 151] width 54 height 11
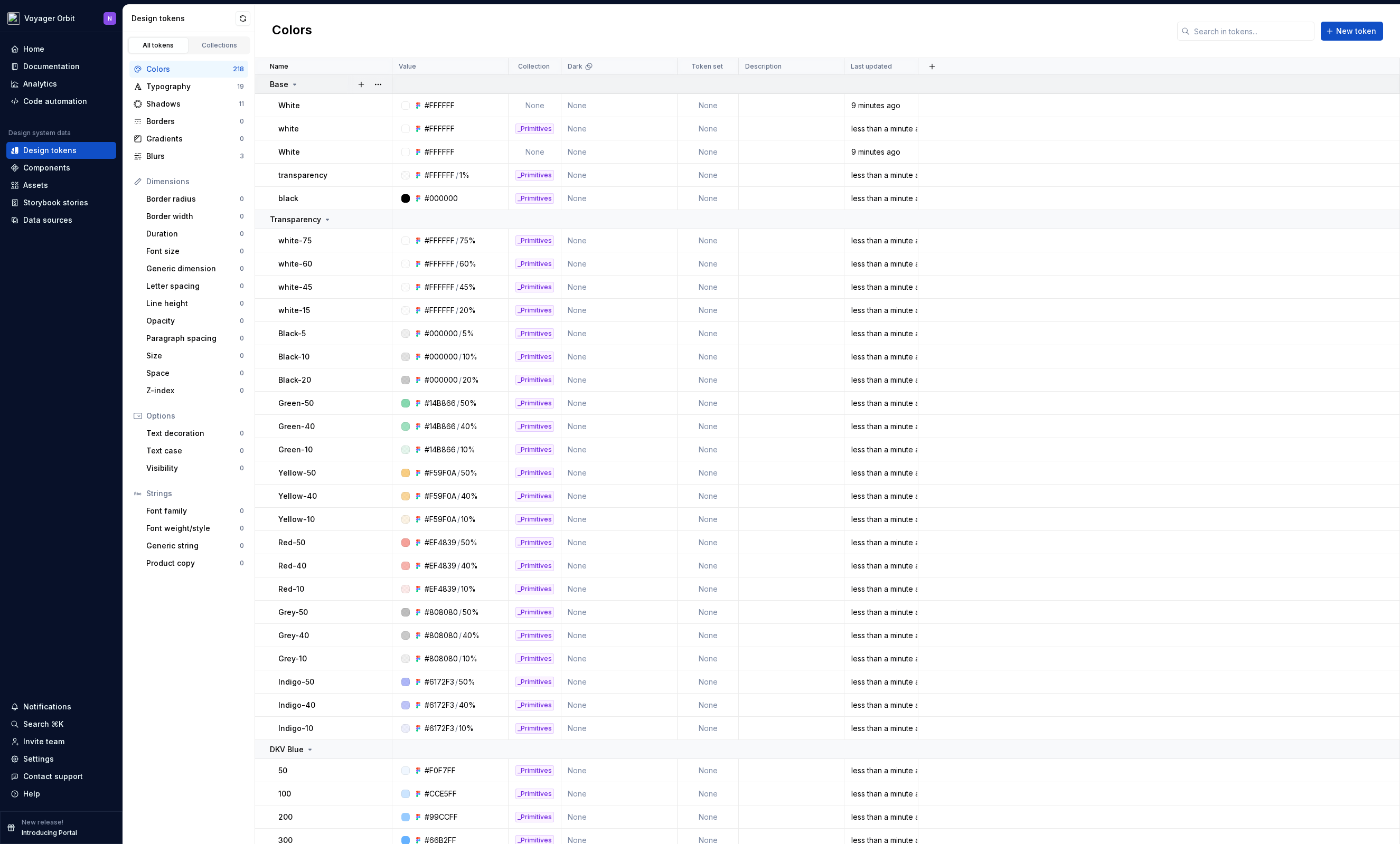
click at [290, 80] on icon at bounding box center [294, 84] width 8 height 8
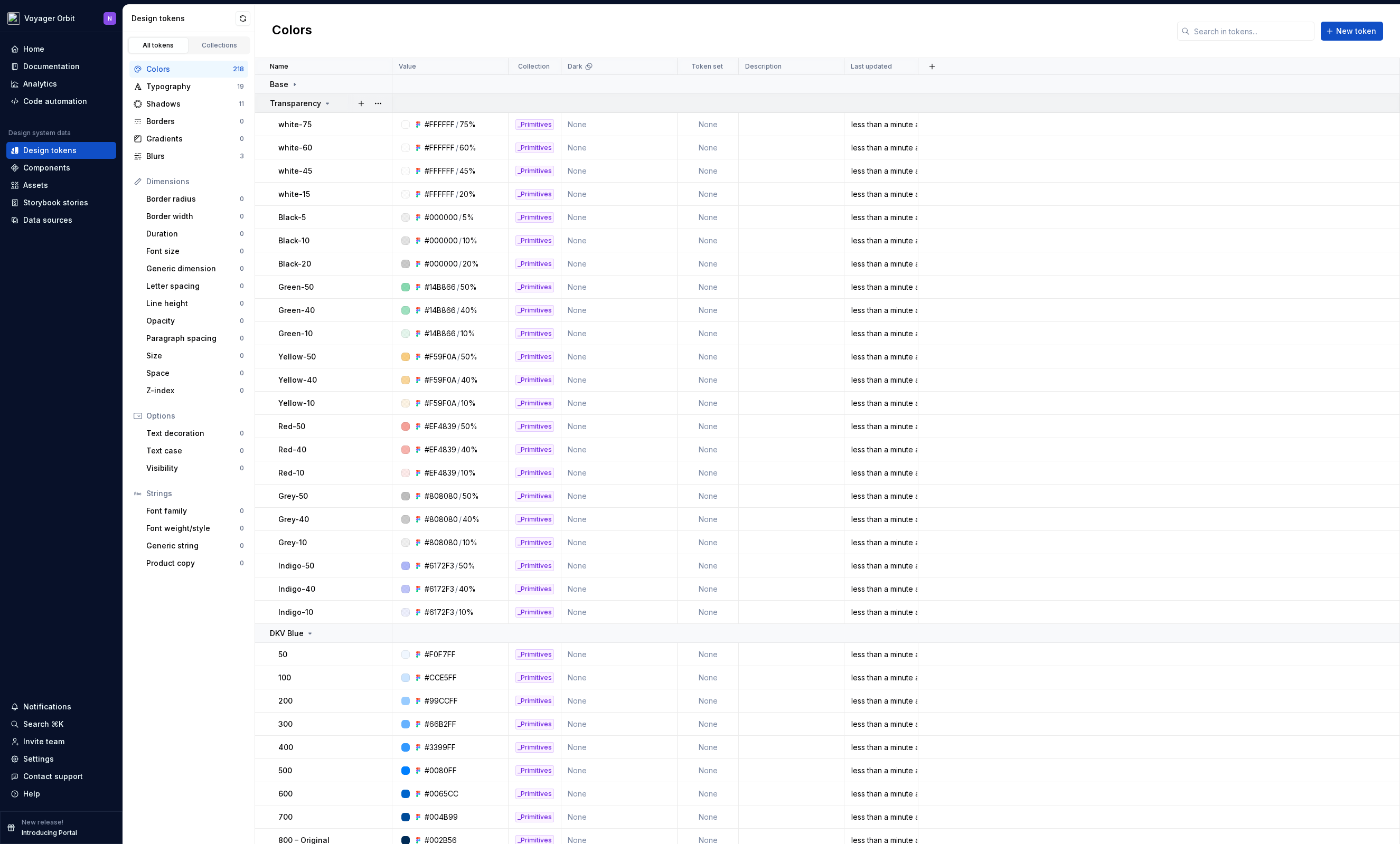
click at [323, 102] on icon at bounding box center [327, 104] width 8 height 8
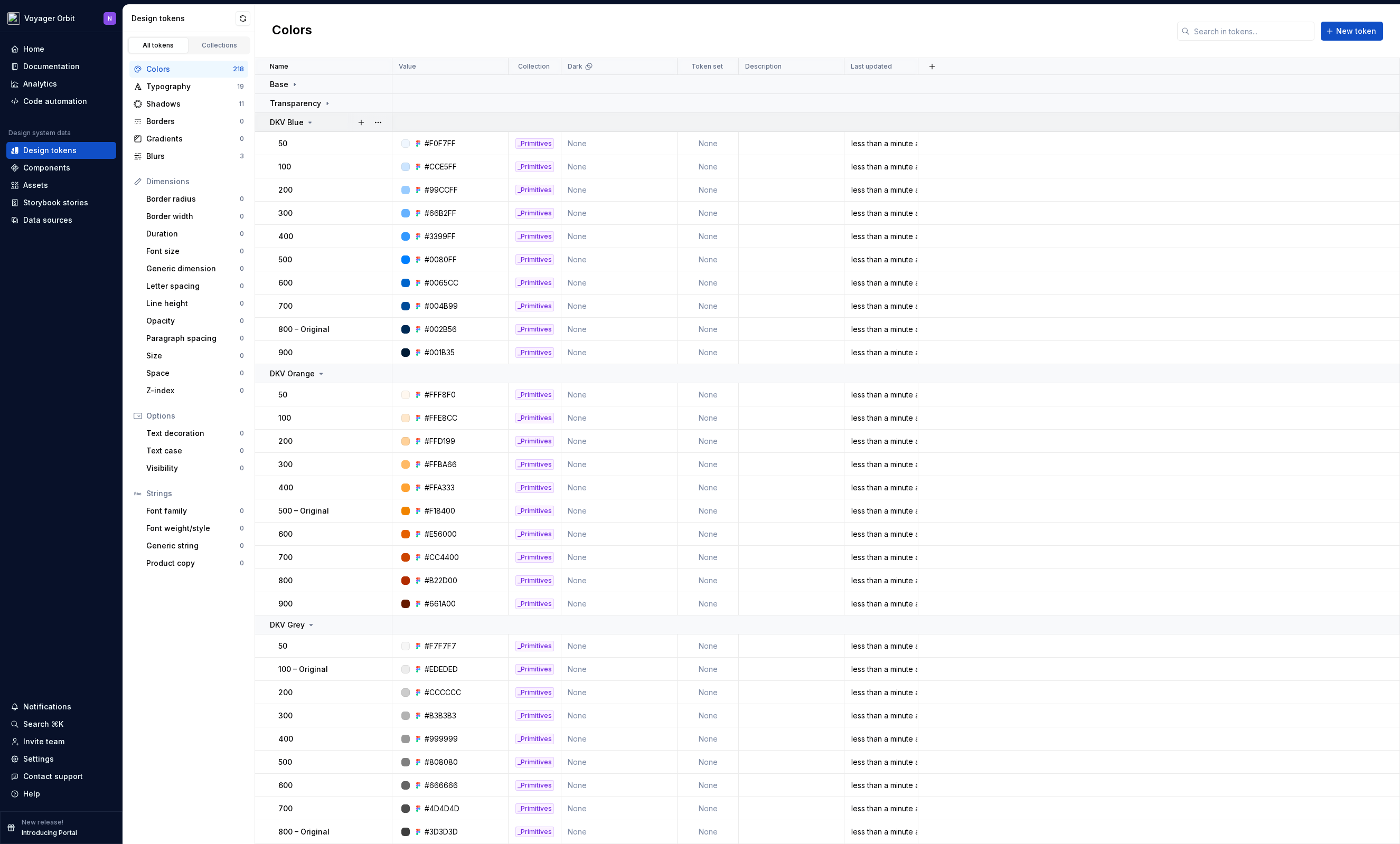
click at [313, 124] on div "DKV Blue" at bounding box center [330, 122] width 121 height 11
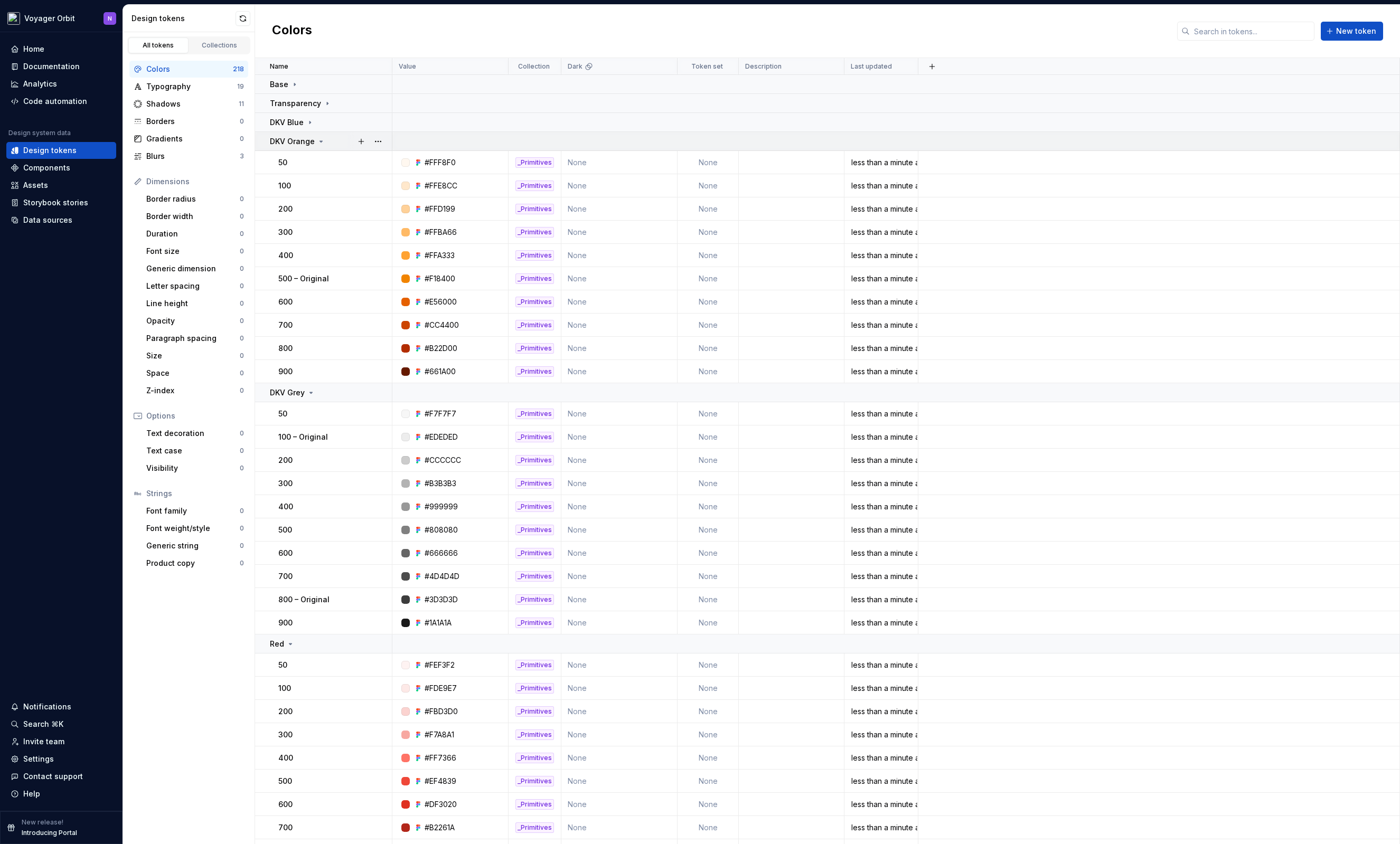
click at [318, 141] on icon at bounding box center [321, 141] width 8 height 8
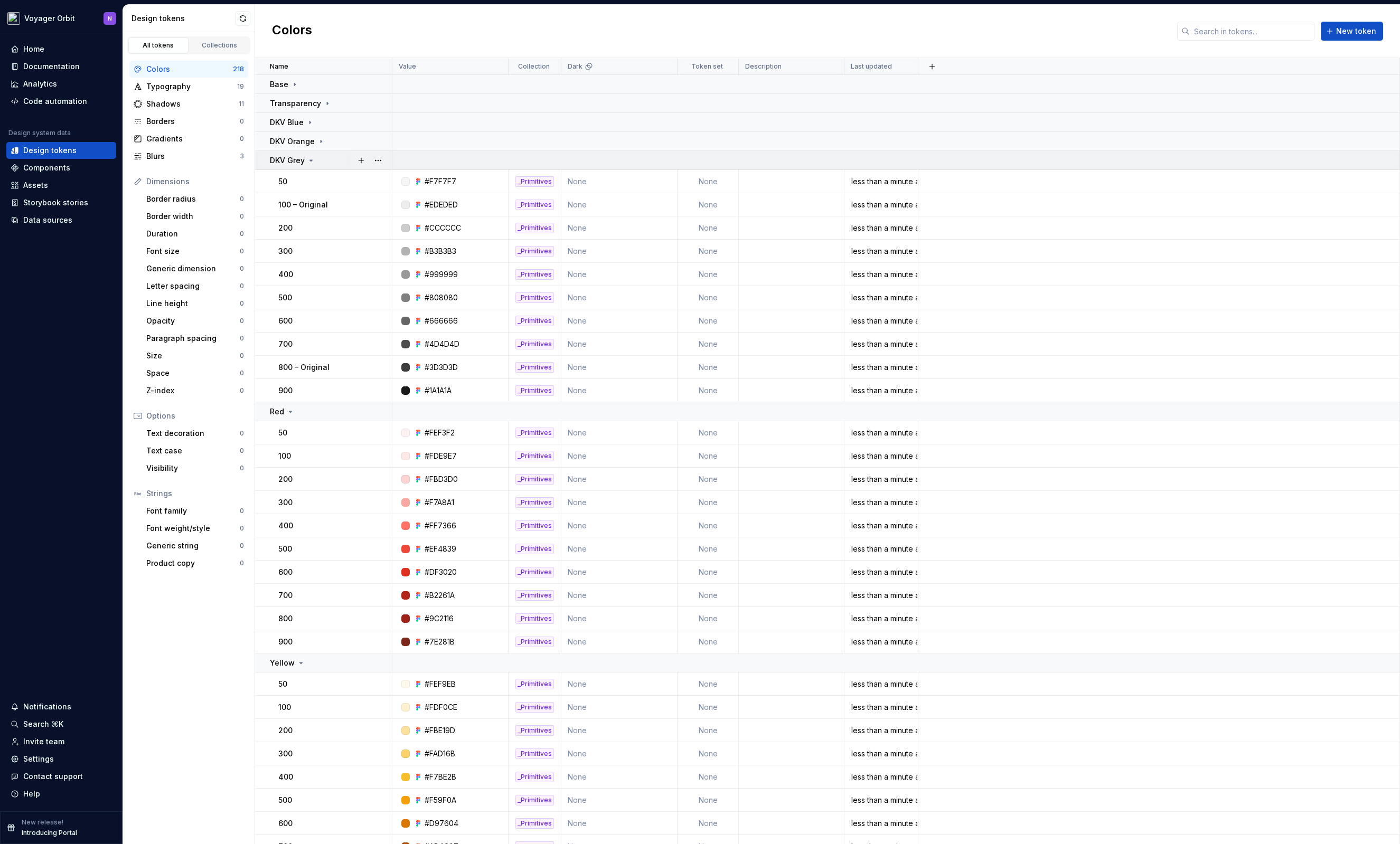
click at [308, 156] on icon at bounding box center [311, 160] width 8 height 8
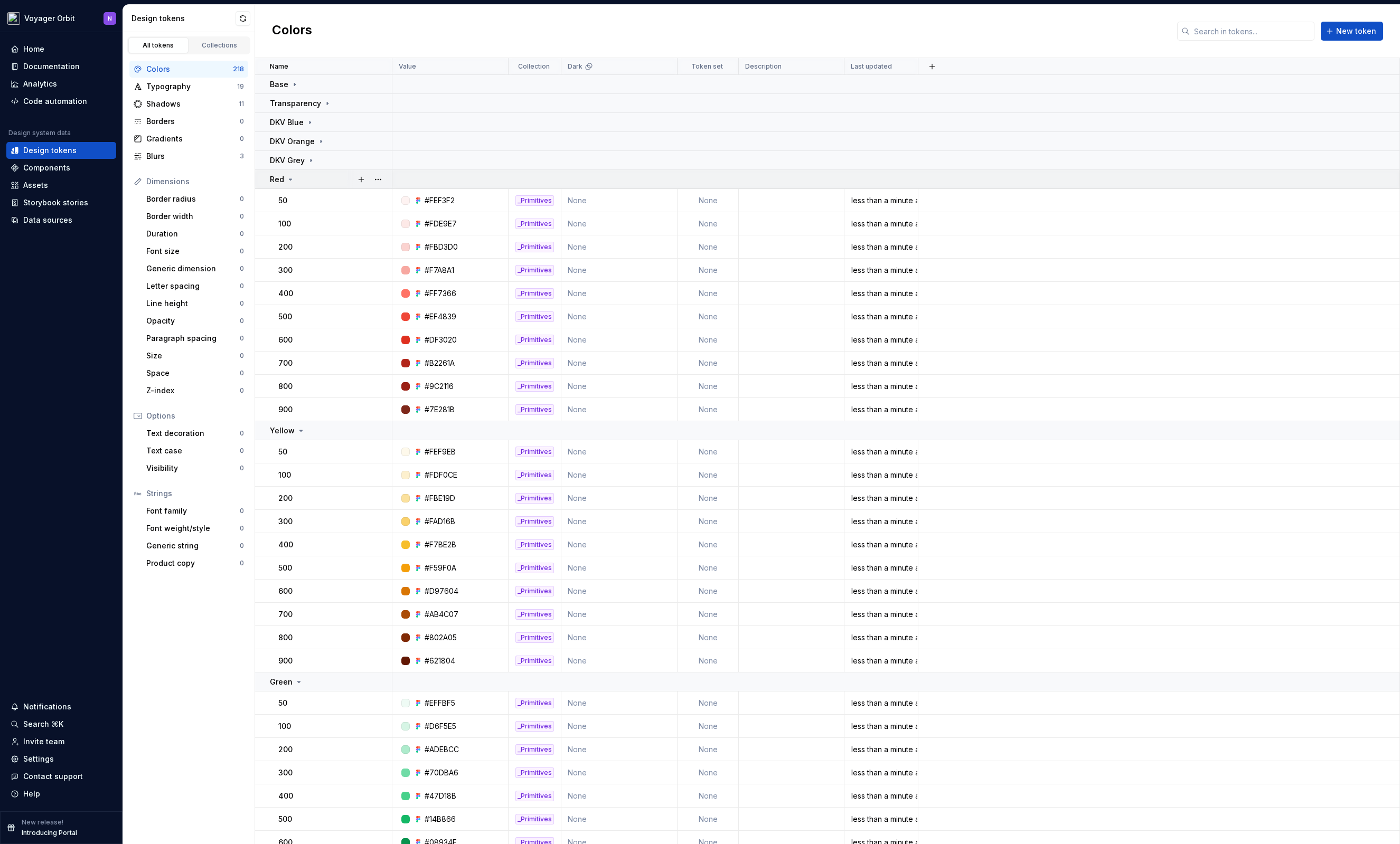
click at [297, 184] on div "Red" at bounding box center [330, 180] width 121 height 11
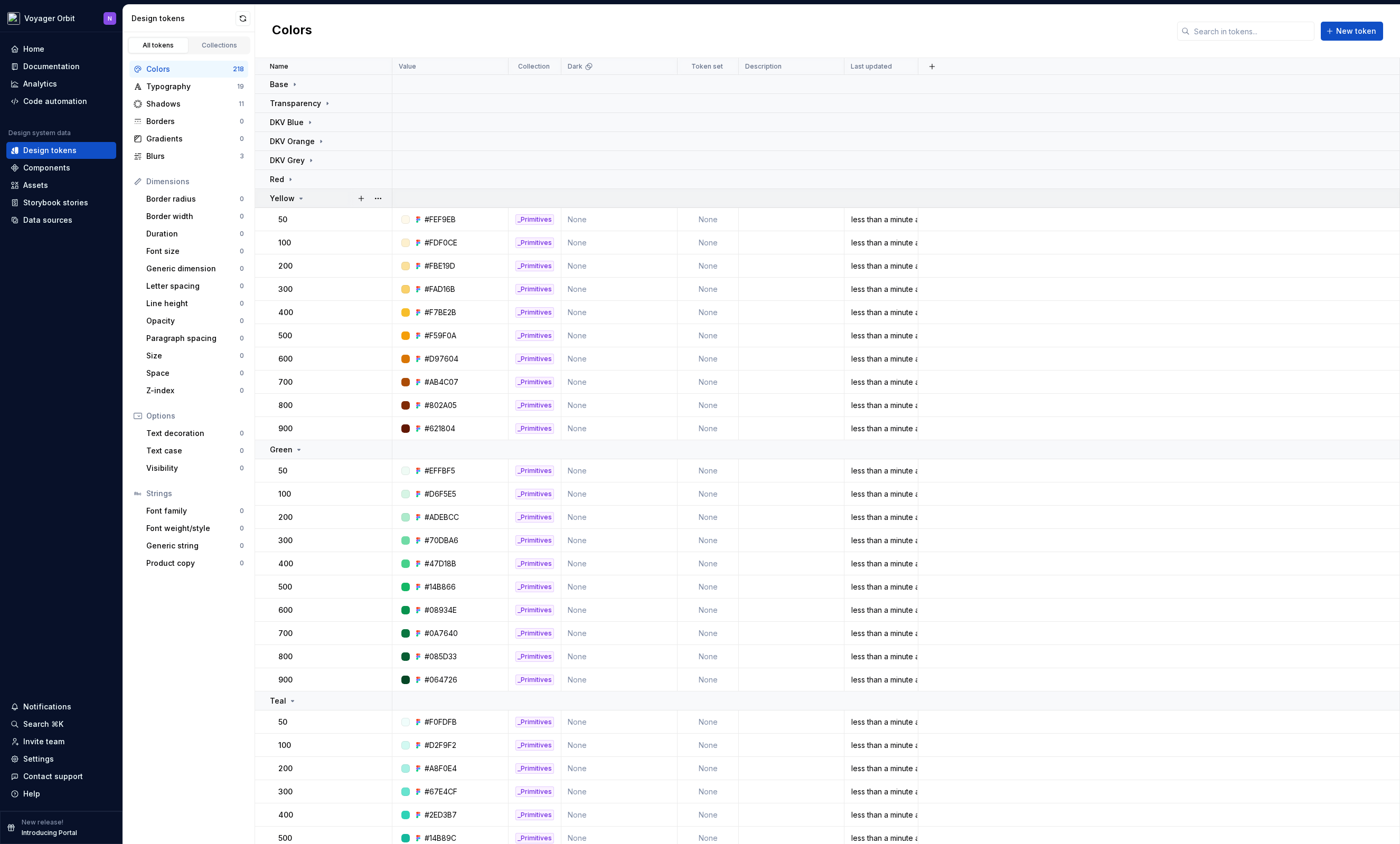
click at [300, 201] on icon at bounding box center [301, 198] width 8 height 8
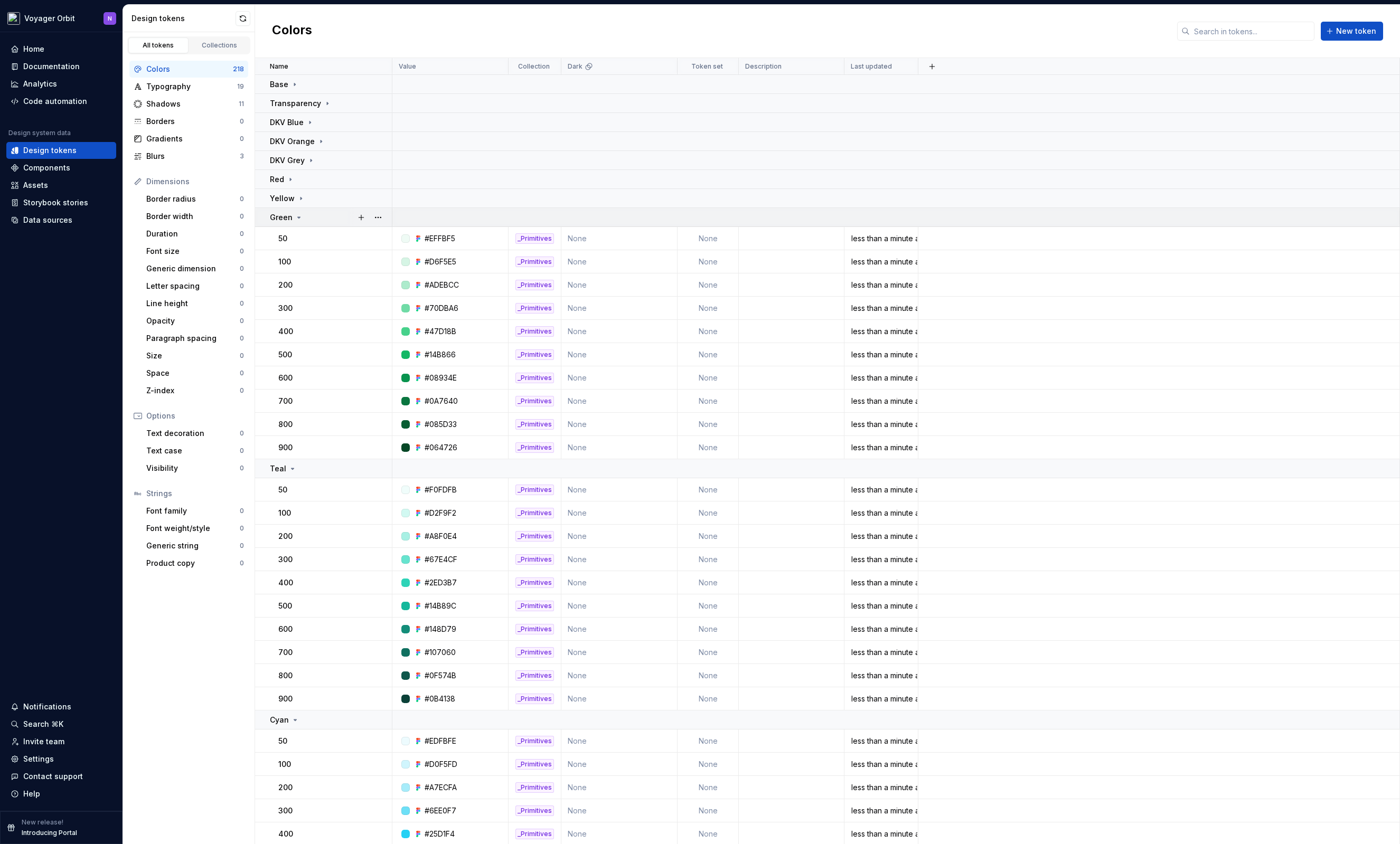
click at [300, 218] on icon at bounding box center [298, 217] width 8 height 8
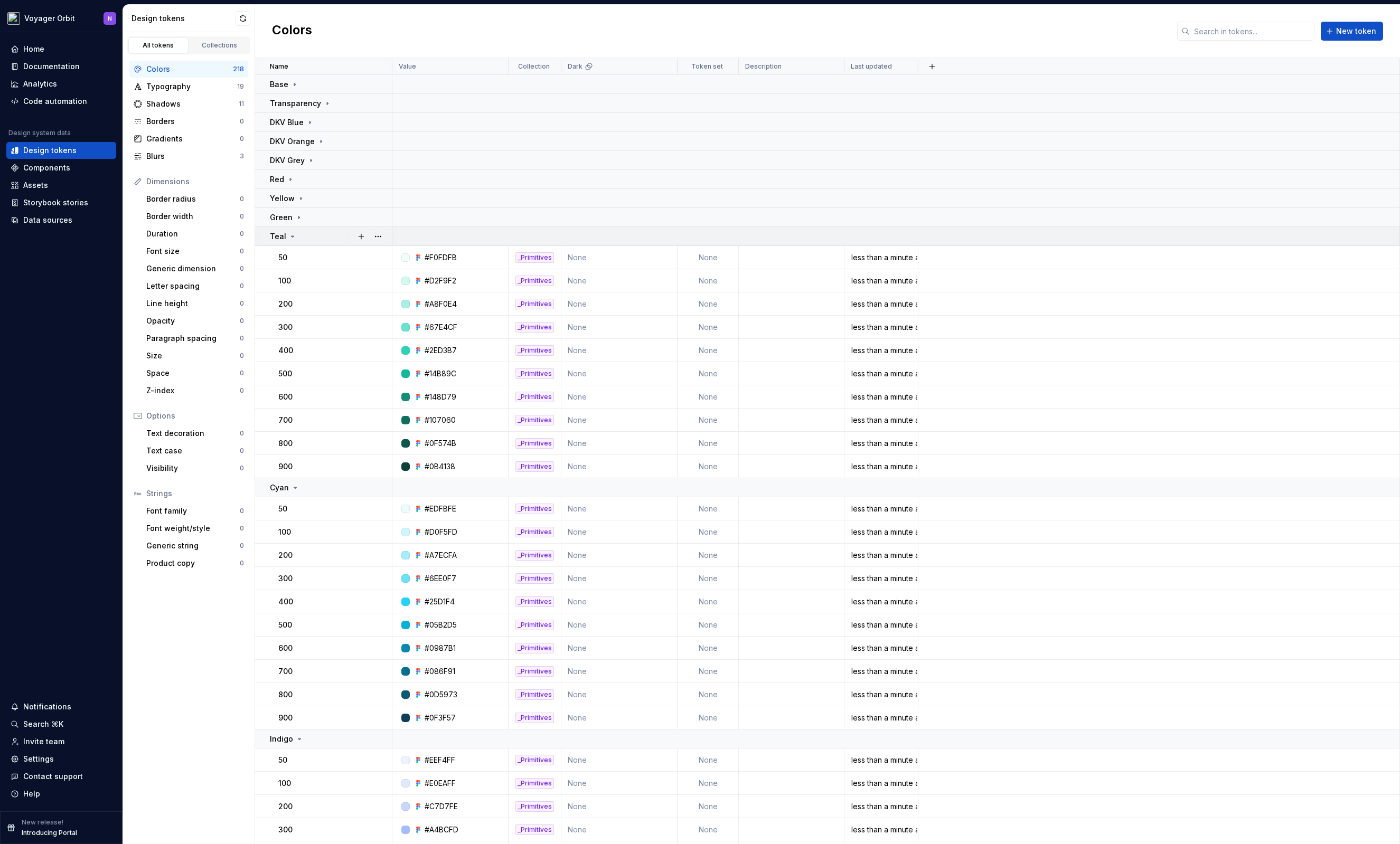
click at [299, 234] on div "Teal" at bounding box center [330, 237] width 121 height 11
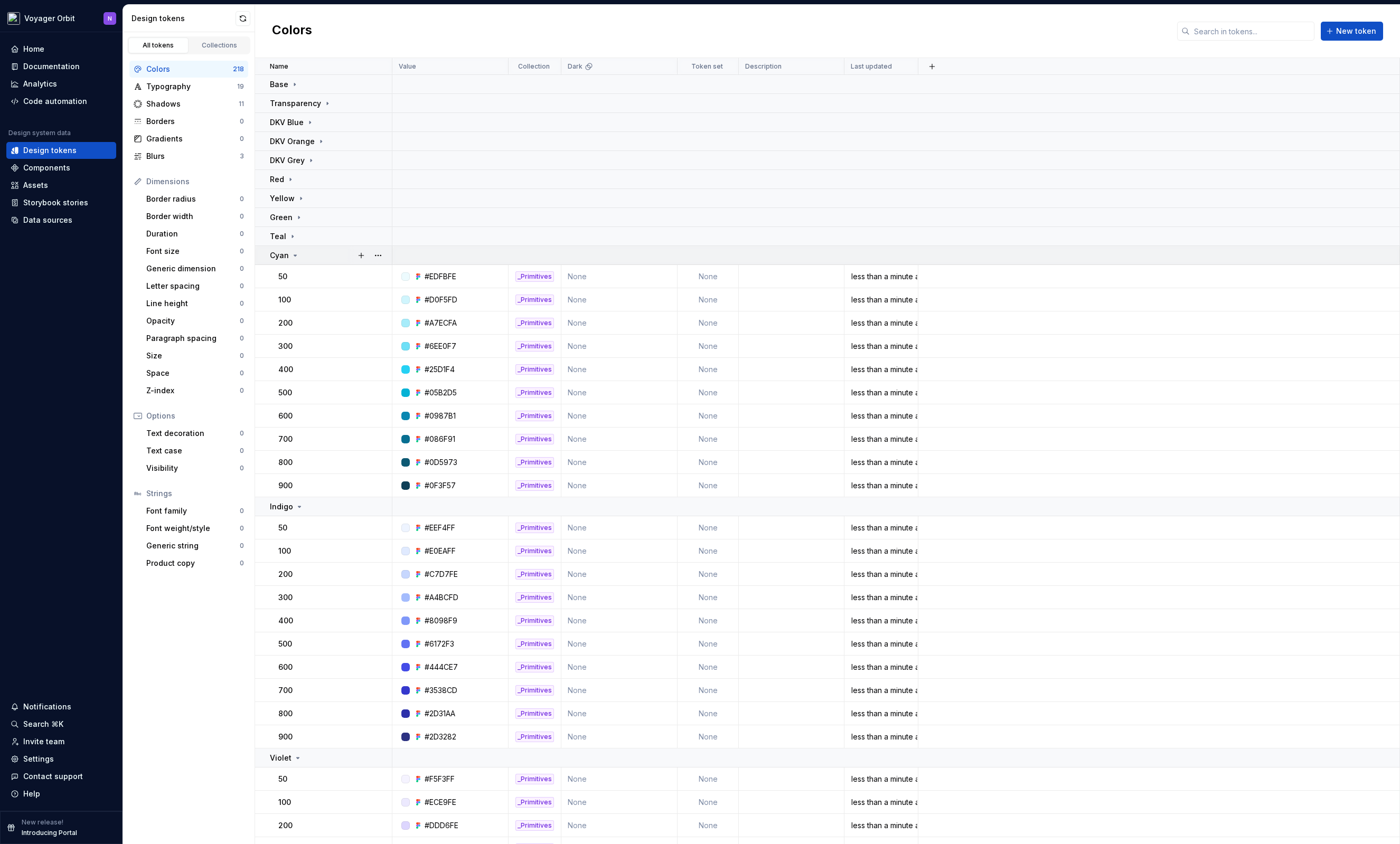
click at [294, 258] on icon at bounding box center [295, 255] width 8 height 8
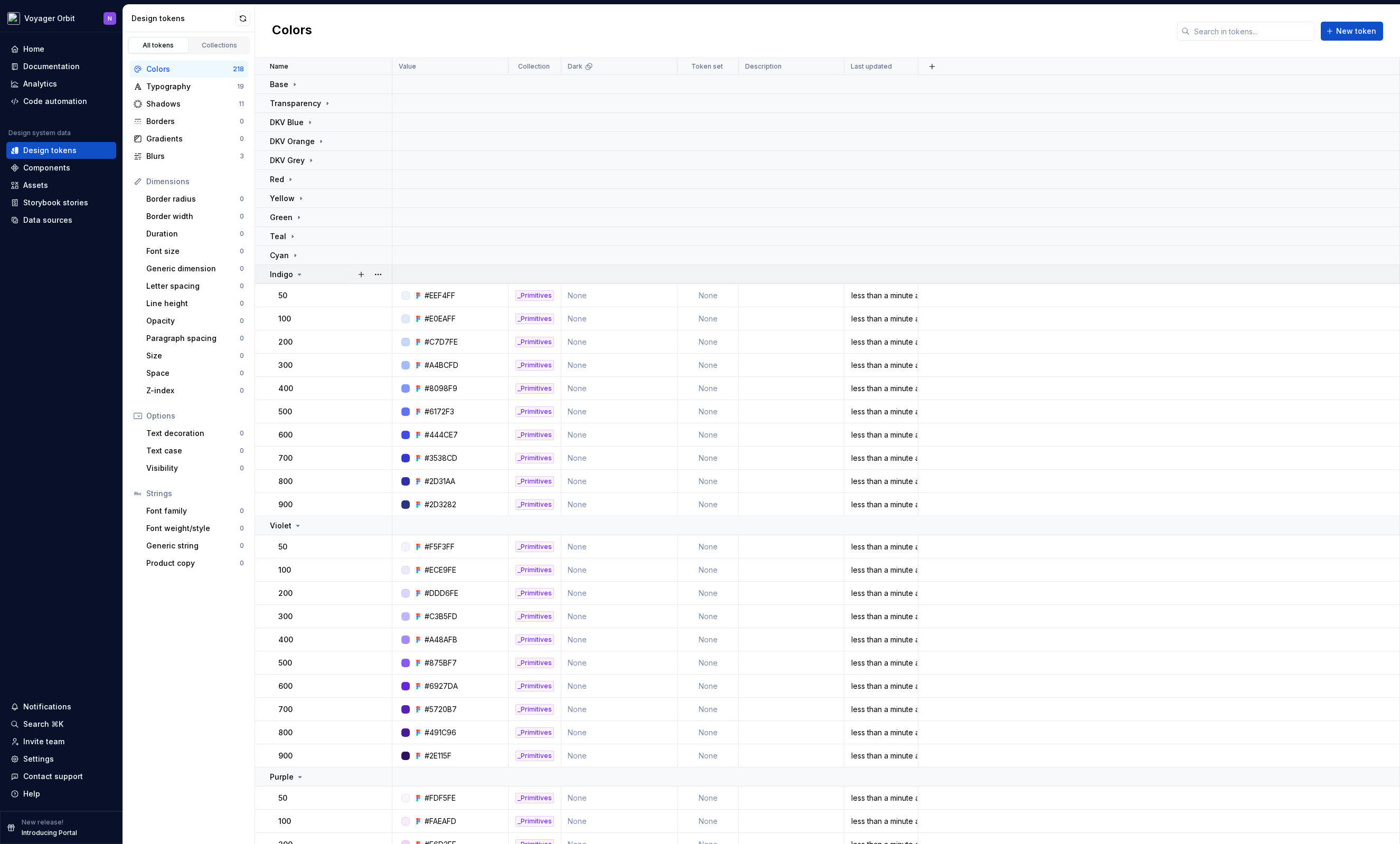
click at [295, 274] on icon at bounding box center [299, 274] width 8 height 8
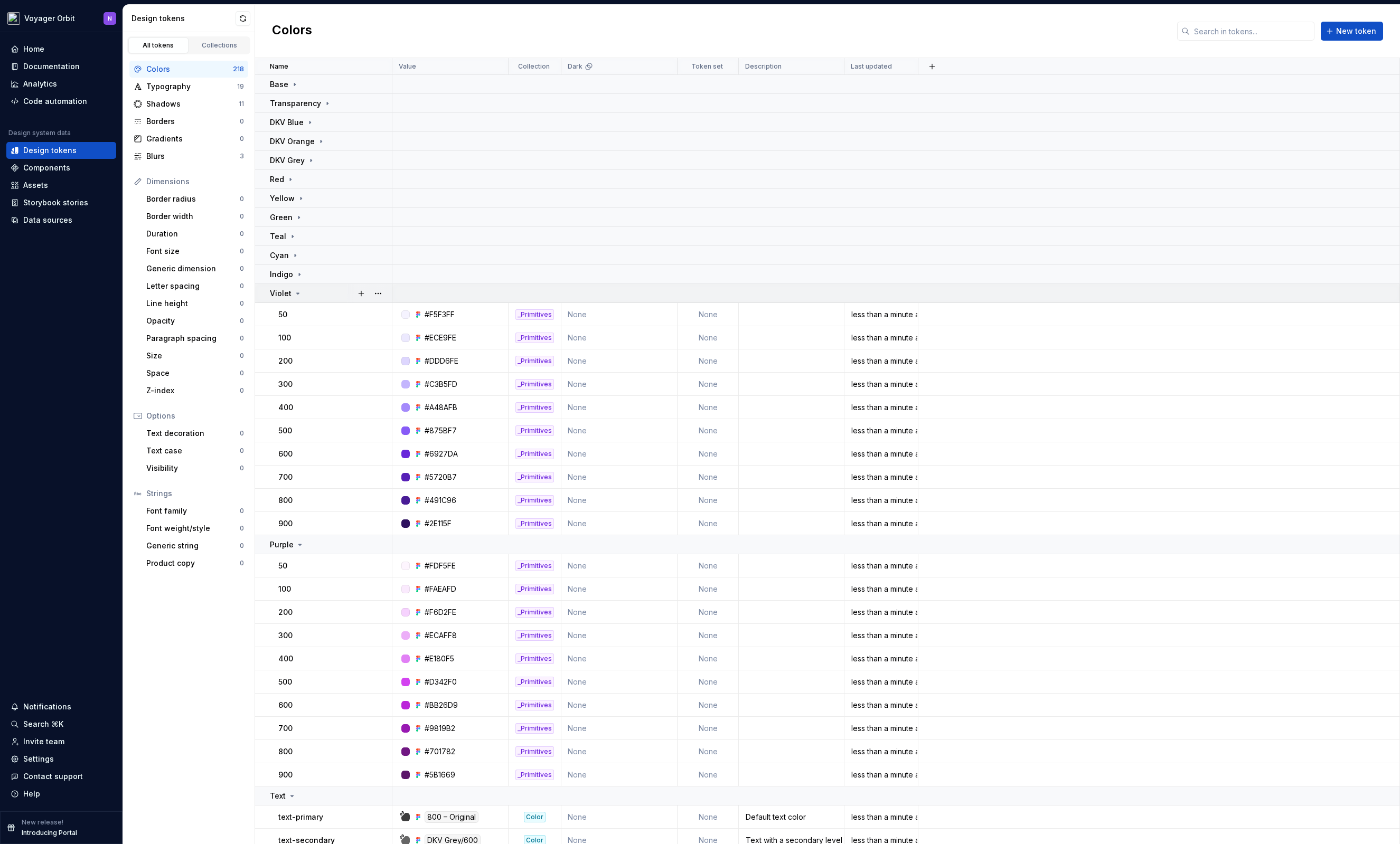
click at [296, 301] on td "Violet" at bounding box center [323, 294] width 137 height 19
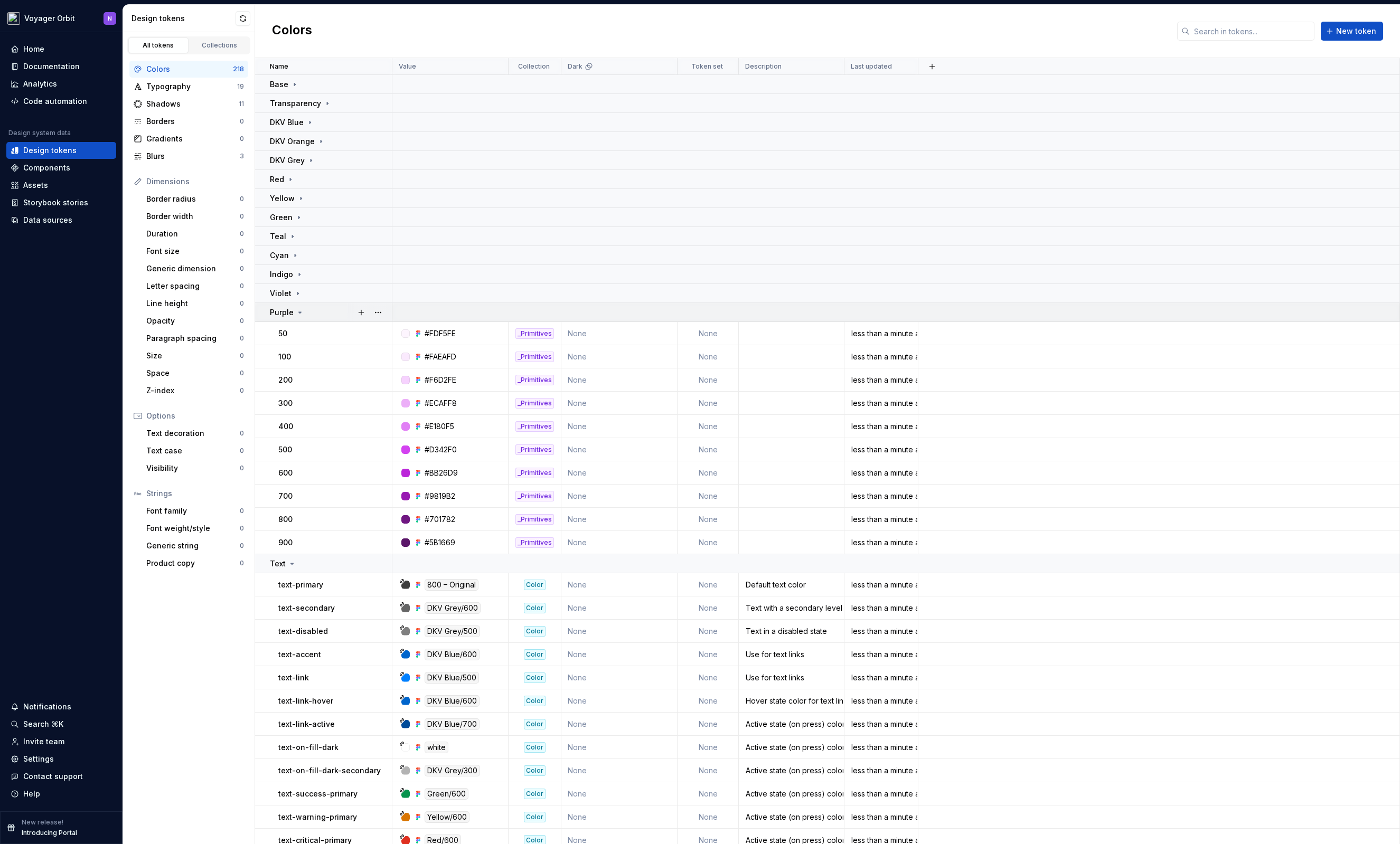
click at [304, 317] on div "Purple" at bounding box center [330, 313] width 121 height 11
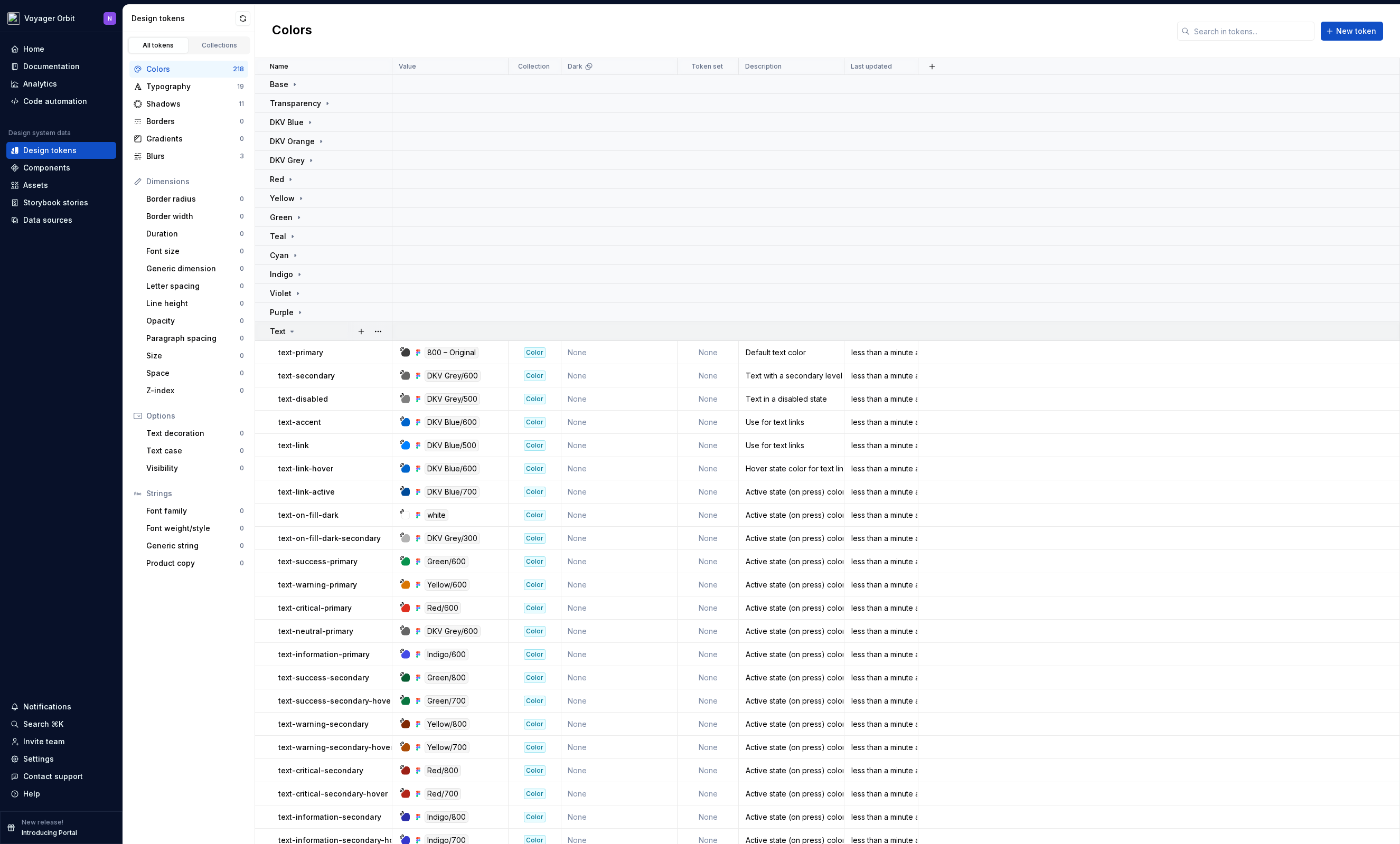
click at [301, 331] on div "Text" at bounding box center [330, 331] width 121 height 11
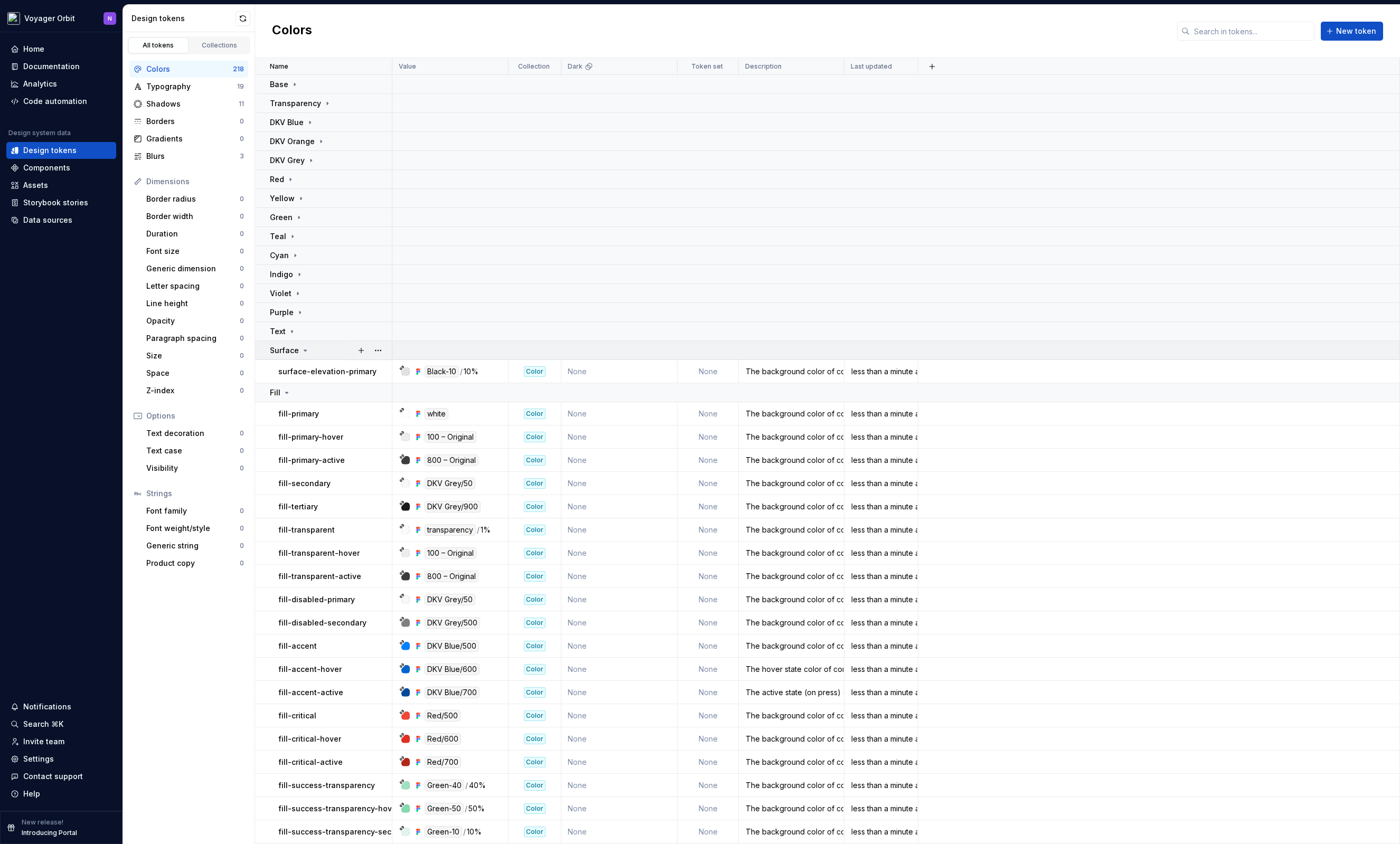
click at [304, 350] on icon at bounding box center [306, 351] width 2 height 1
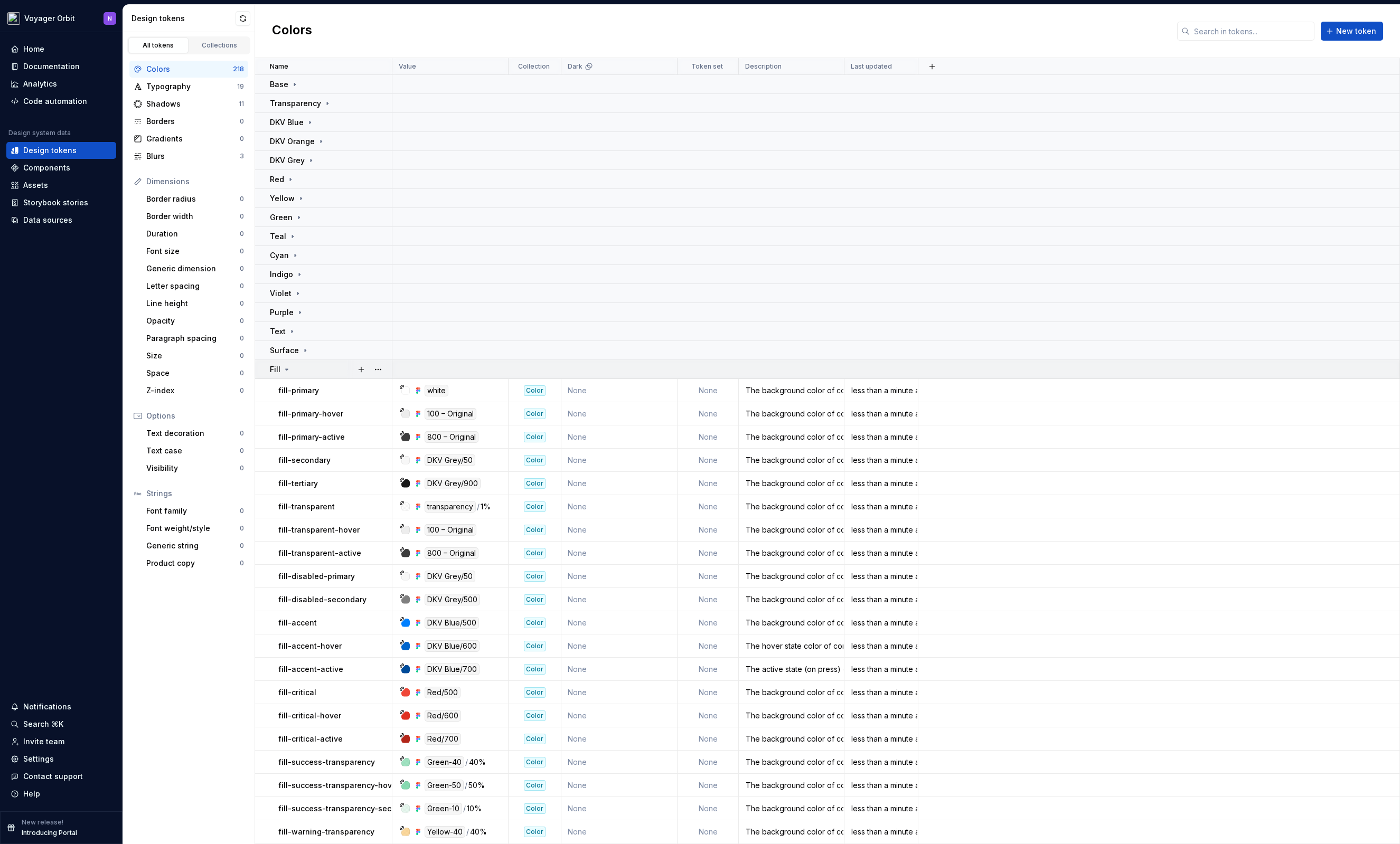
click at [295, 367] on div "Fill" at bounding box center [330, 370] width 121 height 11
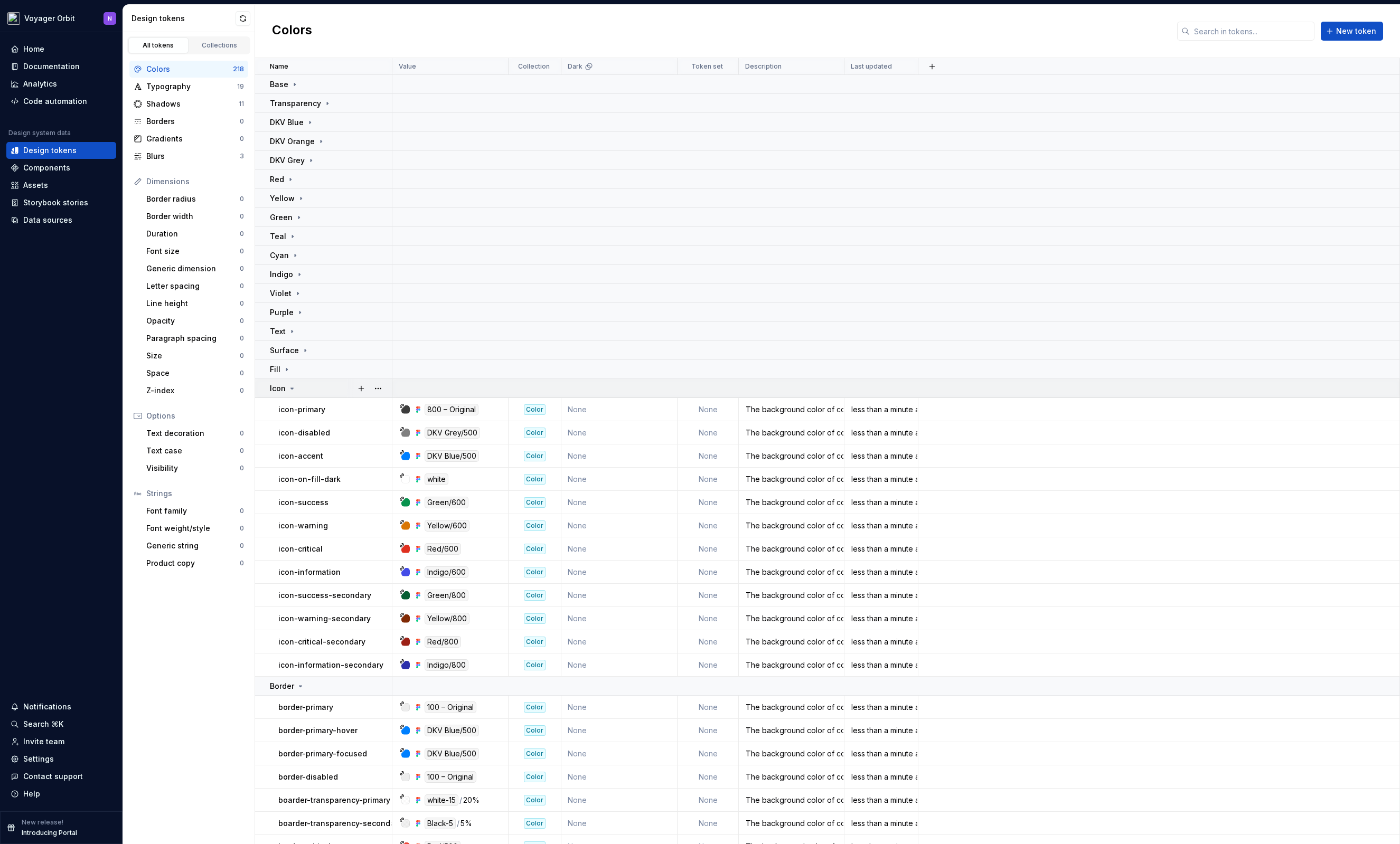
click at [294, 387] on icon at bounding box center [292, 388] width 8 height 8
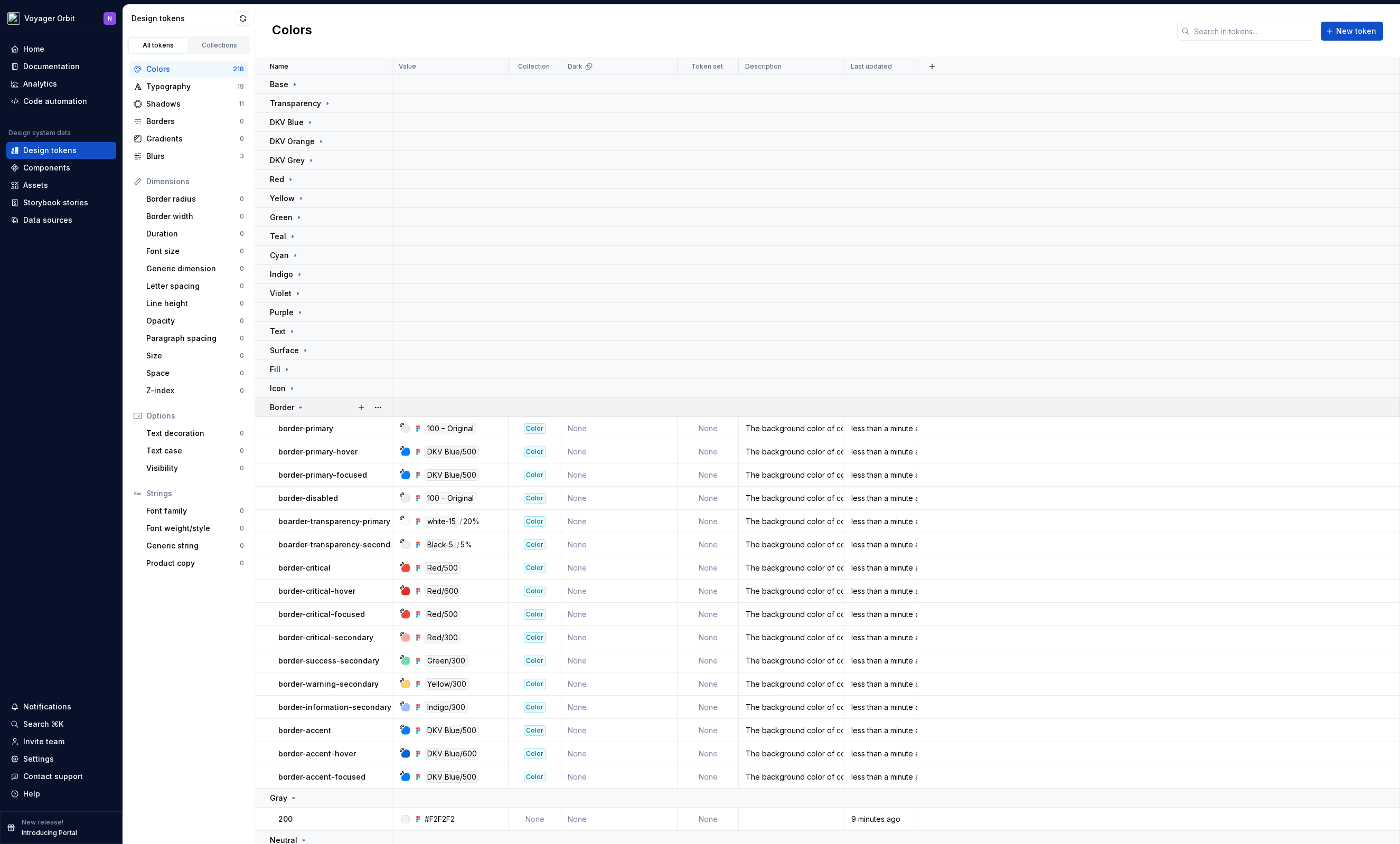
click at [297, 406] on icon at bounding box center [300, 407] width 8 height 8
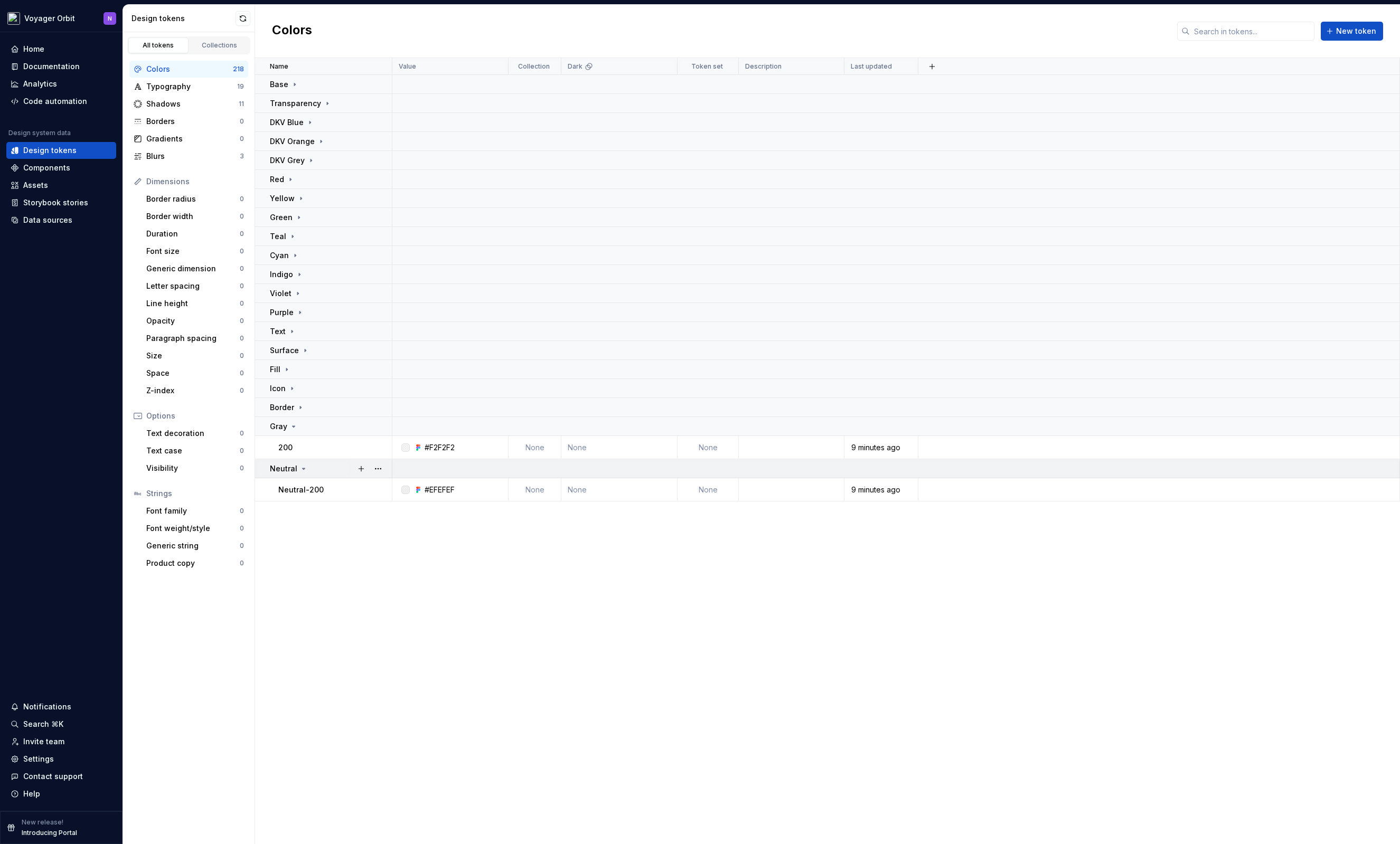
drag, startPoint x: 297, startPoint y: 426, endPoint x: 307, endPoint y: 451, distance: 26.9
click at [297, 426] on div "Gray" at bounding box center [330, 427] width 121 height 11
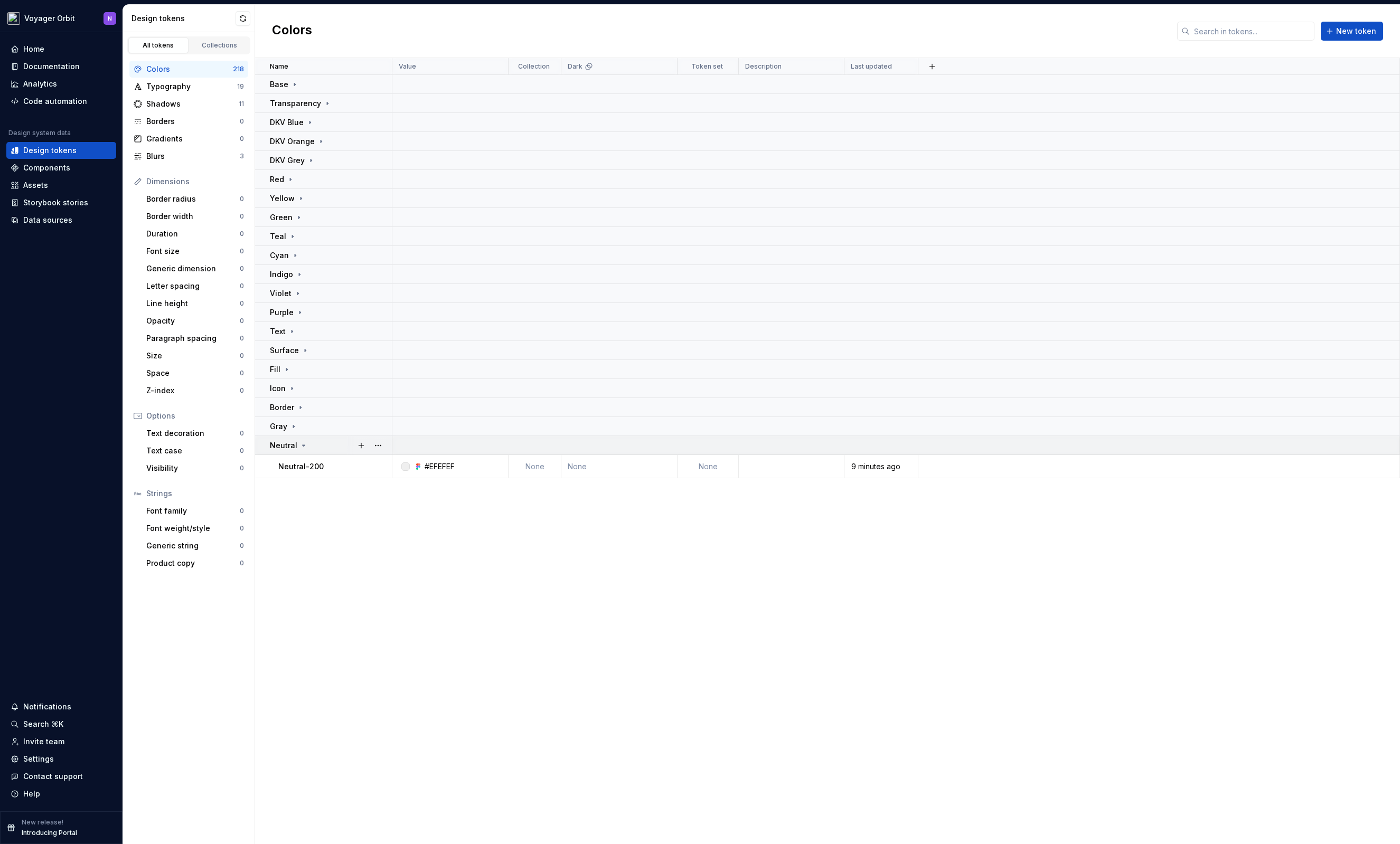
click at [308, 445] on div "Neutral" at bounding box center [330, 446] width 121 height 11
click at [291, 426] on icon at bounding box center [294, 427] width 8 height 8
click at [294, 424] on icon at bounding box center [294, 427] width 8 height 8
click at [303, 406] on icon at bounding box center [300, 407] width 8 height 8
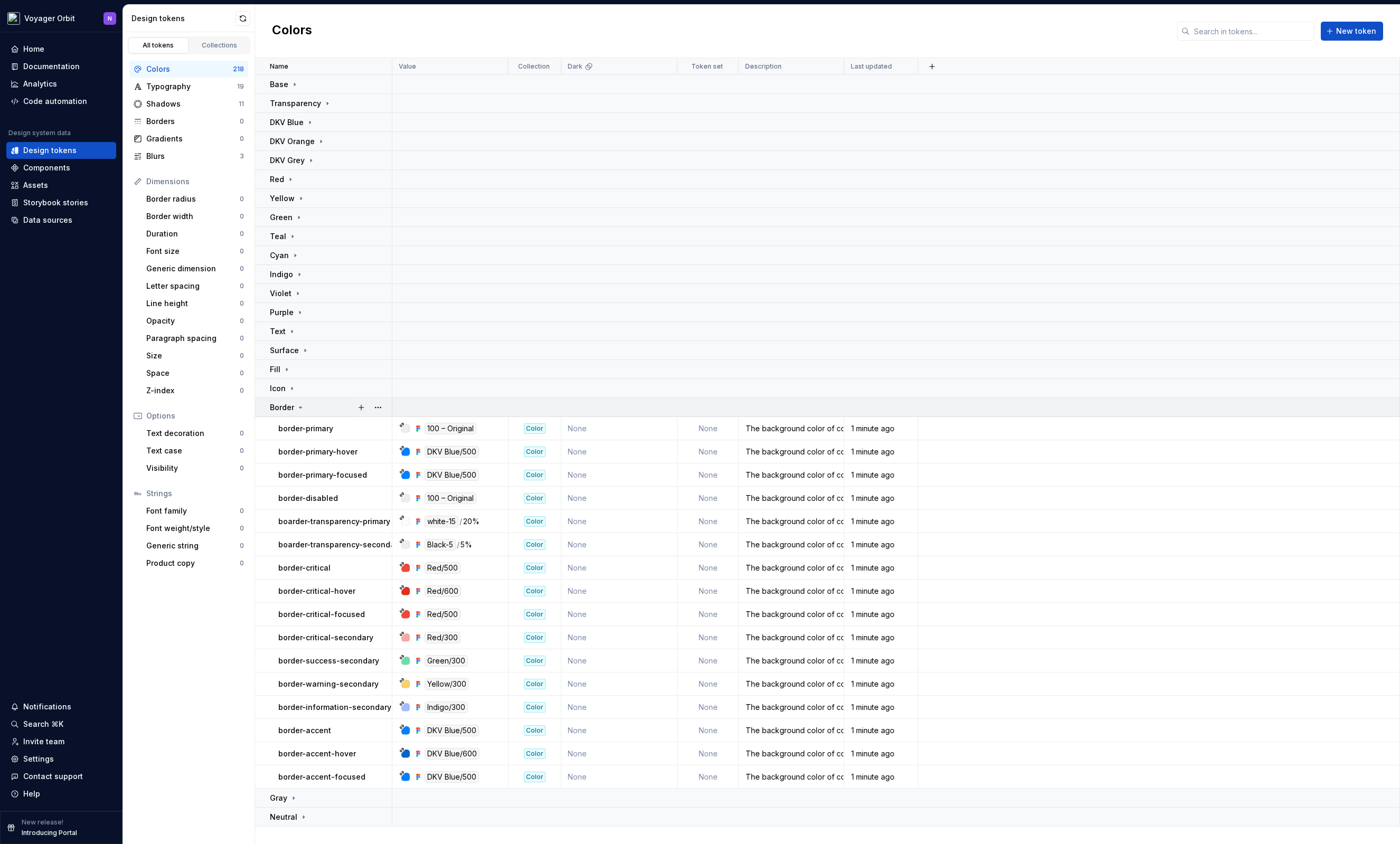
click at [301, 407] on icon at bounding box center [300, 407] width 8 height 8
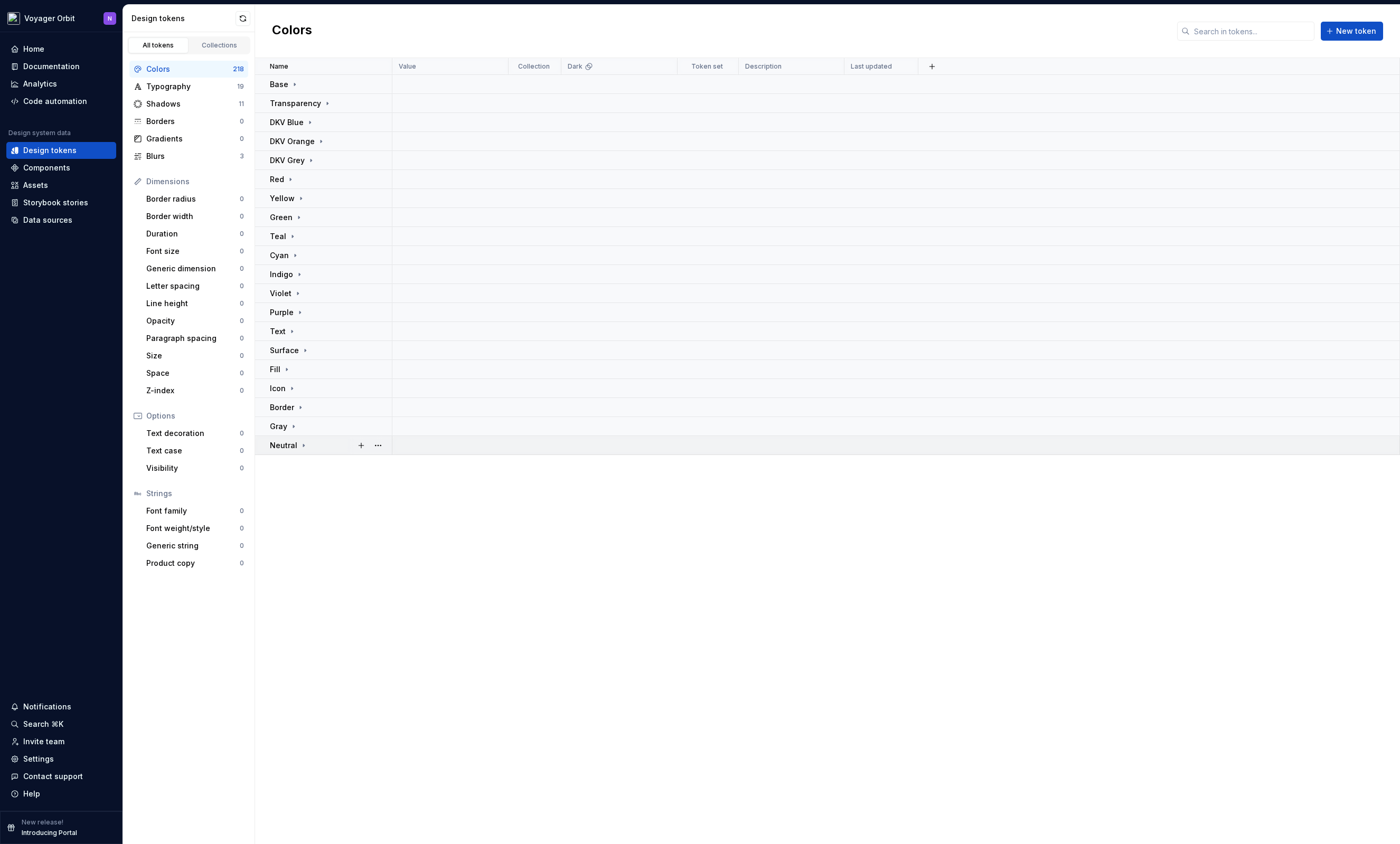
click at [300, 443] on icon at bounding box center [304, 446] width 8 height 8
click at [311, 162] on icon at bounding box center [311, 160] width 8 height 8
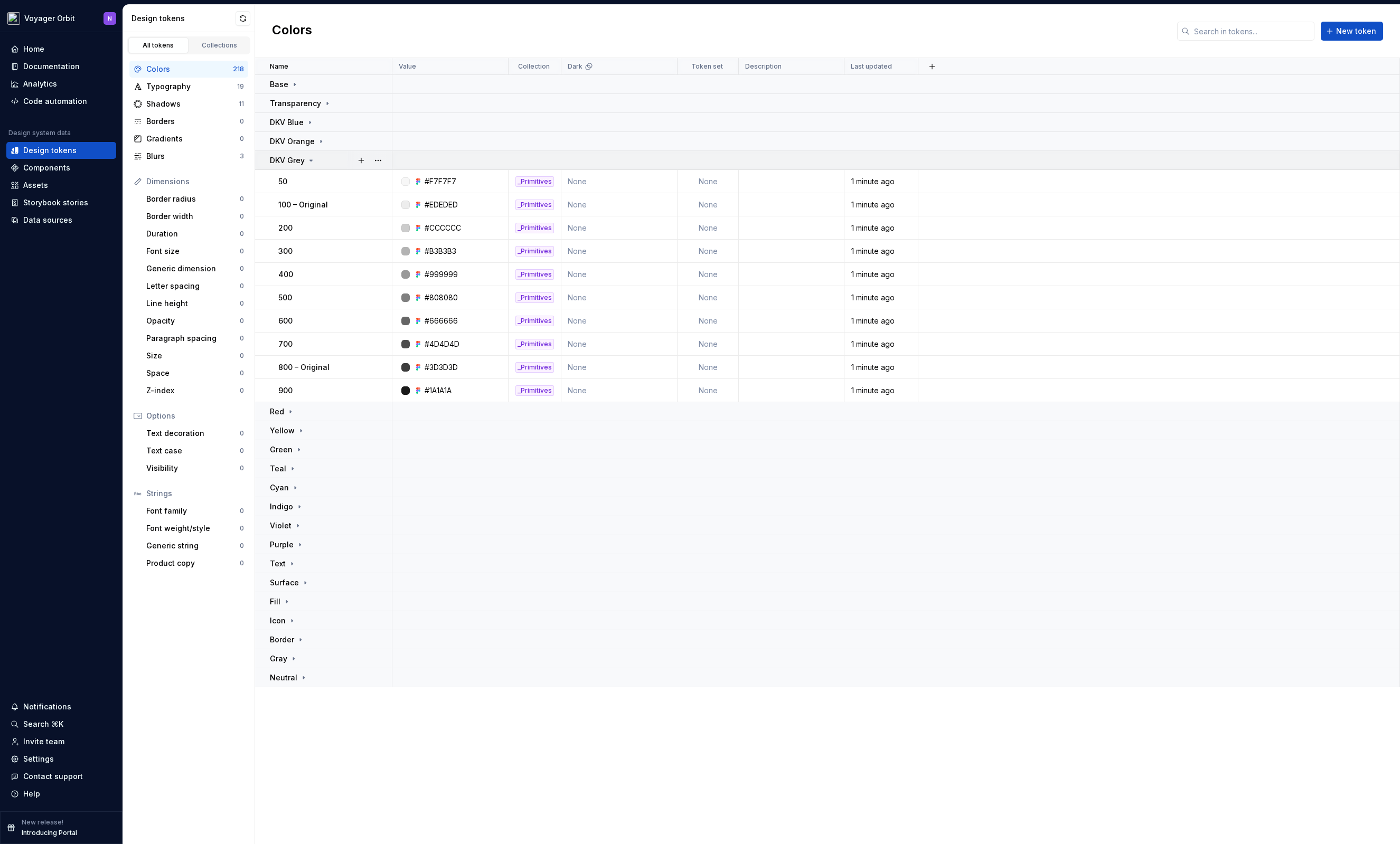
click at [310, 162] on icon at bounding box center [311, 160] width 8 height 8
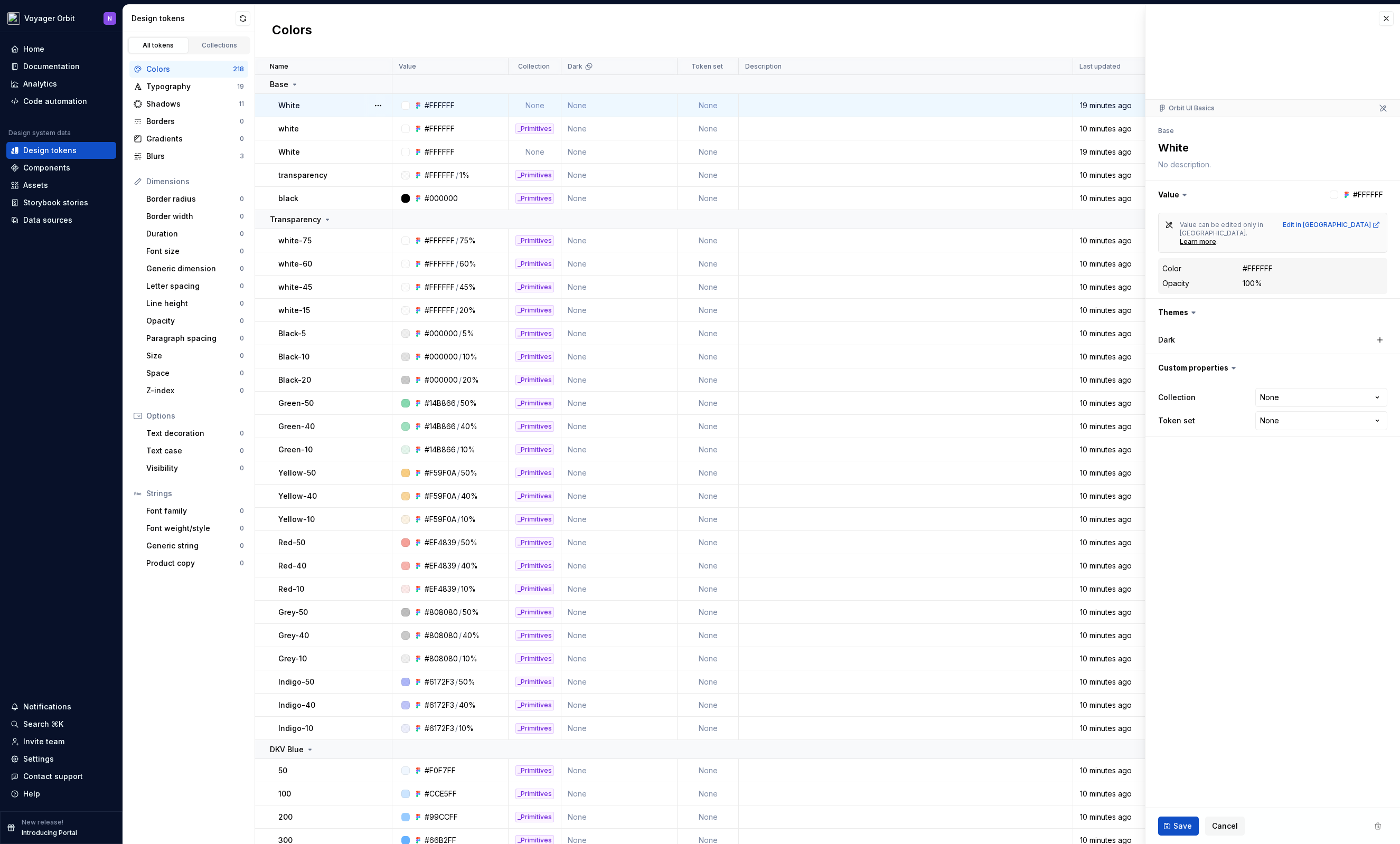
click at [709, 107] on td "None" at bounding box center [708, 105] width 61 height 23
click at [1313, 408] on html "Voyager Orbit N Home Documentation Analytics Code automation Design system data…" at bounding box center [700, 422] width 1400 height 844
click at [715, 129] on html "Voyager Orbit N Home Documentation Analytics Code automation Design system data…" at bounding box center [700, 422] width 1400 height 844
click at [709, 130] on td "None" at bounding box center [708, 128] width 61 height 23
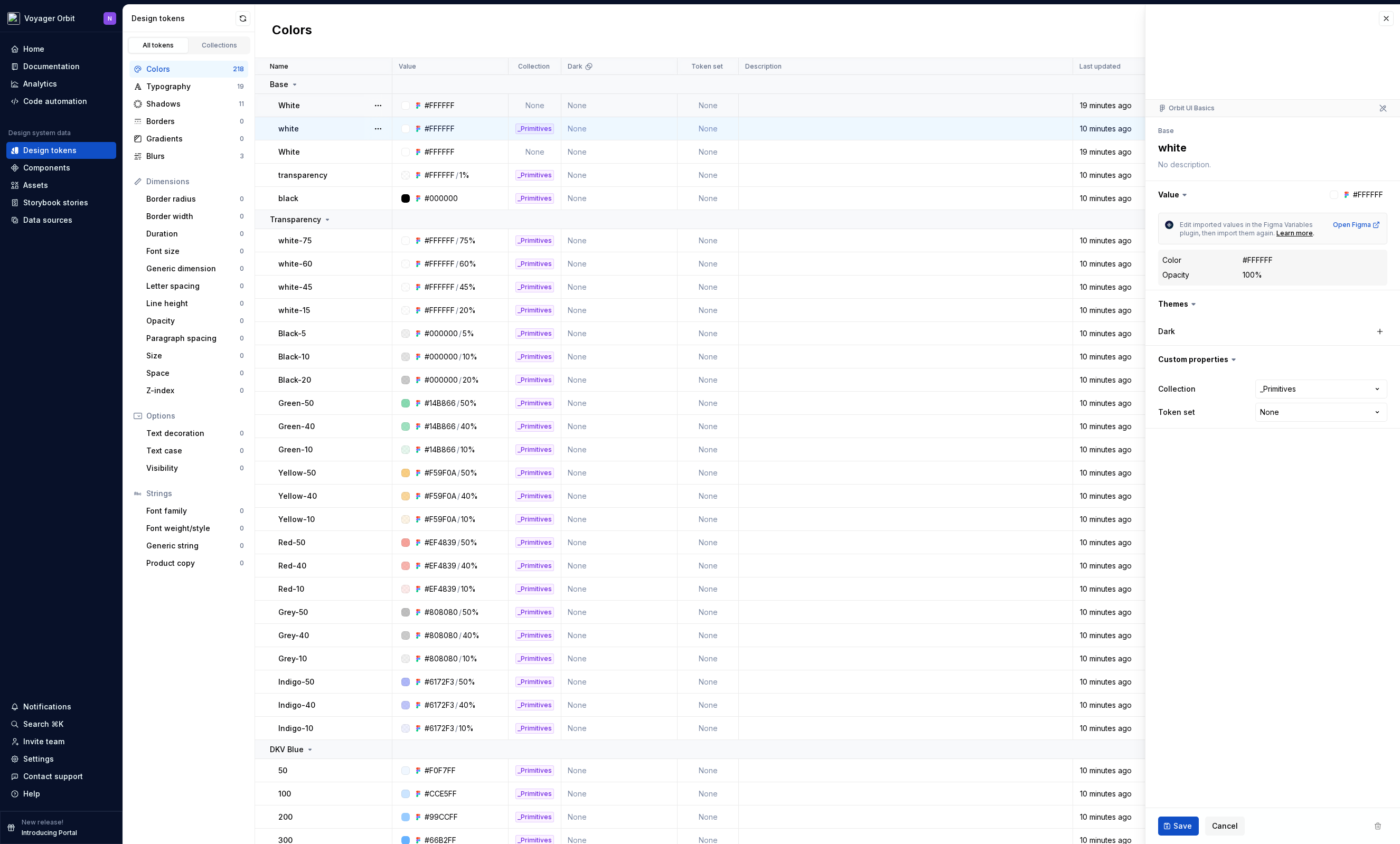
type textarea "*"
click at [1303, 414] on html "Voyager Orbit N Home Documentation Analytics Code automation Design system data…" at bounding box center [700, 422] width 1400 height 844
select select "**********"
click at [1175, 826] on span "Save" at bounding box center [1182, 826] width 18 height 11
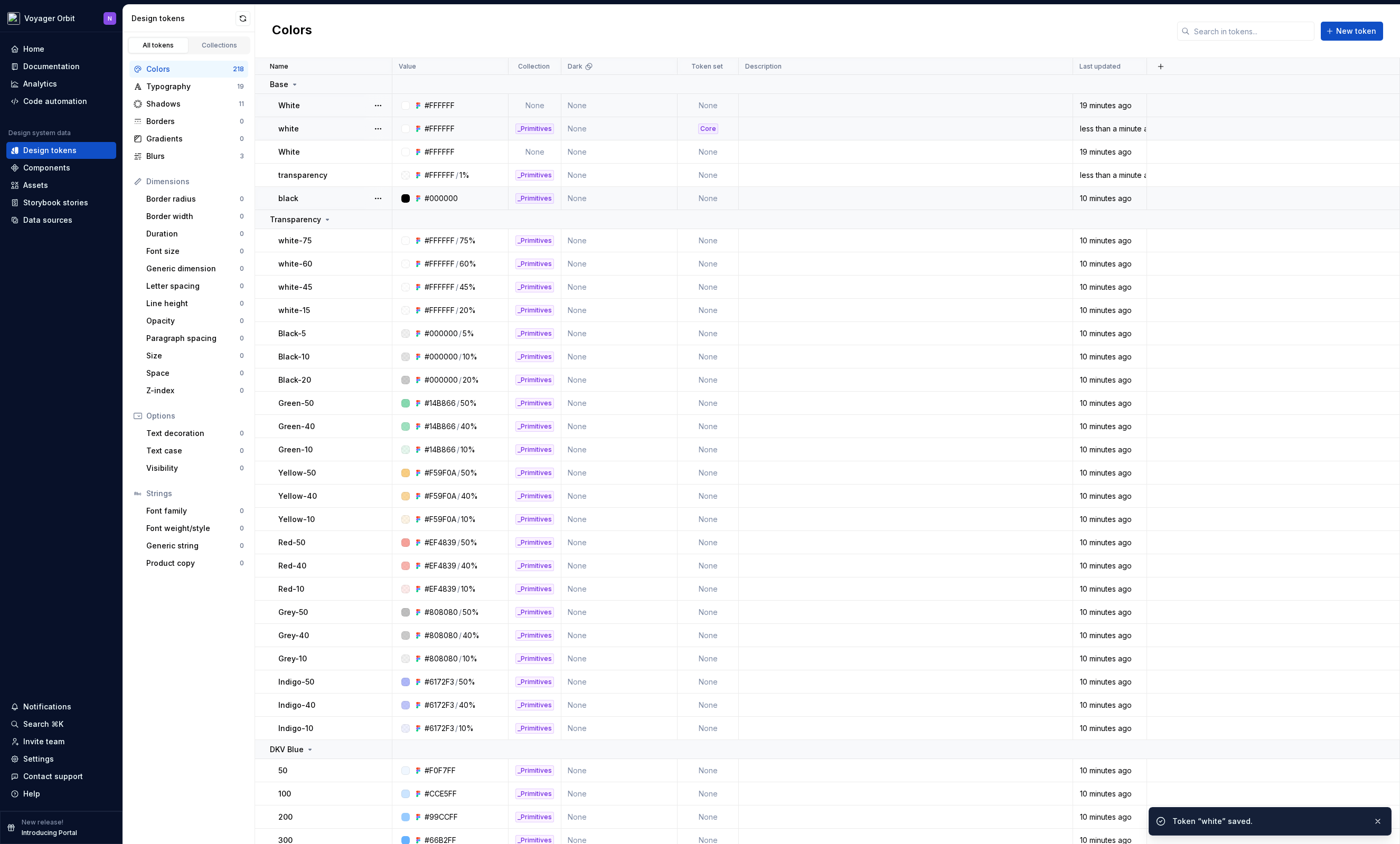
scroll to position [1, 0]
click at [714, 185] on td "None" at bounding box center [708, 174] width 61 height 23
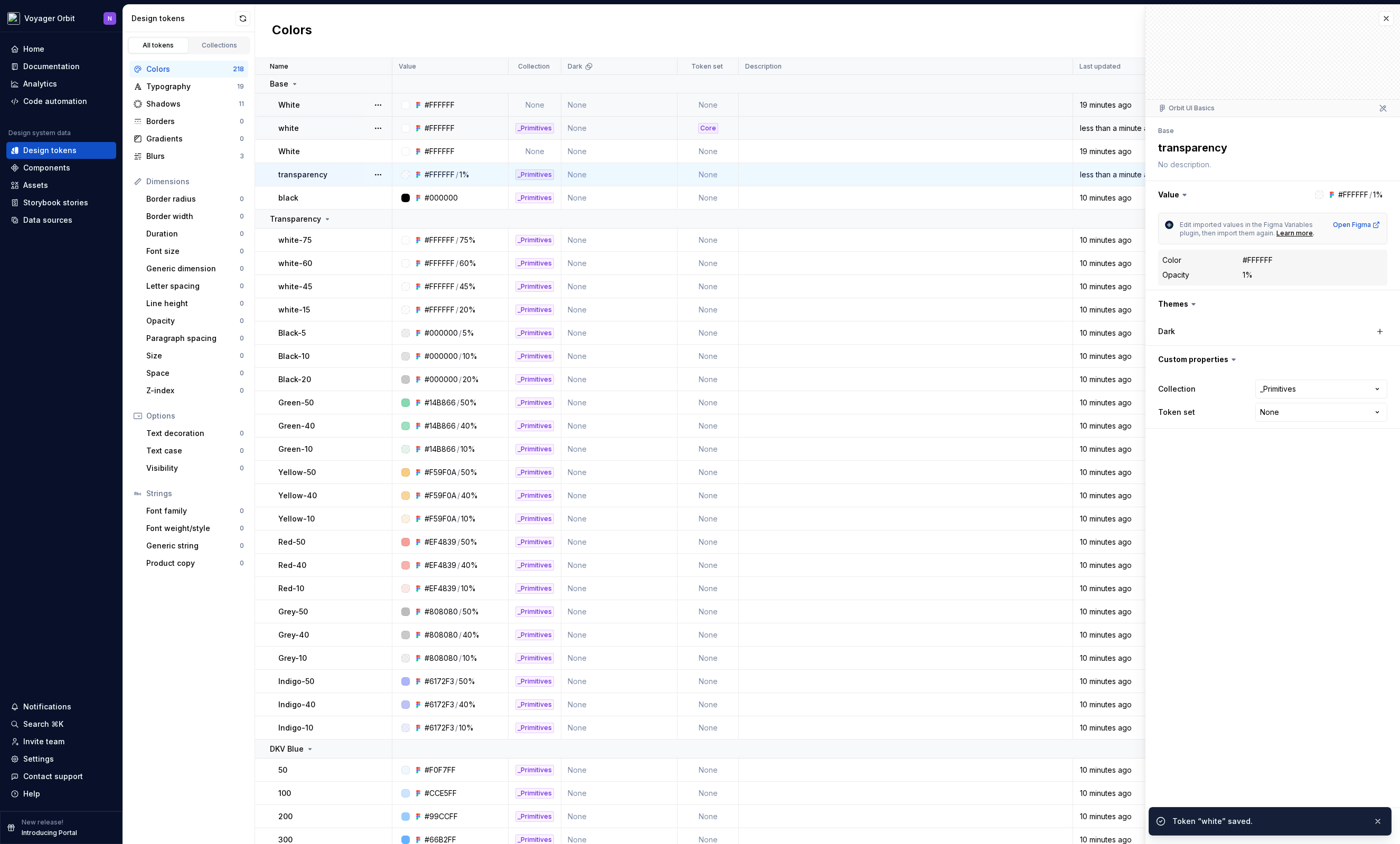
scroll to position [2, 0]
click at [1323, 397] on html "Voyager Orbit N Home Documentation Analytics Code automation Design system data…" at bounding box center [700, 422] width 1400 height 844
type textarea "*"
click at [1215, 490] on html "Voyager Orbit N Home Documentation Analytics Code automation Design system data…" at bounding box center [700, 422] width 1400 height 844
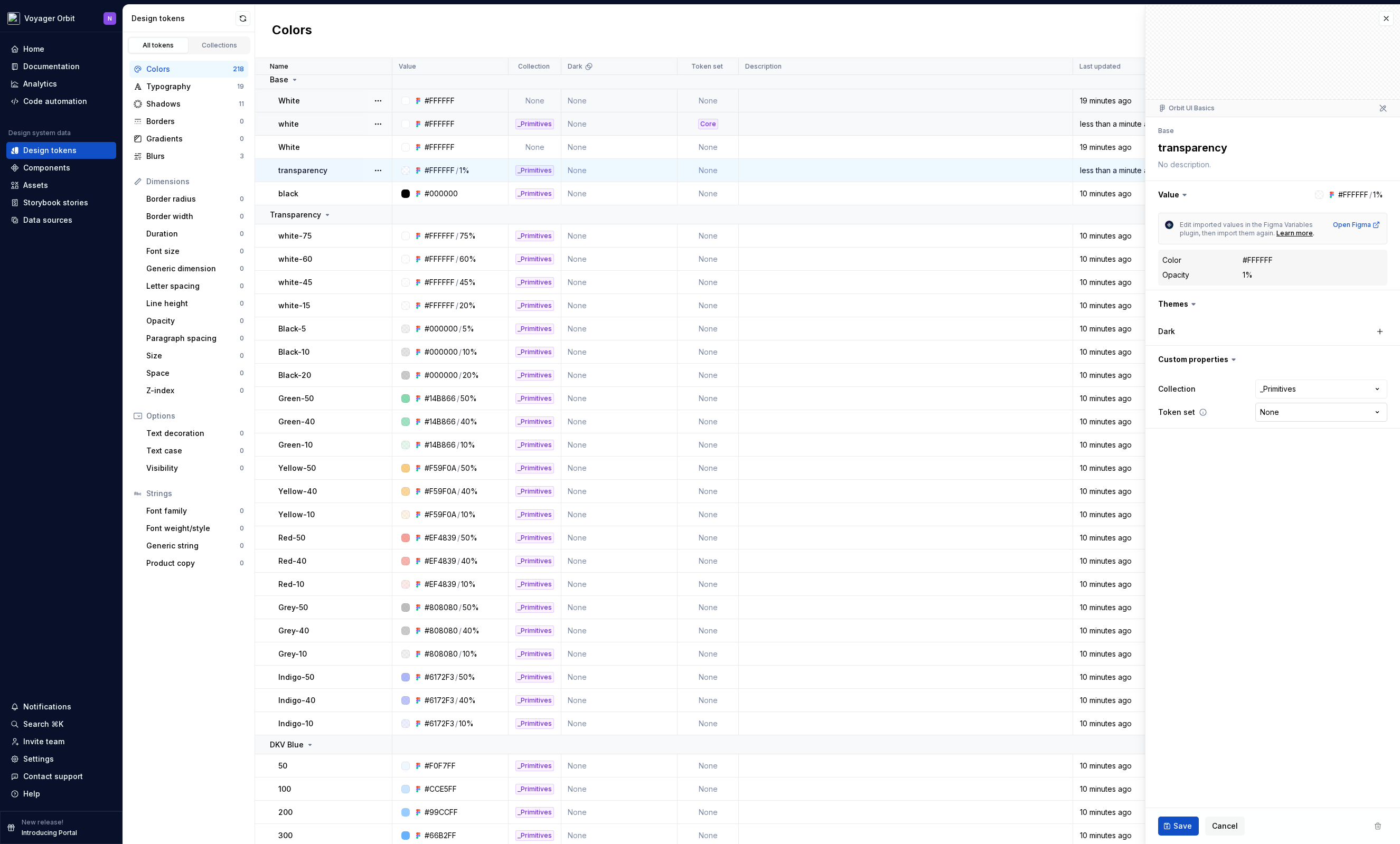
click at [1286, 410] on html "Voyager Orbit N Home Documentation Analytics Code automation Design system data…" at bounding box center [700, 422] width 1400 height 844
select select "**********"
click at [1186, 827] on span "Save" at bounding box center [1182, 826] width 18 height 11
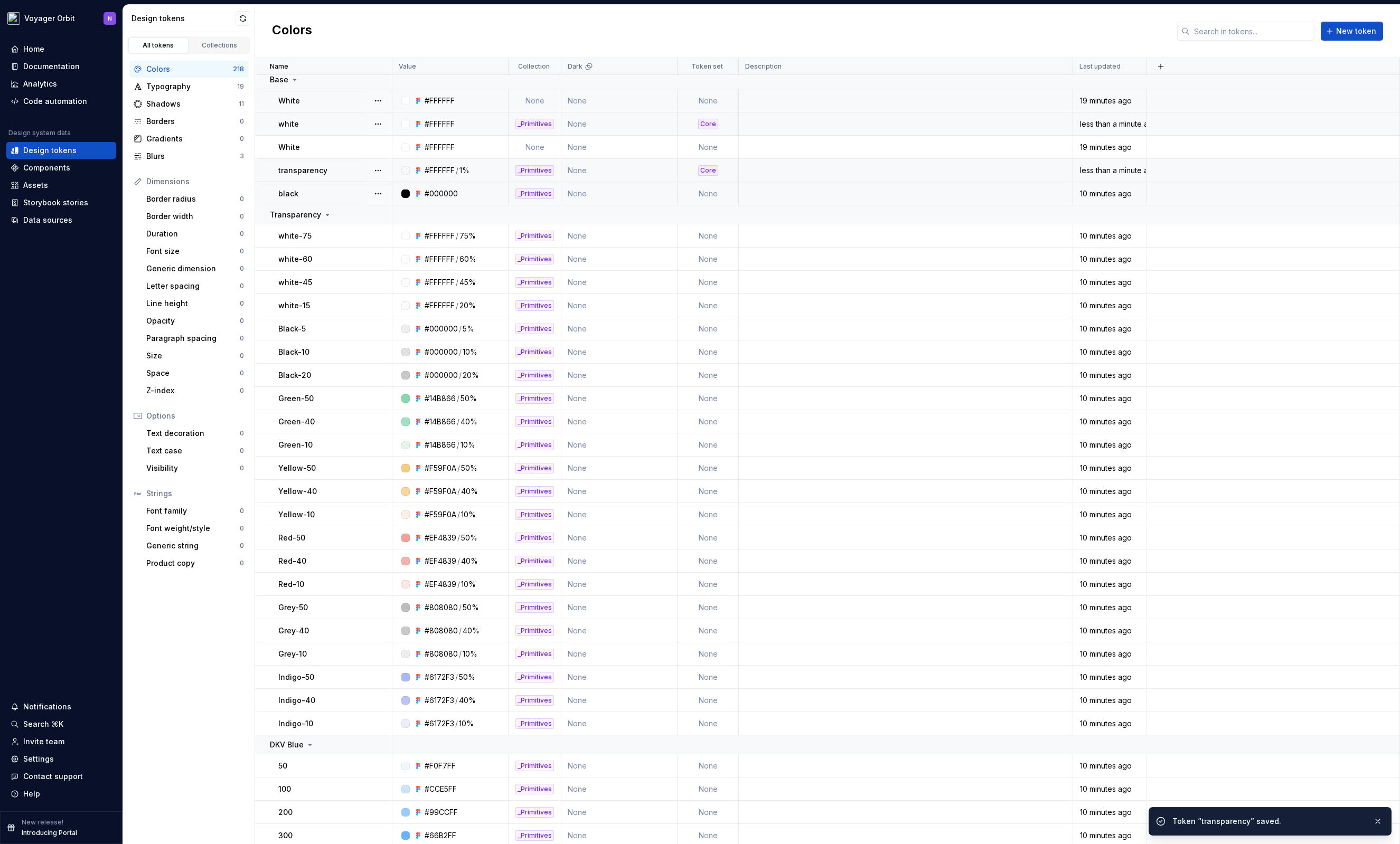
click at [758, 193] on td at bounding box center [906, 193] width 334 height 23
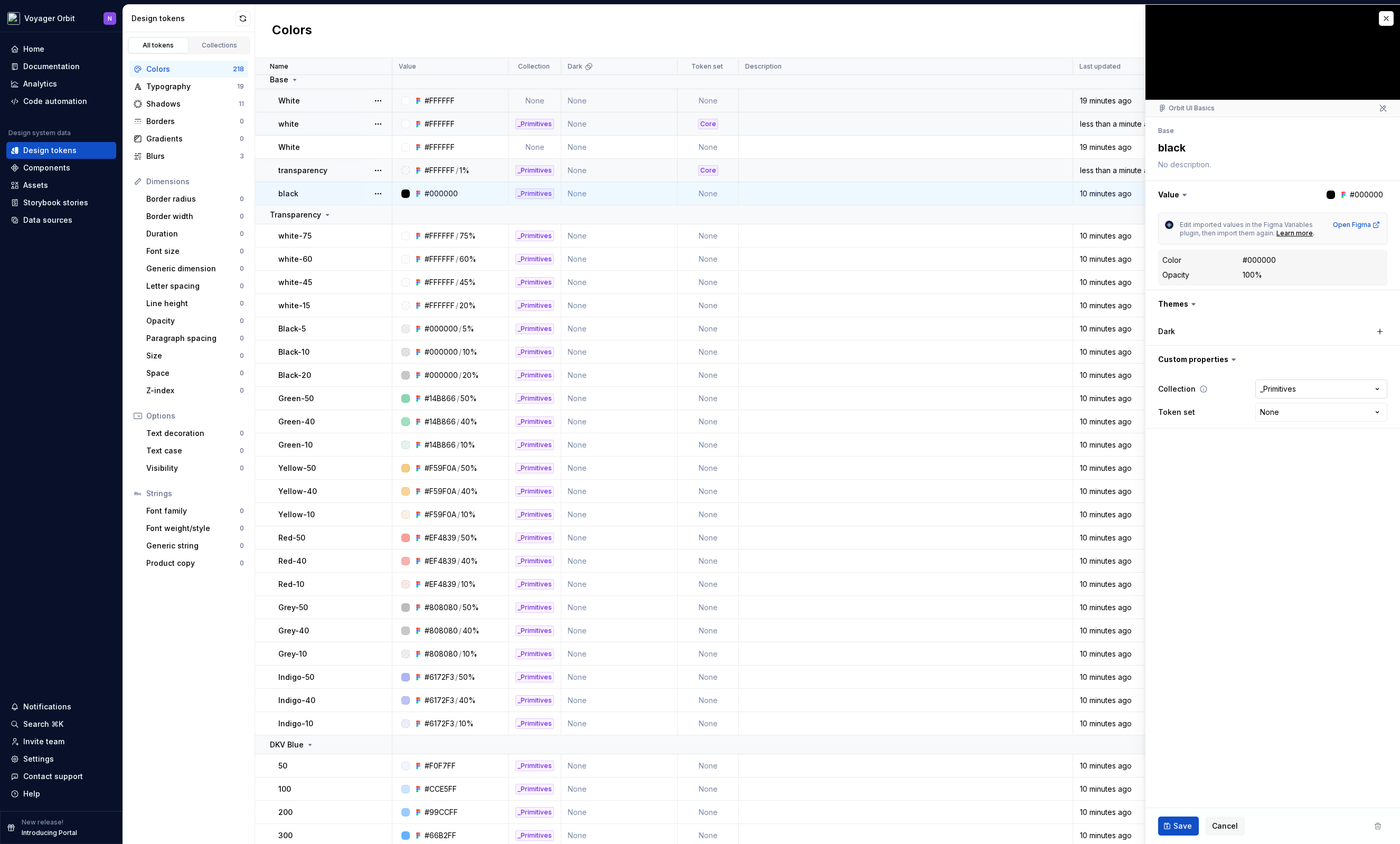
type textarea "*"
click at [1289, 411] on html "Voyager Orbit N Home Documentation Analytics Code automation Design system data…" at bounding box center [700, 422] width 1400 height 844
select select "**********"
drag, startPoint x: 1216, startPoint y: 491, endPoint x: 1220, endPoint y: 507, distance: 16.5
click at [1217, 492] on fieldset "**********" at bounding box center [1272, 424] width 254 height 839
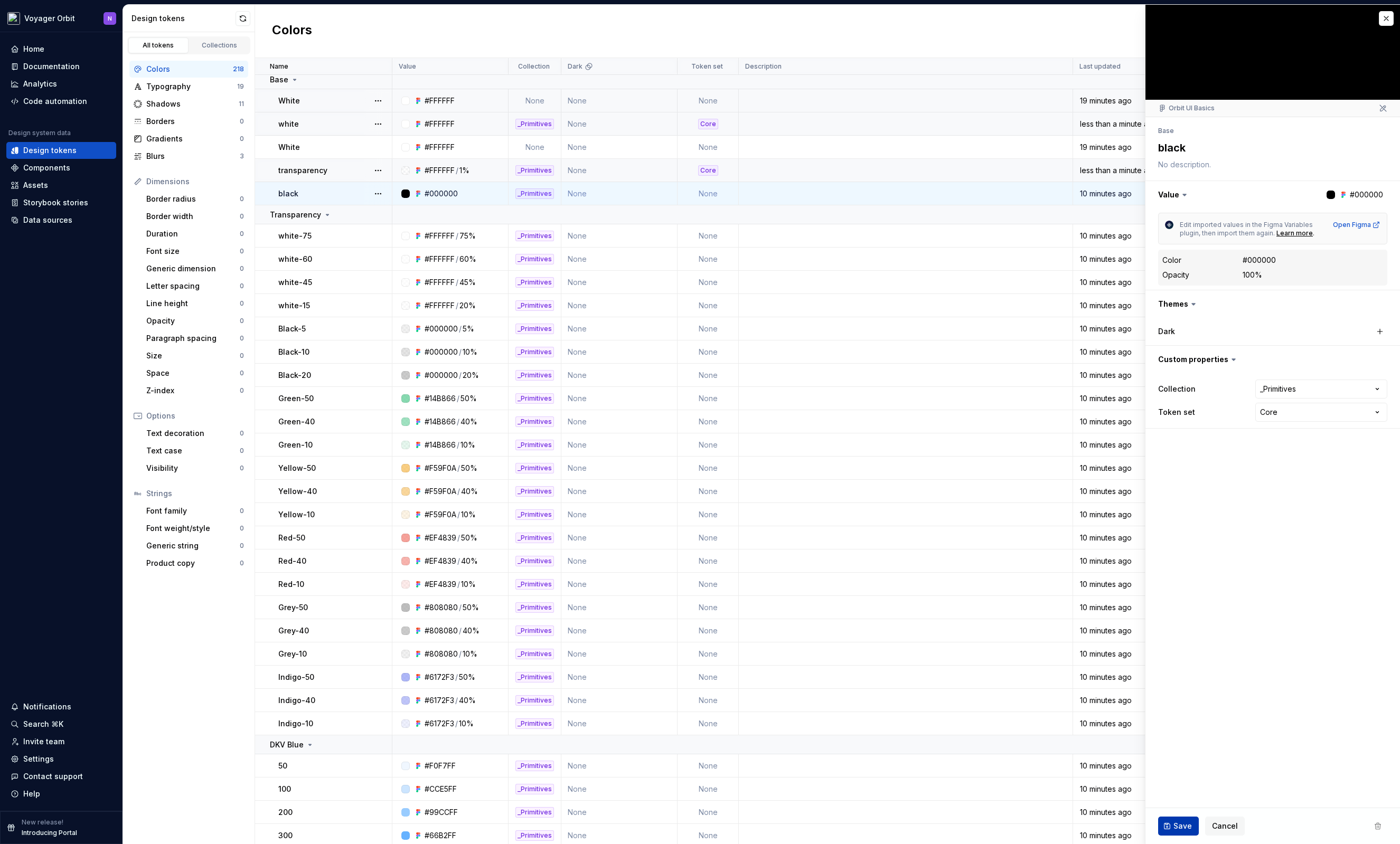
click at [1174, 825] on span "Save" at bounding box center [1182, 826] width 18 height 11
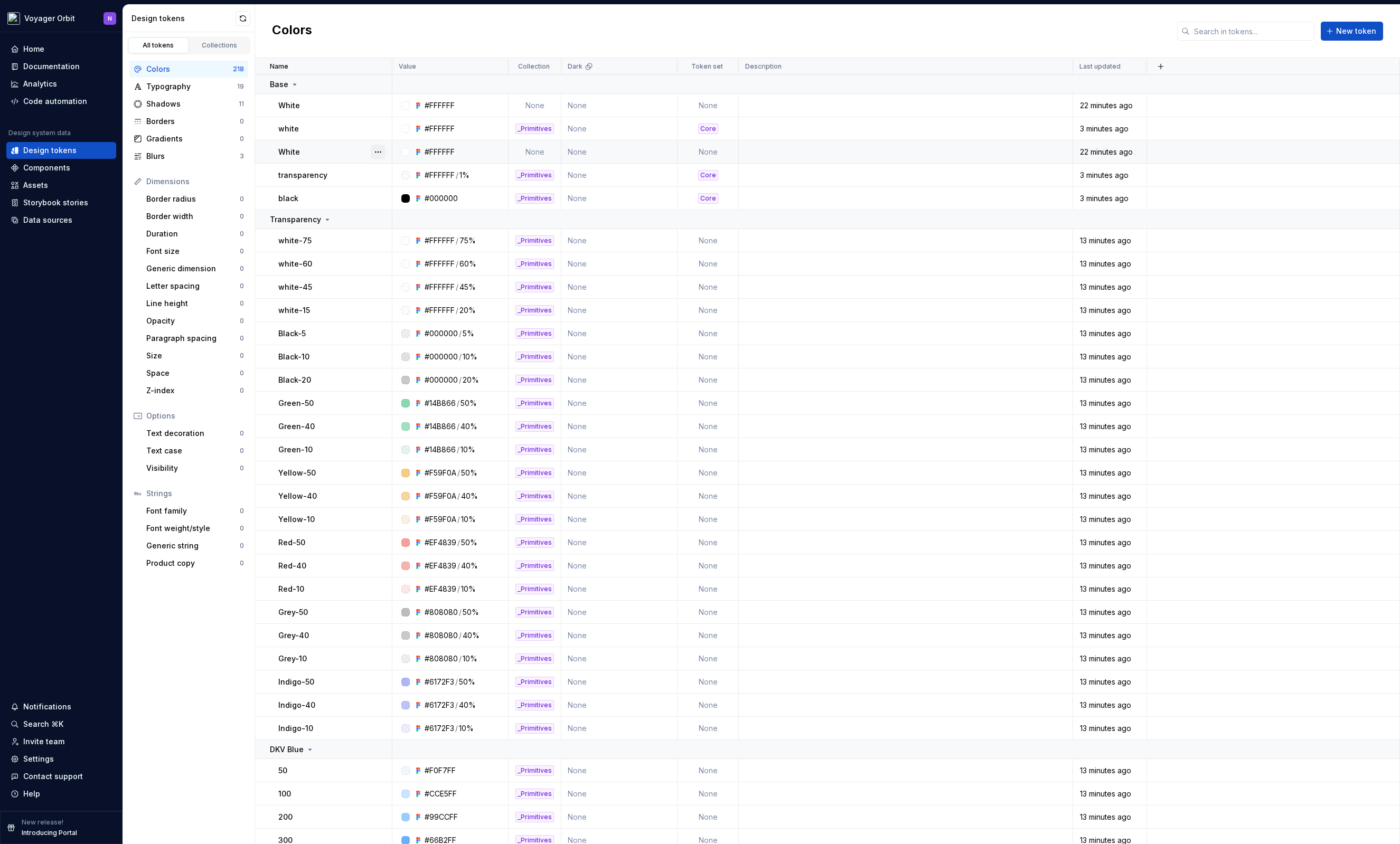
click at [381, 152] on button "button" at bounding box center [378, 152] width 15 height 15
click at [402, 170] on div "Open detail" at bounding box center [424, 172] width 69 height 11
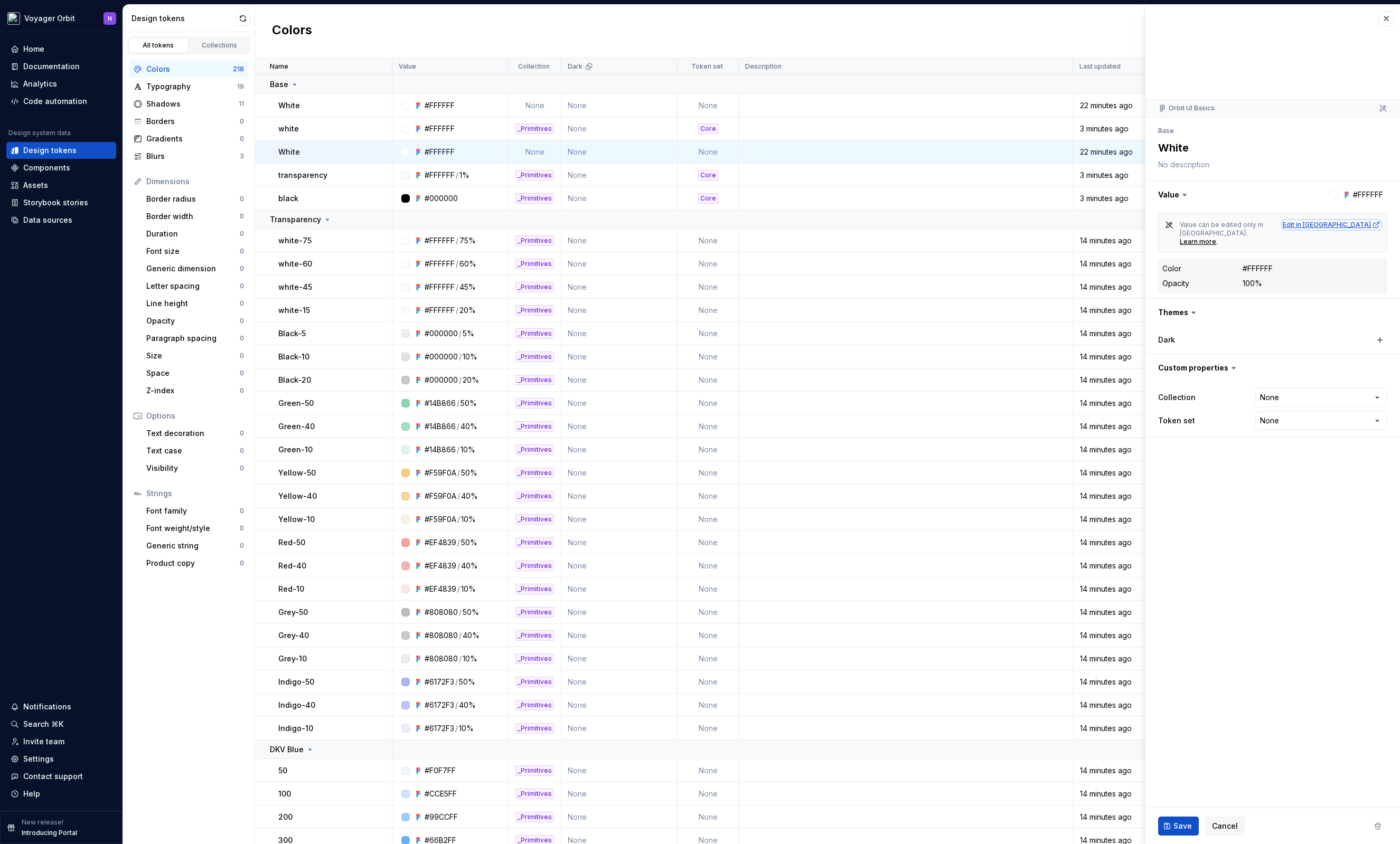
click at [1358, 224] on div "Edit in [GEOGRAPHIC_DATA]" at bounding box center [1332, 225] width 98 height 8
click at [1348, 229] on div "Value can be edited only in Figma. Learn more . Edit in Figma" at bounding box center [1272, 232] width 229 height 40
click at [1351, 225] on div "Edit in [GEOGRAPHIC_DATA]" at bounding box center [1332, 225] width 98 height 8
click at [724, 66] on html "Voyager Orbit N Home Documentation Analytics Code automation Design system data…" at bounding box center [700, 422] width 1400 height 844
click at [810, 33] on html "Voyager Orbit N Home Documentation Analytics Code automation Design system data…" at bounding box center [700, 422] width 1400 height 844
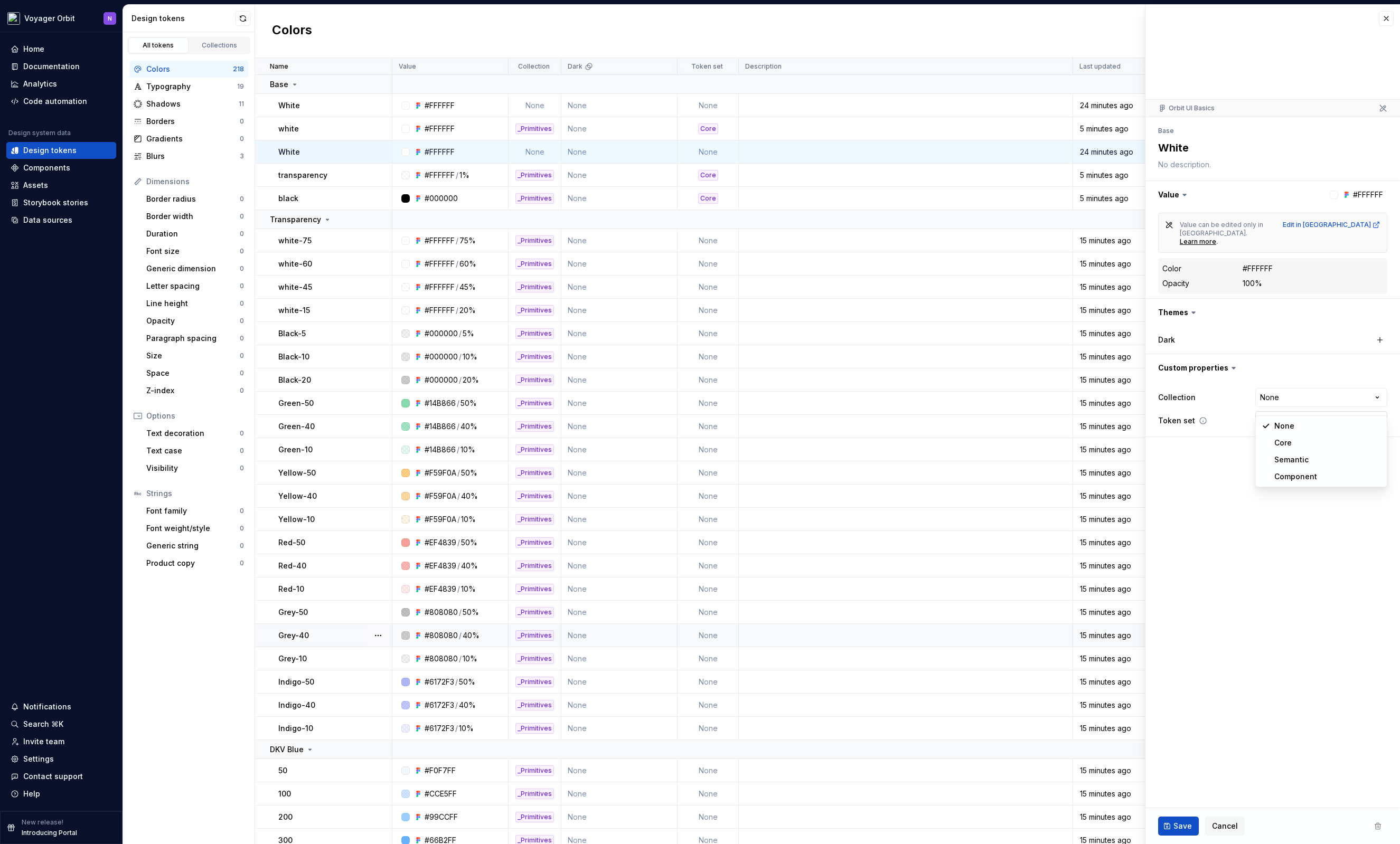
click at [1322, 406] on html "Voyager Orbit N Home Documentation Analytics Code automation Design system data…" at bounding box center [700, 422] width 1400 height 844
click at [1187, 432] on html "Voyager Orbit N Home Documentation Analytics Code automation Design system data…" at bounding box center [700, 422] width 1400 height 844
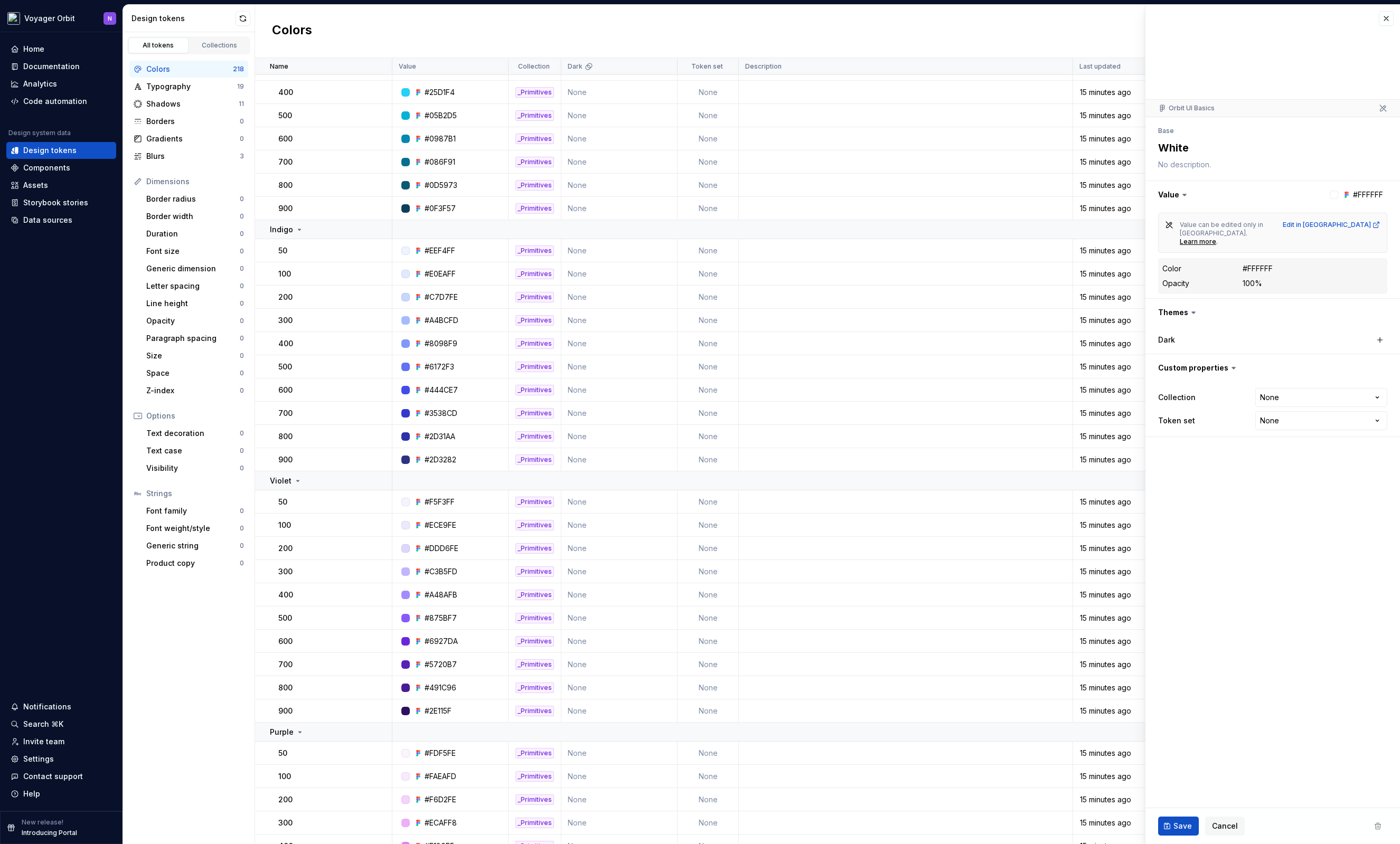
scroll to position [3114, 0]
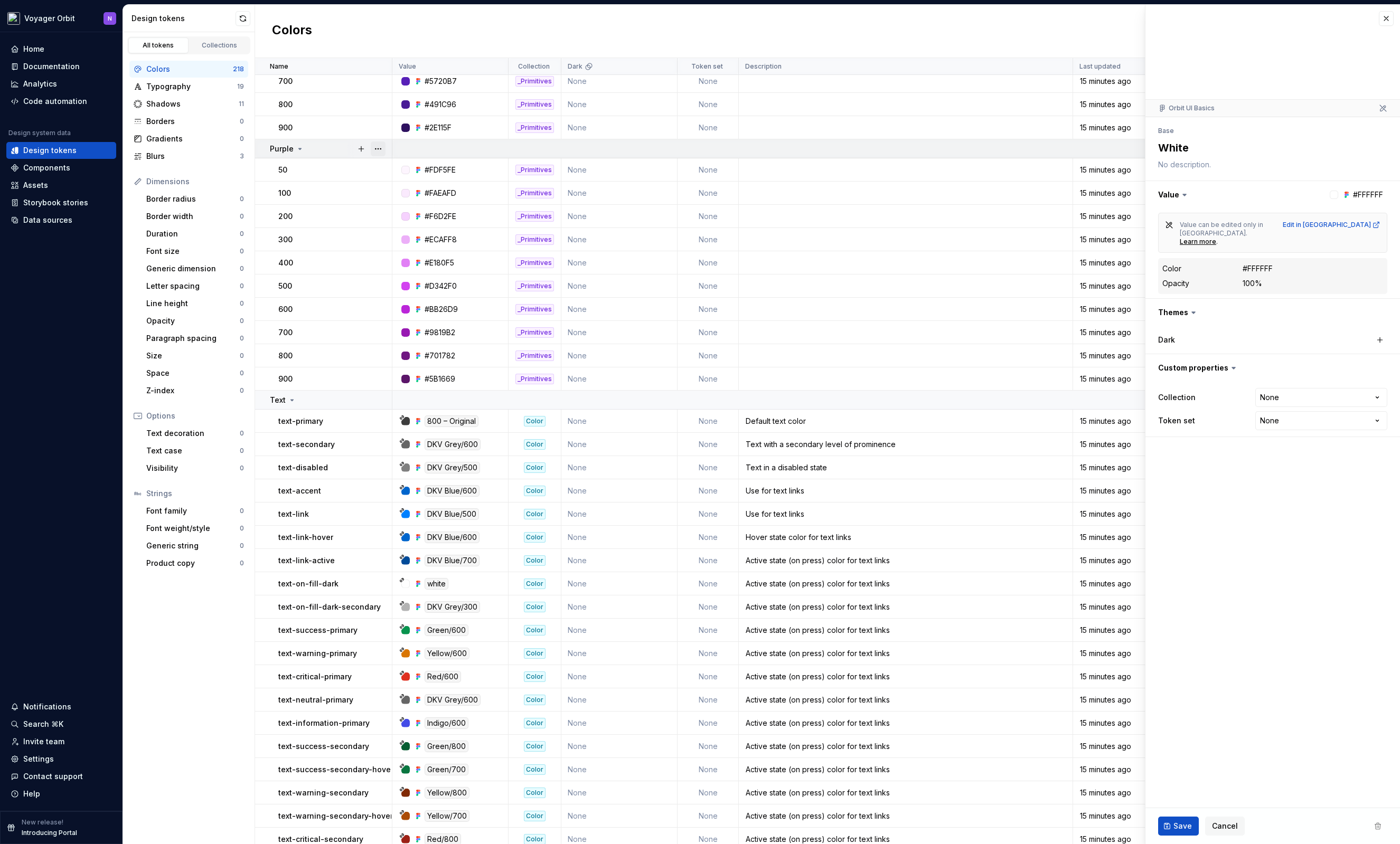
click at [377, 148] on button "button" at bounding box center [378, 148] width 15 height 15
click at [297, 151] on html "Voyager Orbit N Home Documentation Analytics Code automation Design system data…" at bounding box center [700, 422] width 1400 height 844
click at [331, 148] on div "Purple" at bounding box center [330, 149] width 121 height 11
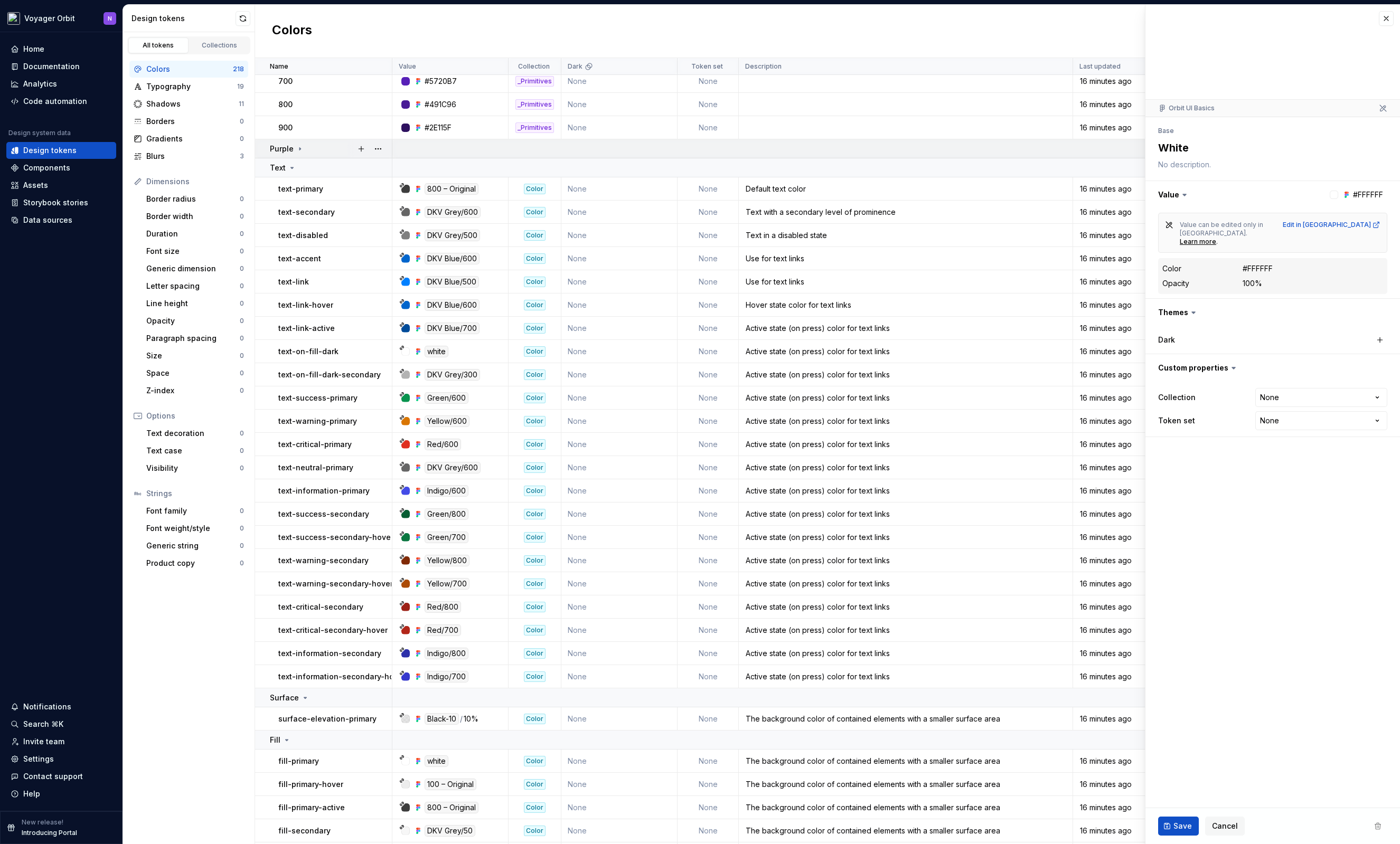
click at [480, 150] on td at bounding box center [895, 149] width 1007 height 19
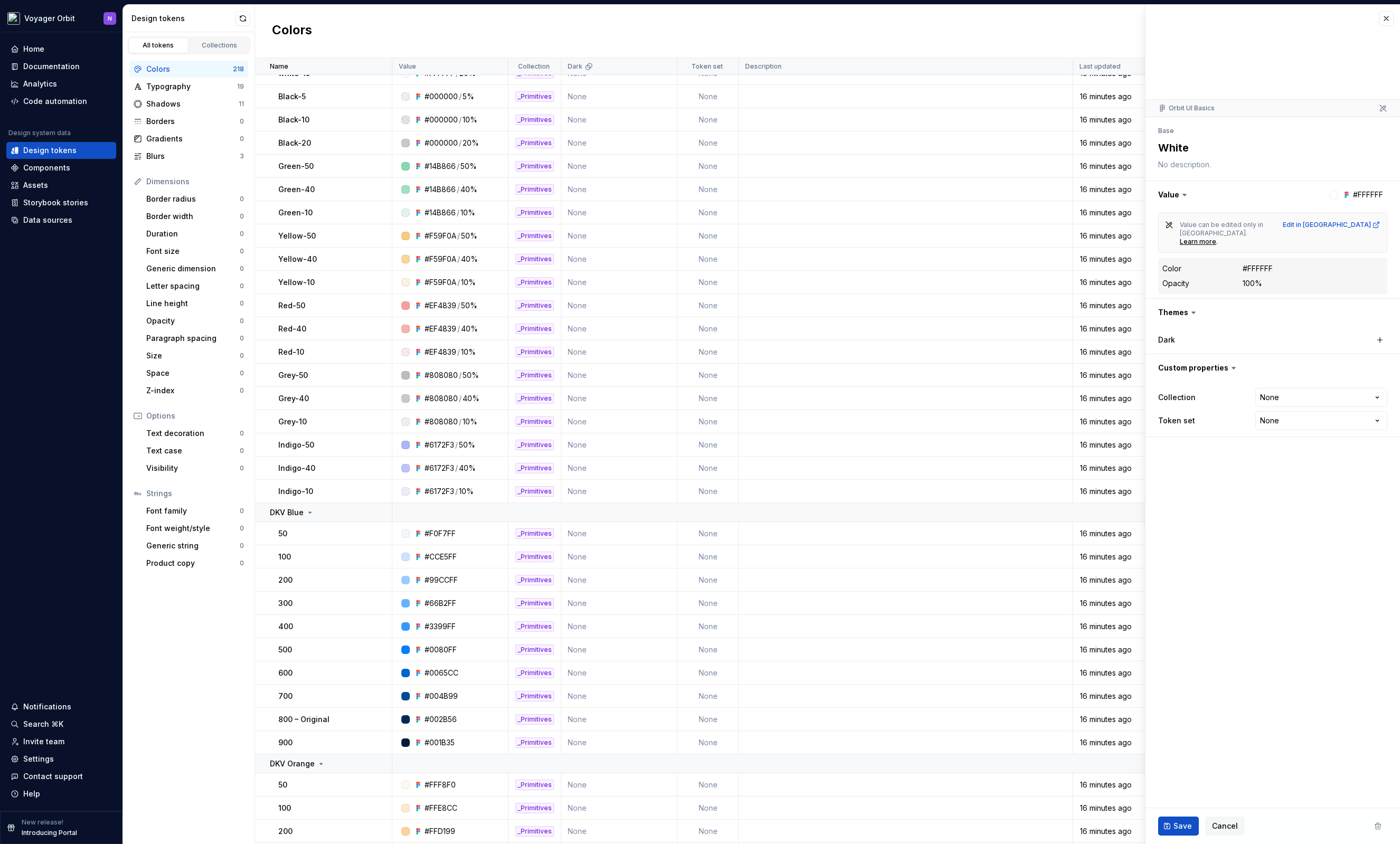
scroll to position [0, 0]
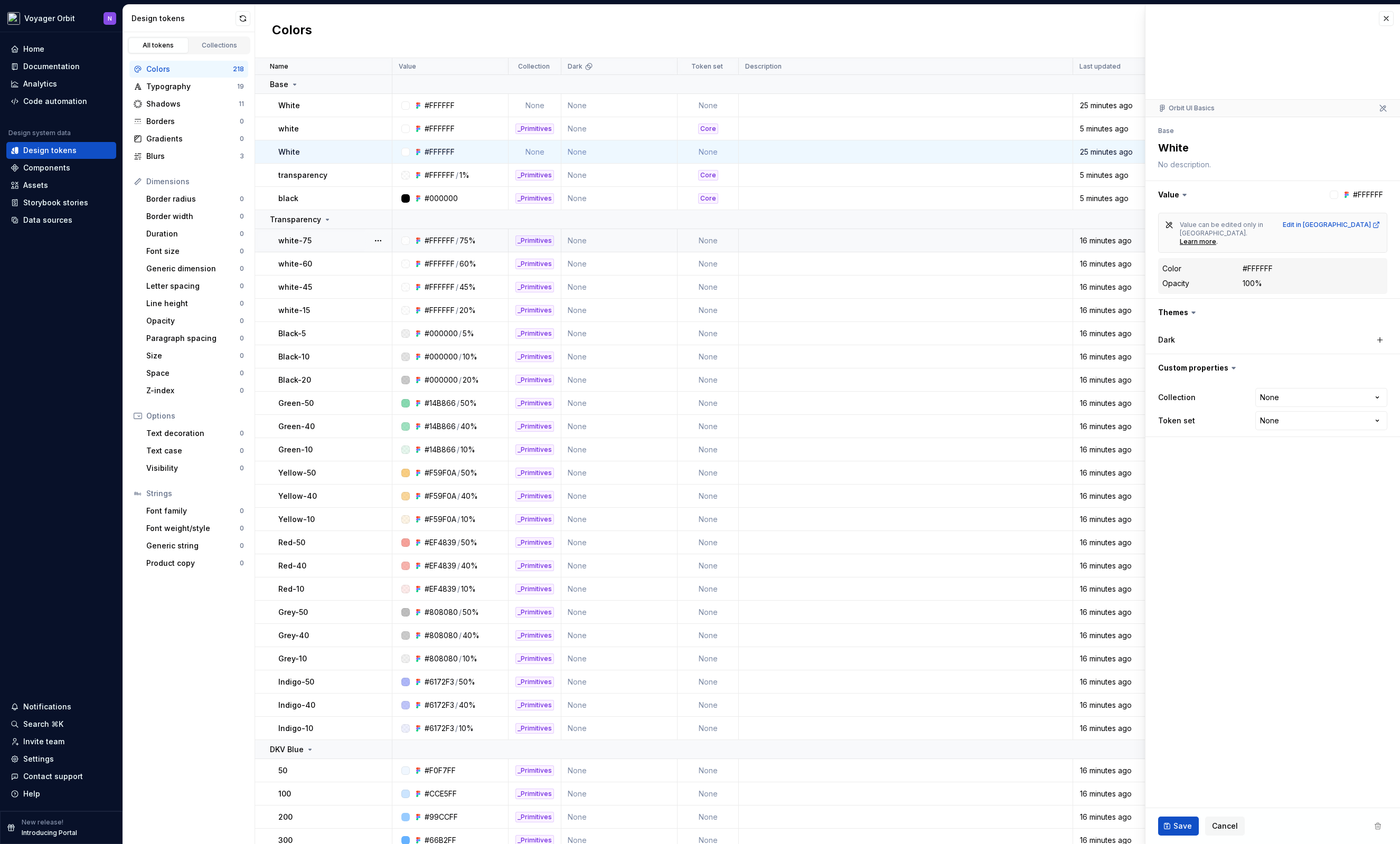
click at [279, 242] on p "white-75" at bounding box center [295, 241] width 34 height 11
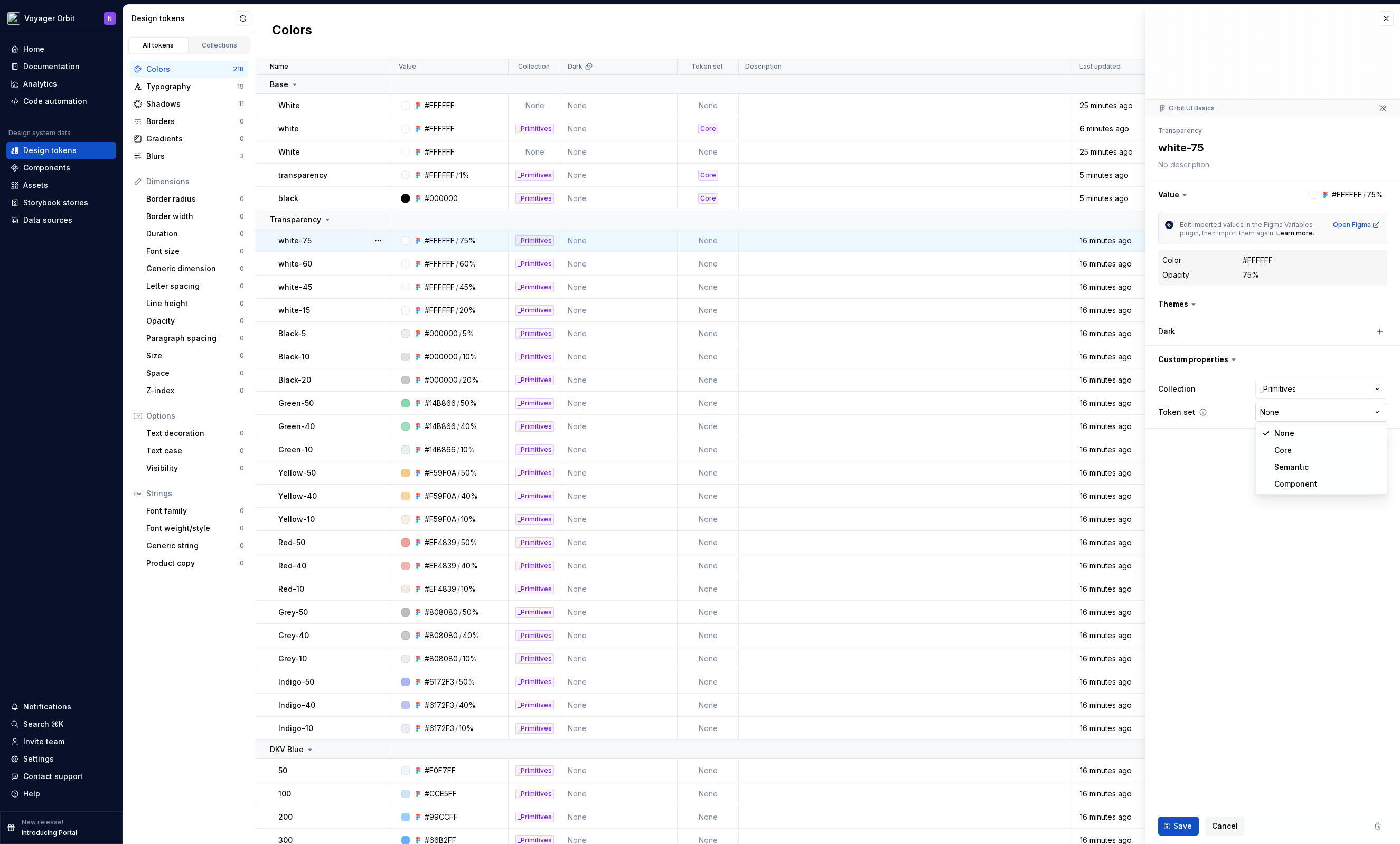
click at [1324, 413] on html "Voyager Orbit N Home Documentation Analytics Code automation Design system data…" at bounding box center [700, 422] width 1400 height 844
type textarea "*"
select select "**********"
click at [1177, 827] on span "Save" at bounding box center [1182, 826] width 18 height 11
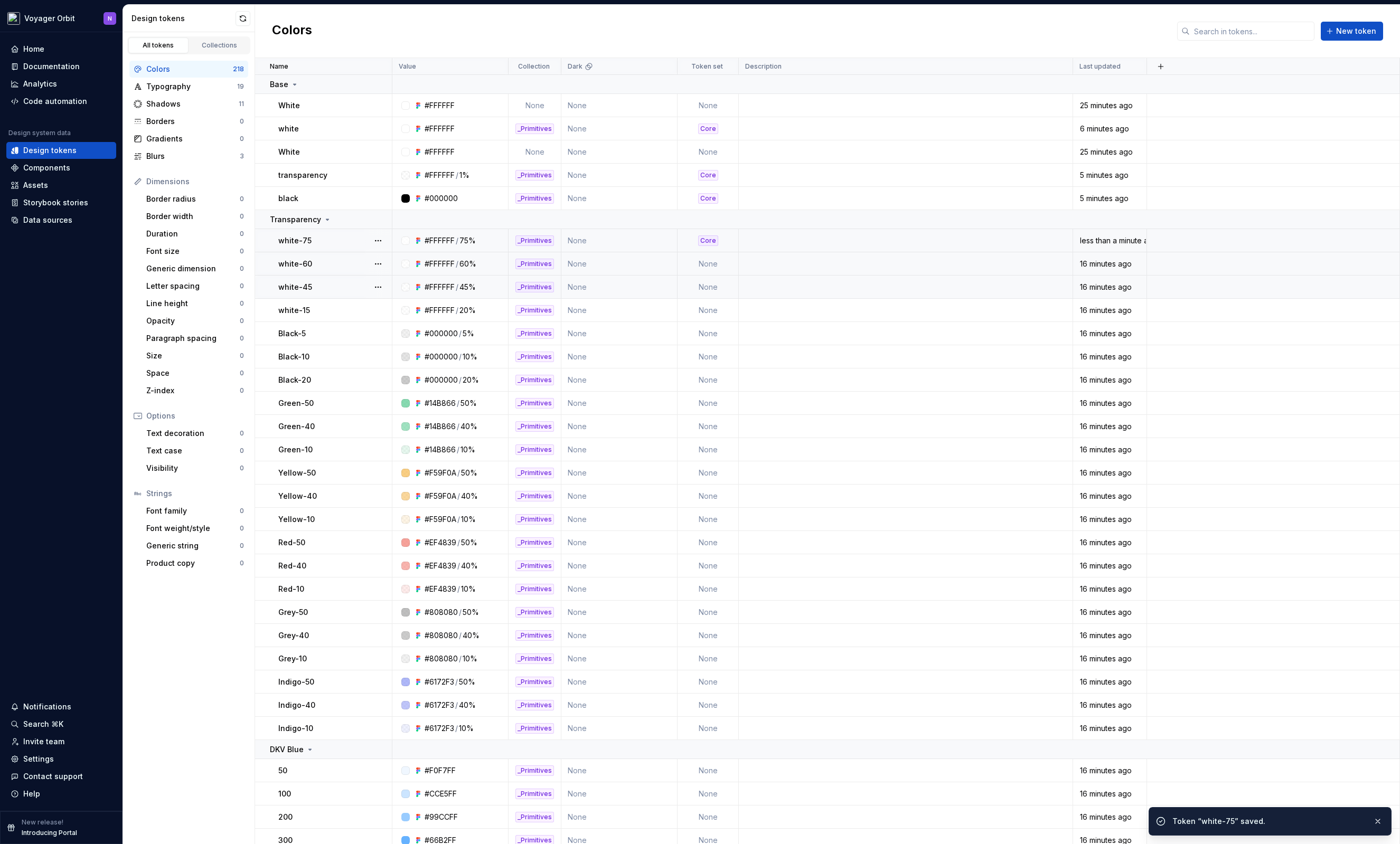
click at [717, 265] on td "None" at bounding box center [708, 264] width 61 height 23
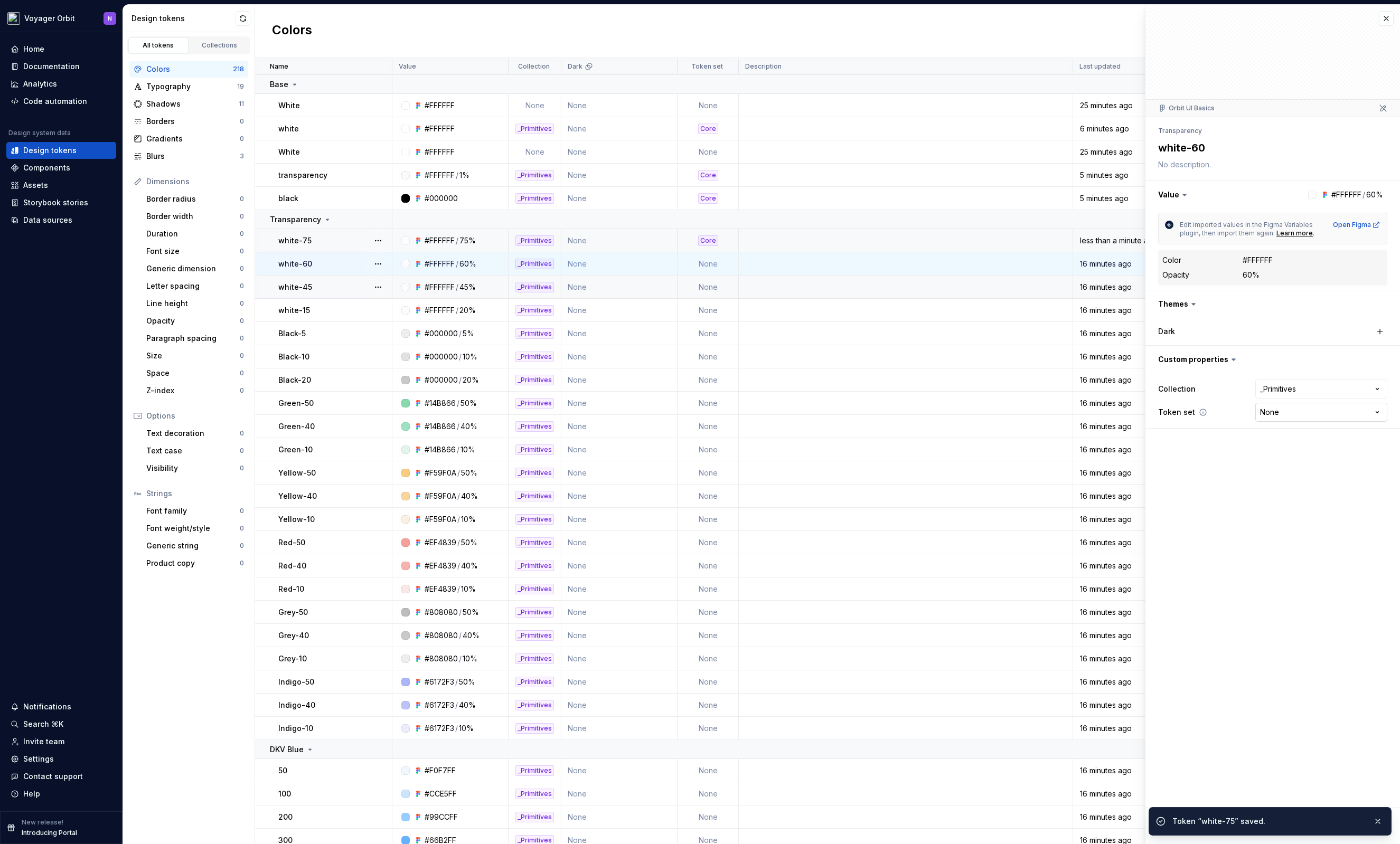
click at [1295, 418] on html "Voyager Orbit N Home Documentation Analytics Code automation Design system data…" at bounding box center [700, 422] width 1400 height 844
type textarea "*"
select select "**********"
click at [1182, 828] on span "Save" at bounding box center [1182, 826] width 18 height 11
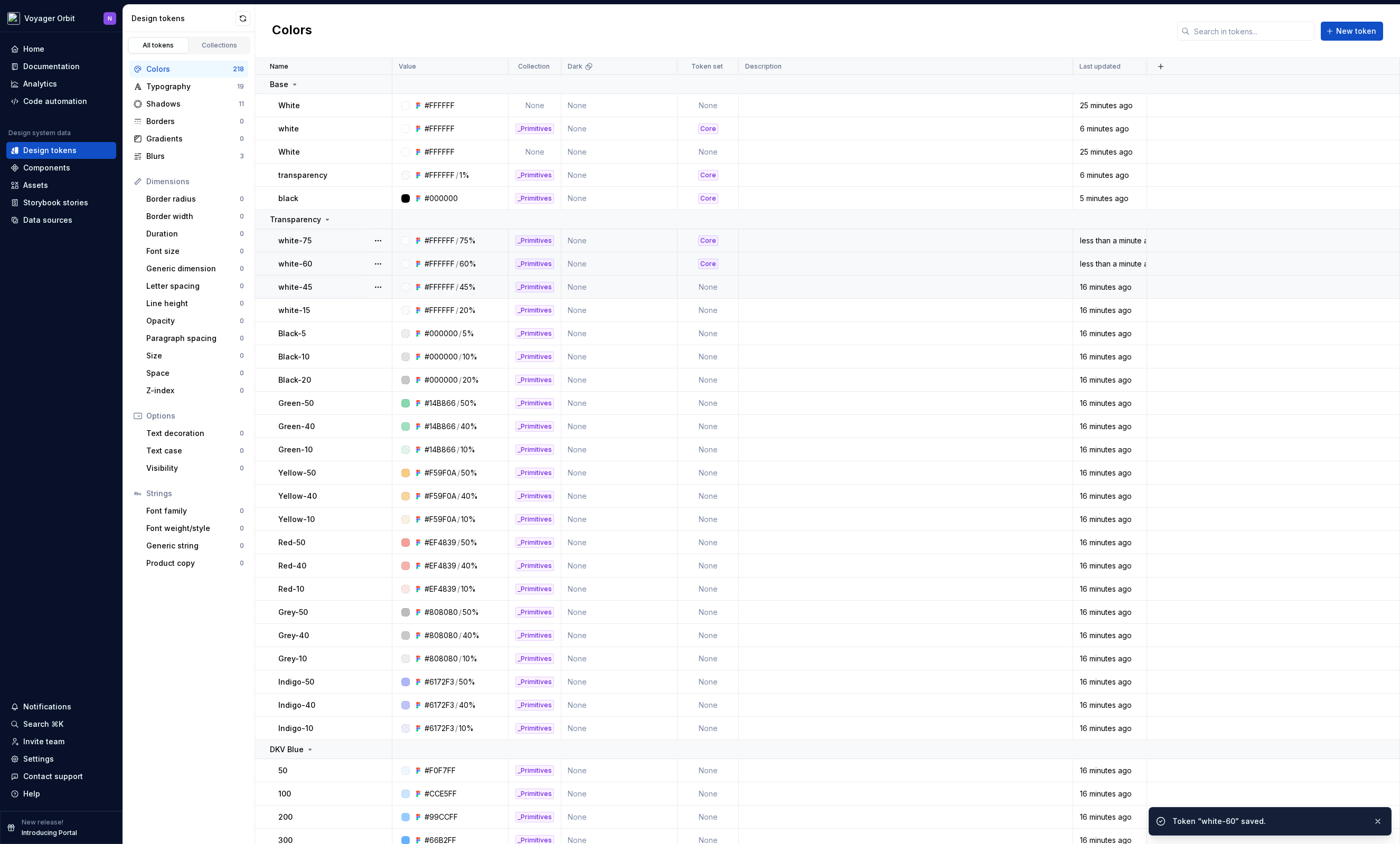
click at [695, 284] on td "None" at bounding box center [708, 287] width 61 height 23
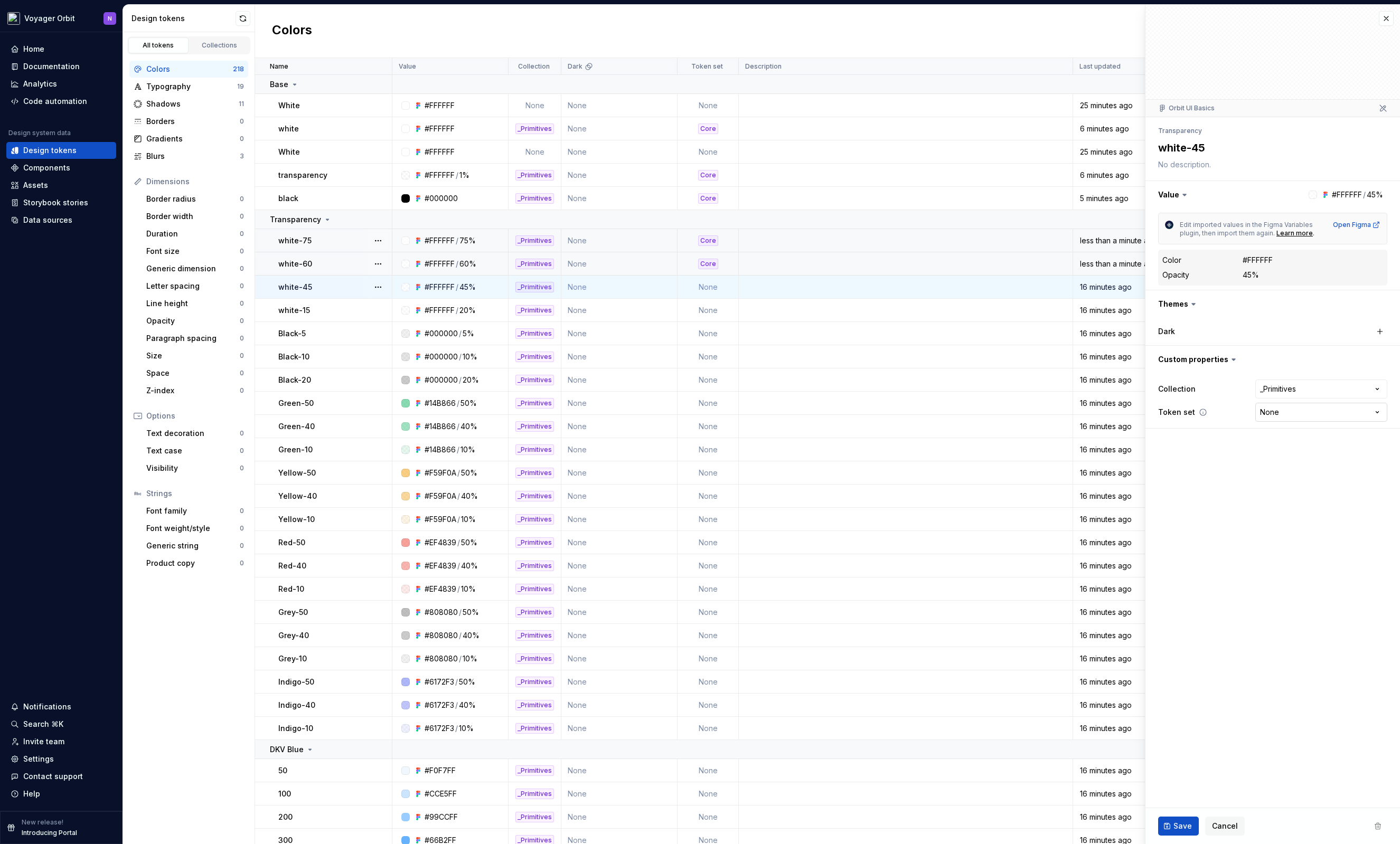
type textarea "*"
click at [1321, 417] on html "Voyager Orbit N Home Documentation Analytics Code automation Design system data…" at bounding box center [700, 422] width 1400 height 844
select select "**********"
drag, startPoint x: 1296, startPoint y: 453, endPoint x: 1279, endPoint y: 490, distance: 40.7
click at [1179, 823] on span "Save" at bounding box center [1182, 826] width 18 height 11
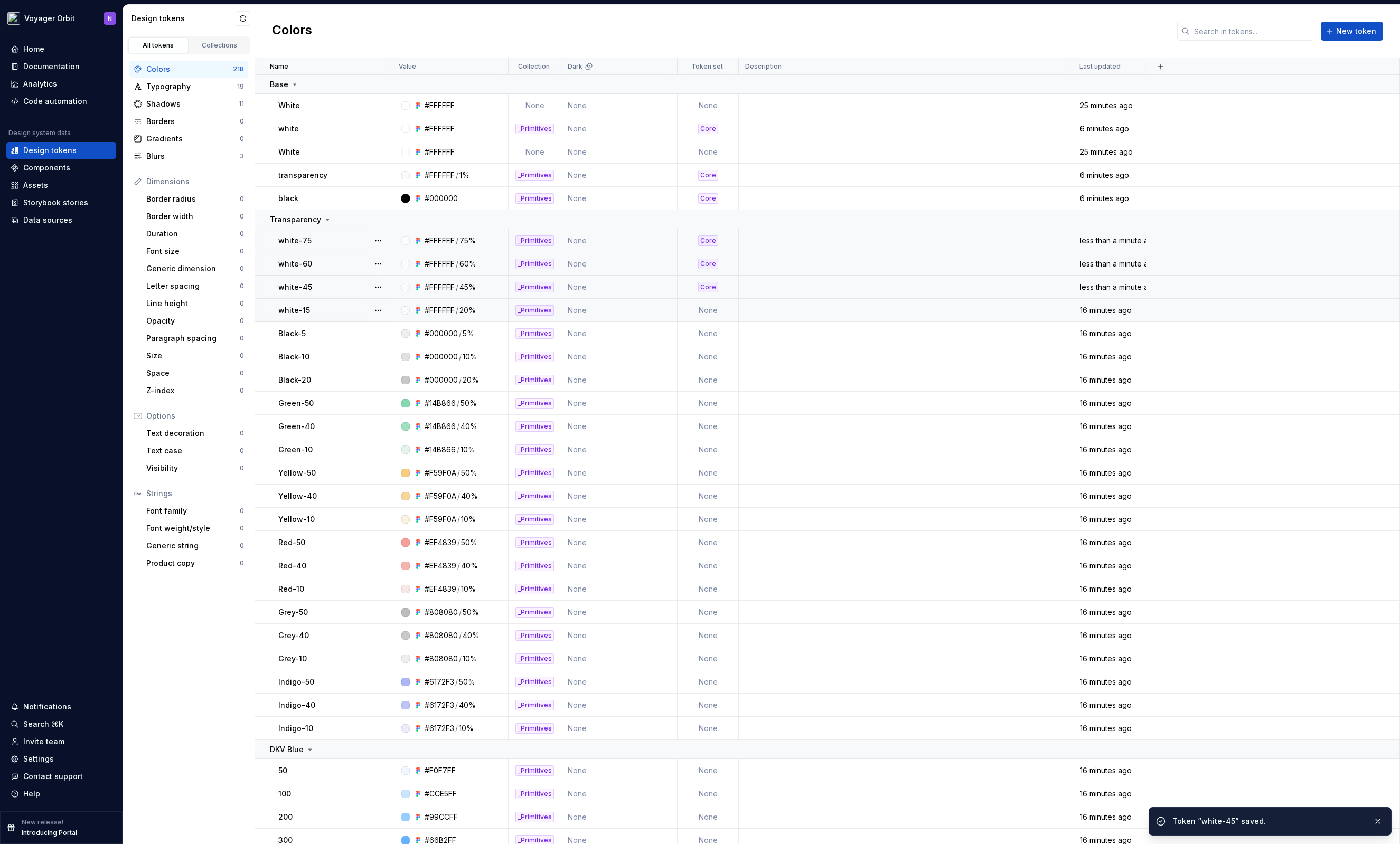
click at [706, 313] on td "None" at bounding box center [708, 310] width 61 height 23
type textarea "*"
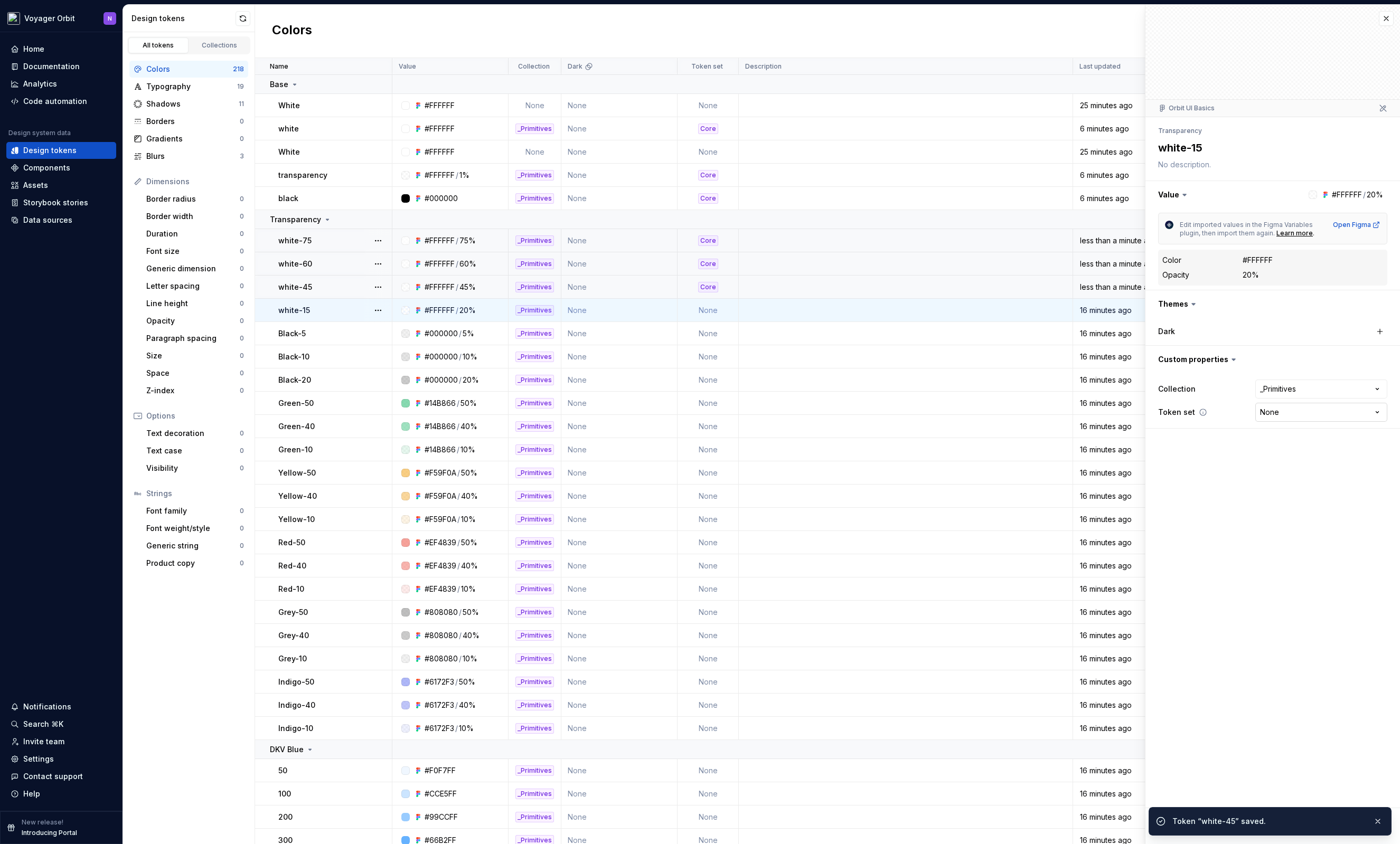
click at [1282, 419] on html "Voyager Orbit N Home Documentation Analytics Code automation Design system data…" at bounding box center [700, 422] width 1400 height 844
select select "**********"
click at [1177, 827] on span "Save" at bounding box center [1182, 826] width 18 height 11
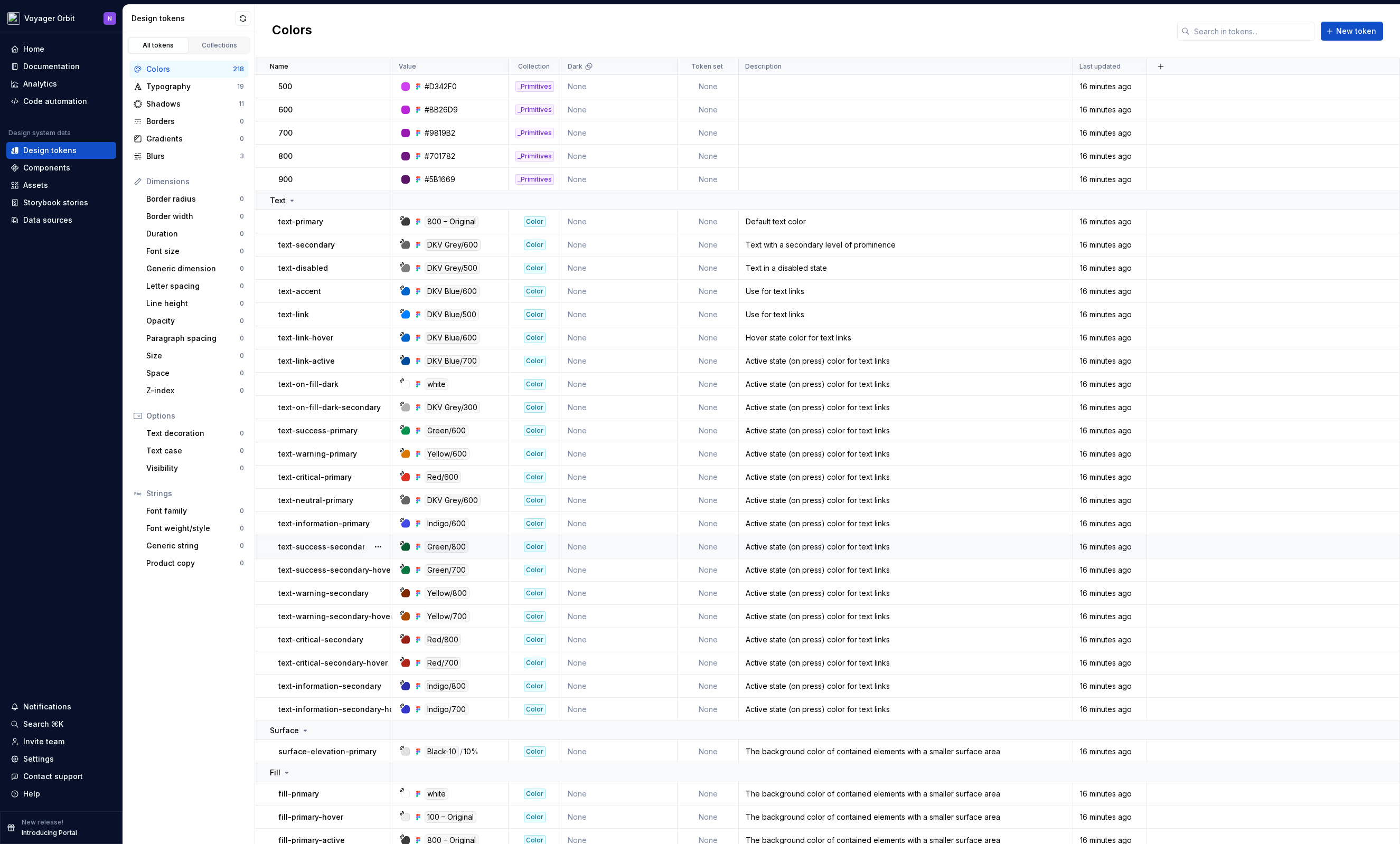
scroll to position [3309, 0]
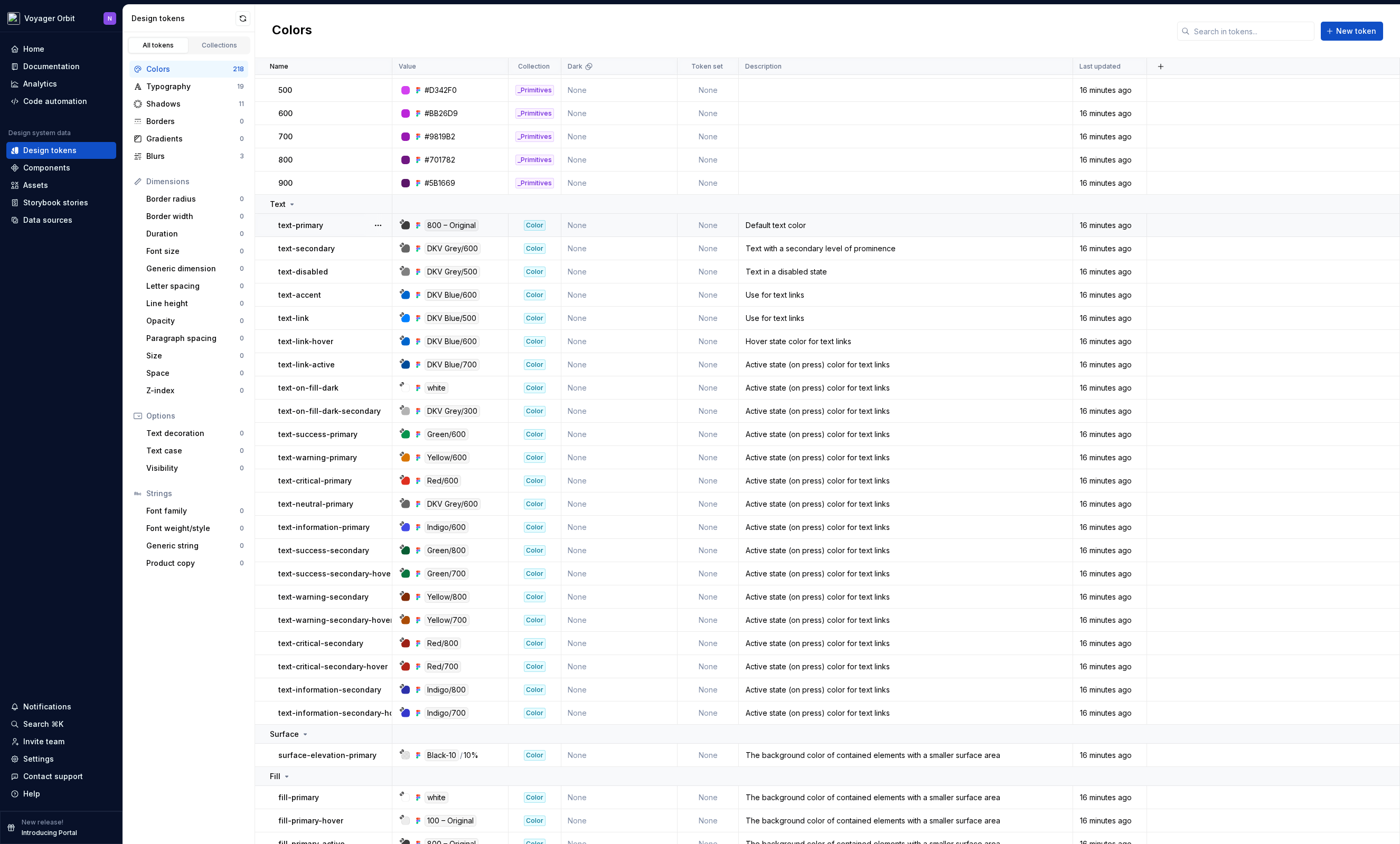
click at [709, 230] on td "None" at bounding box center [708, 225] width 61 height 23
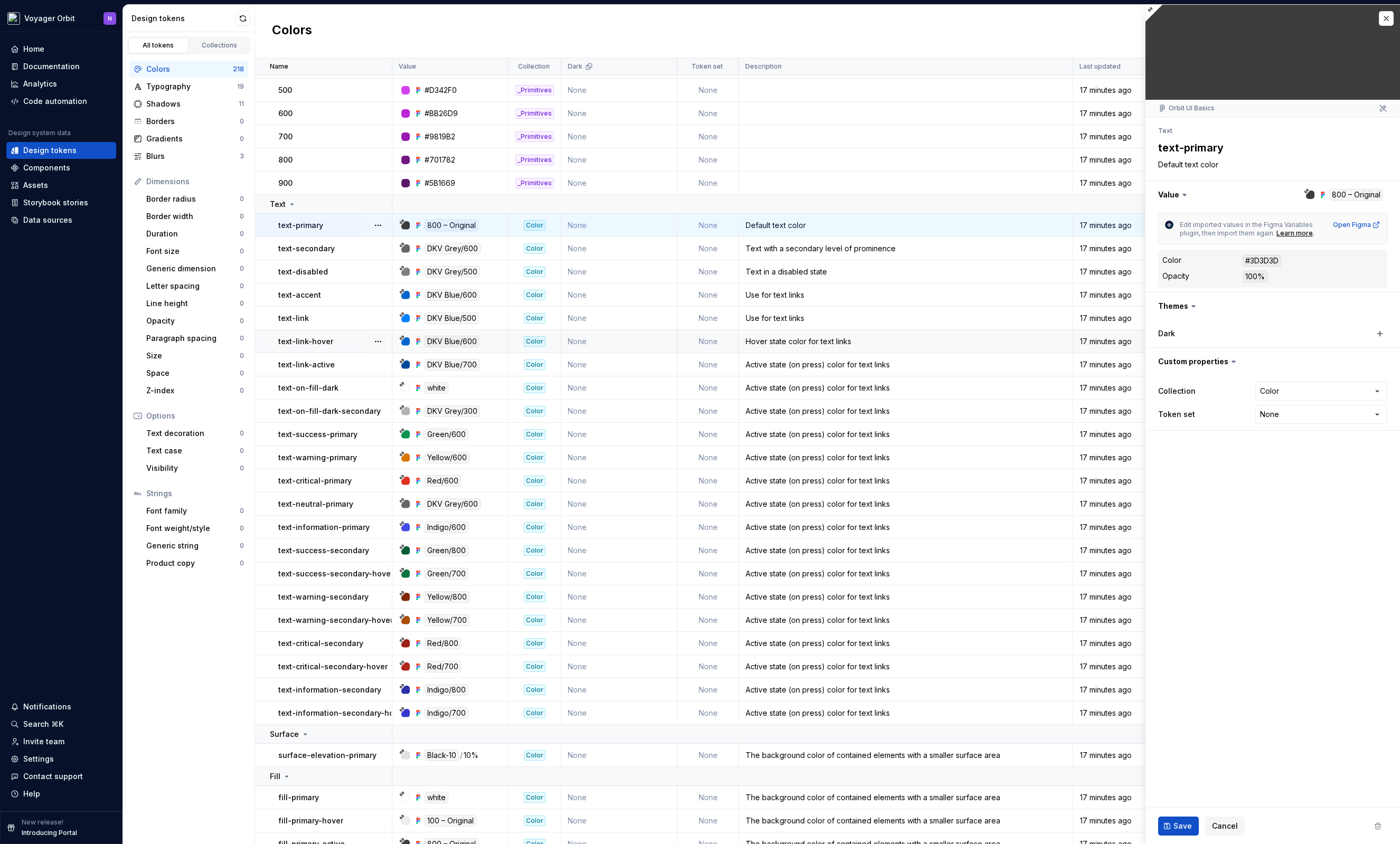
type textarea "*"
click at [1285, 415] on html "Voyager Orbit N Home Documentation Analytics Code automation Design system data…" at bounding box center [700, 422] width 1400 height 844
select select "**********"
click at [1170, 821] on button "Save" at bounding box center [1178, 826] width 41 height 19
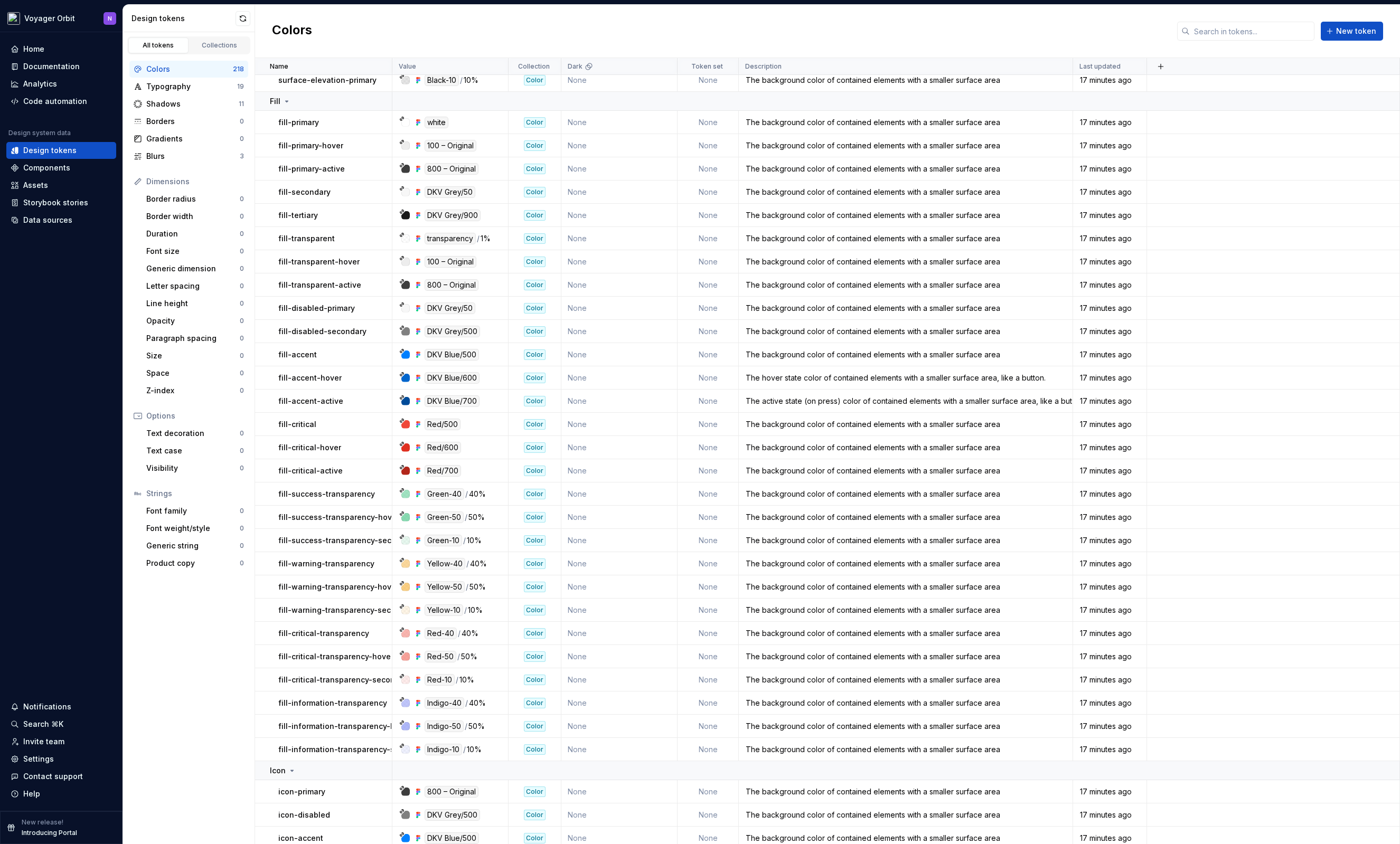
scroll to position [4674, 0]
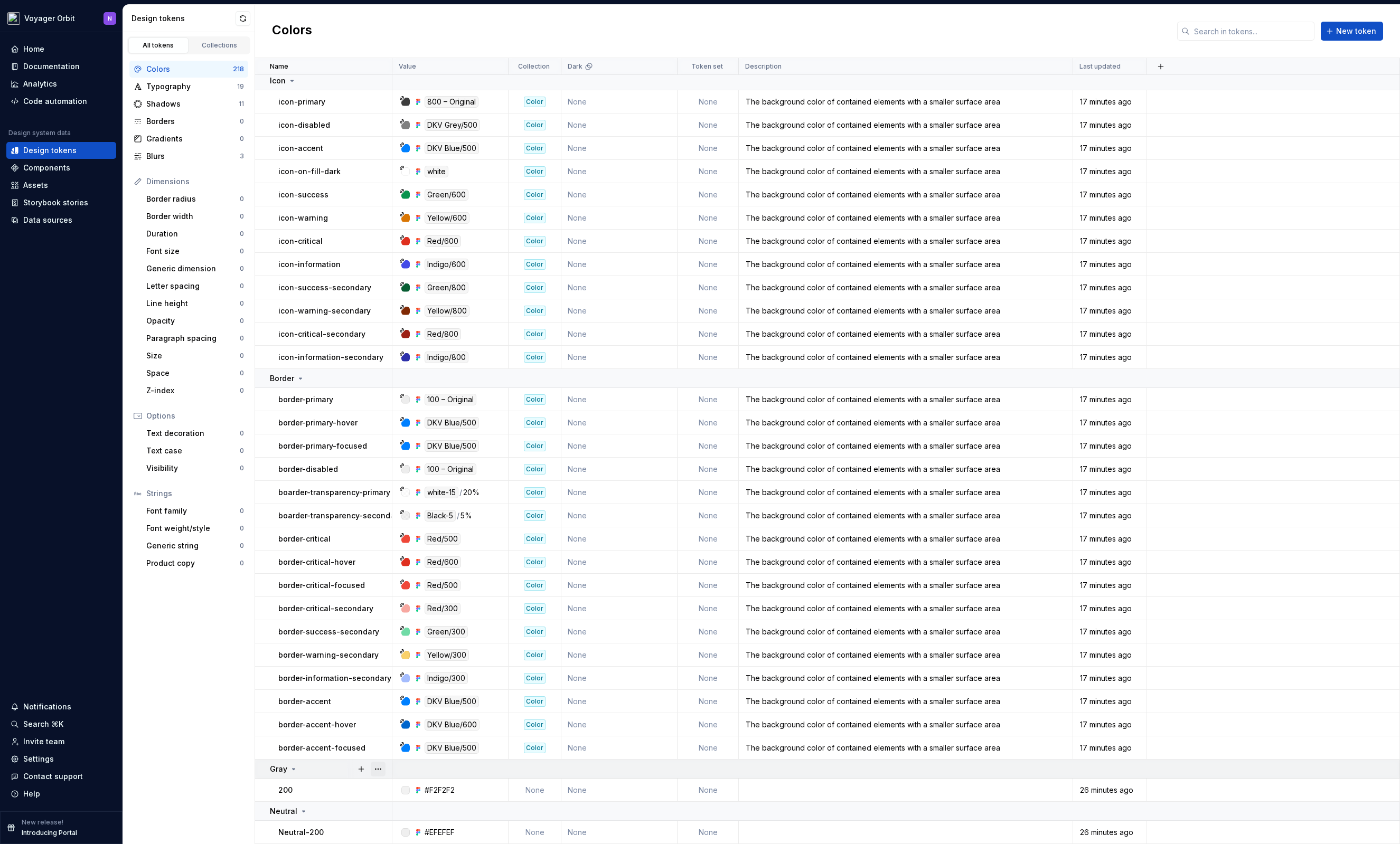
click at [376, 770] on button "button" at bounding box center [378, 769] width 15 height 15
click at [339, 781] on html "Voyager Orbit N Home Documentation Analytics Code automation Design system data…" at bounding box center [700, 422] width 1400 height 844
click at [379, 790] on button "button" at bounding box center [378, 790] width 15 height 15
drag, startPoint x: 421, startPoint y: 731, endPoint x: 244, endPoint y: 782, distance: 184.2
click at [244, 782] on html "Voyager Orbit N Home Documentation Analytics Code automation Design system data…" at bounding box center [700, 422] width 1400 height 844
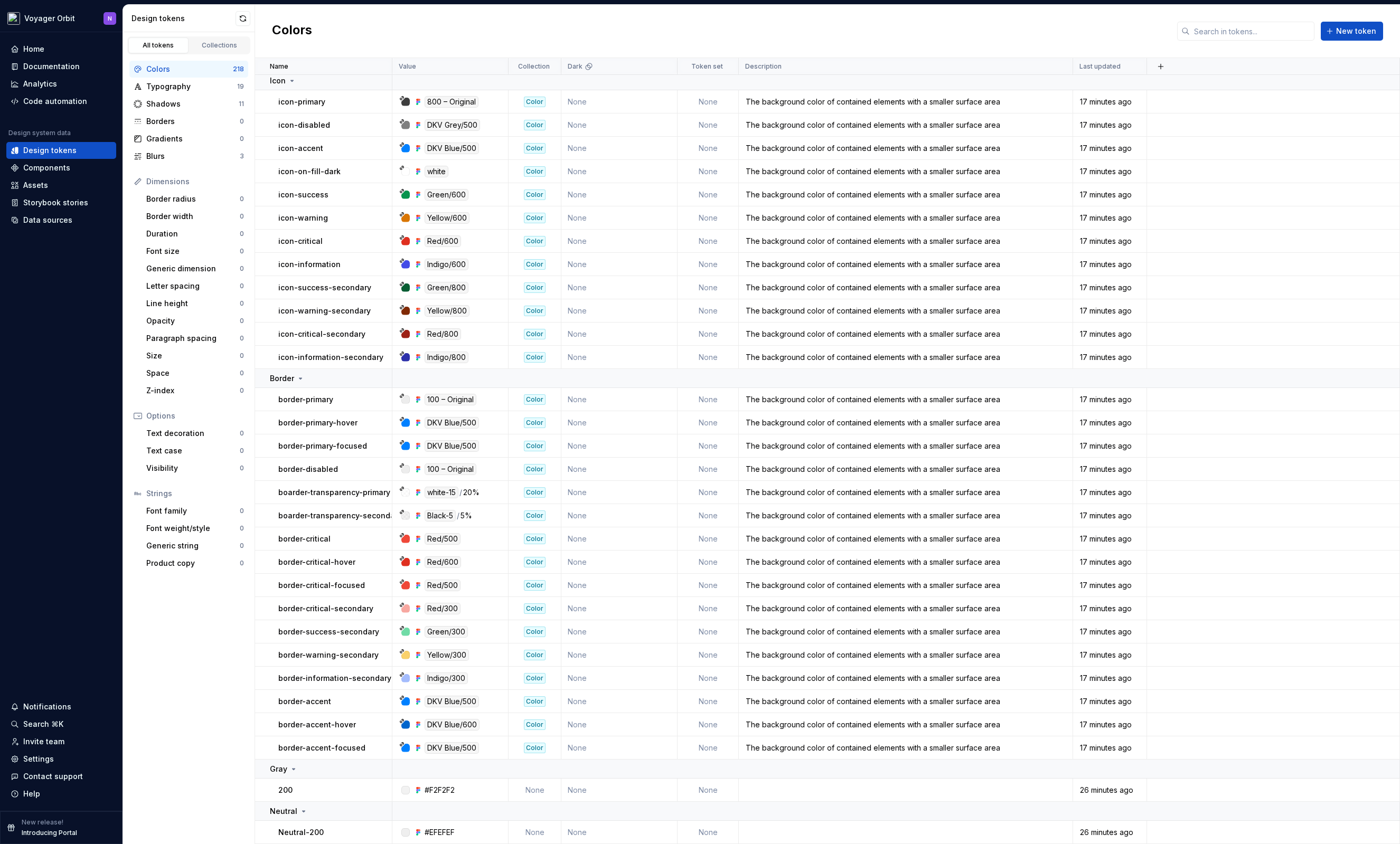
click at [242, 782] on html "Voyager Orbit N Home Documentation Analytics Code automation Design system data…" at bounding box center [700, 422] width 1400 height 844
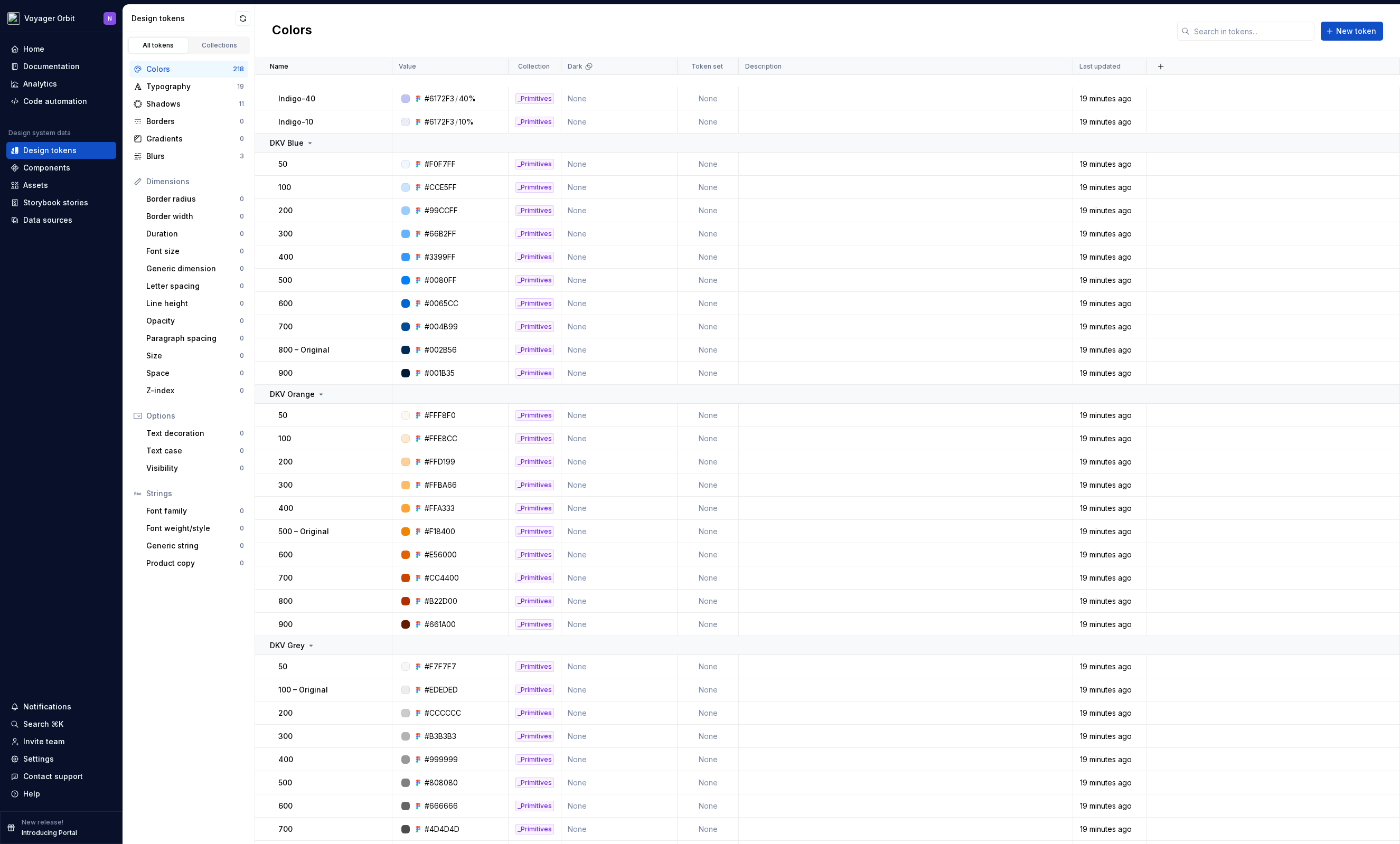
scroll to position [0, 0]
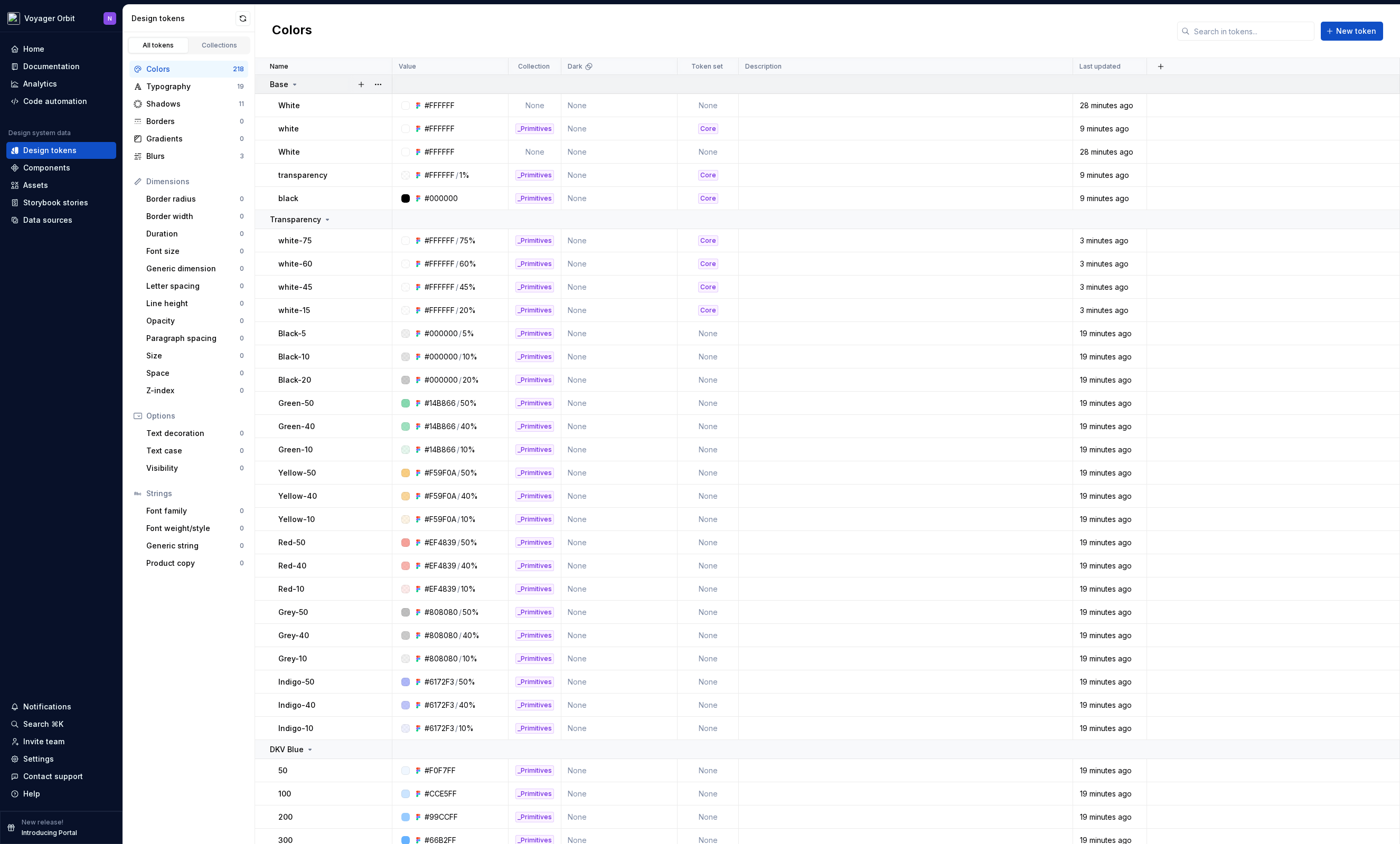
click at [294, 84] on icon at bounding box center [295, 85] width 2 height 1
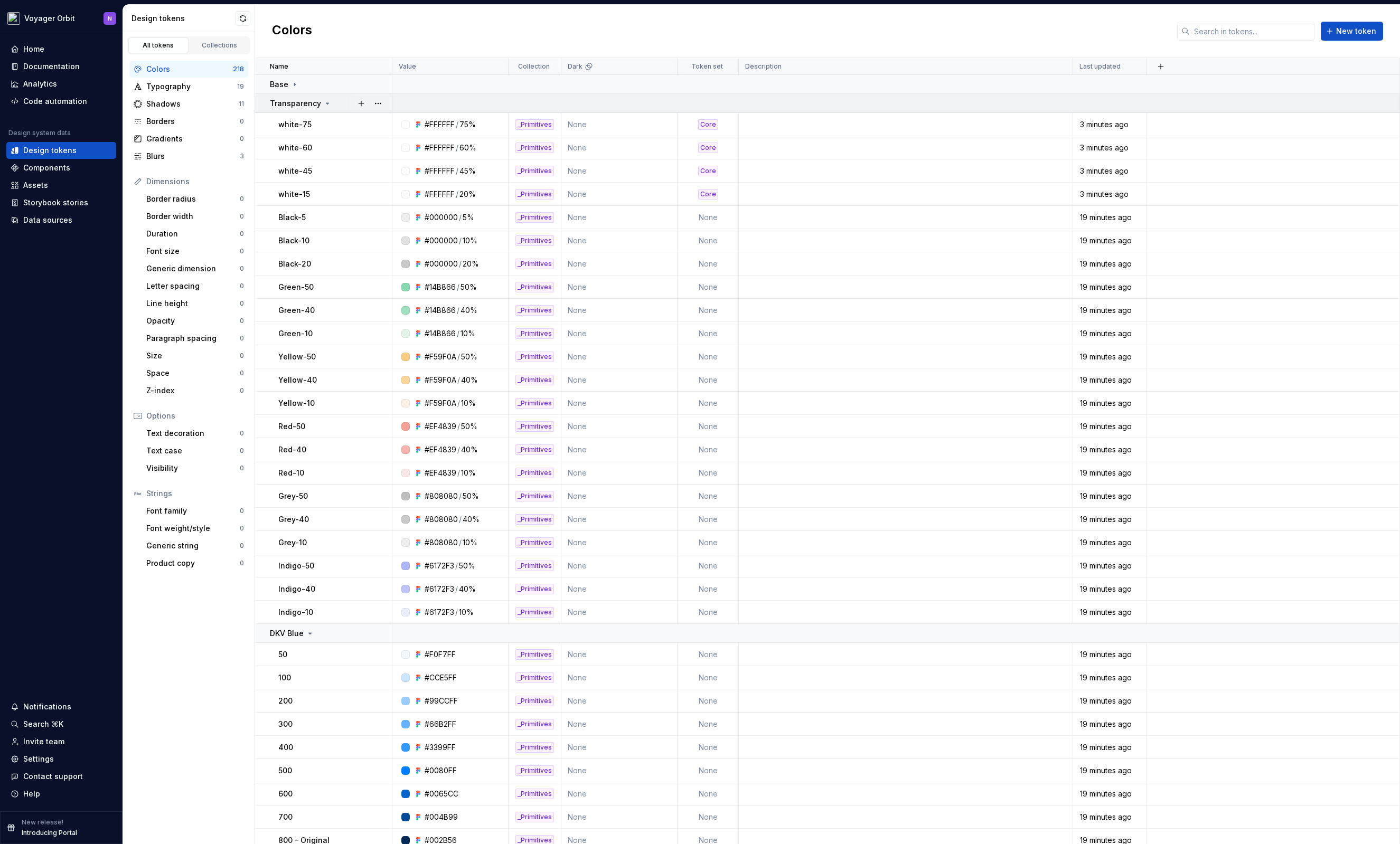
click at [324, 105] on icon at bounding box center [327, 104] width 8 height 8
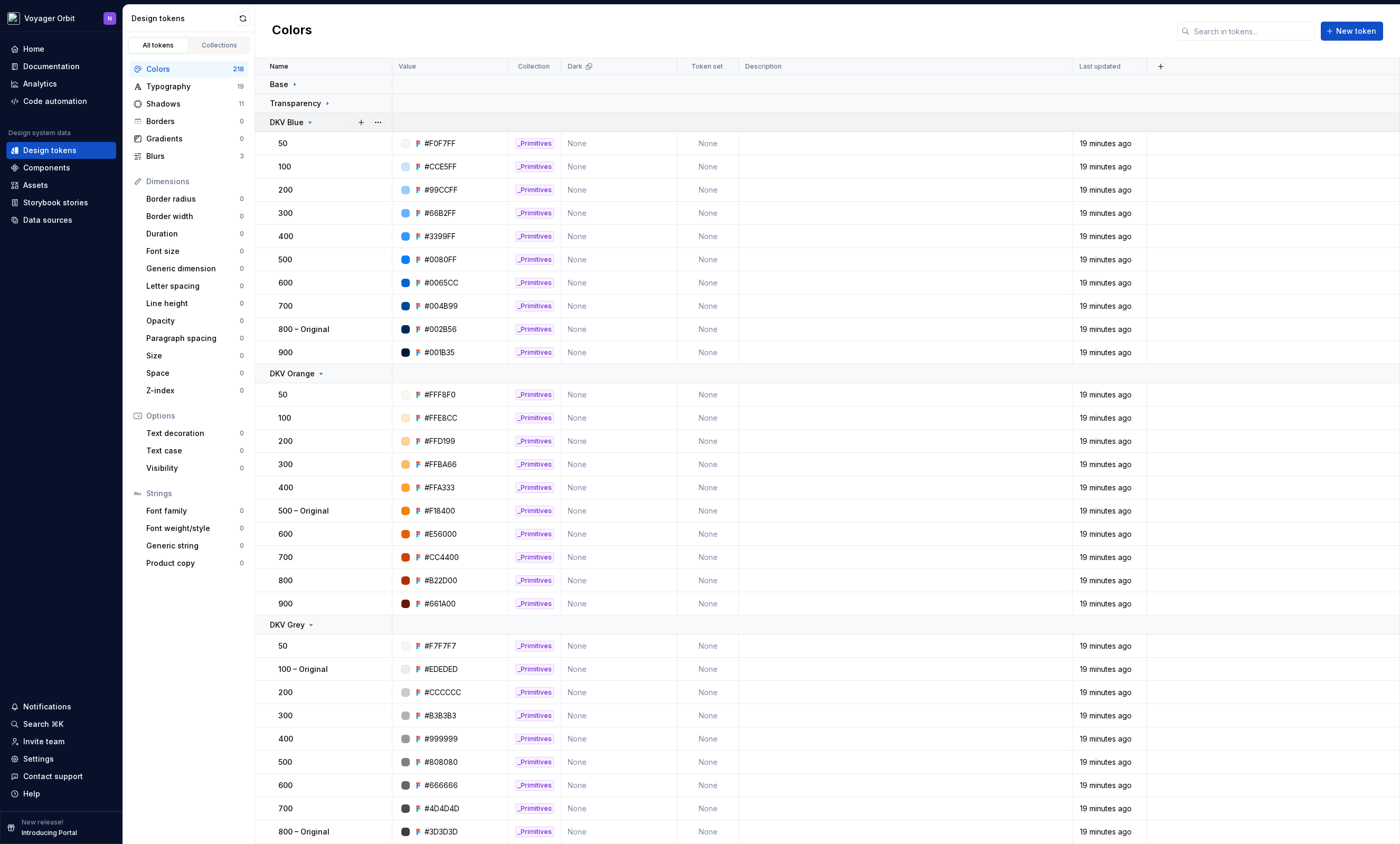
click at [311, 119] on icon at bounding box center [310, 122] width 8 height 8
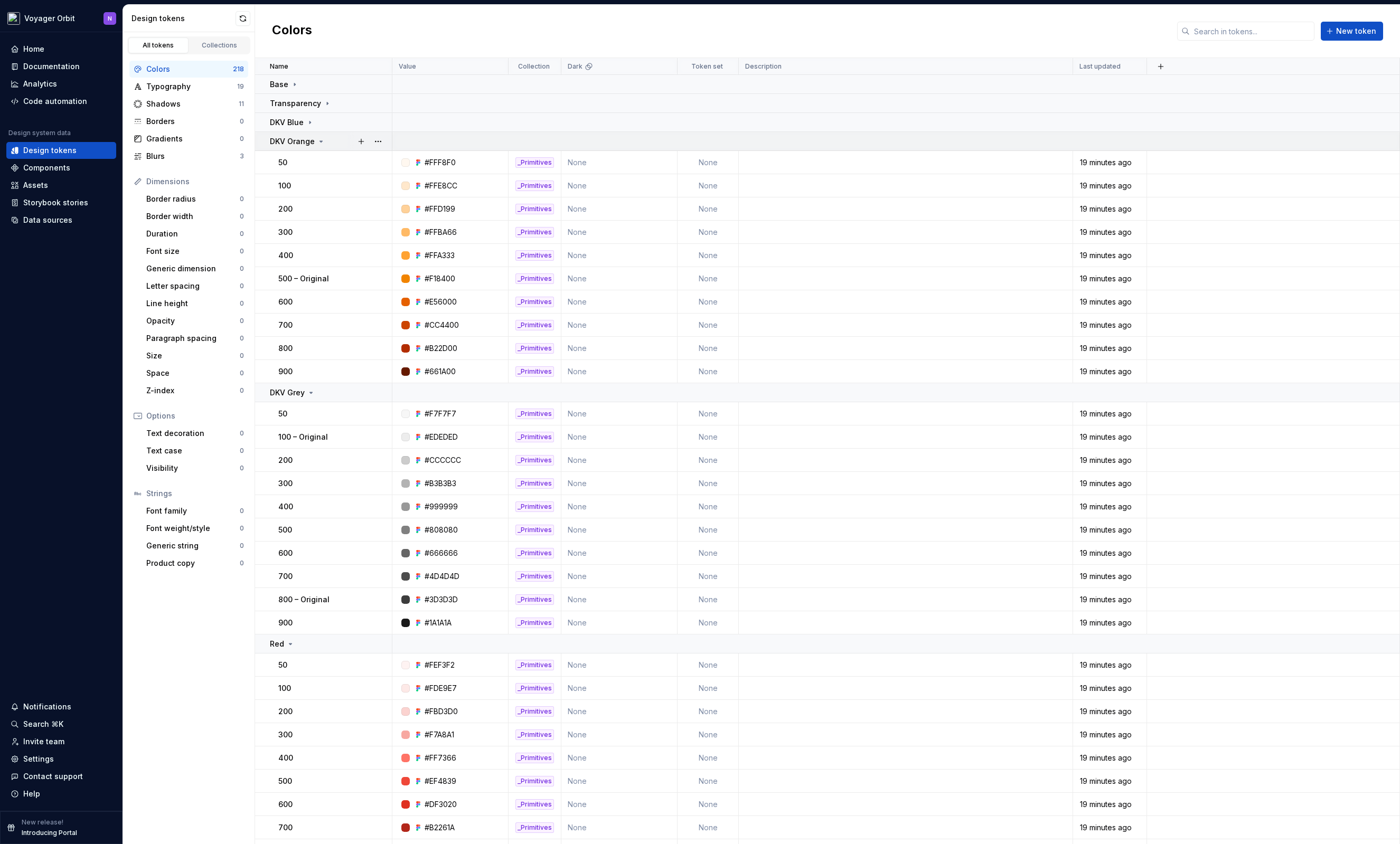
click at [310, 139] on p "DKV Orange" at bounding box center [292, 141] width 45 height 11
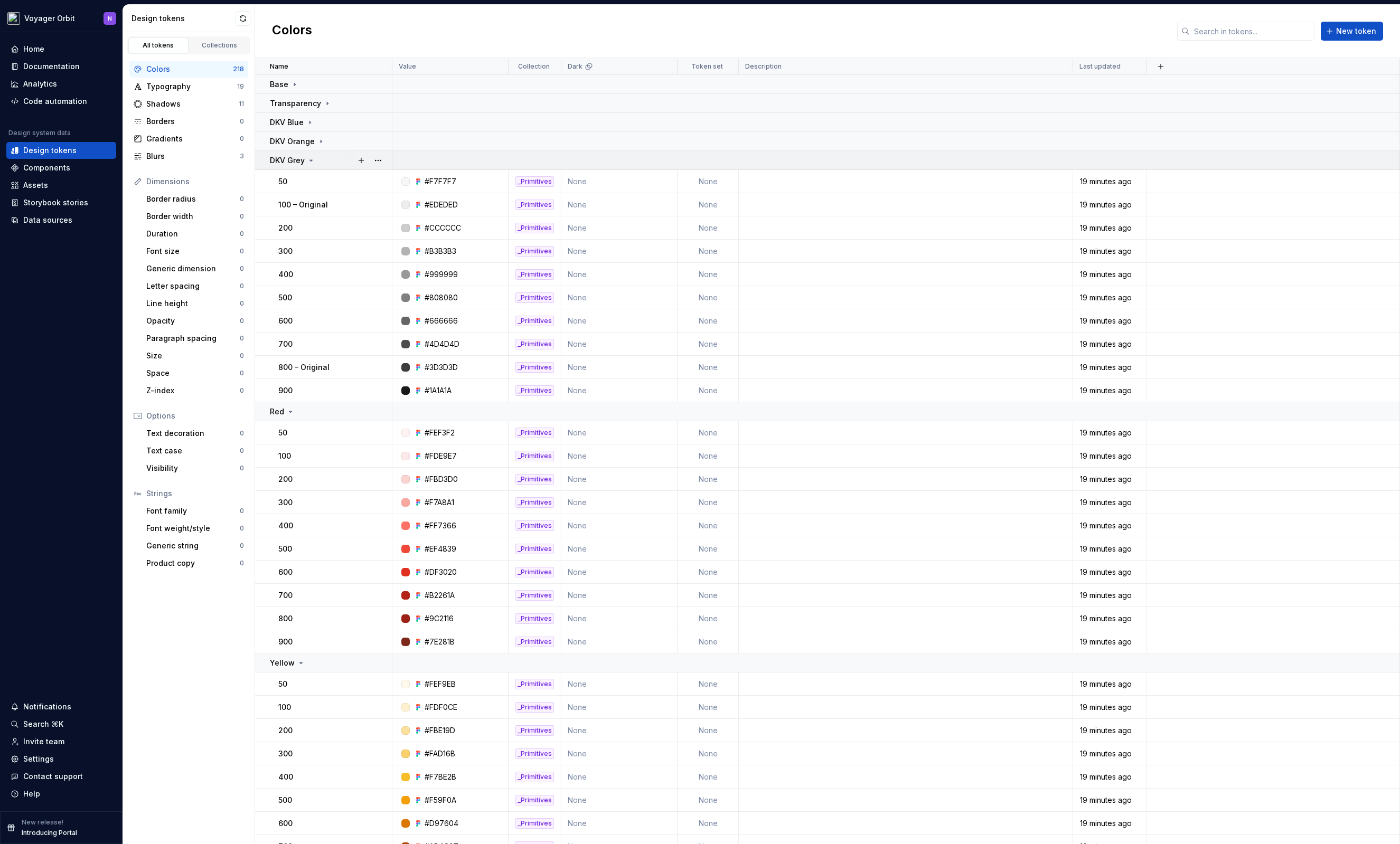
click at [313, 155] on div "DKV Grey" at bounding box center [292, 161] width 45 height 11
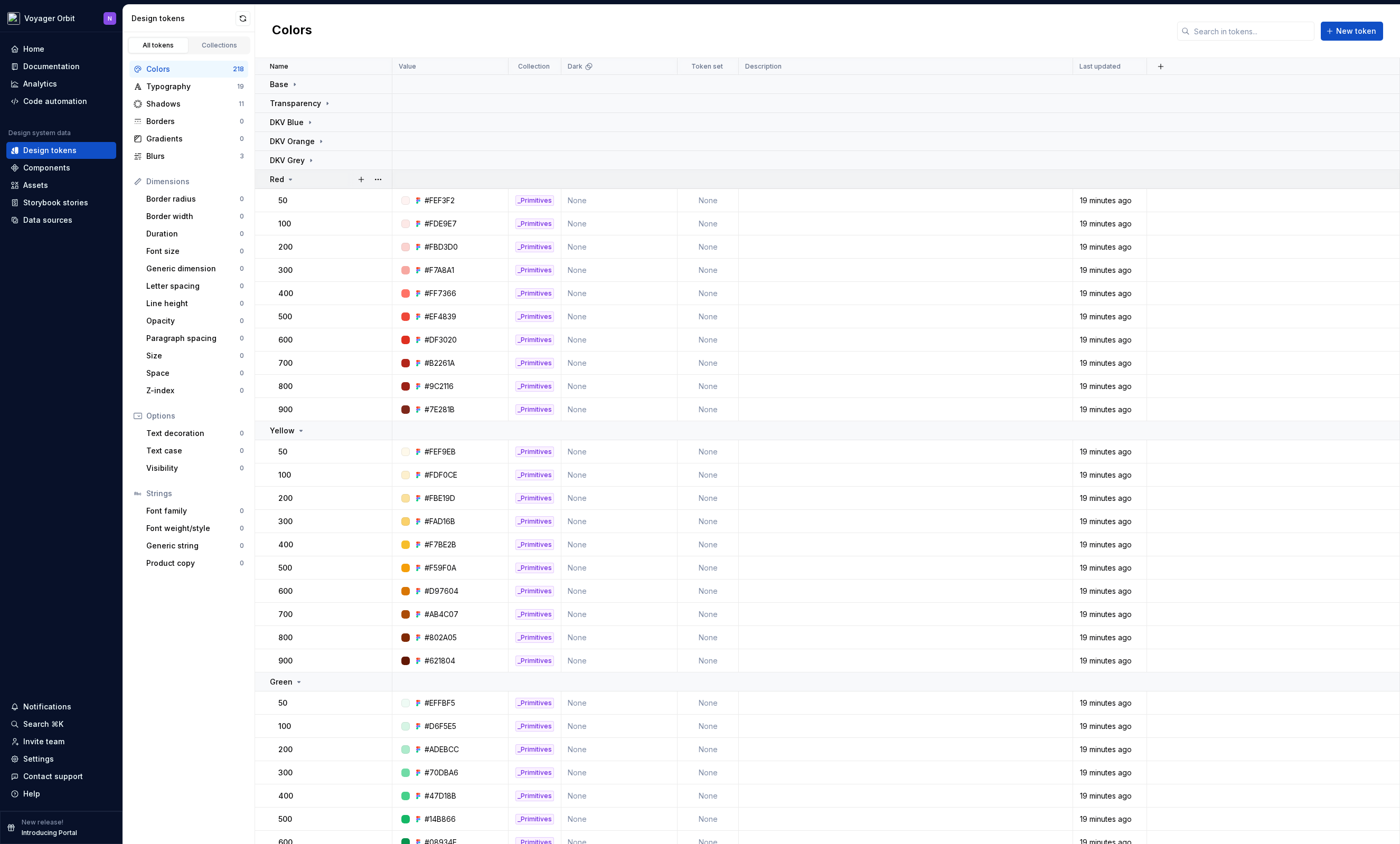
click at [312, 175] on div "Red" at bounding box center [330, 180] width 121 height 11
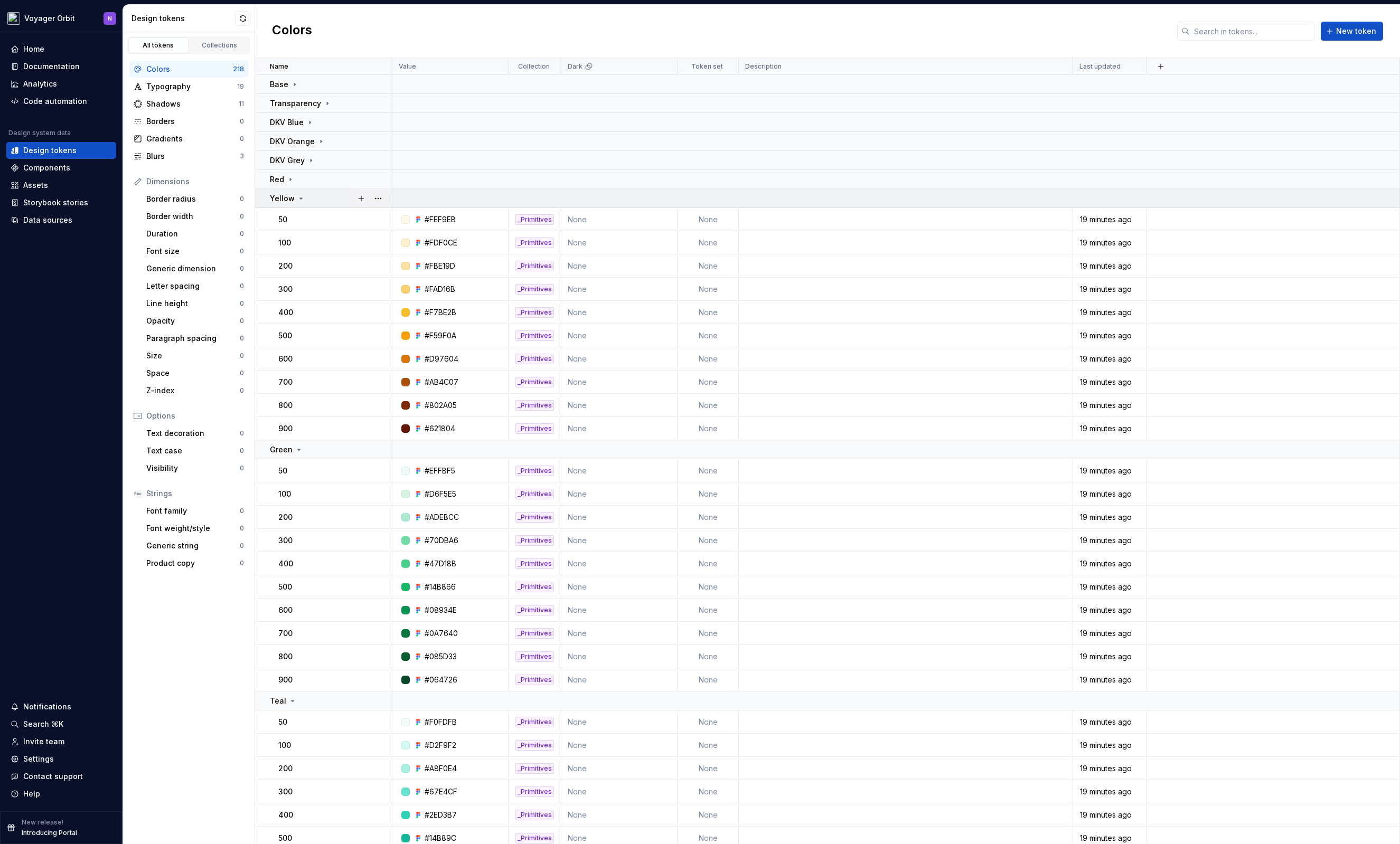
drag, startPoint x: 305, startPoint y: 192, endPoint x: 308, endPoint y: 202, distance: 10.4
click at [305, 192] on td "Yellow" at bounding box center [323, 198] width 137 height 19
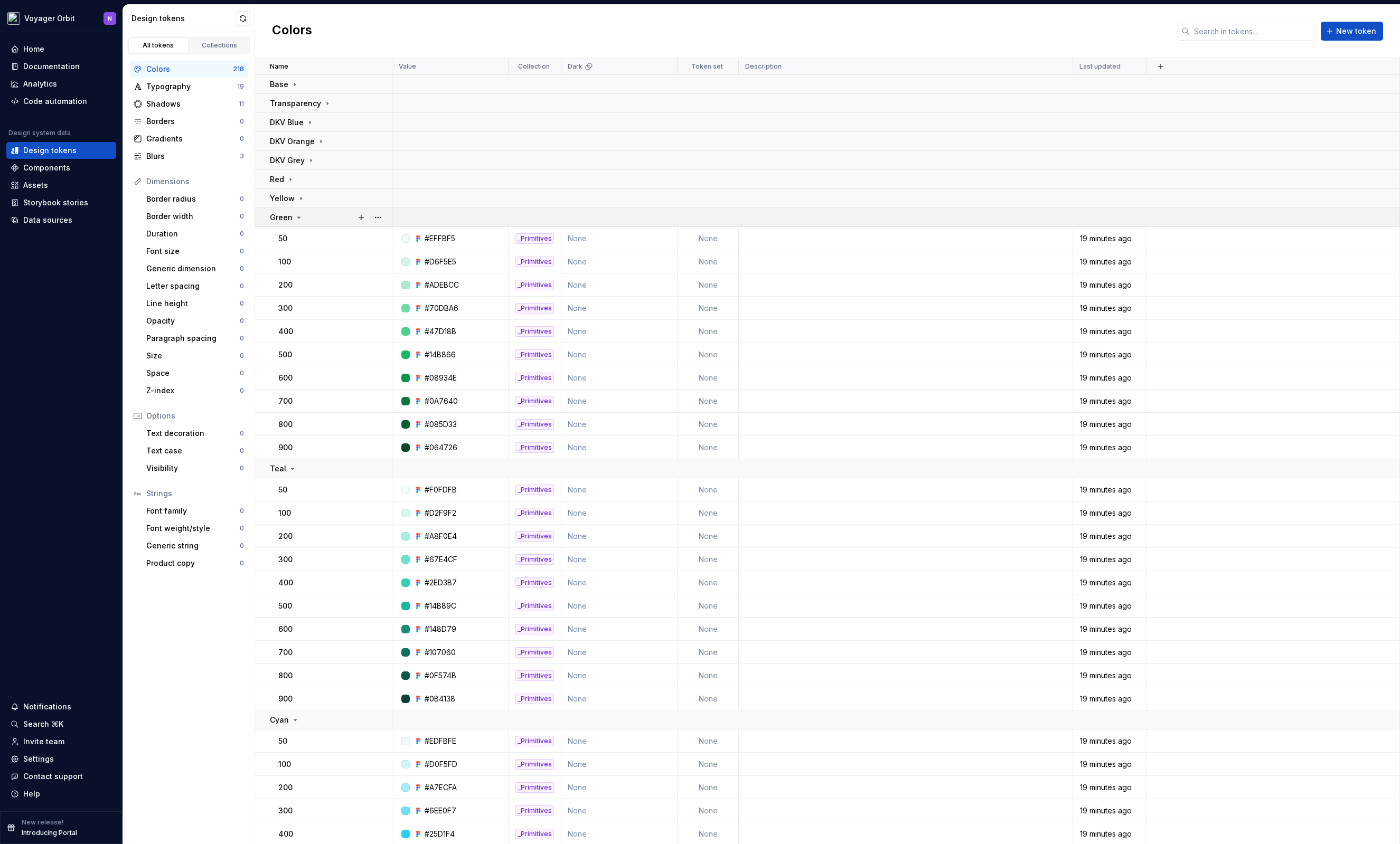
click at [304, 212] on div "Green" at bounding box center [330, 218] width 121 height 11
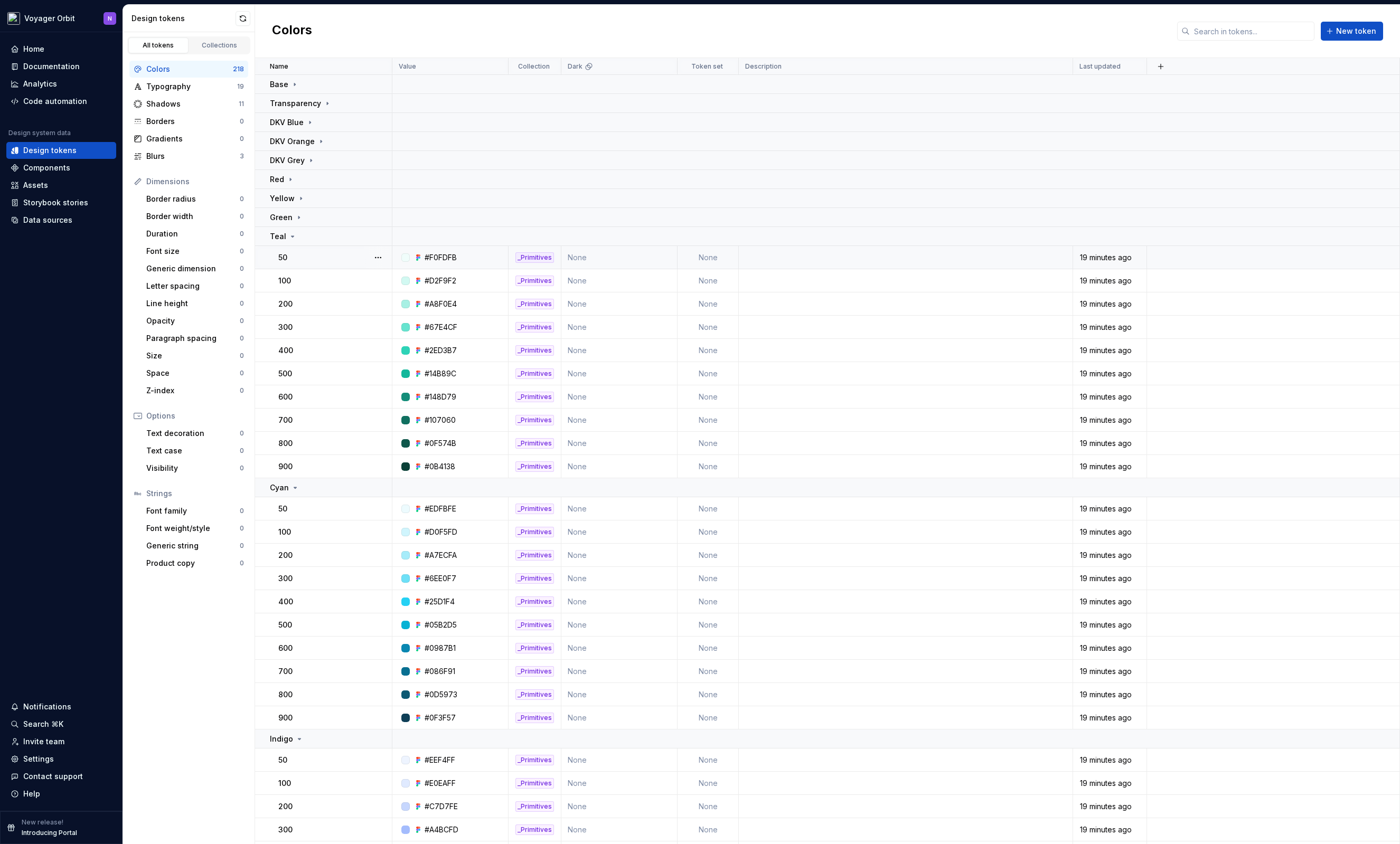
click at [299, 247] on td "50" at bounding box center [323, 257] width 137 height 23
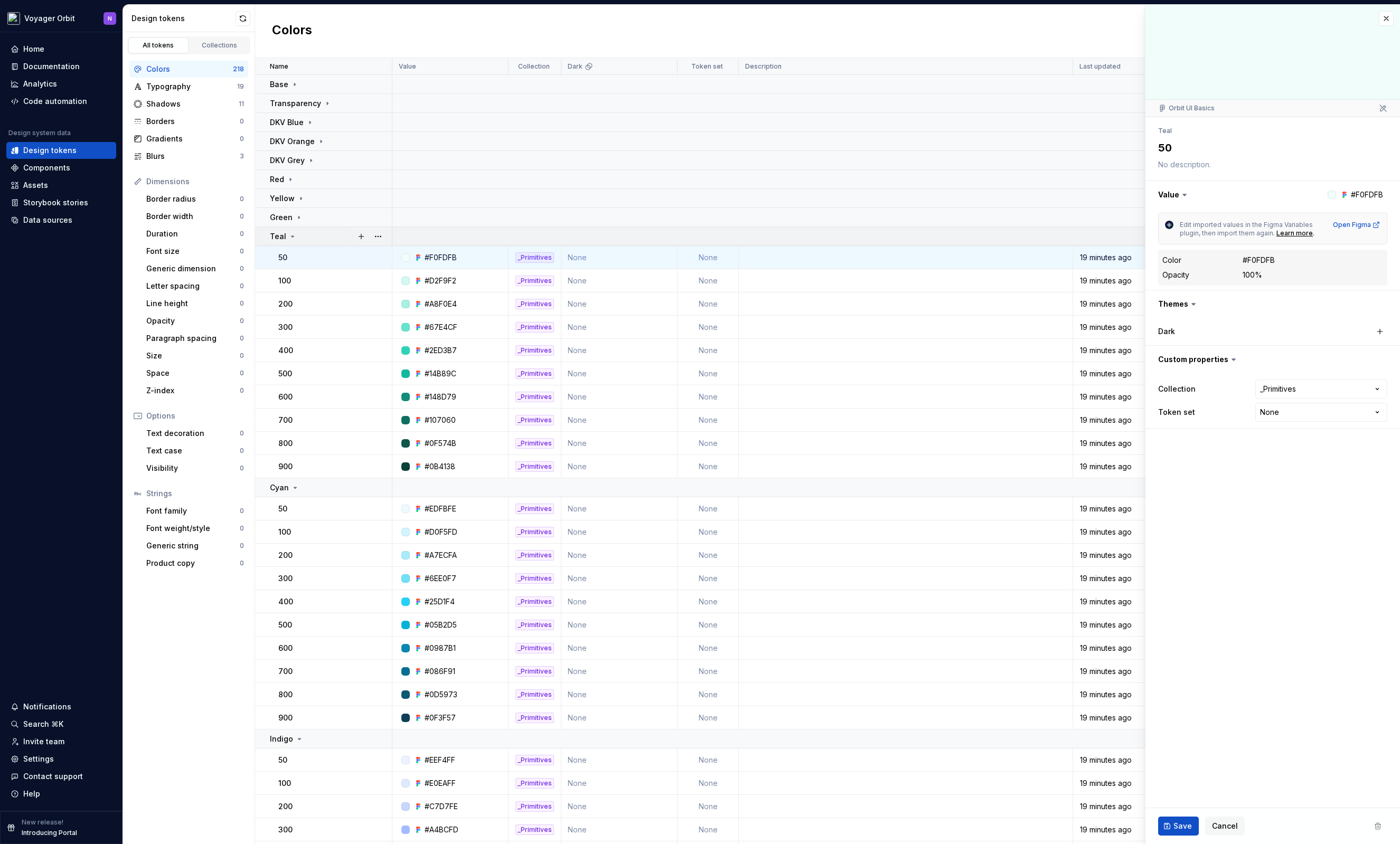
click at [306, 238] on div "Teal" at bounding box center [330, 237] width 121 height 11
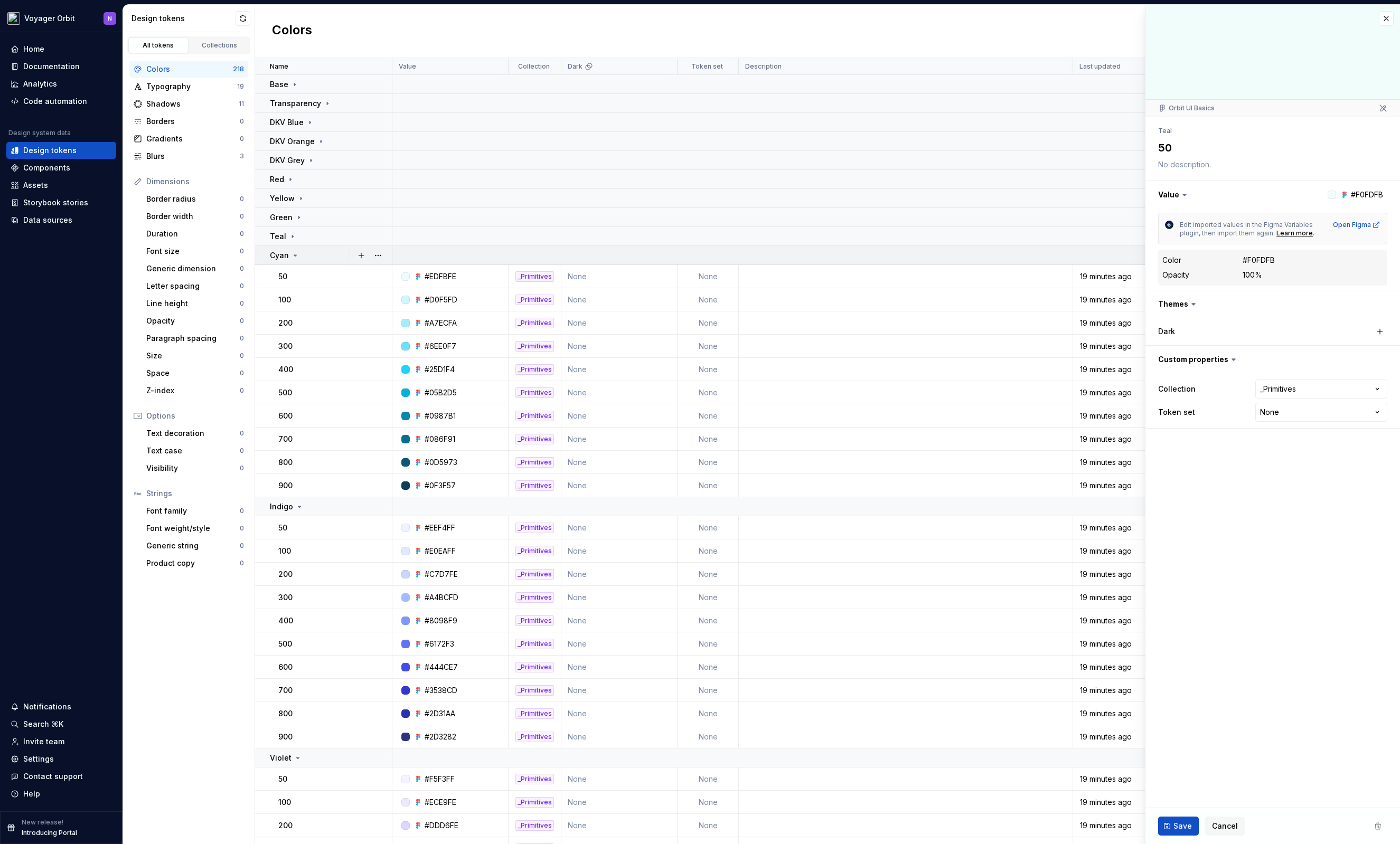
type textarea "*"
click at [311, 258] on div "Cyan" at bounding box center [330, 255] width 121 height 11
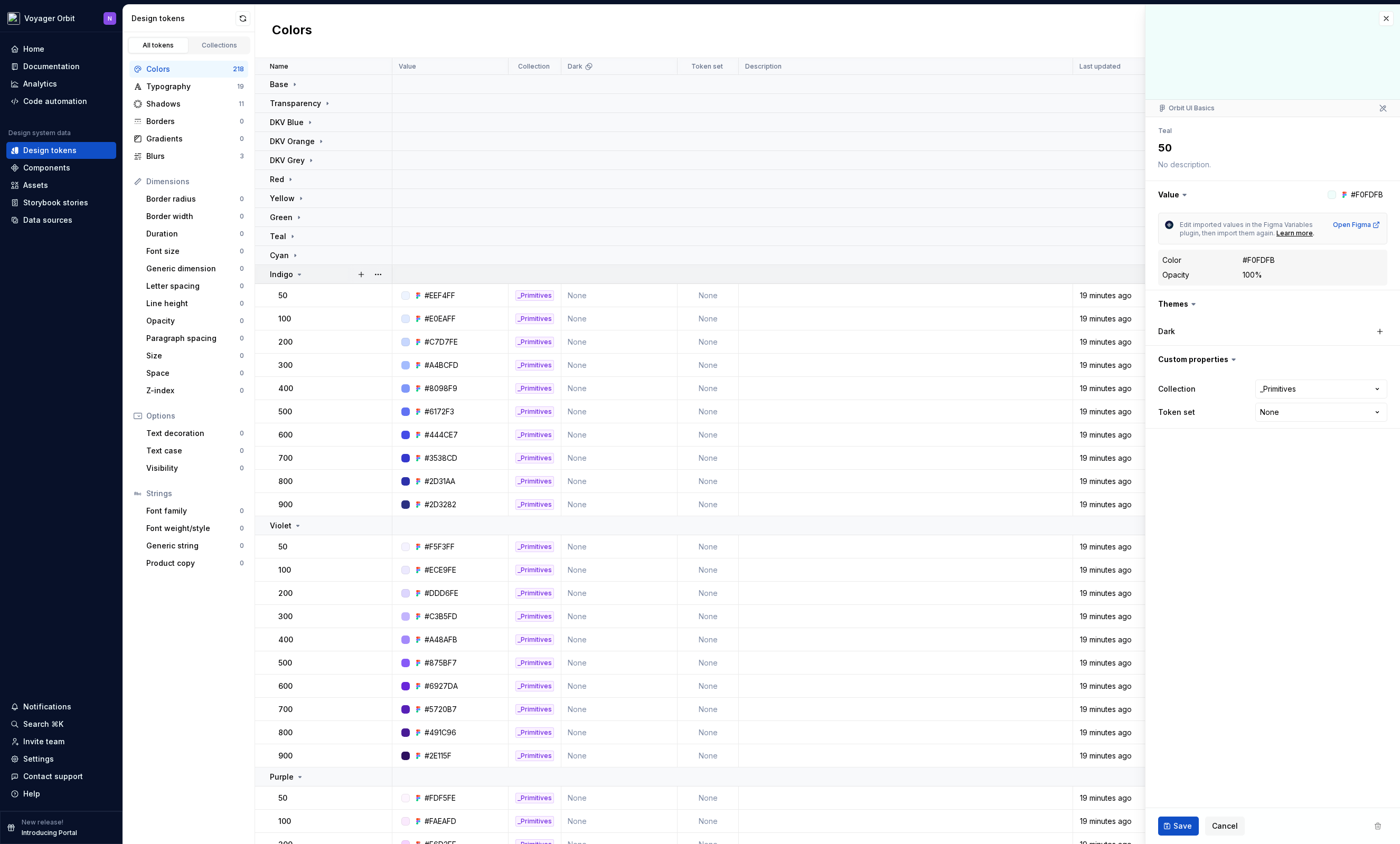
click at [310, 283] on td "Indigo" at bounding box center [323, 274] width 137 height 19
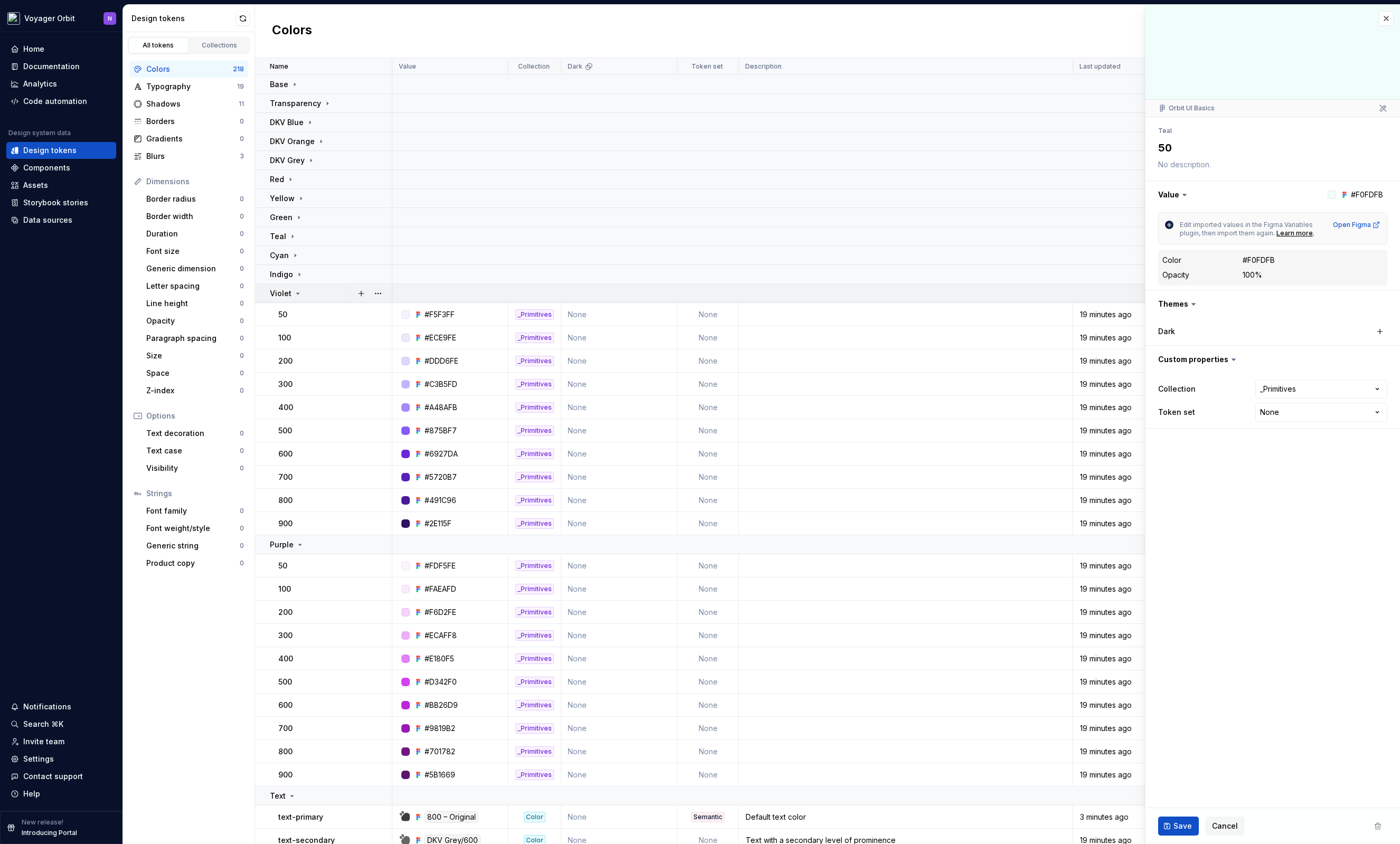
click at [330, 293] on div "Violet" at bounding box center [330, 294] width 121 height 11
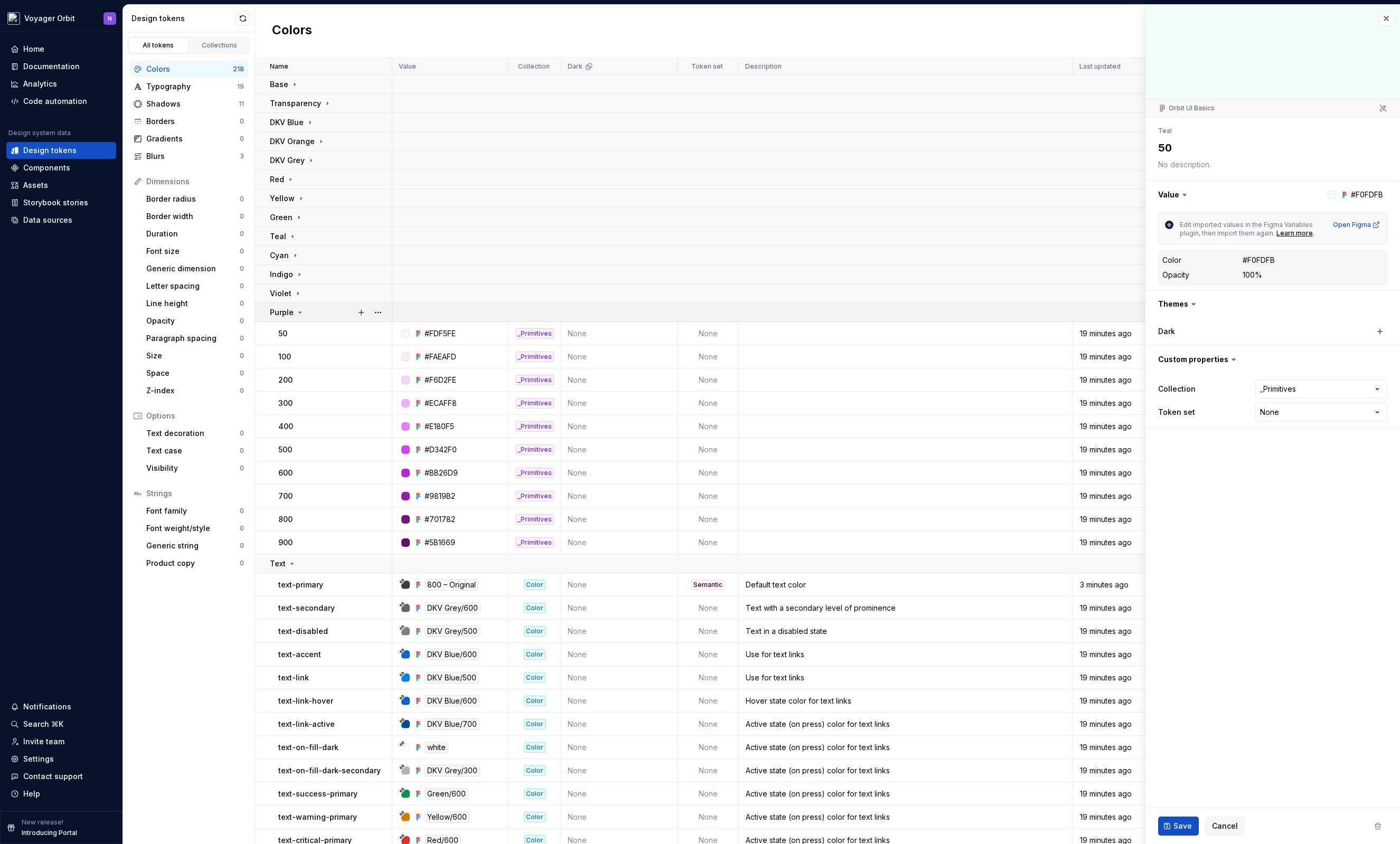
click at [325, 317] on div "Purple" at bounding box center [330, 313] width 121 height 11
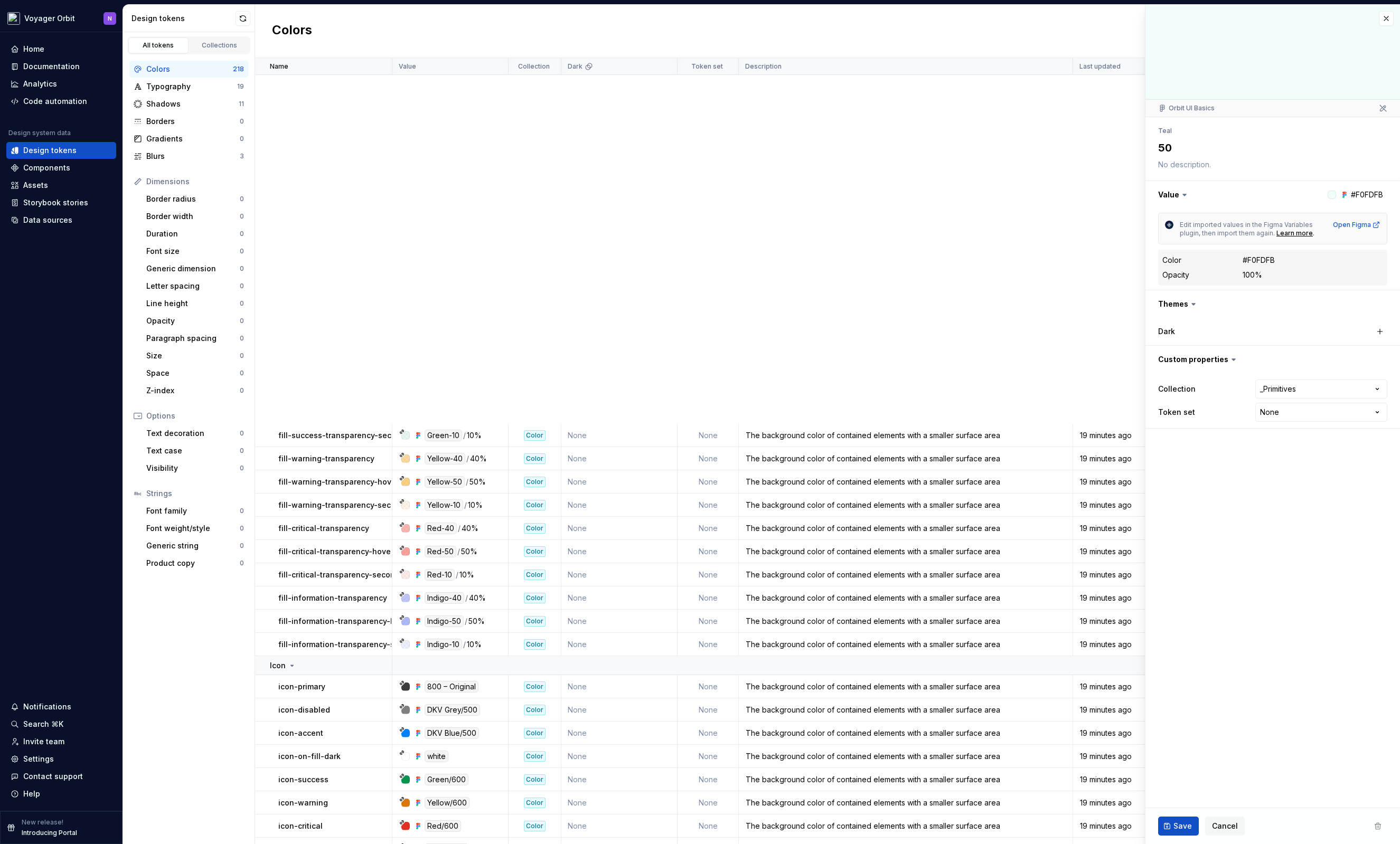
scroll to position [1493, 0]
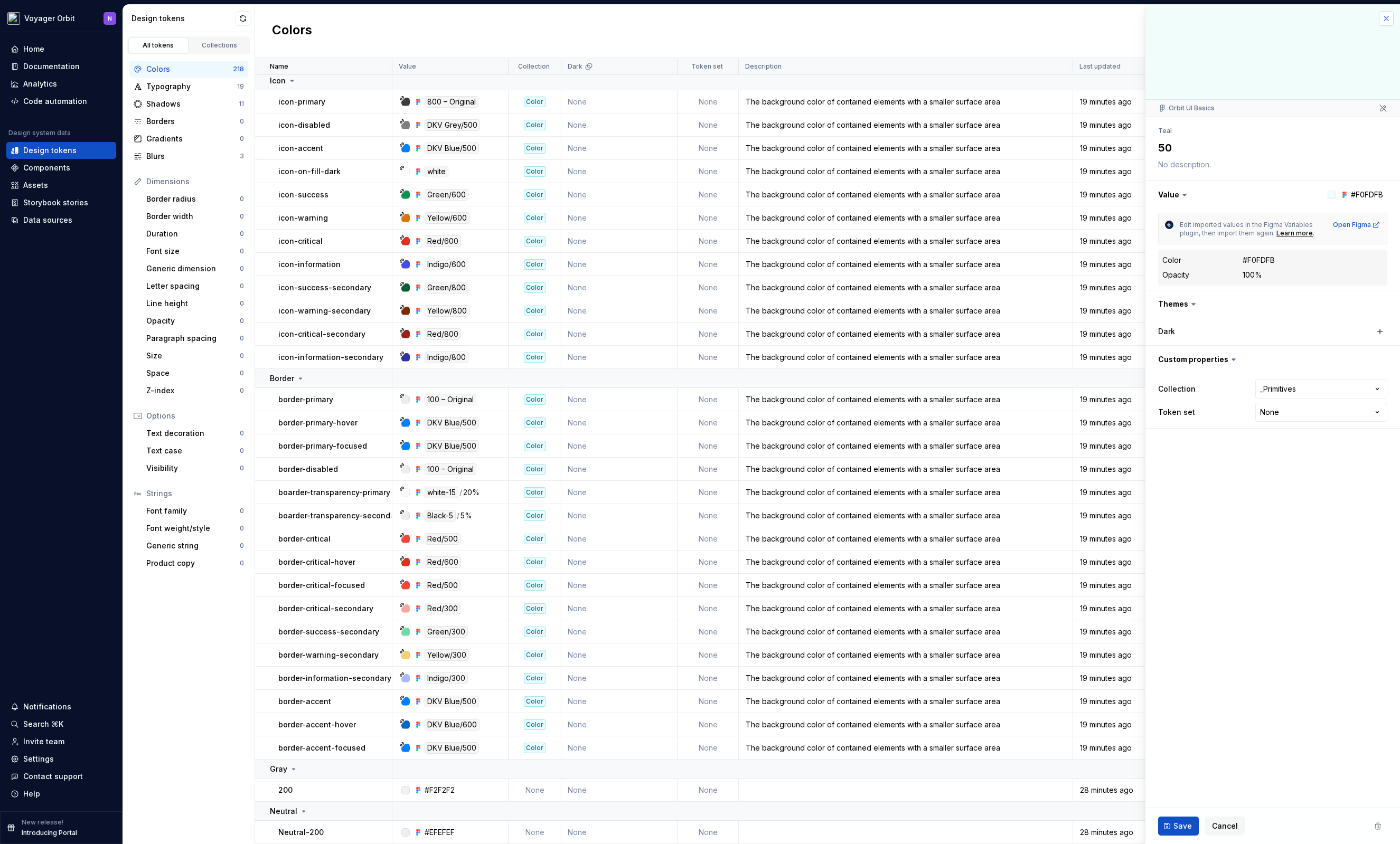
click at [1390, 18] on button "button" at bounding box center [1386, 18] width 15 height 15
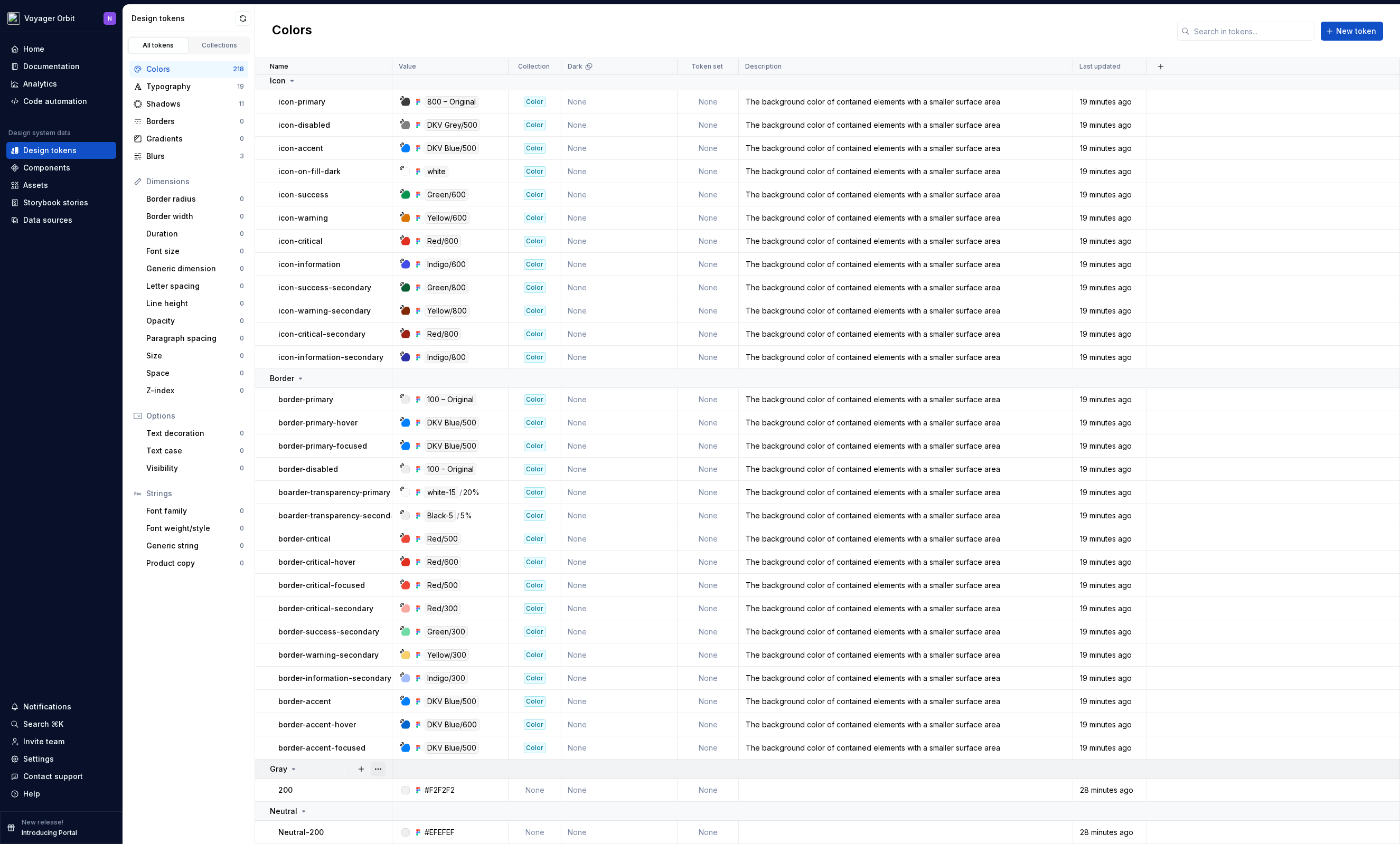
click at [381, 770] on button "button" at bounding box center [378, 769] width 15 height 15
click at [423, 697] on div "New group" at bounding box center [418, 705] width 89 height 17
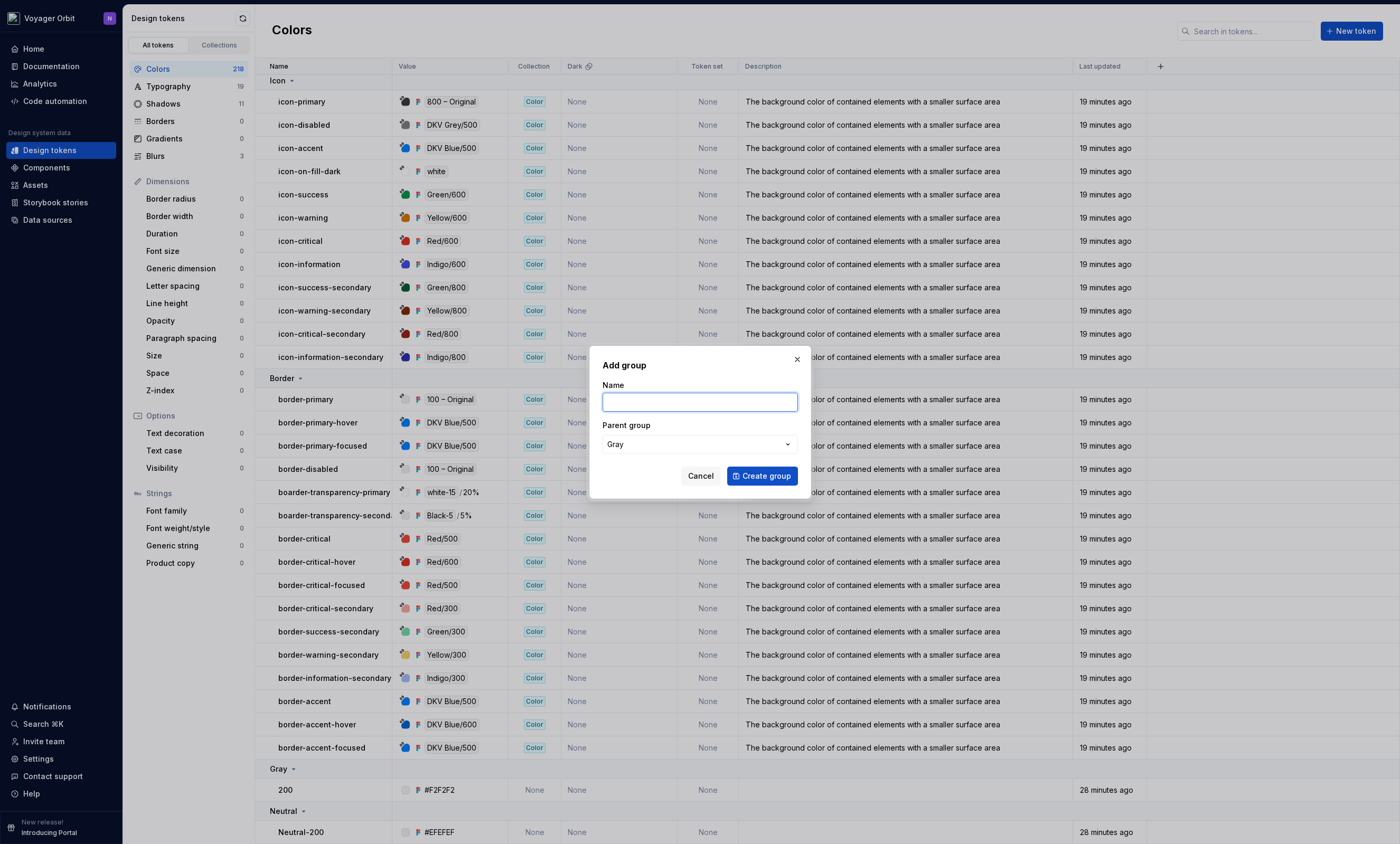
click at [674, 393] on input "Name" at bounding box center [700, 402] width 195 height 19
click at [669, 436] on button "Gray" at bounding box center [700, 444] width 195 height 19
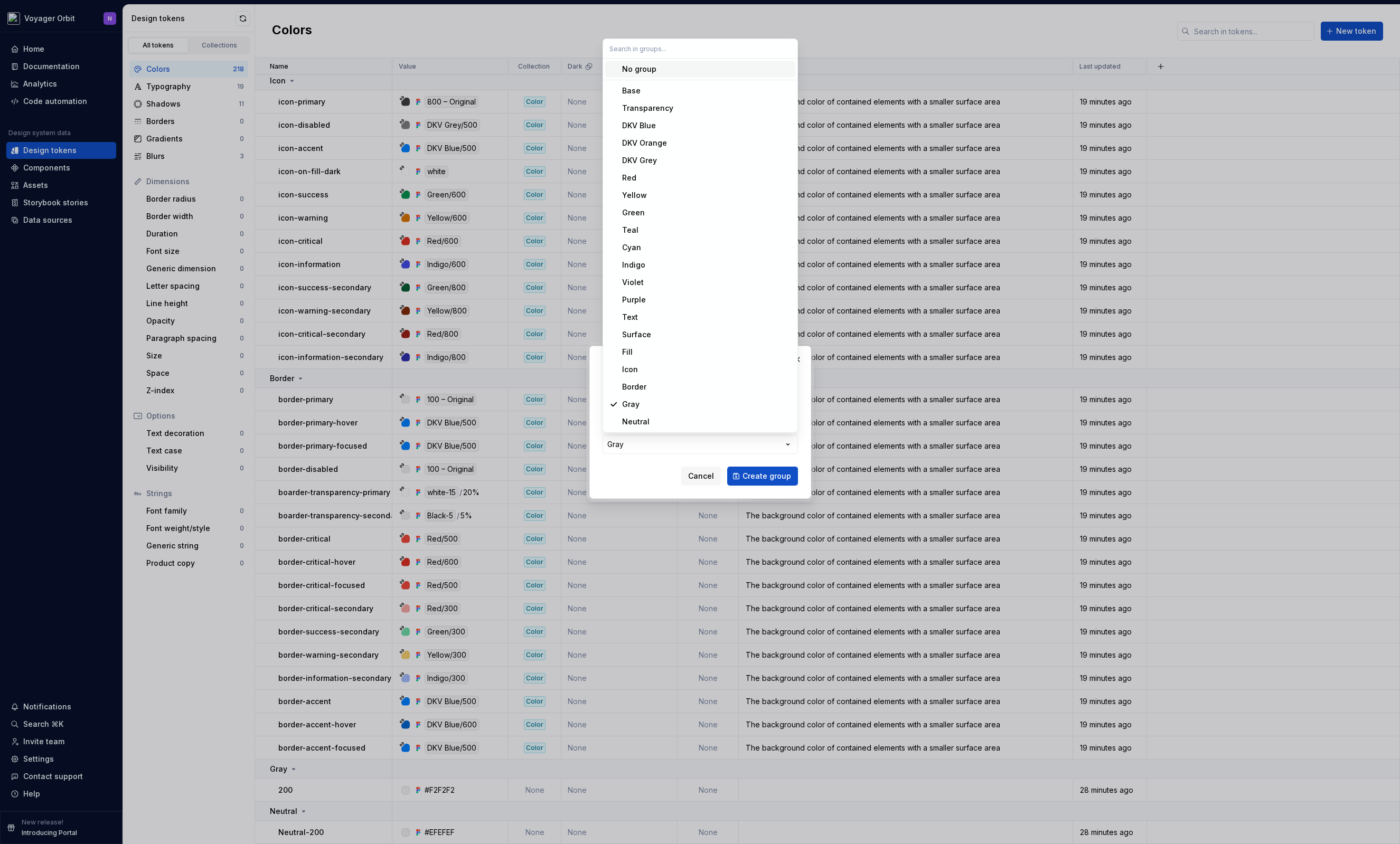
click at [688, 69] on div "No group" at bounding box center [706, 69] width 169 height 11
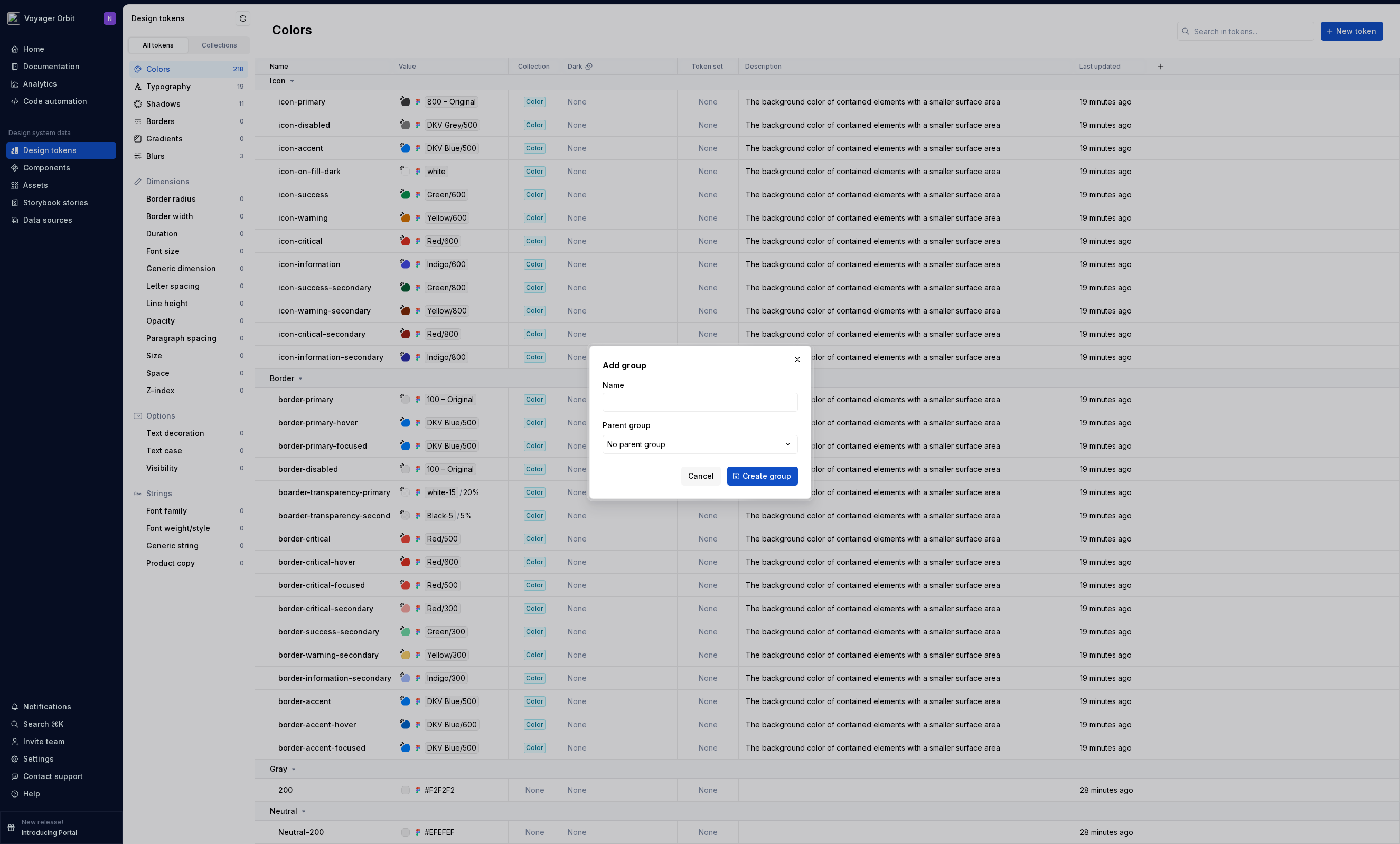
click at [614, 413] on div "Name Parent group No parent group" at bounding box center [700, 417] width 195 height 74
click at [625, 405] on input "Name" at bounding box center [700, 402] width 195 height 19
type input "-"
click at [758, 476] on span "Create group" at bounding box center [767, 476] width 49 height 11
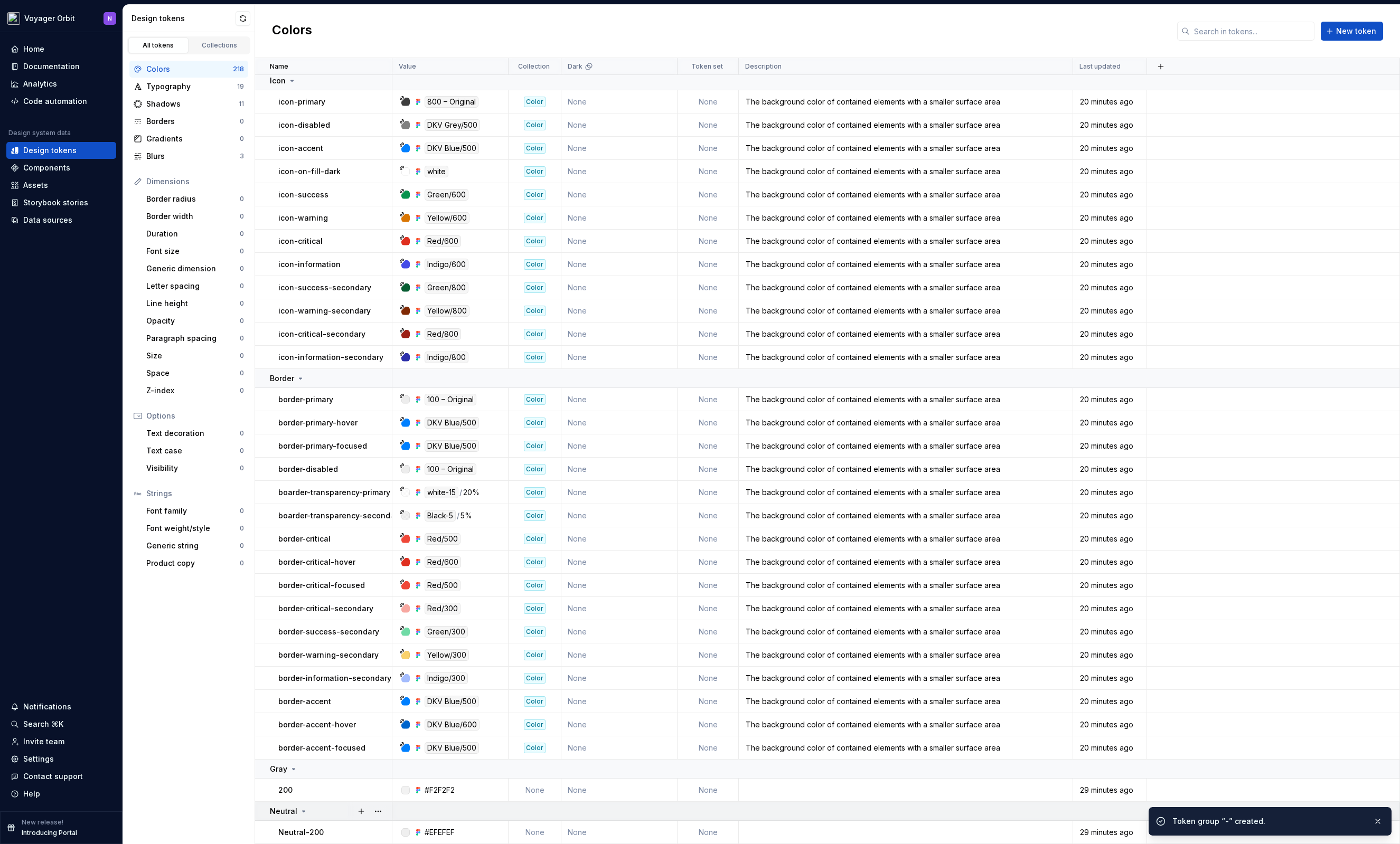
scroll to position [1511, 0]
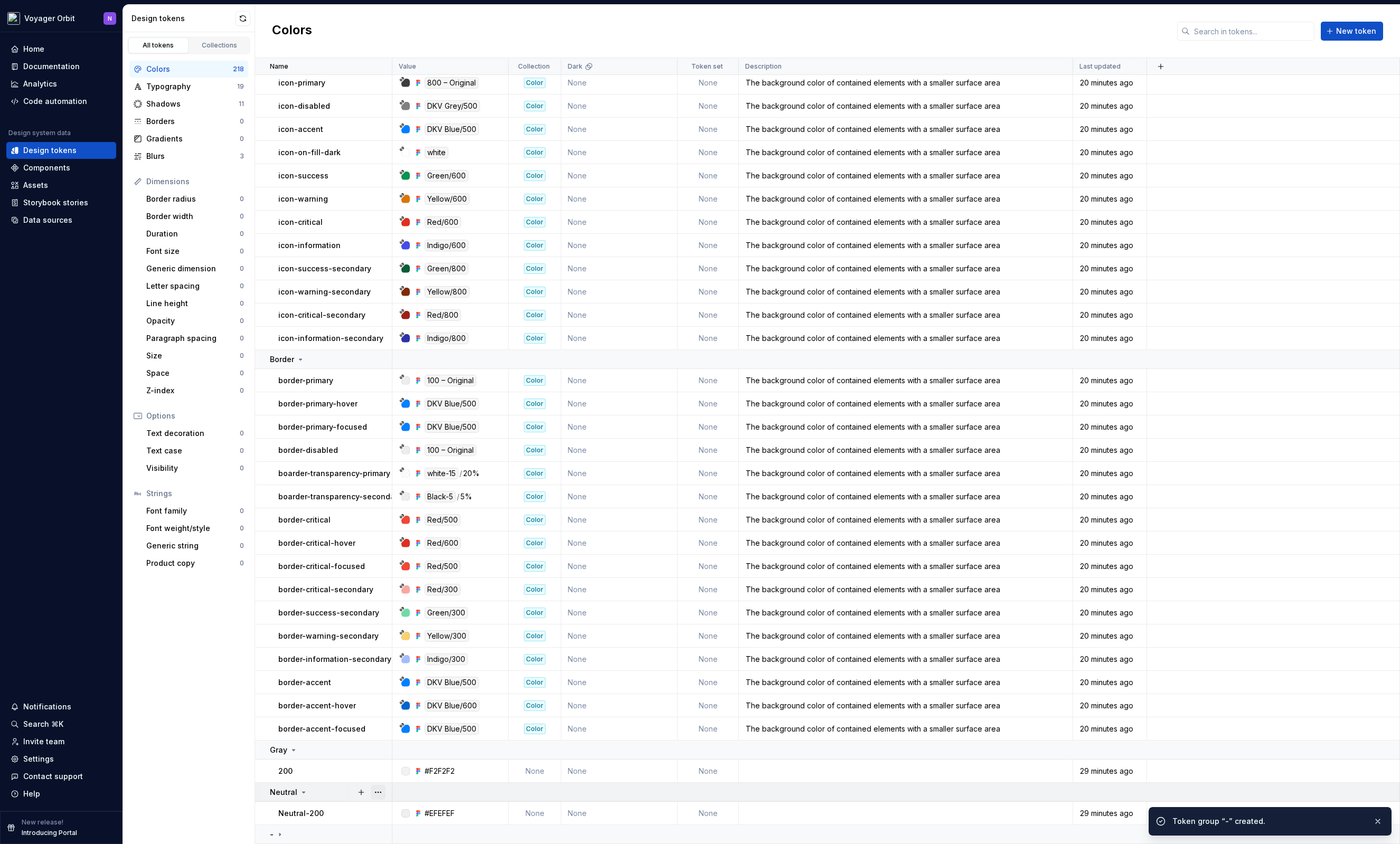
click at [381, 792] on button "button" at bounding box center [378, 792] width 15 height 15
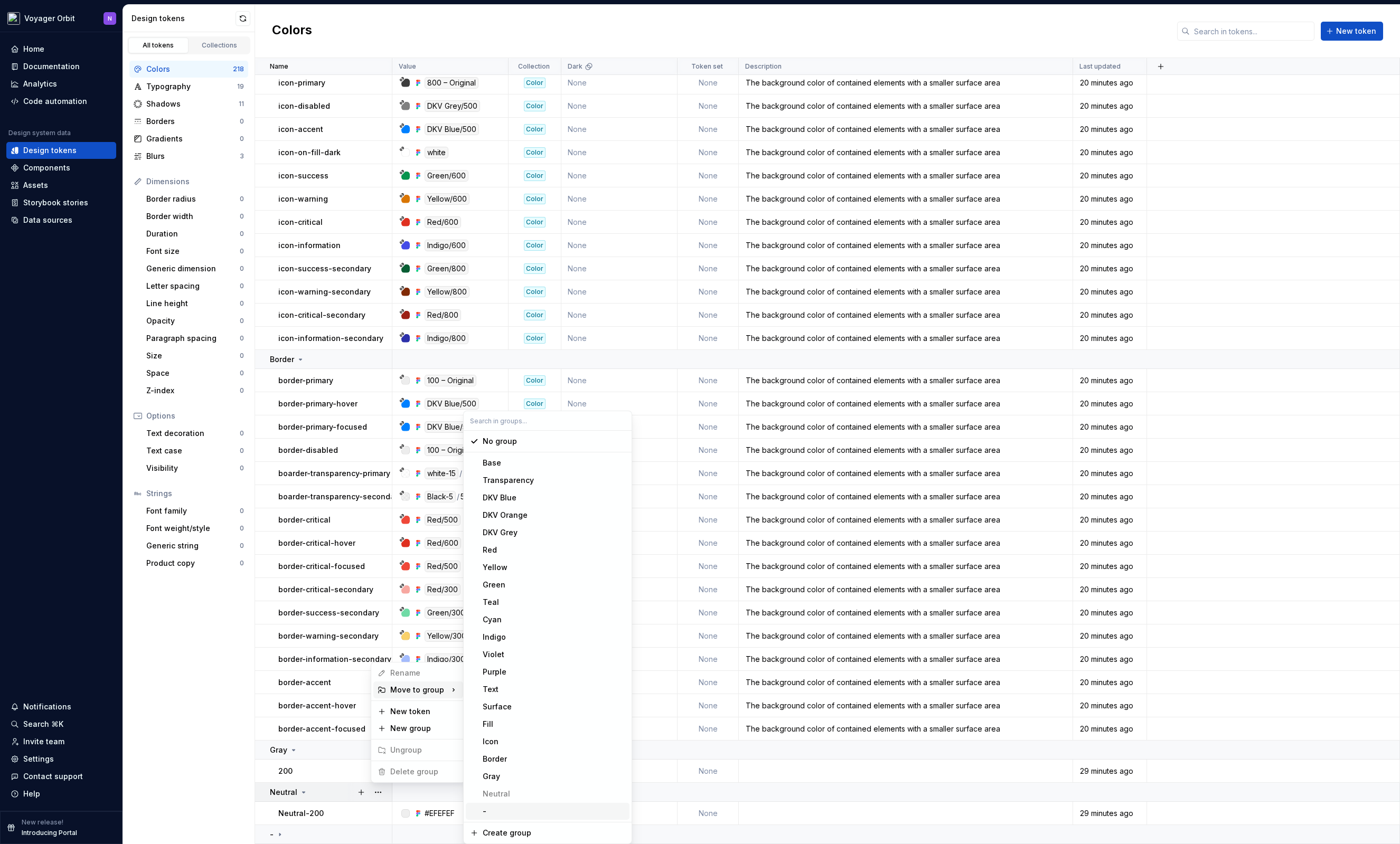
click at [487, 808] on div "-" at bounding box center [554, 812] width 142 height 11
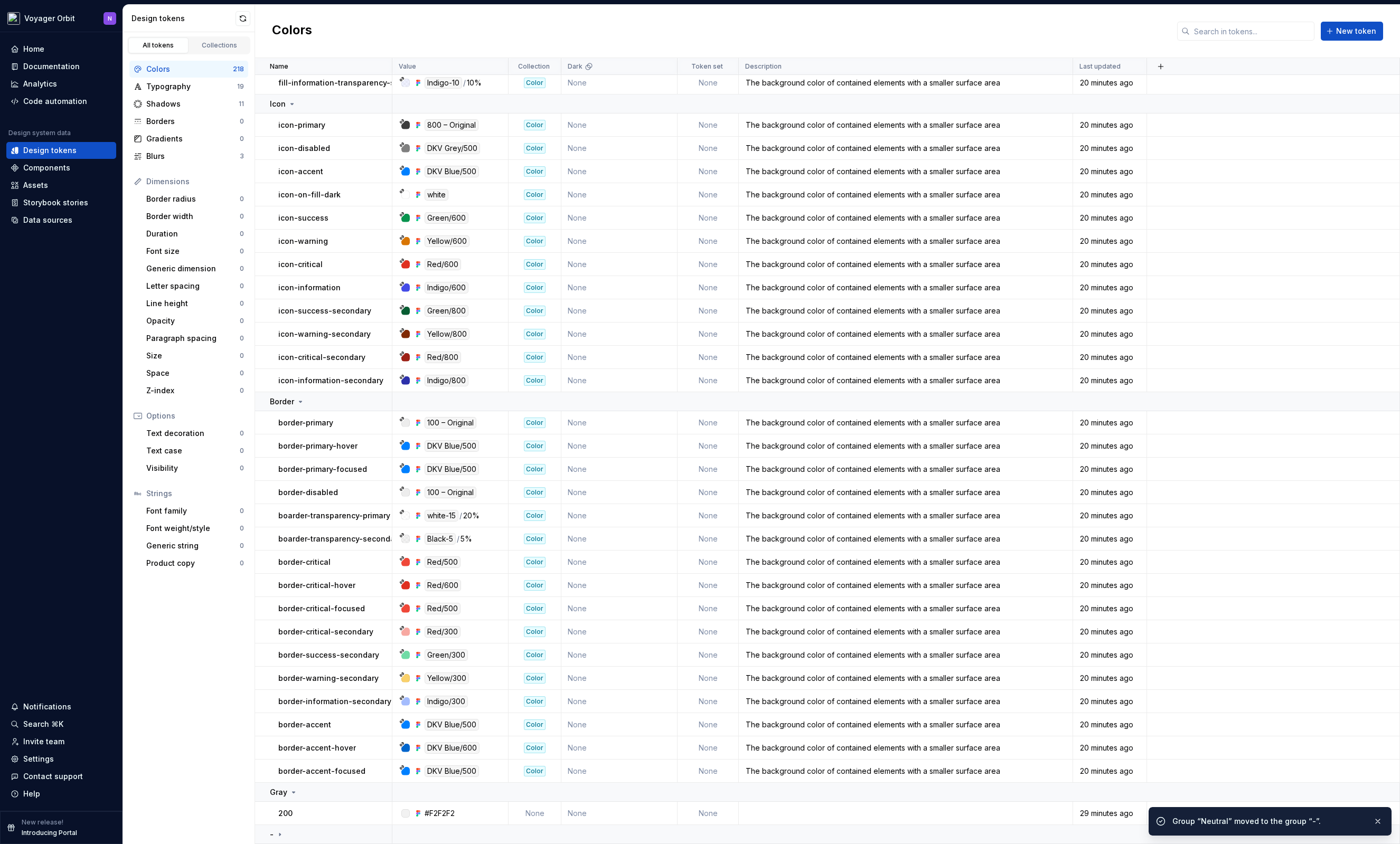
scroll to position [1469, 0]
click at [380, 795] on button "button" at bounding box center [378, 792] width 15 height 15
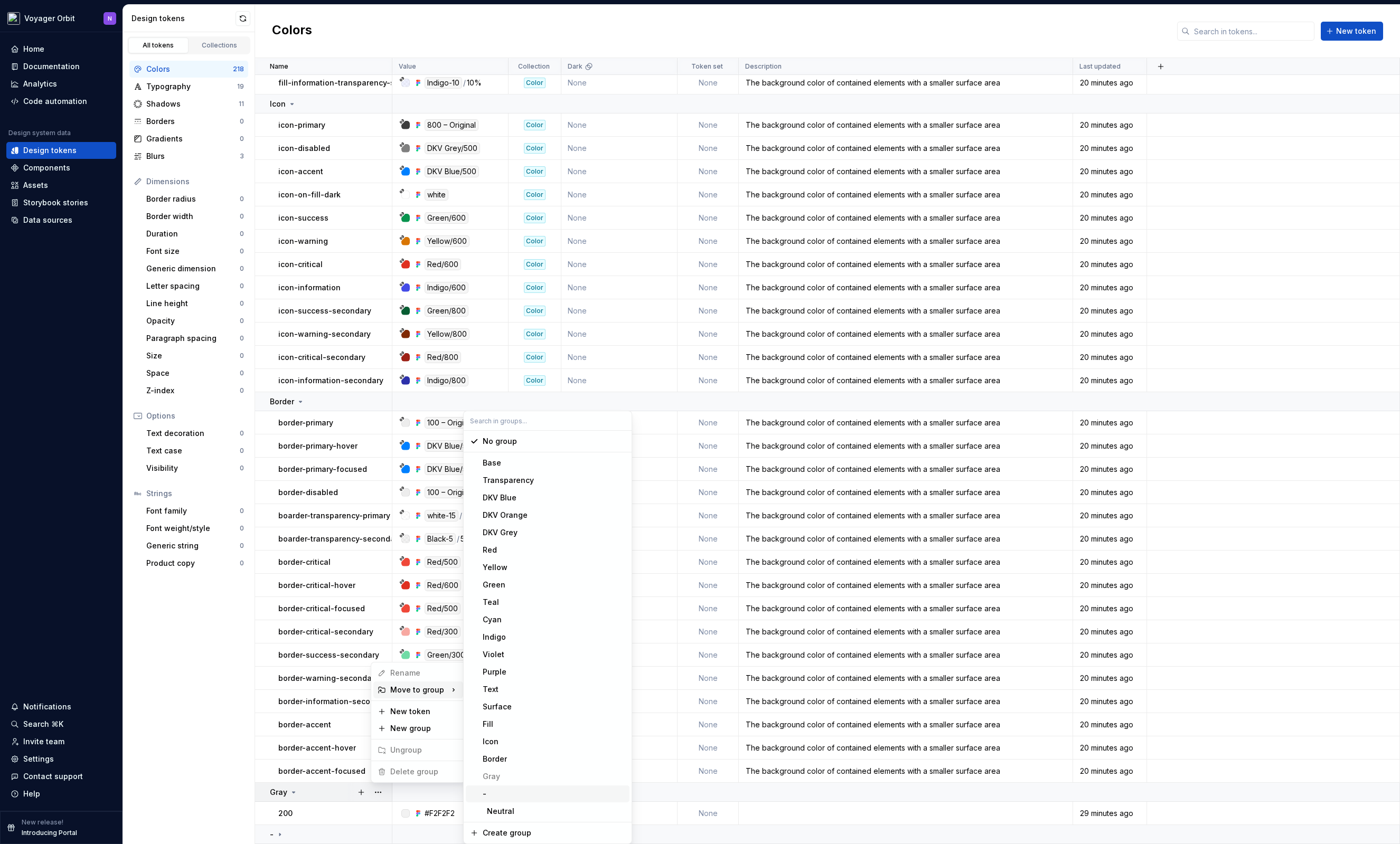
click at [497, 787] on span "-" at bounding box center [548, 794] width 164 height 17
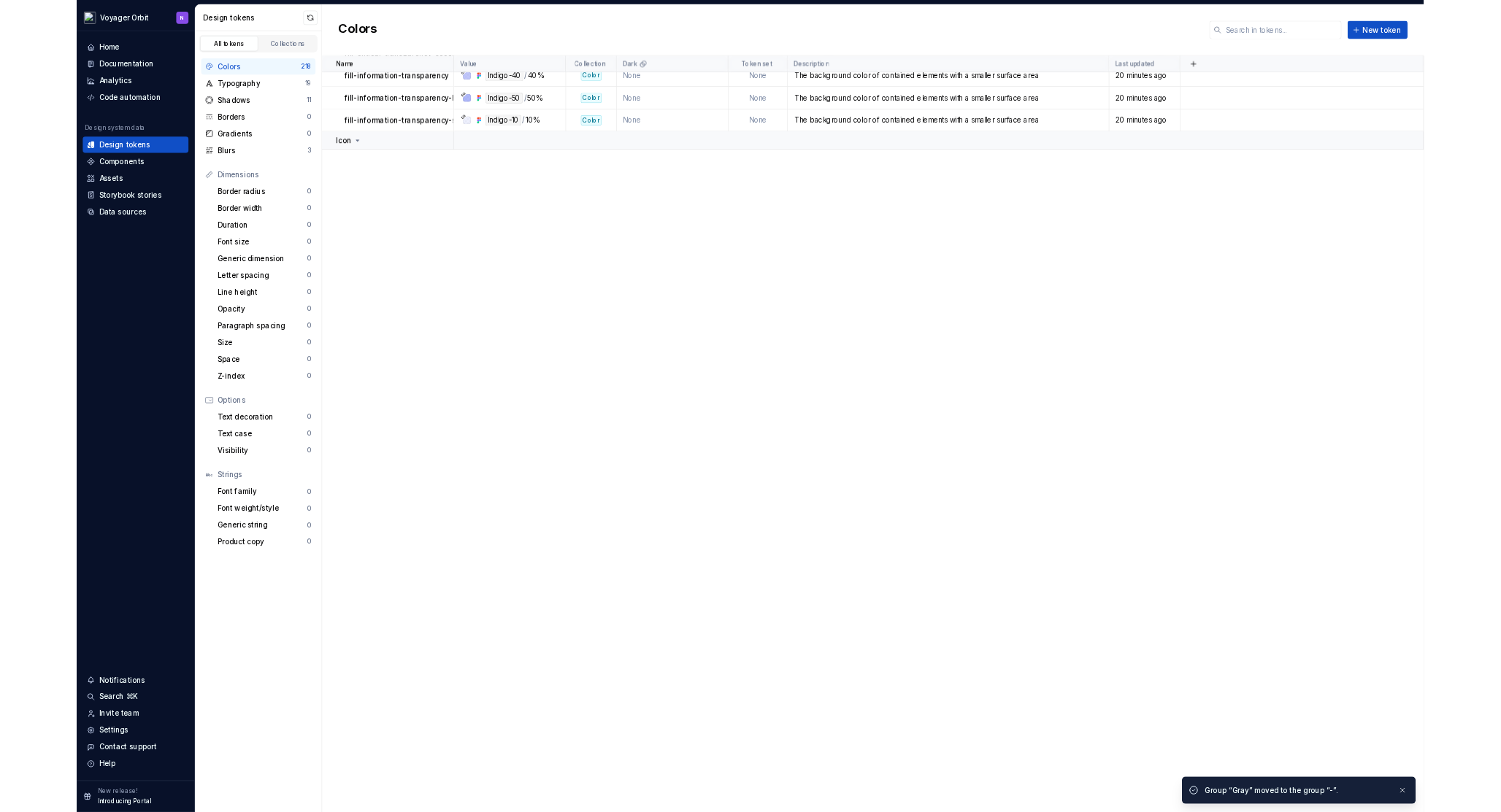
scroll to position [0, 0]
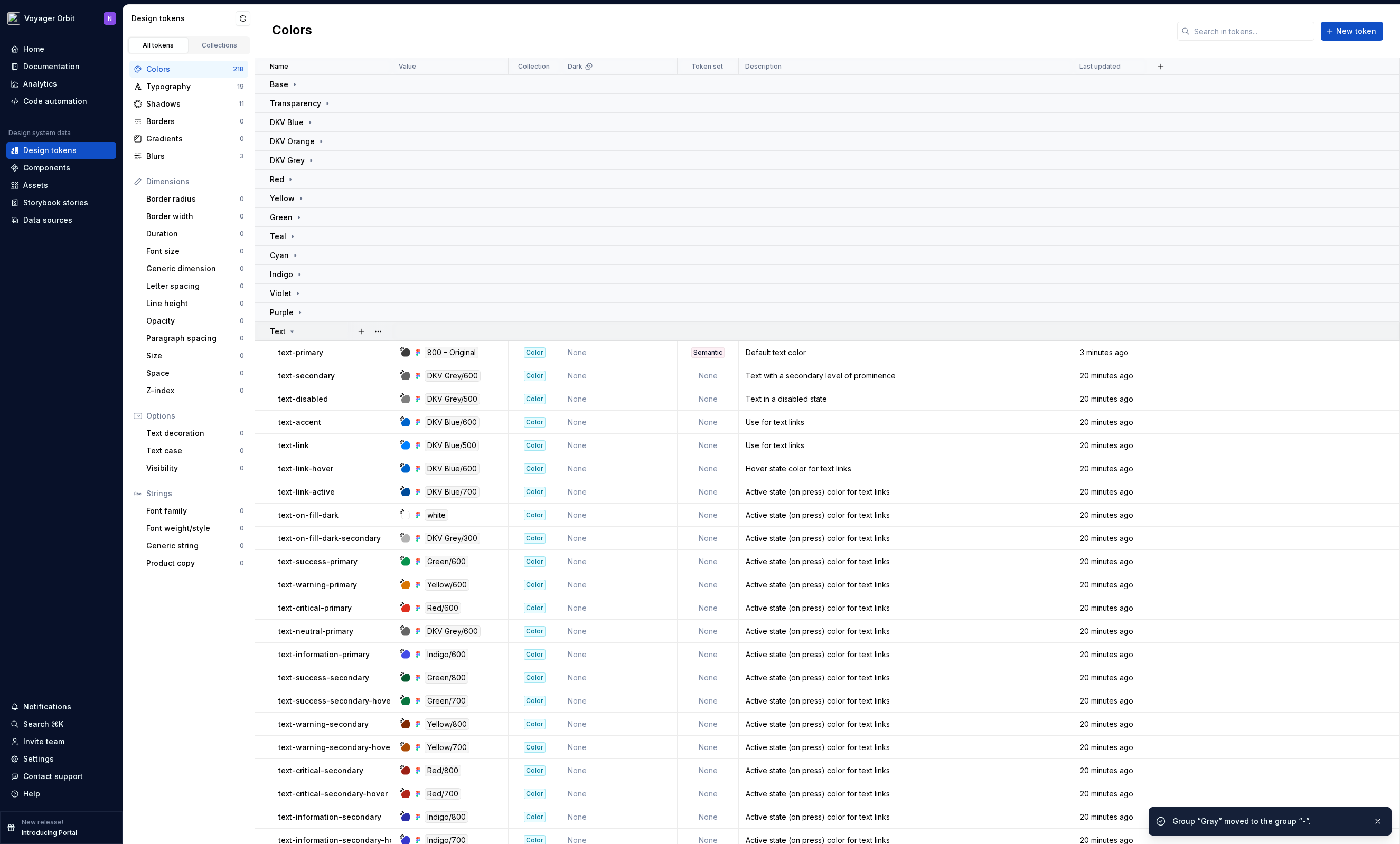
click at [288, 330] on icon at bounding box center [292, 331] width 8 height 8
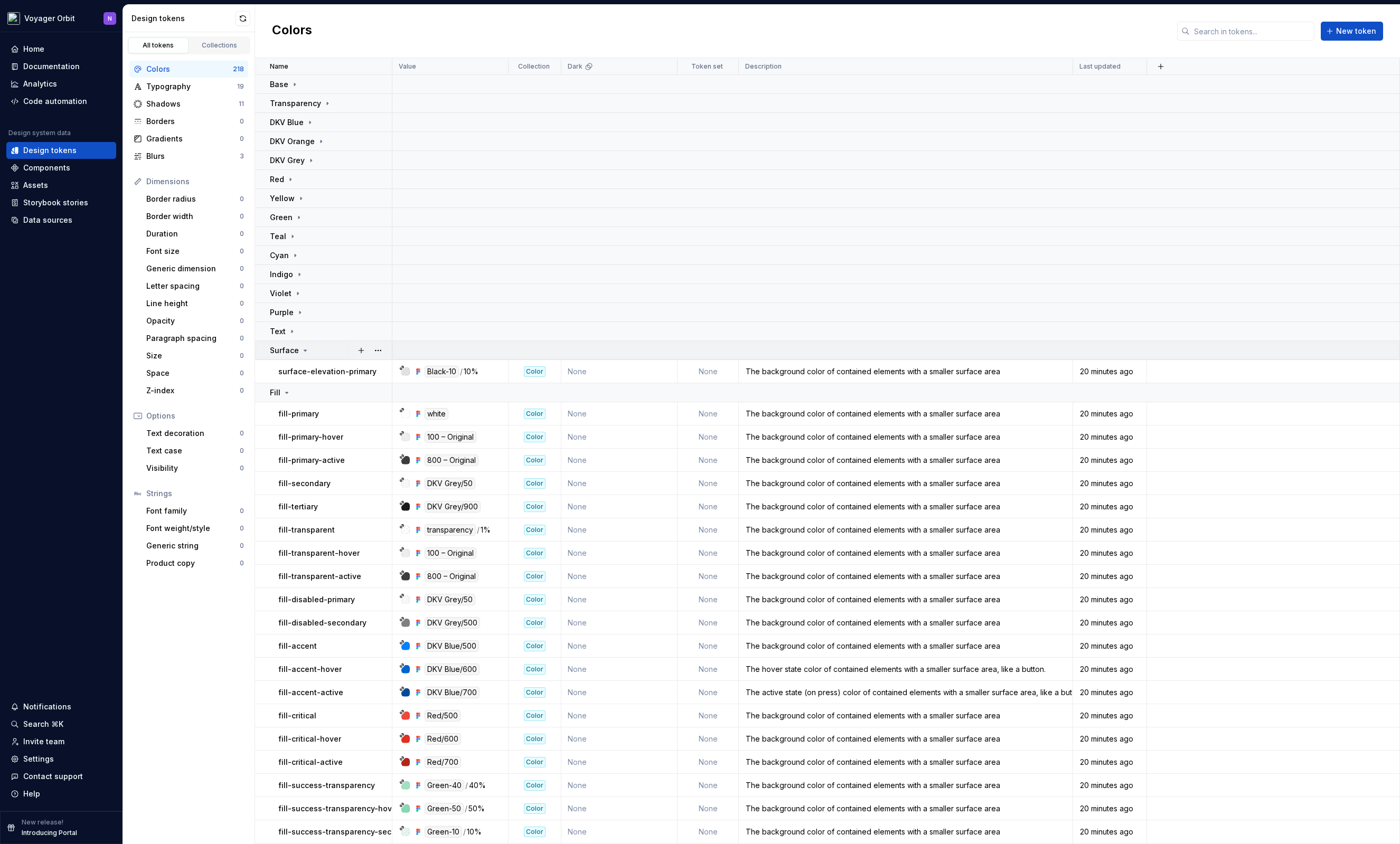
click at [297, 348] on p "Surface" at bounding box center [284, 351] width 29 height 11
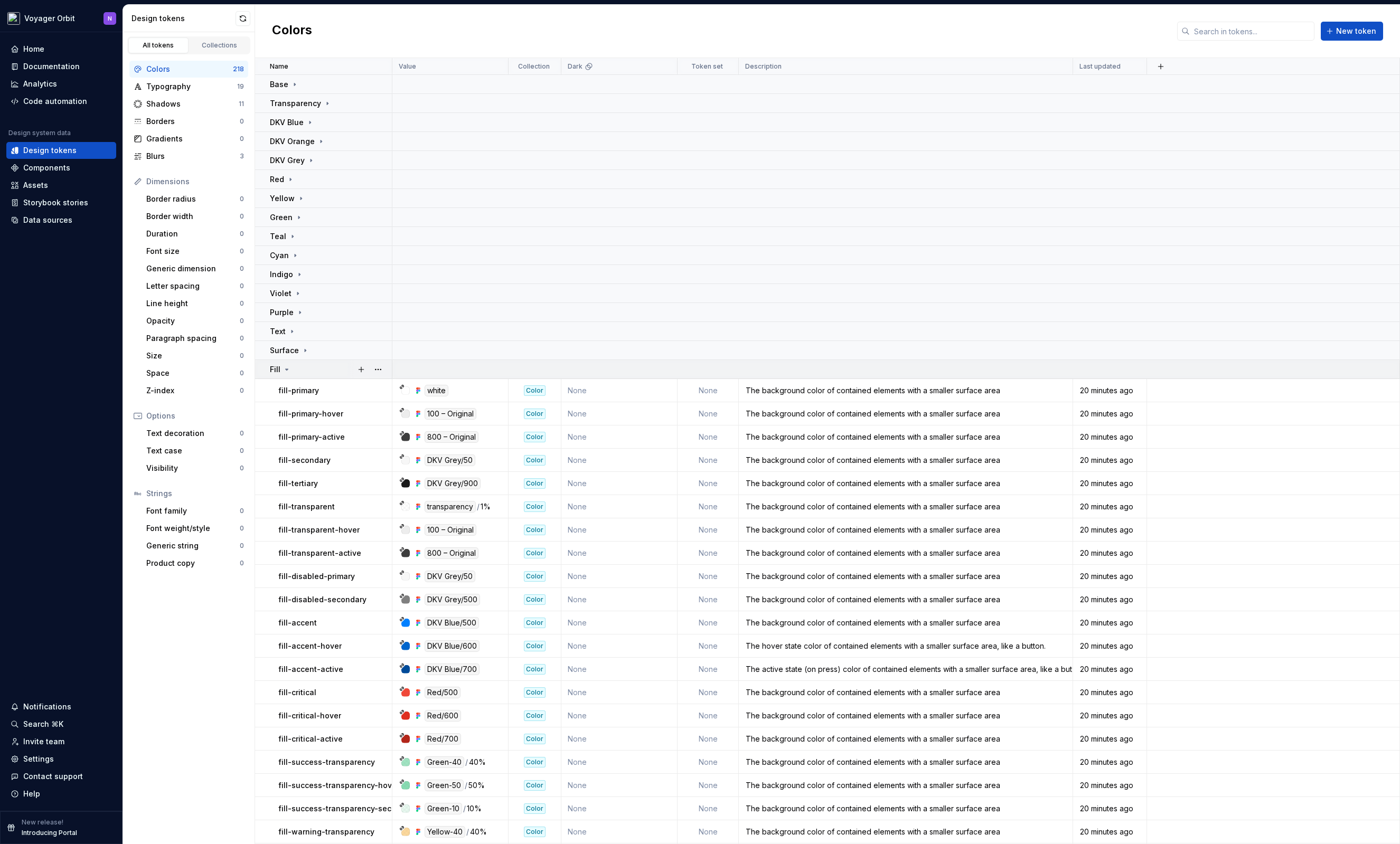
click at [288, 364] on div "Fill" at bounding box center [280, 370] width 21 height 11
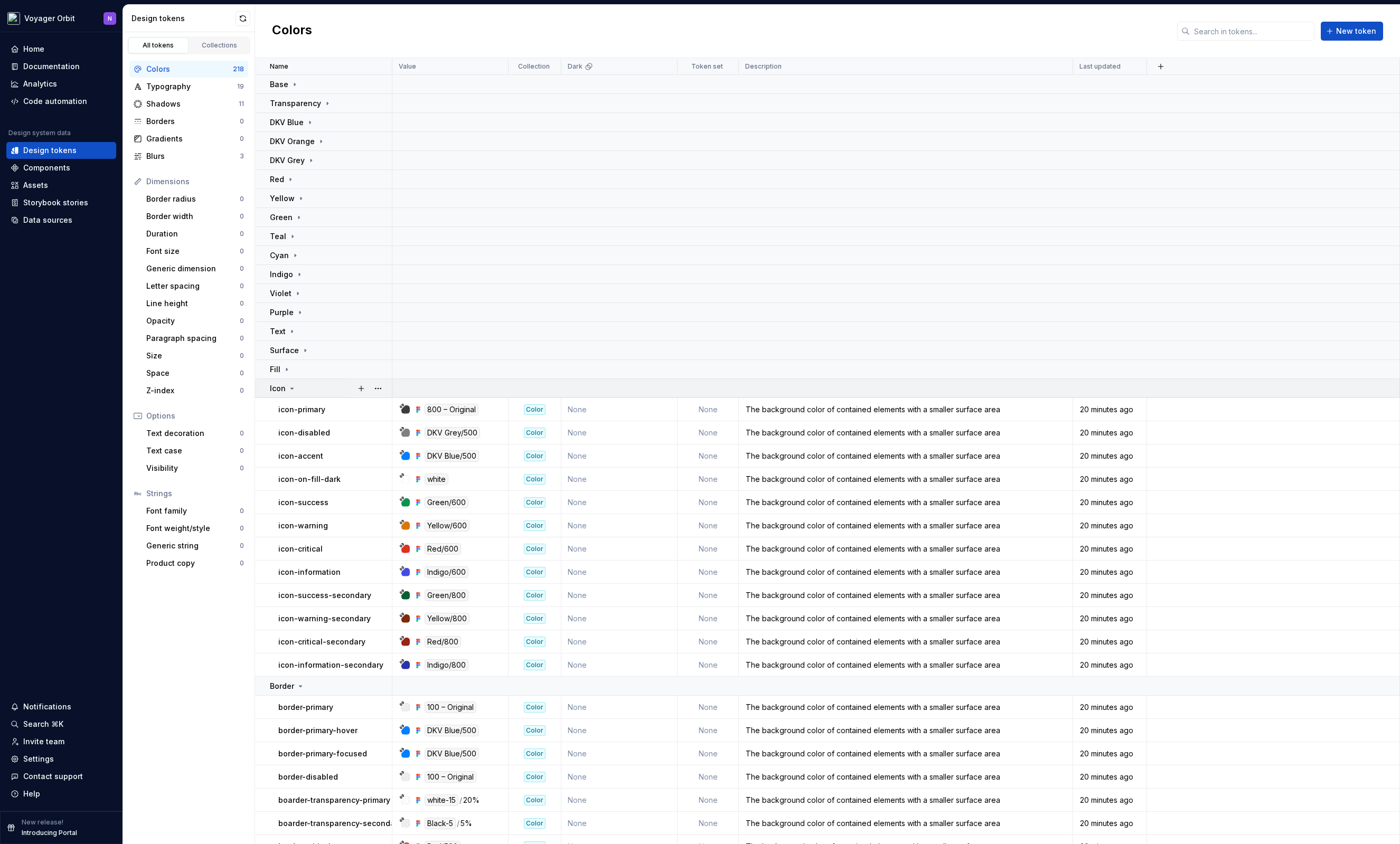
click at [291, 384] on icon at bounding box center [292, 388] width 8 height 8
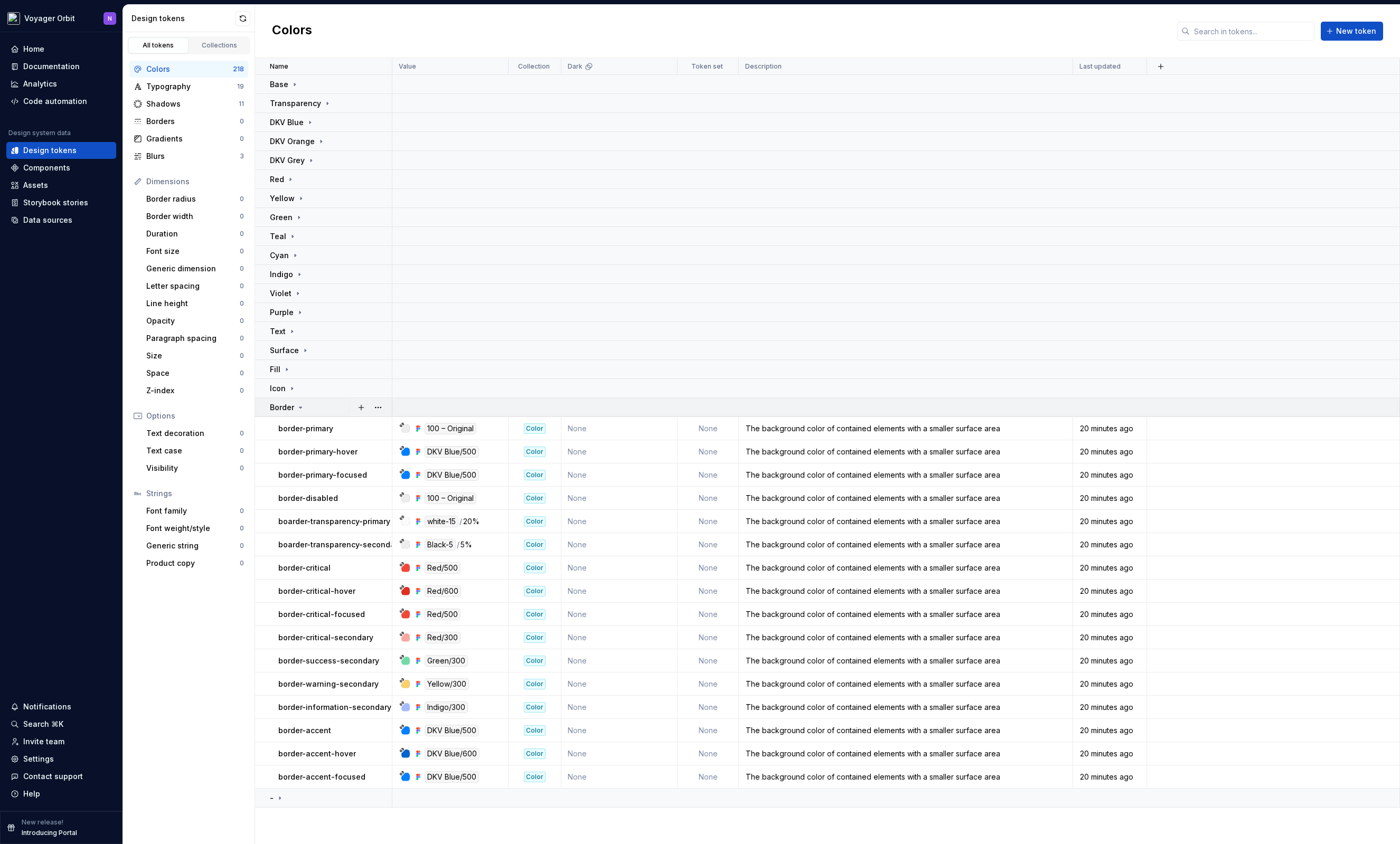
click at [298, 413] on td "Border" at bounding box center [323, 407] width 137 height 19
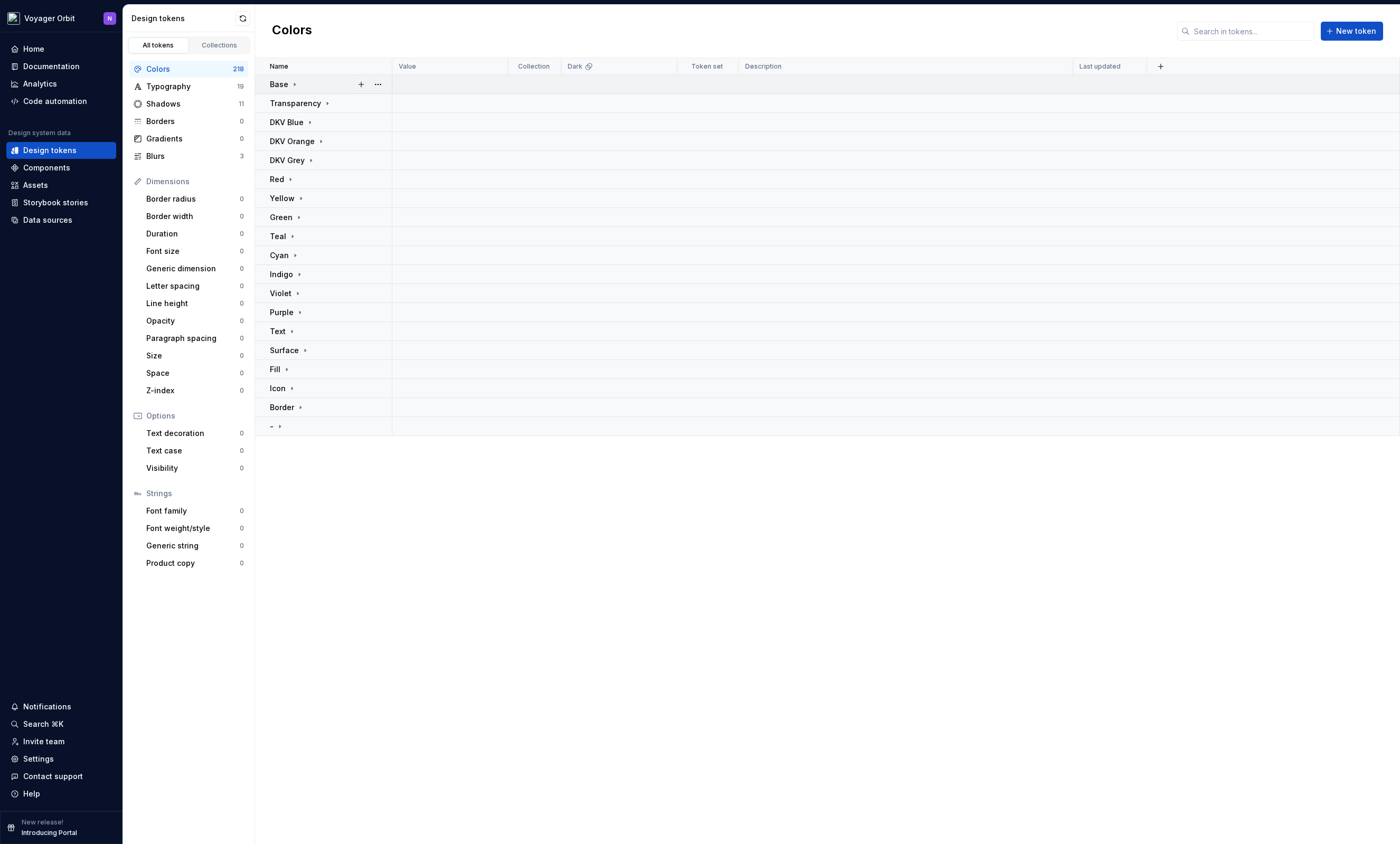
click at [294, 84] on icon at bounding box center [295, 84] width 1 height 2
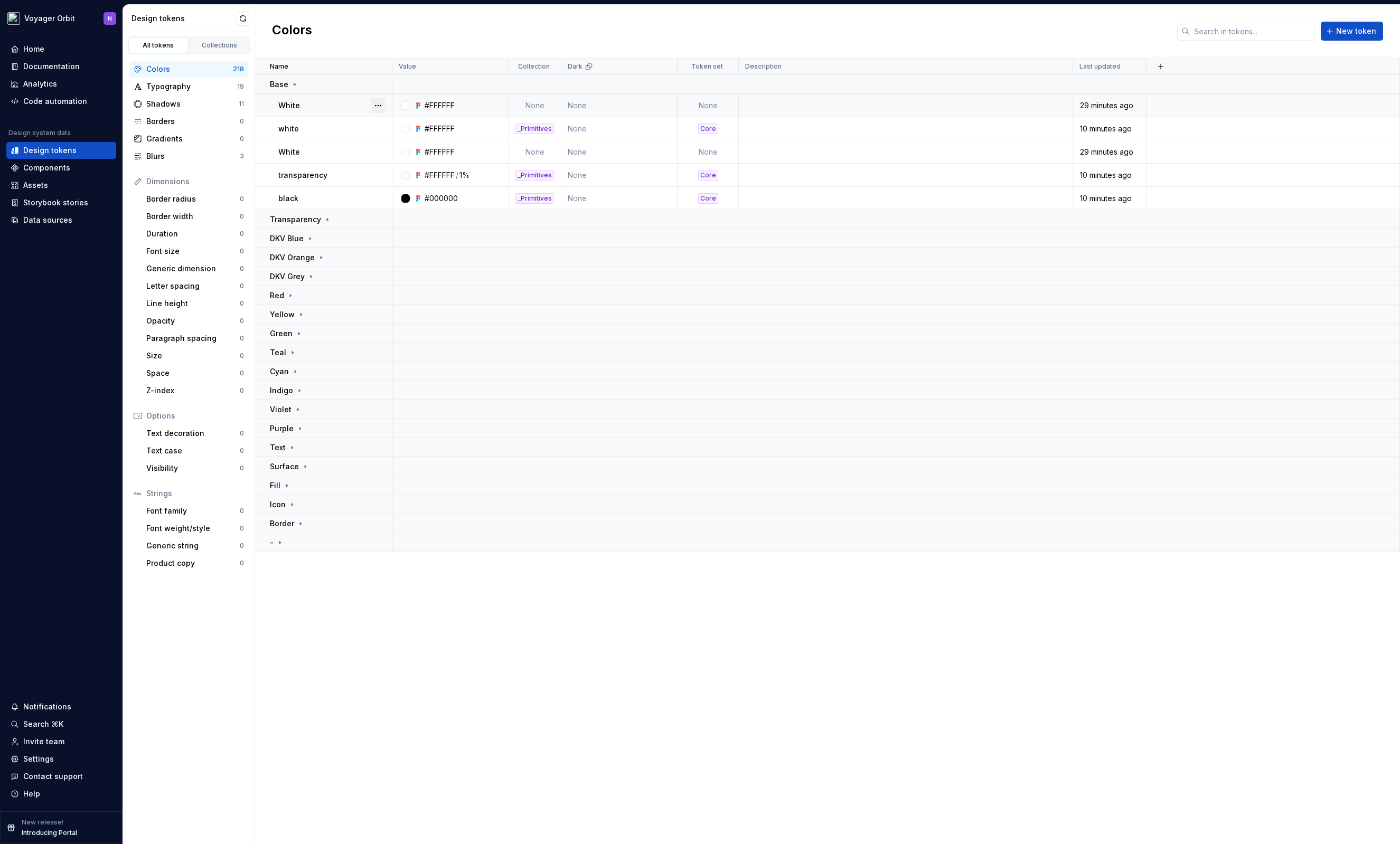
click at [378, 103] on button "button" at bounding box center [378, 105] width 15 height 15
click at [319, 106] on html "Voyager Orbit N Home Documentation Analytics Code automation Design system data…" at bounding box center [700, 422] width 1400 height 844
click at [321, 105] on div "White" at bounding box center [335, 105] width 113 height 11
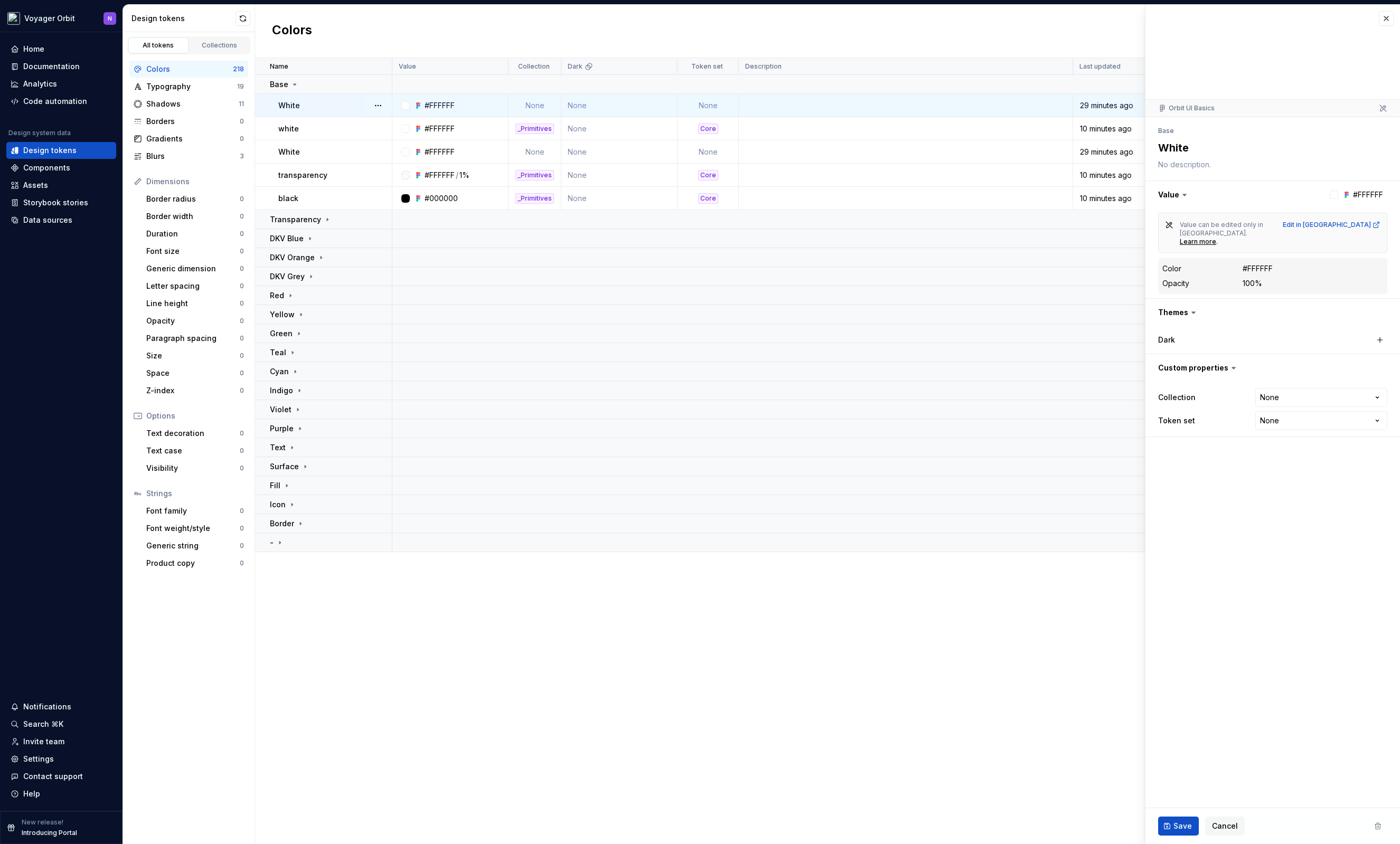
click at [1333, 197] on div at bounding box center [1333, 195] width 8 height 8
click at [1176, 190] on button "button" at bounding box center [1272, 195] width 254 height 28
click at [1216, 823] on span "Cancel" at bounding box center [1225, 826] width 26 height 11
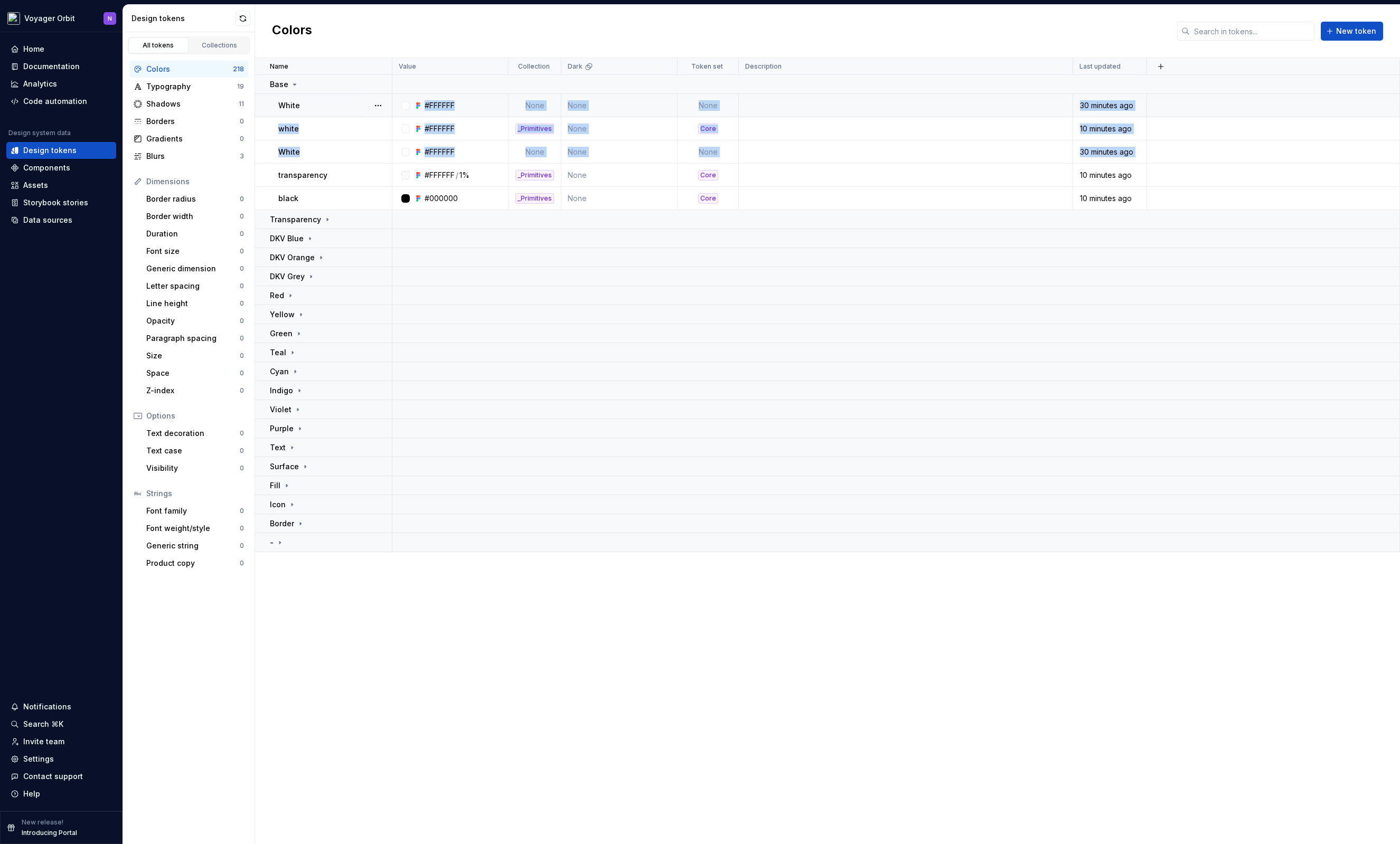
drag, startPoint x: 307, startPoint y: 105, endPoint x: 361, endPoint y: 101, distance: 54.1
click at [351, 164] on tbody "Base White #FFFFFF None None None 30 minutes ago white #FFFFFF _Primitives None…" at bounding box center [827, 313] width 1145 height 477
click at [361, 101] on div "White" at bounding box center [335, 105] width 113 height 11
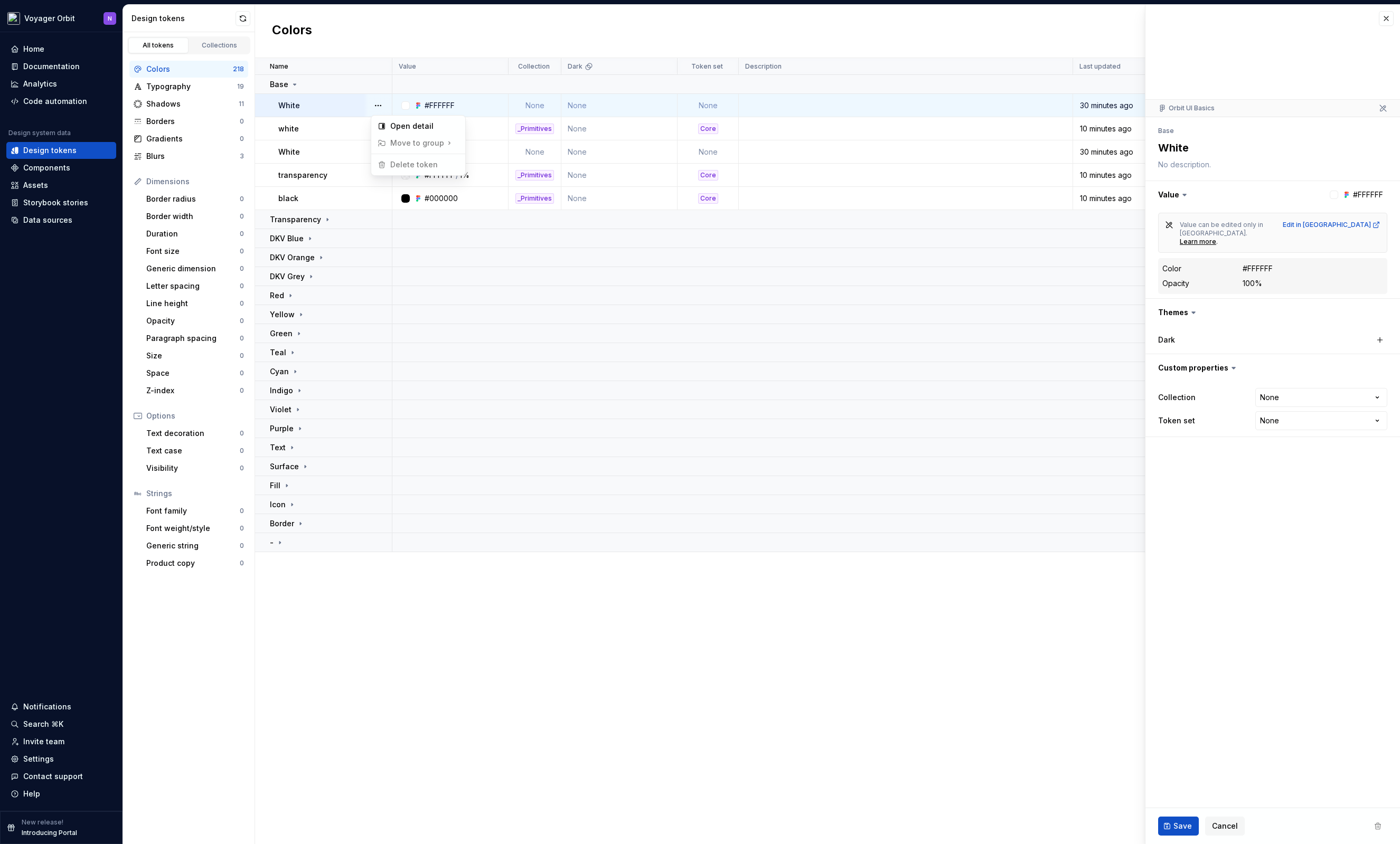
click at [330, 129] on html "Voyager Orbit N Home Documentation Analytics Code automation Design system data…" at bounding box center [700, 422] width 1400 height 844
click at [402, 142] on span "Move to group" at bounding box center [416, 143] width 85 height 17
click at [539, 107] on html "Voyager Orbit N Home Documentation Analytics Code automation Design system data…" at bounding box center [700, 422] width 1400 height 844
click at [526, 109] on td "None" at bounding box center [535, 105] width 53 height 23
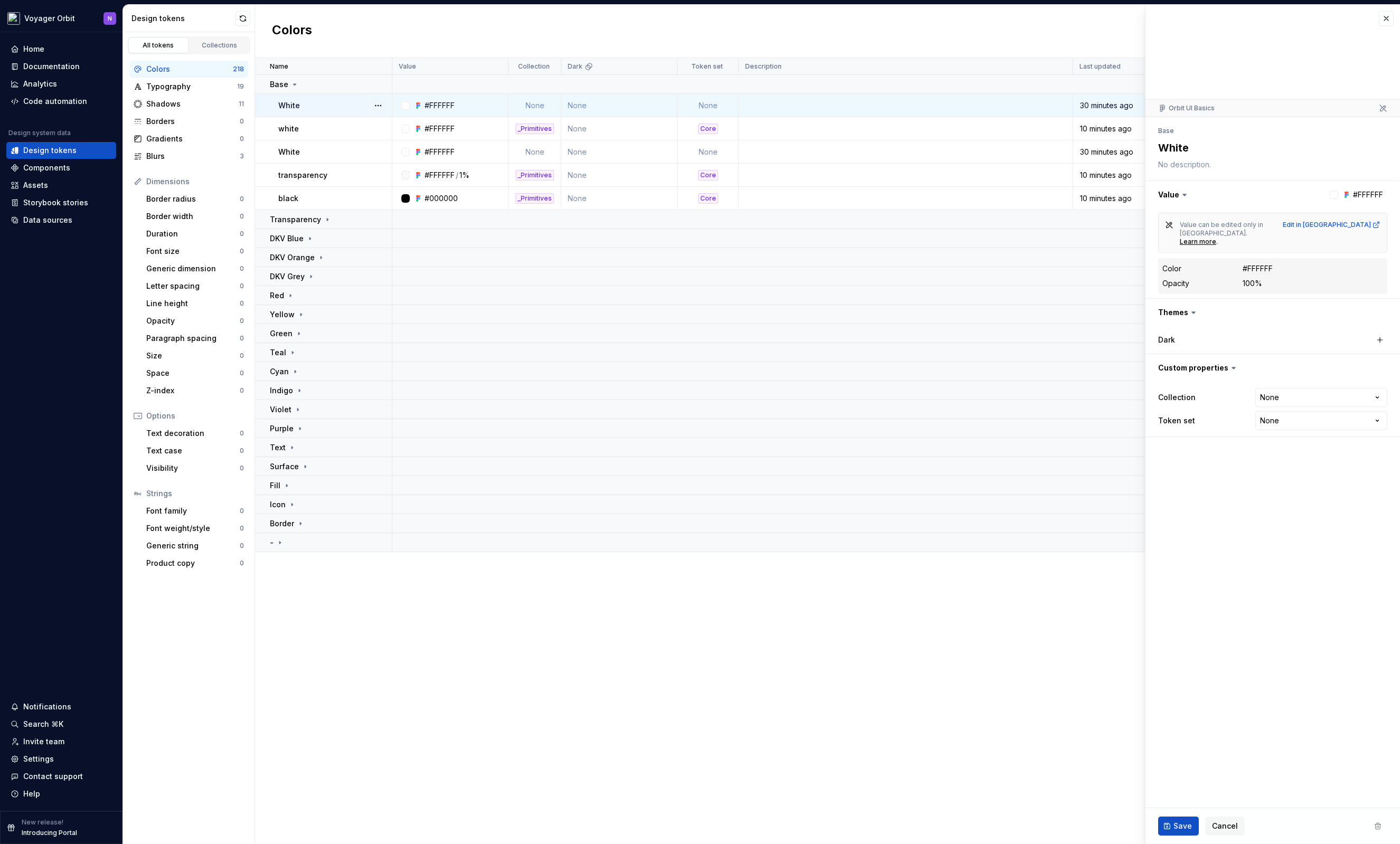
click at [532, 107] on td "None" at bounding box center [535, 105] width 53 height 23
click at [538, 102] on td "None" at bounding box center [535, 105] width 53 height 23
click at [1294, 378] on html "Voyager Orbit N Home Documentation Analytics Code automation Design system data…" at bounding box center [700, 422] width 1400 height 844
click at [1192, 566] on html "Voyager Orbit N Home Documentation Analytics Code automation Design system data…" at bounding box center [700, 422] width 1400 height 844
click at [1309, 404] on html "Voyager Orbit N Home Documentation Analytics Code automation Design system data…" at bounding box center [700, 422] width 1400 height 844
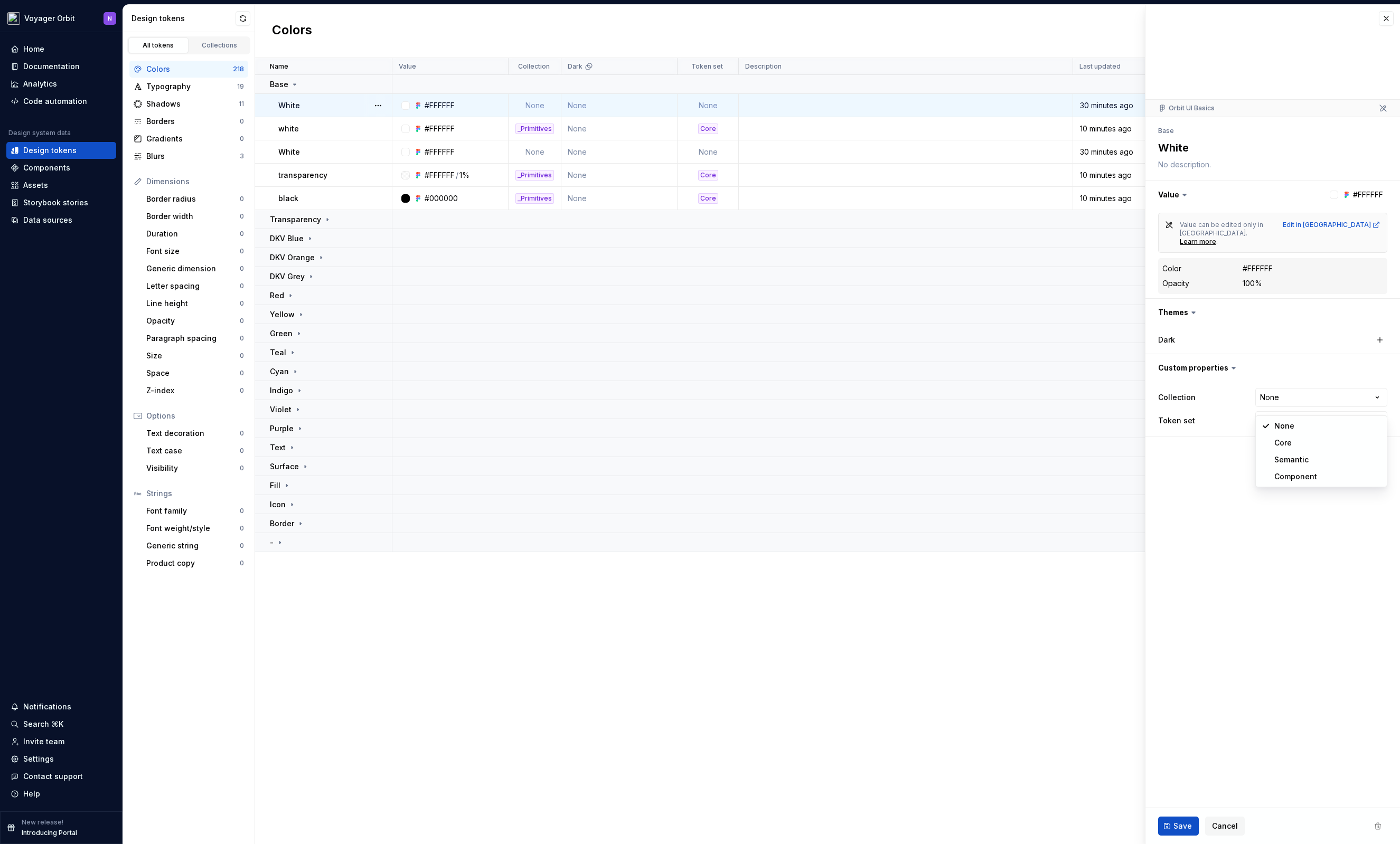
click at [1308, 384] on html "Voyager Orbit N Home Documentation Analytics Code automation Design system data…" at bounding box center [700, 422] width 1400 height 844
click at [1308, 378] on html "Voyager Orbit N Home Documentation Analytics Code automation Design system data…" at bounding box center [700, 422] width 1400 height 844
click at [1191, 525] on html "Voyager Orbit N Home Documentation Analytics Code automation Design system data…" at bounding box center [700, 422] width 1400 height 844
click at [539, 126] on div "_Primitives" at bounding box center [534, 129] width 38 height 11
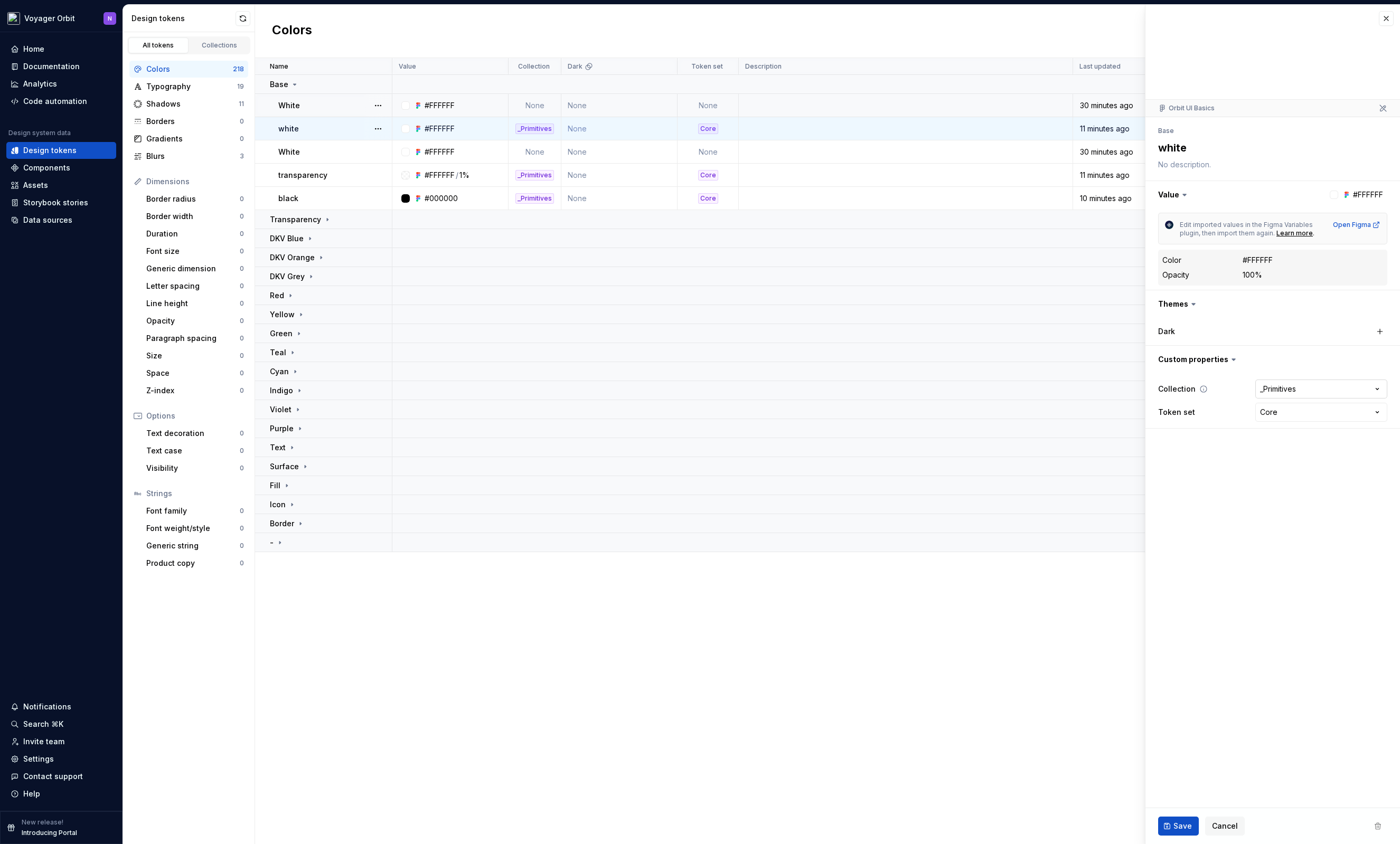
click at [1306, 384] on html "Voyager Orbit N Home Documentation Analytics Code automation Design system data…" at bounding box center [700, 422] width 1400 height 844
click at [1253, 520] on html "Voyager Orbit N Home Documentation Analytics Code automation Design system data…" at bounding box center [700, 422] width 1400 height 844
click at [290, 446] on icon at bounding box center [292, 447] width 8 height 8
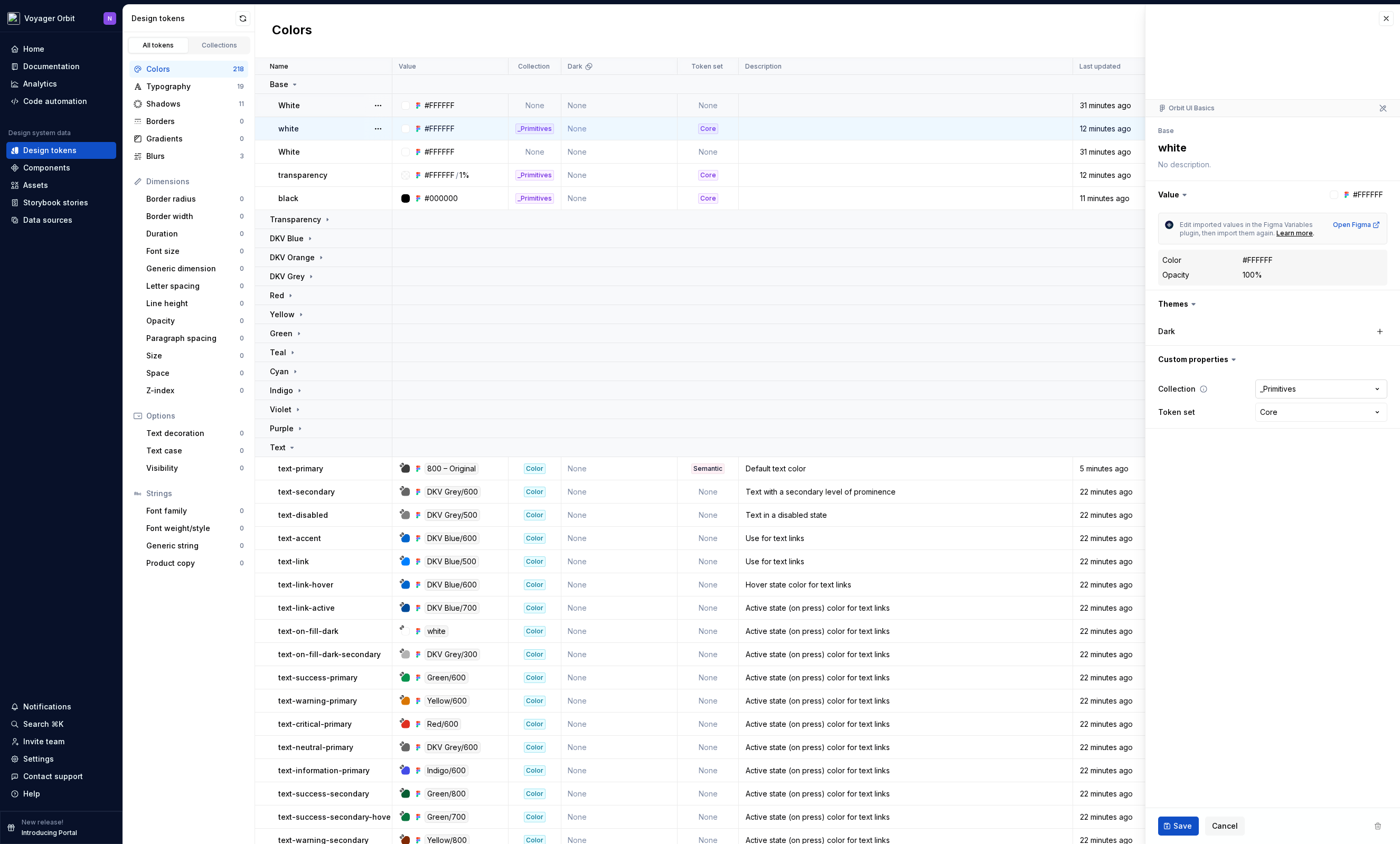
click at [1327, 386] on html "Voyager Orbit N Home Documentation Analytics Code automation Design system data…" at bounding box center [700, 422] width 1400 height 844
click at [648, 470] on html "Voyager Orbit N Home Documentation Analytics Code automation Design system data…" at bounding box center [700, 422] width 1400 height 844
click at [289, 428] on p "Purple" at bounding box center [281, 428] width 24 height 11
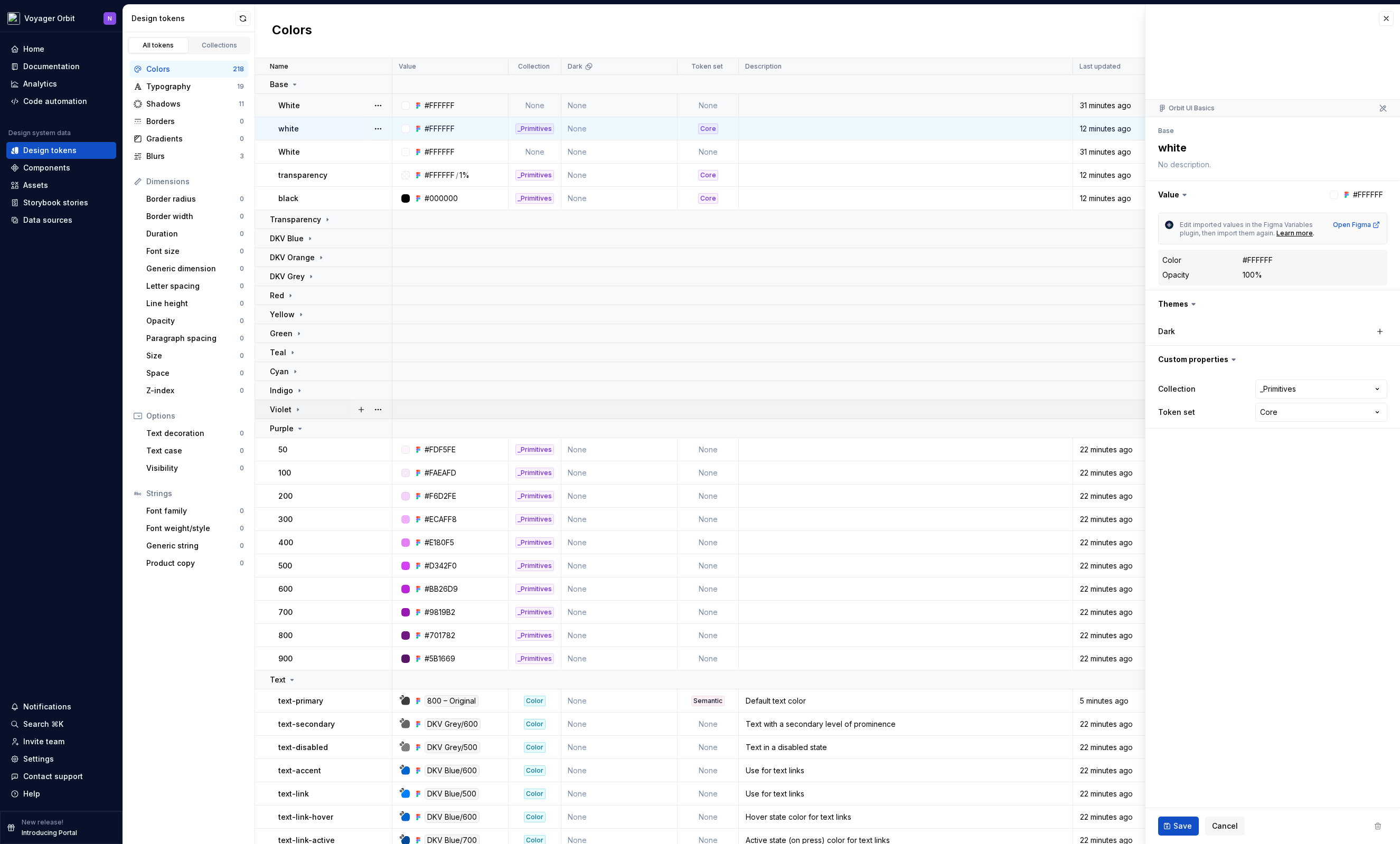
click at [295, 413] on icon at bounding box center [298, 410] width 8 height 8
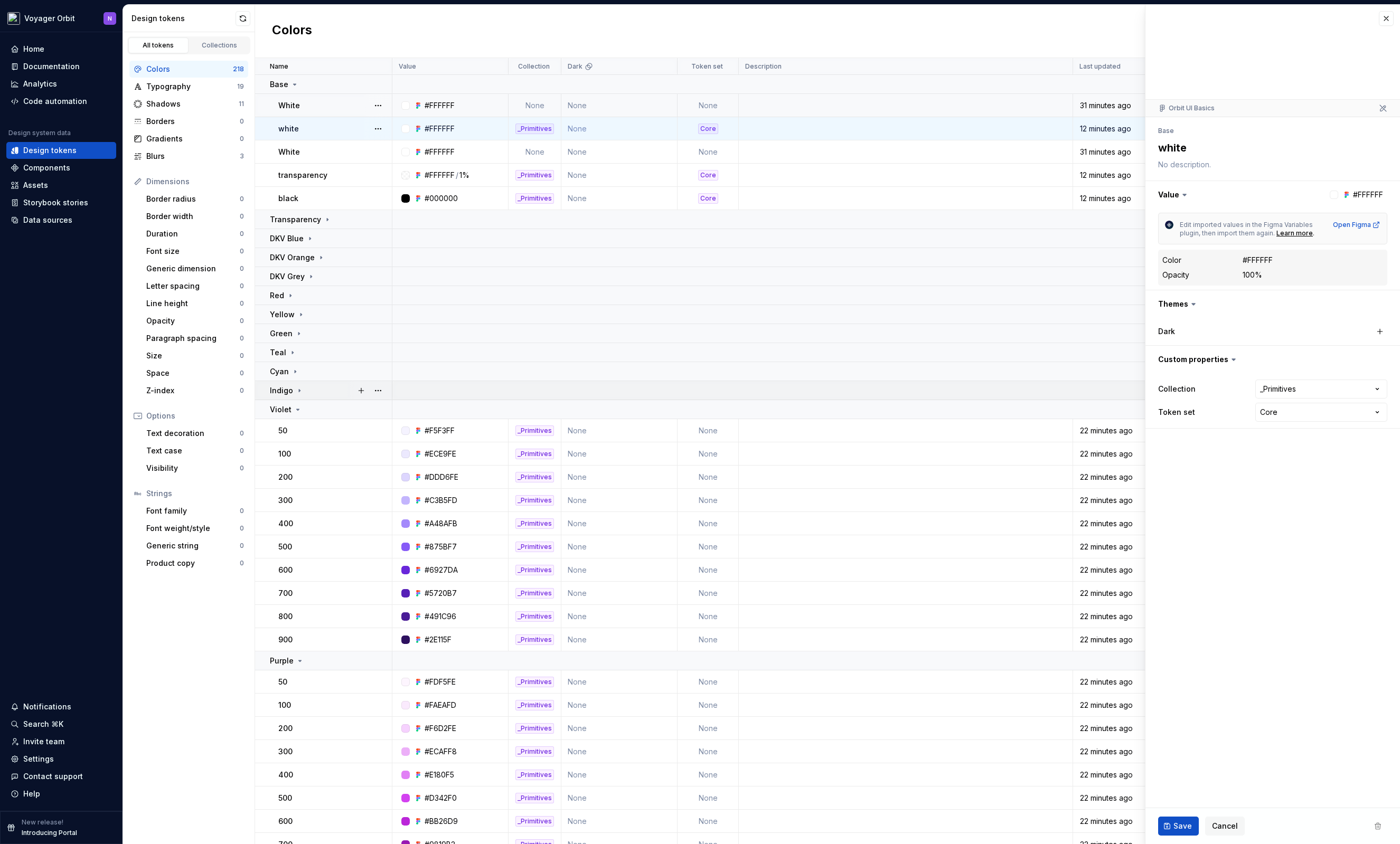
click at [297, 391] on icon at bounding box center [299, 391] width 8 height 8
click at [293, 367] on icon at bounding box center [295, 371] width 8 height 8
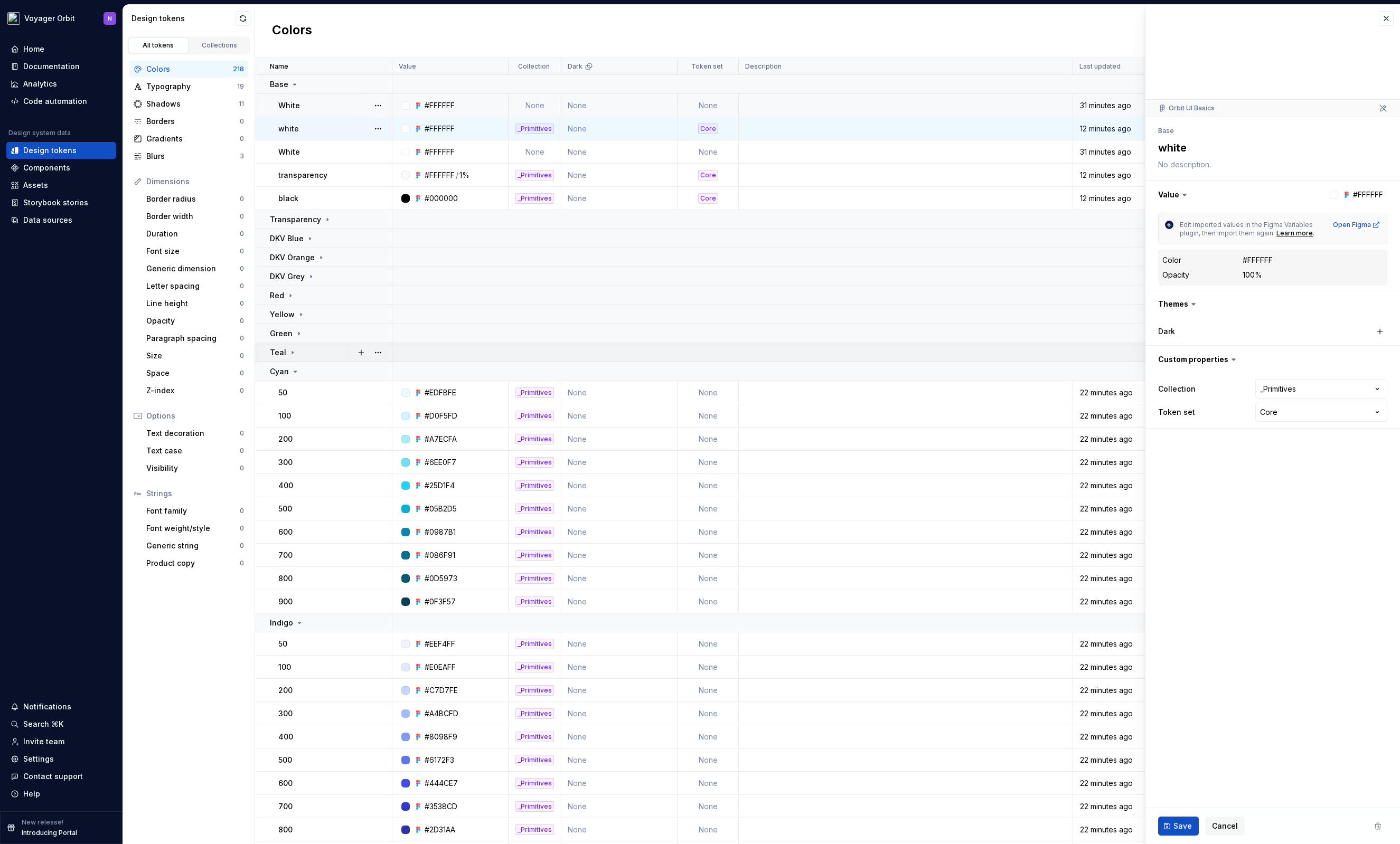
click at [294, 348] on icon at bounding box center [293, 353] width 8 height 8
drag, startPoint x: 296, startPoint y: 330, endPoint x: 302, endPoint y: 311, distance: 19.9
click at [296, 330] on icon at bounding box center [298, 334] width 8 height 8
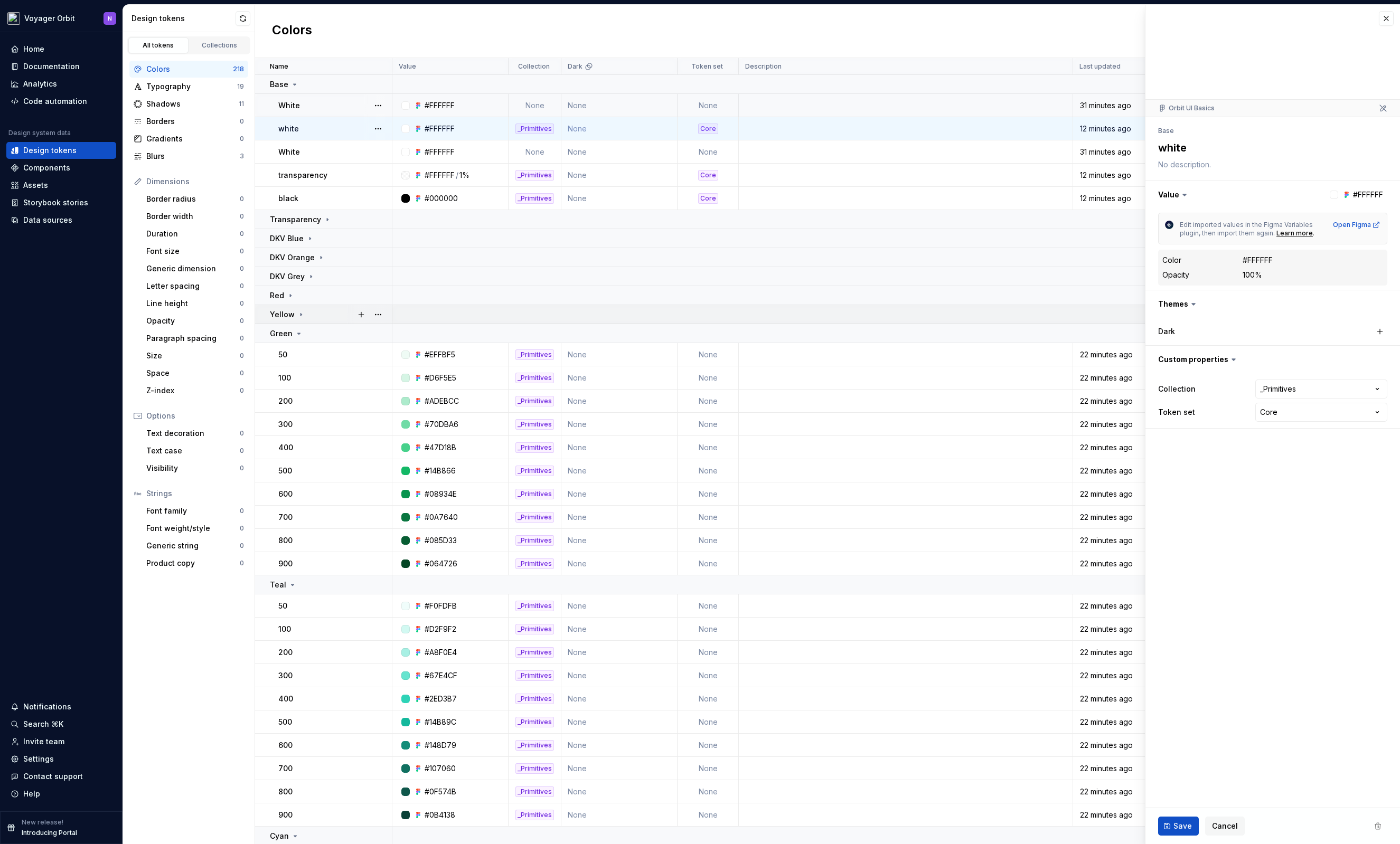
click at [303, 310] on icon at bounding box center [301, 314] width 8 height 8
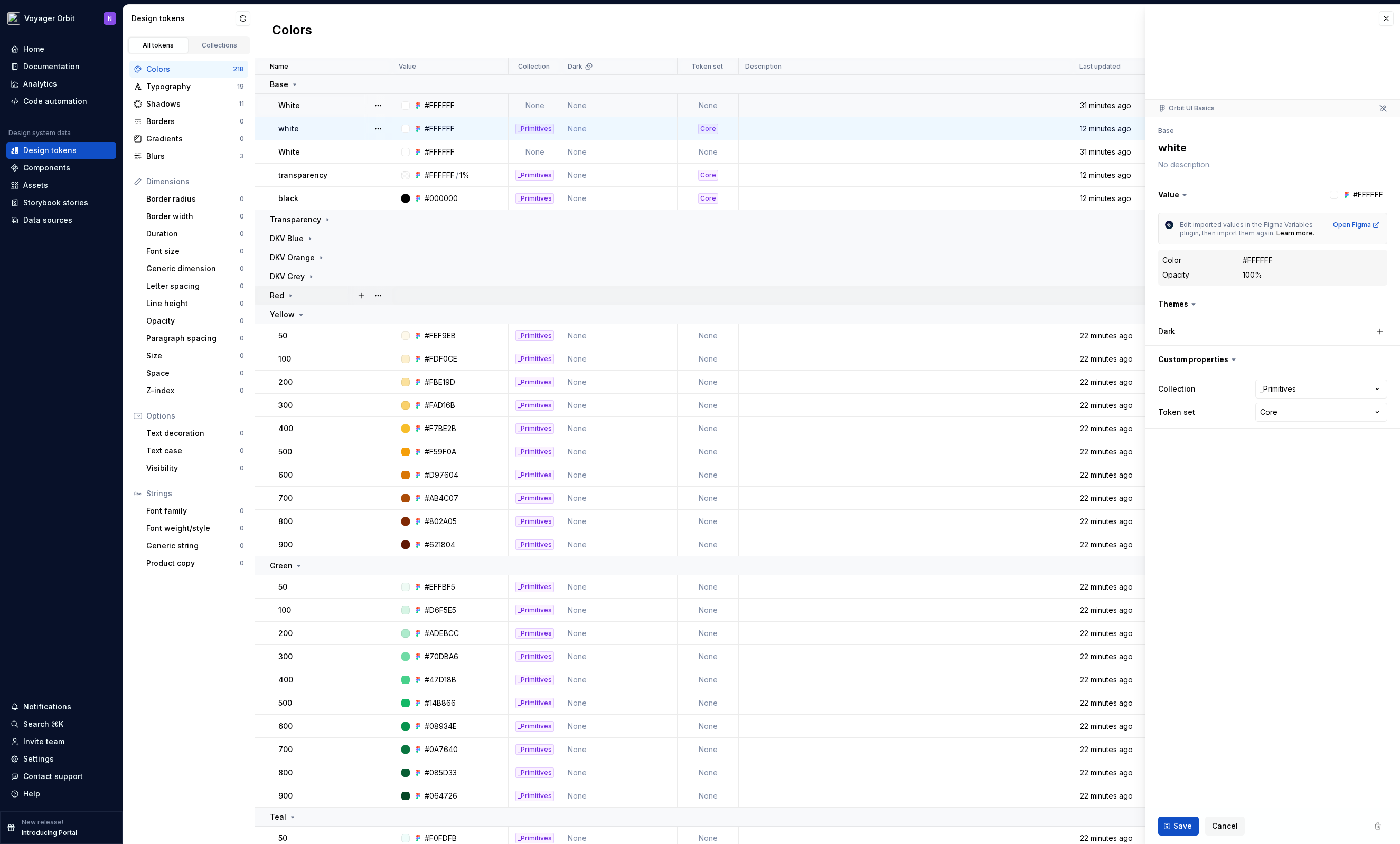
click at [298, 301] on td "Red" at bounding box center [323, 295] width 137 height 19
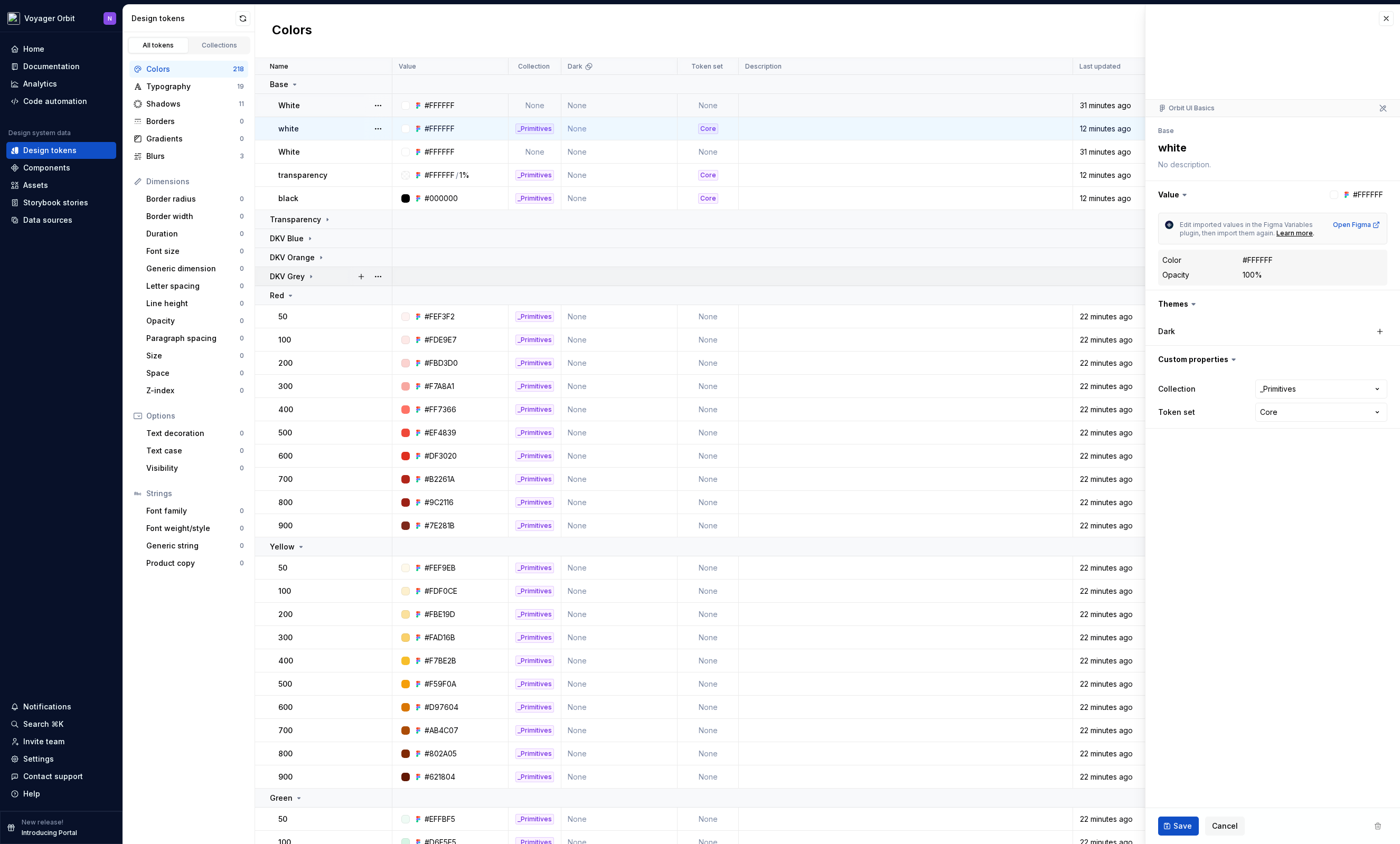
click at [307, 274] on icon at bounding box center [311, 277] width 8 height 8
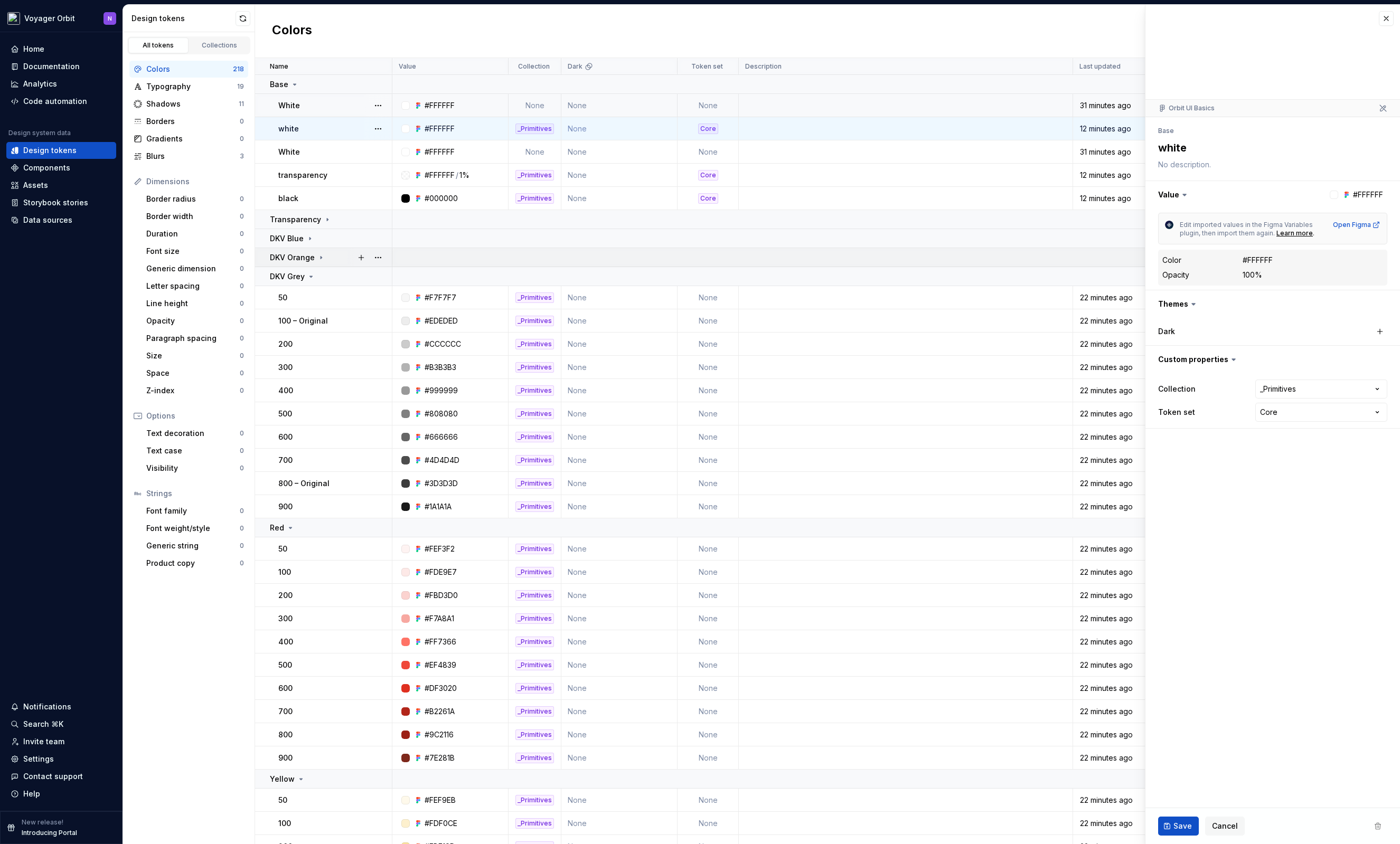
click at [311, 254] on p "DKV Orange" at bounding box center [292, 258] width 45 height 11
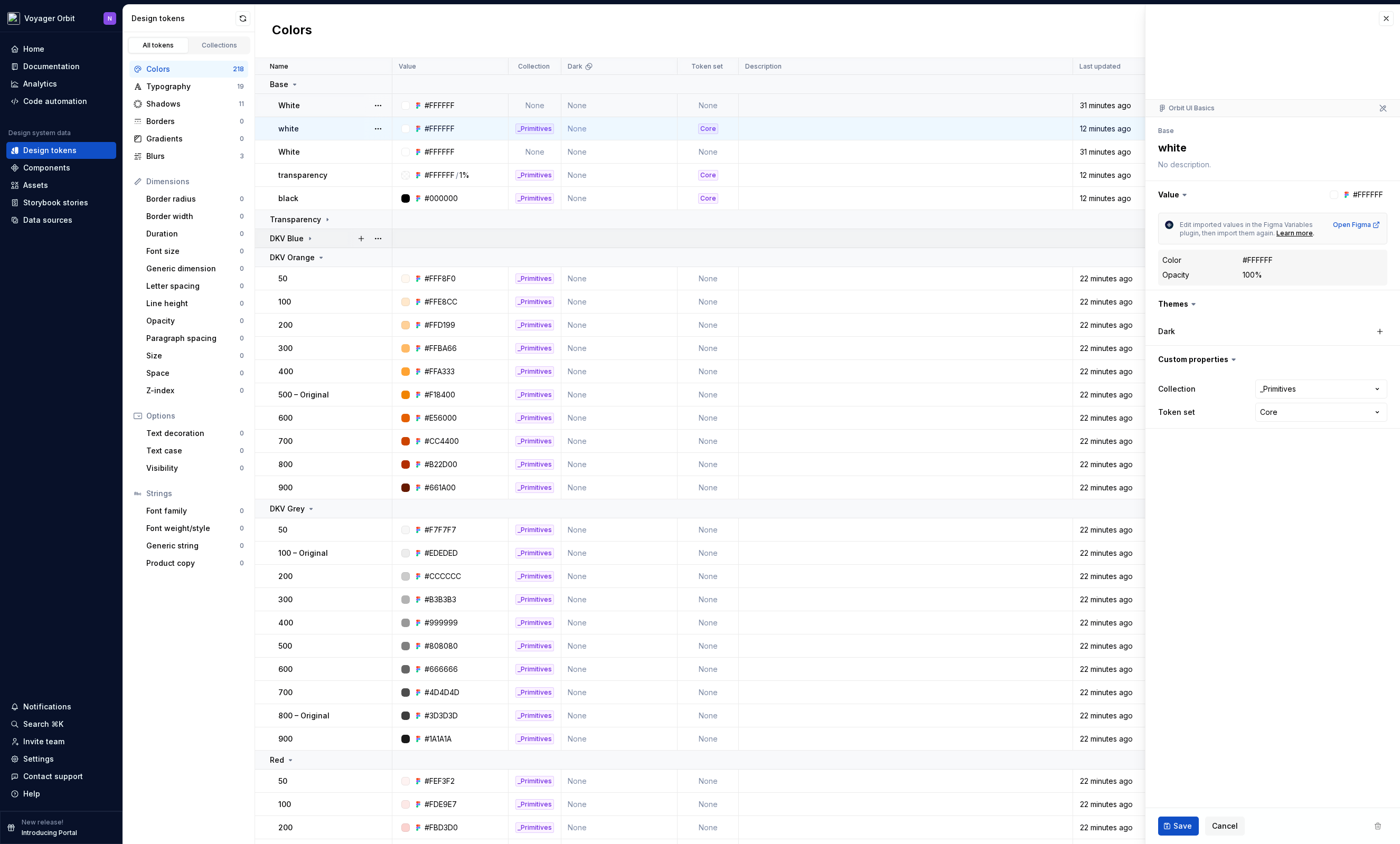
click at [315, 243] on div "DKV Blue" at bounding box center [330, 238] width 121 height 11
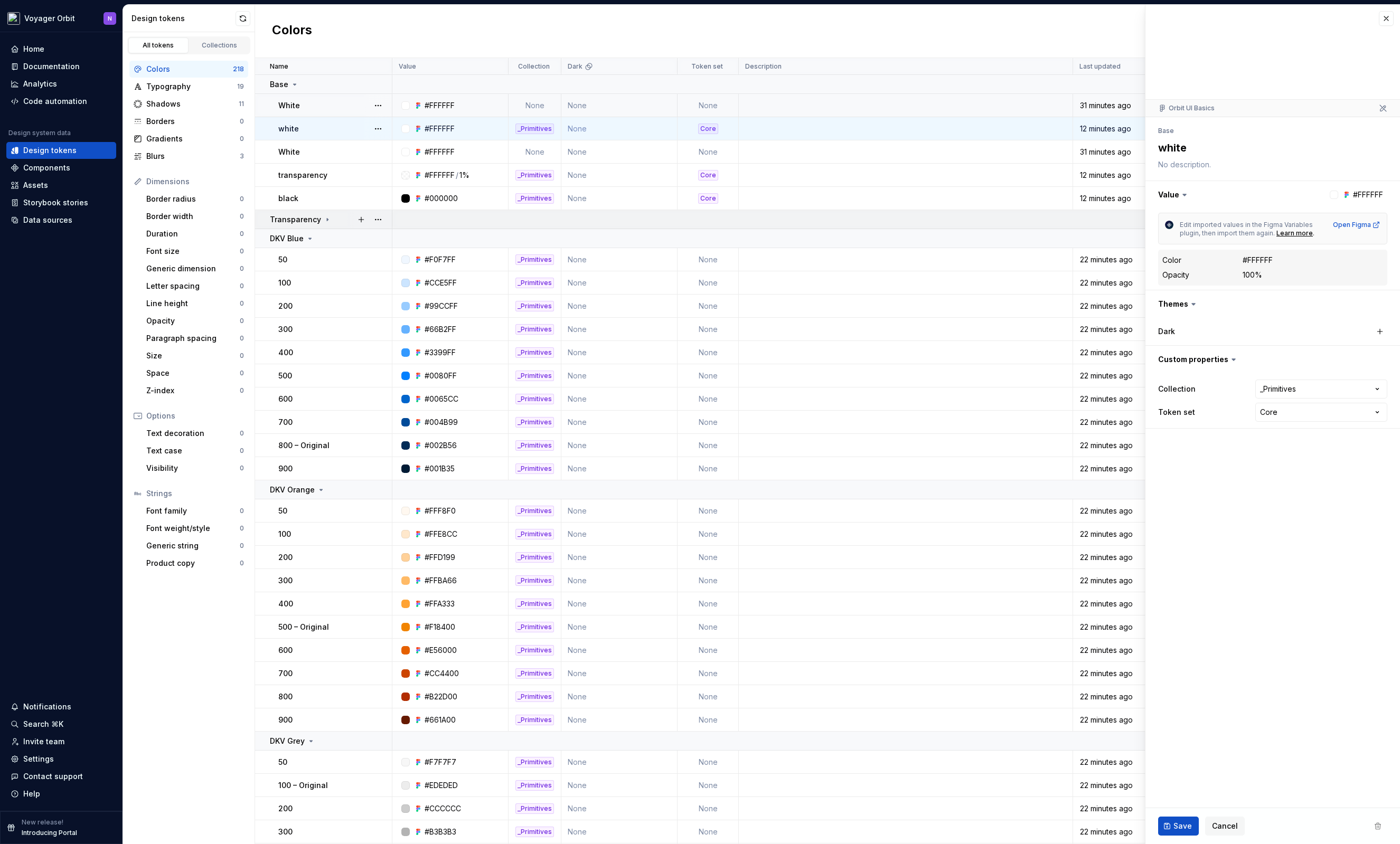
click at [343, 218] on div "Transparency" at bounding box center [330, 220] width 121 height 11
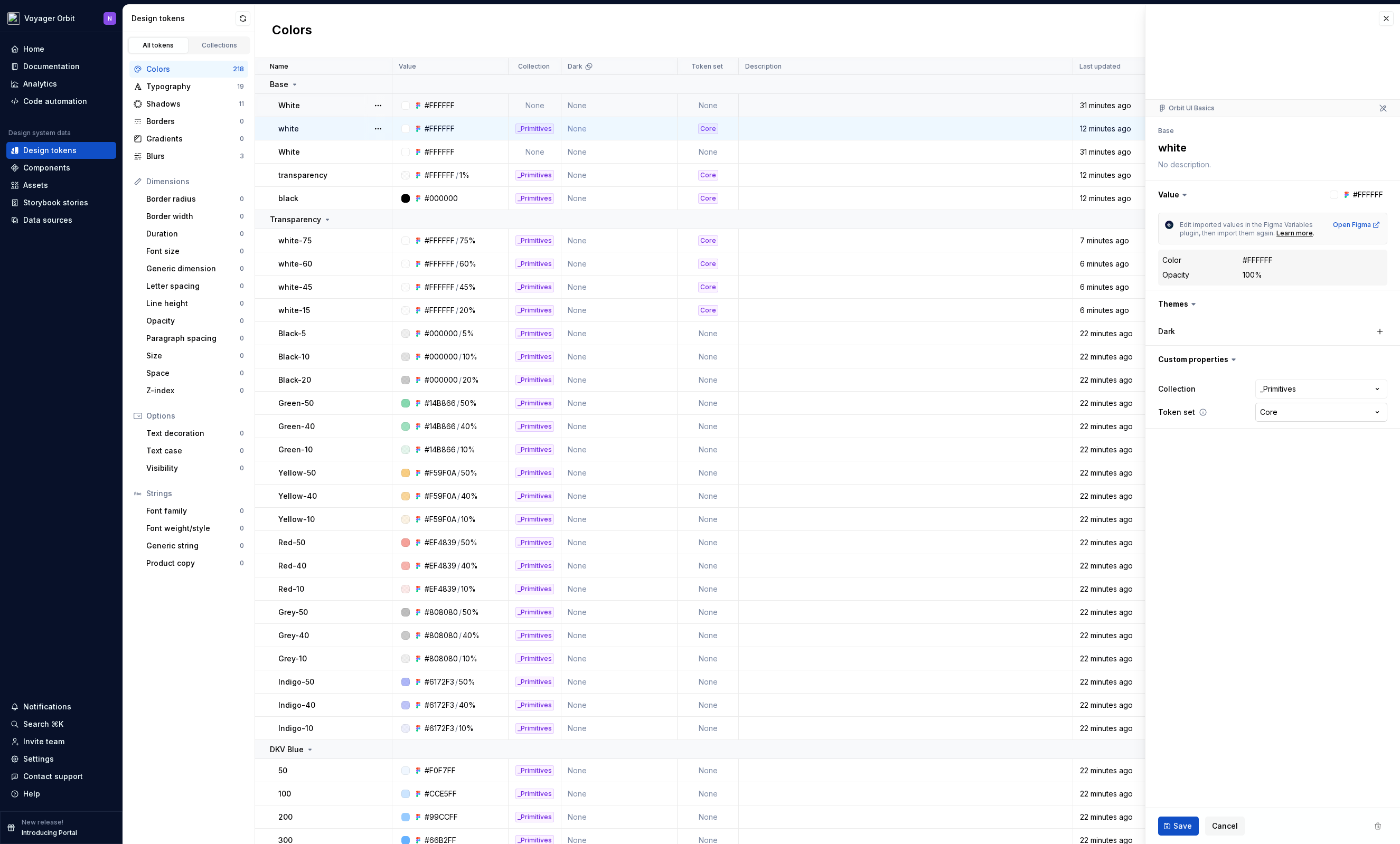
click at [1350, 414] on html "Voyager Orbit N Home Documentation Analytics Code automation Design system data…" at bounding box center [700, 422] width 1400 height 844
click at [1204, 461] on html "Voyager Orbit N Home Documentation Analytics Code automation Design system data…" at bounding box center [700, 422] width 1400 height 844
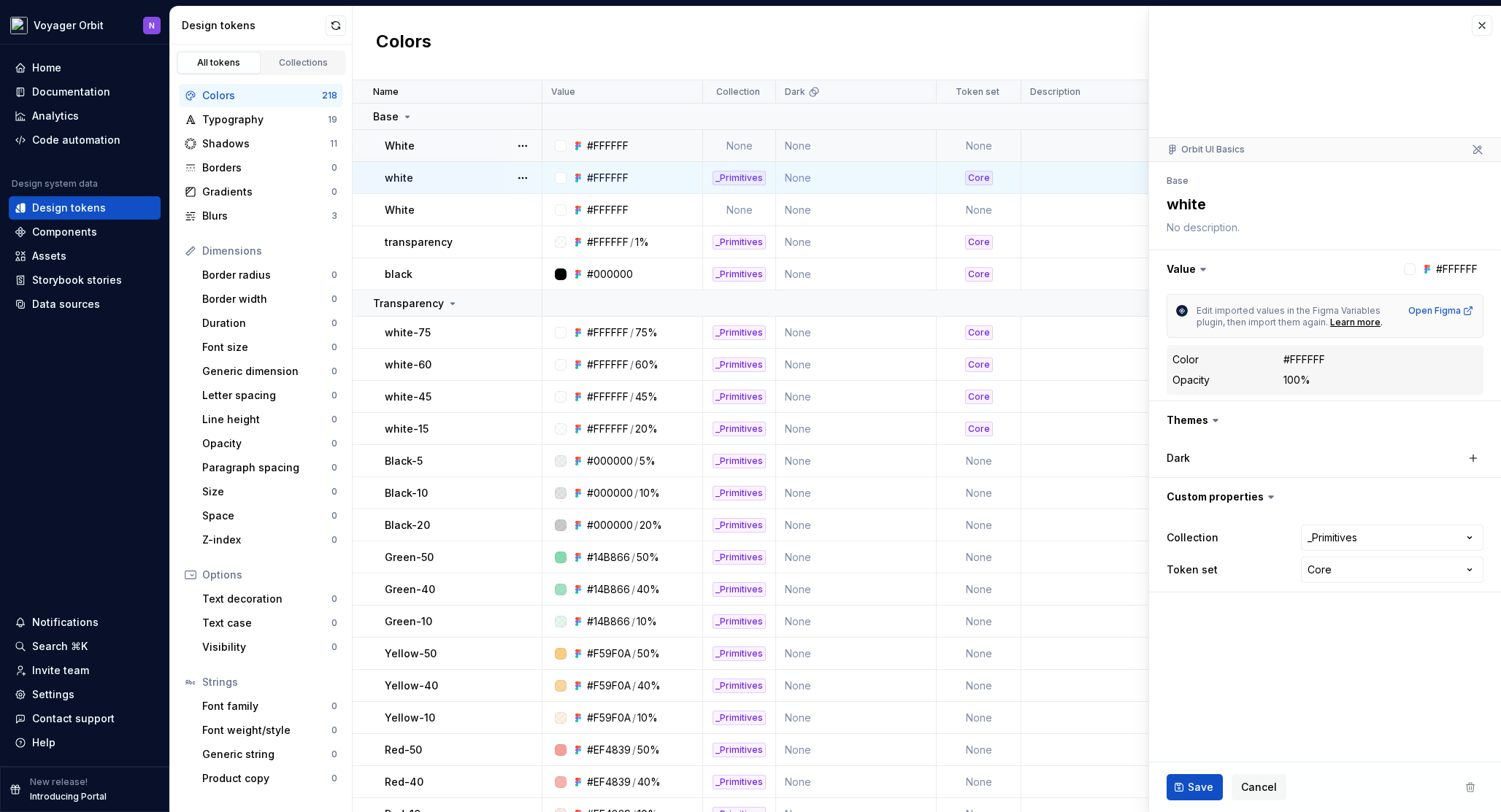
type textarea "*"
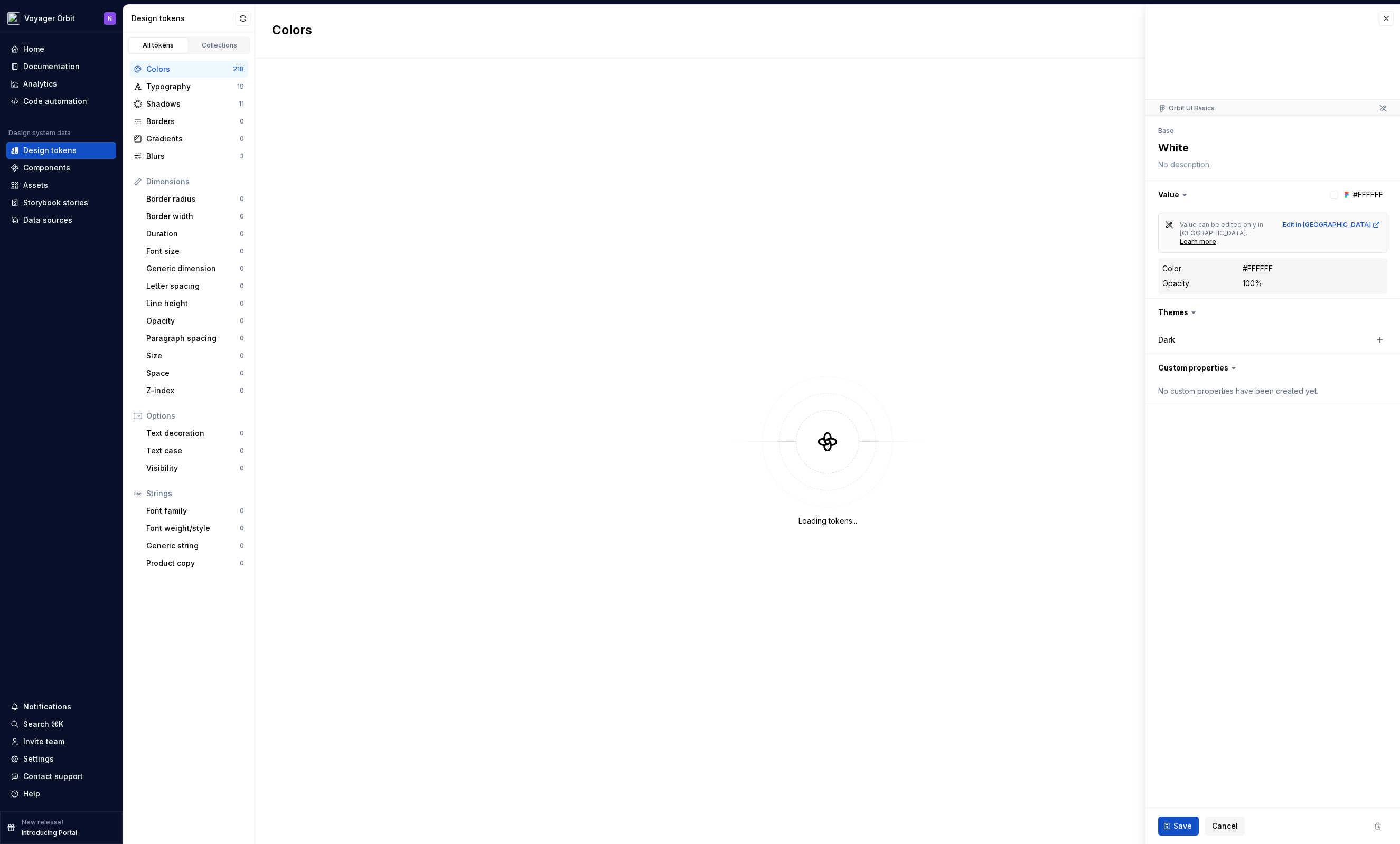
type textarea "*"
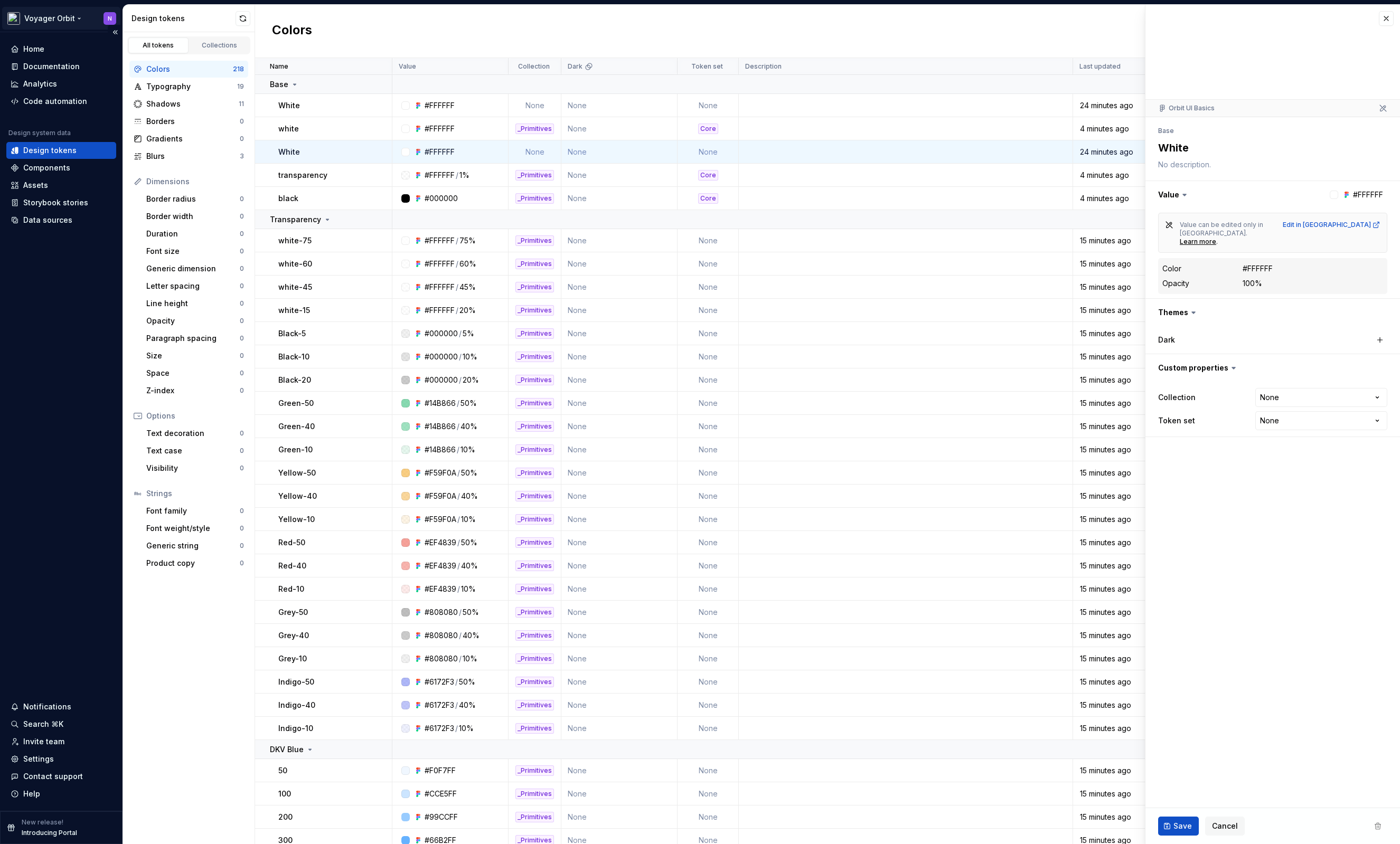
click at [57, 22] on html "Voyager Orbit N Home Documentation Analytics Code automation Design system data…" at bounding box center [700, 422] width 1400 height 844
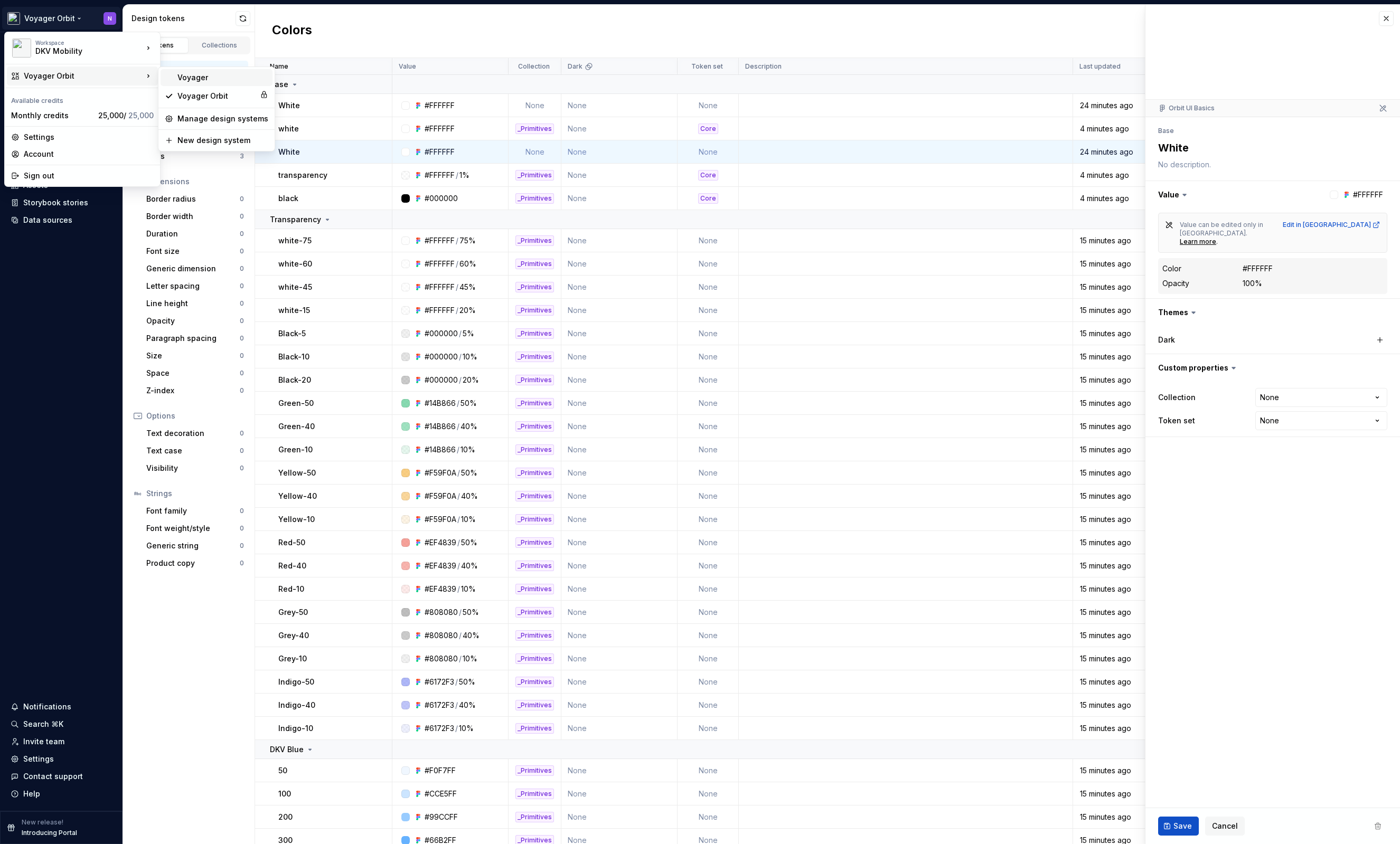
click at [233, 85] on div "Voyager" at bounding box center [217, 77] width 112 height 17
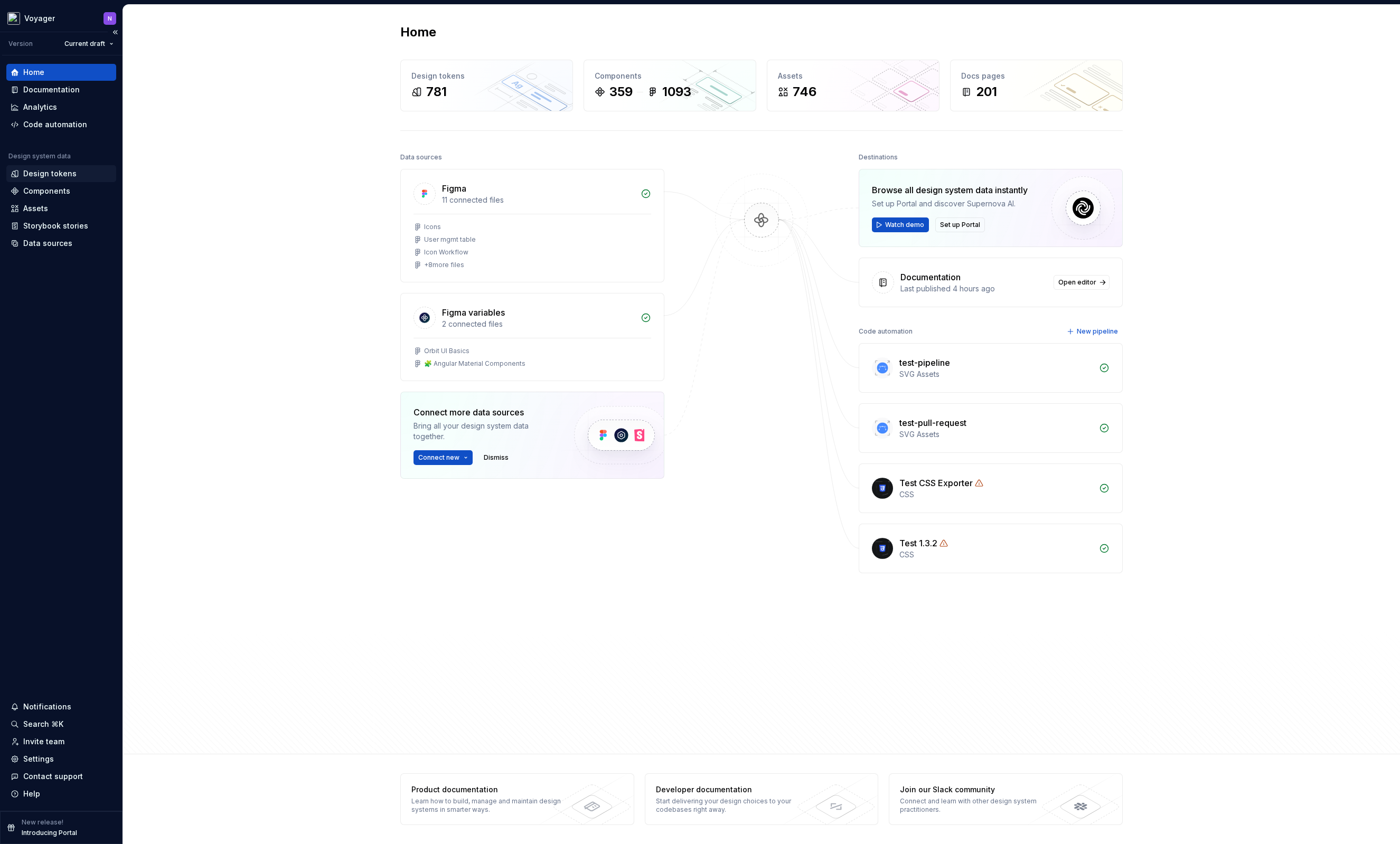
click at [53, 174] on div "Design tokens" at bounding box center [49, 174] width 54 height 11
